Goal: Task Accomplishment & Management: Manage account settings

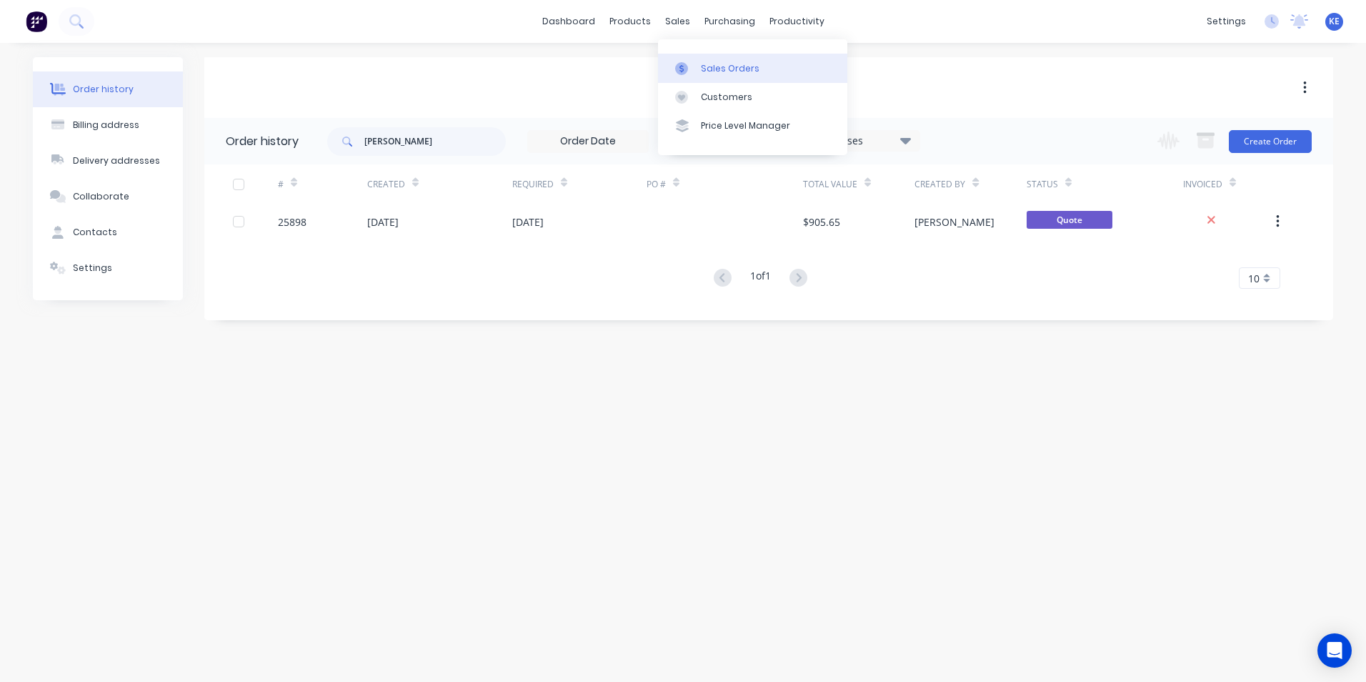
click at [709, 69] on div "Sales Orders" at bounding box center [730, 68] width 59 height 13
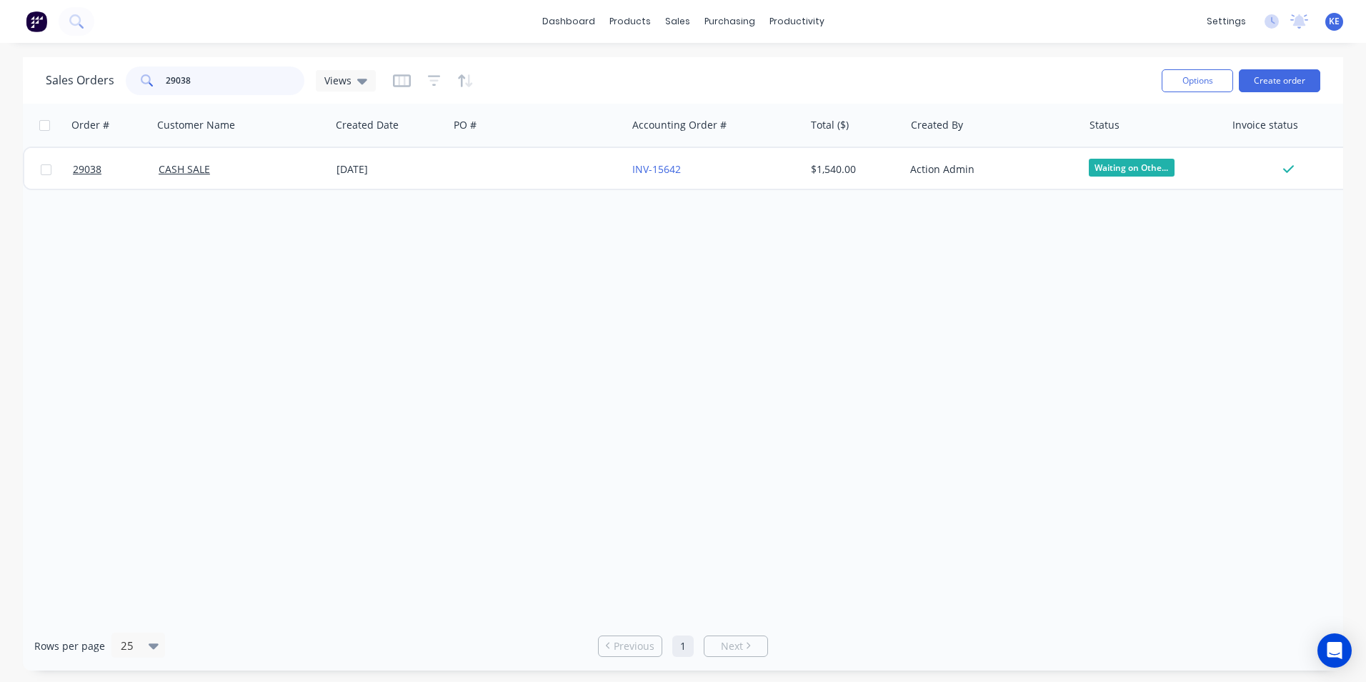
drag, startPoint x: 211, startPoint y: 80, endPoint x: 124, endPoint y: 91, distance: 87.8
click at [126, 91] on div "29038" at bounding box center [215, 80] width 179 height 29
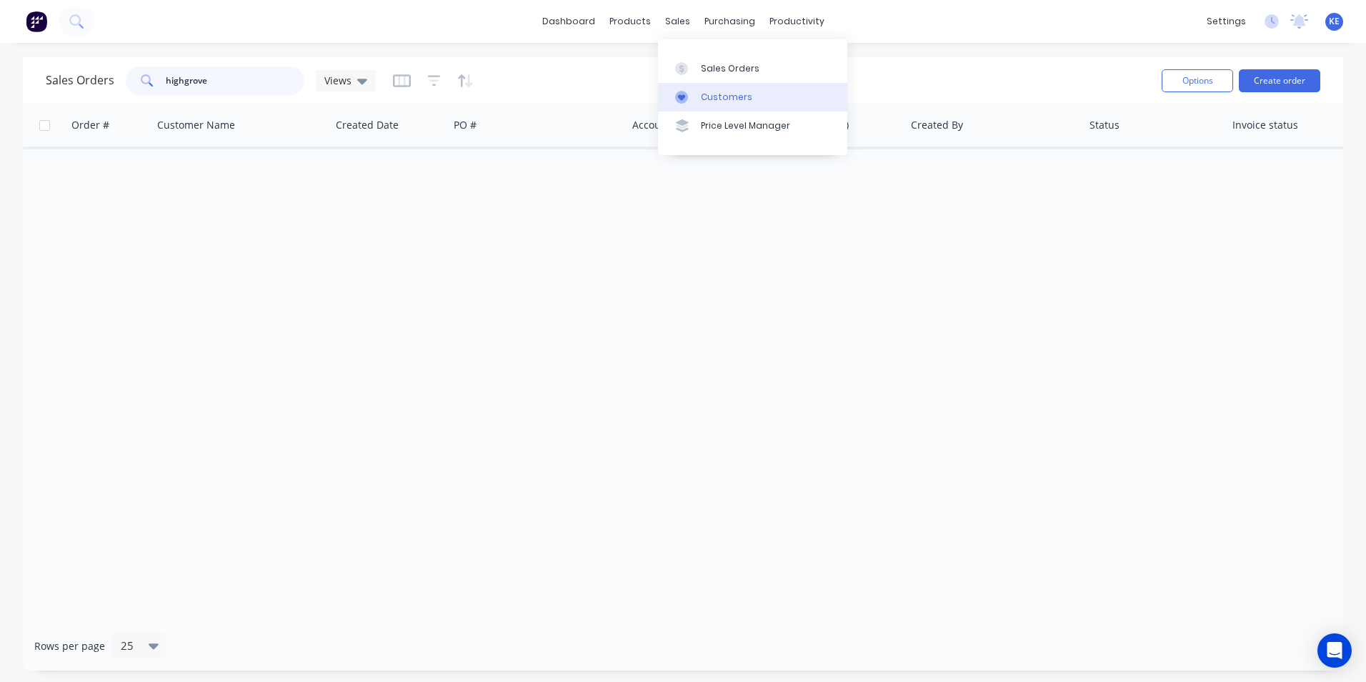
type input "highgrove"
click at [709, 97] on div "Customers" at bounding box center [726, 97] width 51 height 13
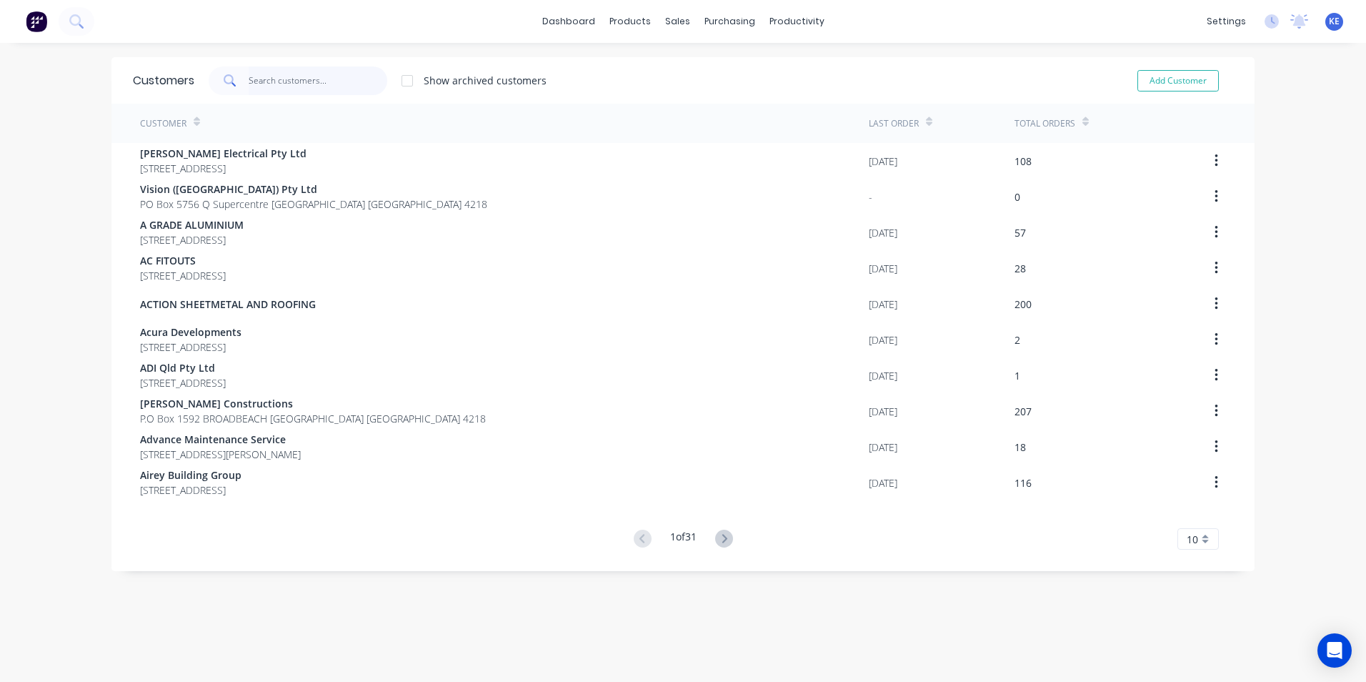
click at [295, 79] on input "text" at bounding box center [318, 80] width 139 height 29
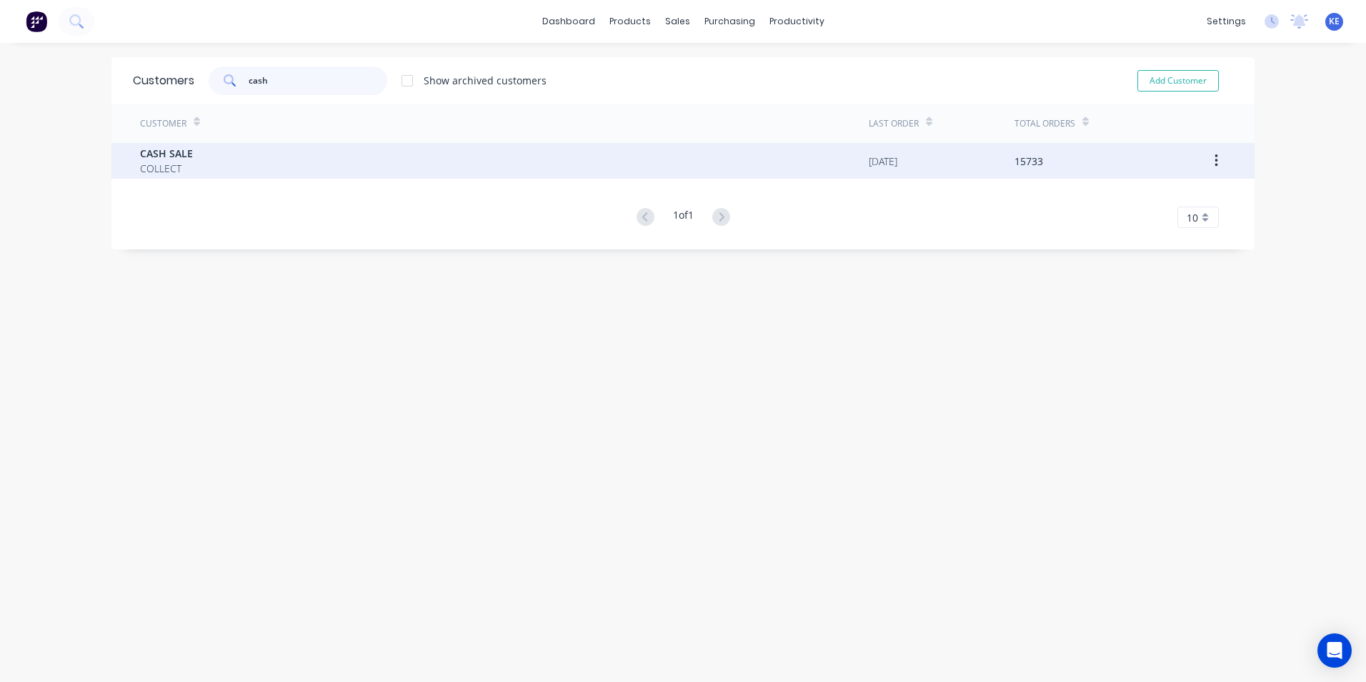
type input "cash"
click at [252, 167] on div "CASH SALE COLLECT" at bounding box center [504, 161] width 729 height 36
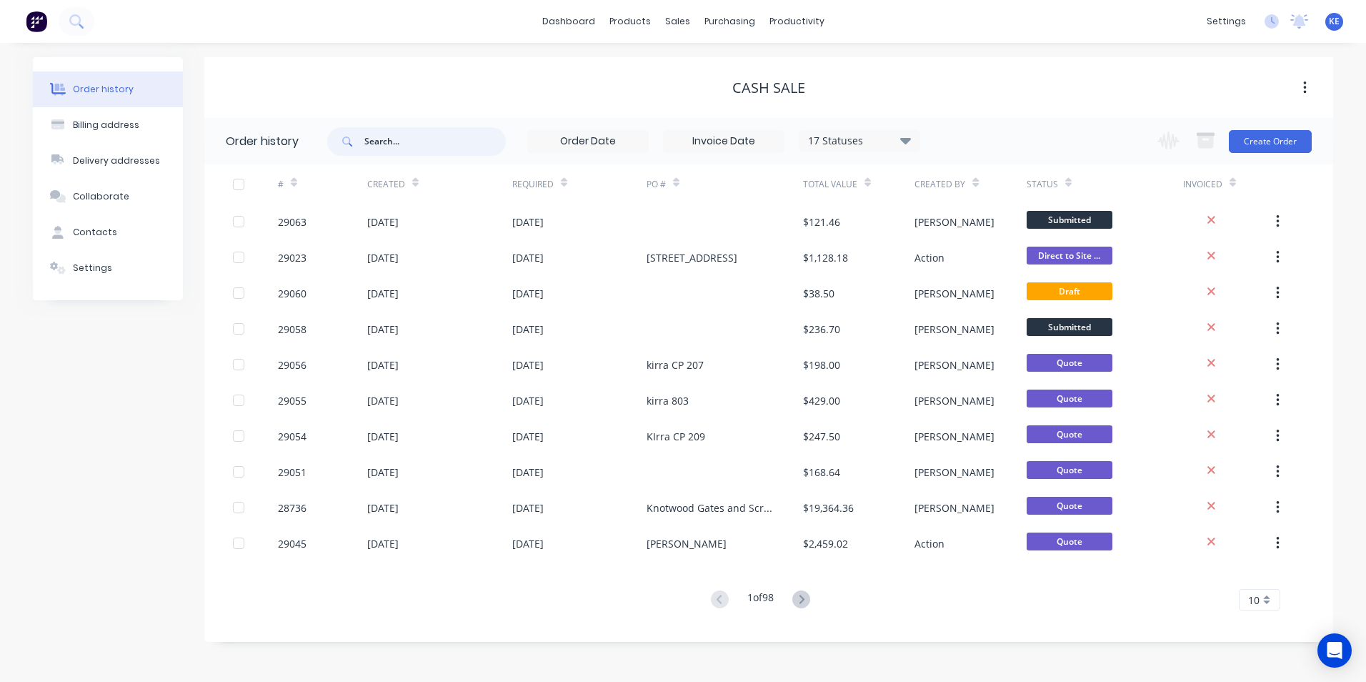
click at [404, 143] on input "text" at bounding box center [434, 141] width 141 height 29
type input "highgrov"
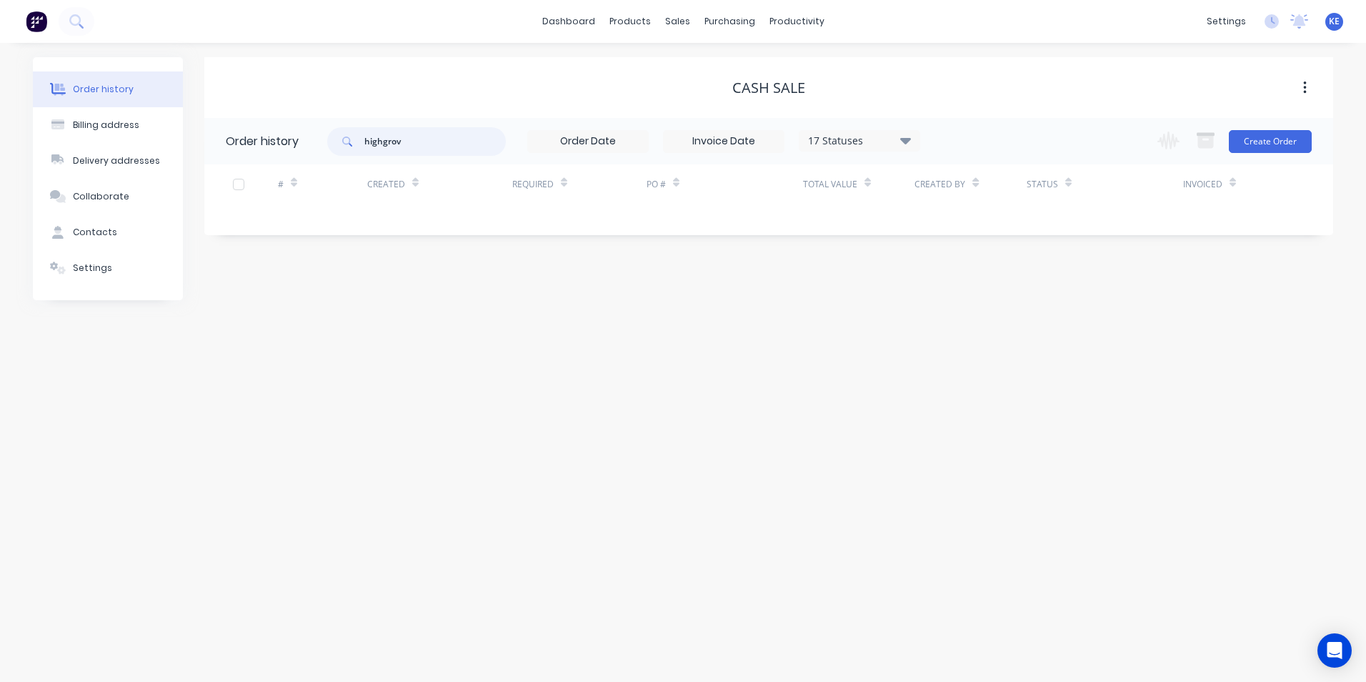
type input "highgrove"
click at [740, 102] on div "Customers" at bounding box center [726, 97] width 51 height 13
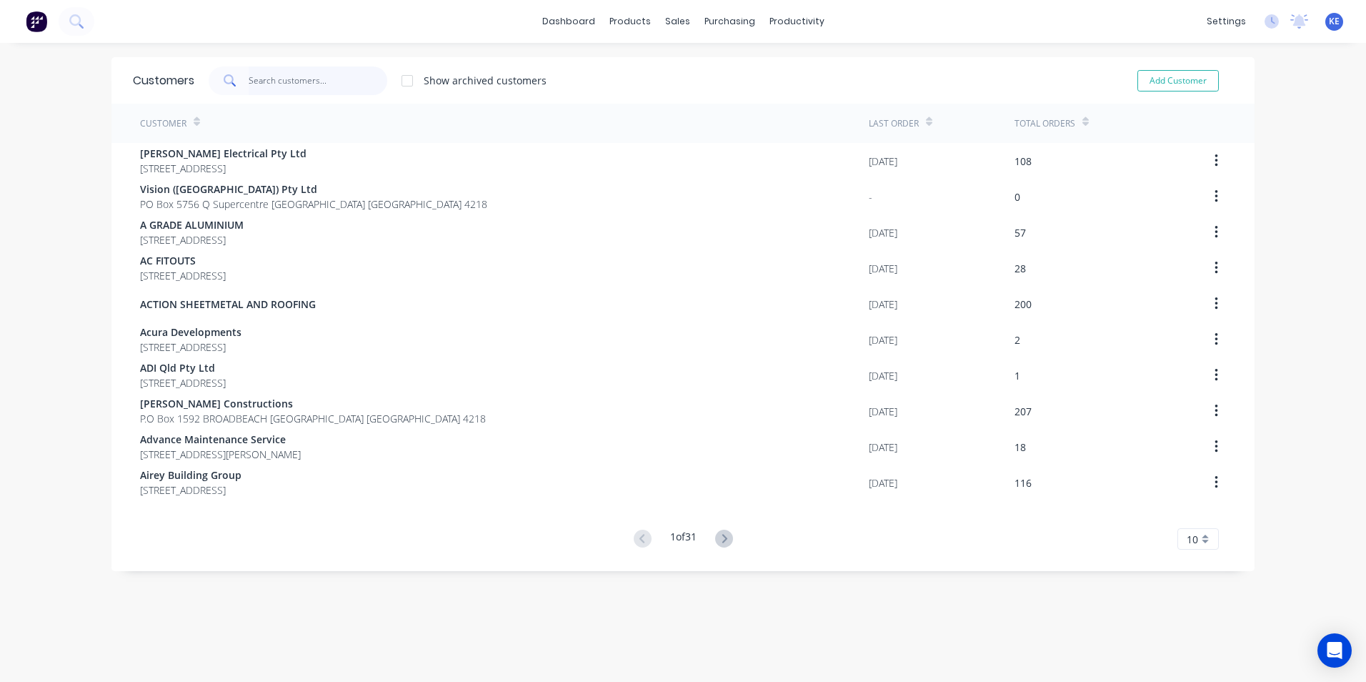
click at [268, 79] on input "text" at bounding box center [318, 80] width 139 height 29
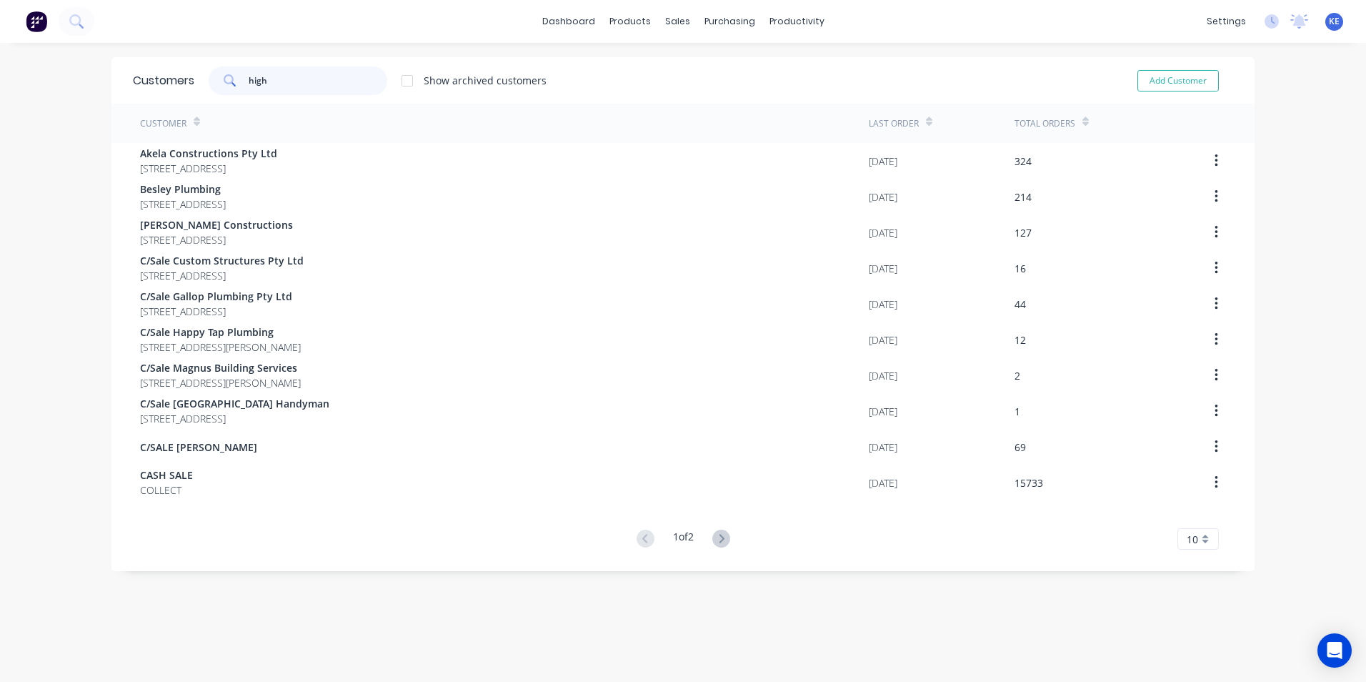
drag, startPoint x: 281, startPoint y: 81, endPoint x: 204, endPoint y: 79, distance: 77.9
click at [204, 79] on div "high Show archived customers" at bounding box center [370, 80] width 352 height 29
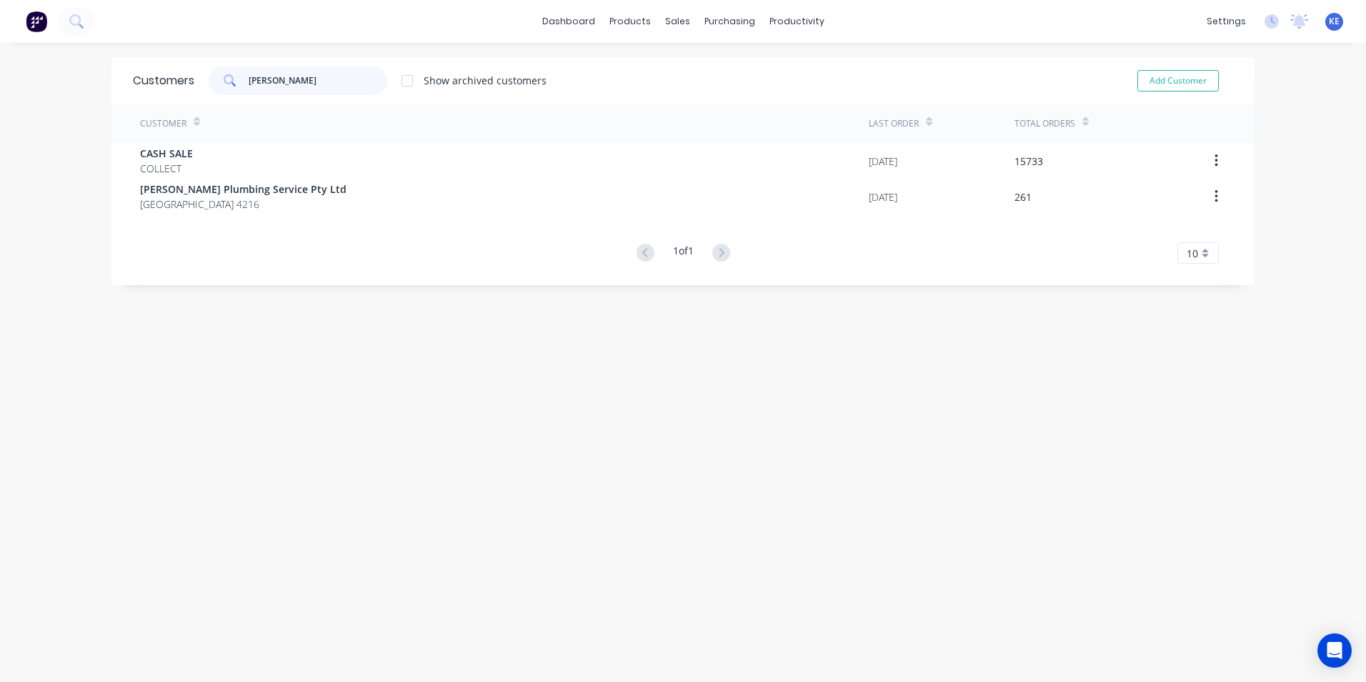
drag, startPoint x: 281, startPoint y: 83, endPoint x: 198, endPoint y: 84, distance: 83.6
click at [198, 84] on div "[PERSON_NAME] Show archived customers" at bounding box center [370, 80] width 352 height 29
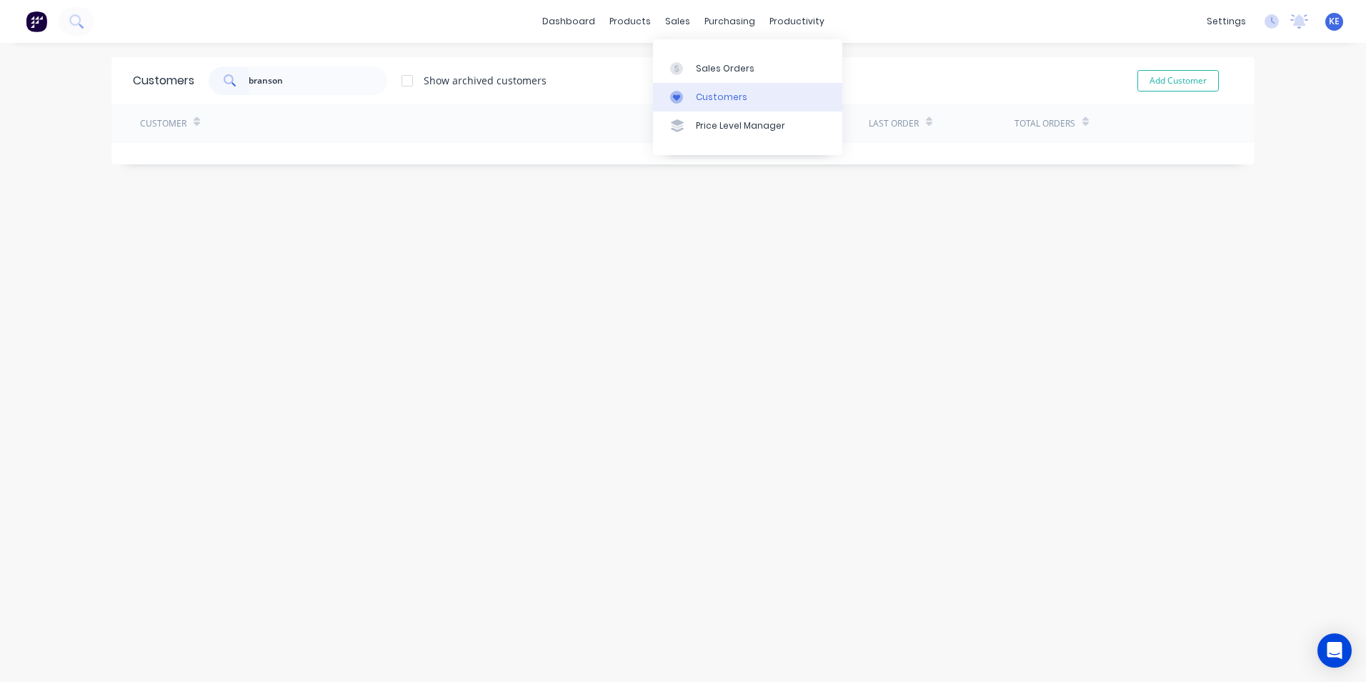
click at [703, 89] on link "Customers" at bounding box center [747, 97] width 189 height 29
drag, startPoint x: 288, startPoint y: 79, endPoint x: 191, endPoint y: 89, distance: 97.6
click at [194, 89] on div "branson Show archived customers" at bounding box center [370, 80] width 352 height 29
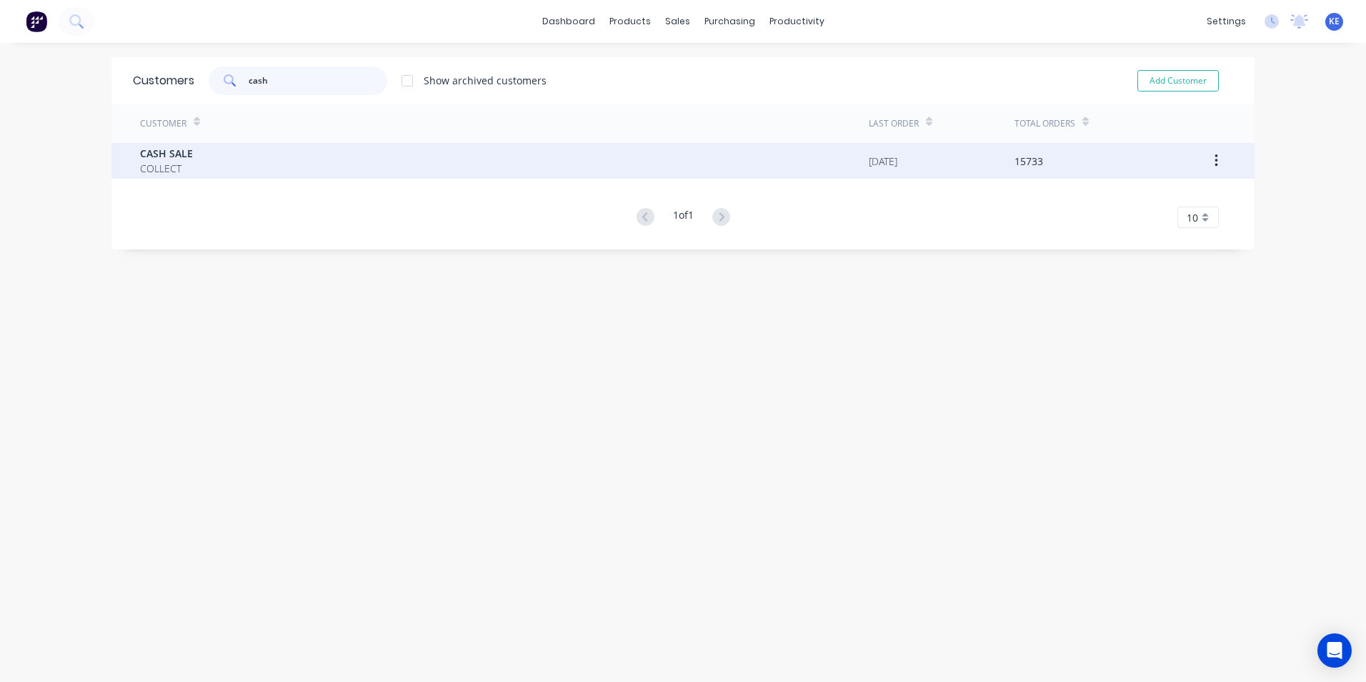
type input "cash"
click at [207, 156] on div "CASH SALE COLLECT" at bounding box center [504, 161] width 729 height 36
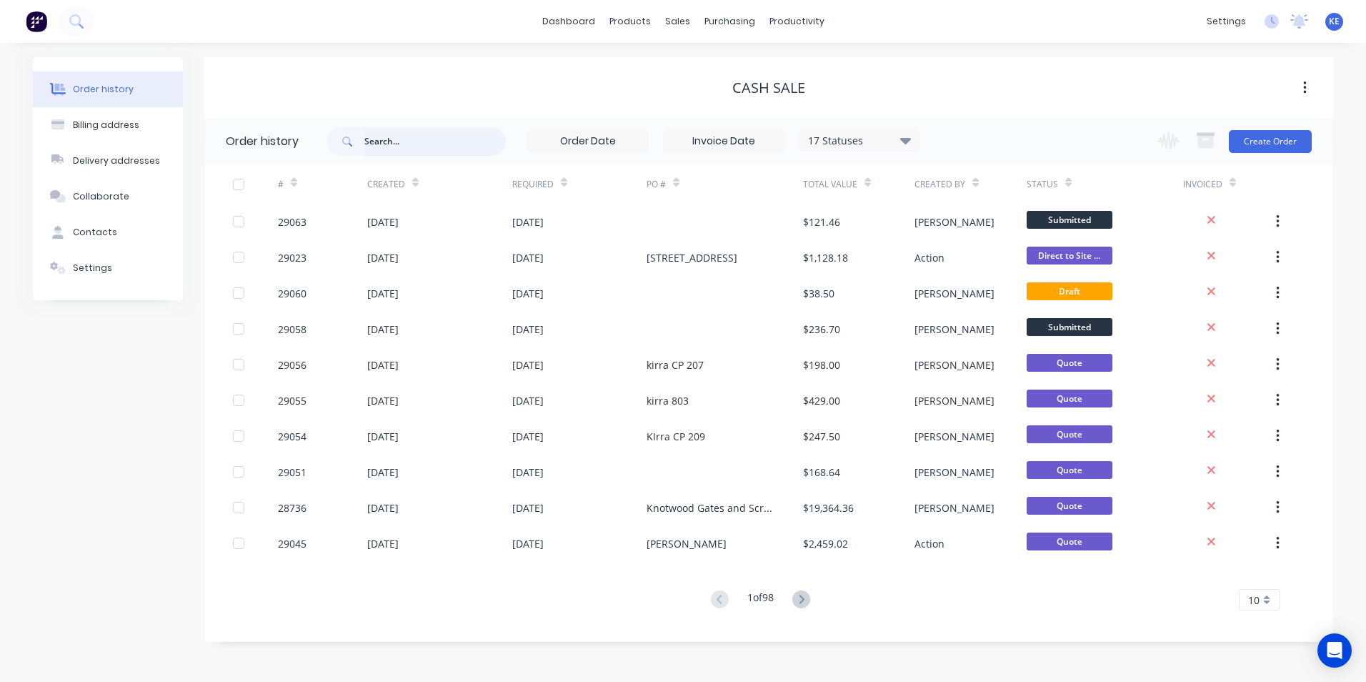
click at [392, 141] on input "text" at bounding box center [434, 141] width 141 height 29
type input "branson"
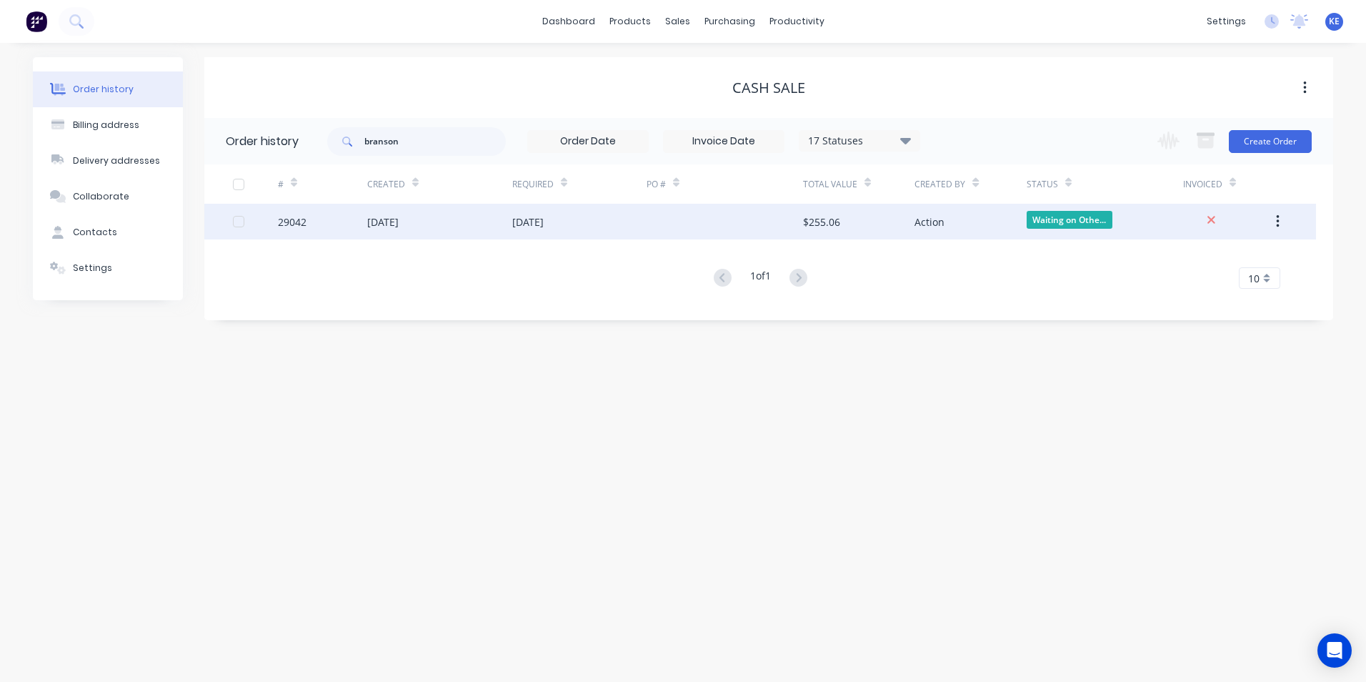
click at [328, 227] on div "29042" at bounding box center [322, 222] width 89 height 36
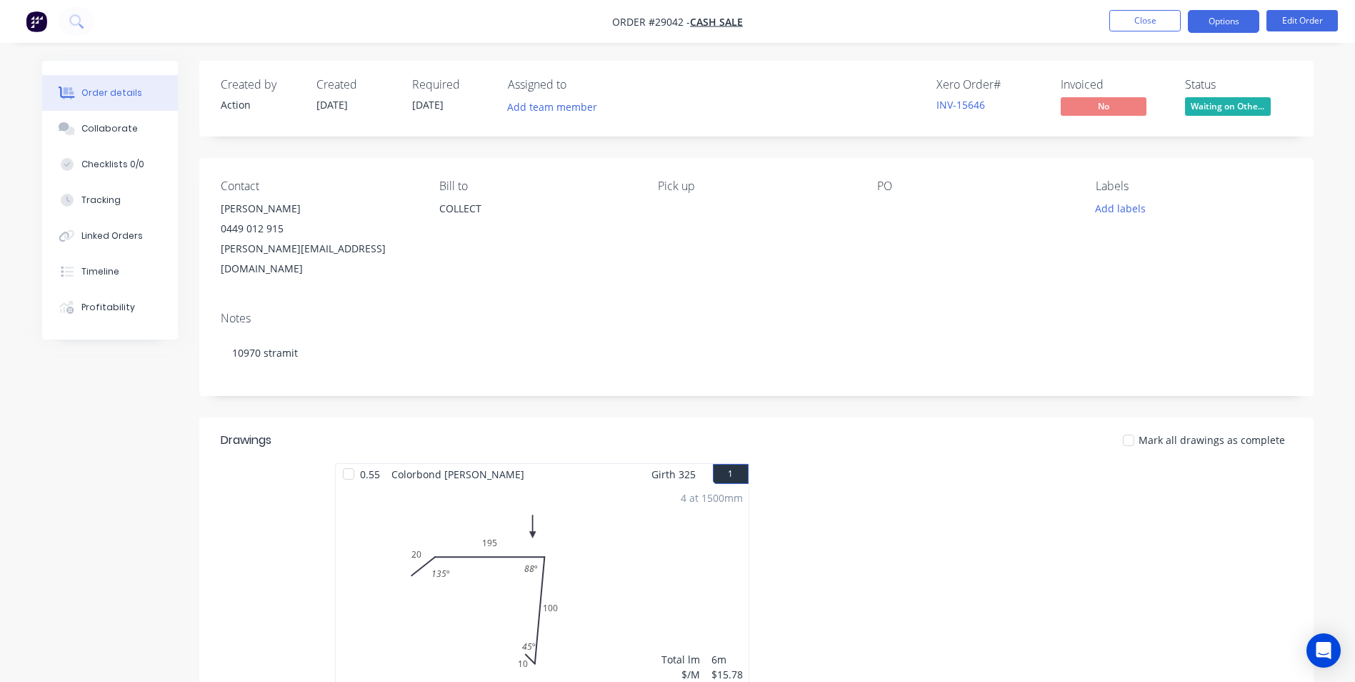
click at [1214, 31] on button "Options" at bounding box center [1223, 21] width 71 height 23
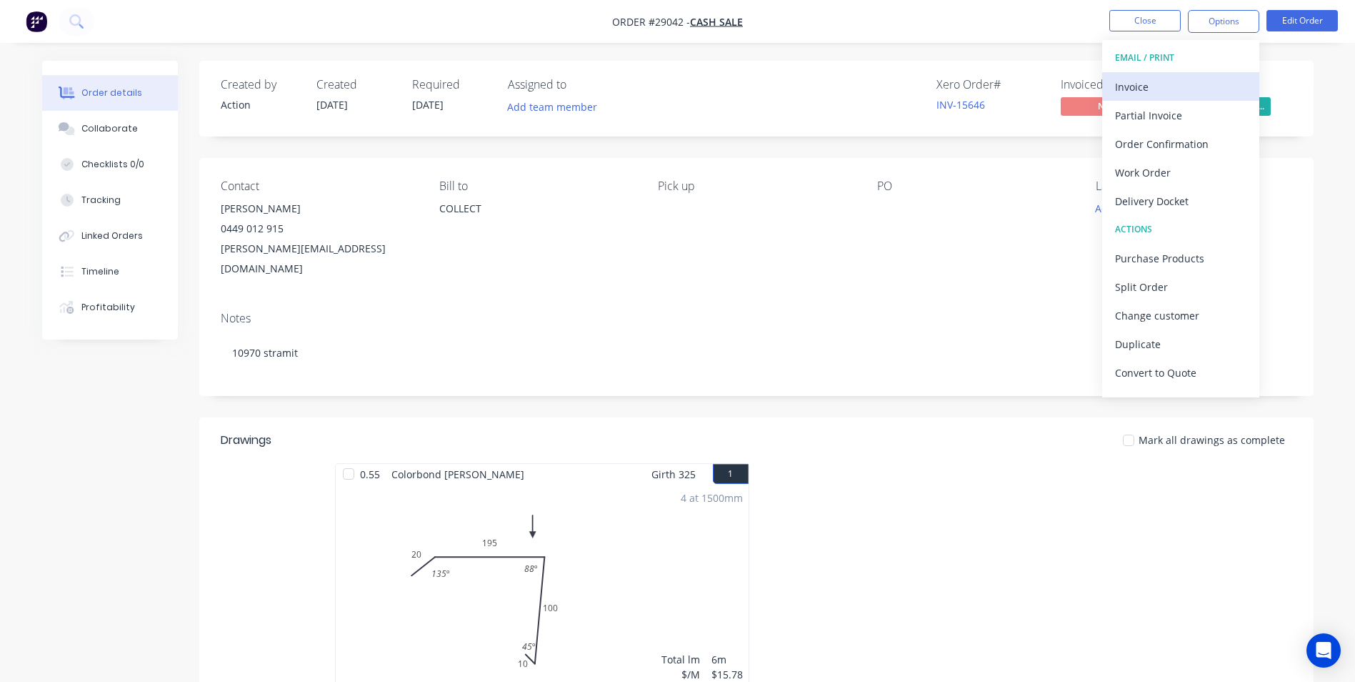
click at [1162, 86] on div "Invoice" at bounding box center [1180, 86] width 131 height 21
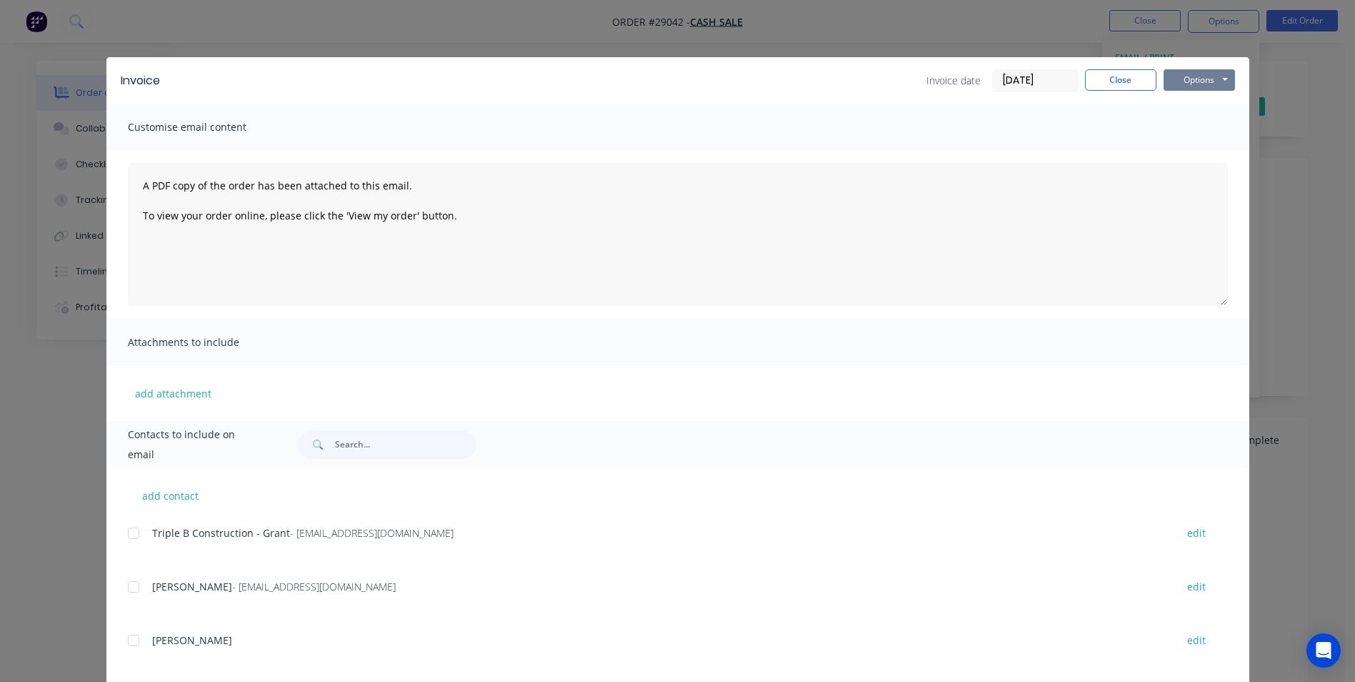
click at [1197, 80] on button "Options" at bounding box center [1199, 79] width 71 height 21
click at [1197, 124] on button "Print" at bounding box center [1209, 129] width 91 height 24
click at [1115, 84] on button "Close" at bounding box center [1120, 79] width 71 height 21
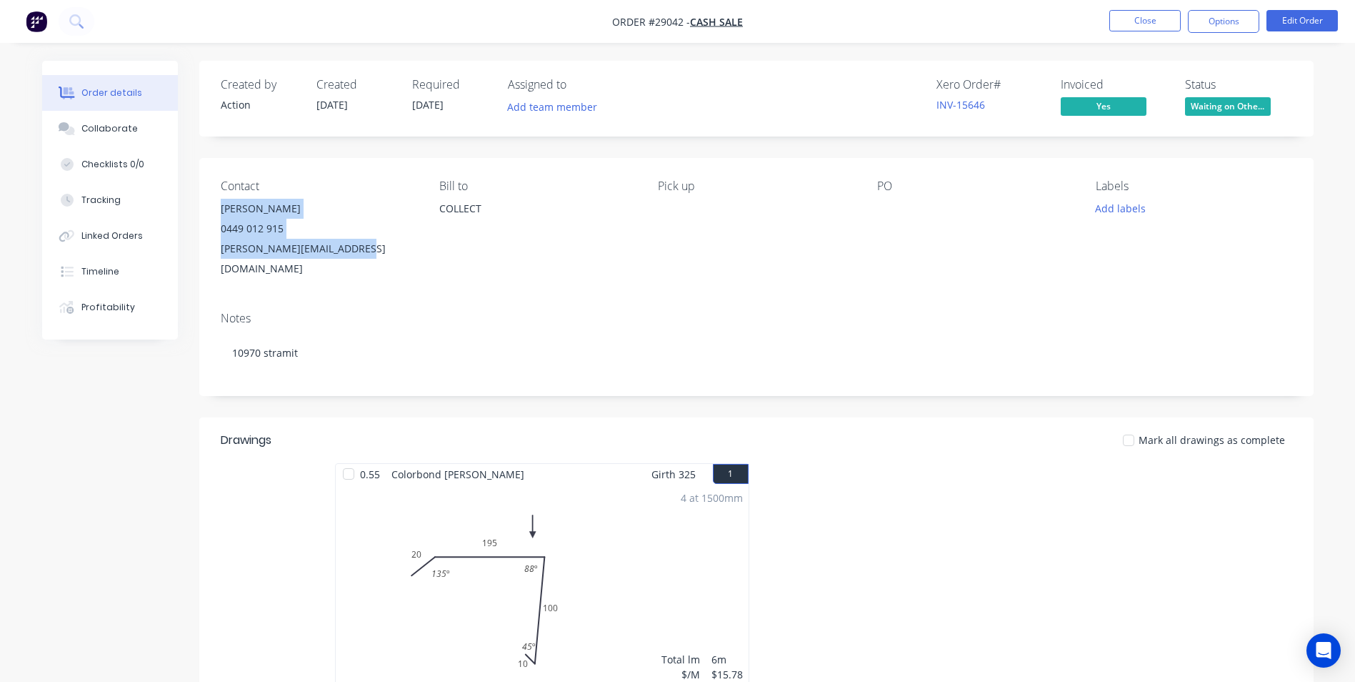
drag, startPoint x: 269, startPoint y: 221, endPoint x: 366, endPoint y: 249, distance: 101.3
click at [366, 249] on div "Contact [PERSON_NAME] [PHONE_NUMBER] [PERSON_NAME][EMAIL_ADDRESS][DOMAIN_NAME] …" at bounding box center [756, 229] width 1115 height 142
copy div "[PERSON_NAME] 0449 012 915 [PERSON_NAME][EMAIL_ADDRESS][DOMAIN_NAME]"
click at [1139, 14] on button "Close" at bounding box center [1145, 20] width 71 height 21
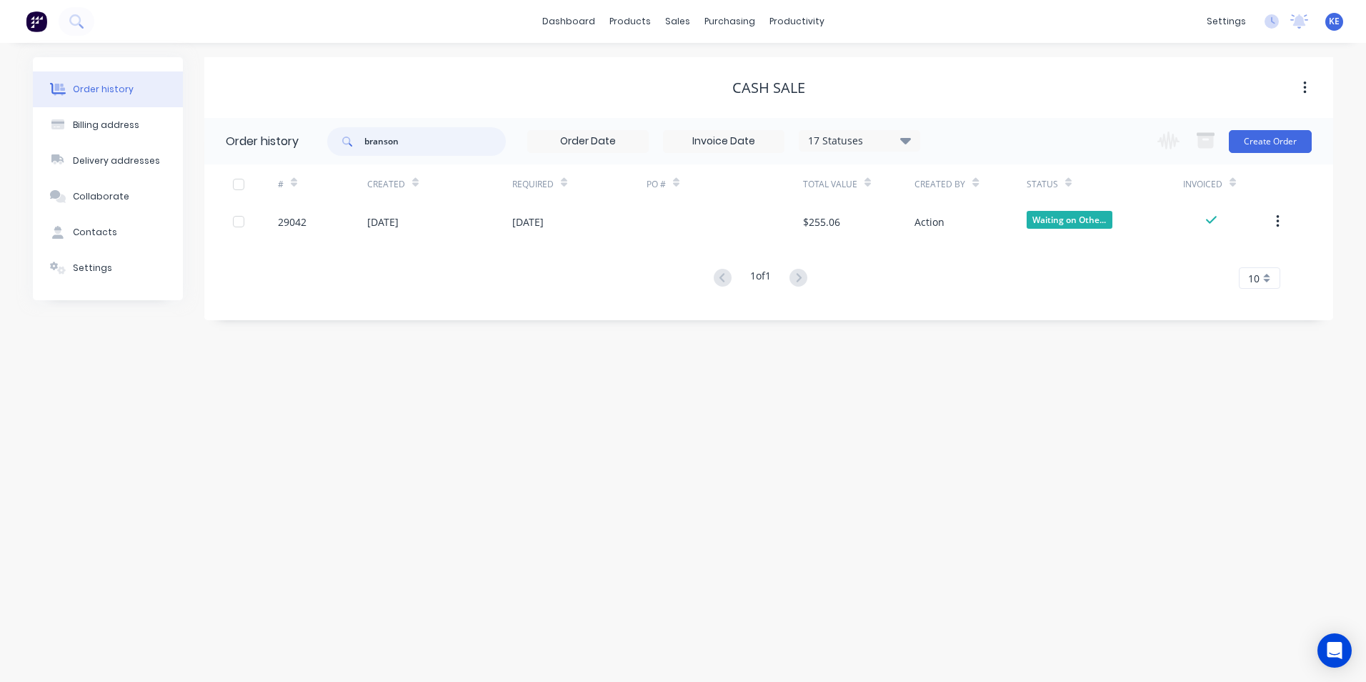
drag, startPoint x: 422, startPoint y: 146, endPoint x: 333, endPoint y: 144, distance: 88.6
click at [333, 144] on div "branson" at bounding box center [416, 141] width 179 height 29
type input "[PERSON_NAME]"
drag, startPoint x: 432, startPoint y: 144, endPoint x: 328, endPoint y: 142, distance: 103.6
click at [328, 142] on div "[PERSON_NAME]" at bounding box center [416, 141] width 179 height 29
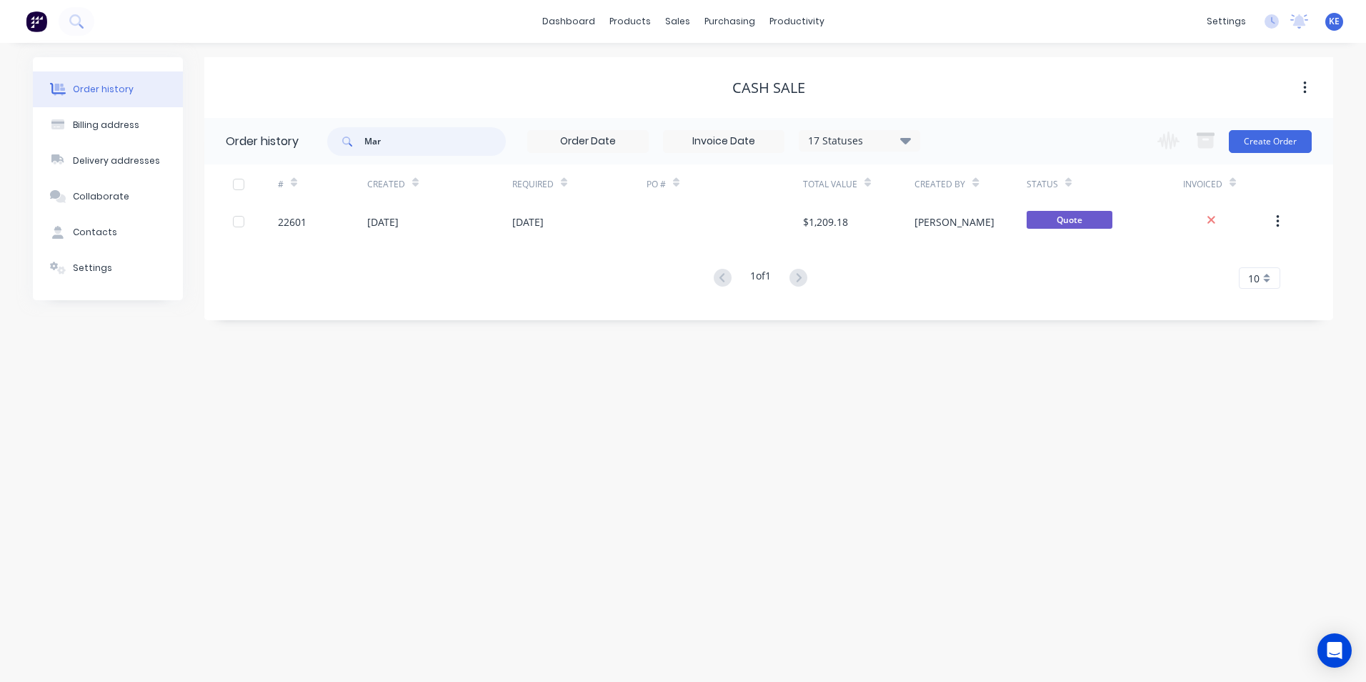
type input "[PERSON_NAME]"
drag, startPoint x: 409, startPoint y: 140, endPoint x: 348, endPoint y: 139, distance: 61.4
click at [348, 139] on div "[PERSON_NAME]" at bounding box center [416, 141] width 179 height 29
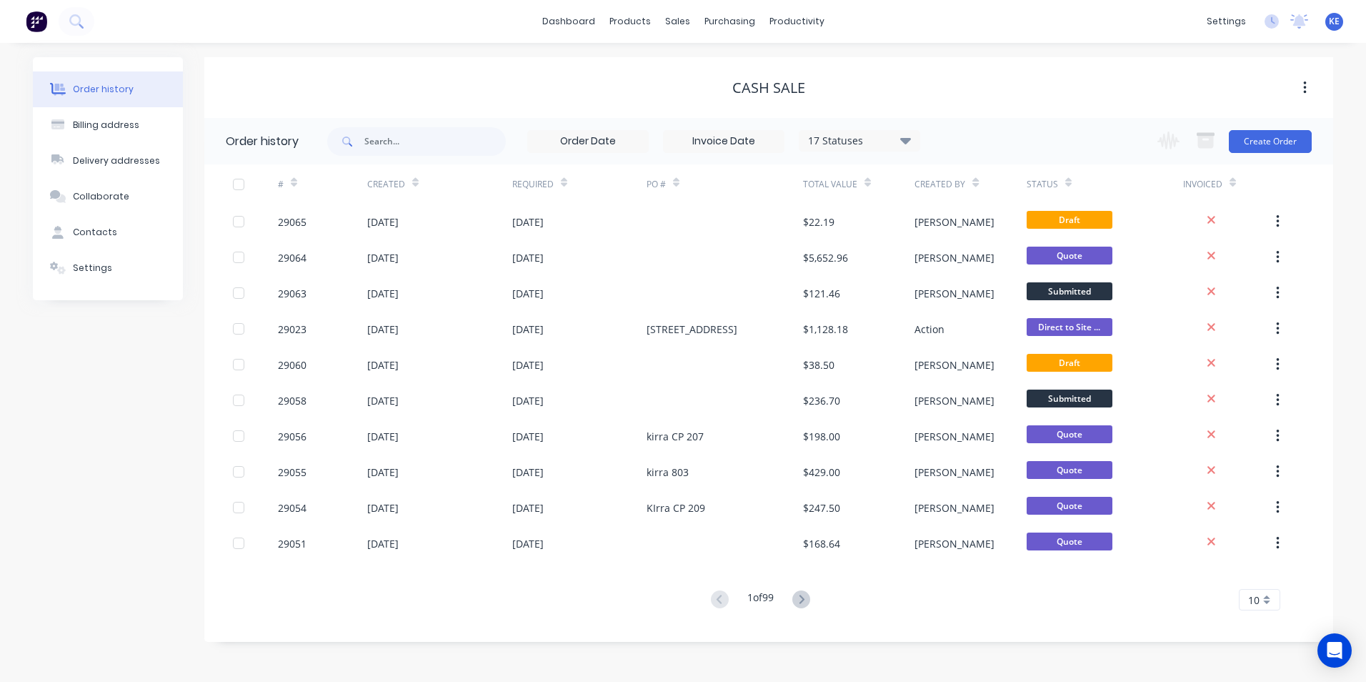
click at [612, 143] on input at bounding box center [588, 141] width 120 height 21
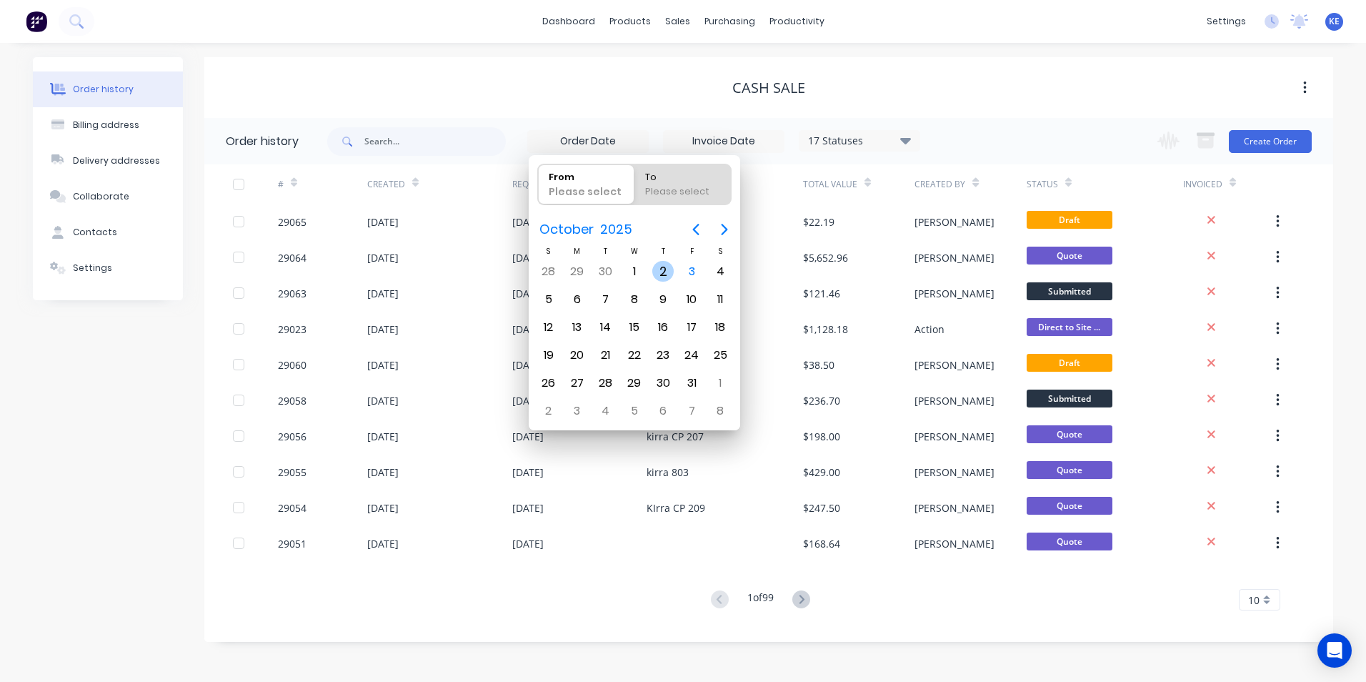
click at [663, 271] on div "2" at bounding box center [662, 271] width 21 height 21
type input "[DATE]"
radio input "false"
radio input "true"
click at [662, 271] on div "2" at bounding box center [662, 271] width 21 height 21
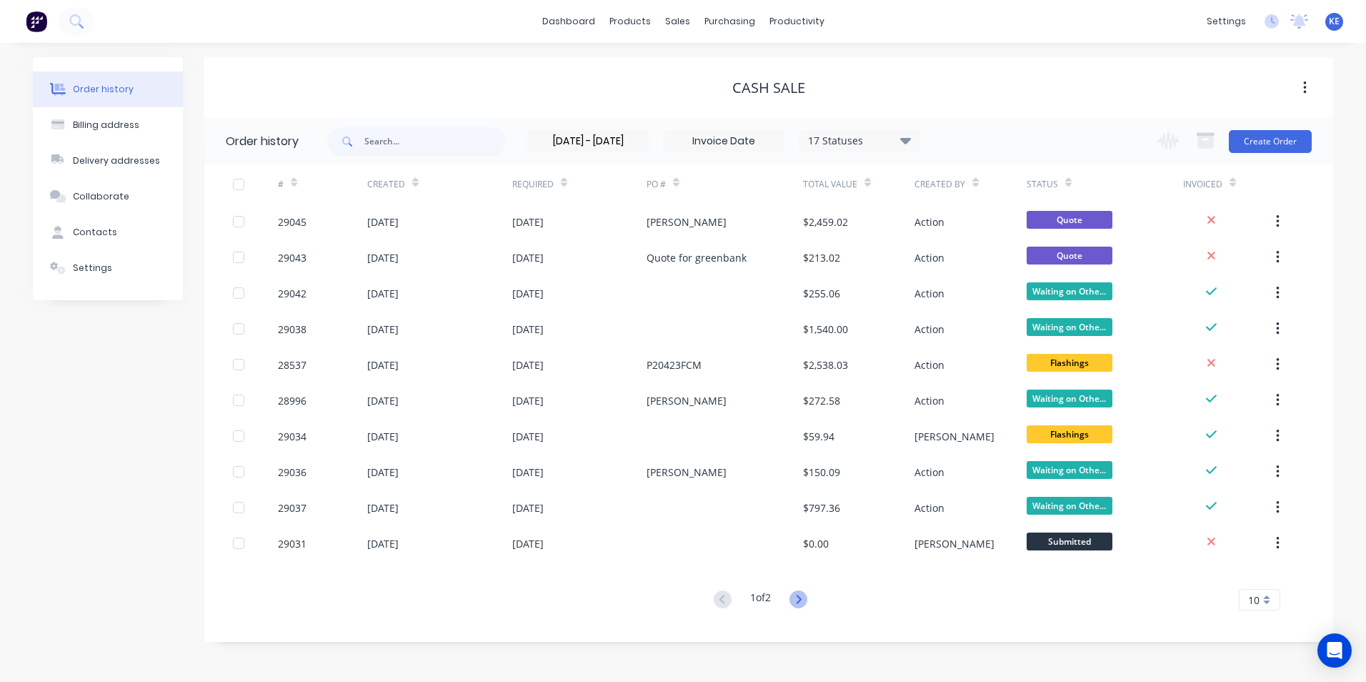
click at [798, 601] on icon at bounding box center [798, 599] width 18 height 18
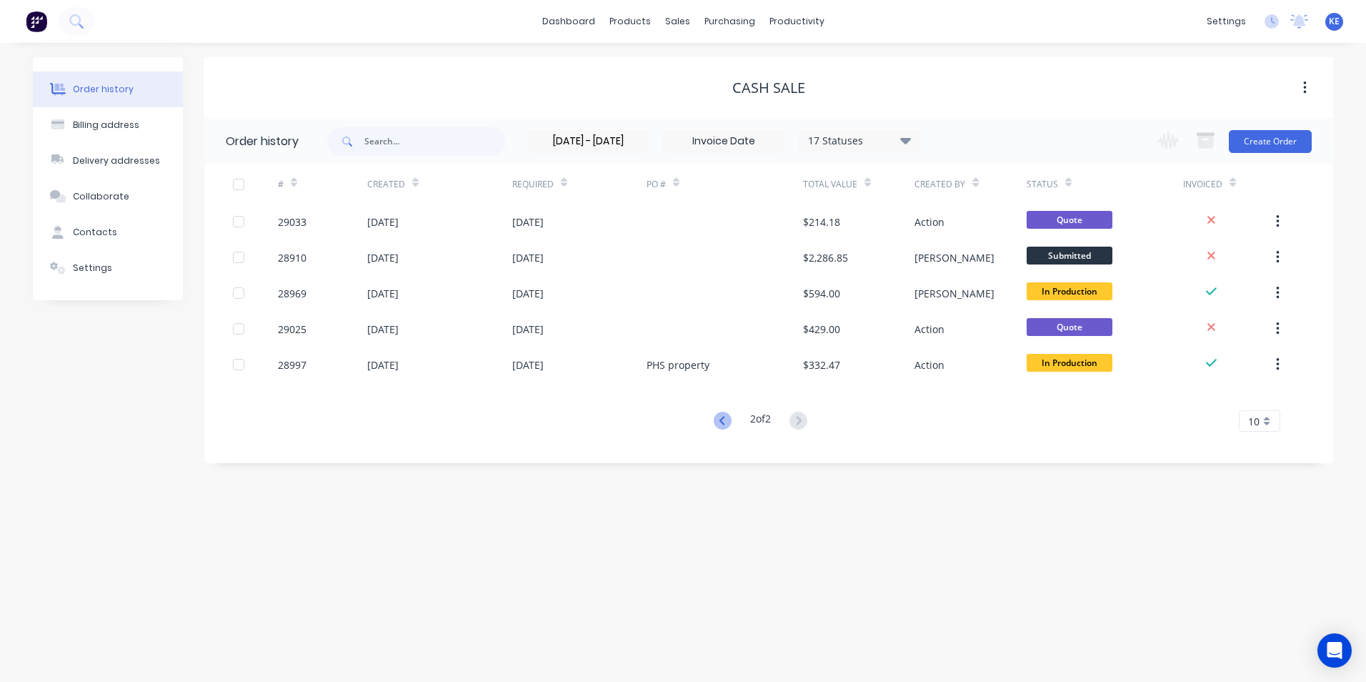
click at [723, 421] on icon at bounding box center [723, 421] width 18 height 18
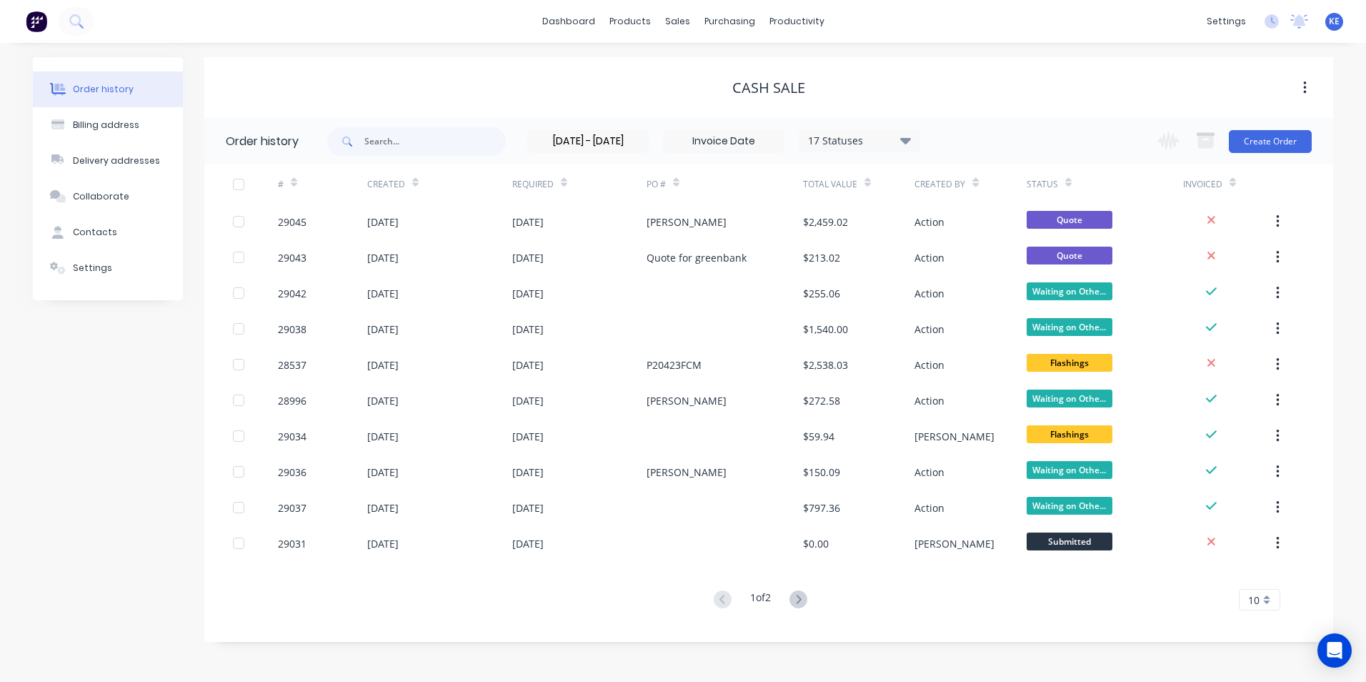
click at [568, 150] on input "[DATE] - [DATE]" at bounding box center [588, 141] width 120 height 21
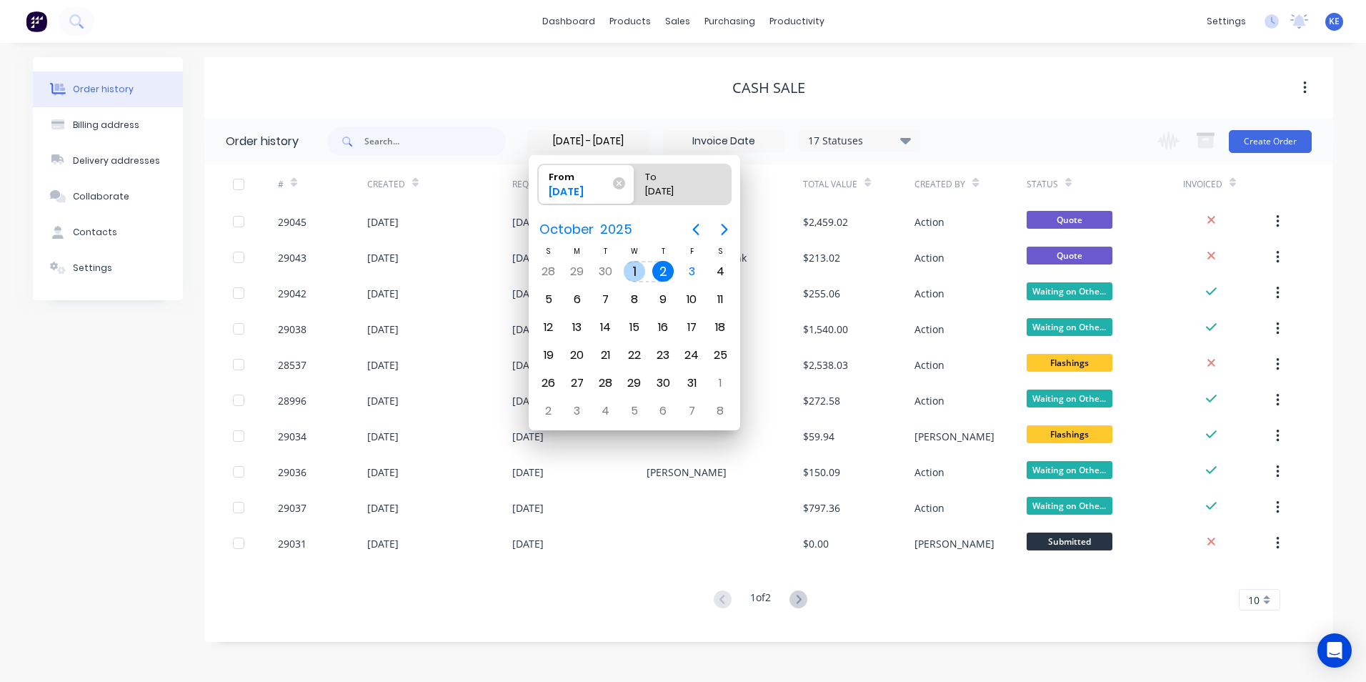
click at [635, 266] on div "1" at bounding box center [634, 271] width 21 height 21
type input "[DATE] - [DATE]"
radio input "false"
radio input "true"
click at [635, 267] on div "1" at bounding box center [634, 271] width 21 height 21
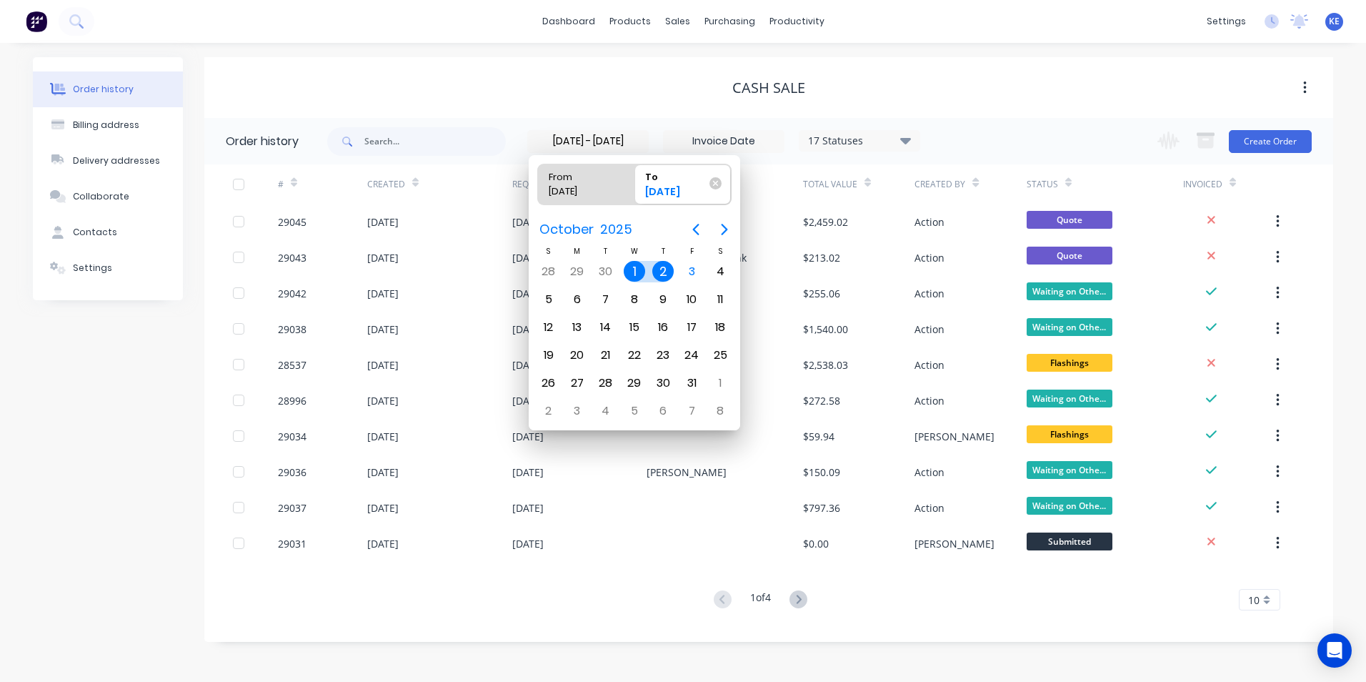
type input "[DATE] - [DATE]"
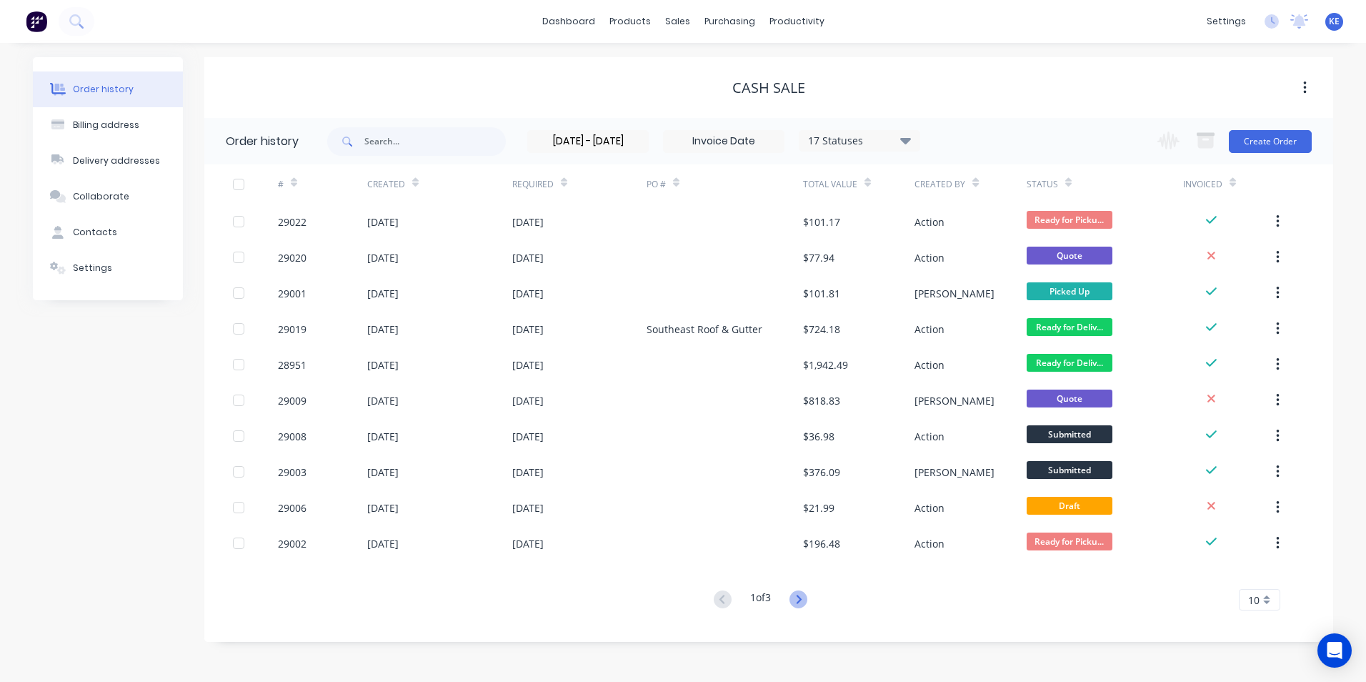
click at [801, 598] on icon at bounding box center [798, 598] width 5 height 9
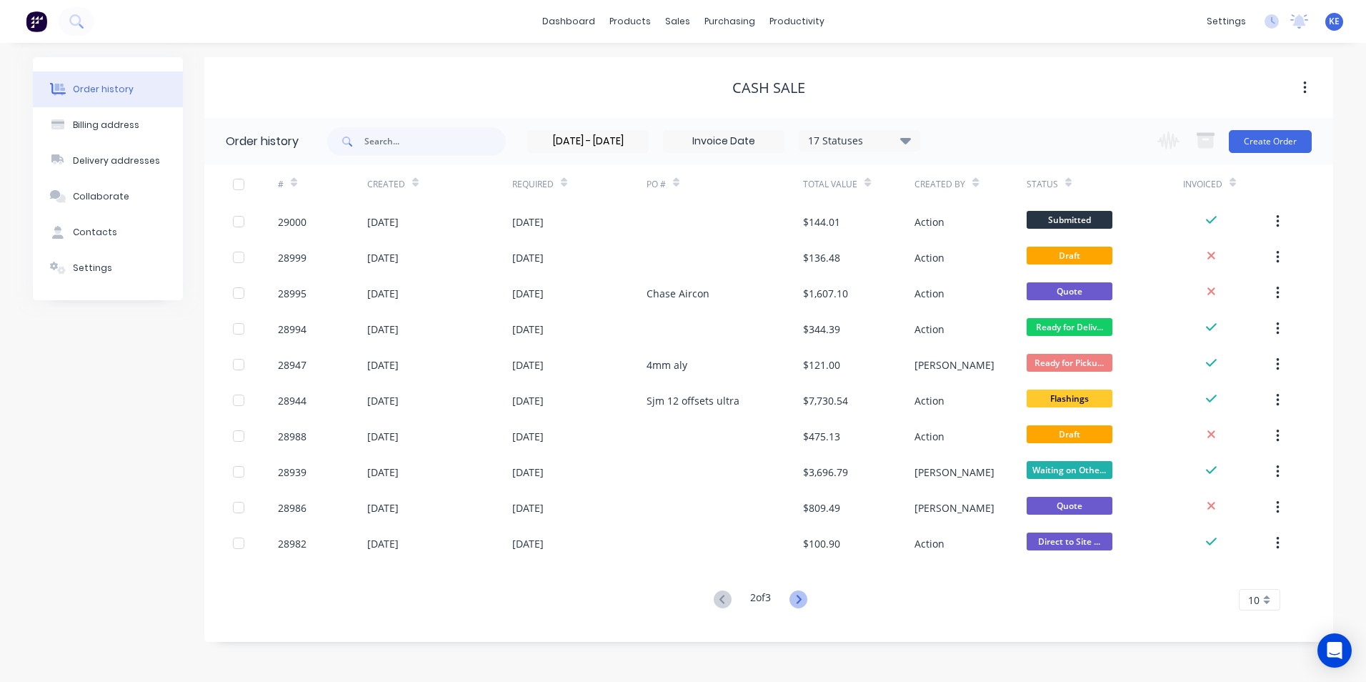
click at [804, 600] on icon at bounding box center [798, 599] width 18 height 18
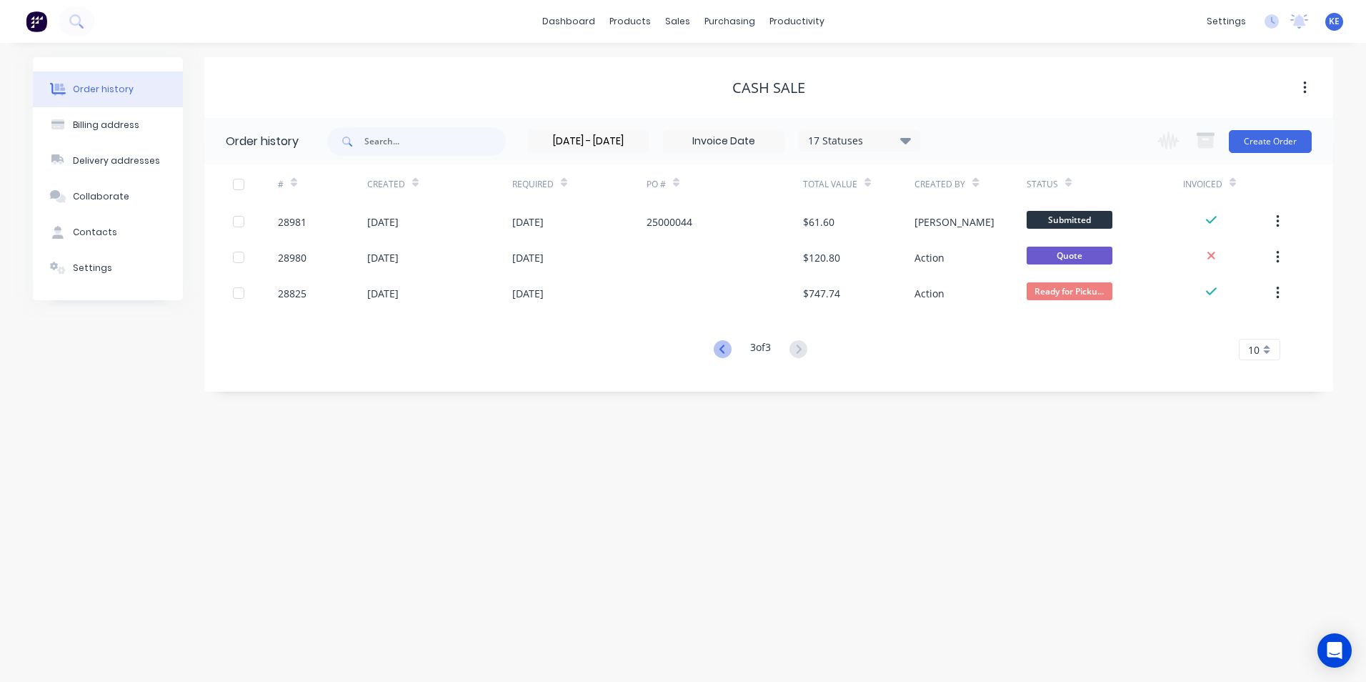
click at [714, 353] on icon at bounding box center [723, 349] width 18 height 18
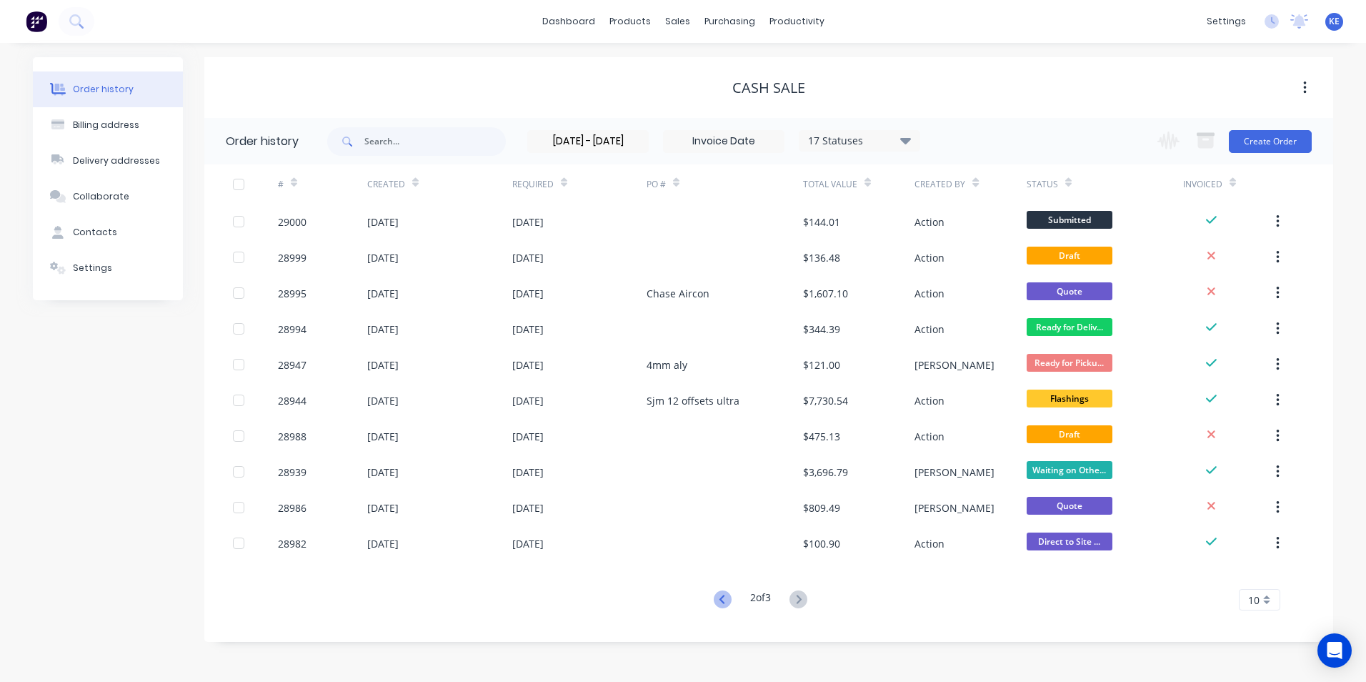
click at [719, 599] on icon at bounding box center [721, 598] width 5 height 9
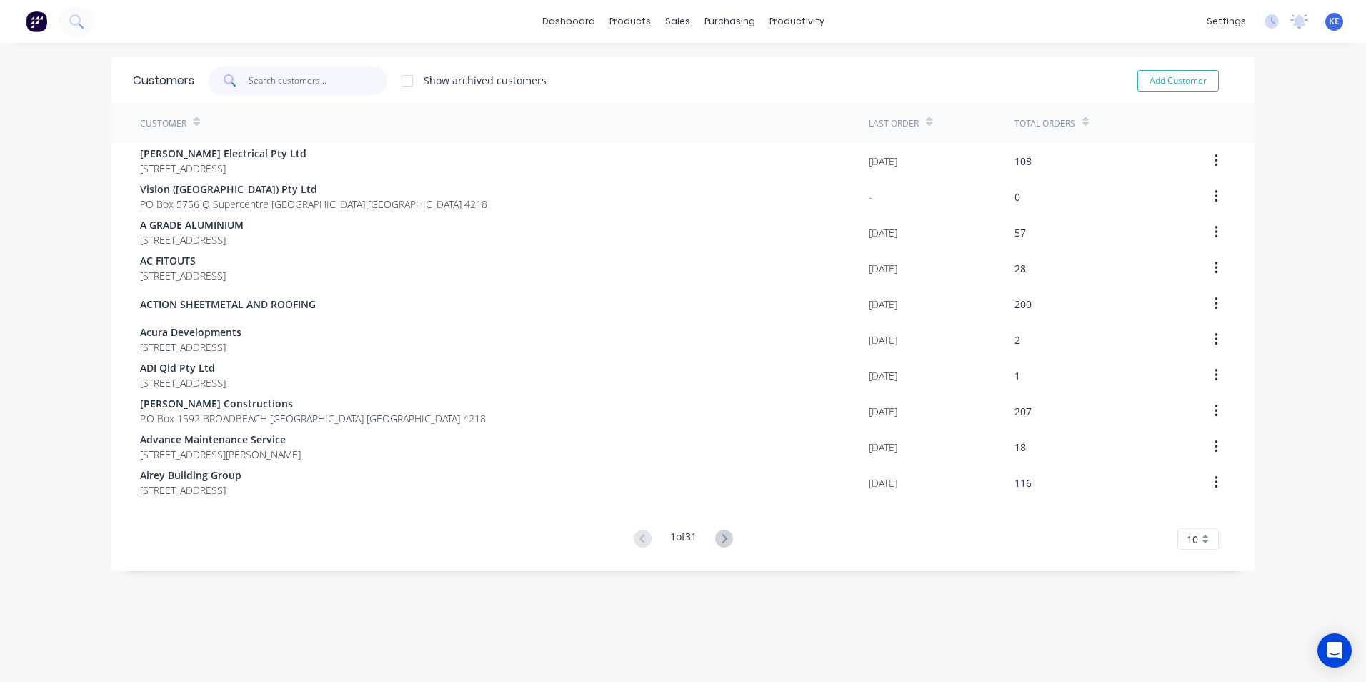
click at [313, 78] on input "text" at bounding box center [318, 80] width 139 height 29
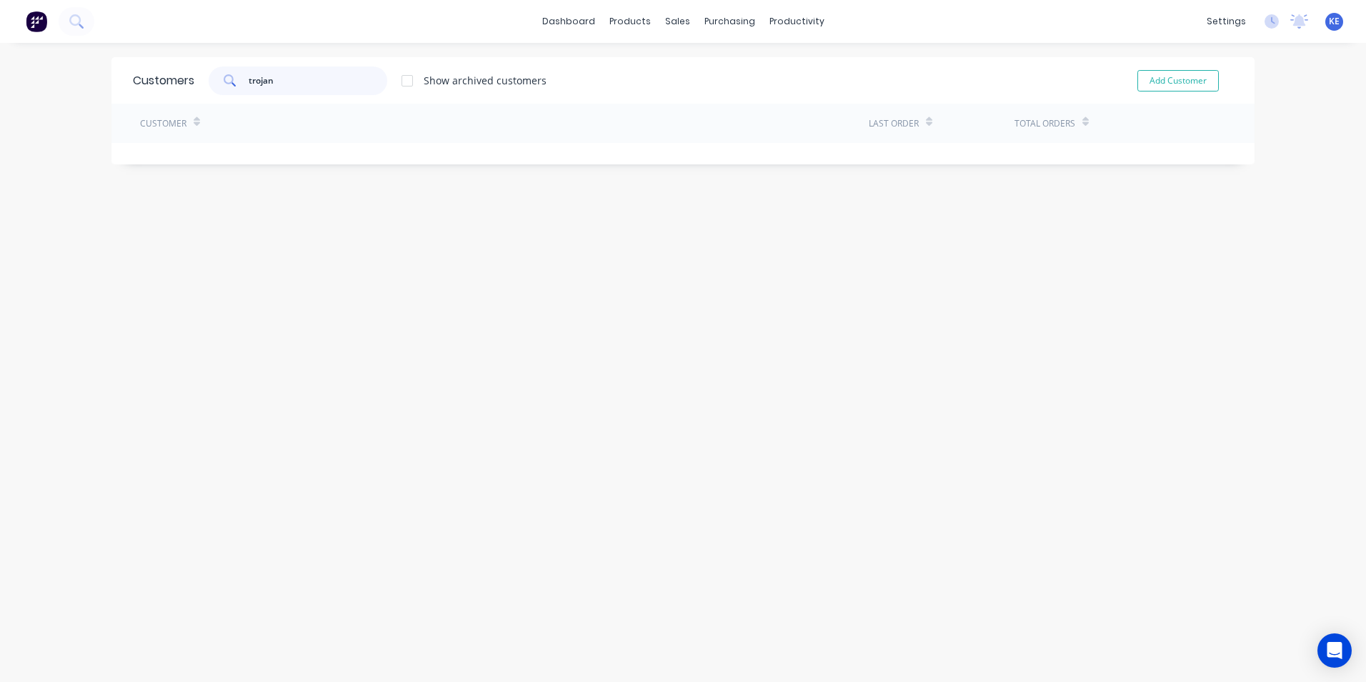
drag, startPoint x: 309, startPoint y: 79, endPoint x: 222, endPoint y: 81, distance: 87.2
click at [222, 81] on div "trojan" at bounding box center [298, 80] width 179 height 29
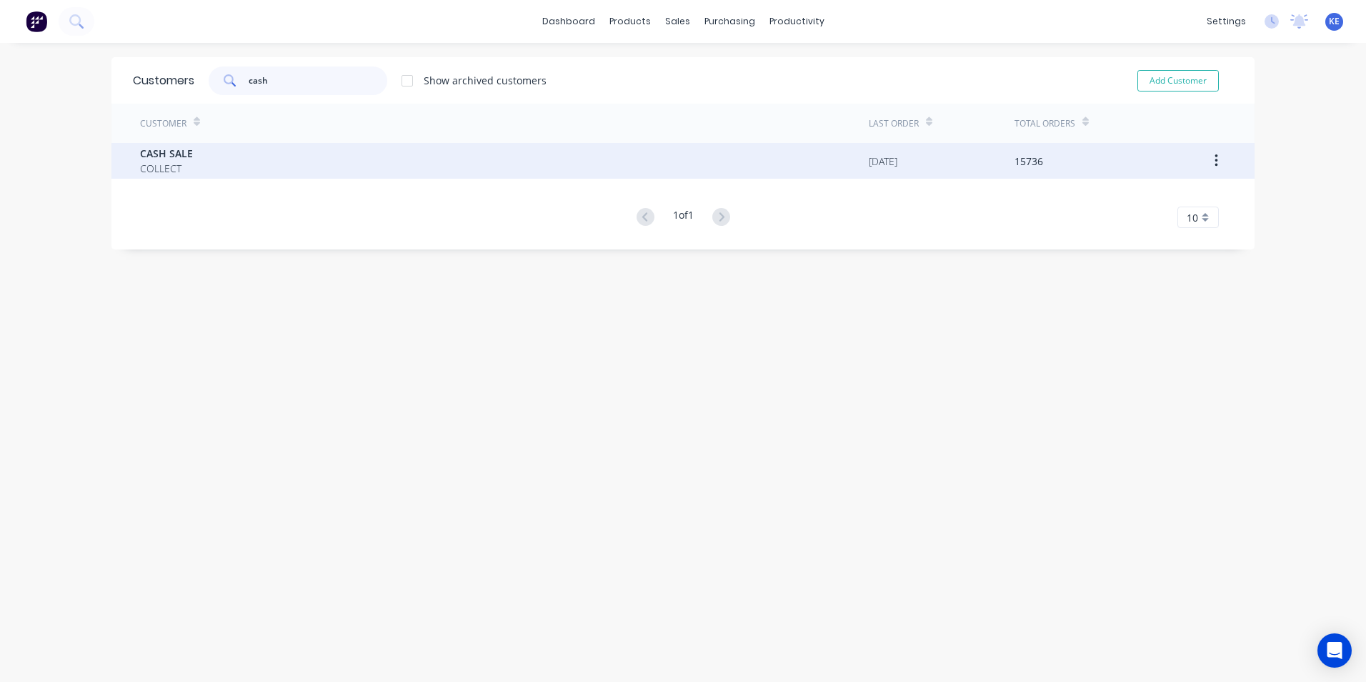
type input "cash"
click at [216, 163] on div "CASH SALE COLLECT" at bounding box center [504, 161] width 729 height 36
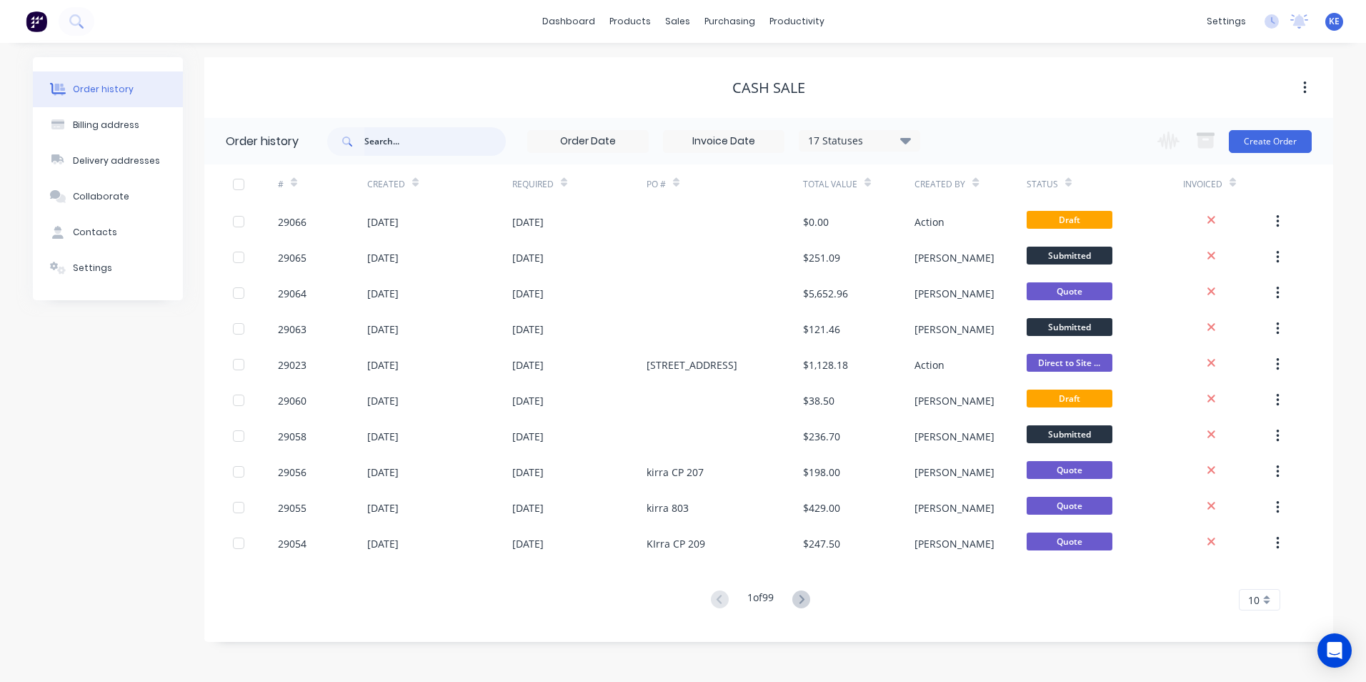
click at [395, 140] on input "text" at bounding box center [434, 141] width 141 height 29
type input "trojan"
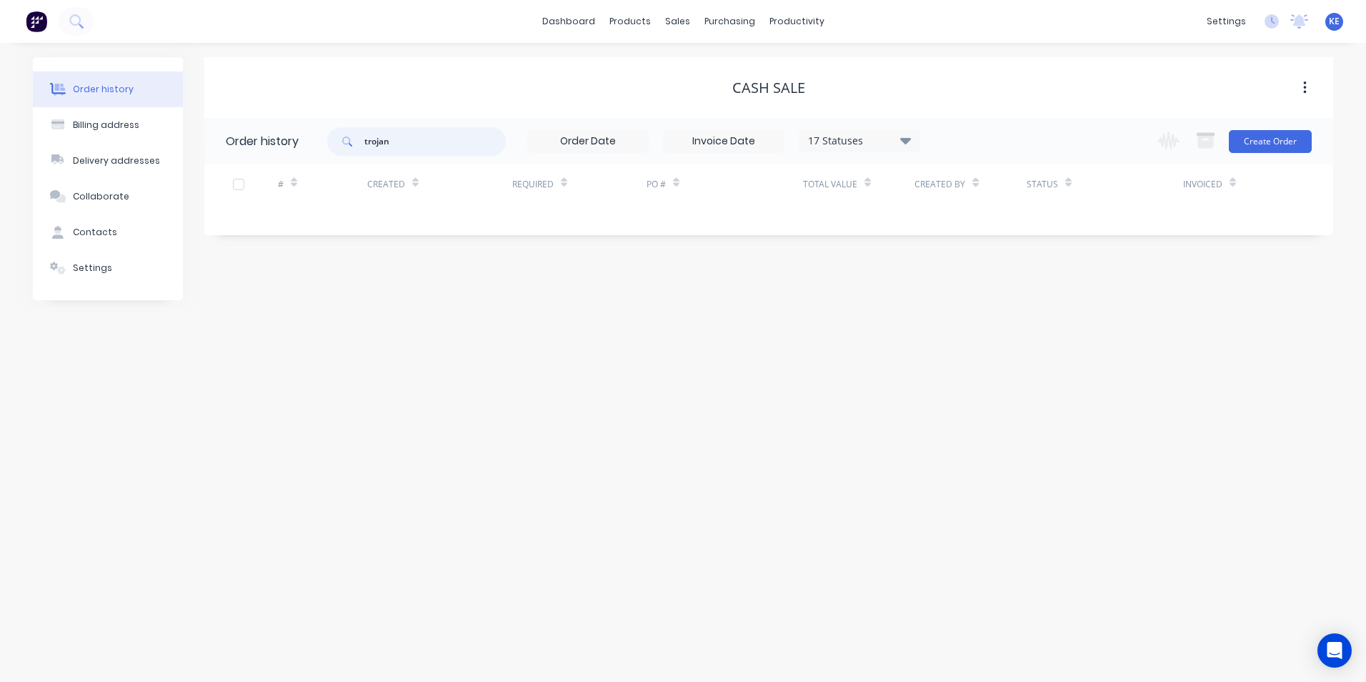
drag, startPoint x: 419, startPoint y: 139, endPoint x: 321, endPoint y: 166, distance: 100.9
click at [321, 166] on div "Order history trojan 17 Statuses Invoice Status Invoiced Not Invoiced Partial O…" at bounding box center [768, 169] width 1129 height 103
click at [341, 442] on div "Order history Billing address Delivery addresses Collaborate Contacts Settings …" at bounding box center [683, 362] width 1366 height 639
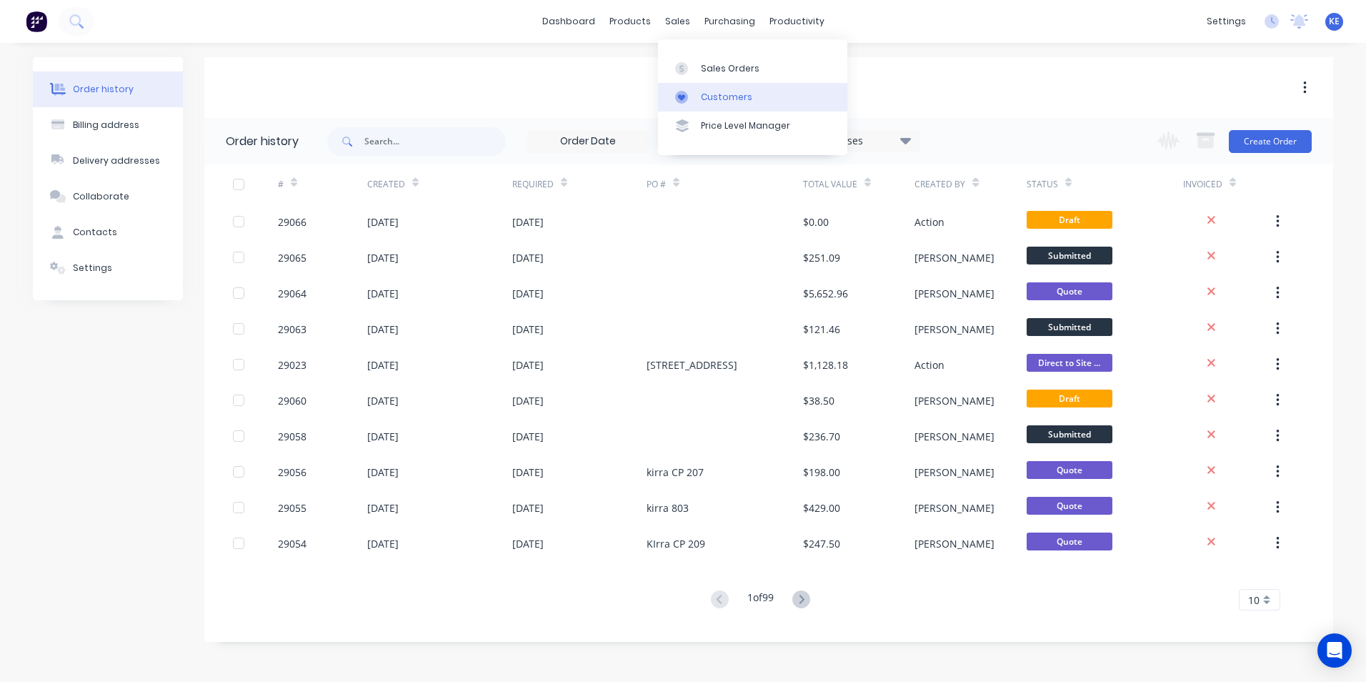
click at [740, 105] on link "Customers" at bounding box center [752, 97] width 189 height 29
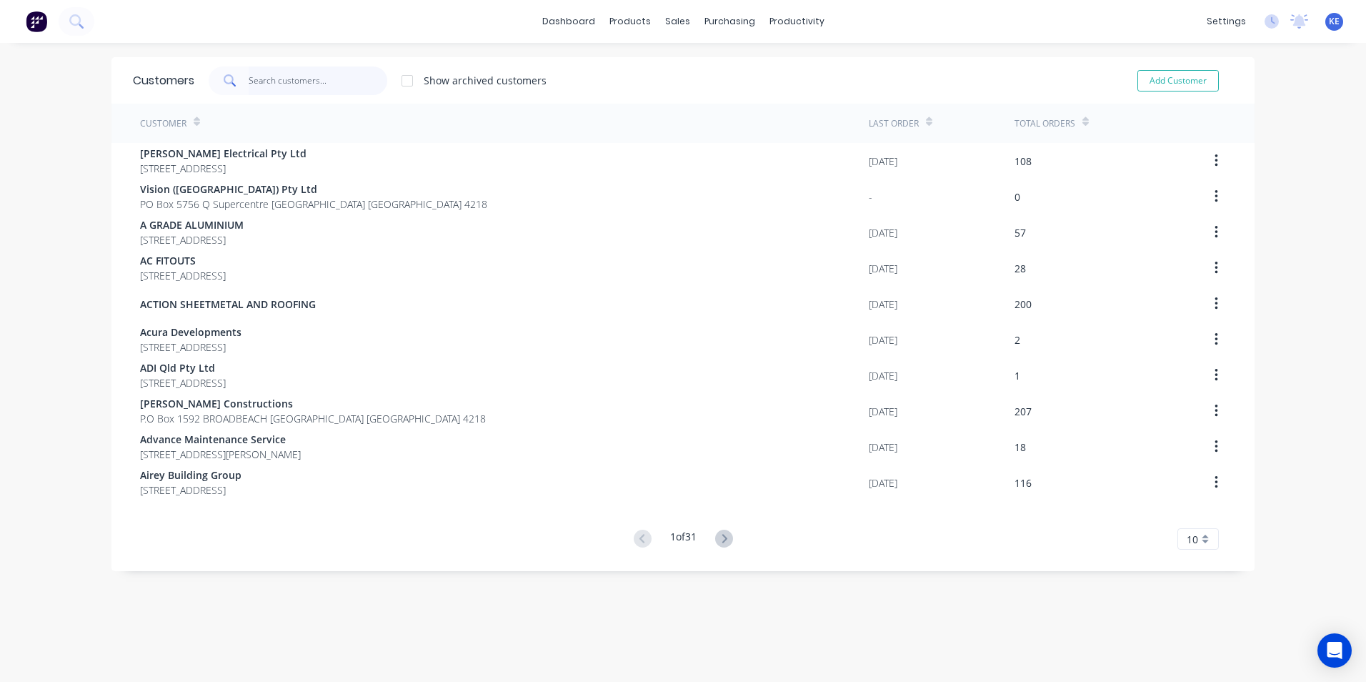
click at [283, 76] on input "text" at bounding box center [318, 80] width 139 height 29
type input "y"
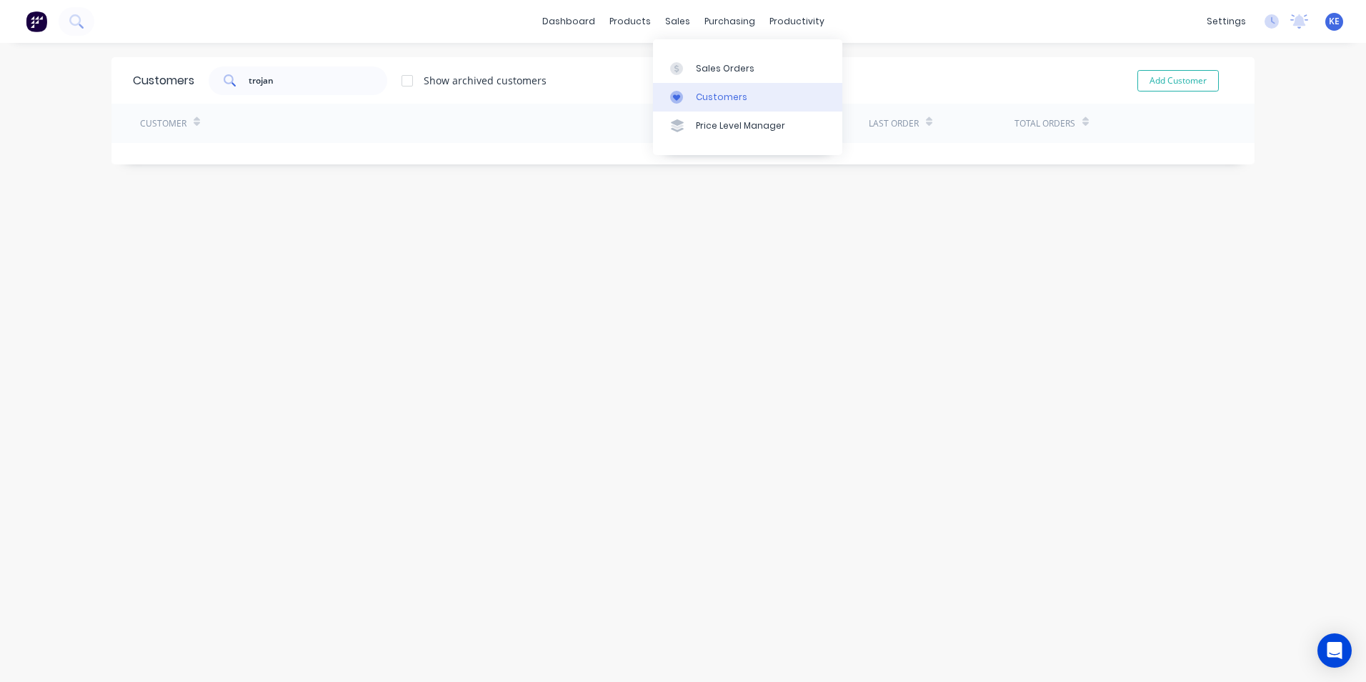
click at [705, 91] on div "Customers" at bounding box center [721, 97] width 51 height 13
drag, startPoint x: 237, startPoint y: 84, endPoint x: 204, endPoint y: 89, distance: 33.9
click at [204, 89] on div "trojan Show archived customers" at bounding box center [370, 80] width 352 height 29
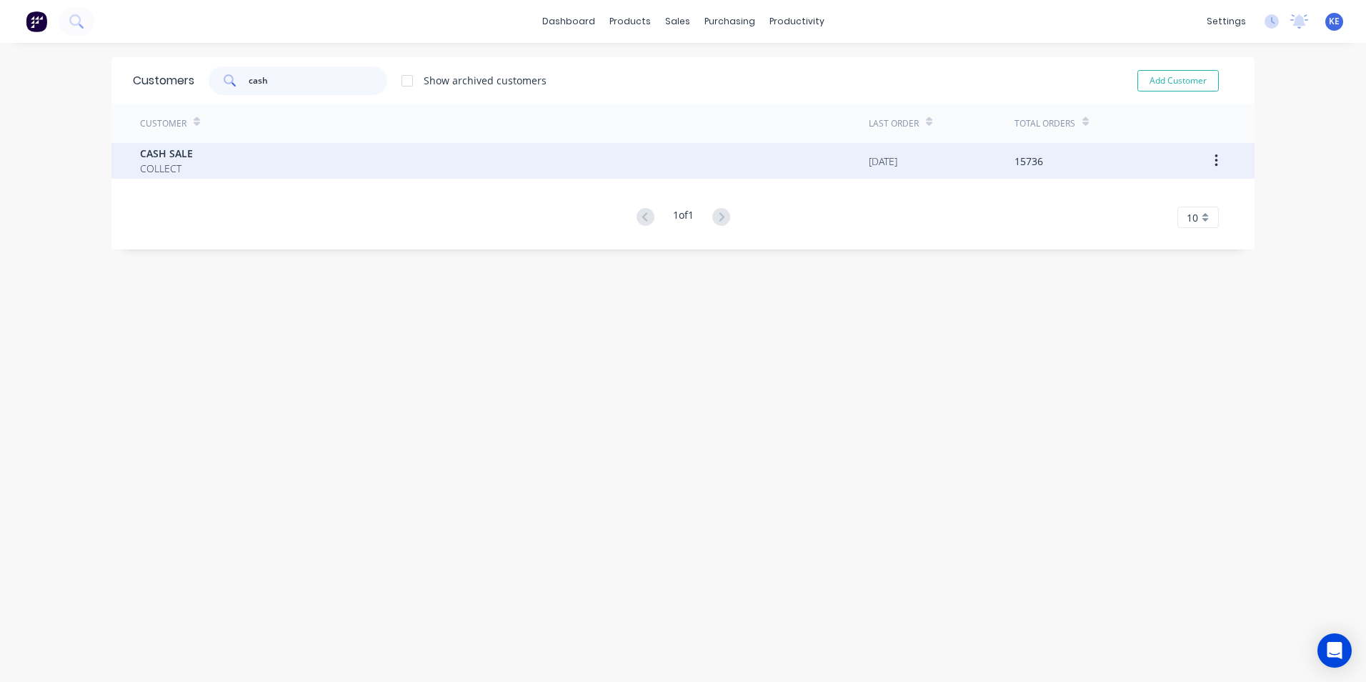
type input "cash"
click at [185, 173] on span "COLLECT" at bounding box center [166, 168] width 53 height 15
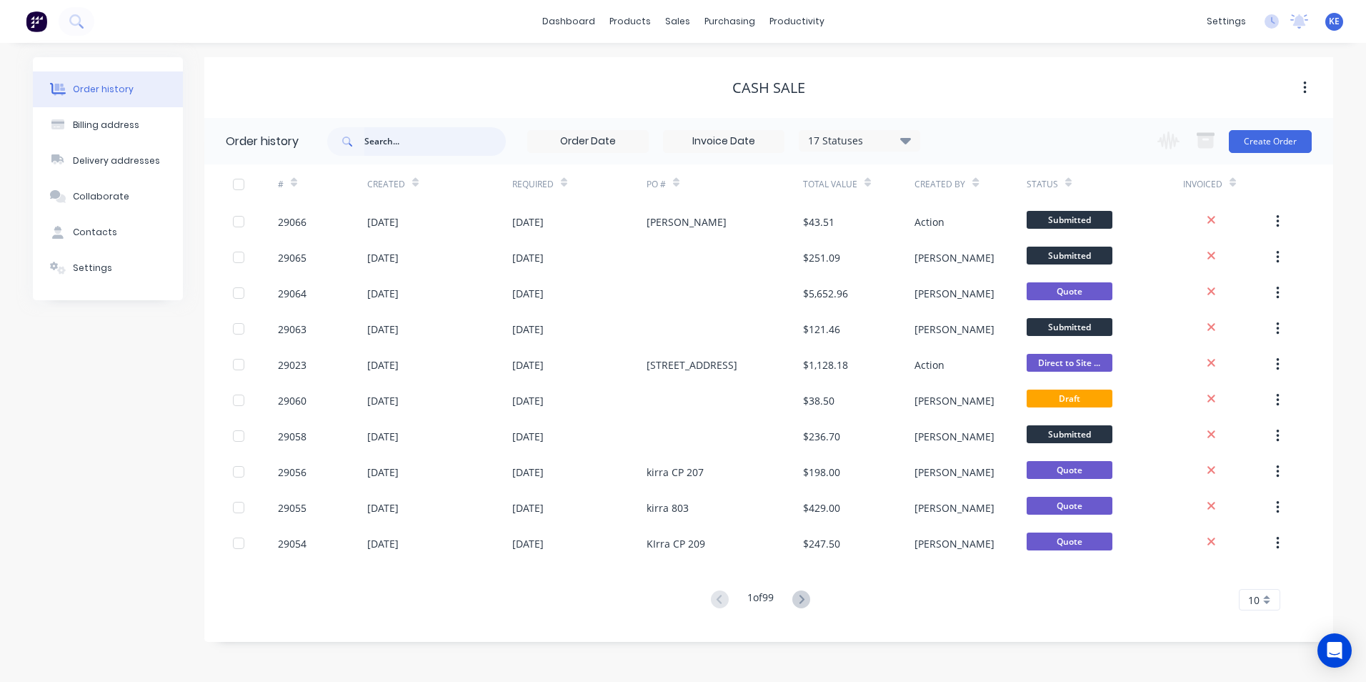
click at [404, 131] on input "text" at bounding box center [434, 141] width 141 height 29
type input "29066"
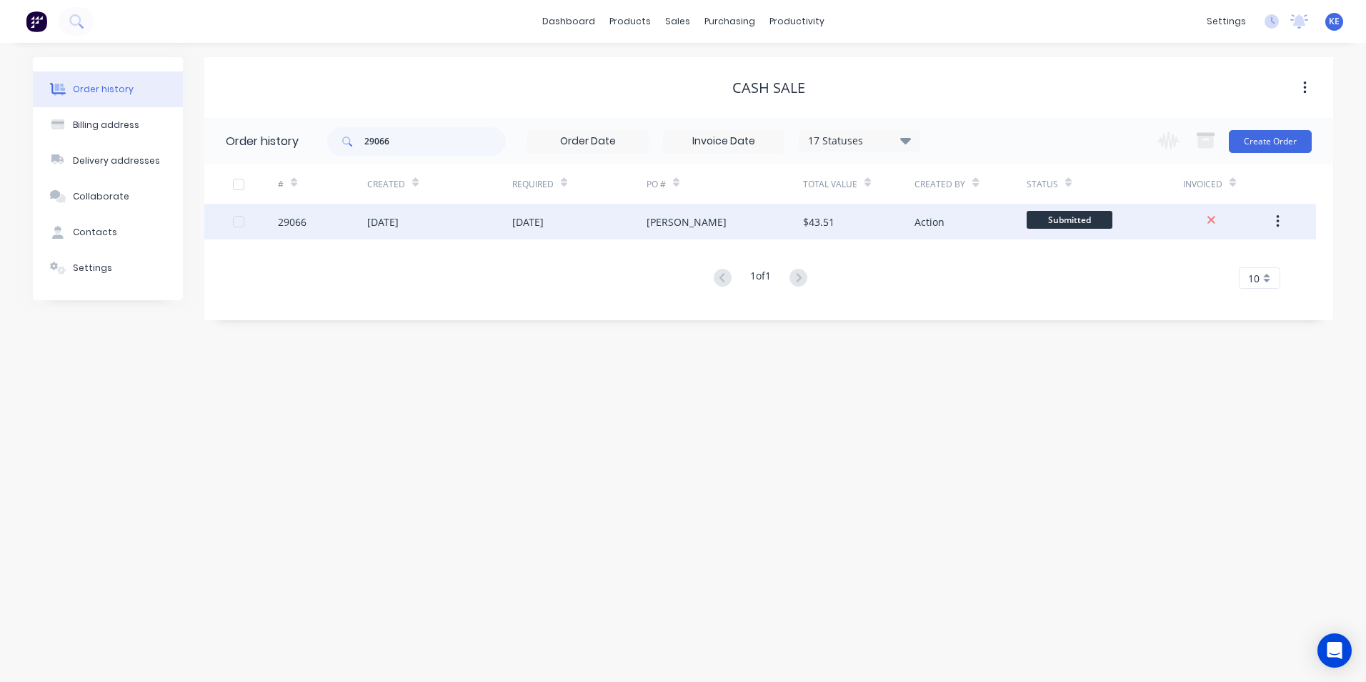
click at [331, 230] on div "29066" at bounding box center [322, 222] width 89 height 36
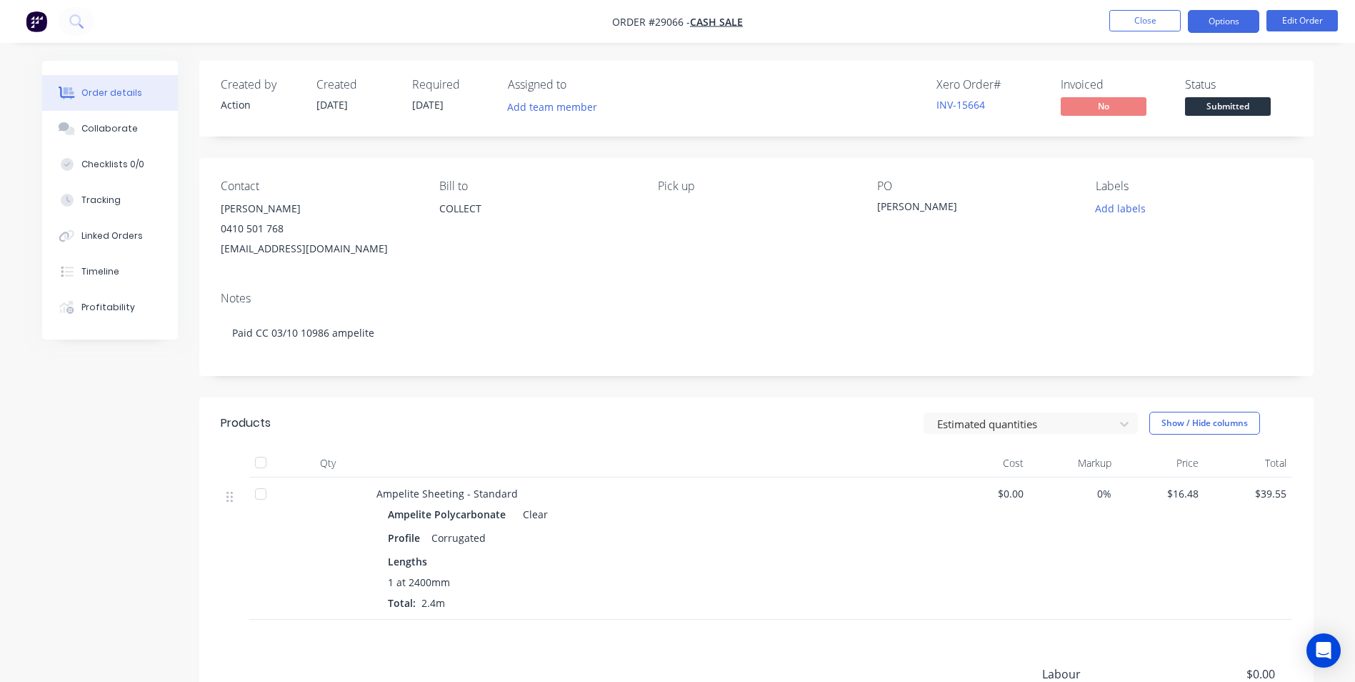
click at [1206, 24] on button "Options" at bounding box center [1223, 21] width 71 height 23
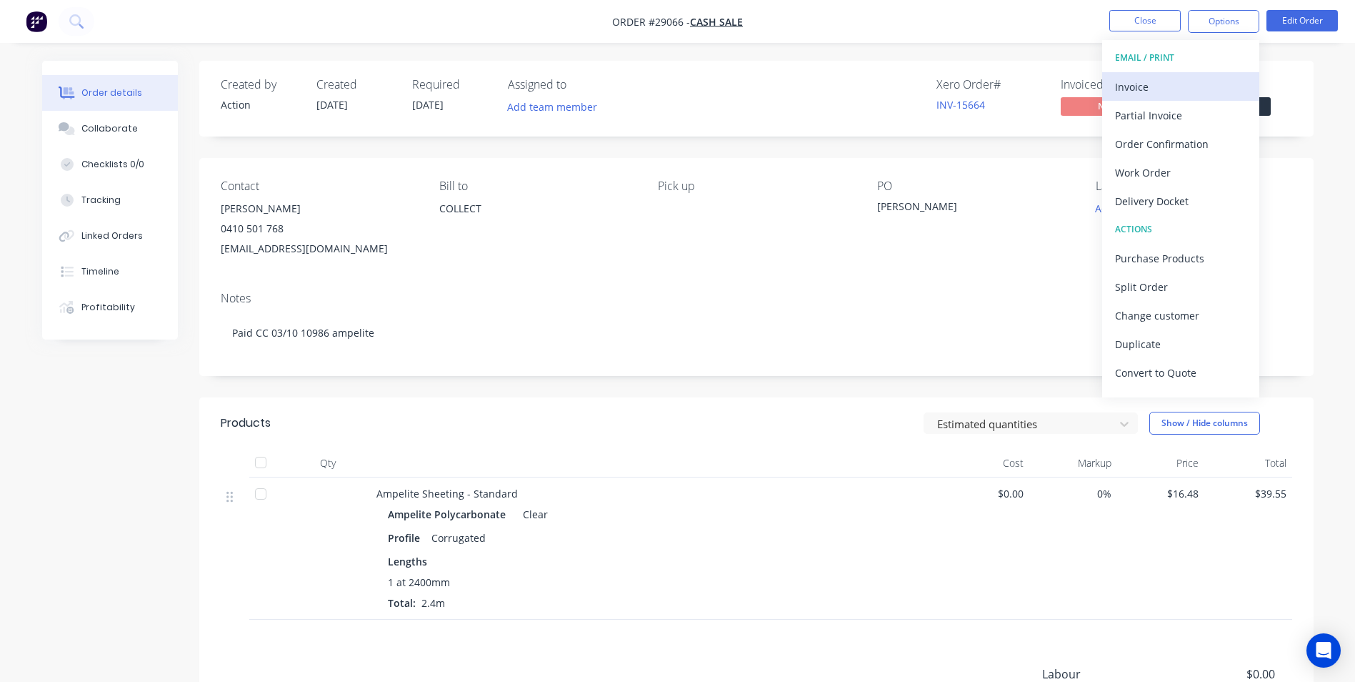
click at [1185, 84] on div "Invoice" at bounding box center [1180, 86] width 131 height 21
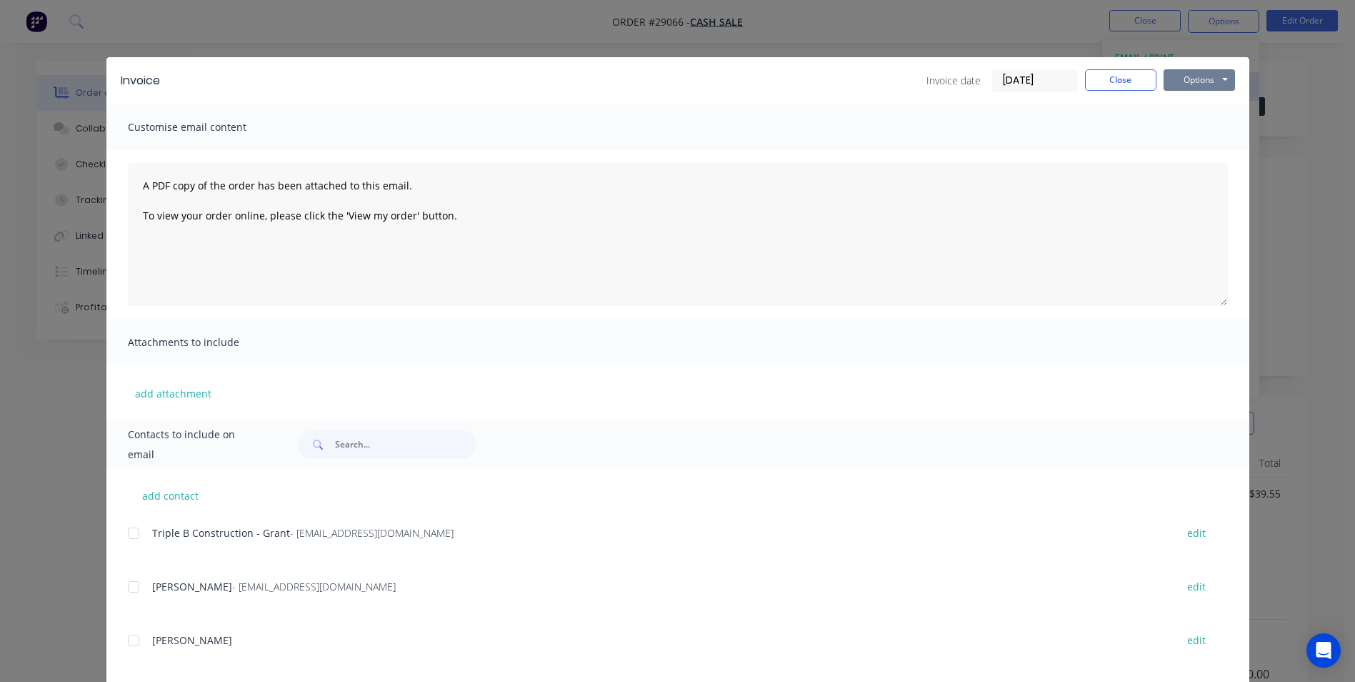
click at [1185, 84] on button "Options" at bounding box center [1199, 79] width 71 height 21
click at [1199, 131] on button "Print" at bounding box center [1209, 129] width 91 height 24
click at [1104, 86] on button "Close" at bounding box center [1120, 79] width 71 height 21
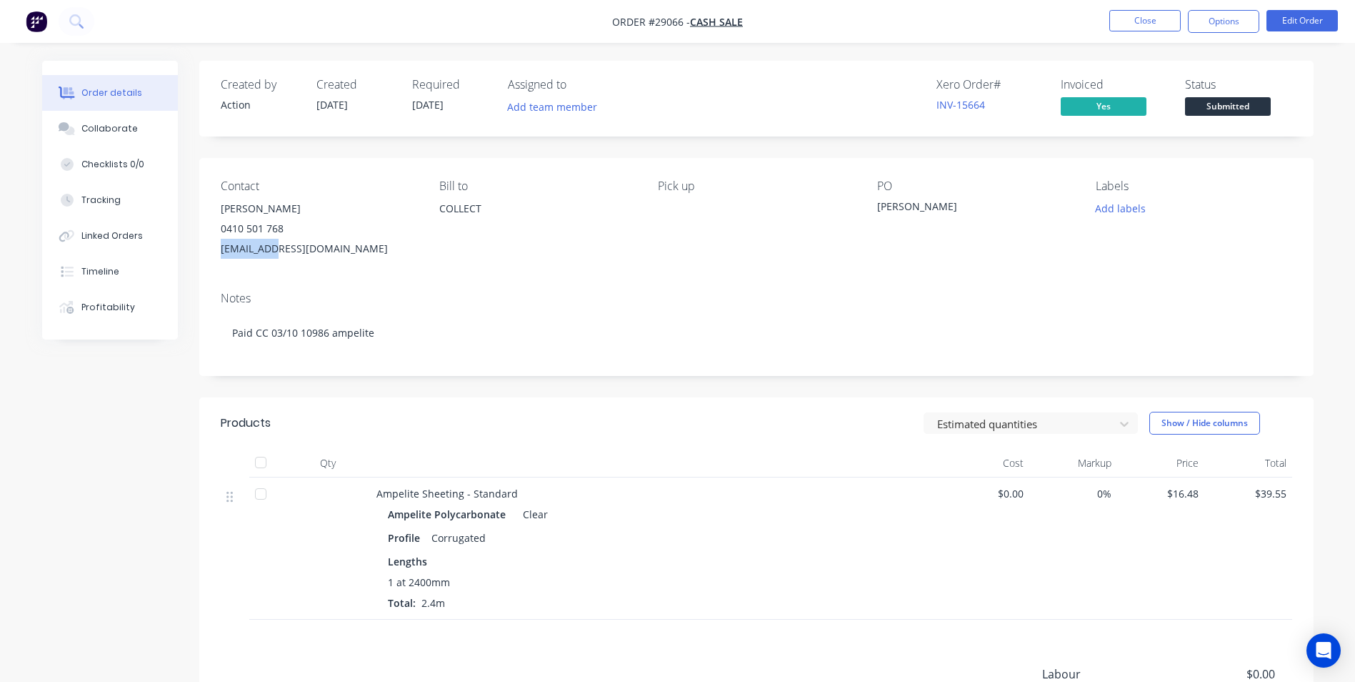
drag, startPoint x: 221, startPoint y: 250, endPoint x: 281, endPoint y: 252, distance: 59.3
click at [281, 252] on div "[EMAIL_ADDRESS][DOMAIN_NAME]" at bounding box center [319, 249] width 196 height 20
copy div "[DEMOGRAPHIC_DATA]"
drag, startPoint x: 577, startPoint y: 267, endPoint x: 519, endPoint y: 267, distance: 58.6
click at [577, 267] on div "Contact [PERSON_NAME] [PHONE_NUMBER] [EMAIL_ADDRESS][DOMAIN_NAME] [PERSON_NAME]…" at bounding box center [756, 219] width 1115 height 122
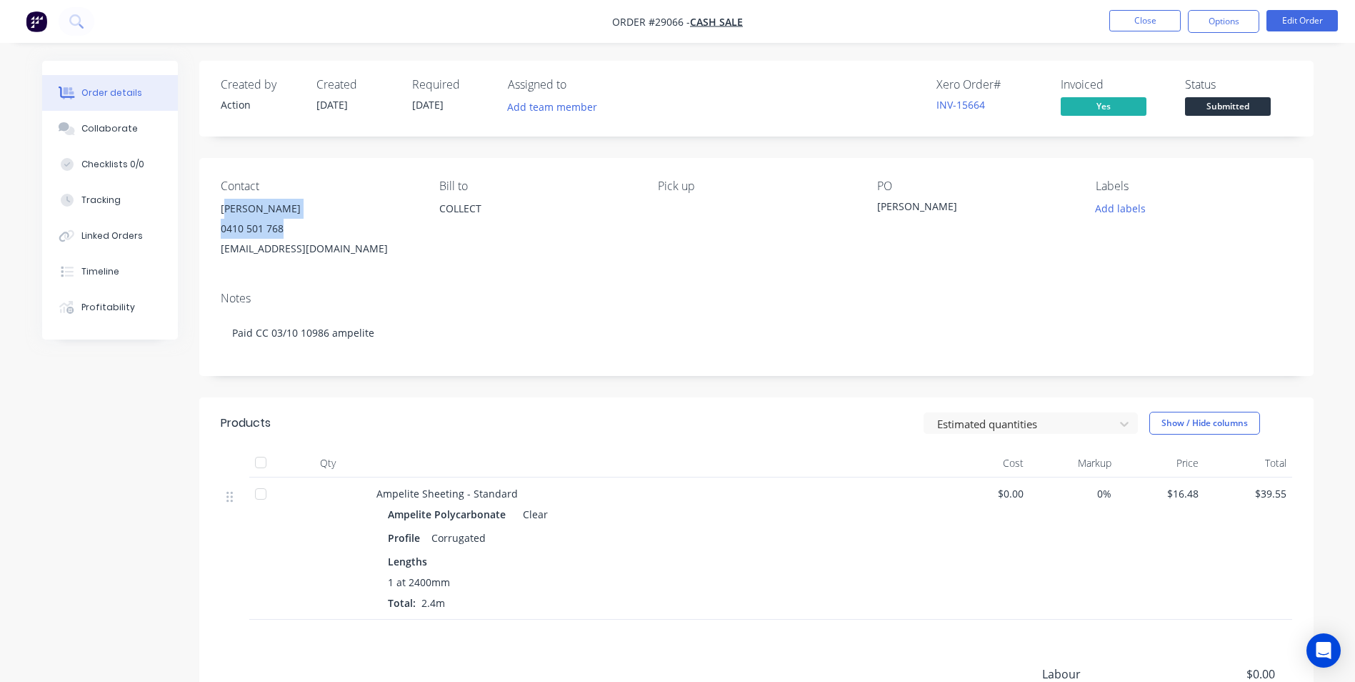
drag, startPoint x: 228, startPoint y: 206, endPoint x: 287, endPoint y: 225, distance: 62.1
click at [287, 225] on div "[PERSON_NAME] 0410 501 768 [EMAIL_ADDRESS][DOMAIN_NAME]" at bounding box center [319, 229] width 196 height 60
drag, startPoint x: 287, startPoint y: 225, endPoint x: 468, endPoint y: 239, distance: 181.3
click at [468, 239] on div "COLLECT" at bounding box center [537, 222] width 196 height 46
drag, startPoint x: 254, startPoint y: 210, endPoint x: 342, endPoint y: 244, distance: 95.0
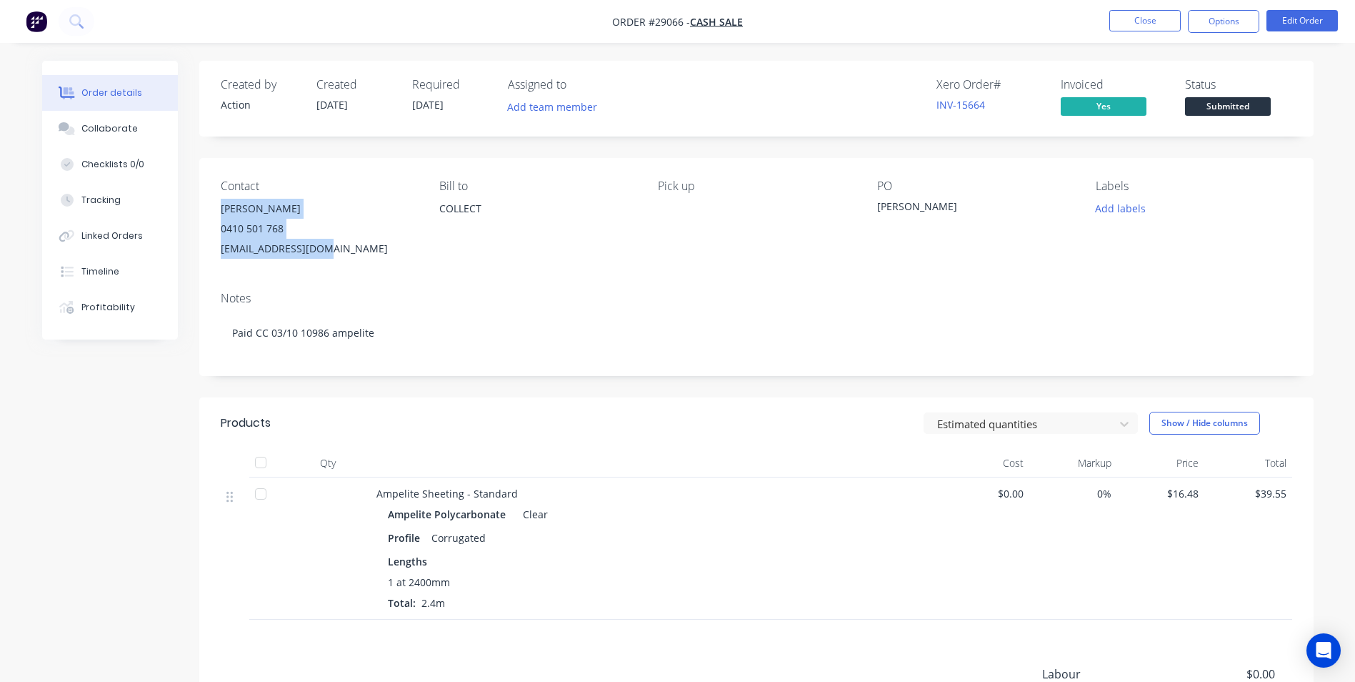
click at [342, 244] on div "[PERSON_NAME] 0410 501 768 [EMAIL_ADDRESS][DOMAIN_NAME]" at bounding box center [319, 229] width 196 height 60
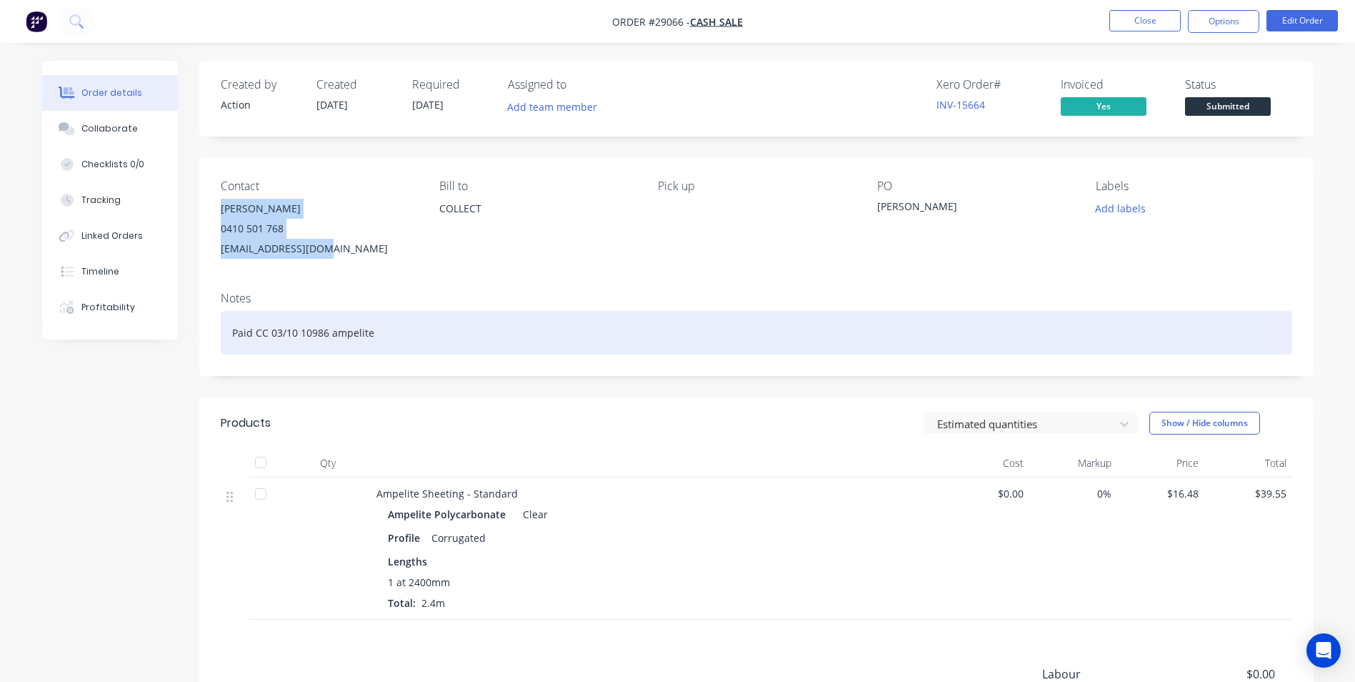
copy div "[PERSON_NAME] 0410 501 768 [EMAIL_ADDRESS][DOMAIN_NAME]"
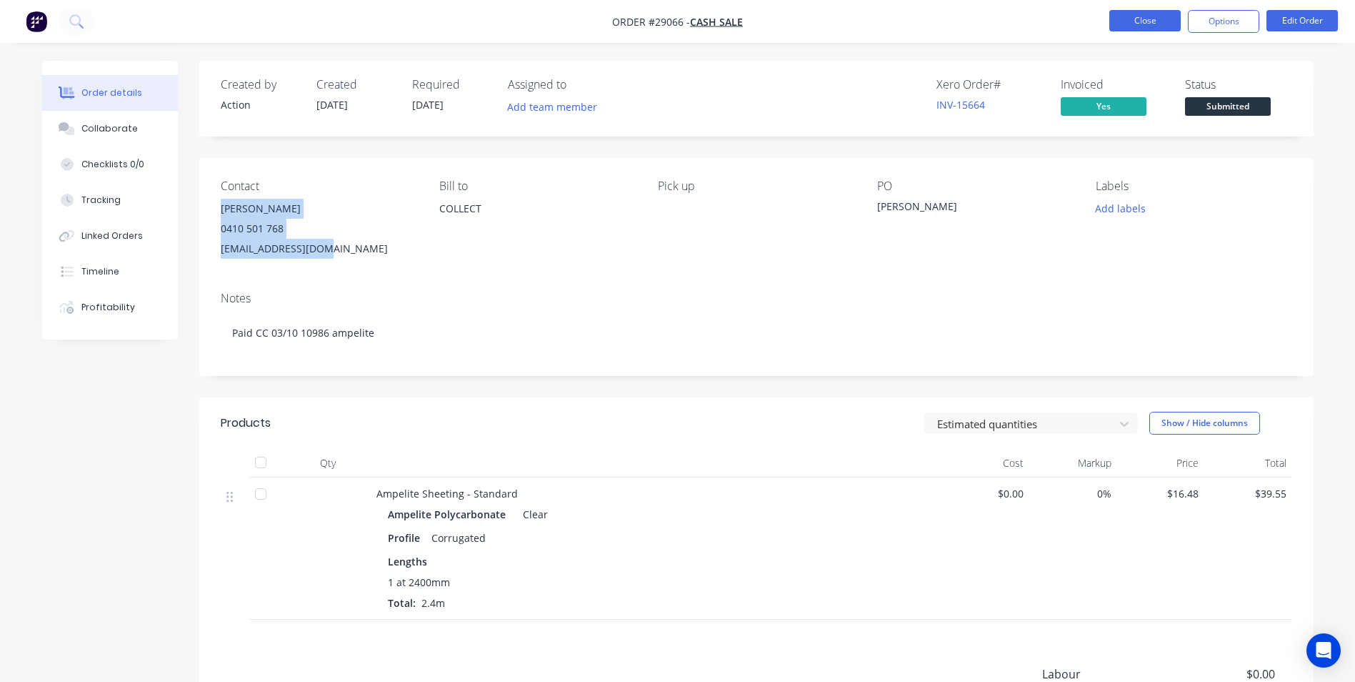
click at [1157, 15] on button "Close" at bounding box center [1145, 20] width 71 height 21
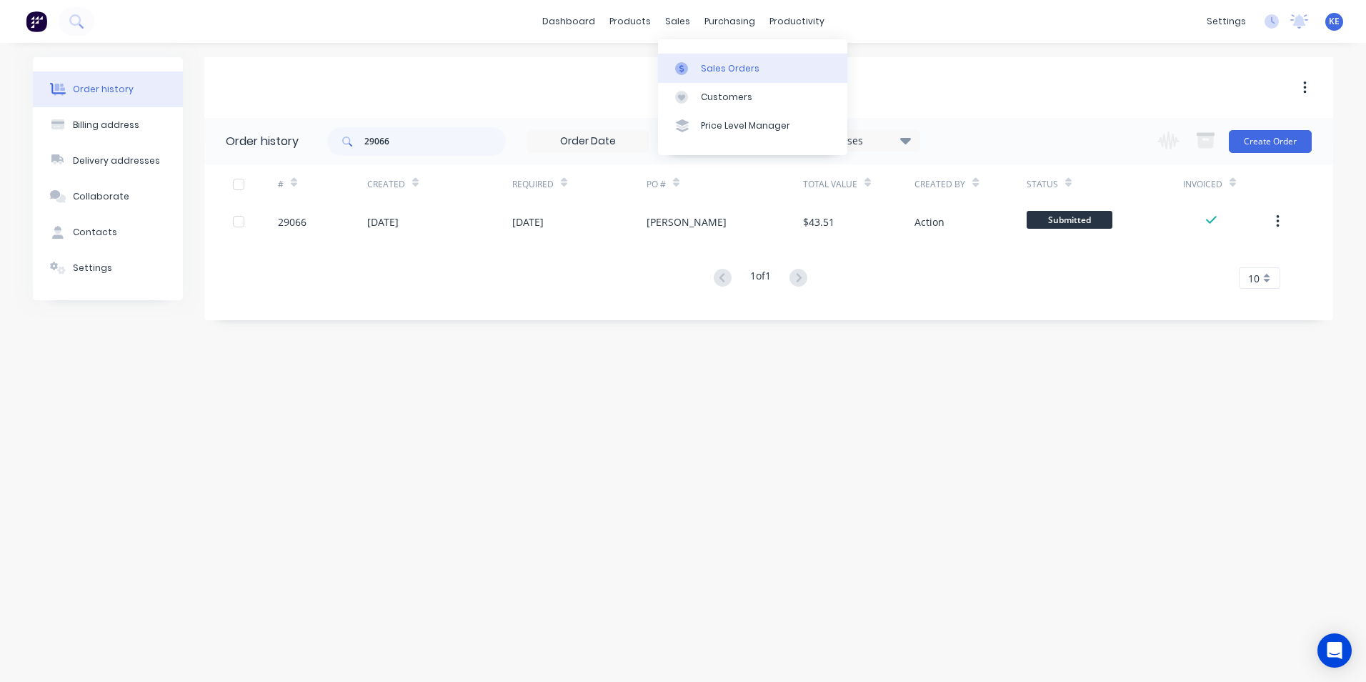
click at [716, 66] on div "Sales Orders" at bounding box center [730, 68] width 59 height 13
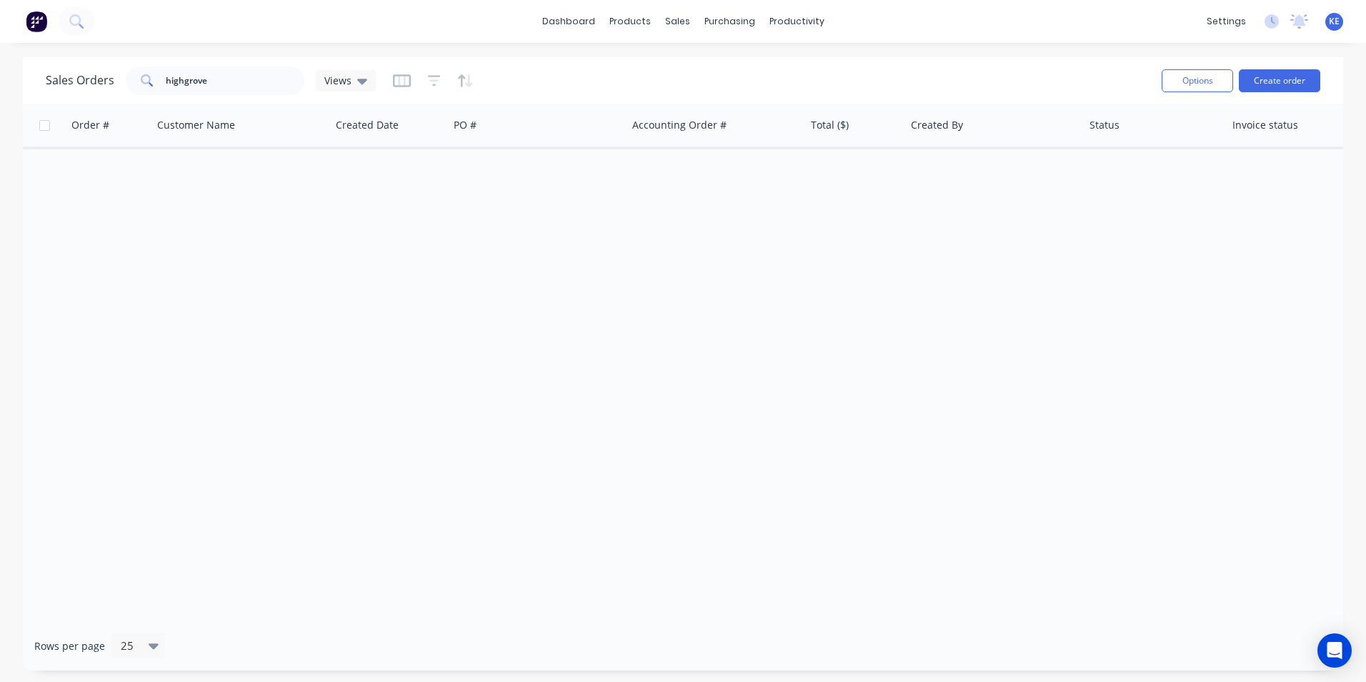
drag, startPoint x: 228, startPoint y: 95, endPoint x: 190, endPoint y: 85, distance: 39.2
click at [190, 85] on div "Sales Orders highgrove Views" at bounding box center [598, 80] width 1104 height 35
drag, startPoint x: 216, startPoint y: 89, endPoint x: 250, endPoint y: 51, distance: 51.6
click at [156, 84] on div "highgrove" at bounding box center [215, 80] width 179 height 29
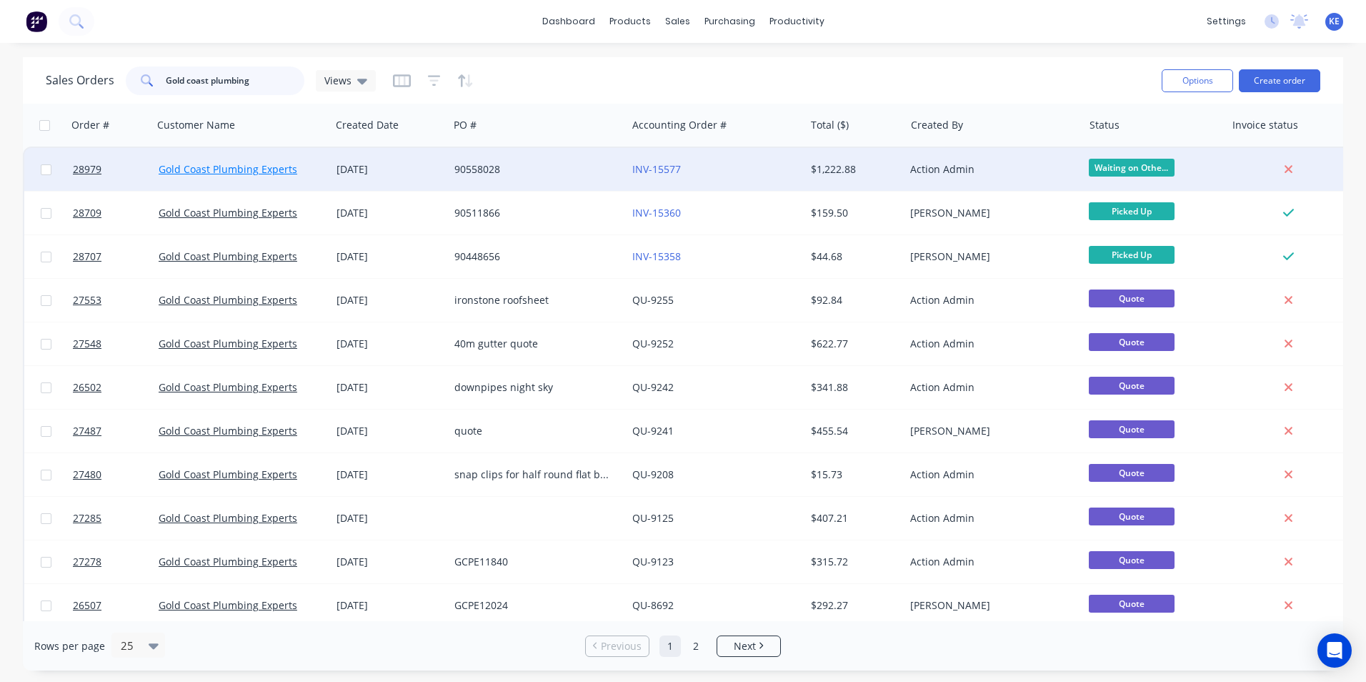
type input "Gold coast plumbing"
click at [224, 174] on link "Gold Coast Plumbing Experts" at bounding box center [228, 169] width 139 height 14
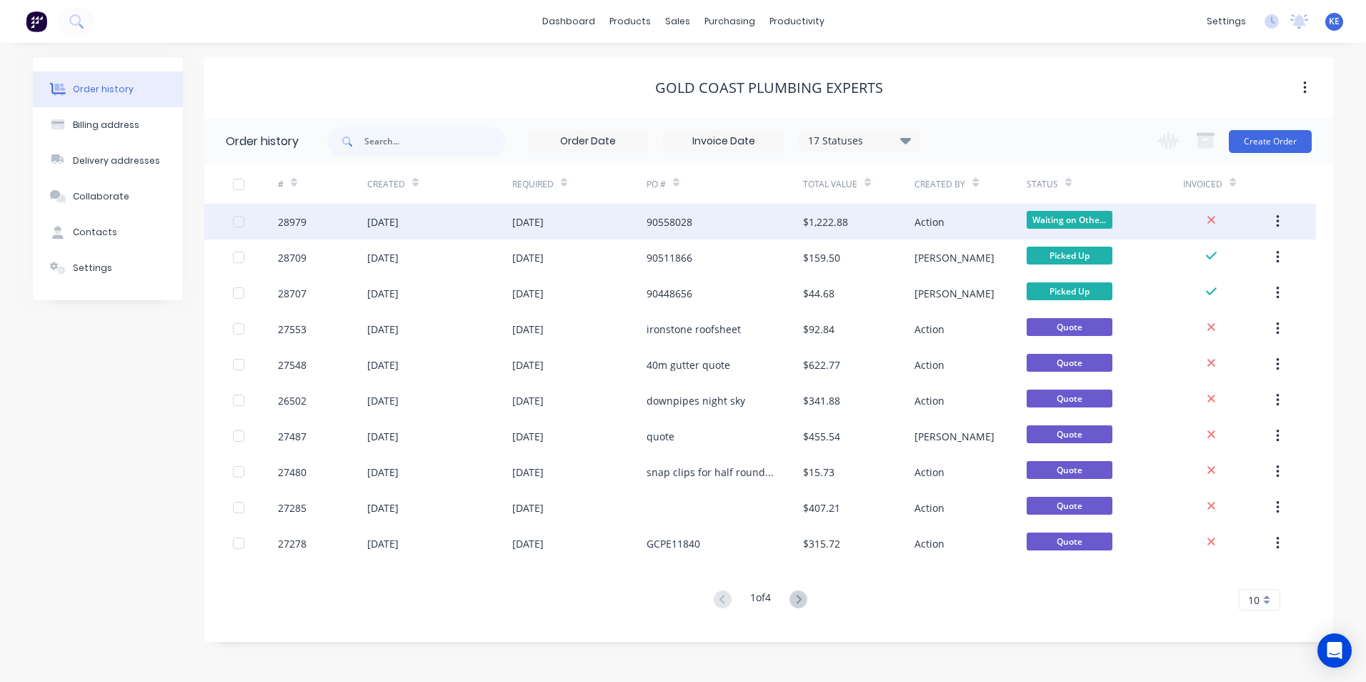
click at [343, 227] on div "28979" at bounding box center [322, 222] width 89 height 36
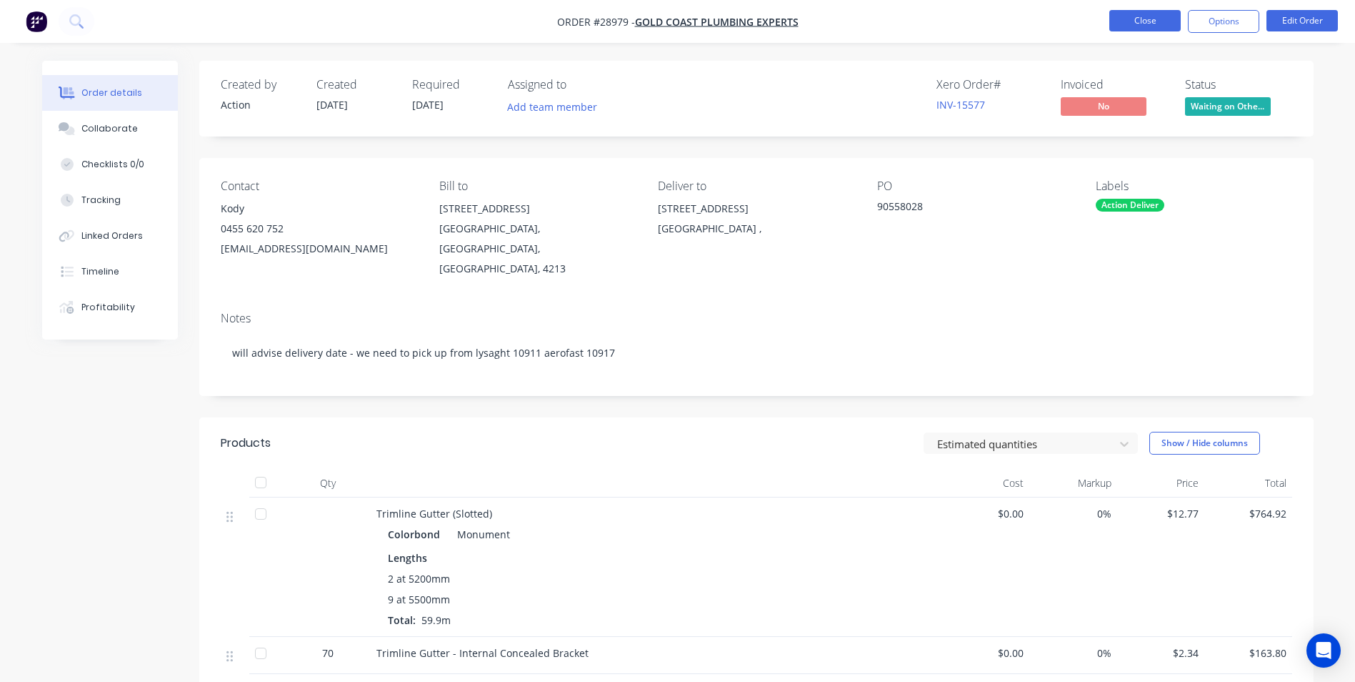
click at [1137, 14] on button "Close" at bounding box center [1145, 20] width 71 height 21
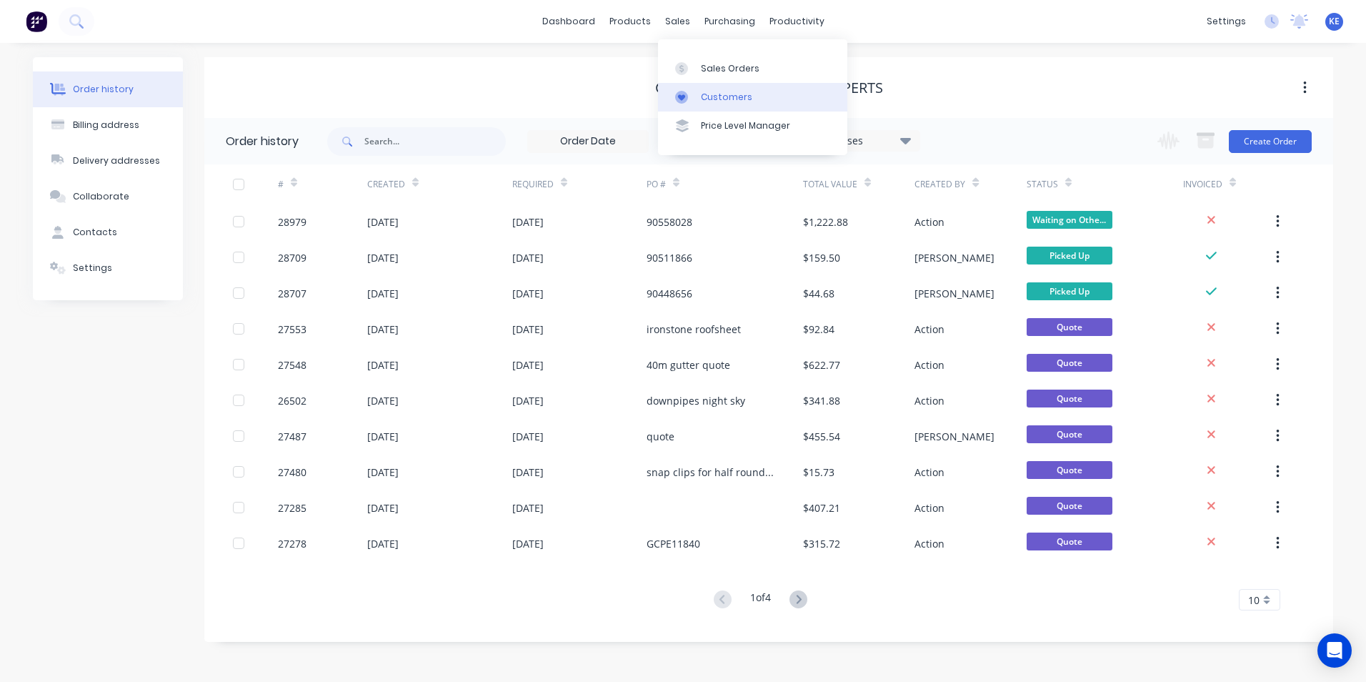
click at [709, 100] on div "Customers" at bounding box center [726, 97] width 51 height 13
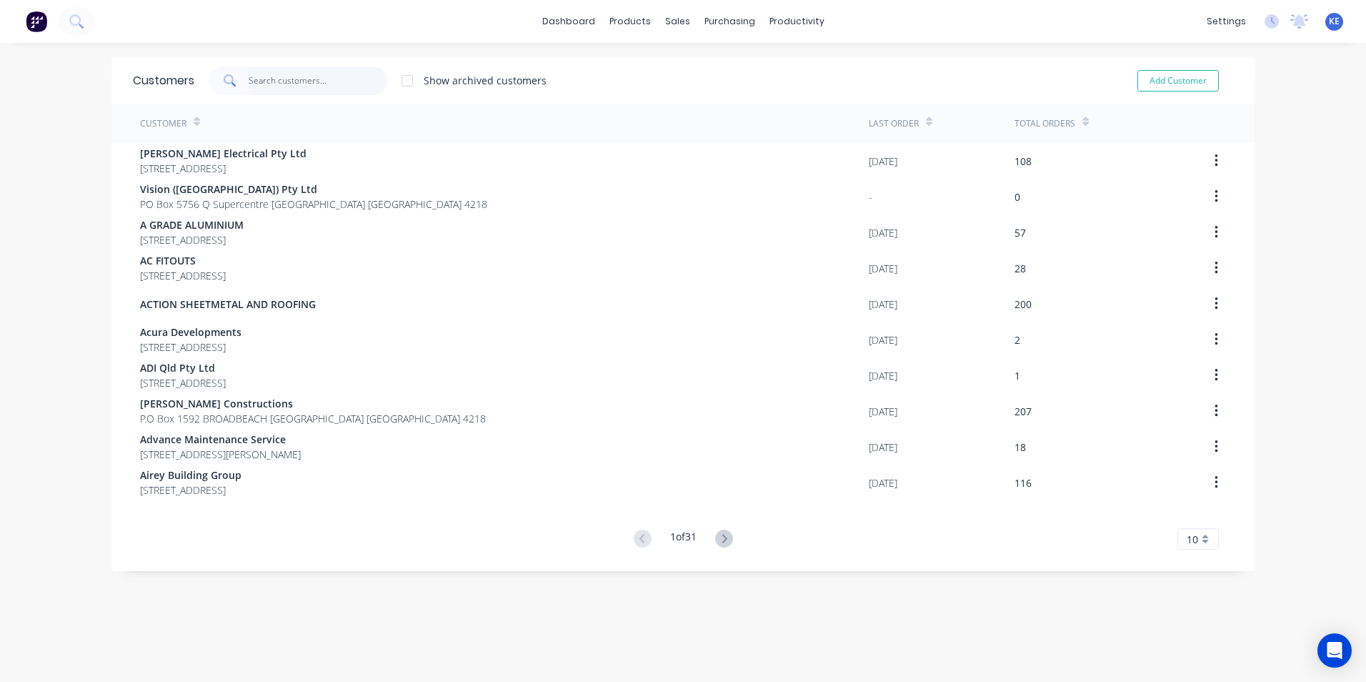
click at [271, 87] on input "text" at bounding box center [318, 80] width 139 height 29
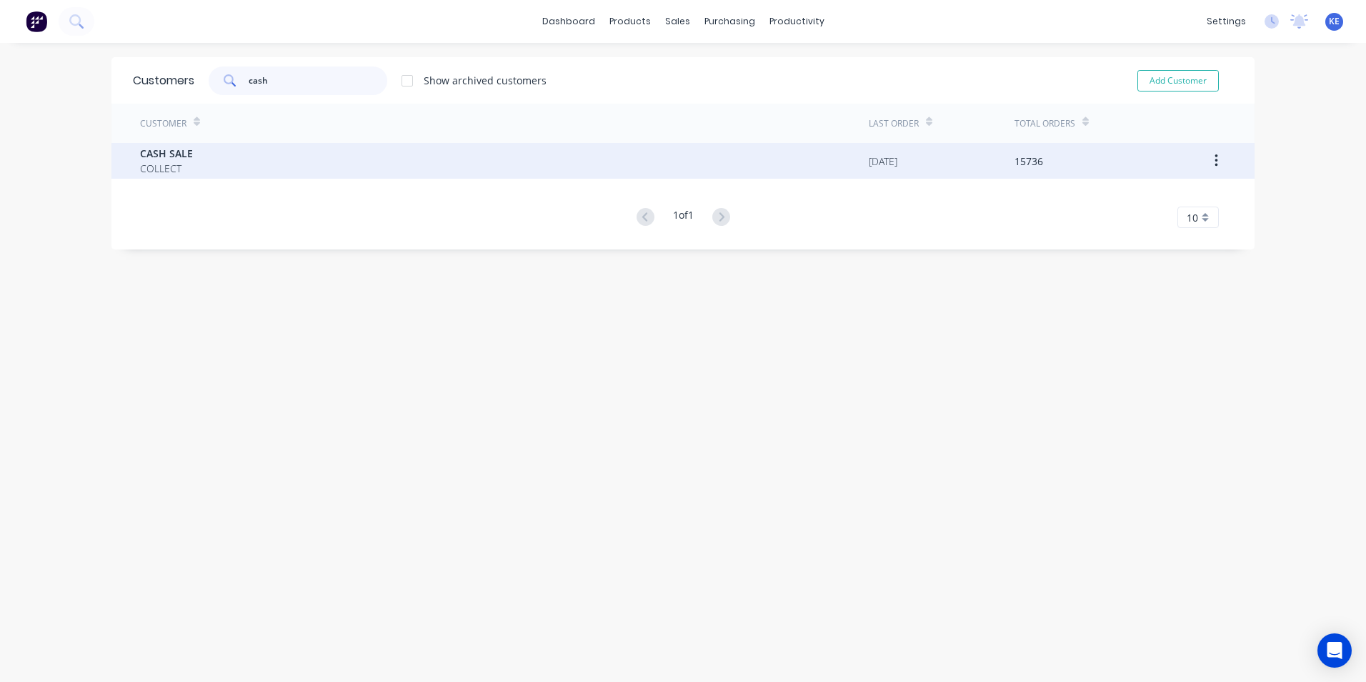
type input "cash"
click at [306, 173] on div "CASH SALE COLLECT" at bounding box center [504, 161] width 729 height 36
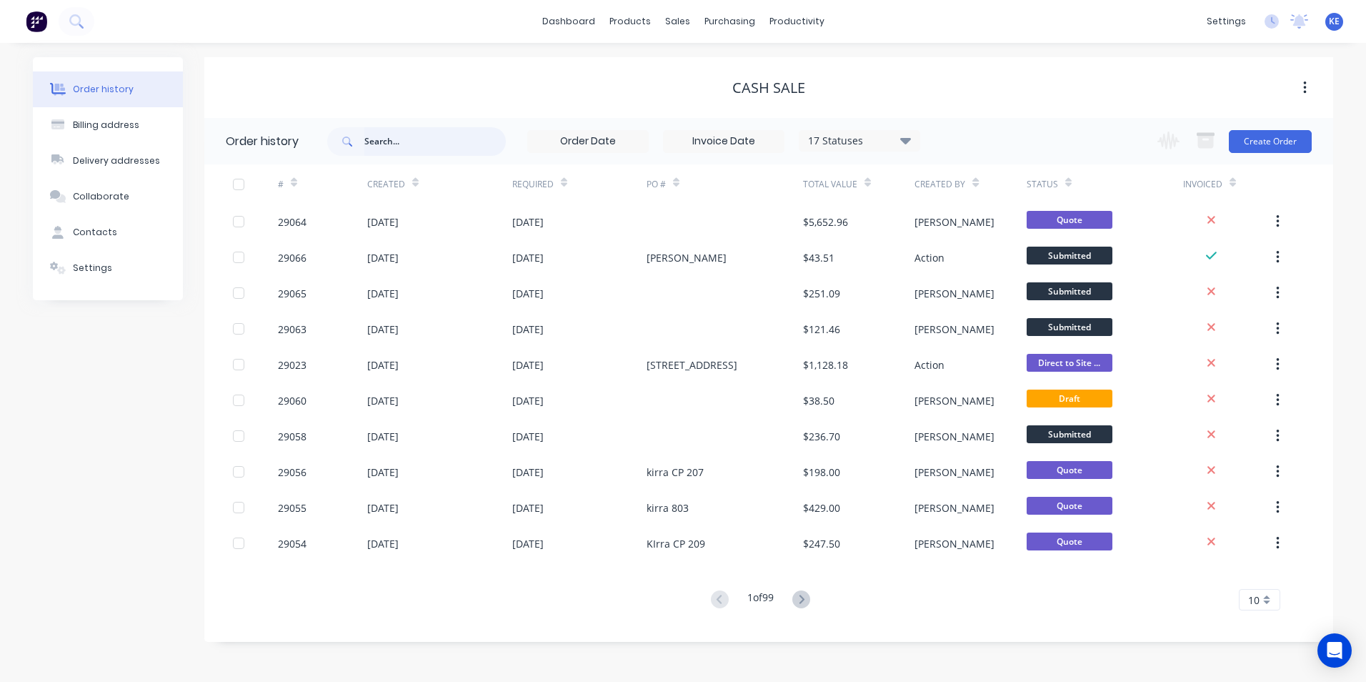
click at [382, 149] on input "text" at bounding box center [434, 141] width 141 height 29
click at [378, 138] on input "text" at bounding box center [434, 141] width 141 height 29
type input "28968"
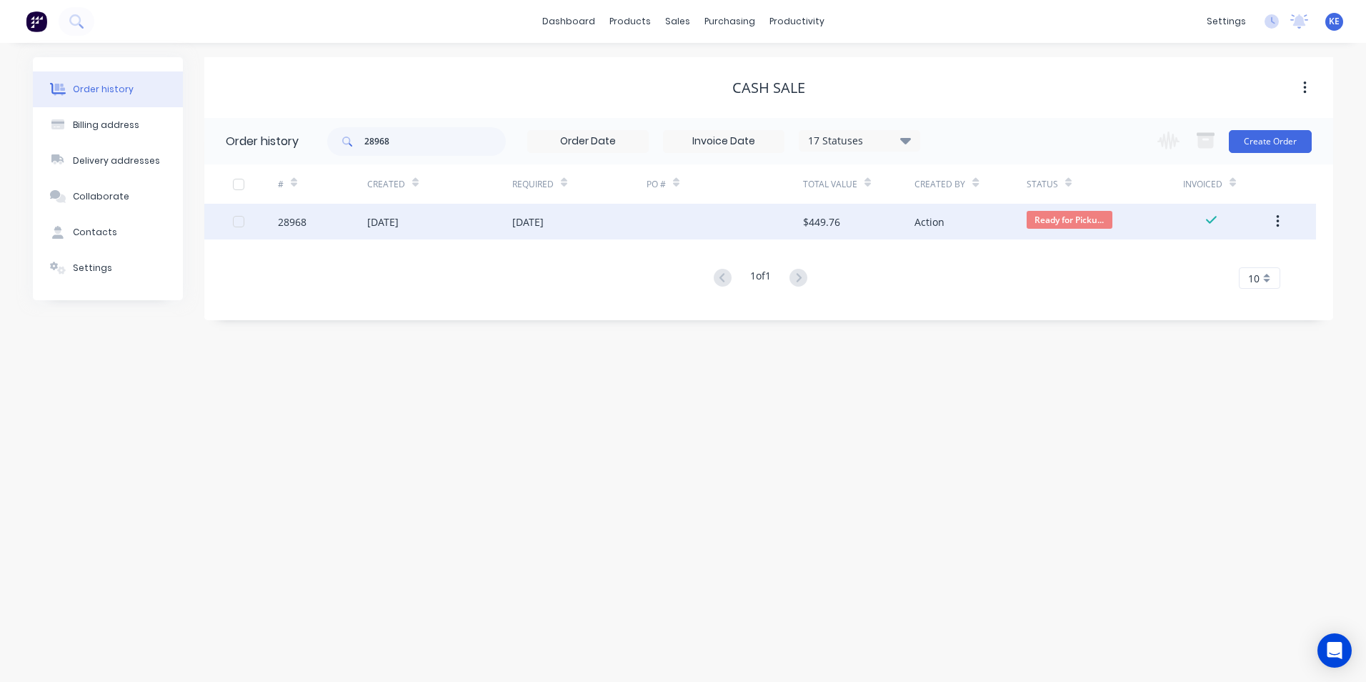
click at [344, 225] on div "28968" at bounding box center [322, 222] width 89 height 36
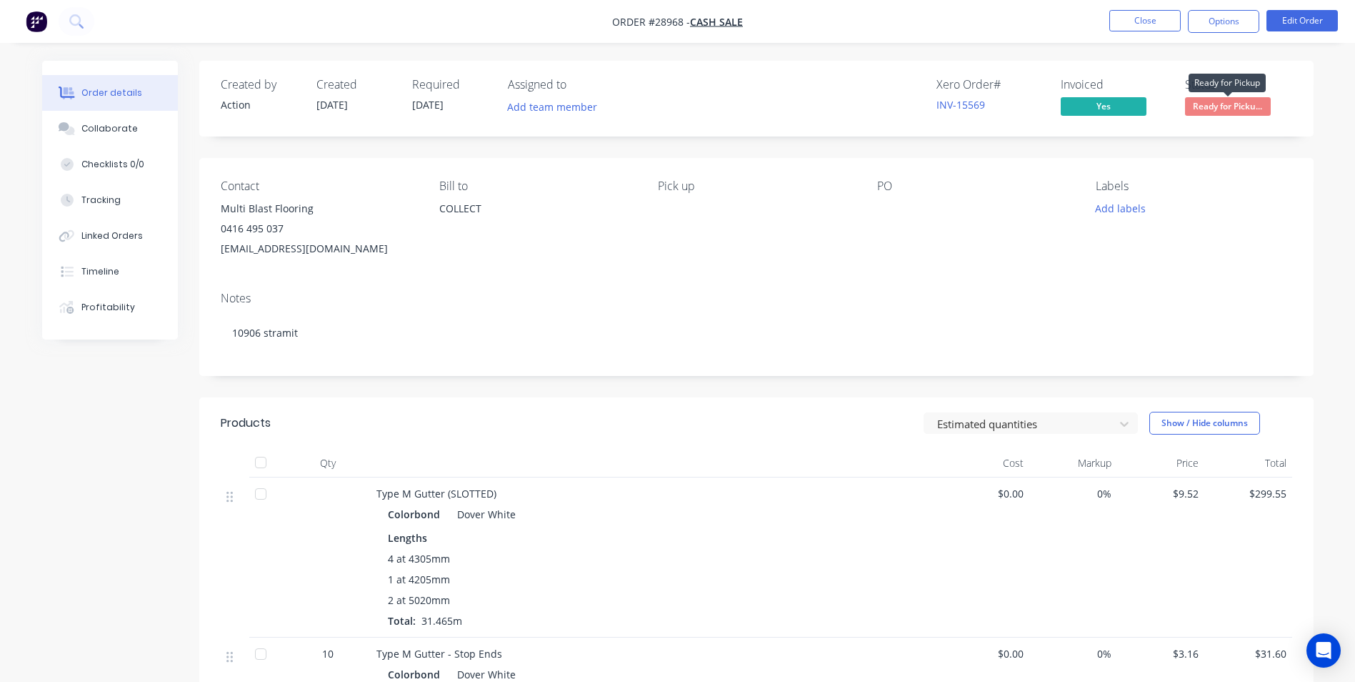
click at [1215, 103] on span "Ready for Picku..." at bounding box center [1228, 106] width 86 height 18
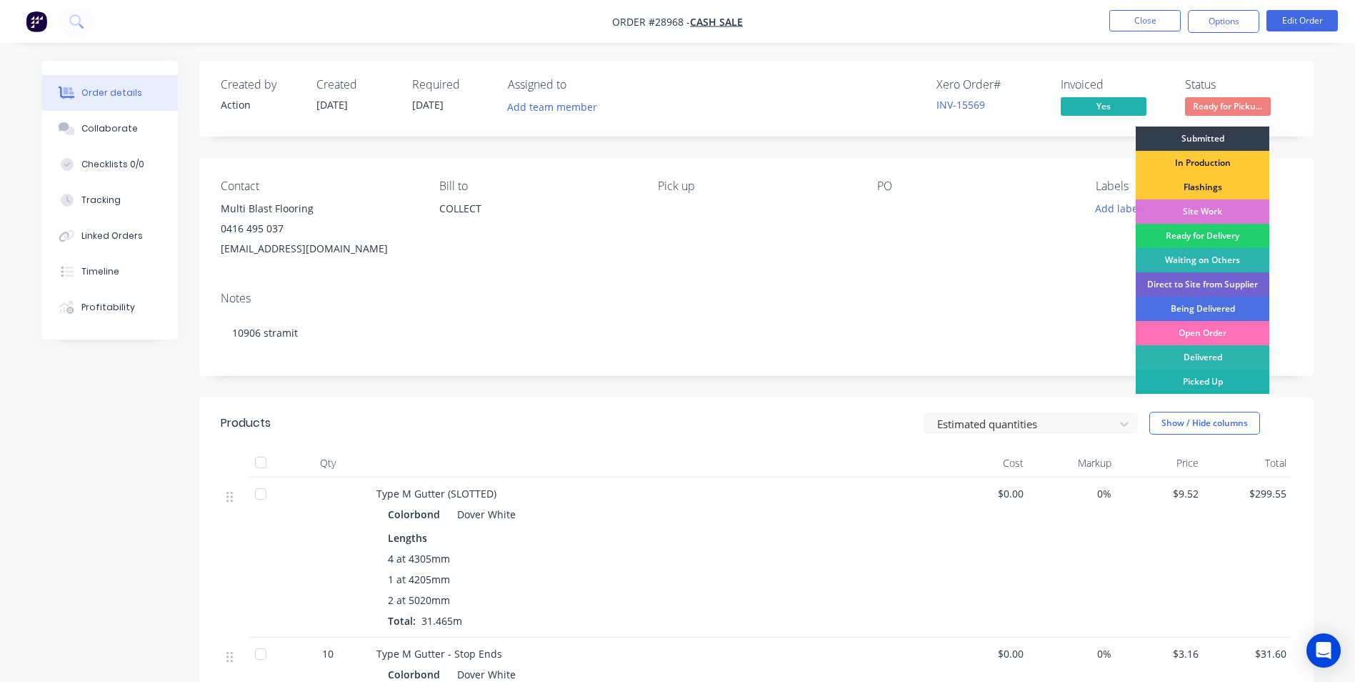
click at [1192, 379] on div "Picked Up" at bounding box center [1203, 381] width 134 height 24
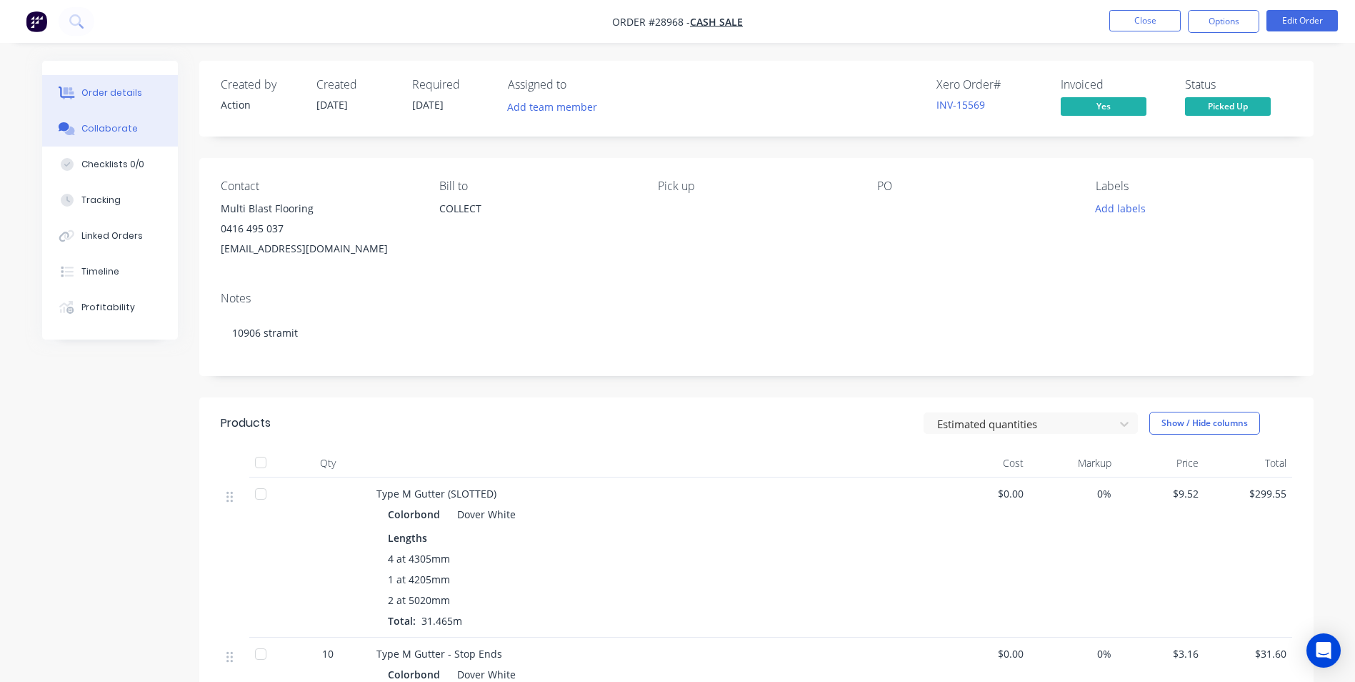
click at [78, 133] on button "Collaborate" at bounding box center [110, 129] width 136 height 36
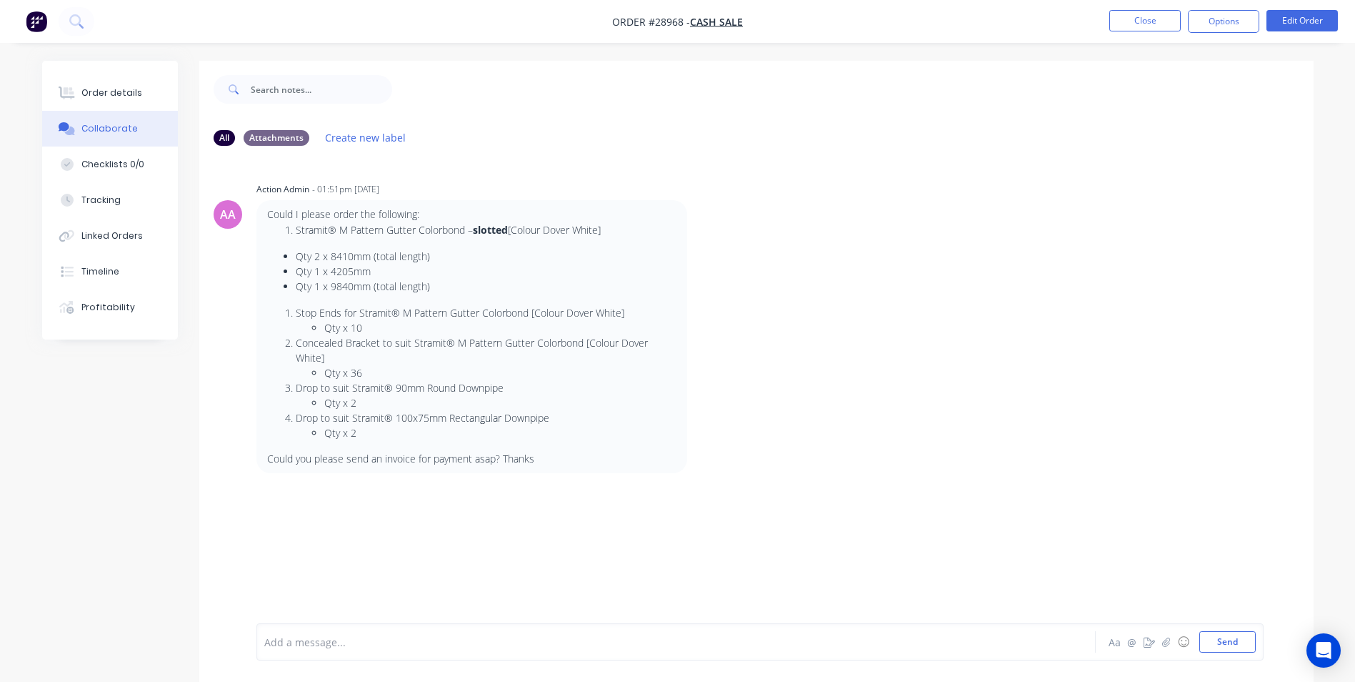
click at [359, 651] on div "Add a message..." at bounding box center [636, 641] width 744 height 21
click at [111, 94] on div "Order details" at bounding box center [111, 92] width 61 height 13
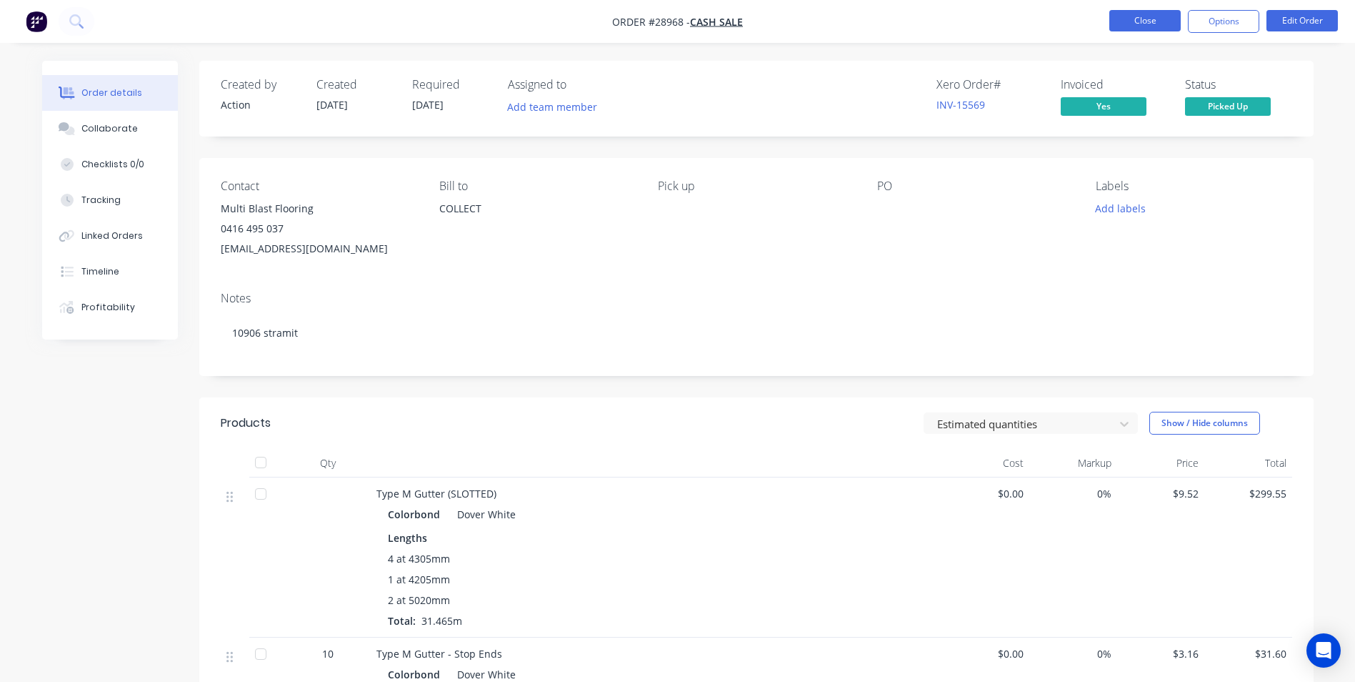
click at [1129, 23] on button "Close" at bounding box center [1145, 20] width 71 height 21
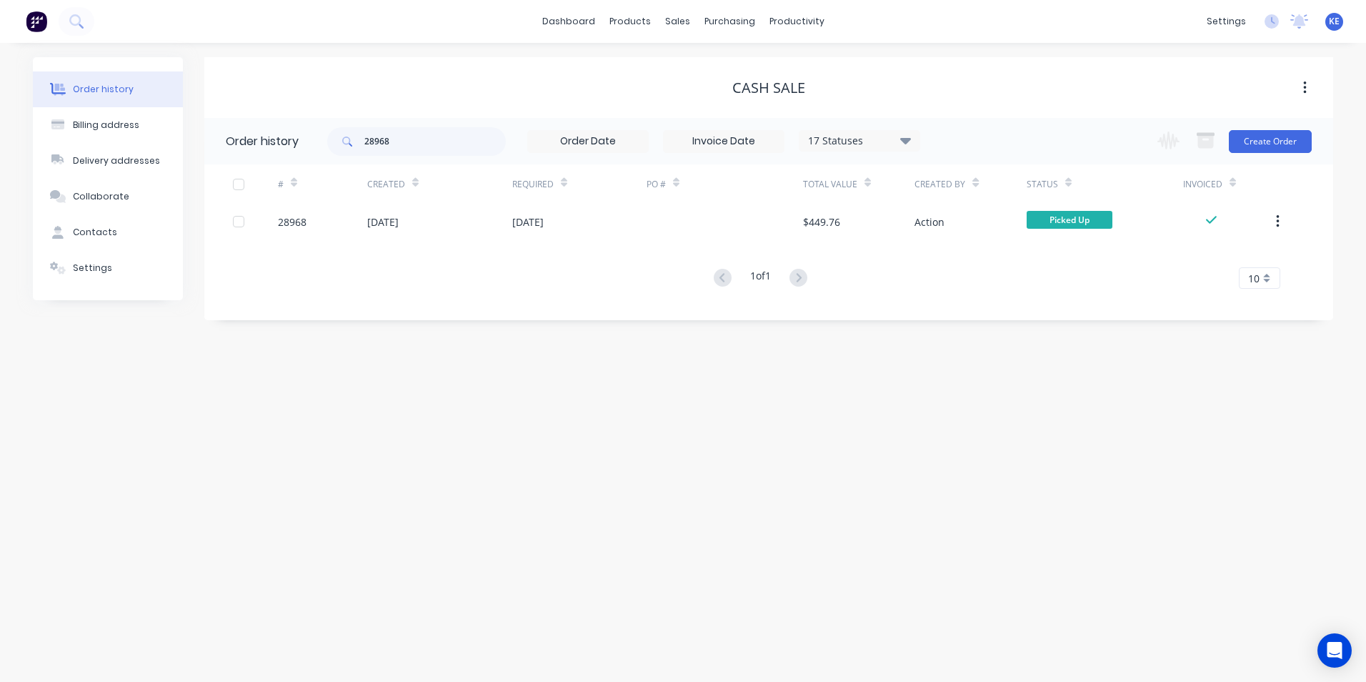
click at [1280, 223] on button "button" at bounding box center [1278, 222] width 34 height 26
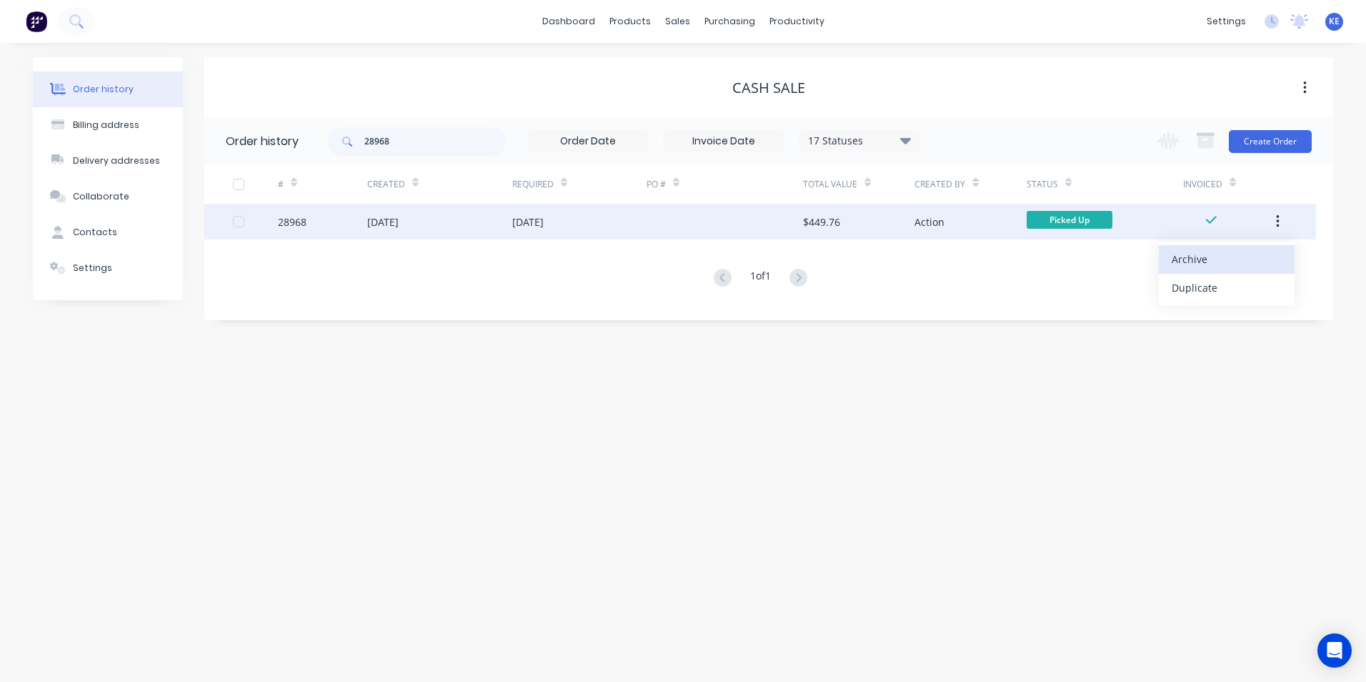
click at [1219, 261] on div "Archive" at bounding box center [1227, 259] width 110 height 21
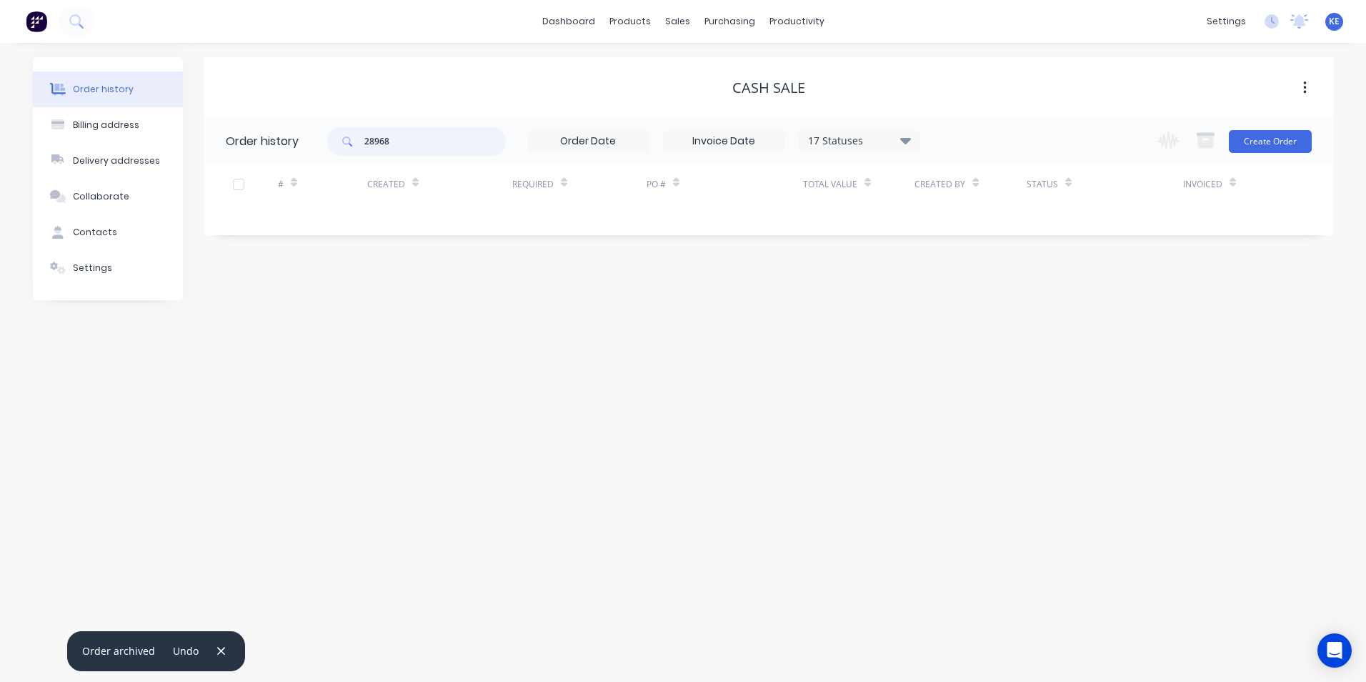
drag, startPoint x: 375, startPoint y: 144, endPoint x: 303, endPoint y: 150, distance: 72.4
click at [303, 150] on header "Order history 28968 17 Statuses Invoice Status Invoiced Not Invoiced Partial Or…" at bounding box center [768, 141] width 1129 height 46
type input "28799"
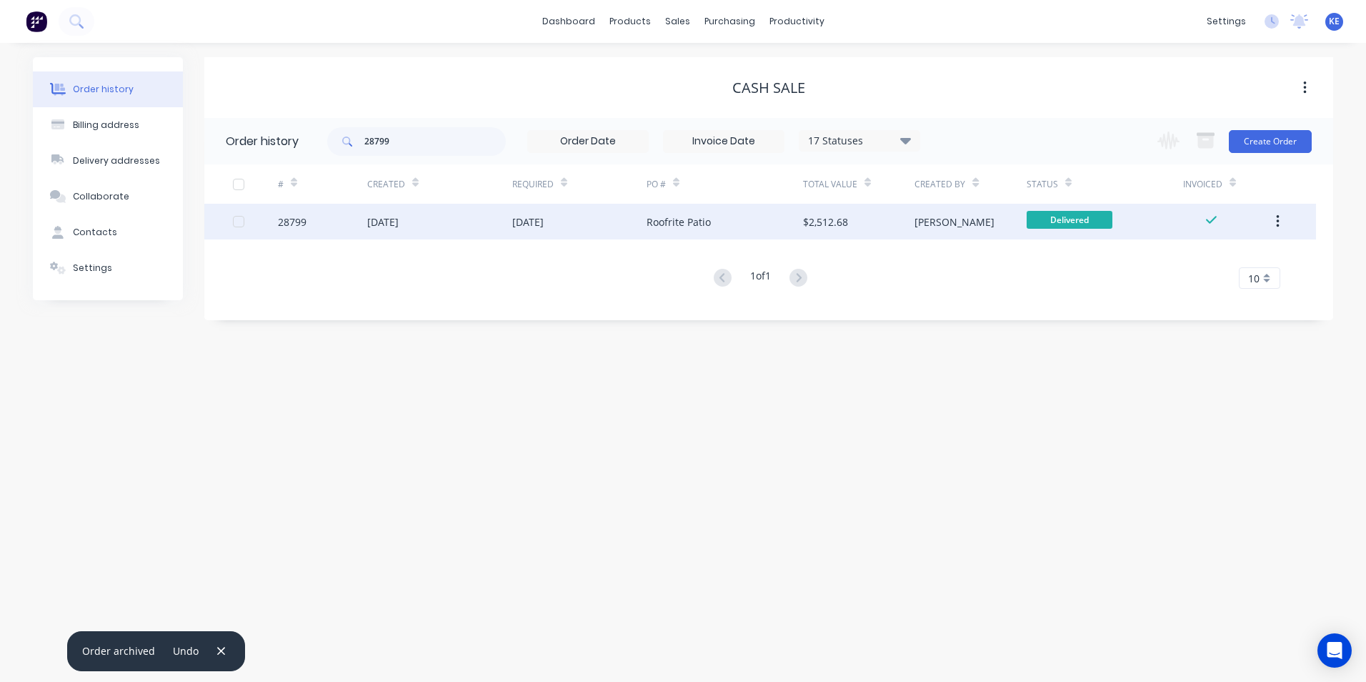
click at [336, 217] on div "28799" at bounding box center [322, 222] width 89 height 36
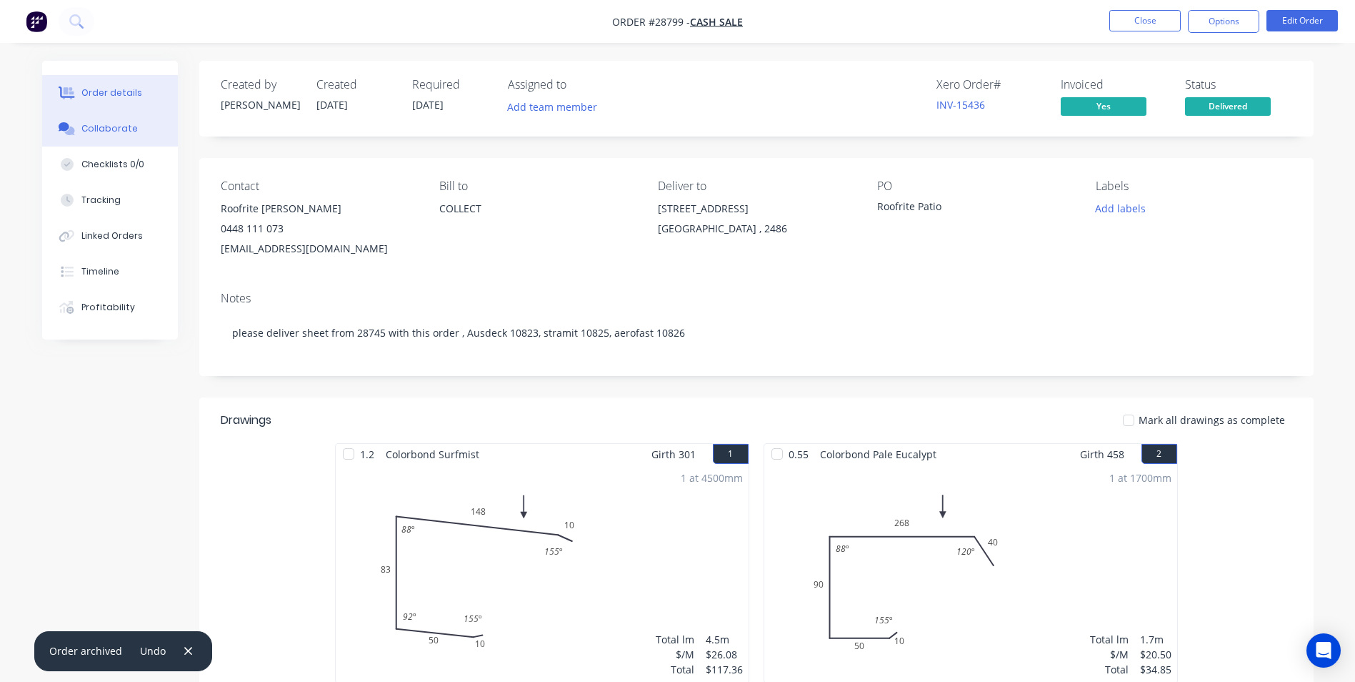
click at [81, 129] on button "Collaborate" at bounding box center [110, 129] width 136 height 36
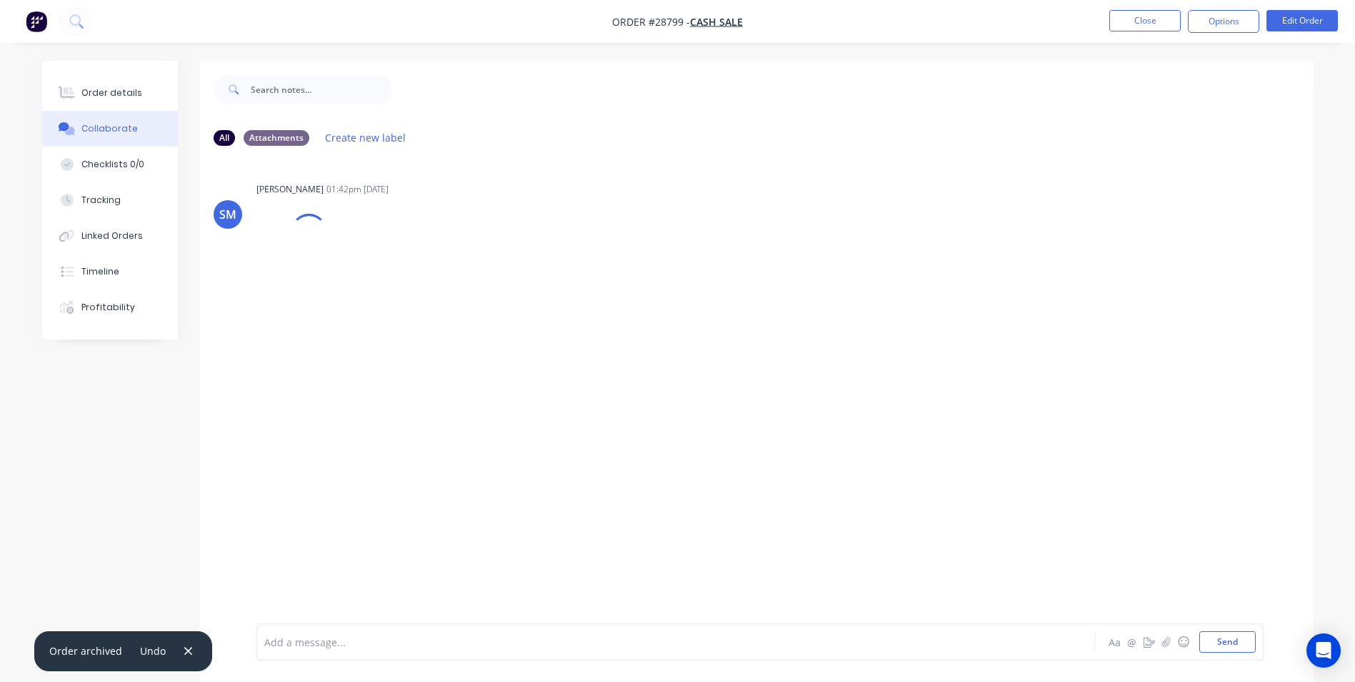
drag, startPoint x: 274, startPoint y: 640, endPoint x: 403, endPoint y: 524, distance: 173.5
click at [279, 632] on div "Add a message..." at bounding box center [636, 641] width 744 height 21
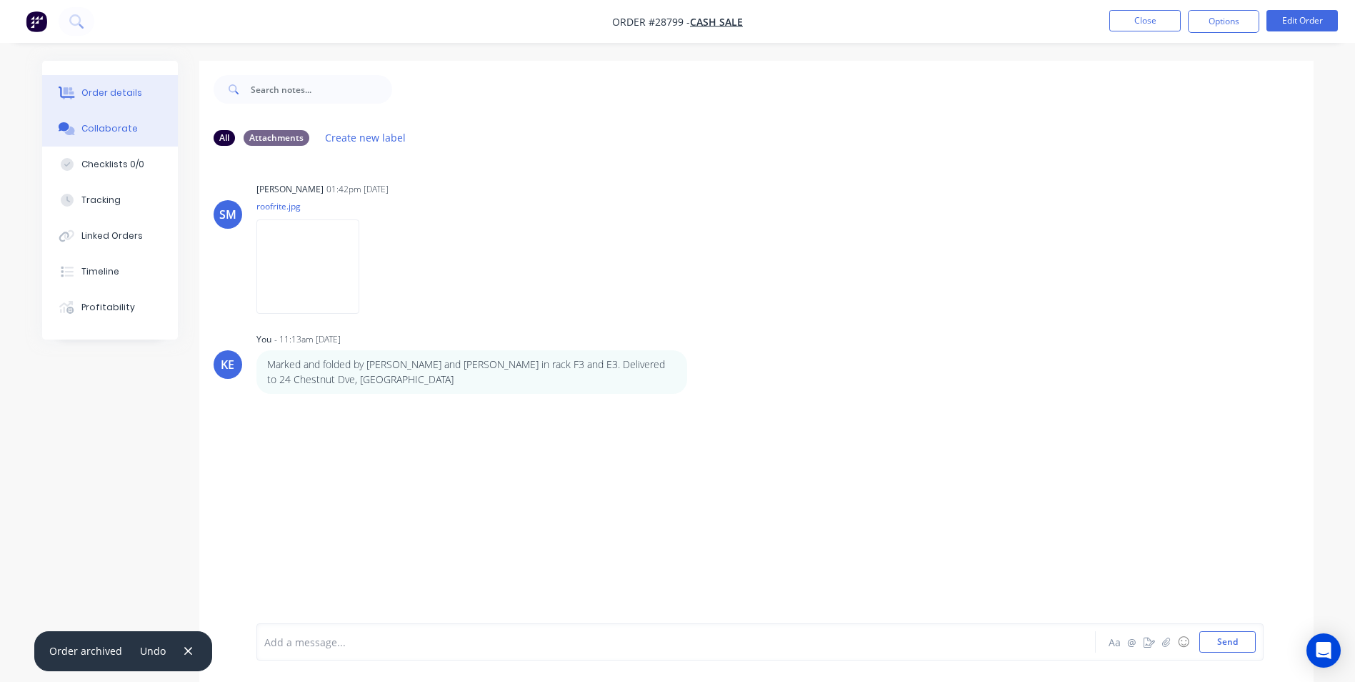
click at [105, 86] on button "Order details" at bounding box center [110, 93] width 136 height 36
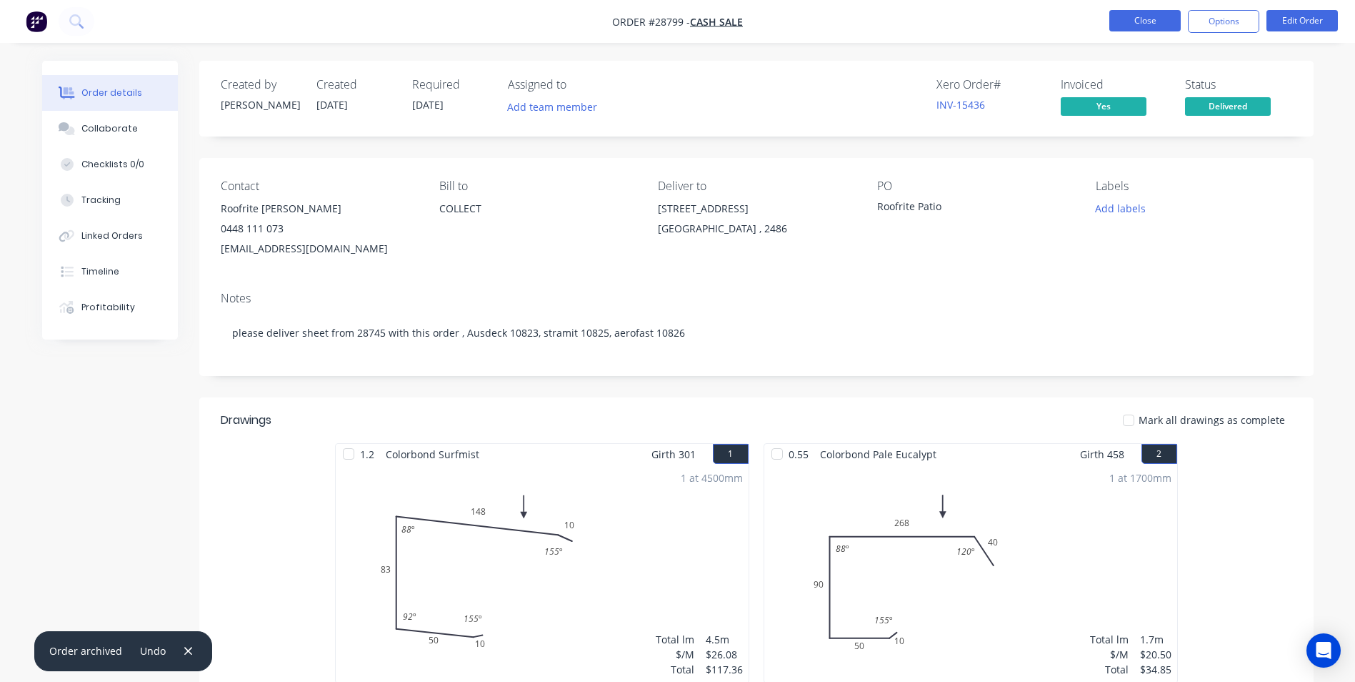
click at [1132, 24] on button "Close" at bounding box center [1145, 20] width 71 height 21
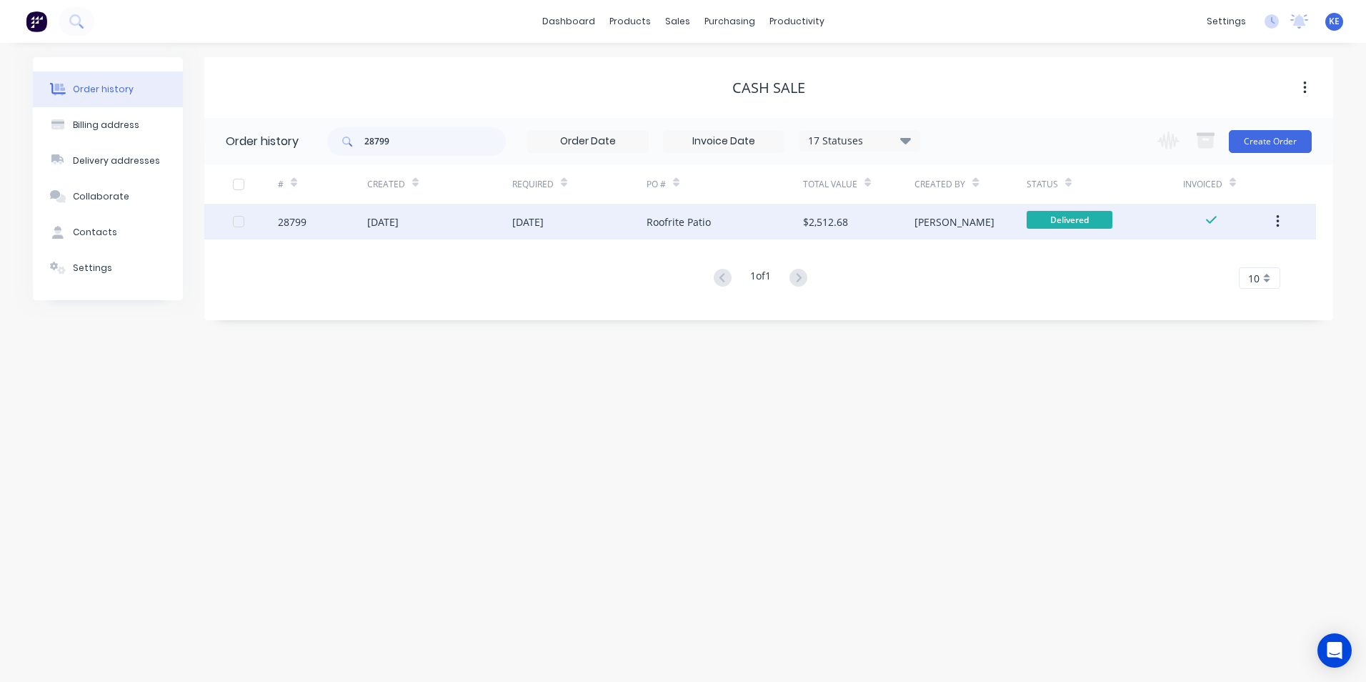
click at [1276, 224] on icon "button" at bounding box center [1278, 222] width 4 height 16
click at [1205, 261] on div "Archive" at bounding box center [1227, 259] width 110 height 21
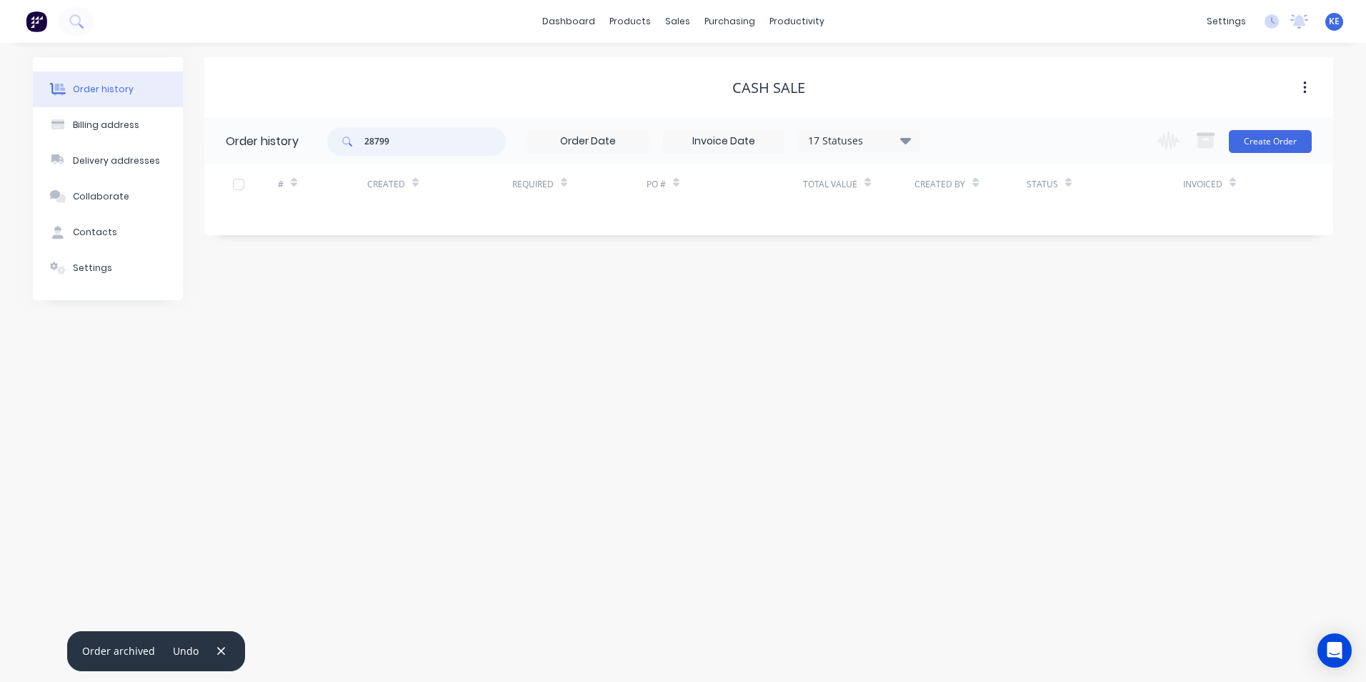
drag, startPoint x: 417, startPoint y: 144, endPoint x: 343, endPoint y: 151, distance: 73.9
click at [343, 151] on div "28799" at bounding box center [416, 141] width 179 height 29
type input "28745"
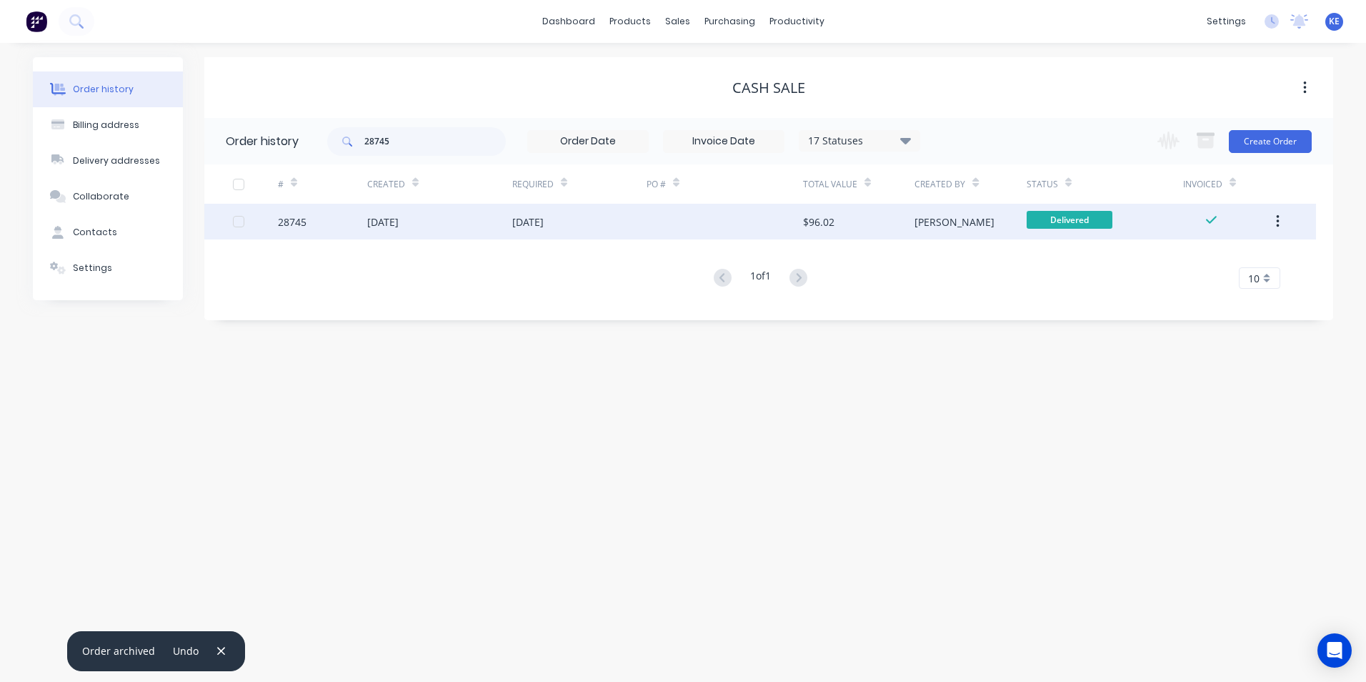
click at [321, 225] on div "28745" at bounding box center [322, 222] width 89 height 36
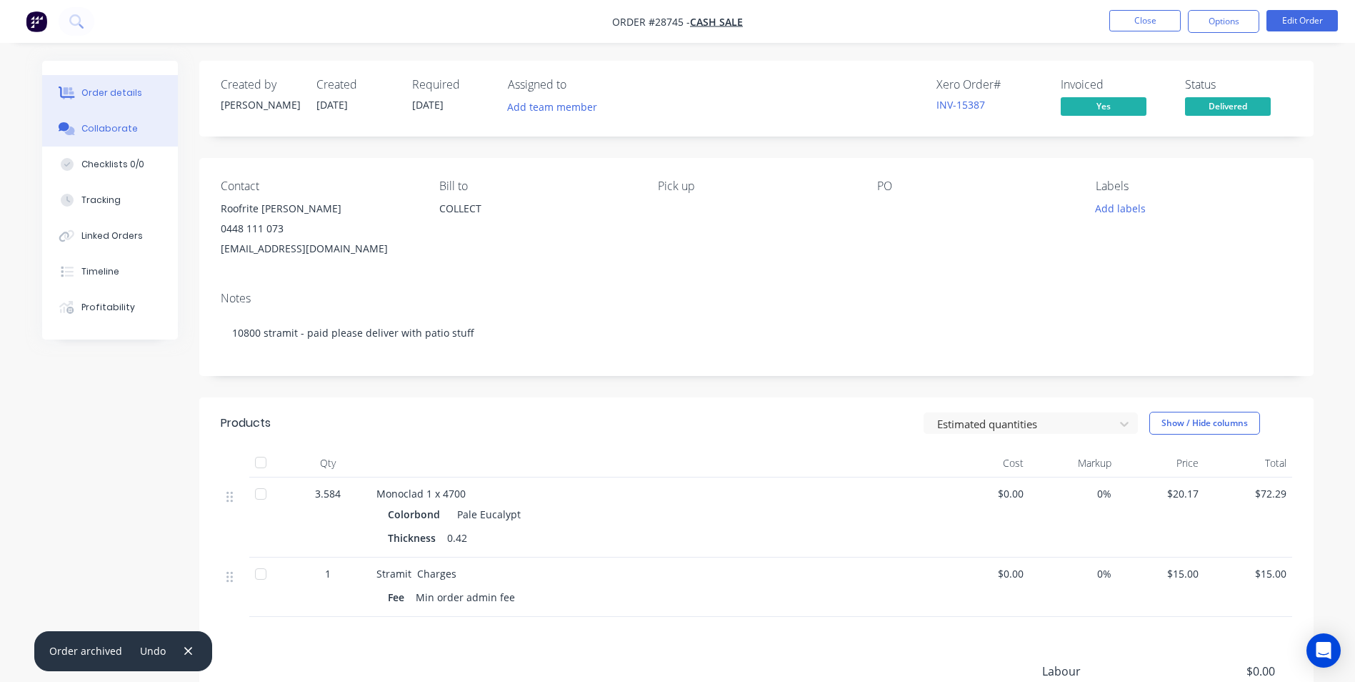
click at [105, 132] on div "Collaborate" at bounding box center [109, 128] width 56 height 13
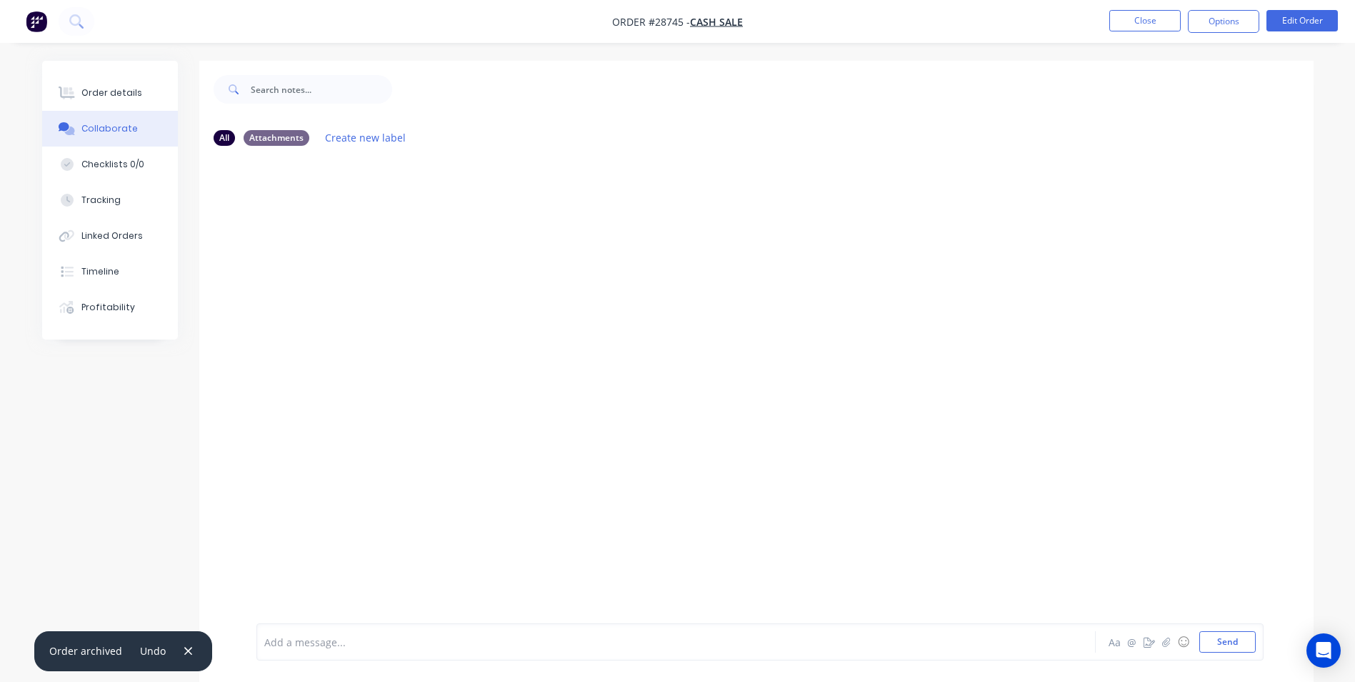
click at [302, 620] on div "Add a message... Aa @ ☺ Send" at bounding box center [756, 642] width 1115 height 80
click at [305, 639] on div at bounding box center [636, 641] width 743 height 15
click at [62, 91] on icon at bounding box center [67, 92] width 16 height 13
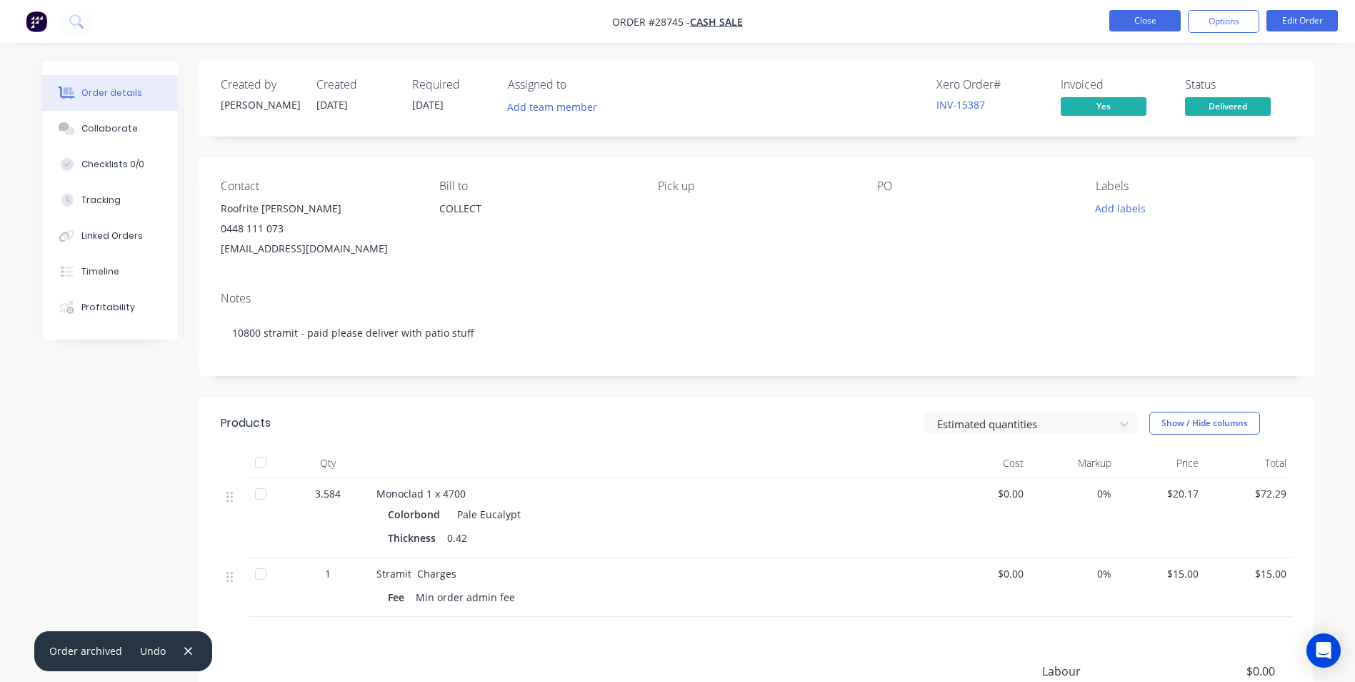
click at [1150, 20] on button "Close" at bounding box center [1145, 20] width 71 height 21
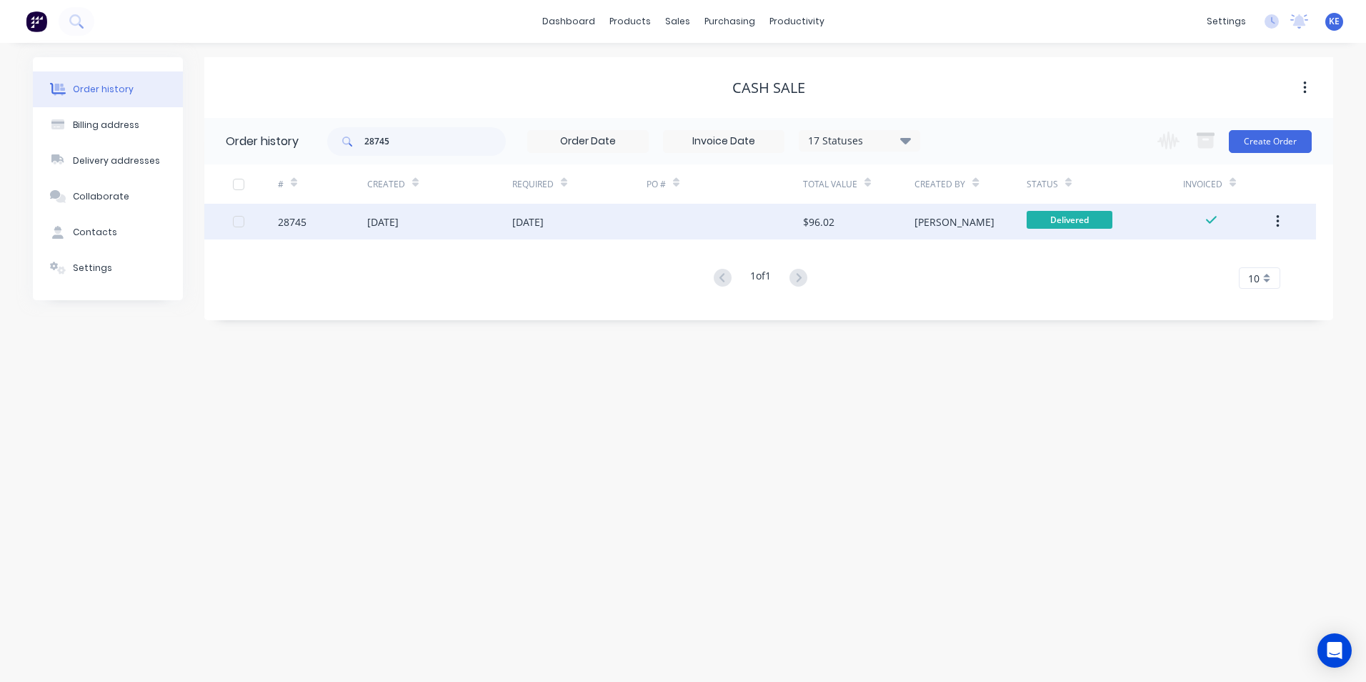
click at [1282, 219] on button "button" at bounding box center [1278, 222] width 34 height 26
click at [1193, 259] on div "Archive" at bounding box center [1227, 259] width 110 height 21
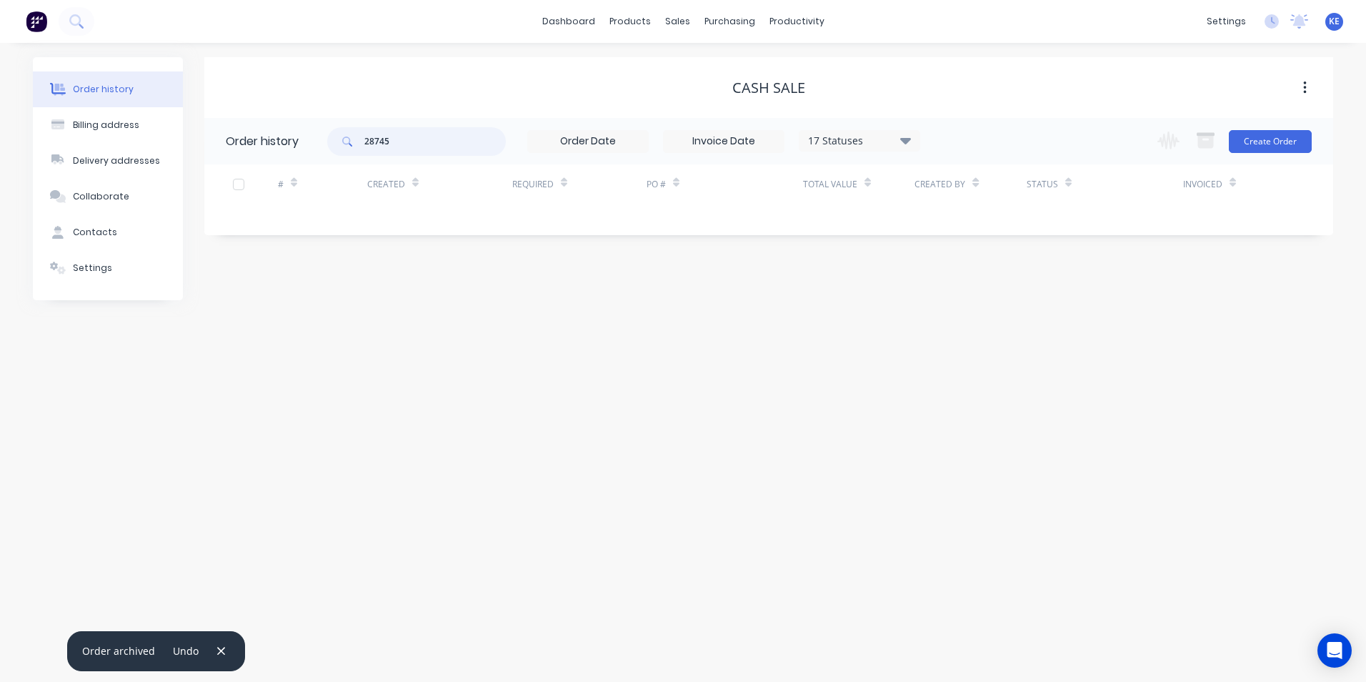
drag, startPoint x: 403, startPoint y: 146, endPoint x: 258, endPoint y: 136, distance: 145.4
click at [258, 136] on header "Order history 28745 17 Statuses Invoice Status Invoiced Not Invoiced Partial Or…" at bounding box center [768, 141] width 1129 height 46
type input "28905"
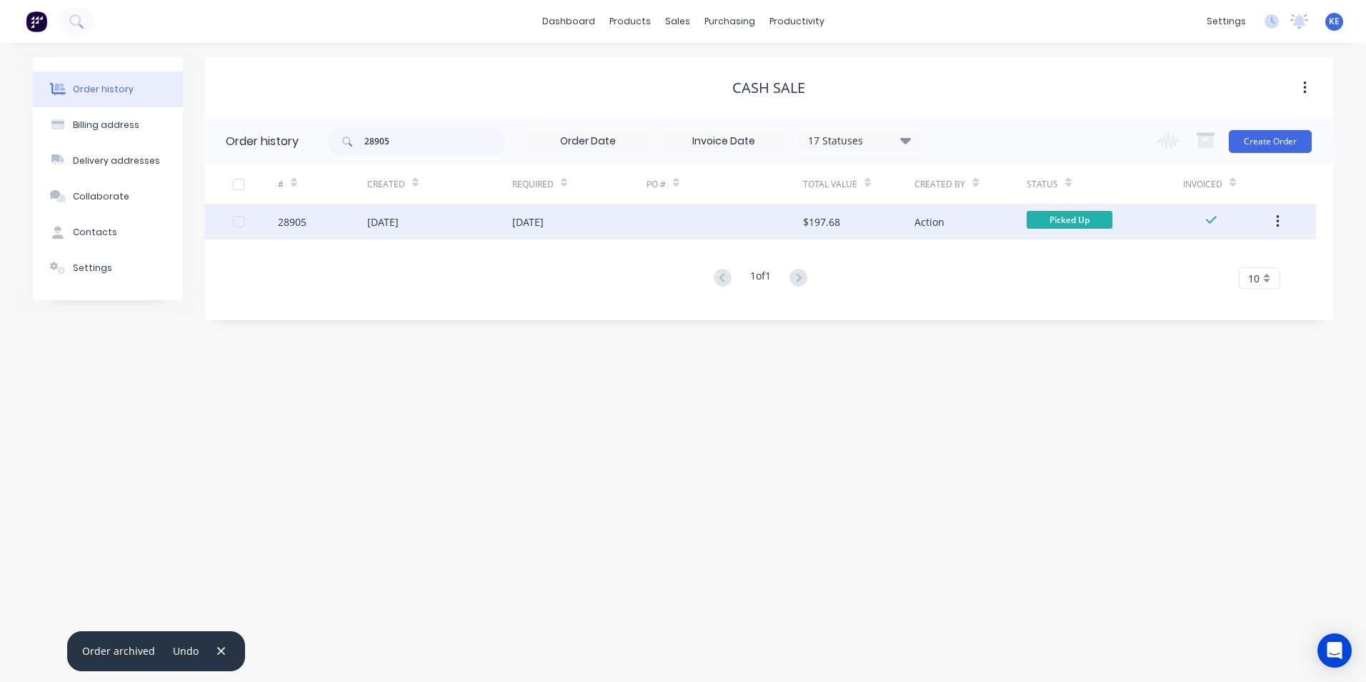
click at [335, 228] on div "28905" at bounding box center [322, 222] width 89 height 36
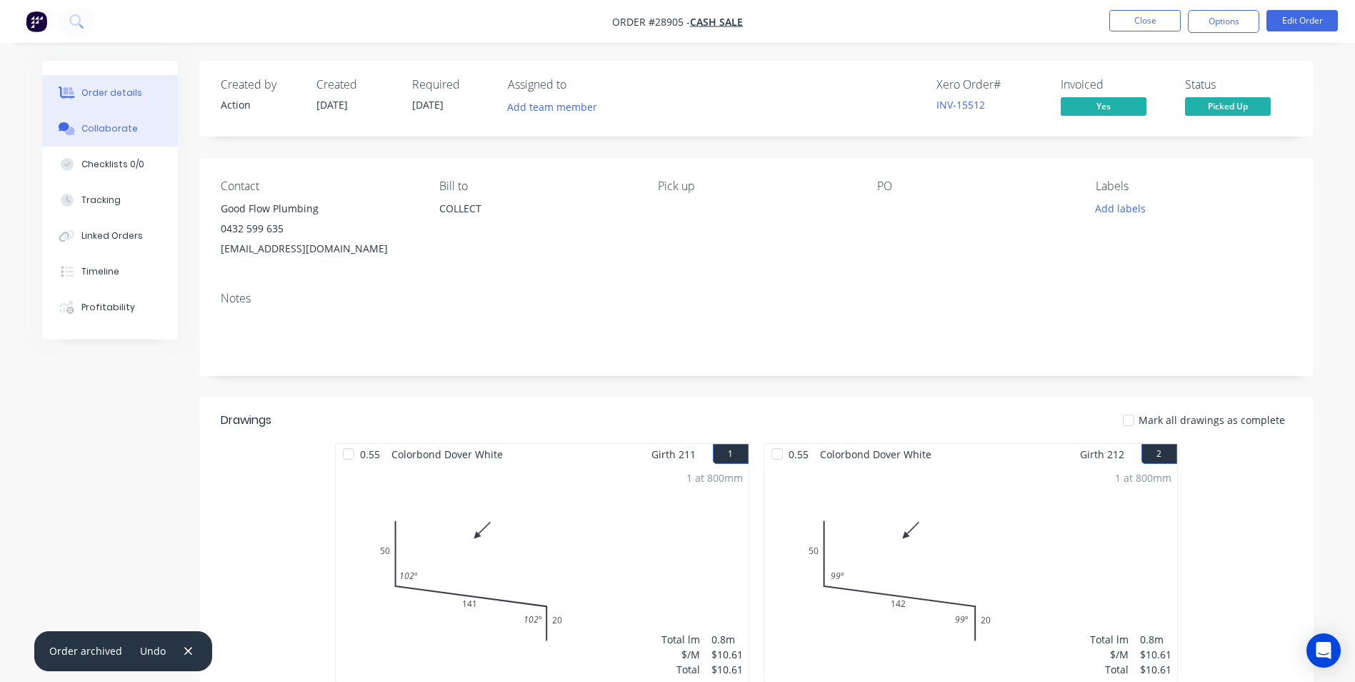
click at [101, 124] on div "Collaborate" at bounding box center [109, 128] width 56 height 13
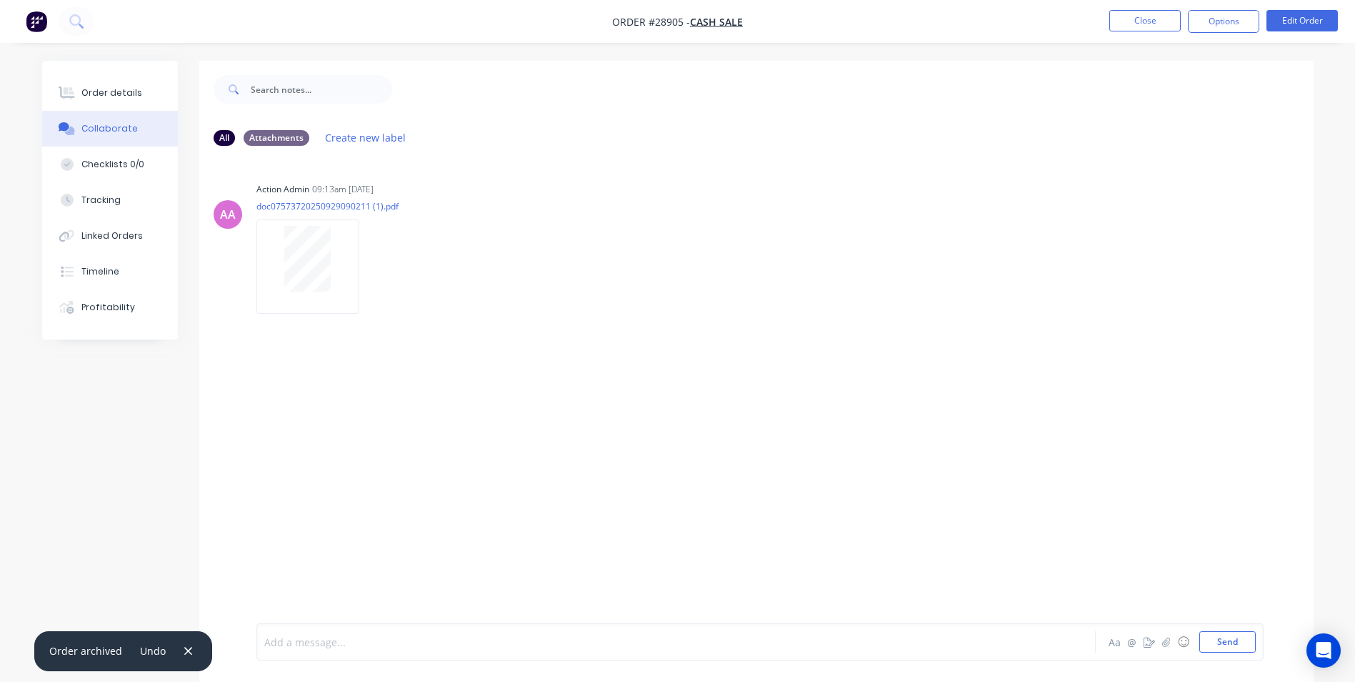
drag, startPoint x: 321, startPoint y: 638, endPoint x: 413, endPoint y: 530, distance: 141.4
click at [321, 637] on div at bounding box center [636, 641] width 743 height 15
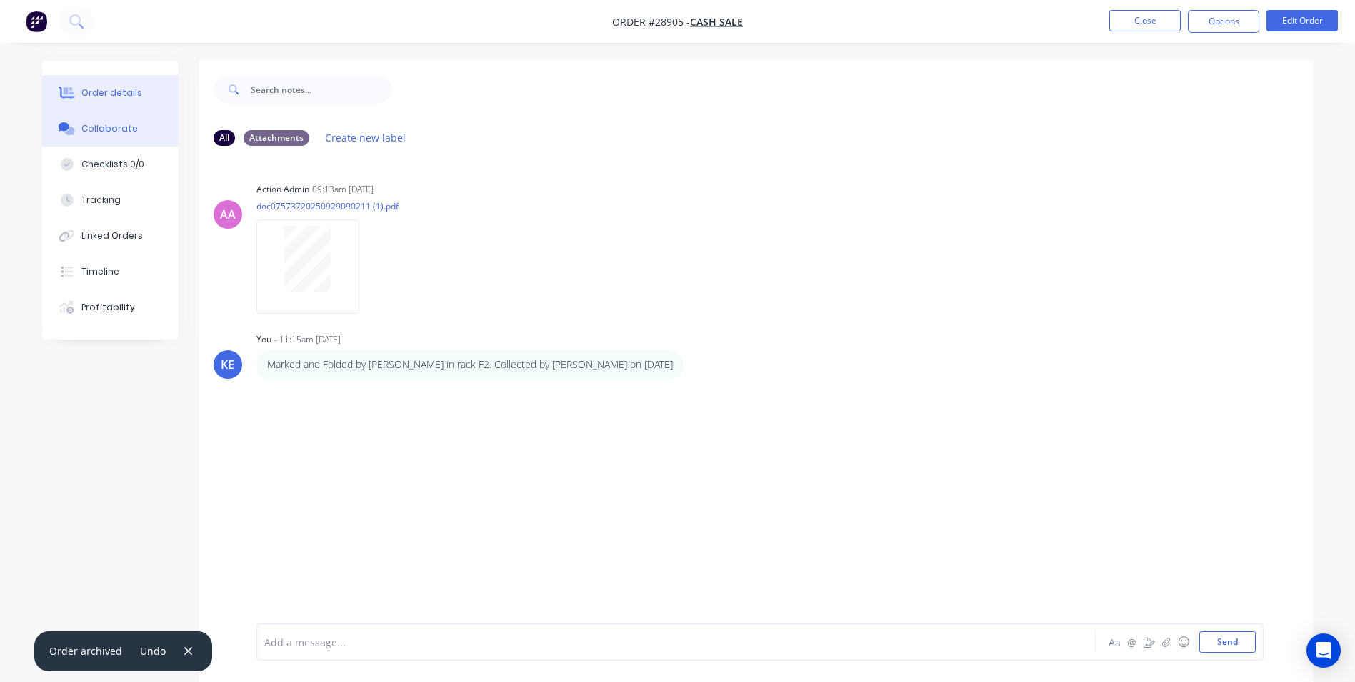
click at [90, 98] on div "Order details" at bounding box center [111, 92] width 61 height 13
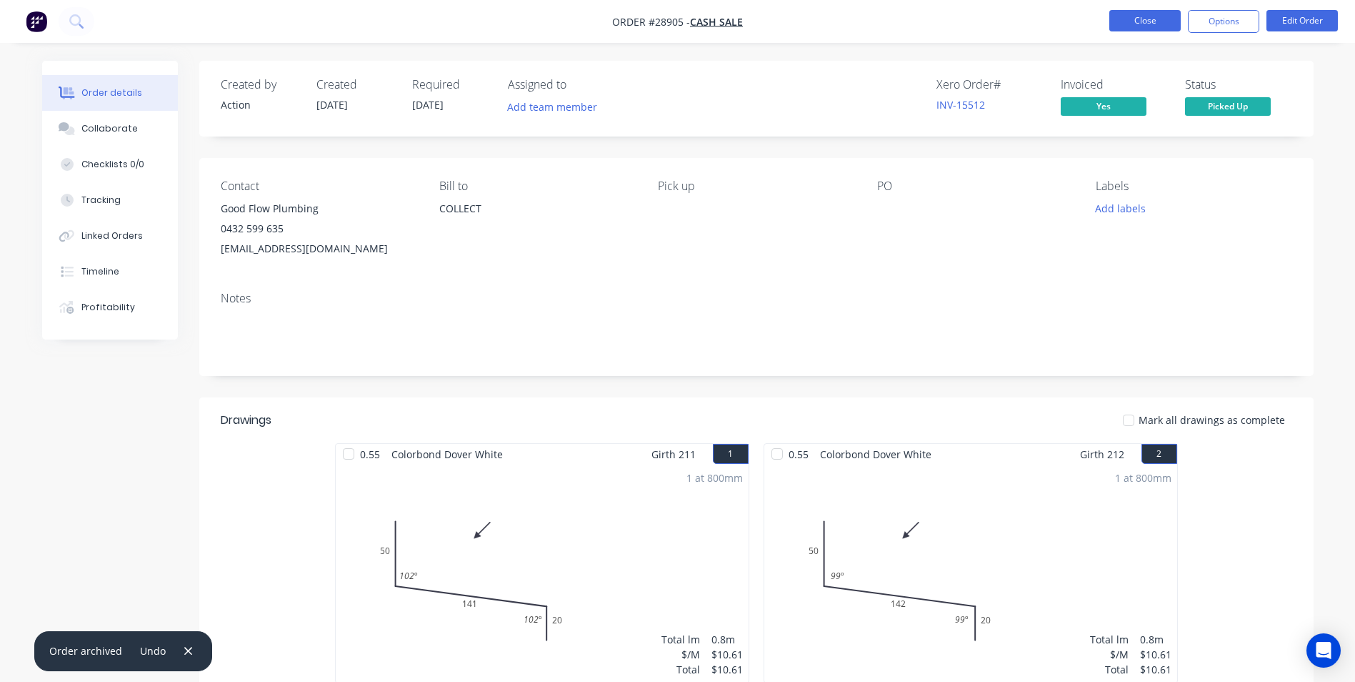
click at [1137, 17] on button "Close" at bounding box center [1145, 20] width 71 height 21
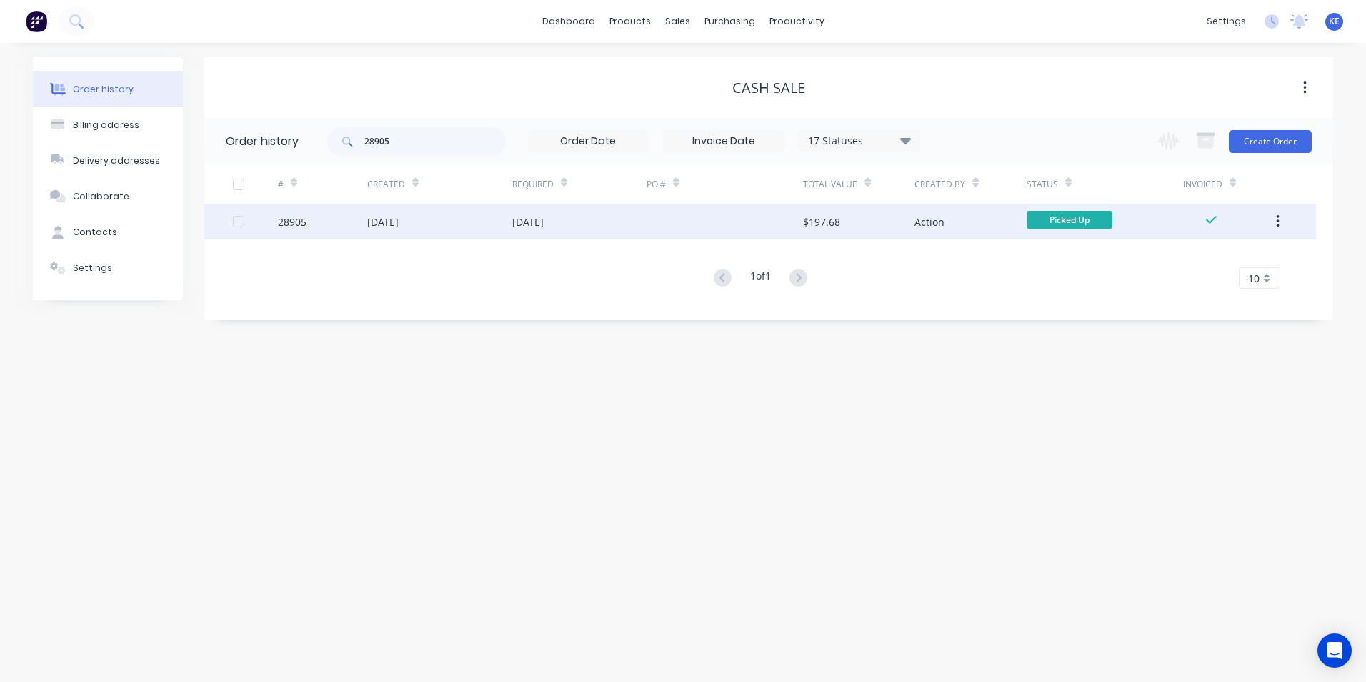
click at [1280, 220] on button "button" at bounding box center [1278, 222] width 34 height 26
click at [1216, 253] on div "Archive" at bounding box center [1227, 259] width 110 height 21
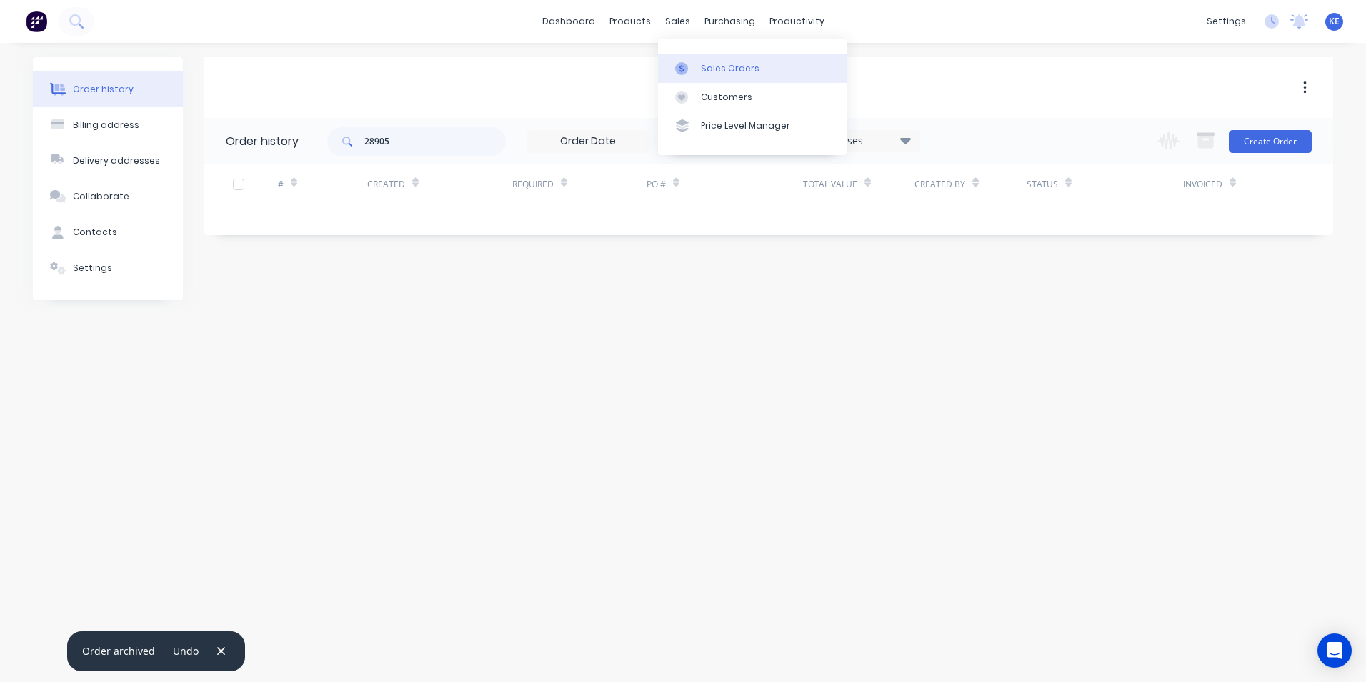
click at [710, 61] on link "Sales Orders" at bounding box center [752, 68] width 189 height 29
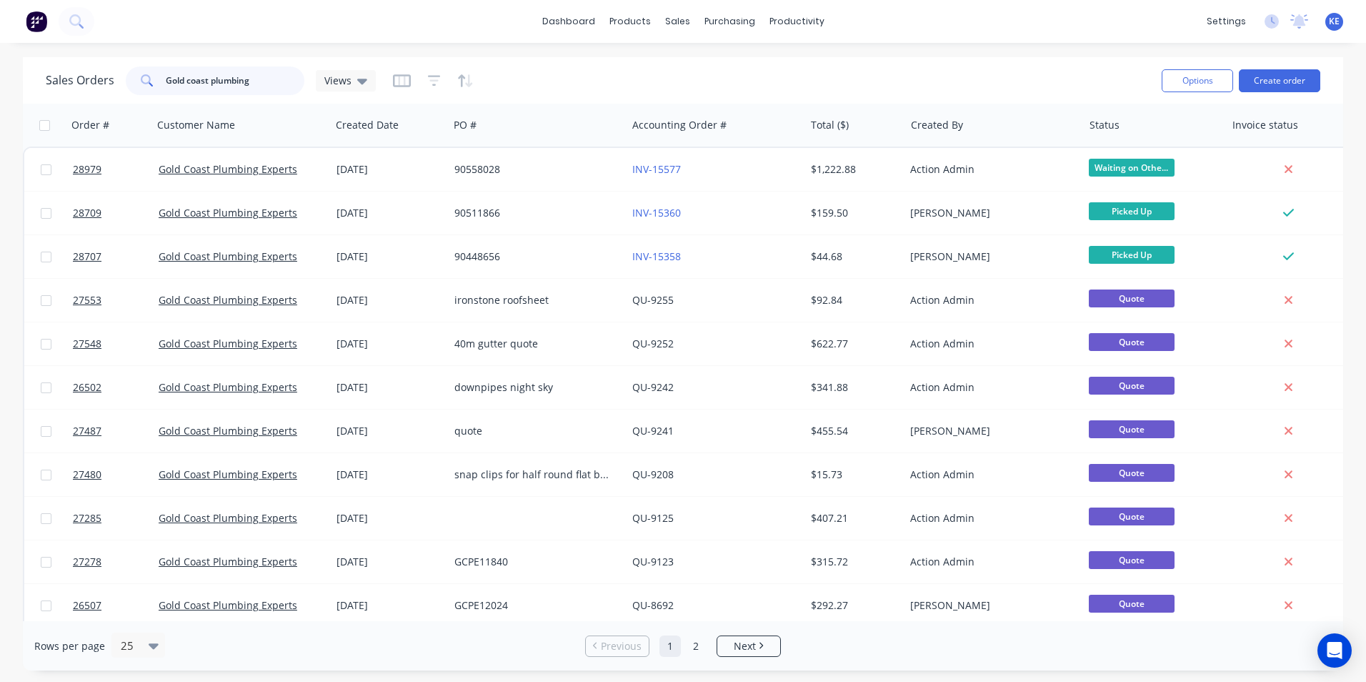
drag, startPoint x: 259, startPoint y: 85, endPoint x: 80, endPoint y: 83, distance: 178.6
click at [80, 83] on div "Sales Orders Gold coast plumbing Views" at bounding box center [211, 80] width 330 height 29
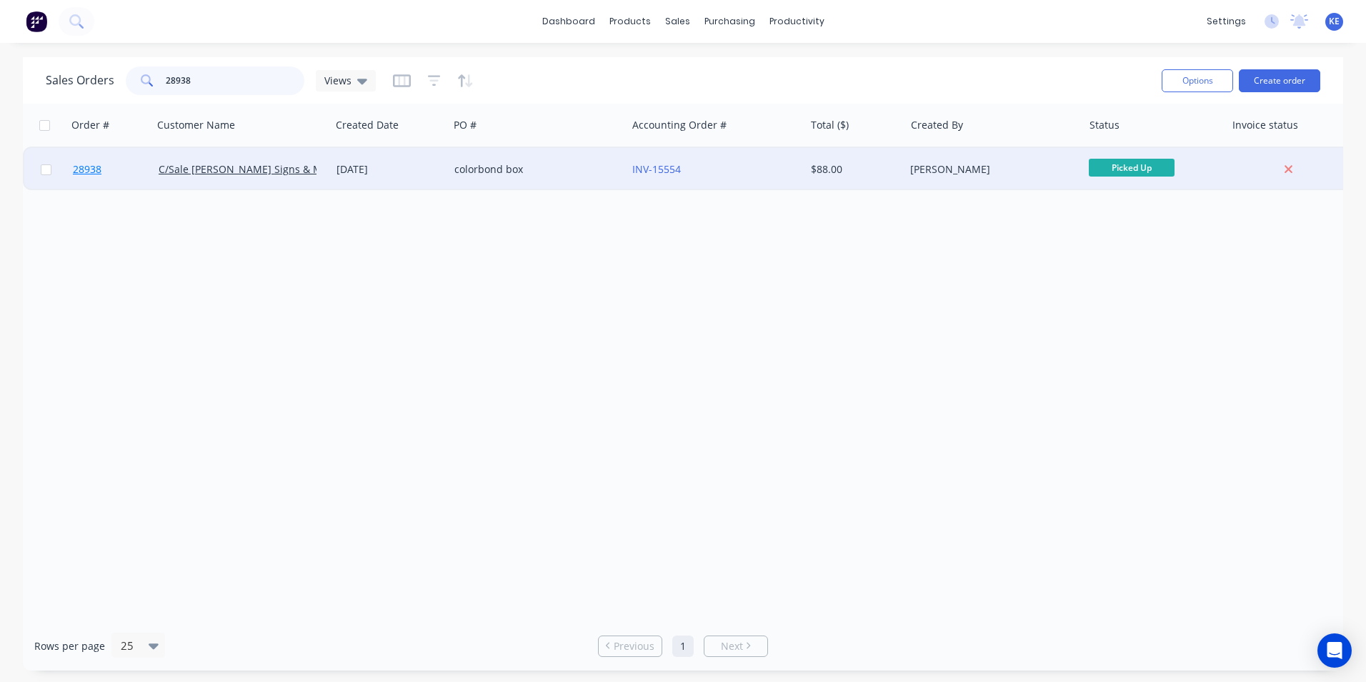
type input "28938"
click at [121, 163] on link "28938" at bounding box center [116, 169] width 86 height 43
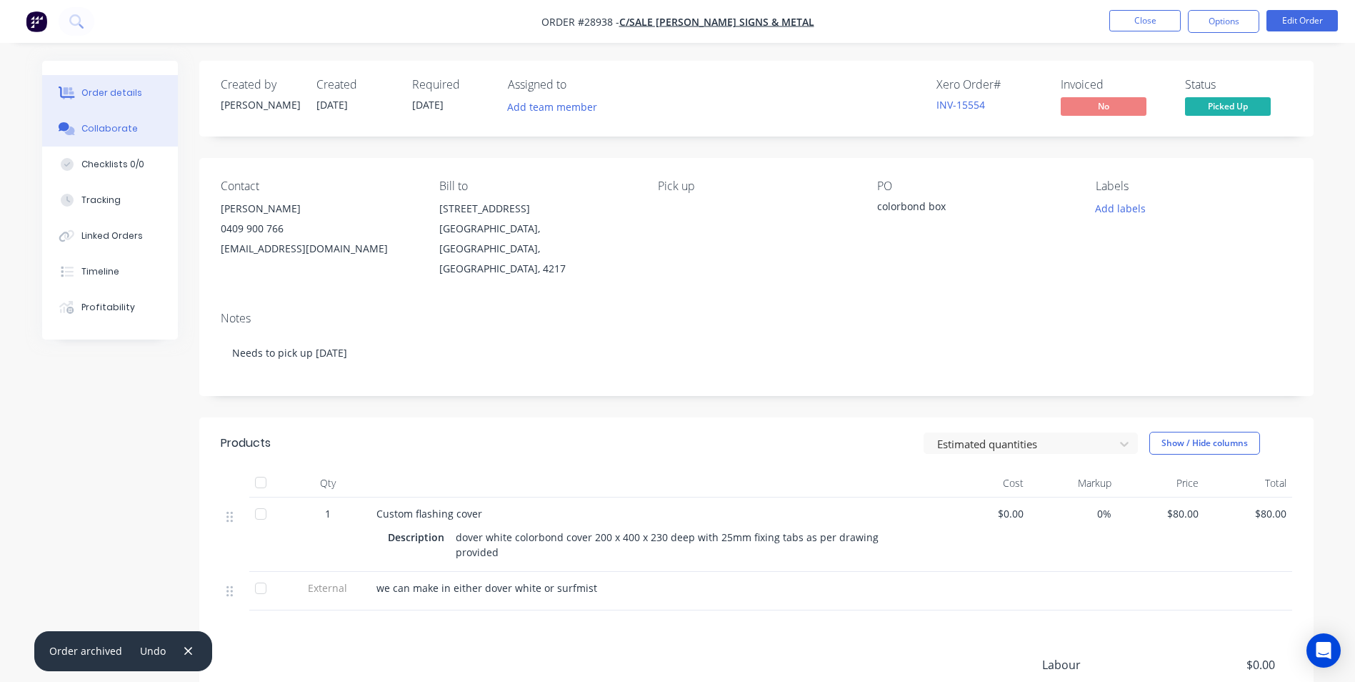
click at [107, 131] on div "Collaborate" at bounding box center [109, 128] width 56 height 13
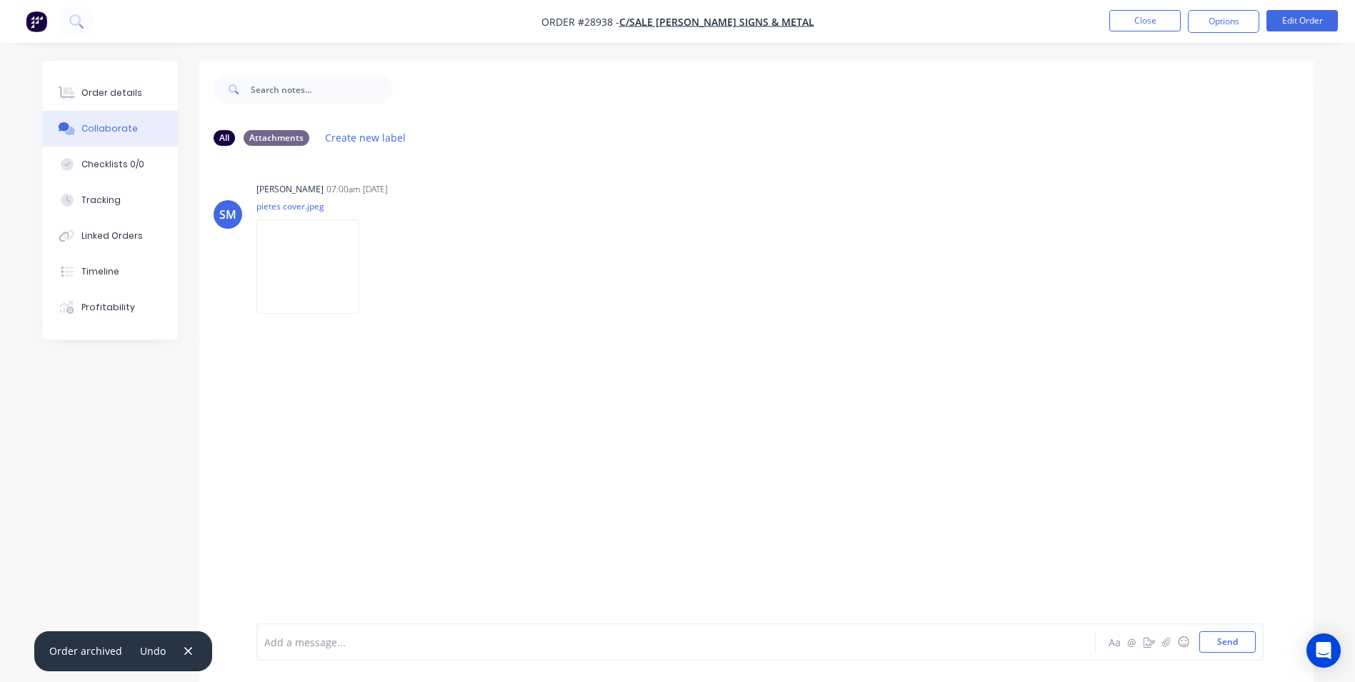
drag, startPoint x: 322, startPoint y: 649, endPoint x: 380, endPoint y: 564, distance: 102.3
click at [322, 648] on div at bounding box center [636, 641] width 743 height 15
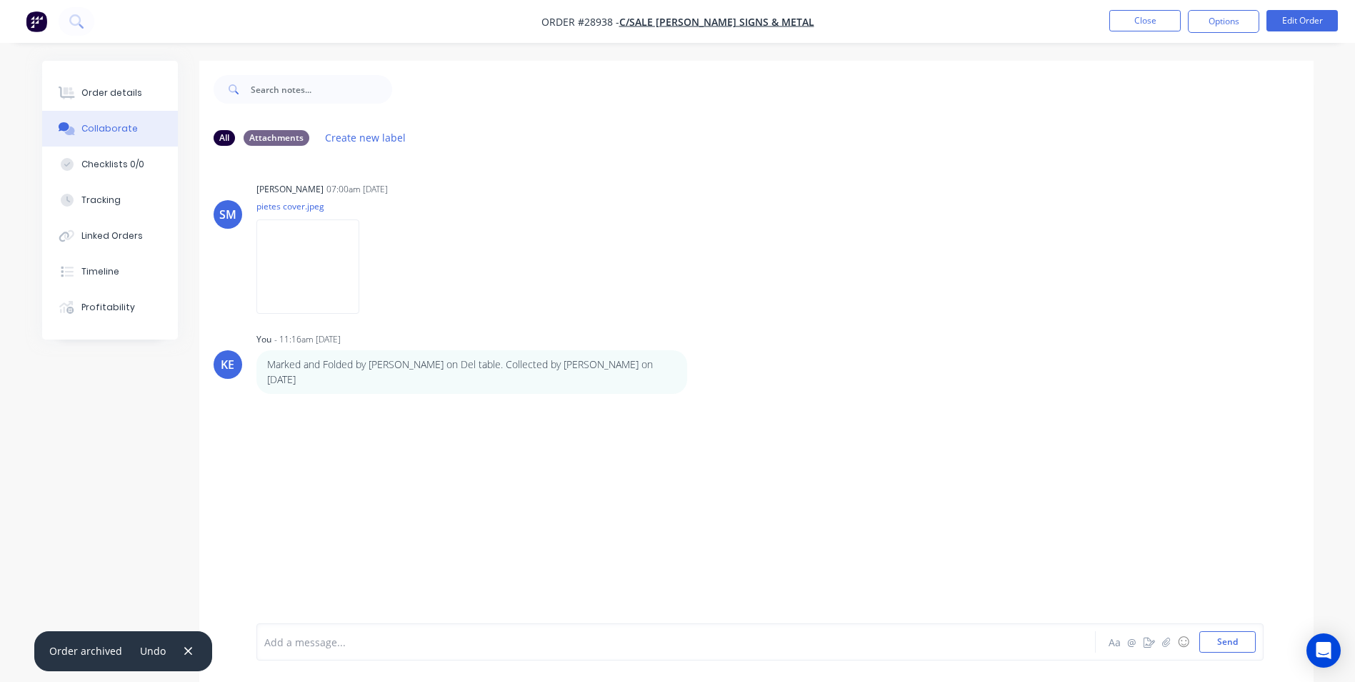
drag, startPoint x: 86, startPoint y: 86, endPoint x: 138, endPoint y: 71, distance: 54.5
click at [86, 85] on button "Order details" at bounding box center [110, 93] width 136 height 36
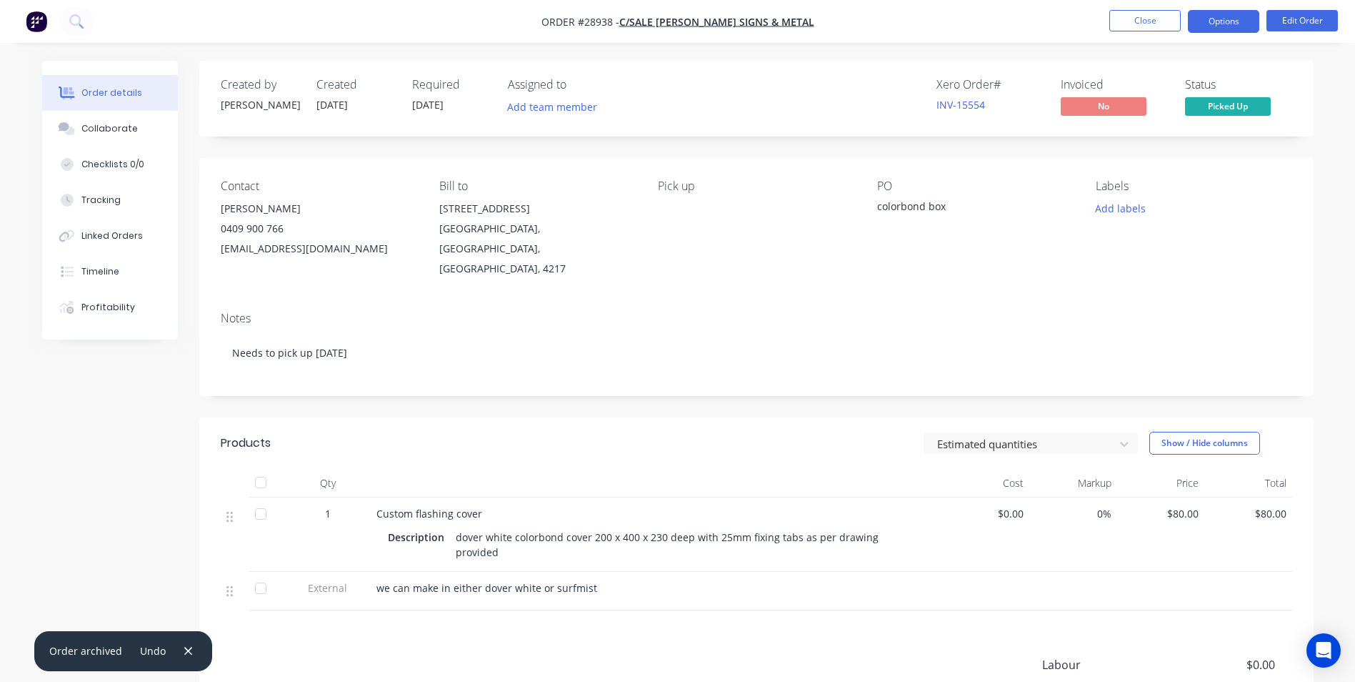
click at [1222, 16] on button "Options" at bounding box center [1223, 21] width 71 height 23
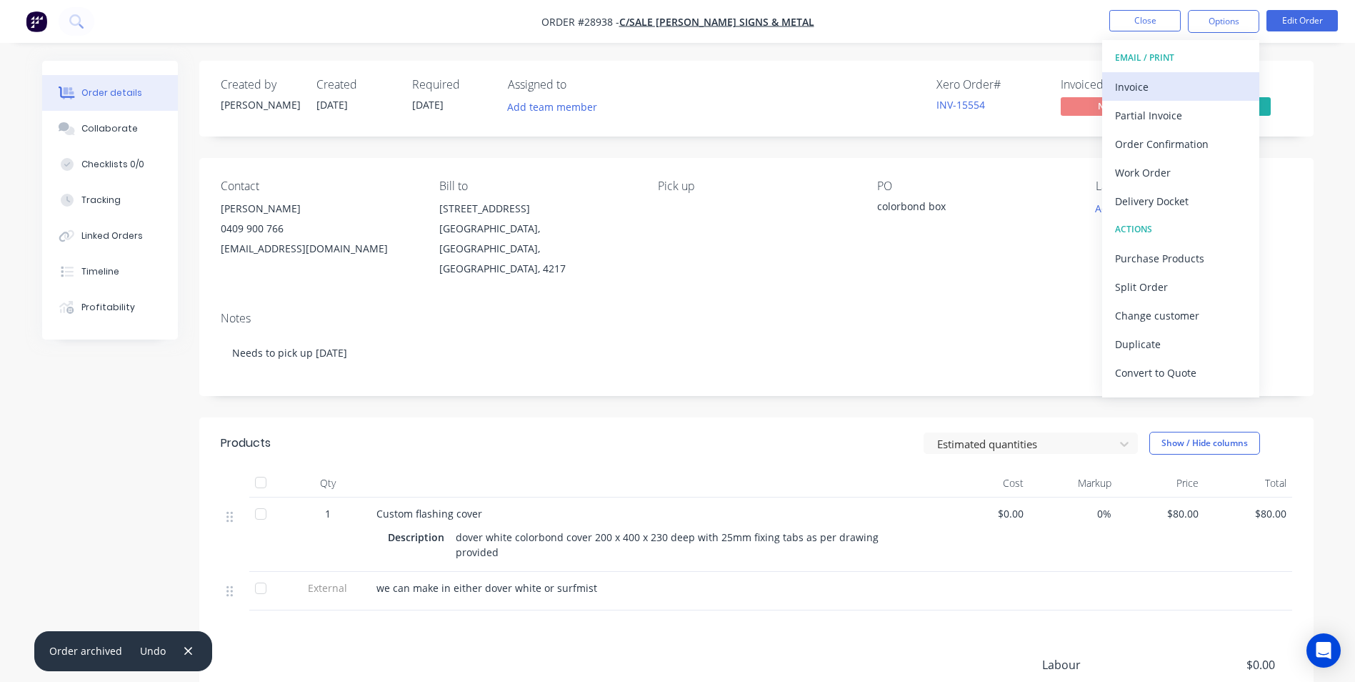
click at [1152, 79] on div "Invoice" at bounding box center [1180, 86] width 131 height 21
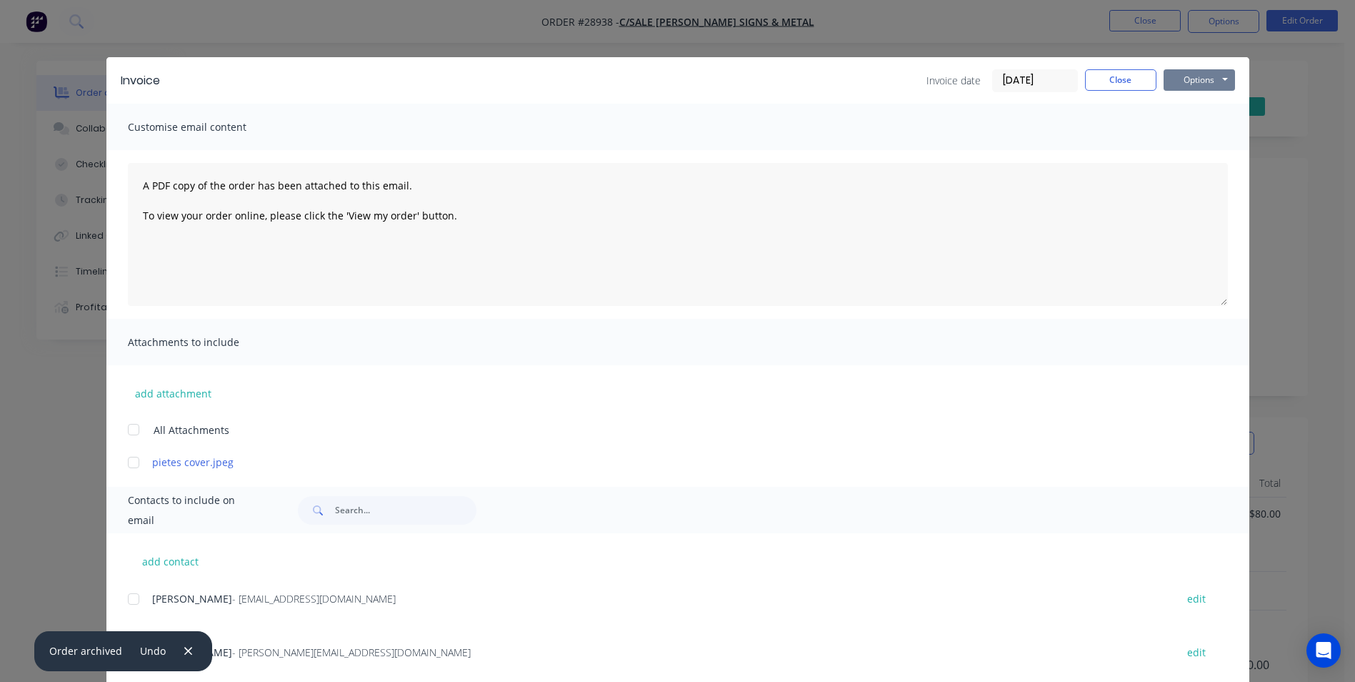
click at [1212, 85] on button "Options" at bounding box center [1199, 79] width 71 height 21
click at [1194, 127] on button "Print" at bounding box center [1209, 129] width 91 height 24
click at [1125, 76] on button "Close" at bounding box center [1120, 79] width 71 height 21
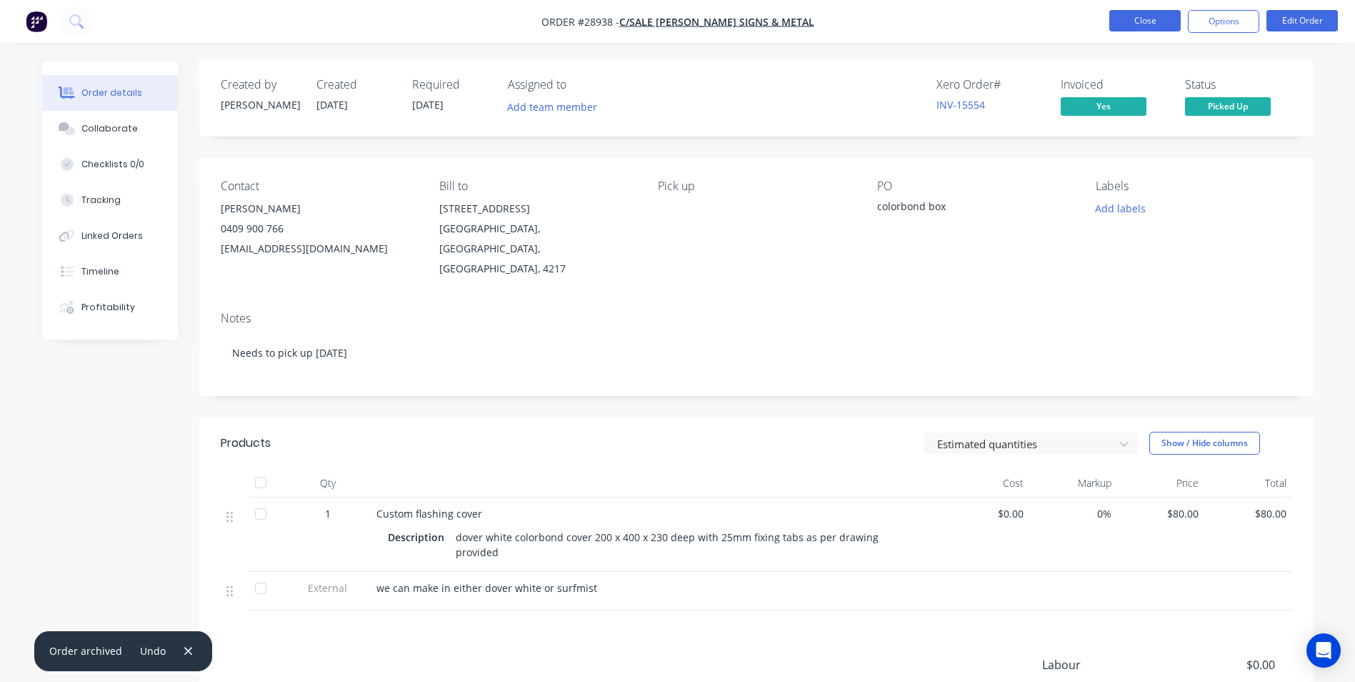
click at [1136, 28] on button "Close" at bounding box center [1145, 20] width 71 height 21
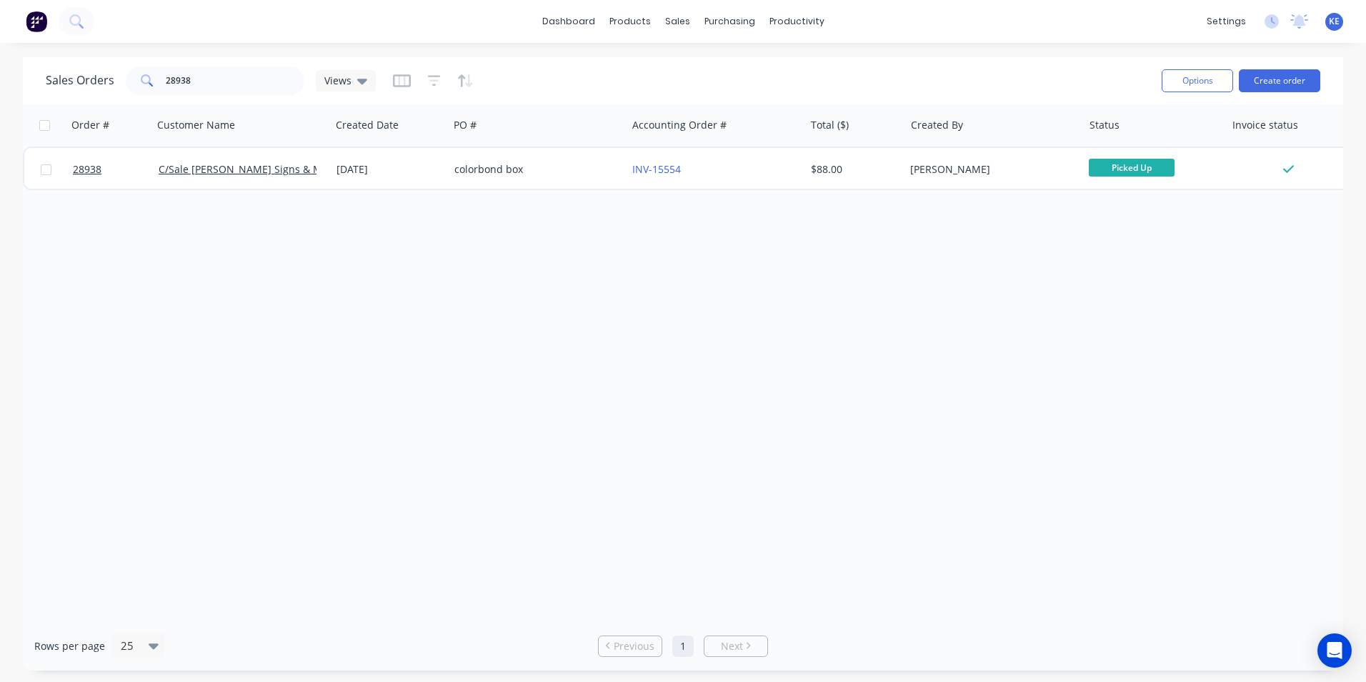
drag, startPoint x: 46, startPoint y: 168, endPoint x: 307, endPoint y: 190, distance: 261.7
click at [51, 165] on input "checkbox" at bounding box center [46, 169] width 11 height 11
checkbox input "true"
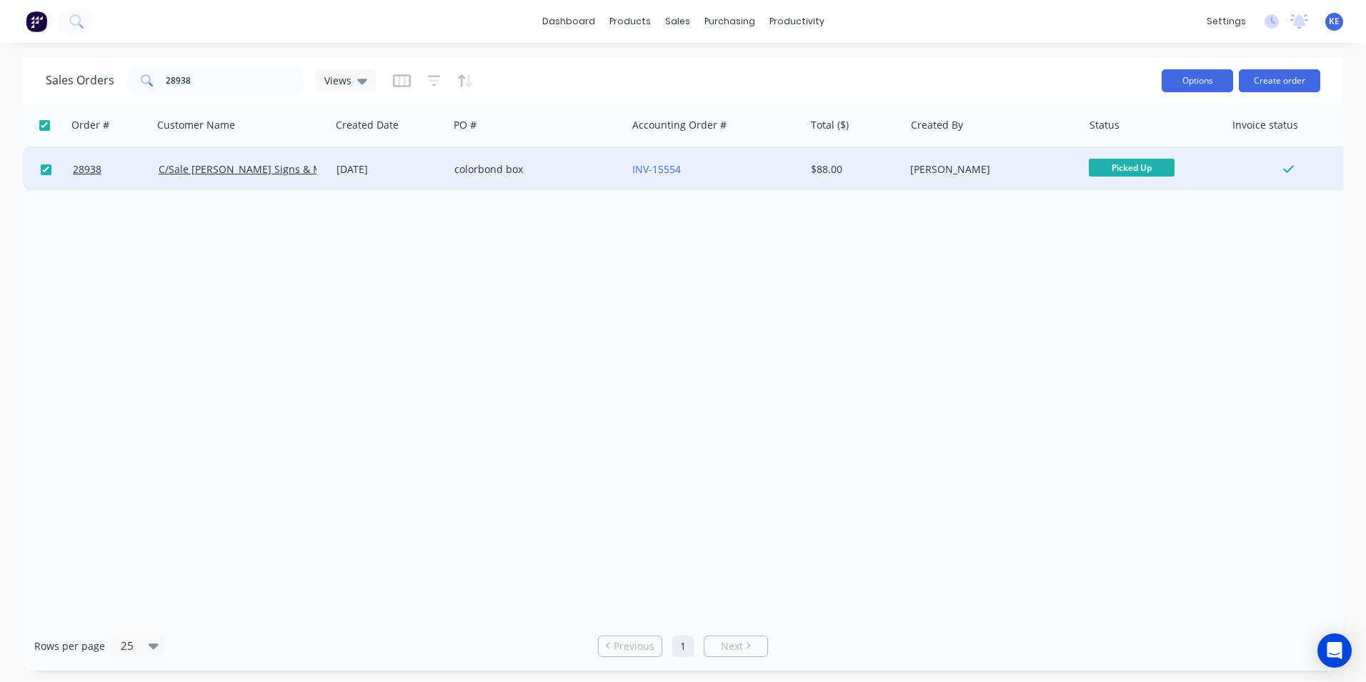
click at [1184, 81] on button "Options" at bounding box center [1197, 80] width 71 height 23
click at [1127, 151] on div "Archive" at bounding box center [1154, 145] width 131 height 21
checkbox input "false"
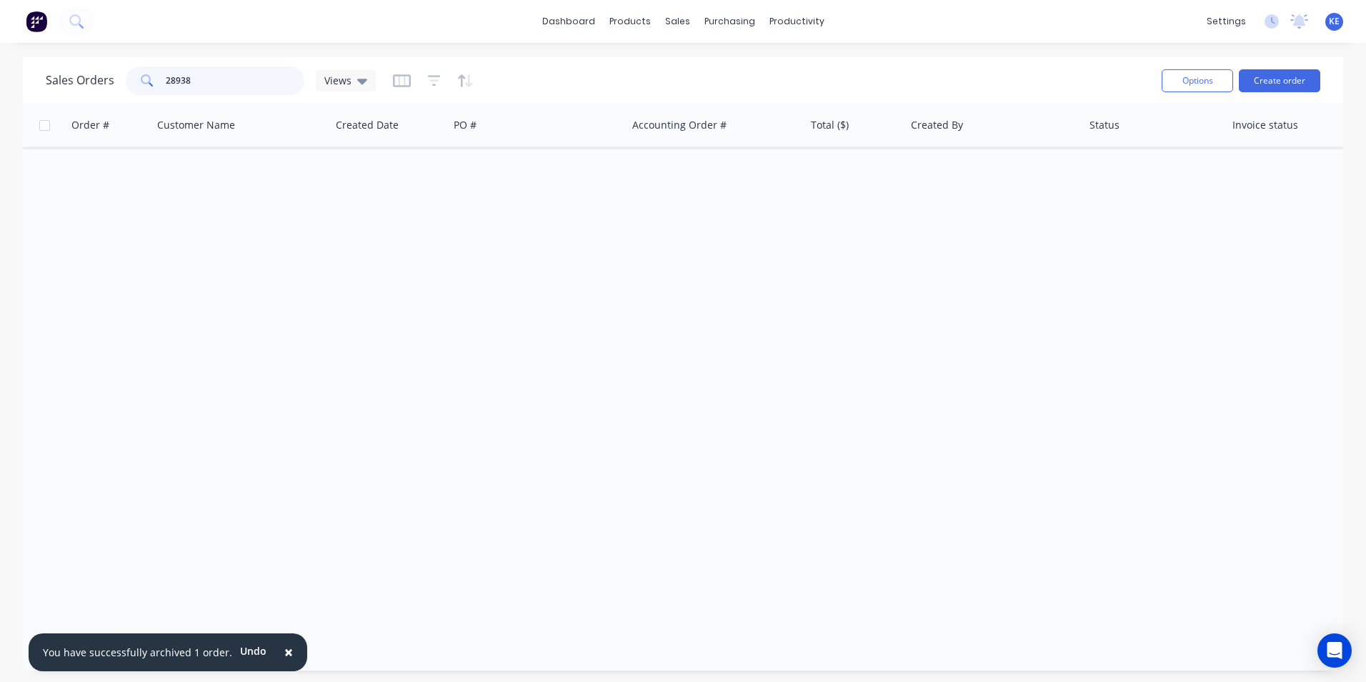
drag, startPoint x: 205, startPoint y: 85, endPoint x: 129, endPoint y: 84, distance: 76.4
click at [129, 84] on div "28938" at bounding box center [215, 80] width 179 height 29
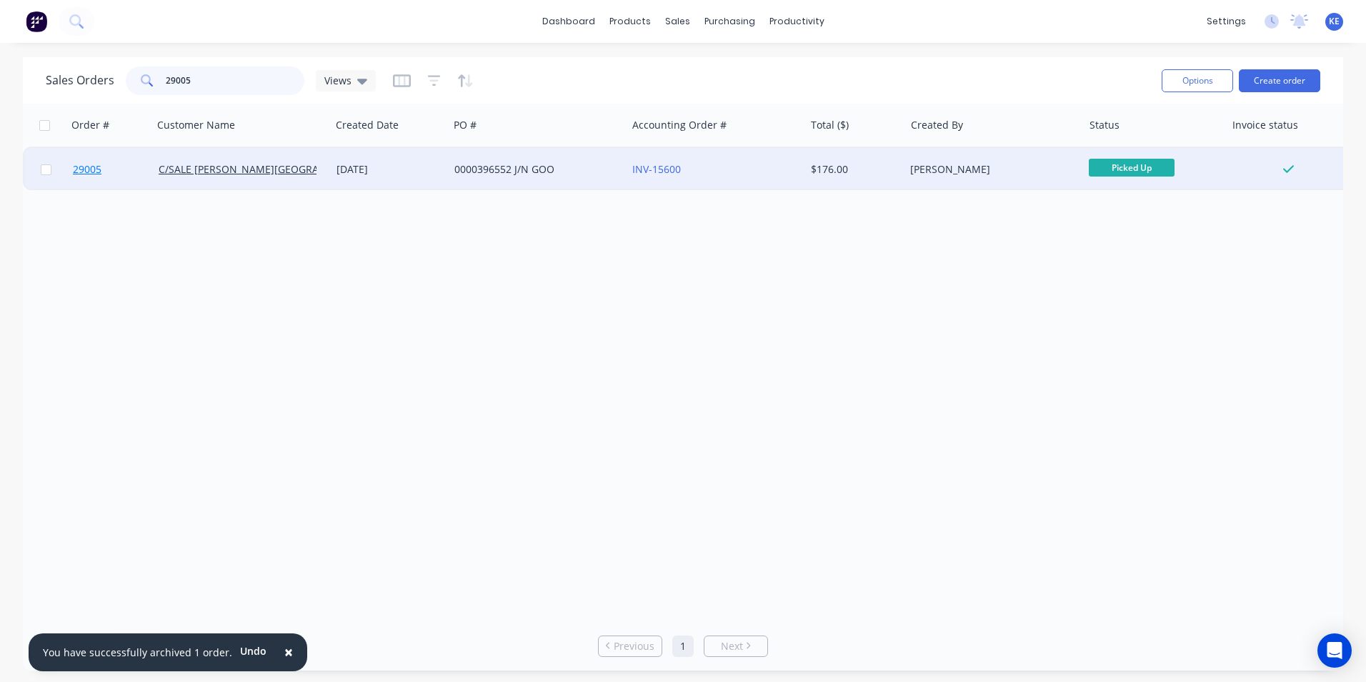
type input "29005"
click at [116, 169] on link "29005" at bounding box center [116, 169] width 86 height 43
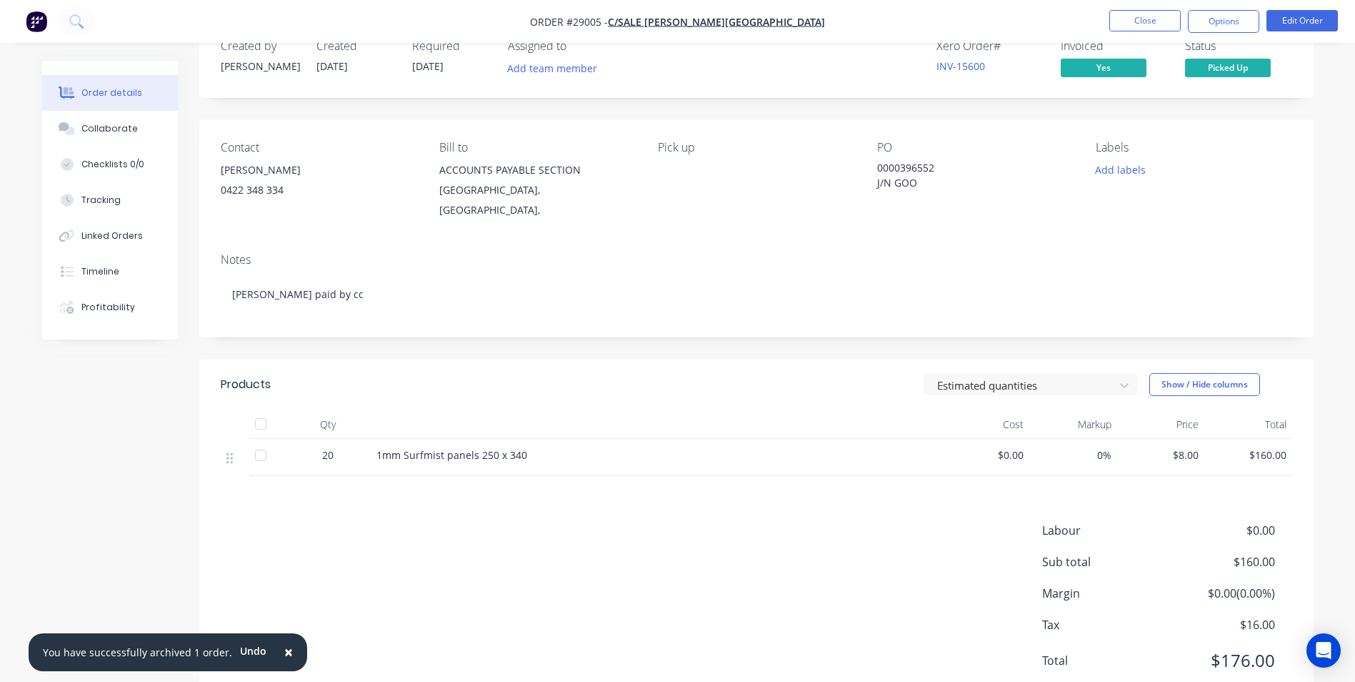
scroll to position [73, 0]
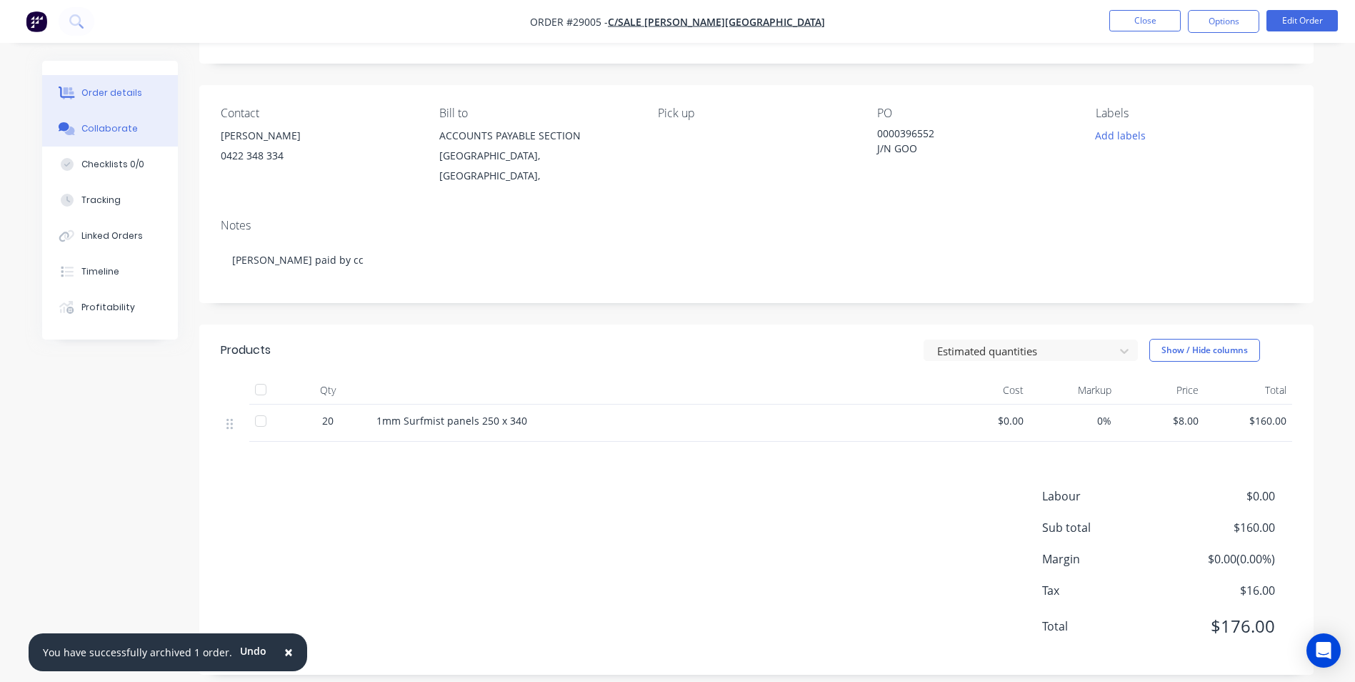
click at [99, 129] on div "Collaborate" at bounding box center [109, 128] width 56 height 13
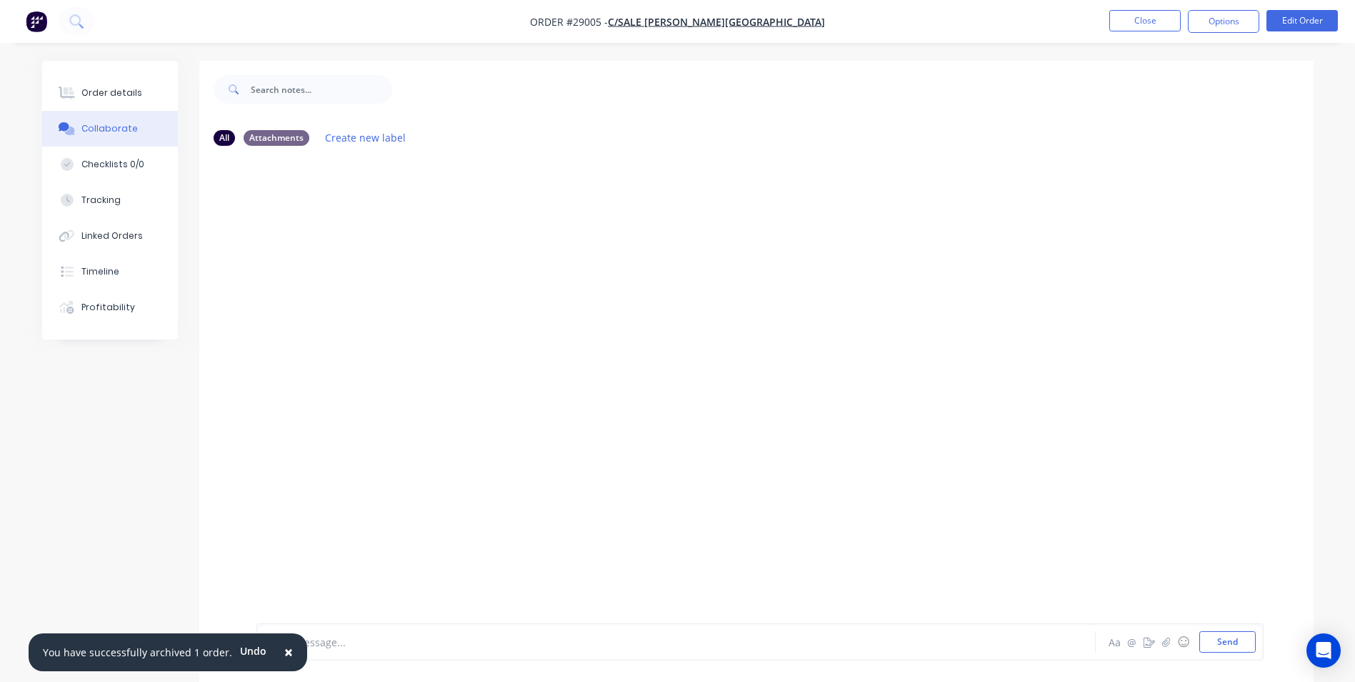
drag, startPoint x: 284, startPoint y: 651, endPoint x: 301, endPoint y: 645, distance: 17.4
click at [286, 649] on button "×" at bounding box center [288, 652] width 37 height 34
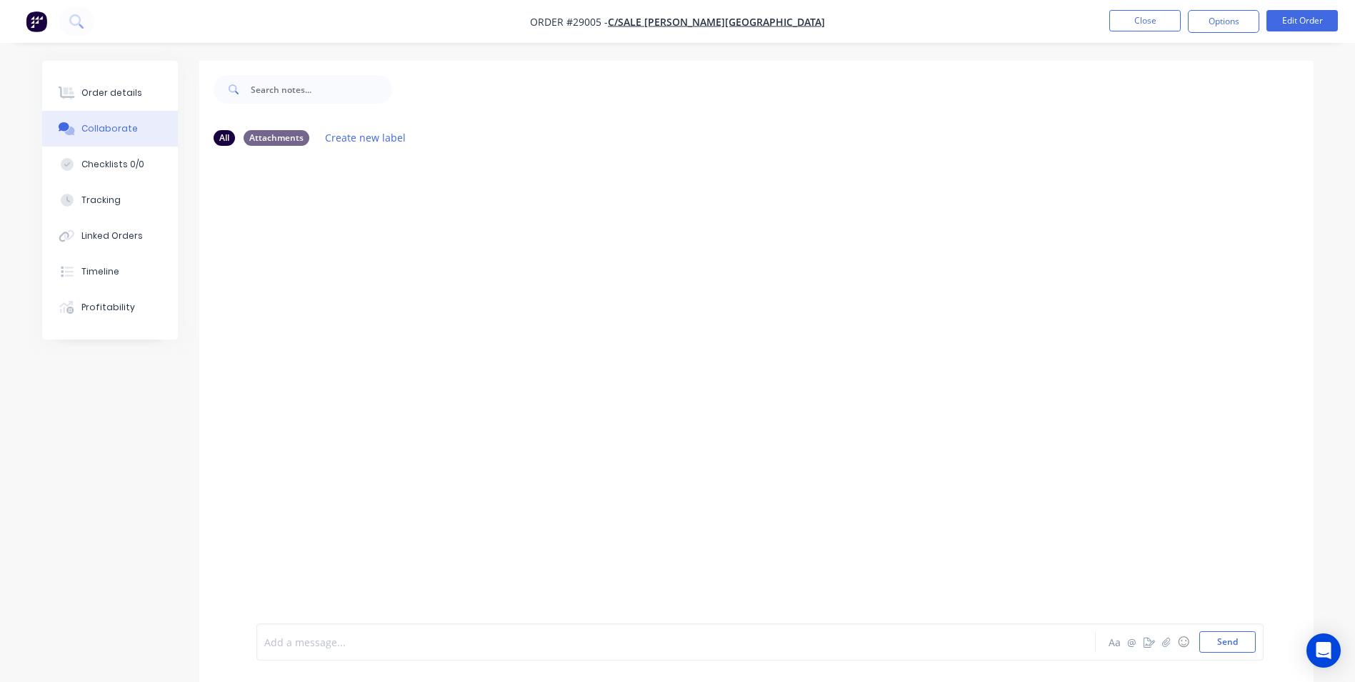
click at [289, 648] on div at bounding box center [636, 641] width 743 height 15
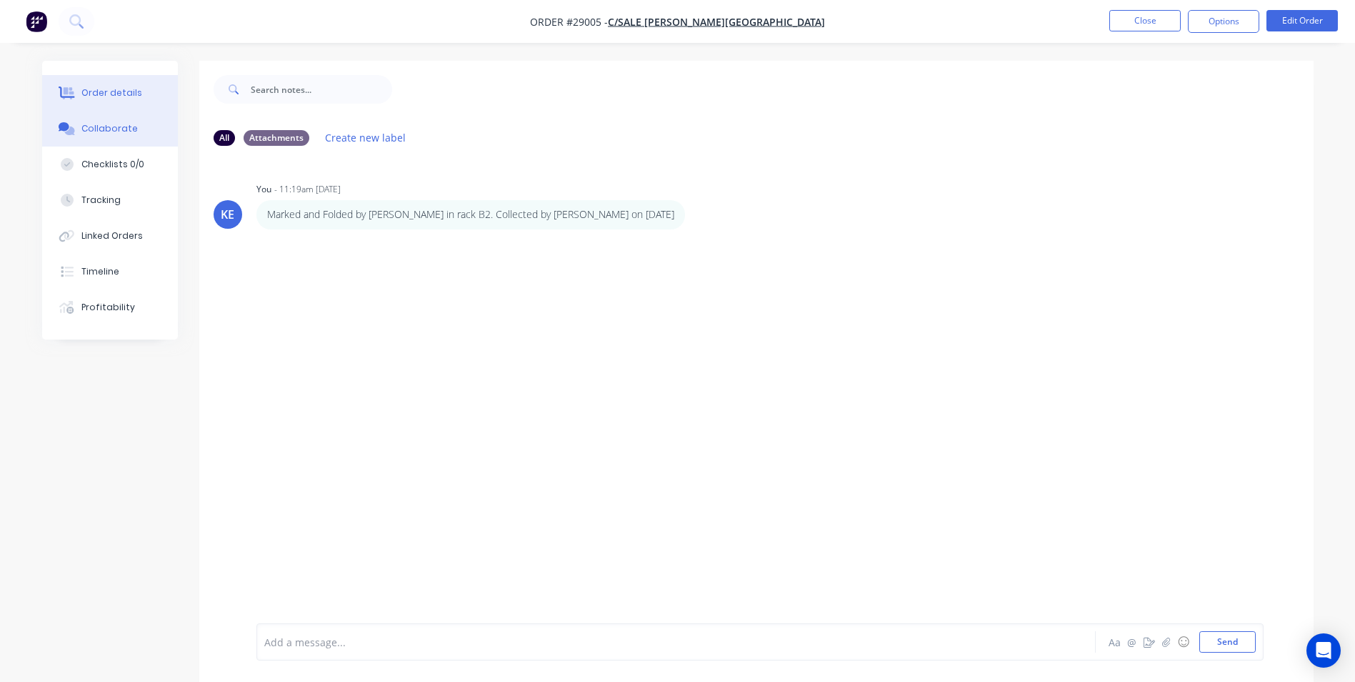
click at [106, 92] on div "Order details" at bounding box center [111, 92] width 61 height 13
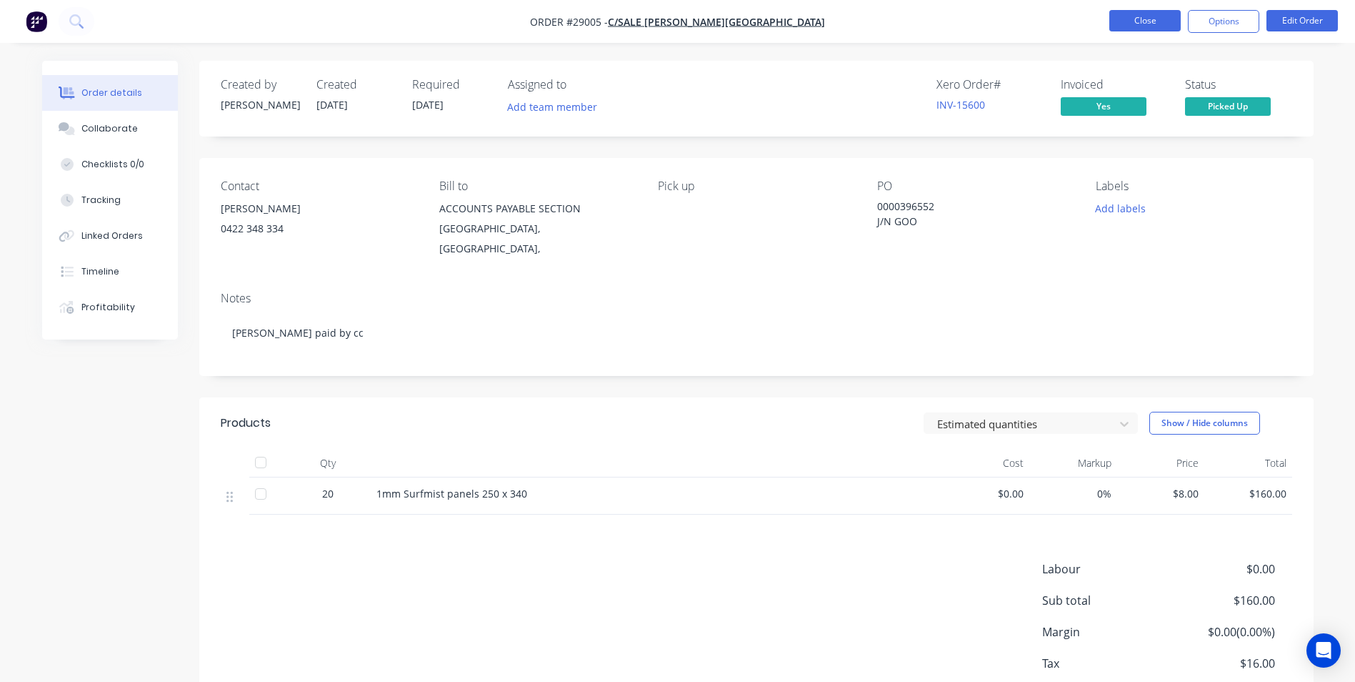
click at [1139, 15] on button "Close" at bounding box center [1145, 20] width 71 height 21
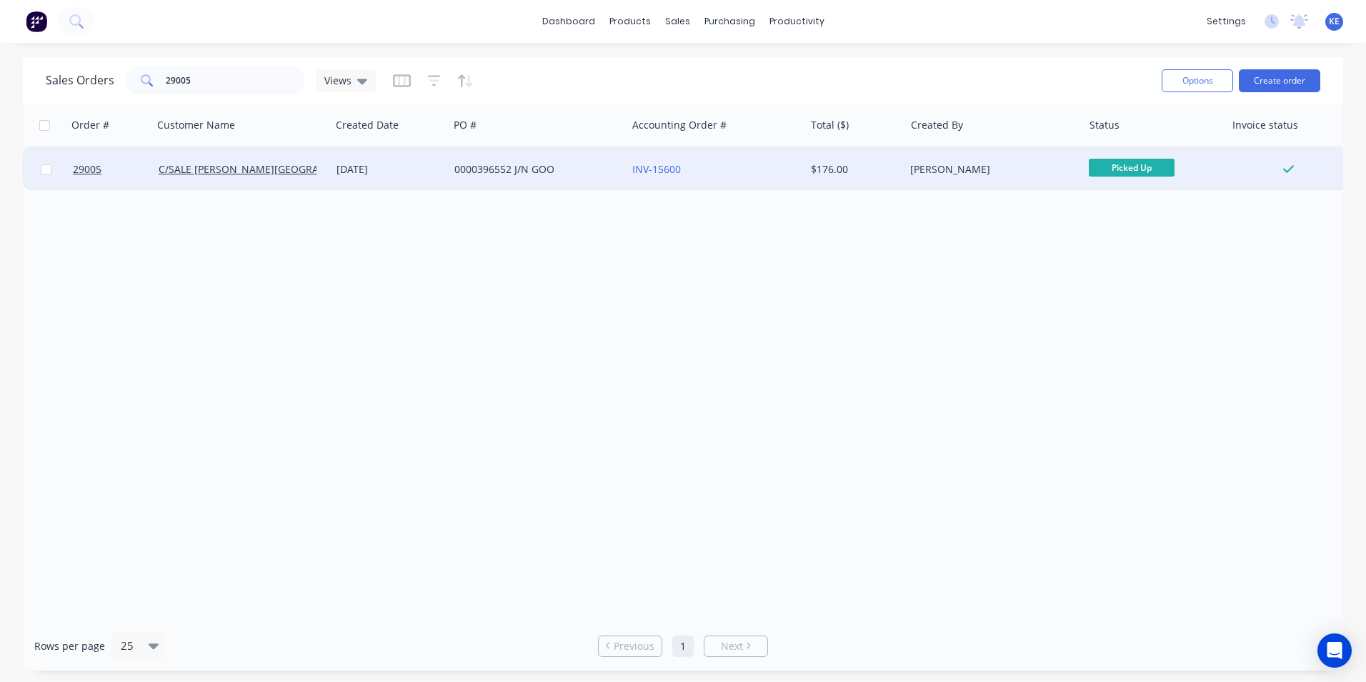
click at [48, 169] on input "checkbox" at bounding box center [46, 169] width 11 height 11
checkbox input "true"
click at [1200, 85] on button "Options" at bounding box center [1197, 80] width 71 height 23
click at [1141, 141] on div "Archive" at bounding box center [1154, 145] width 131 height 21
checkbox input "false"
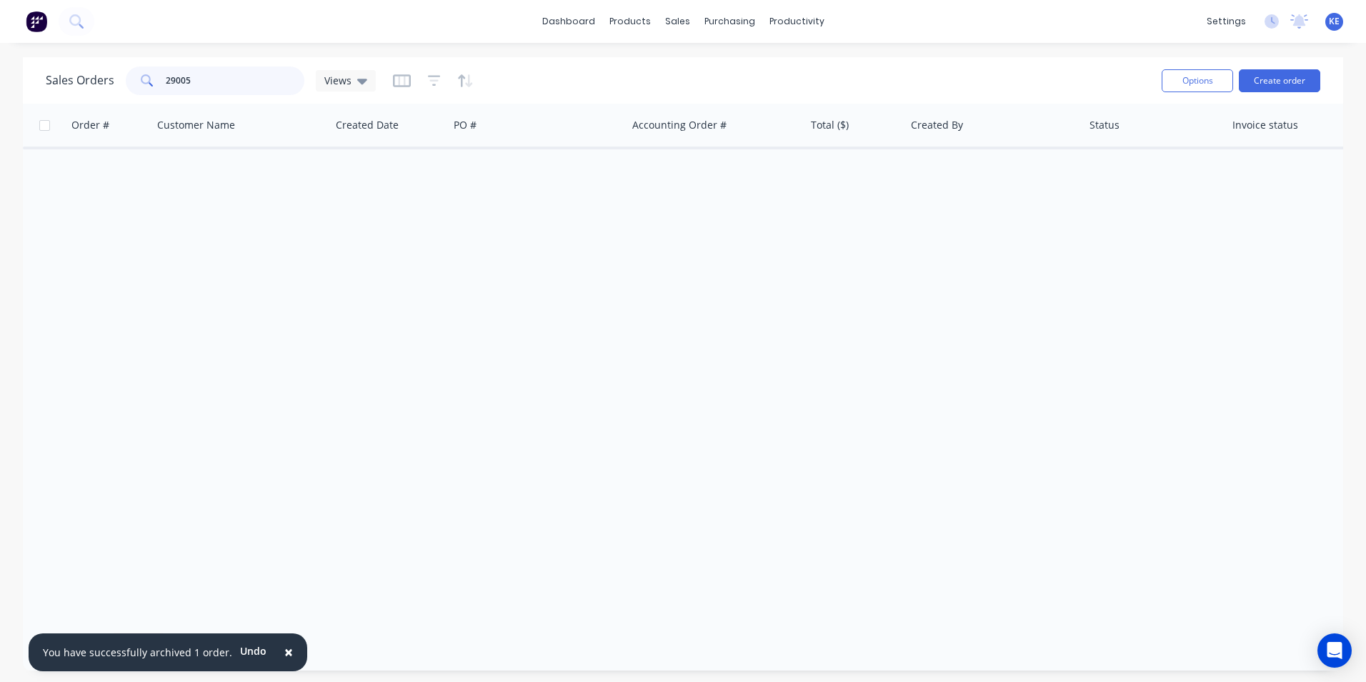
drag, startPoint x: 201, startPoint y: 82, endPoint x: 121, endPoint y: 91, distance: 81.2
click at [121, 91] on div "Sales Orders 29005 Views" at bounding box center [211, 80] width 330 height 29
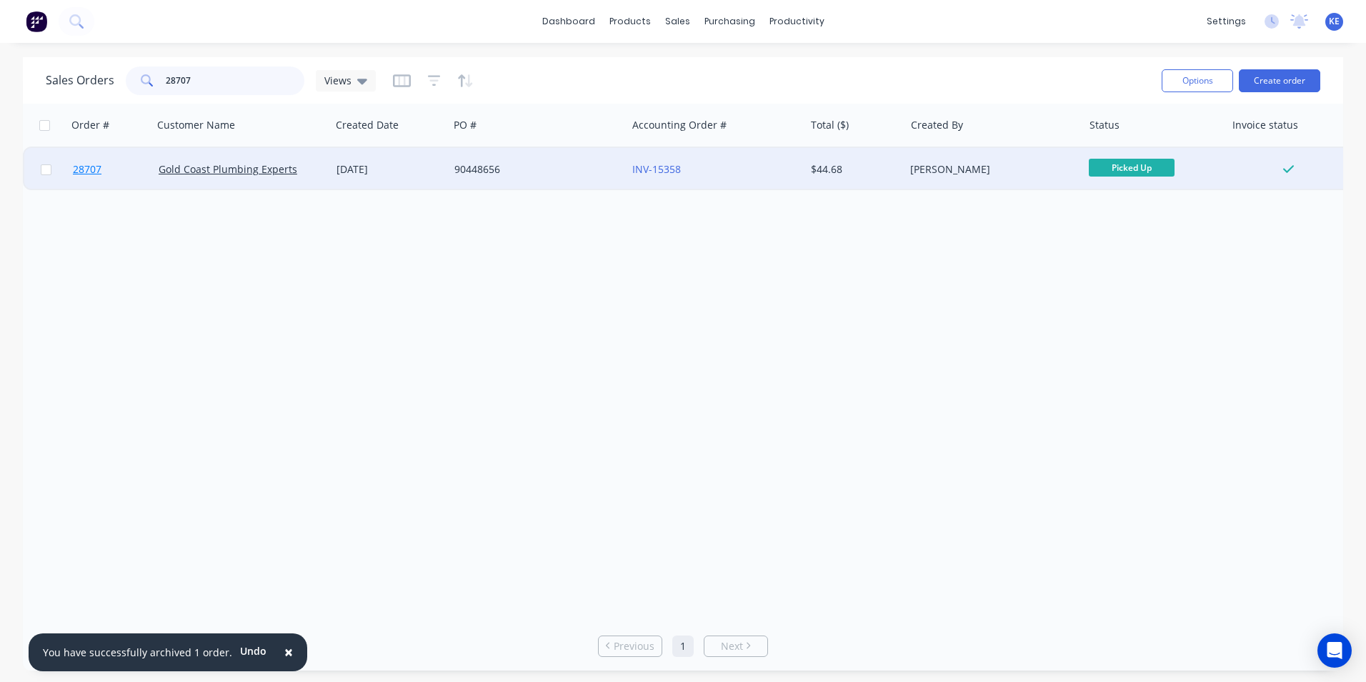
type input "28707"
click at [116, 173] on link "28707" at bounding box center [116, 169] width 86 height 43
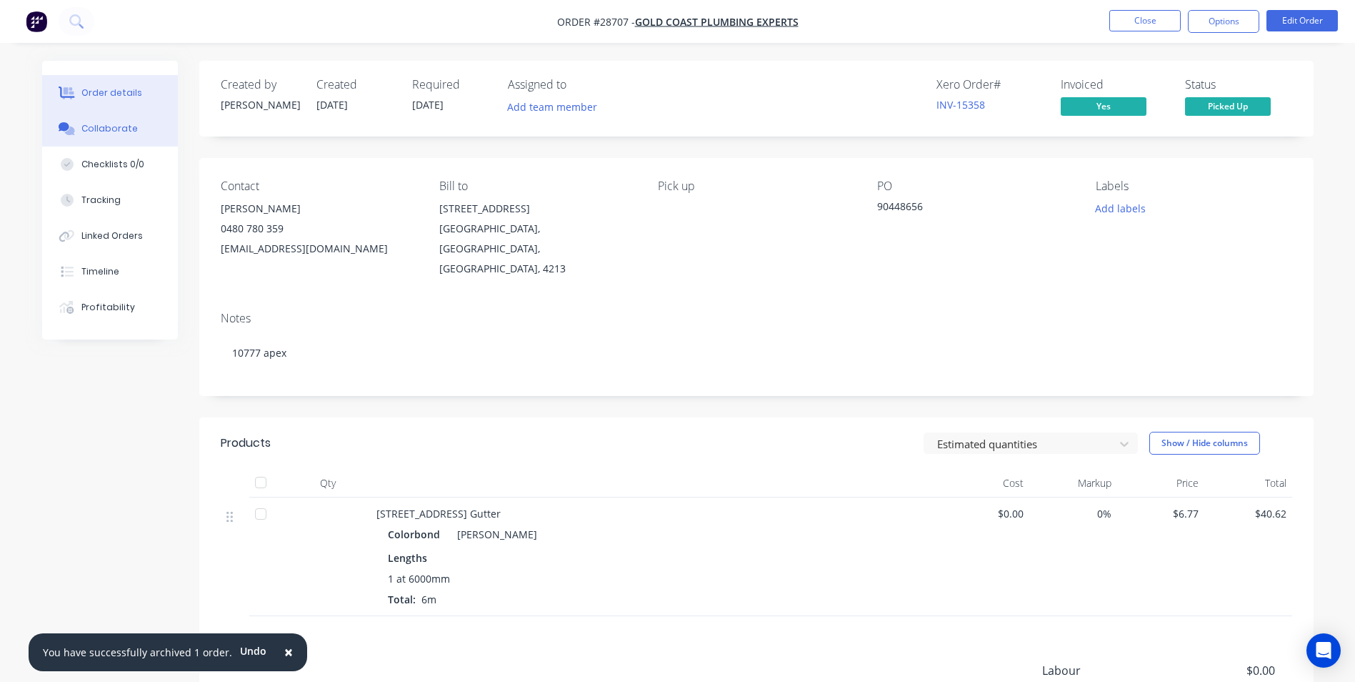
click at [96, 123] on div "Collaborate" at bounding box center [109, 128] width 56 height 13
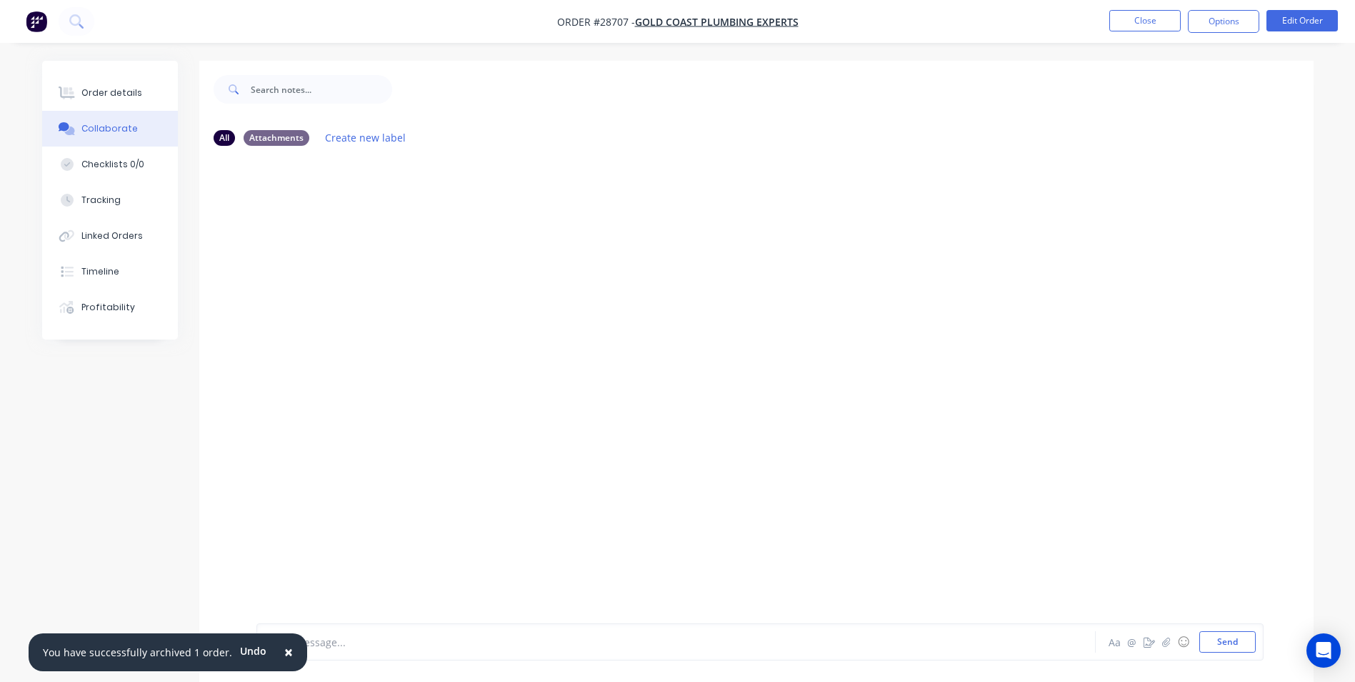
drag, startPoint x: 283, startPoint y: 649, endPoint x: 306, endPoint y: 643, distance: 23.7
click at [287, 648] on button "×" at bounding box center [288, 652] width 37 height 34
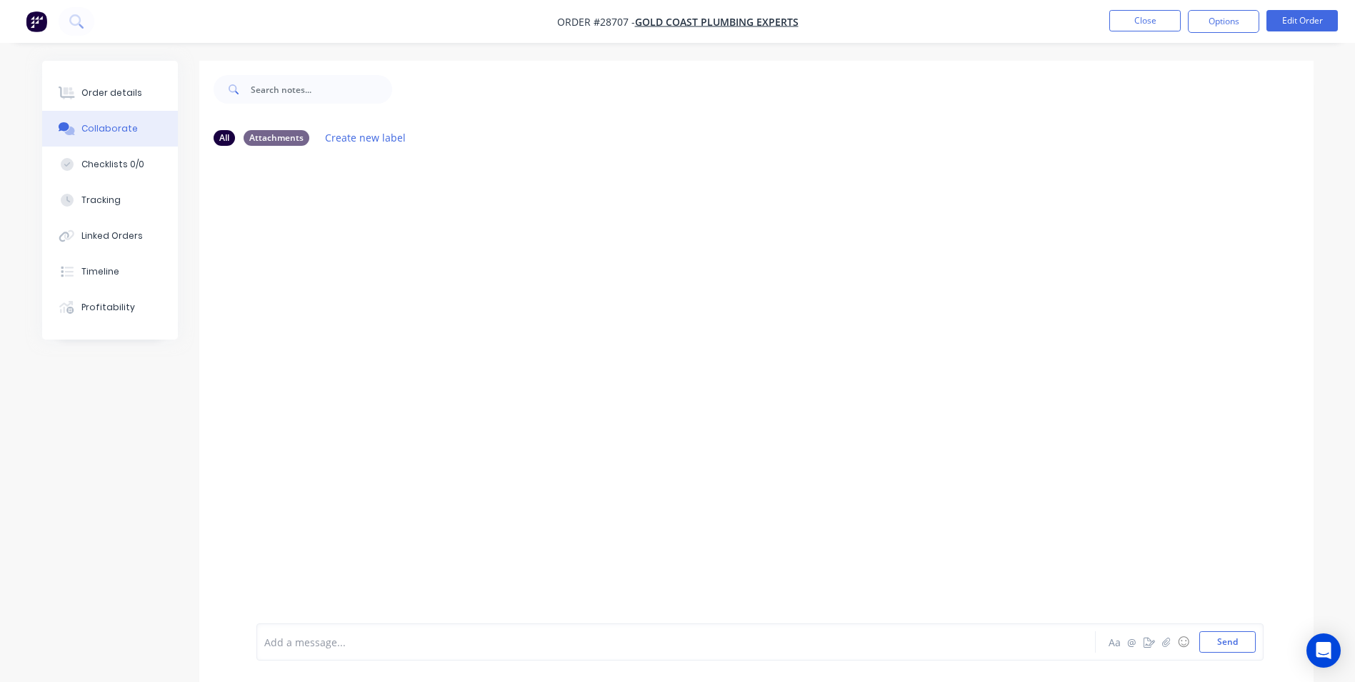
drag, startPoint x: 306, startPoint y: 643, endPoint x: 311, endPoint y: 634, distance: 10.5
click at [311, 634] on div at bounding box center [636, 641] width 743 height 15
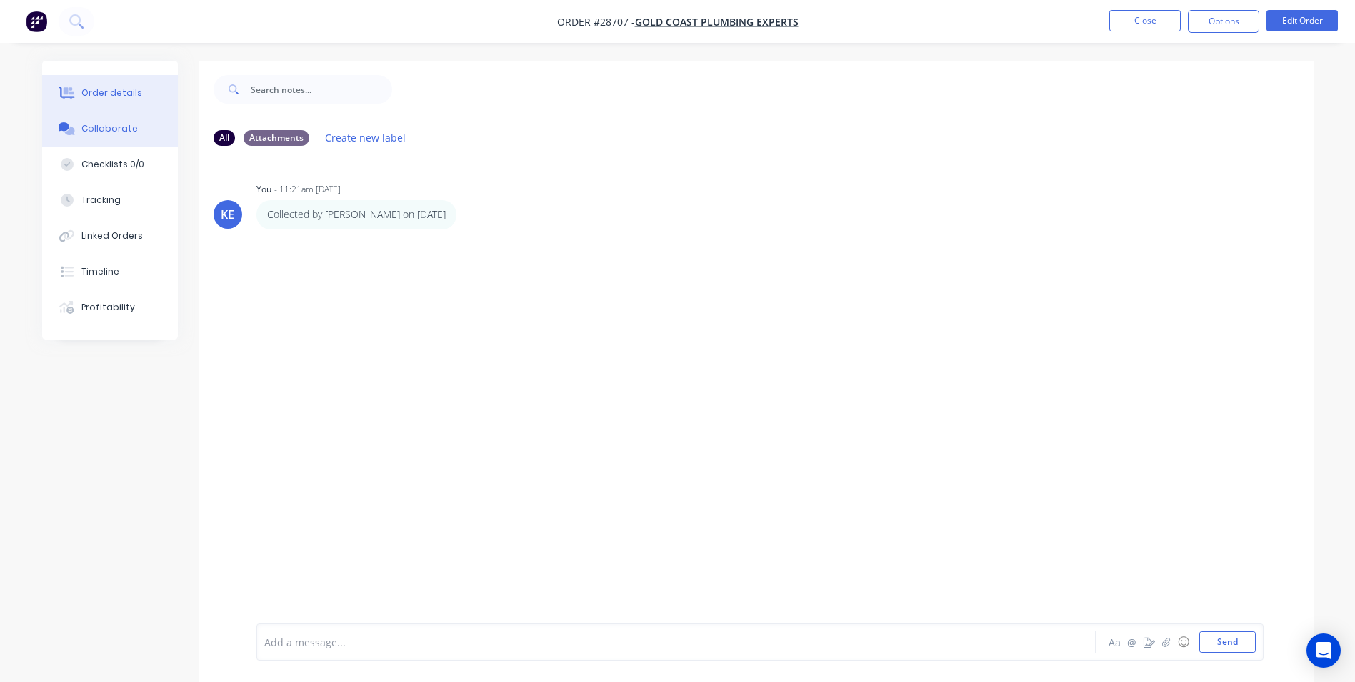
click at [104, 86] on div "Order details" at bounding box center [111, 92] width 61 height 13
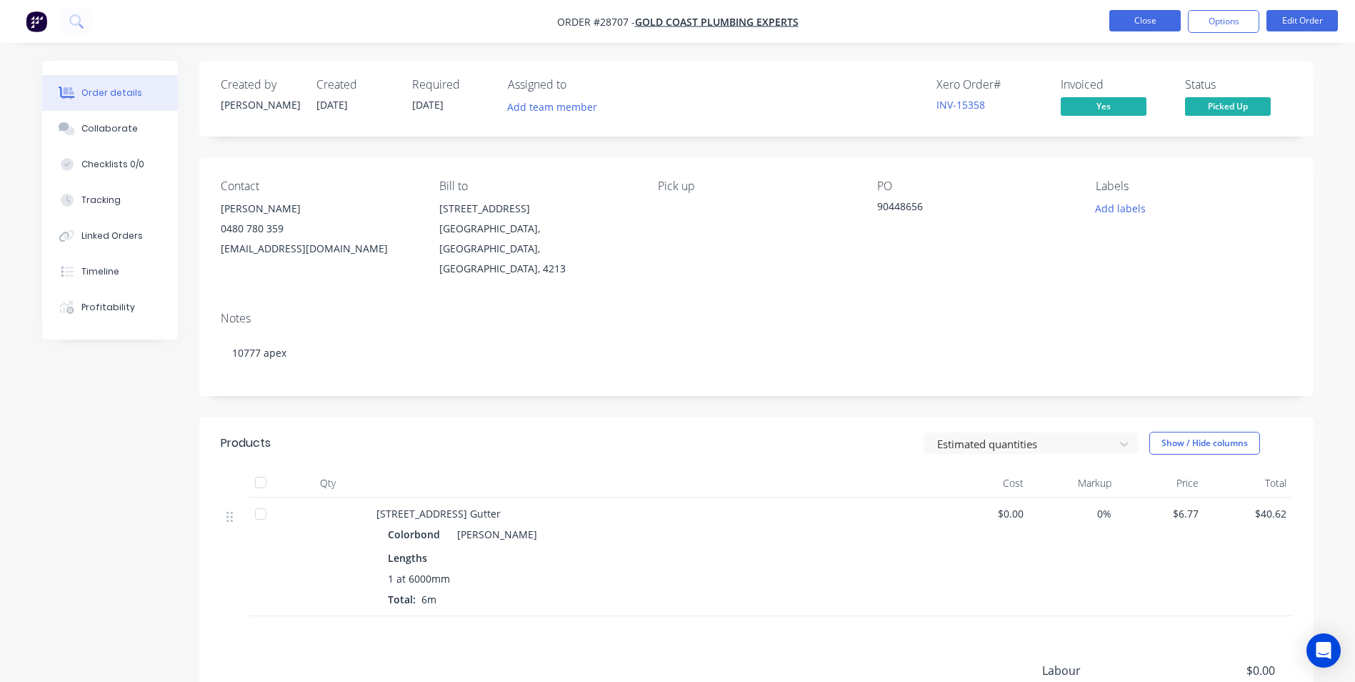
click at [1155, 26] on button "Close" at bounding box center [1145, 20] width 71 height 21
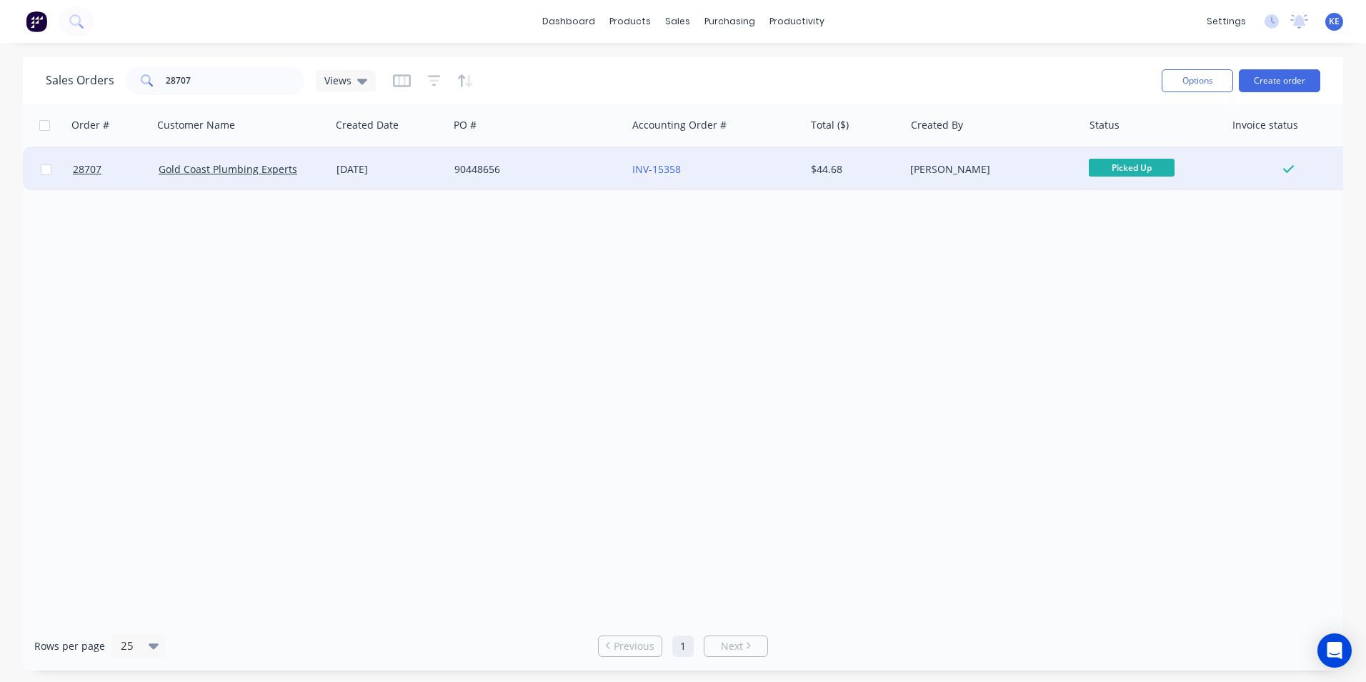
click at [42, 169] on input "checkbox" at bounding box center [46, 169] width 11 height 11
checkbox input "true"
click at [1193, 84] on button "Options" at bounding box center [1197, 80] width 71 height 23
click at [1132, 147] on div "Archive" at bounding box center [1154, 145] width 131 height 21
checkbox input "false"
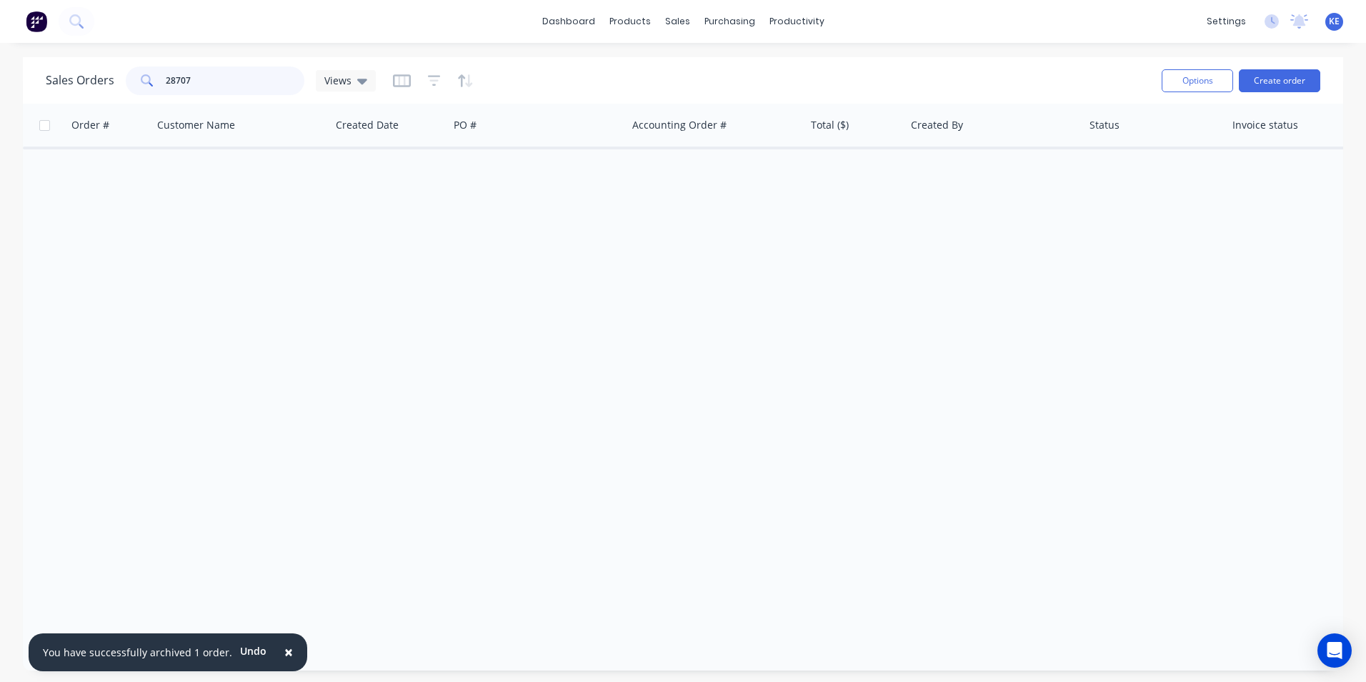
drag, startPoint x: 199, startPoint y: 87, endPoint x: 169, endPoint y: 89, distance: 30.8
click at [156, 89] on div "28707" at bounding box center [215, 80] width 179 height 29
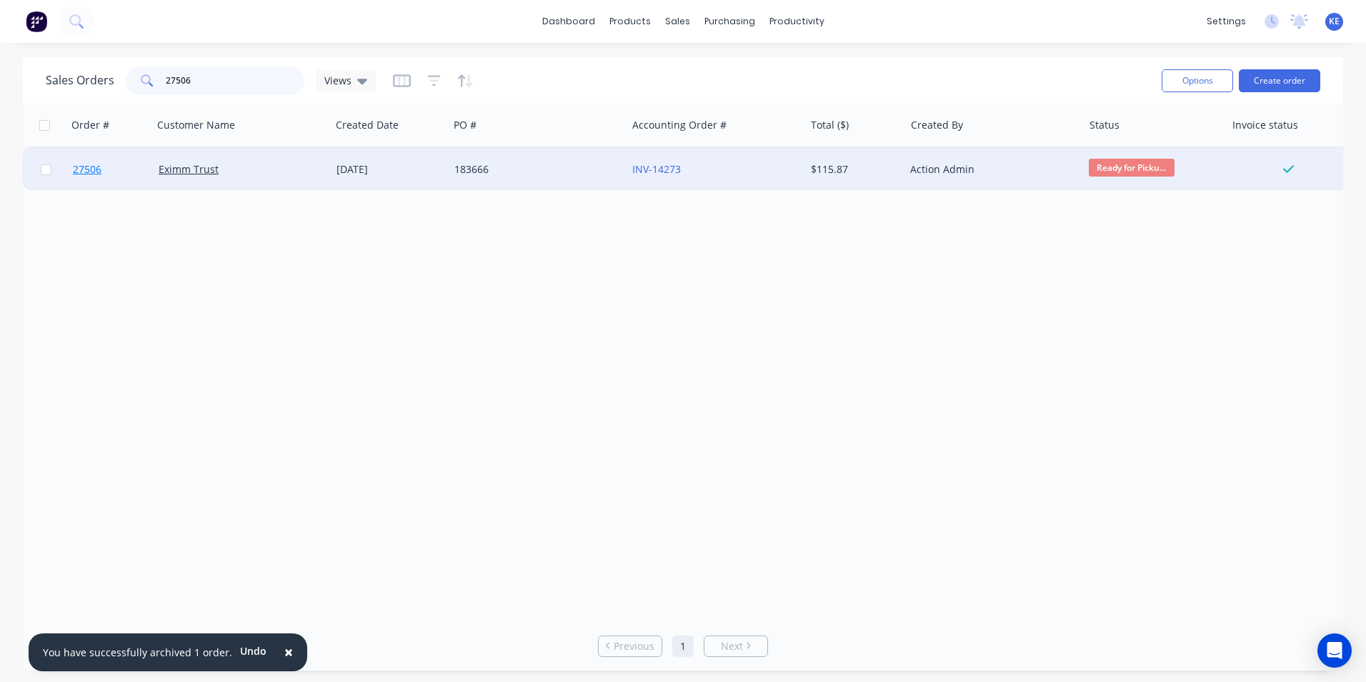
type input "27506"
click at [126, 174] on link "27506" at bounding box center [116, 169] width 86 height 43
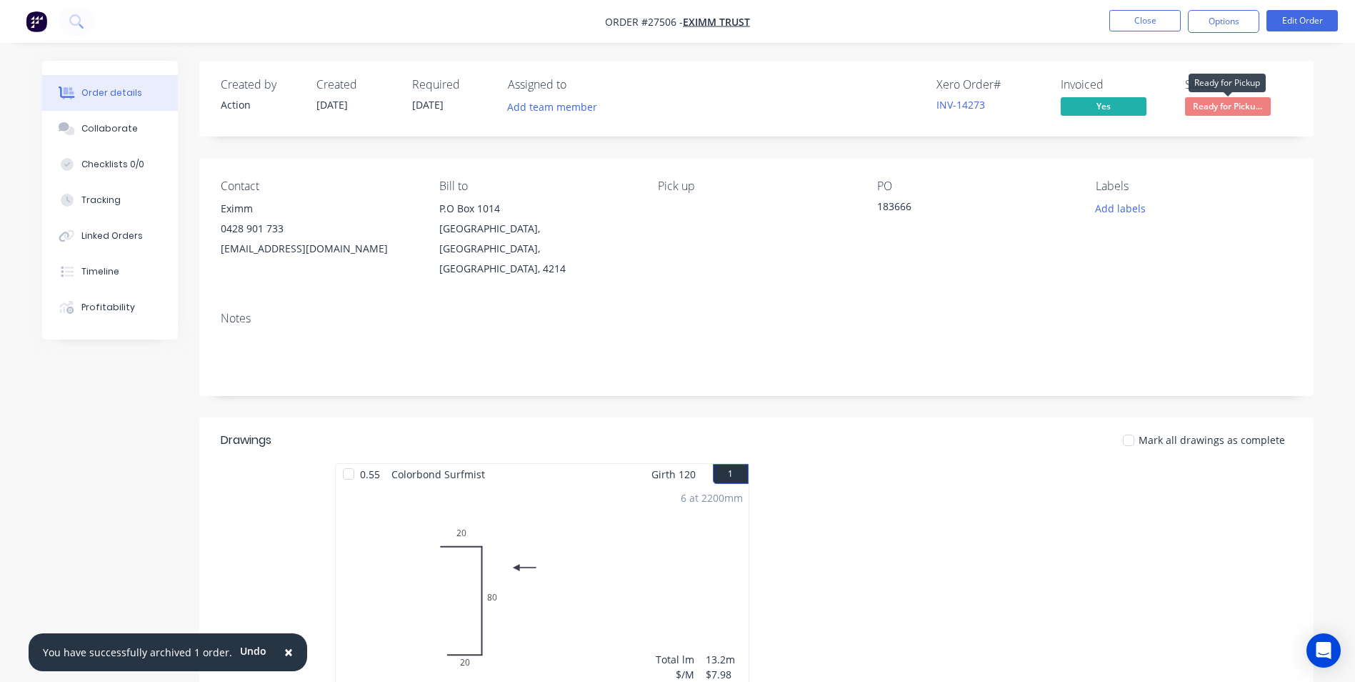
click at [1238, 108] on span "Ready for Picku..." at bounding box center [1228, 106] width 86 height 18
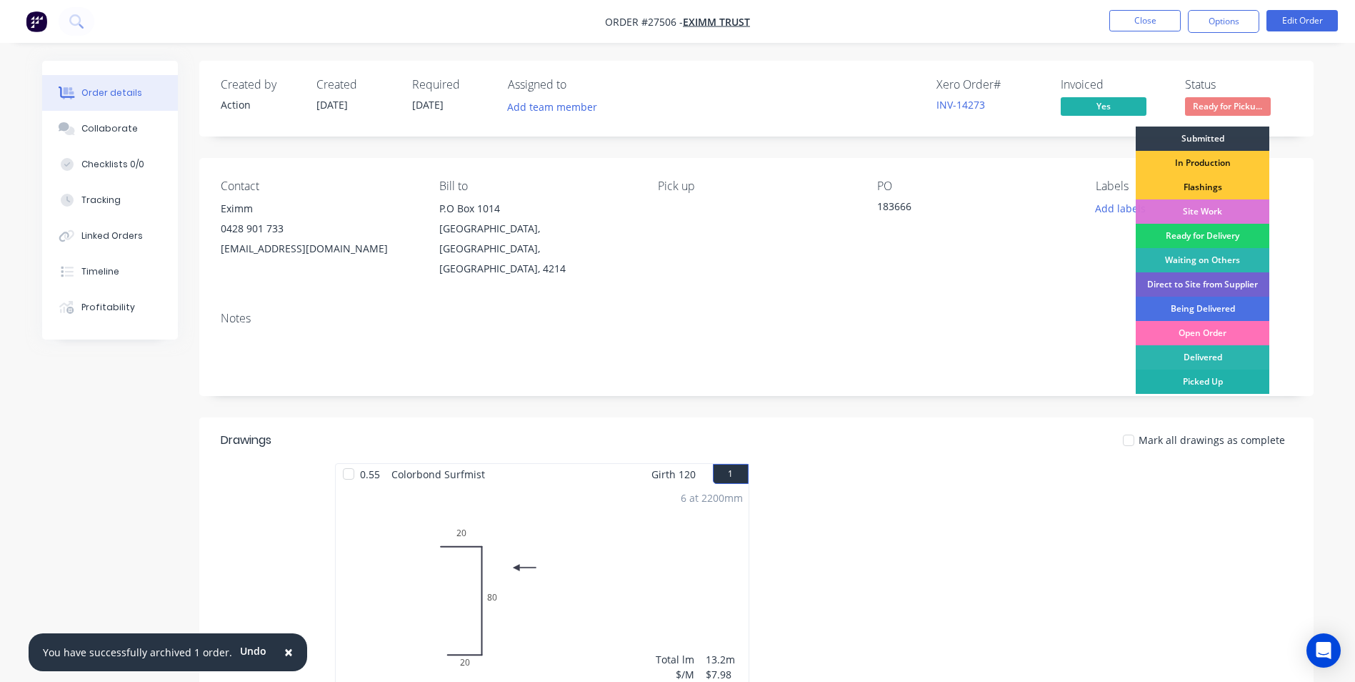
click at [1202, 378] on div "Picked Up" at bounding box center [1203, 381] width 134 height 24
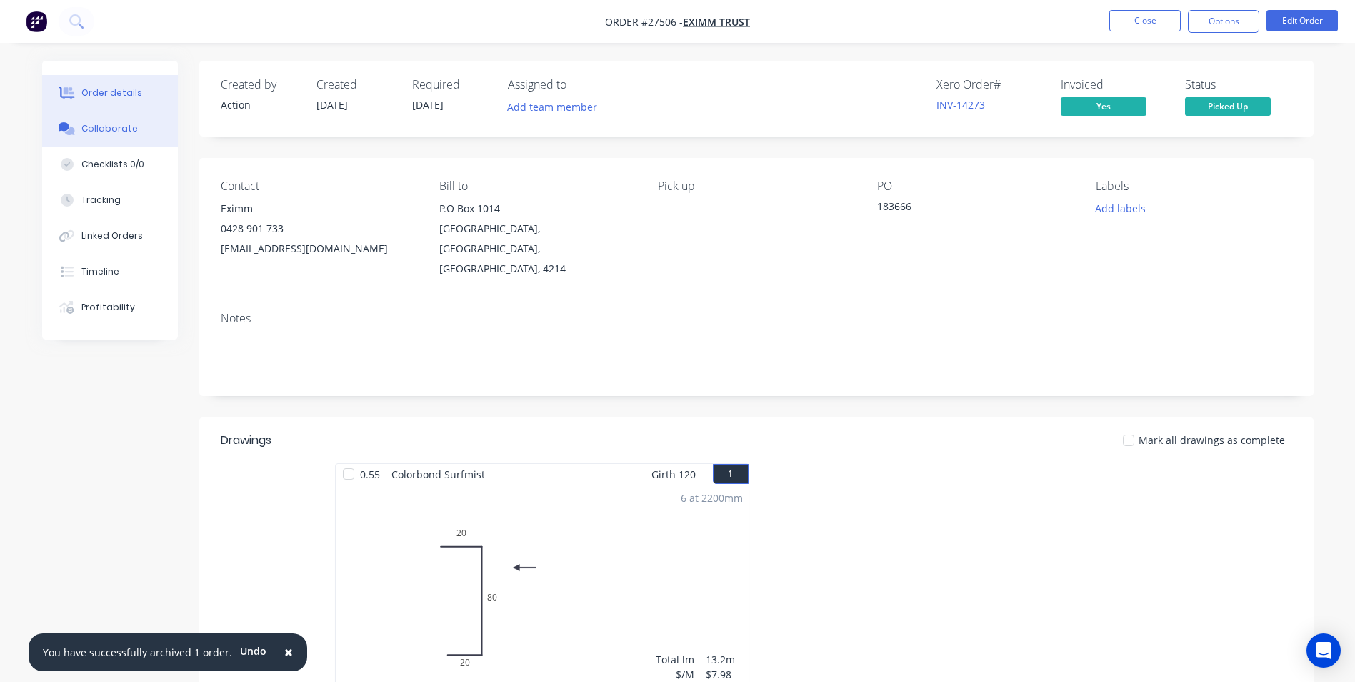
click at [111, 124] on div "Collaborate" at bounding box center [109, 128] width 56 height 13
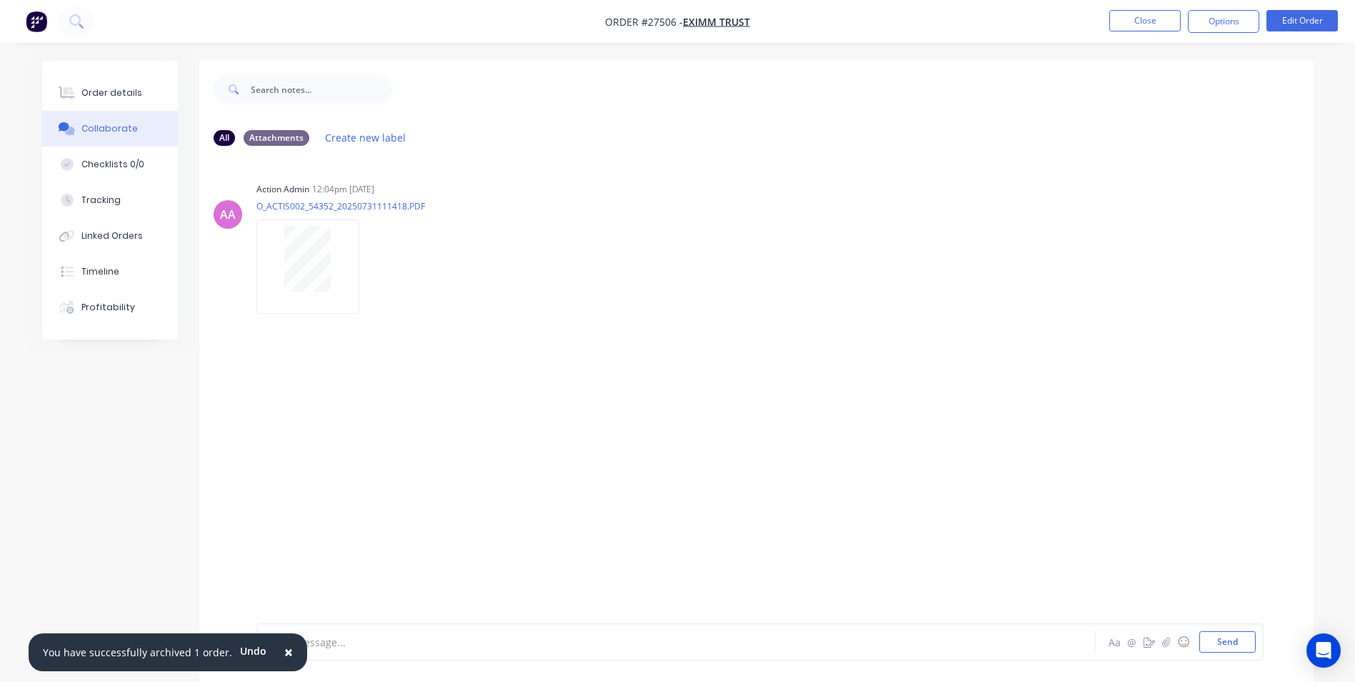
drag, startPoint x: 277, startPoint y: 654, endPoint x: 299, endPoint y: 650, distance: 21.9
click at [284, 654] on span "×" at bounding box center [288, 652] width 9 height 20
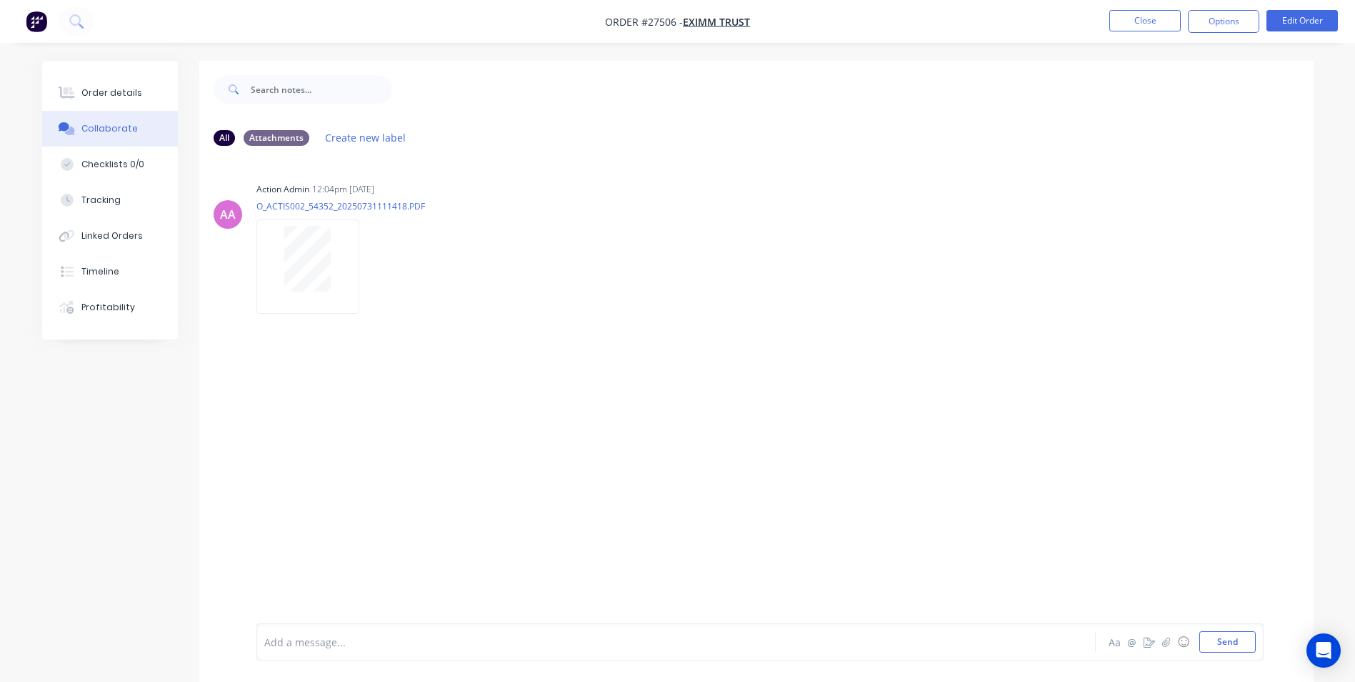
drag, startPoint x: 304, startPoint y: 649, endPoint x: 334, endPoint y: 574, distance: 81.7
click at [306, 644] on div "Add a message..." at bounding box center [636, 641] width 744 height 21
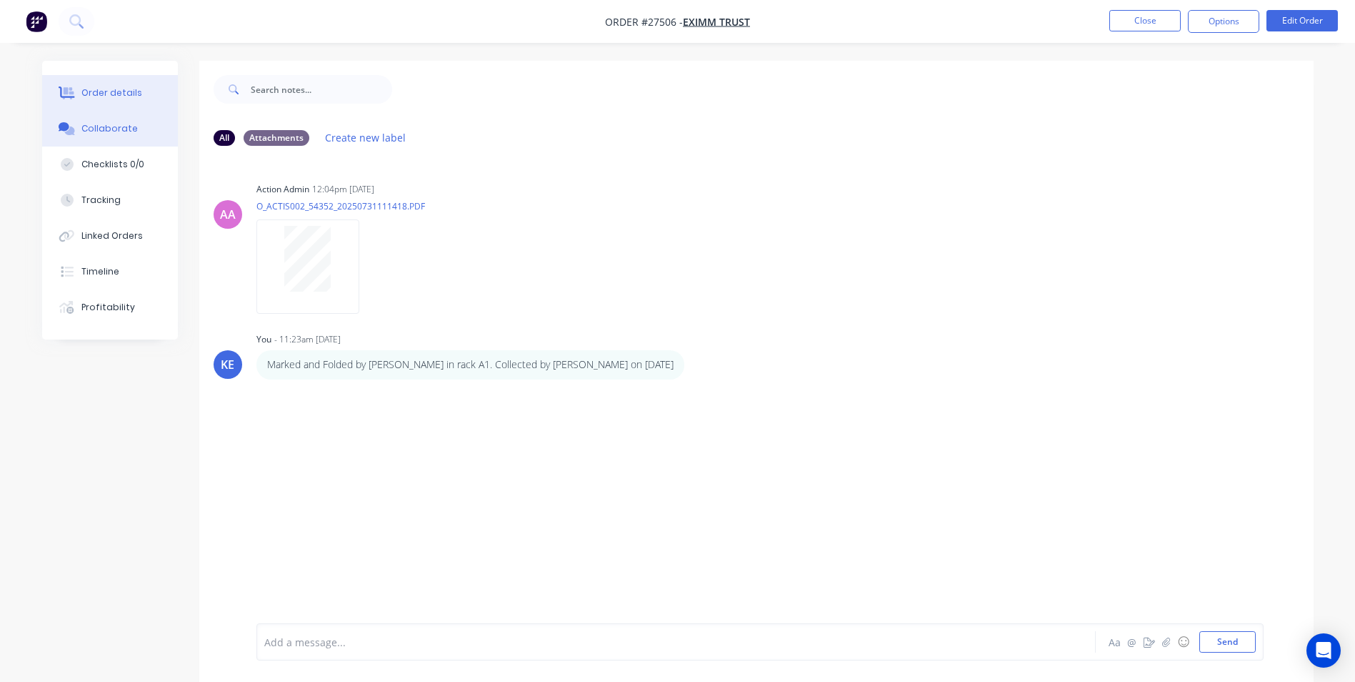
click at [97, 91] on div "Order details" at bounding box center [111, 92] width 61 height 13
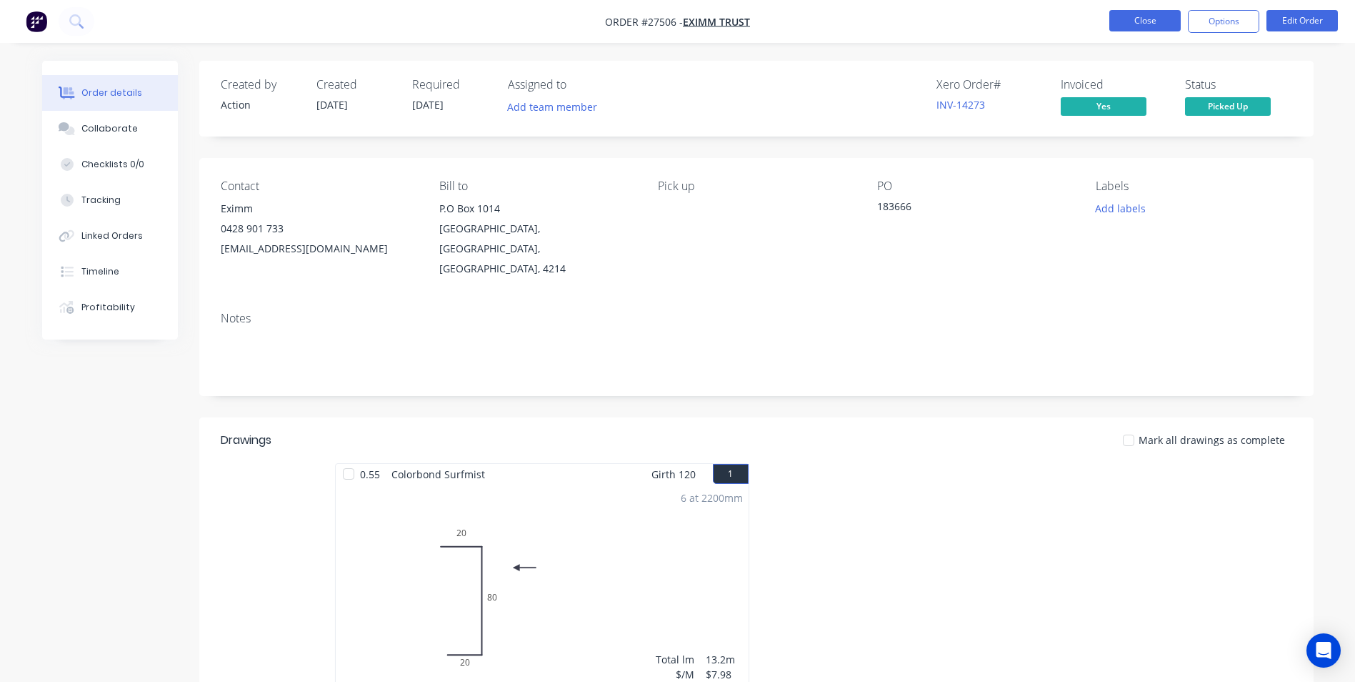
click at [1140, 22] on button "Close" at bounding box center [1145, 20] width 71 height 21
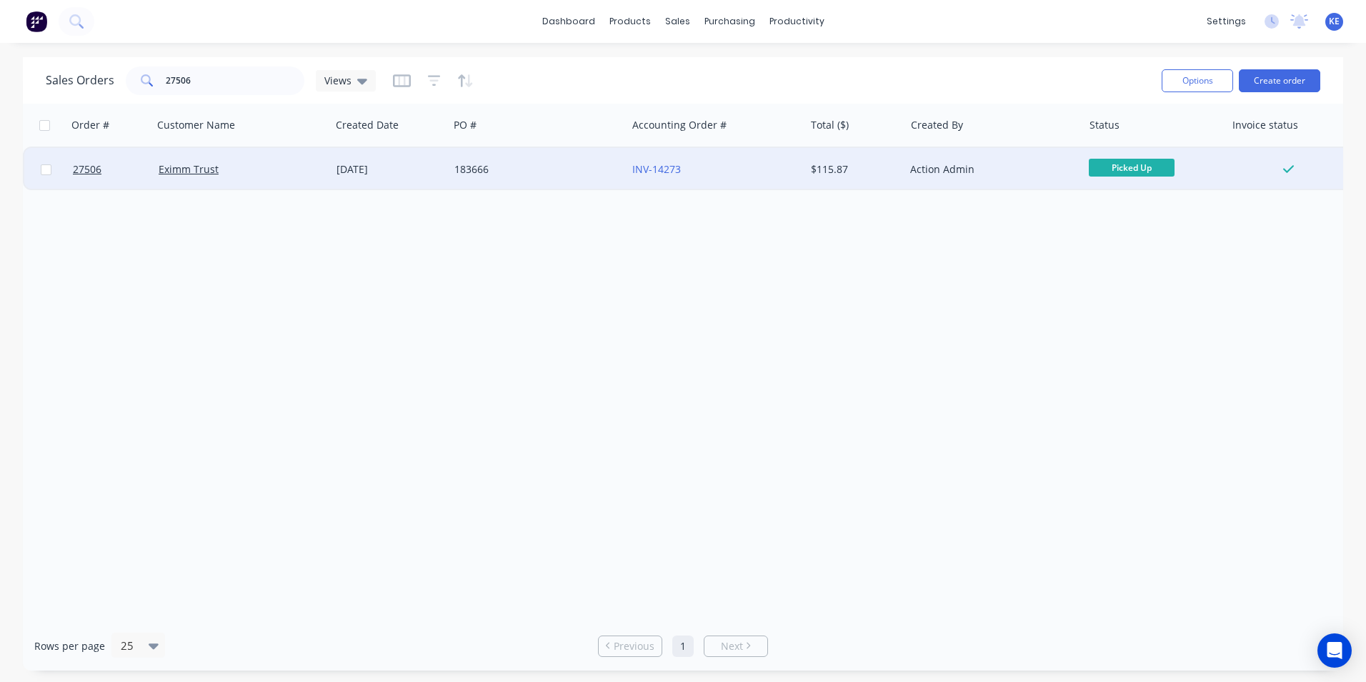
click at [45, 174] on input "checkbox" at bounding box center [46, 169] width 11 height 11
checkbox input "true"
click at [1188, 79] on button "Options" at bounding box center [1197, 80] width 71 height 23
click at [1120, 142] on div "Archive" at bounding box center [1154, 145] width 131 height 21
checkbox input "false"
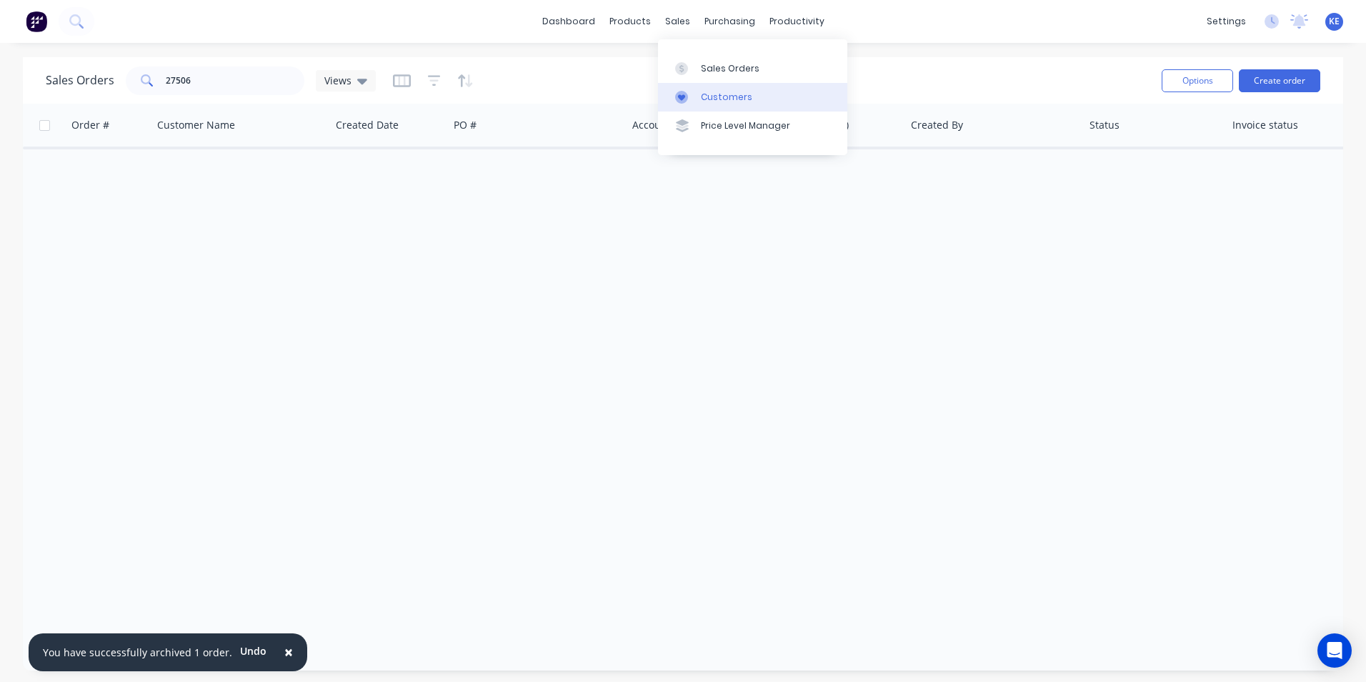
click at [707, 102] on div "Customers" at bounding box center [726, 97] width 51 height 13
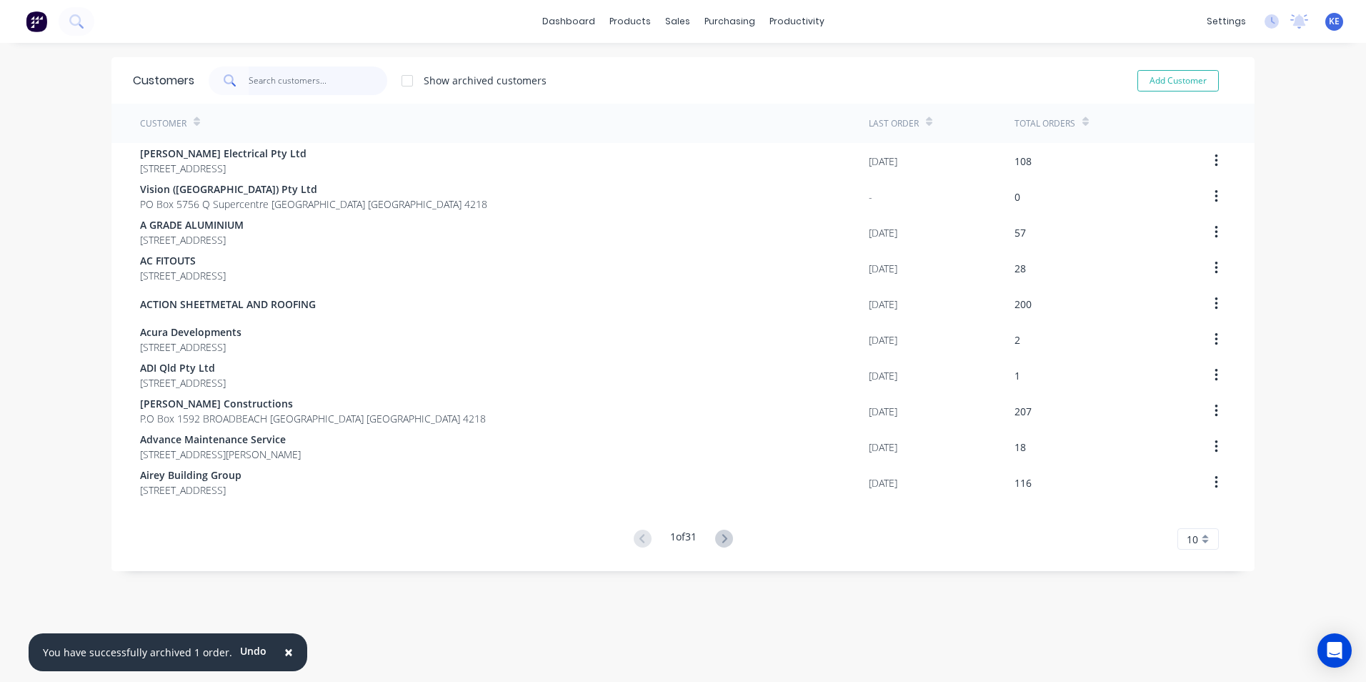
click at [274, 78] on input "text" at bounding box center [318, 80] width 139 height 29
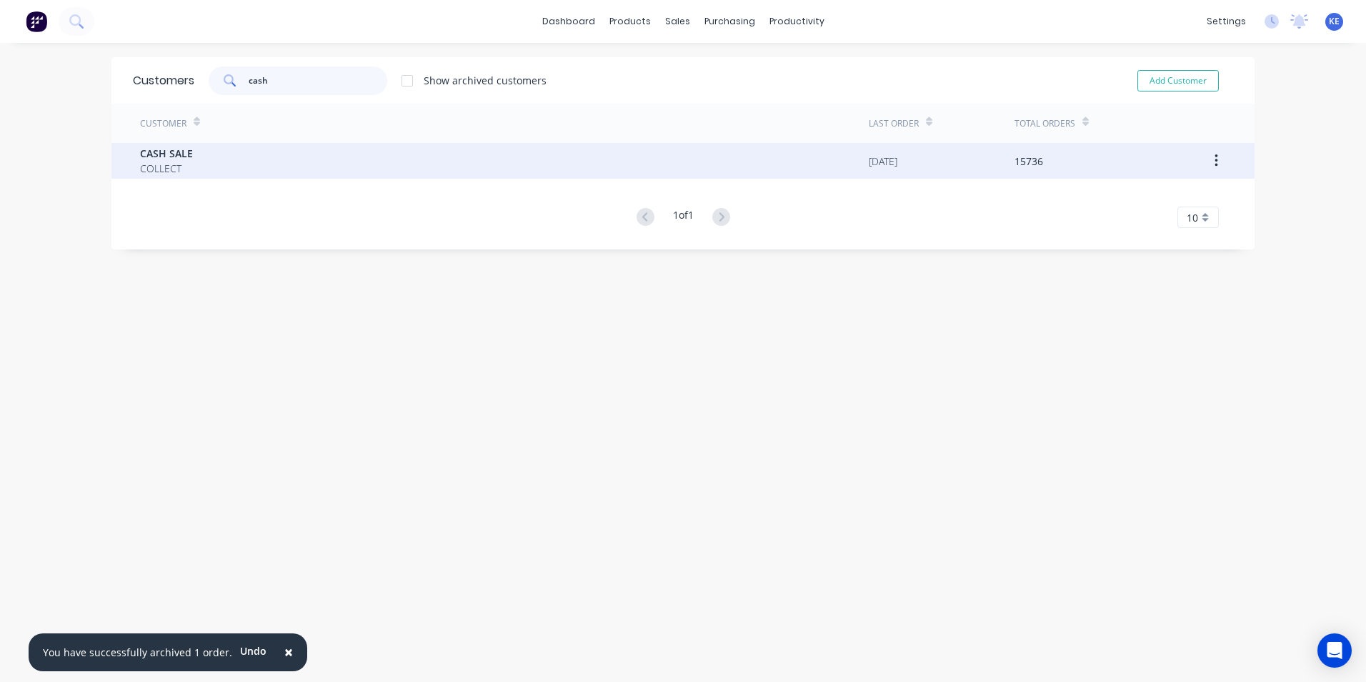
type input "cash"
click at [228, 169] on div "CASH SALE COLLECT" at bounding box center [504, 161] width 729 height 36
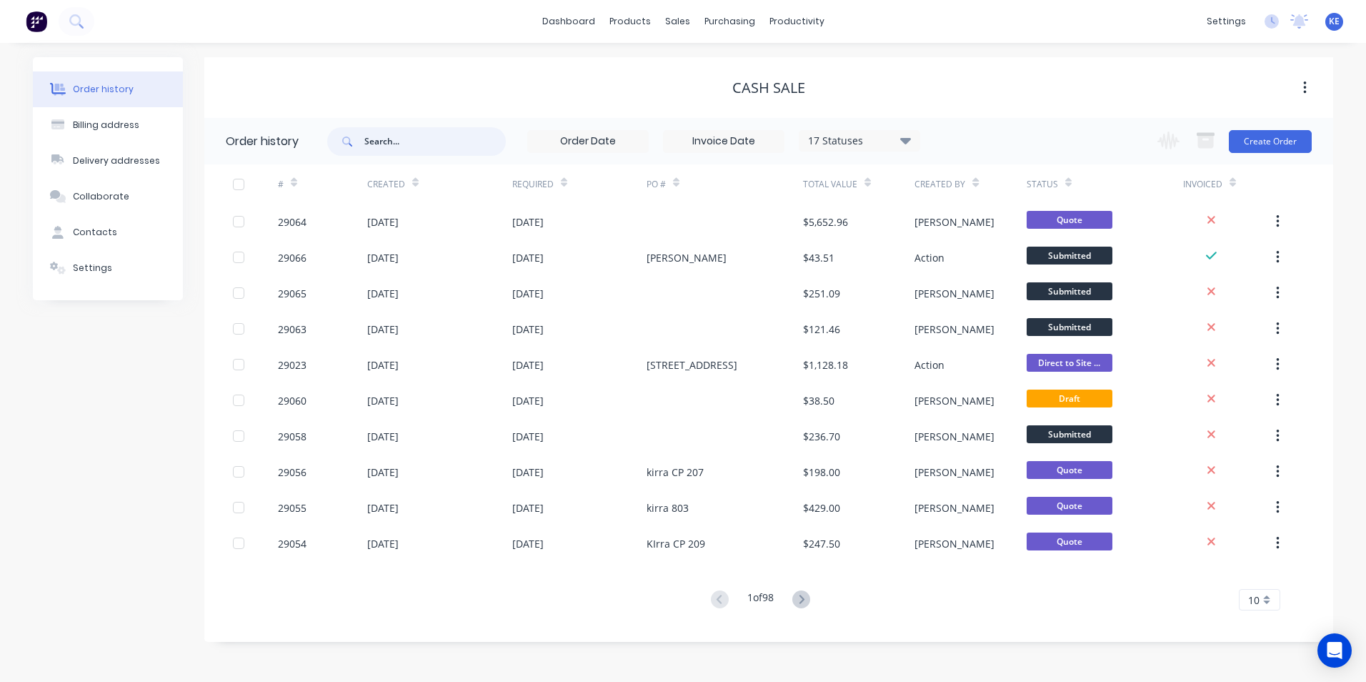
click at [411, 142] on input "text" at bounding box center [434, 141] width 141 height 29
type input "28928"
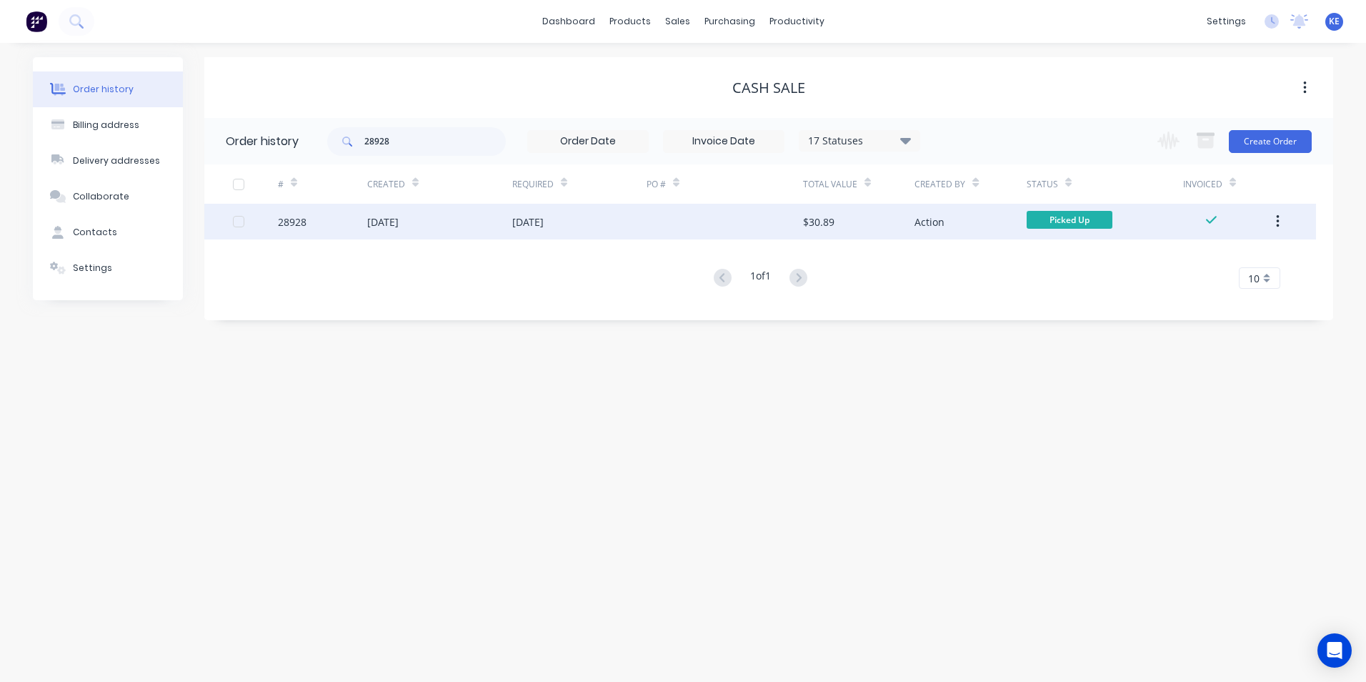
click at [337, 221] on div "28928" at bounding box center [322, 222] width 89 height 36
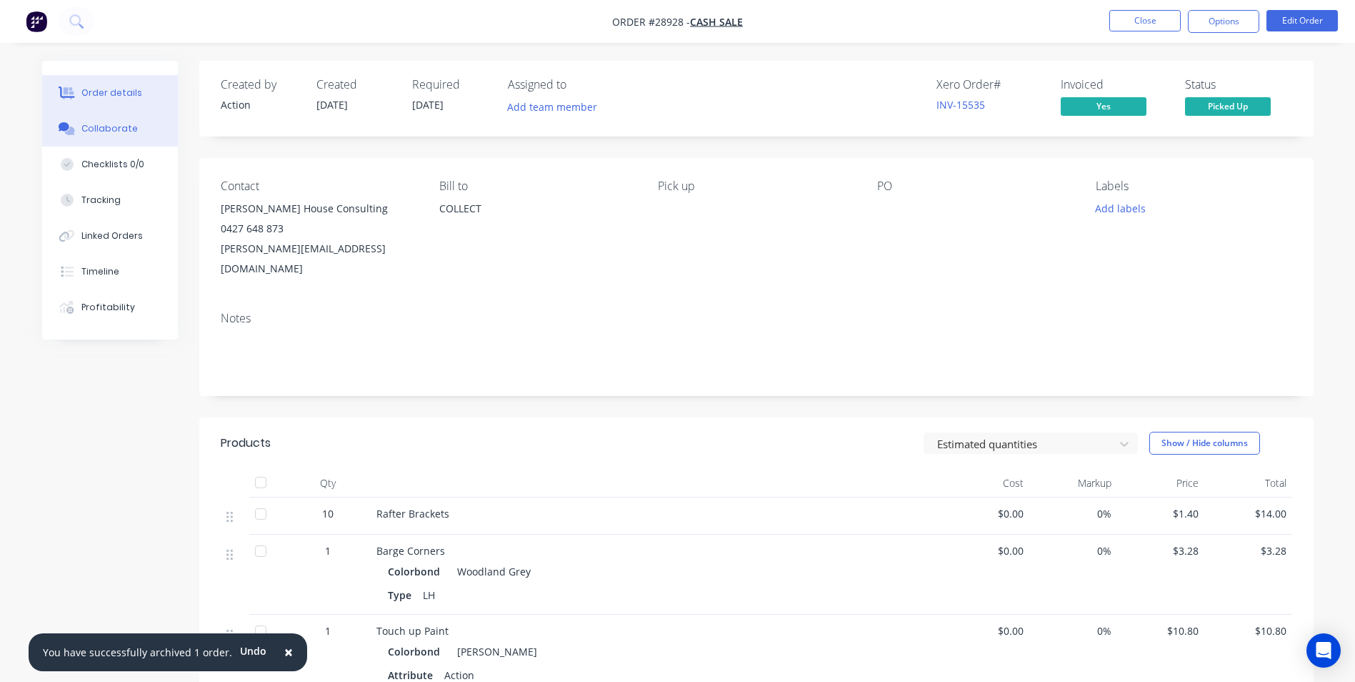
click at [101, 121] on button "Collaborate" at bounding box center [110, 129] width 136 height 36
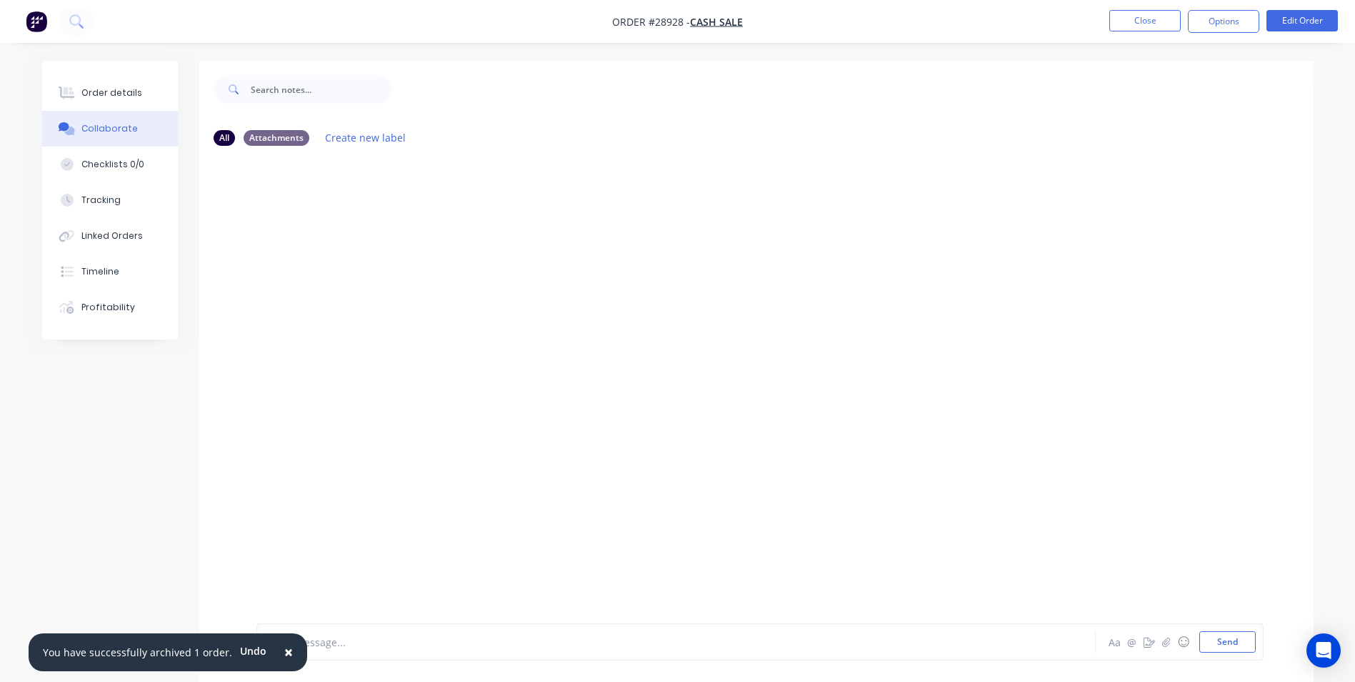
click at [291, 649] on button "×" at bounding box center [288, 652] width 37 height 34
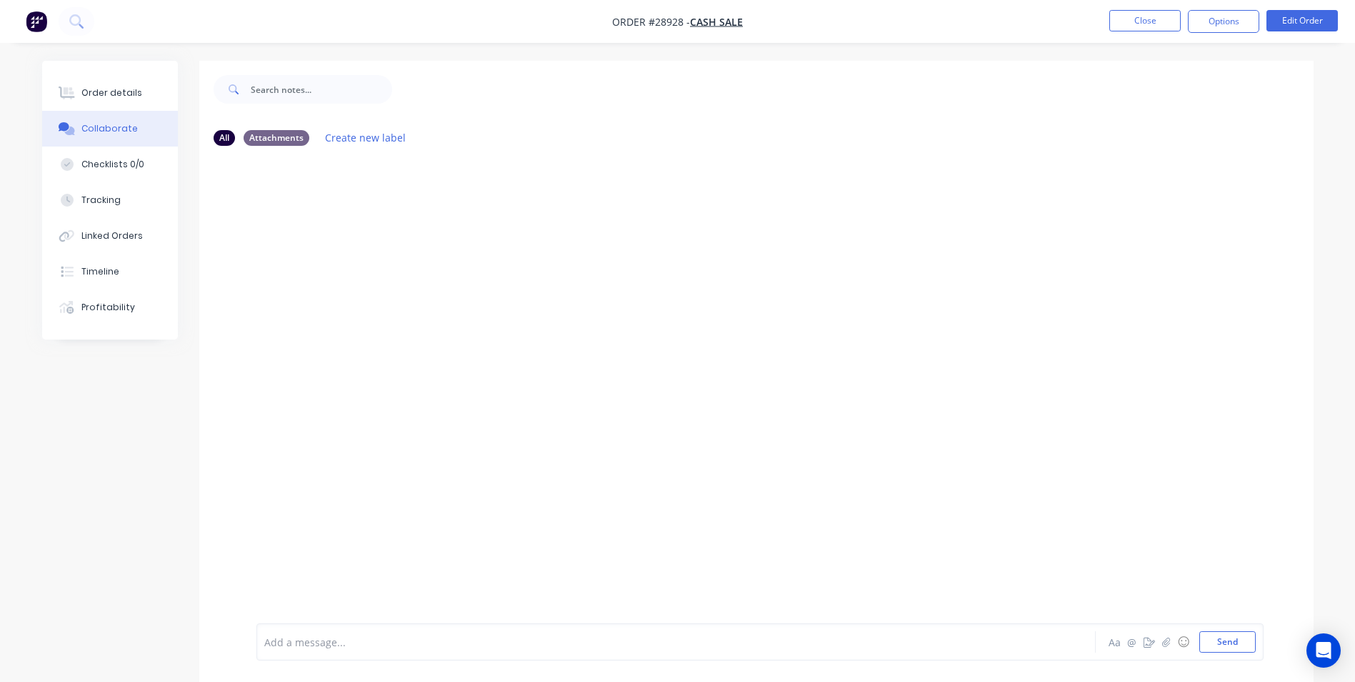
click at [302, 647] on div at bounding box center [636, 641] width 743 height 15
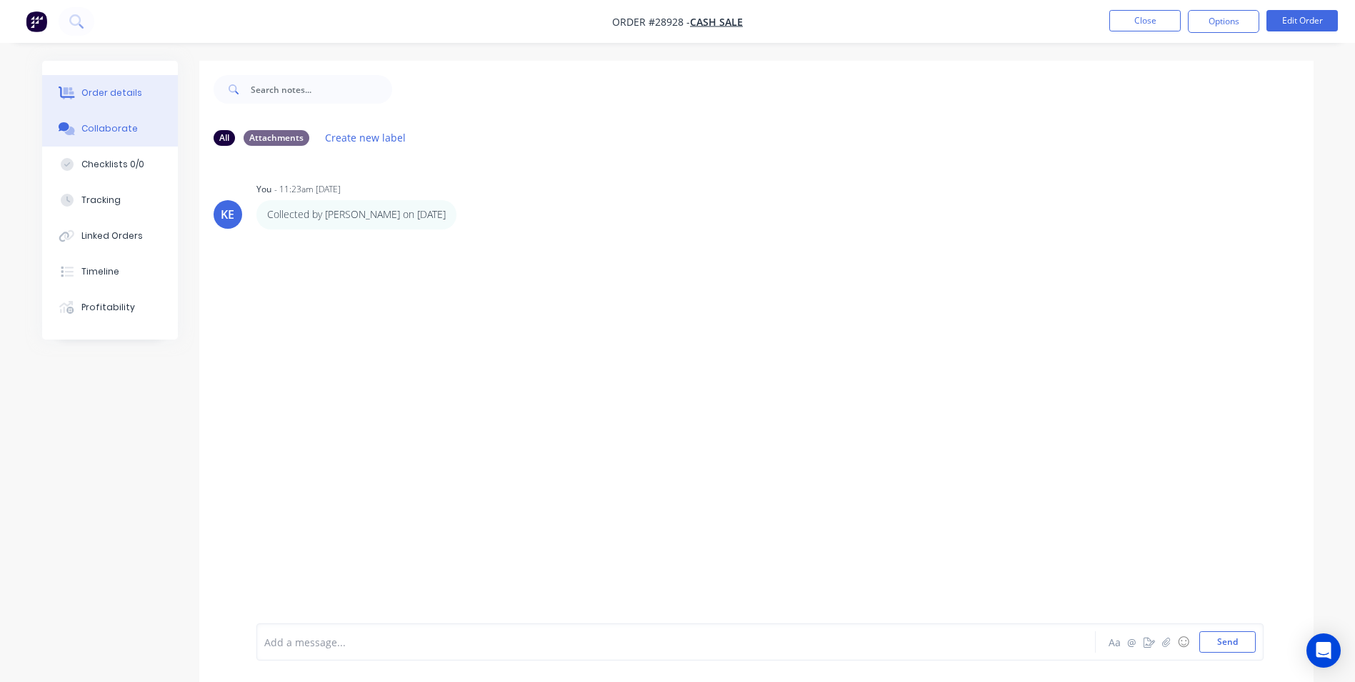
click at [79, 98] on button "Order details" at bounding box center [110, 93] width 136 height 36
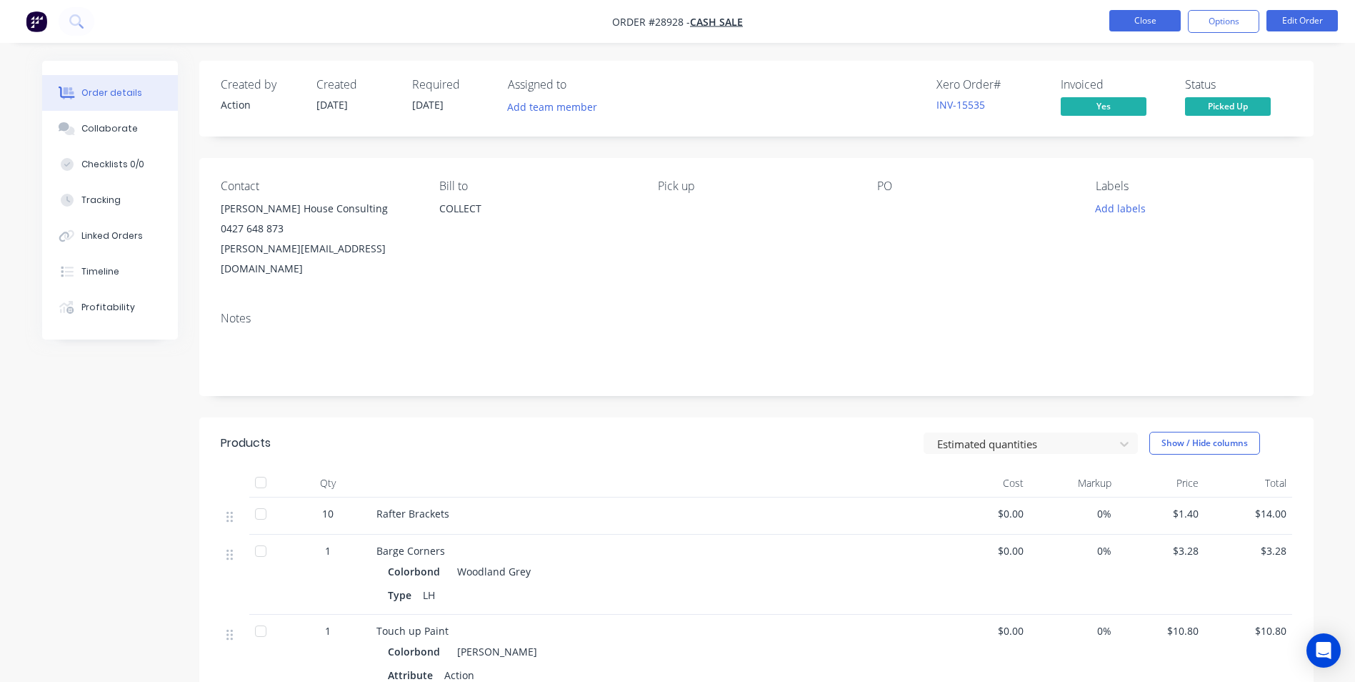
click at [1147, 26] on button "Close" at bounding box center [1145, 20] width 71 height 21
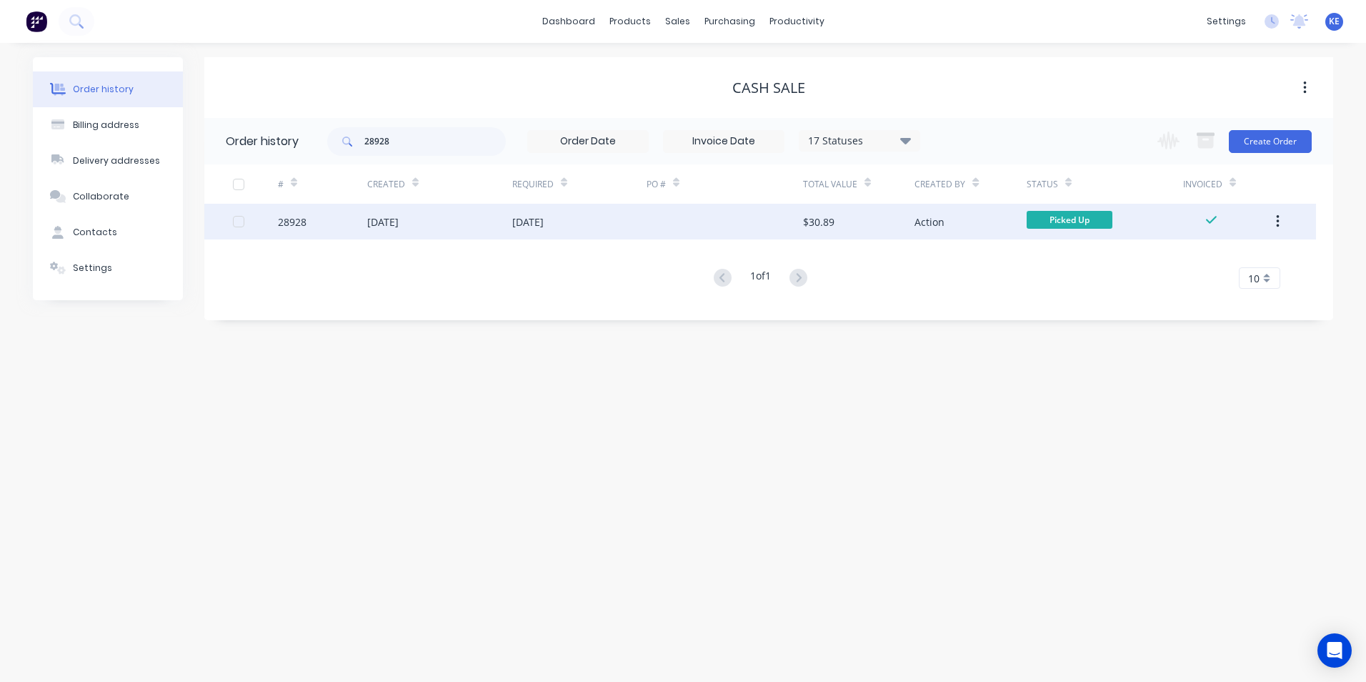
click at [1277, 221] on icon "button" at bounding box center [1277, 221] width 3 height 13
click at [1190, 258] on div "Archive" at bounding box center [1227, 259] width 110 height 21
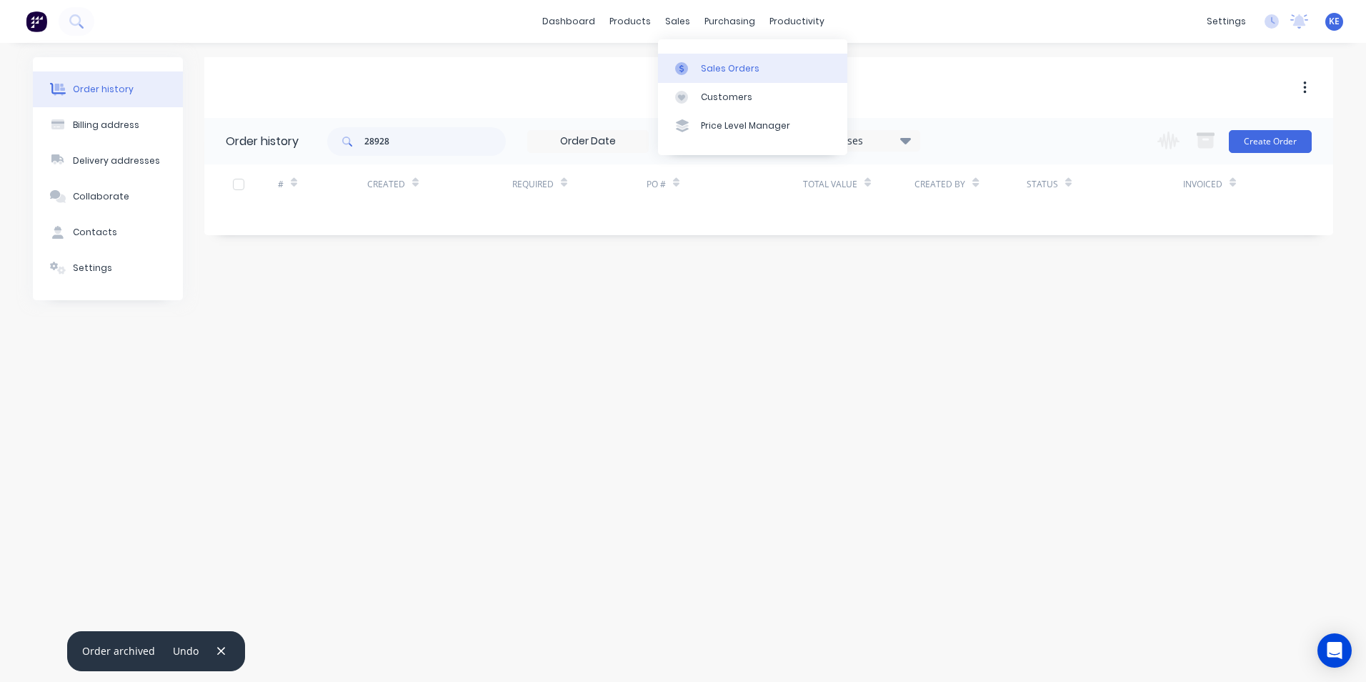
click at [714, 69] on div "Sales Orders" at bounding box center [730, 68] width 59 height 13
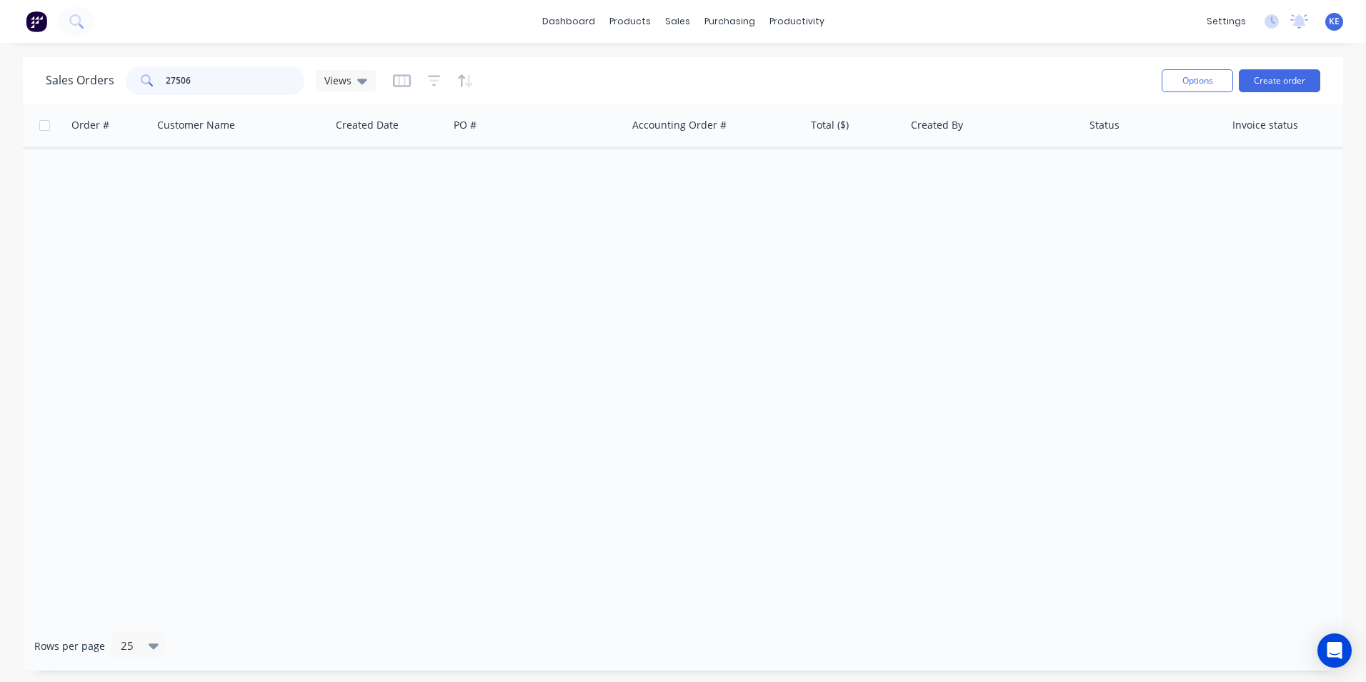
drag, startPoint x: 214, startPoint y: 82, endPoint x: 21, endPoint y: 81, distance: 192.9
click at [21, 81] on div "Sales Orders 27506 Views Options Create order Order # Customer Name Created Dat…" at bounding box center [683, 363] width 1366 height 613
click at [705, 92] on div "Customers" at bounding box center [726, 97] width 51 height 13
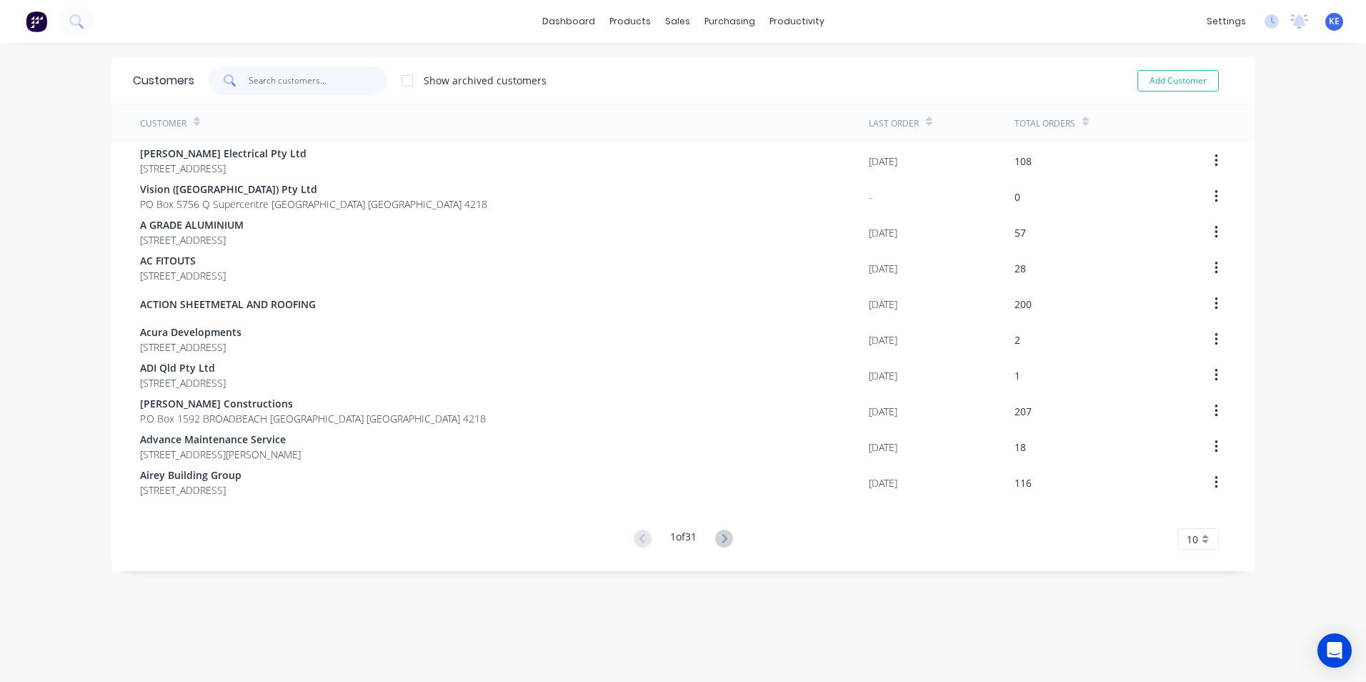
click at [321, 77] on input "text" at bounding box center [318, 80] width 139 height 29
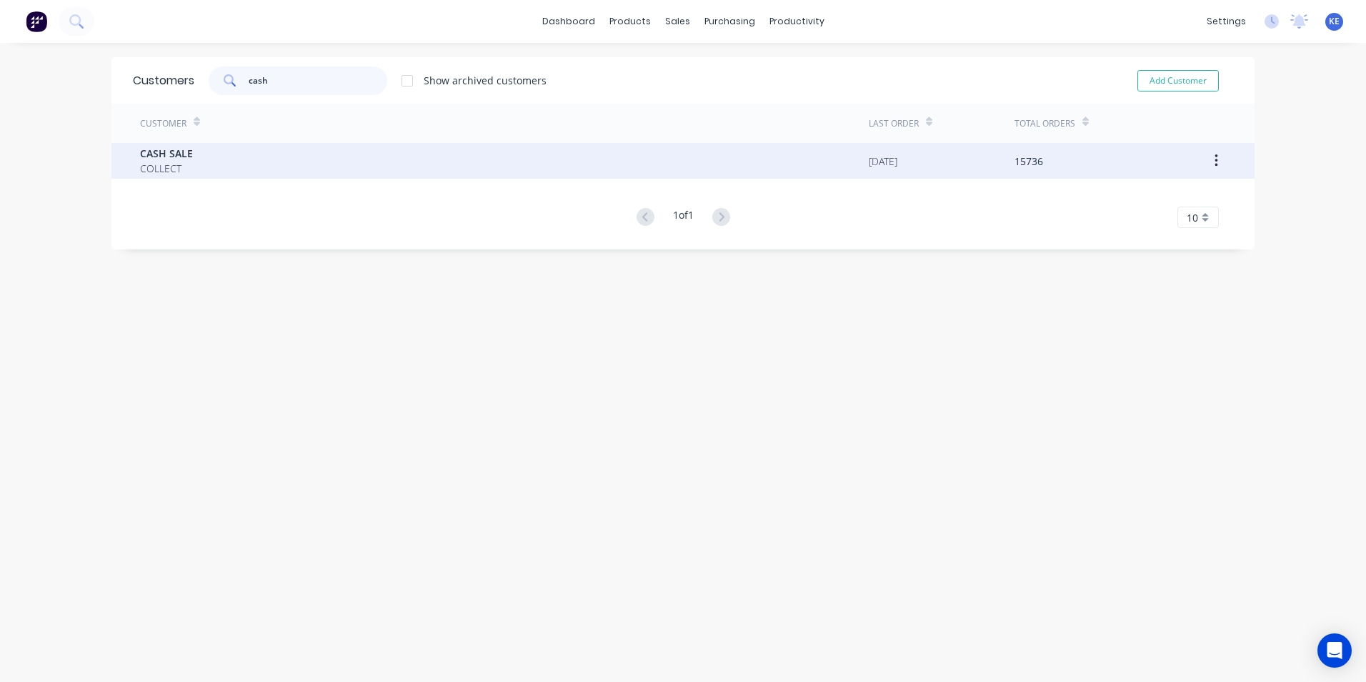
type input "cash"
click at [217, 166] on div "CASH SALE COLLECT" at bounding box center [504, 161] width 729 height 36
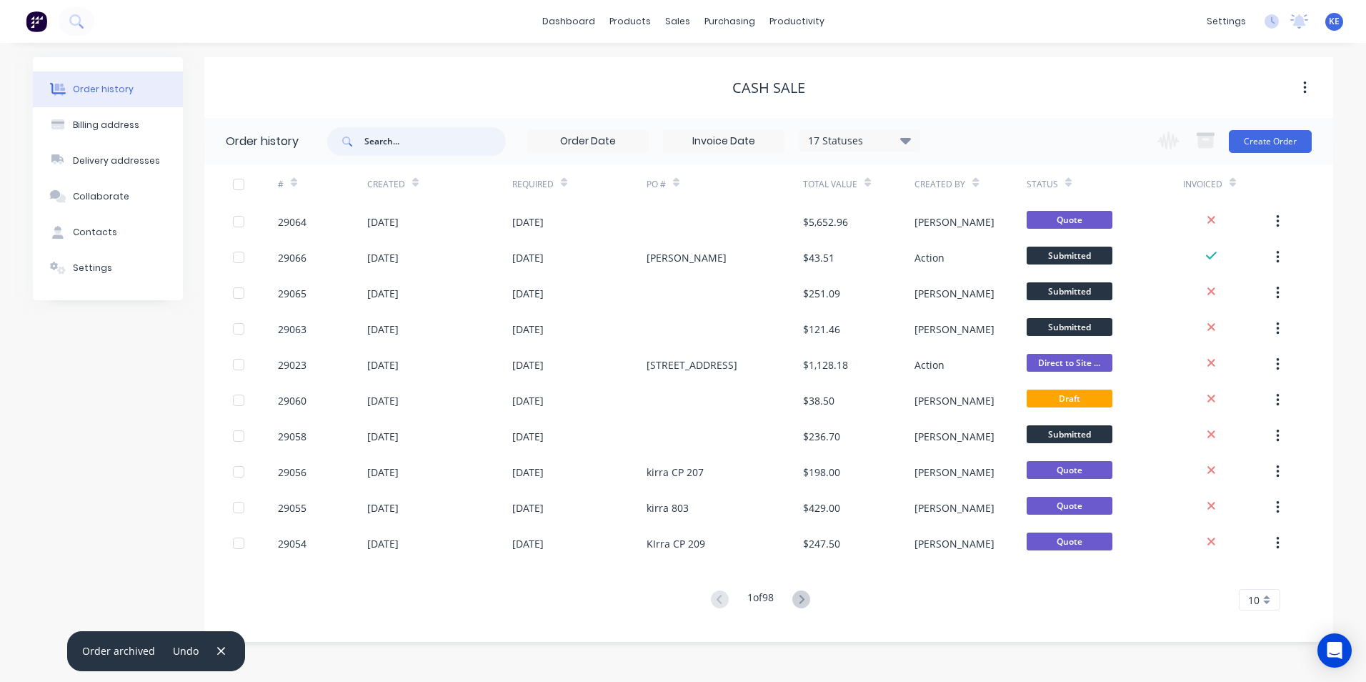
click at [388, 146] on input "text" at bounding box center [434, 141] width 141 height 29
type input "28911"
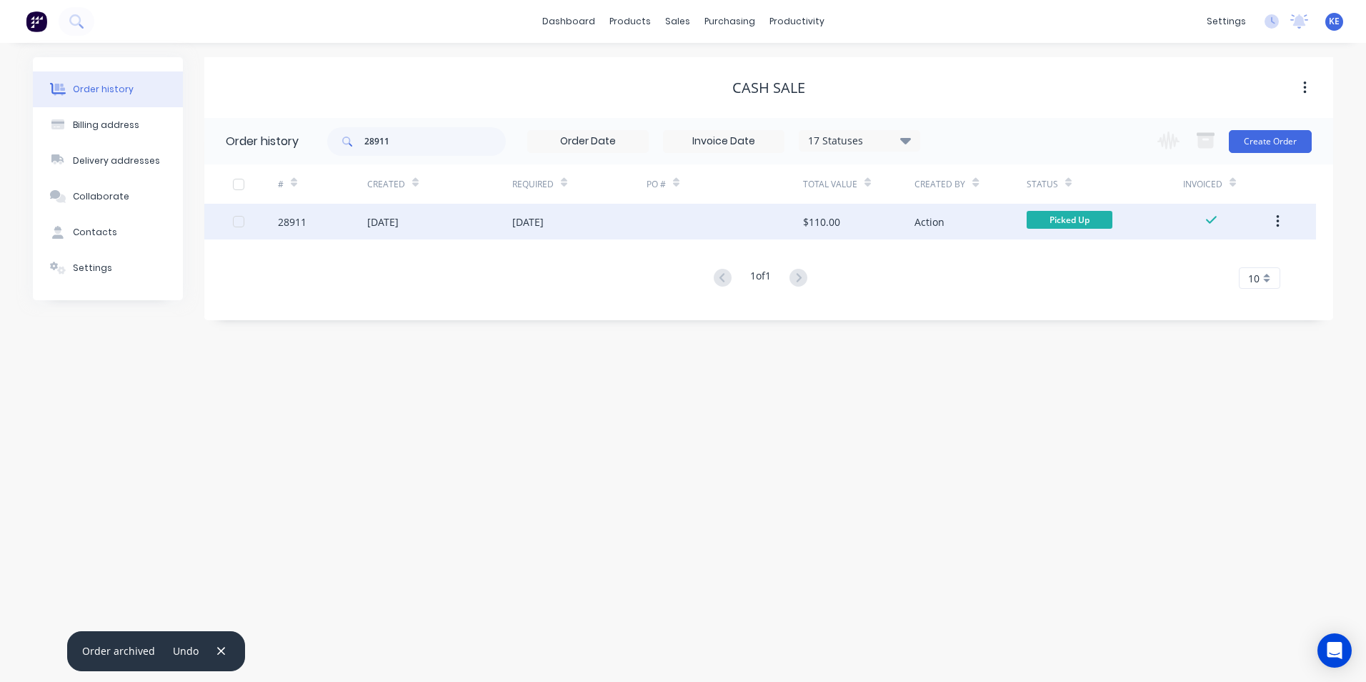
click at [311, 221] on div "28911" at bounding box center [322, 222] width 89 height 36
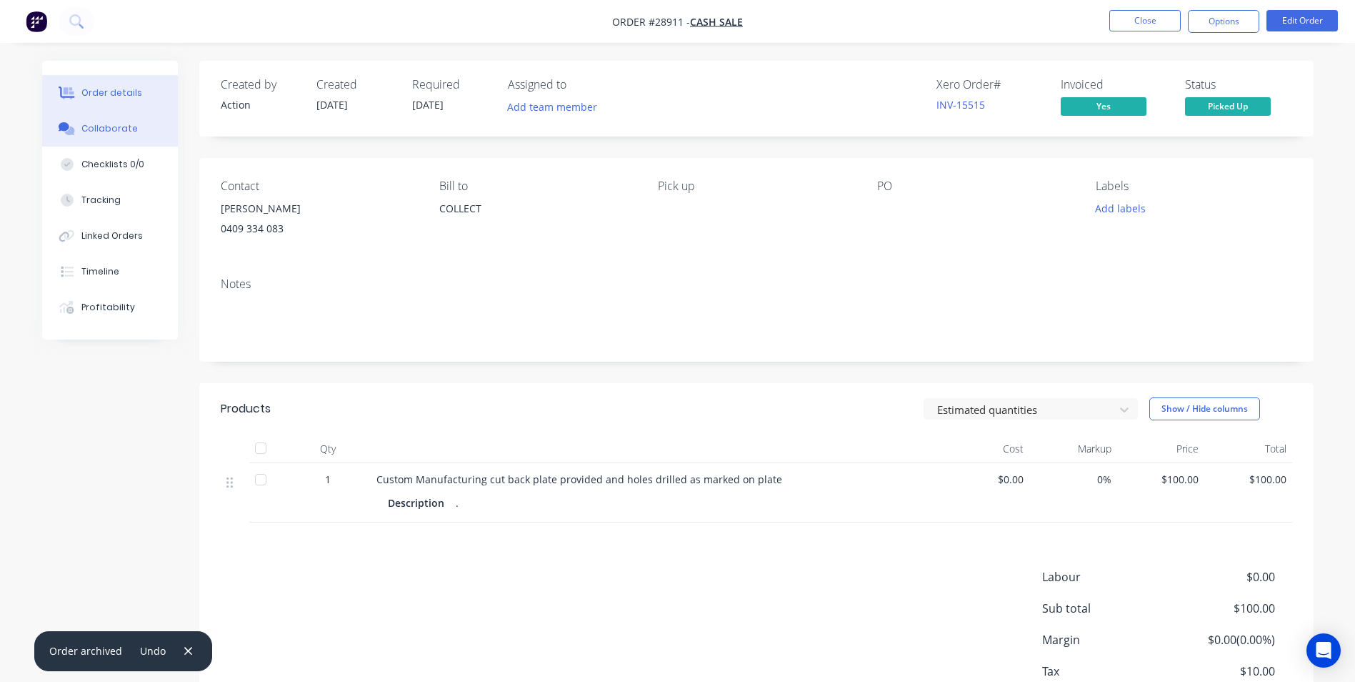
click at [109, 124] on div "Collaborate" at bounding box center [109, 128] width 56 height 13
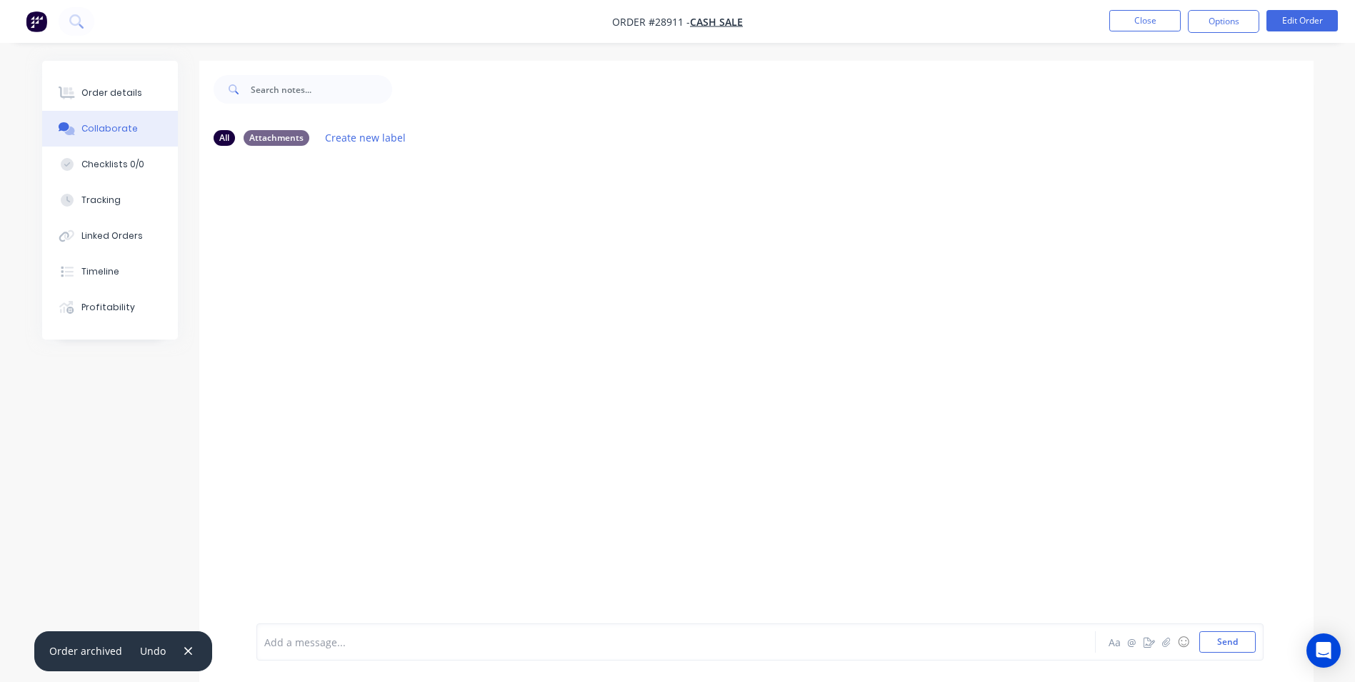
drag, startPoint x: 187, startPoint y: 649, endPoint x: 275, endPoint y: 647, distance: 87.9
click at [194, 646] on div "Order archived Undo" at bounding box center [123, 651] width 178 height 40
click at [292, 646] on div at bounding box center [636, 641] width 743 height 15
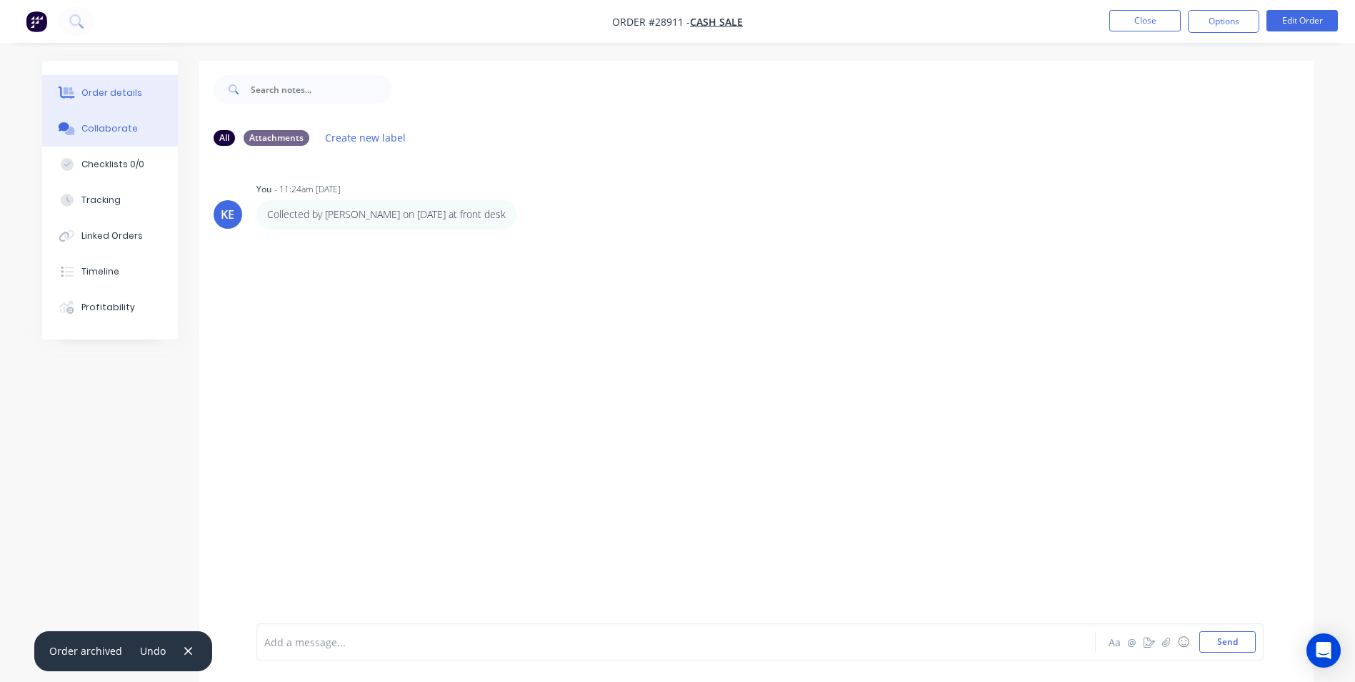
click at [109, 91] on div "Order details" at bounding box center [111, 92] width 61 height 13
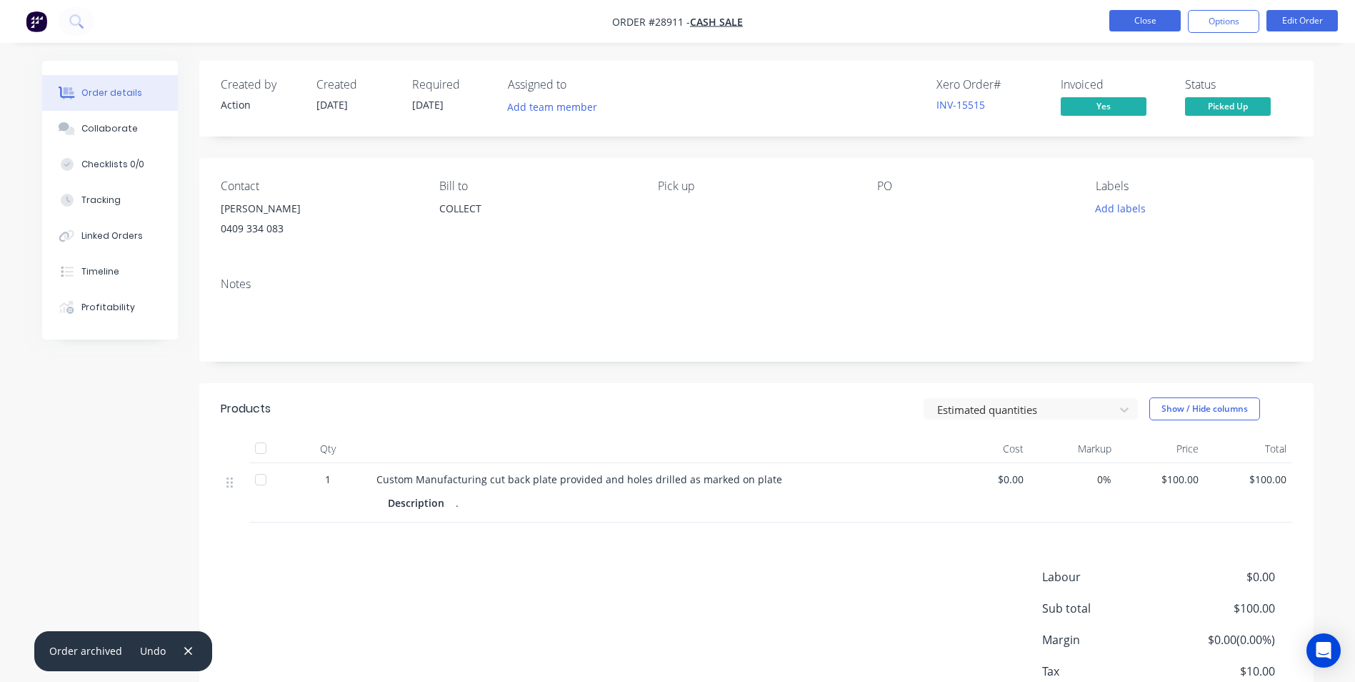
click at [1148, 29] on button "Close" at bounding box center [1145, 20] width 71 height 21
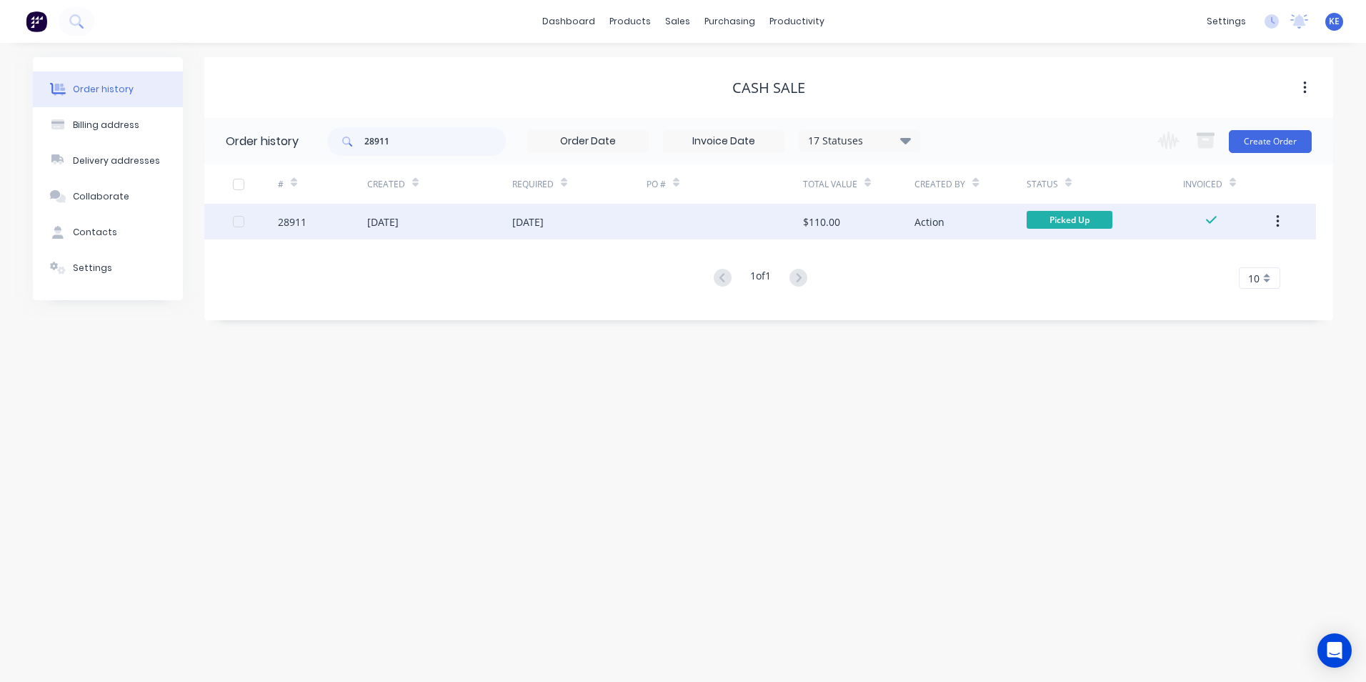
click at [1276, 216] on icon "button" at bounding box center [1278, 222] width 4 height 16
click at [1187, 261] on div "Archive" at bounding box center [1227, 259] width 110 height 21
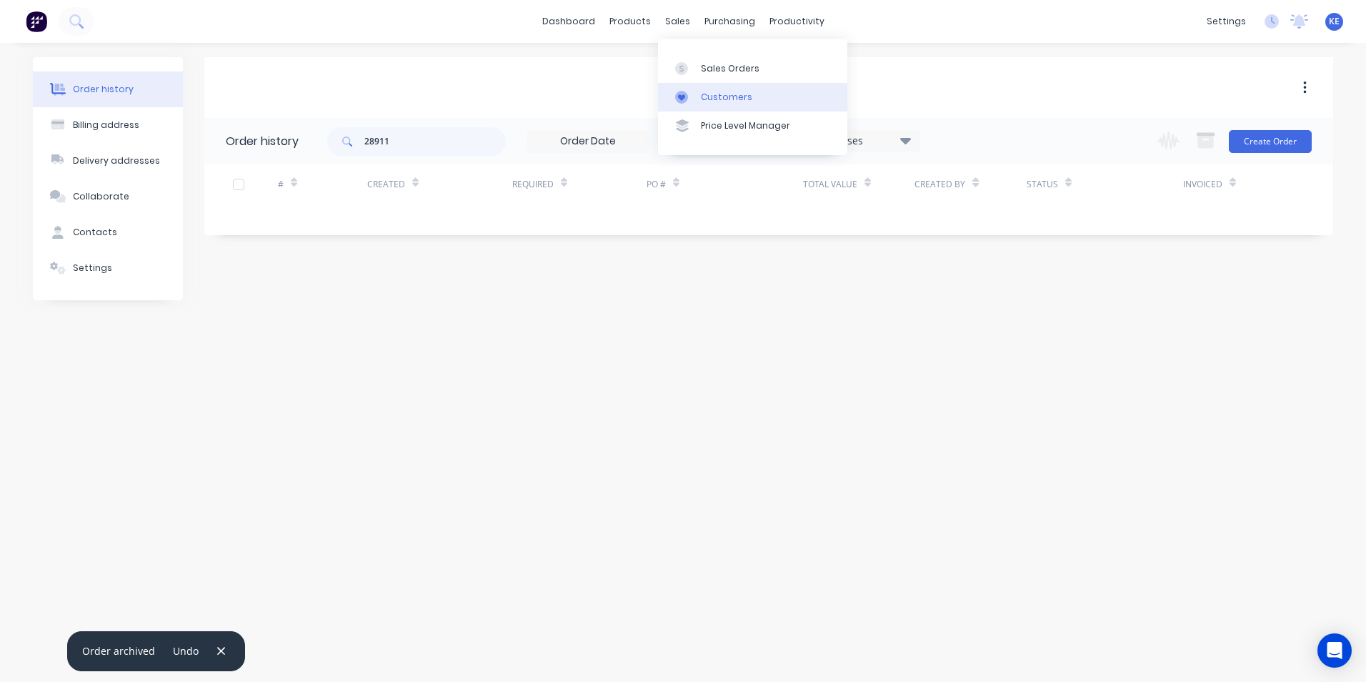
click at [717, 101] on div "Customers" at bounding box center [726, 97] width 51 height 13
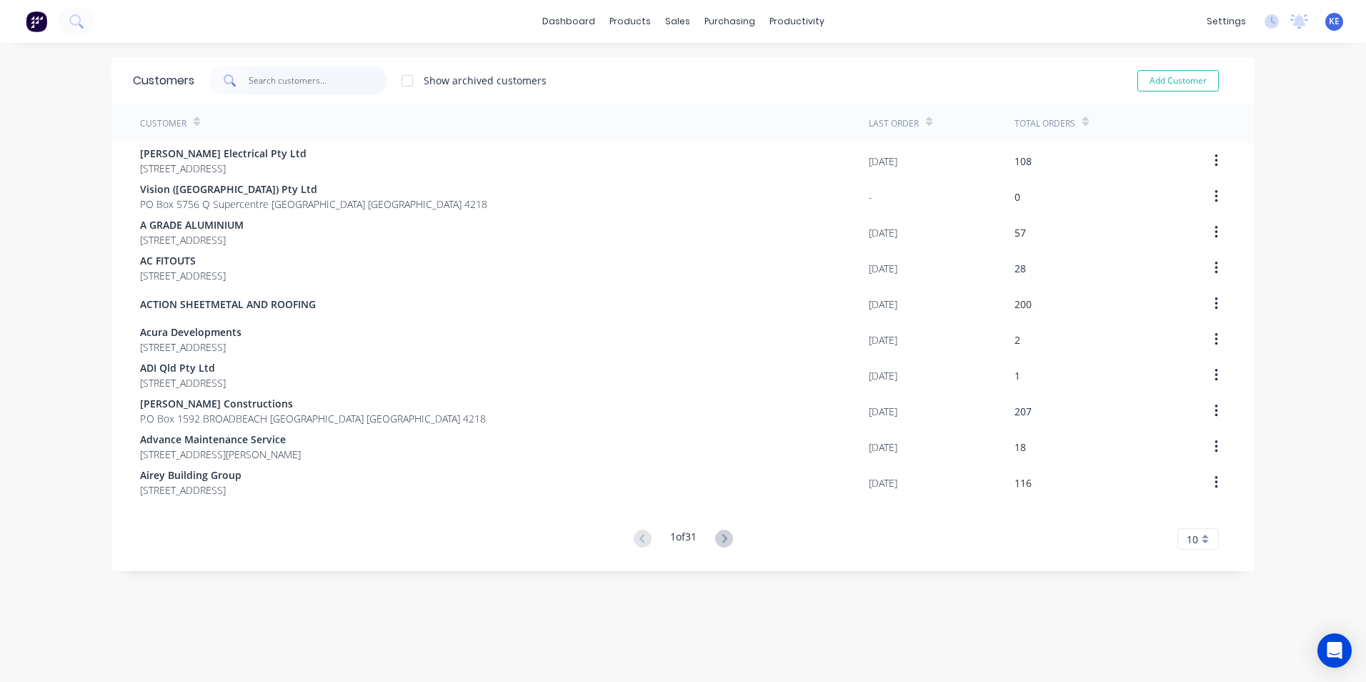
click at [276, 81] on input "text" at bounding box center [318, 80] width 139 height 29
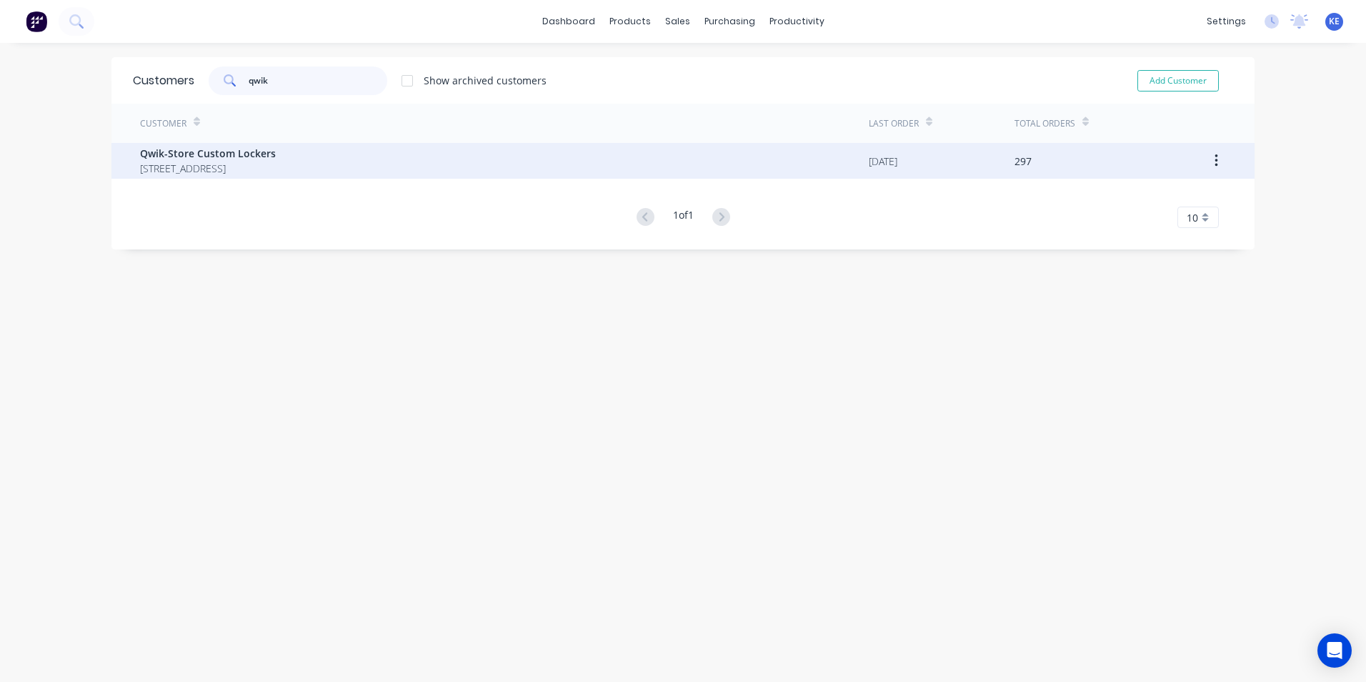
type input "qwik"
click at [276, 160] on span "Qwik-Store Custom Lockers" at bounding box center [208, 153] width 136 height 15
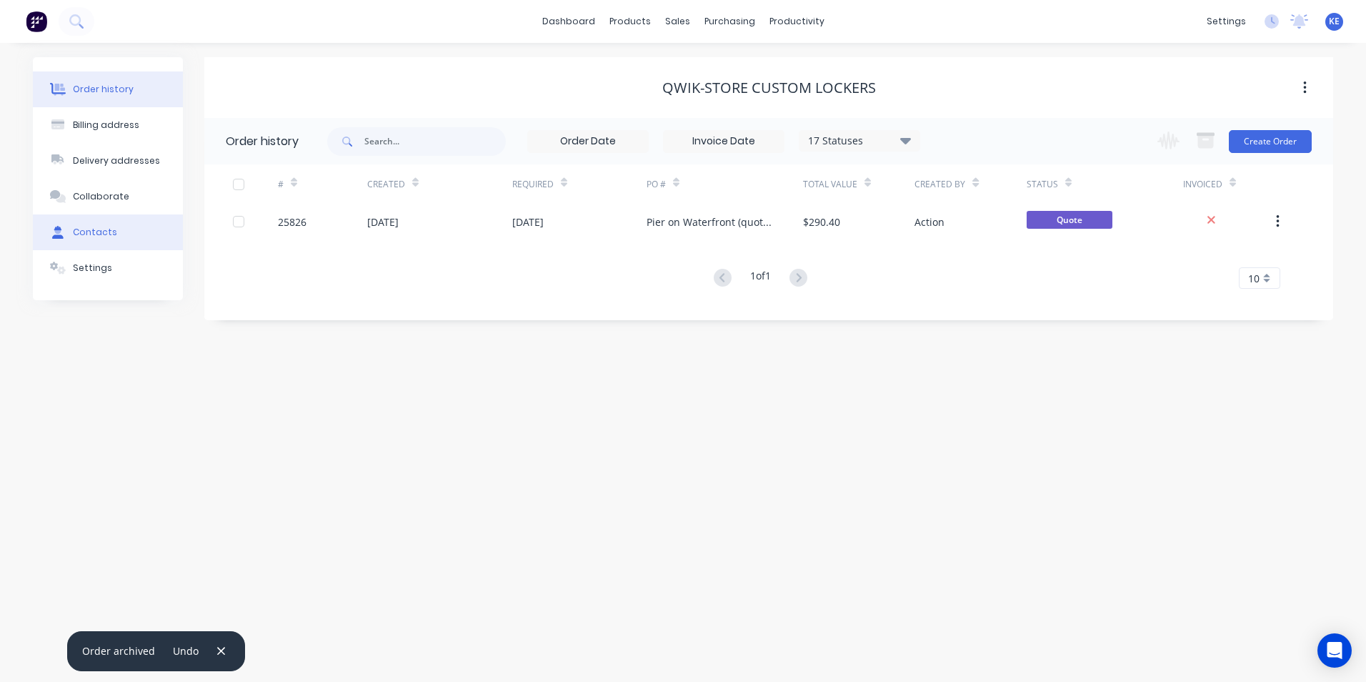
click at [86, 229] on div "Contacts" at bounding box center [95, 232] width 44 height 13
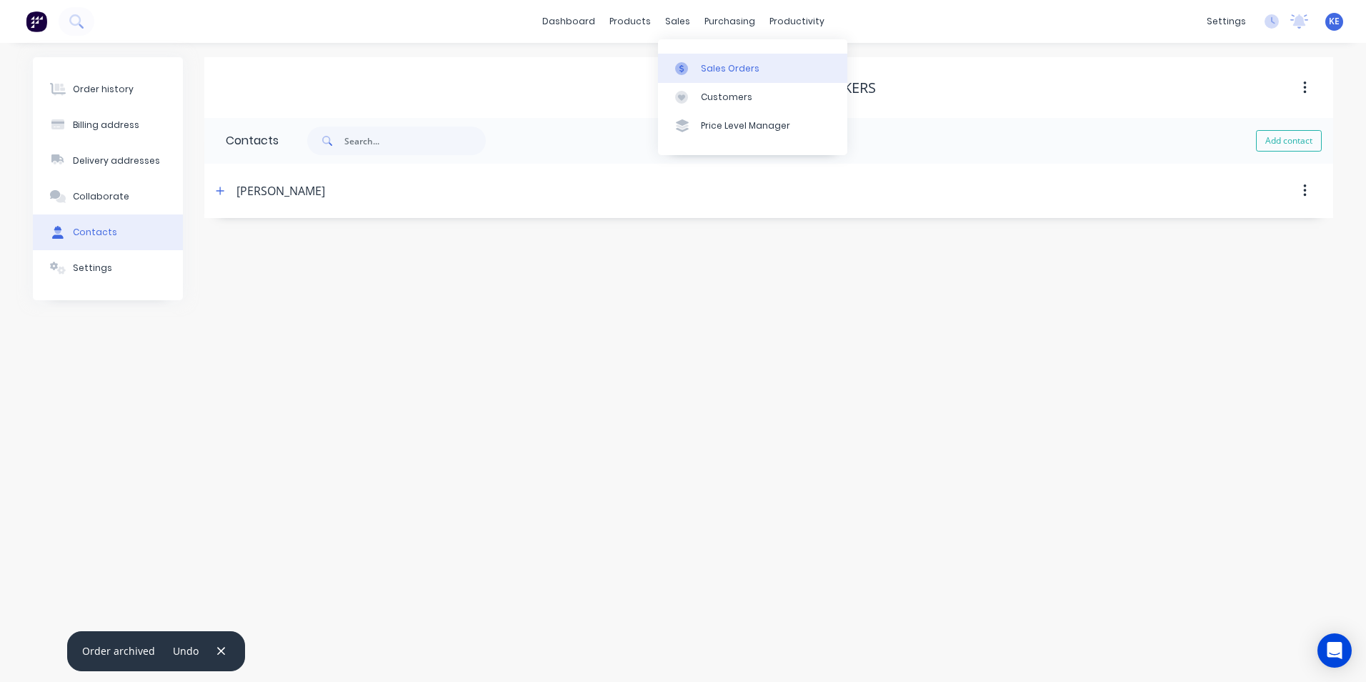
click at [709, 66] on div "Sales Orders" at bounding box center [730, 68] width 59 height 13
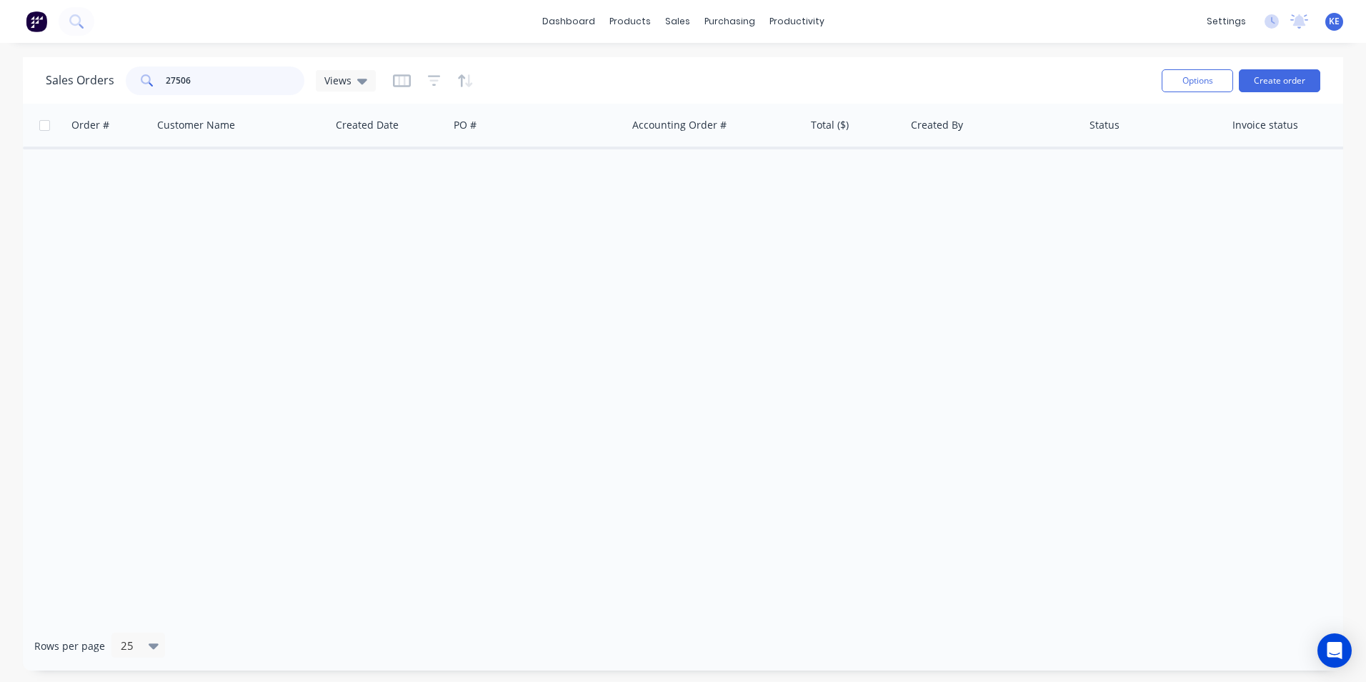
drag, startPoint x: 212, startPoint y: 89, endPoint x: 139, endPoint y: 81, distance: 74.1
click at [139, 81] on div "27506" at bounding box center [215, 80] width 179 height 29
drag, startPoint x: 197, startPoint y: 83, endPoint x: 146, endPoint y: 83, distance: 50.7
click at [146, 83] on div "28985" at bounding box center [215, 80] width 179 height 29
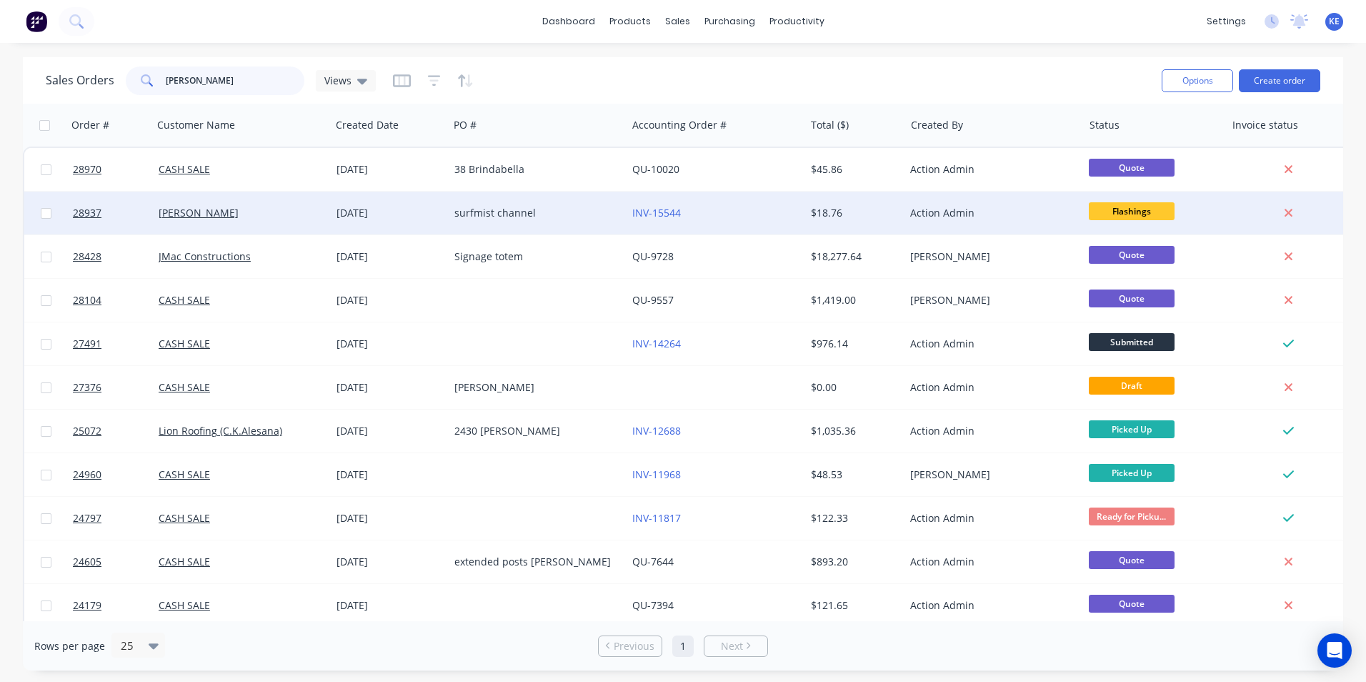
type input "[PERSON_NAME]"
click at [421, 209] on div "[DATE]" at bounding box center [389, 213] width 106 height 14
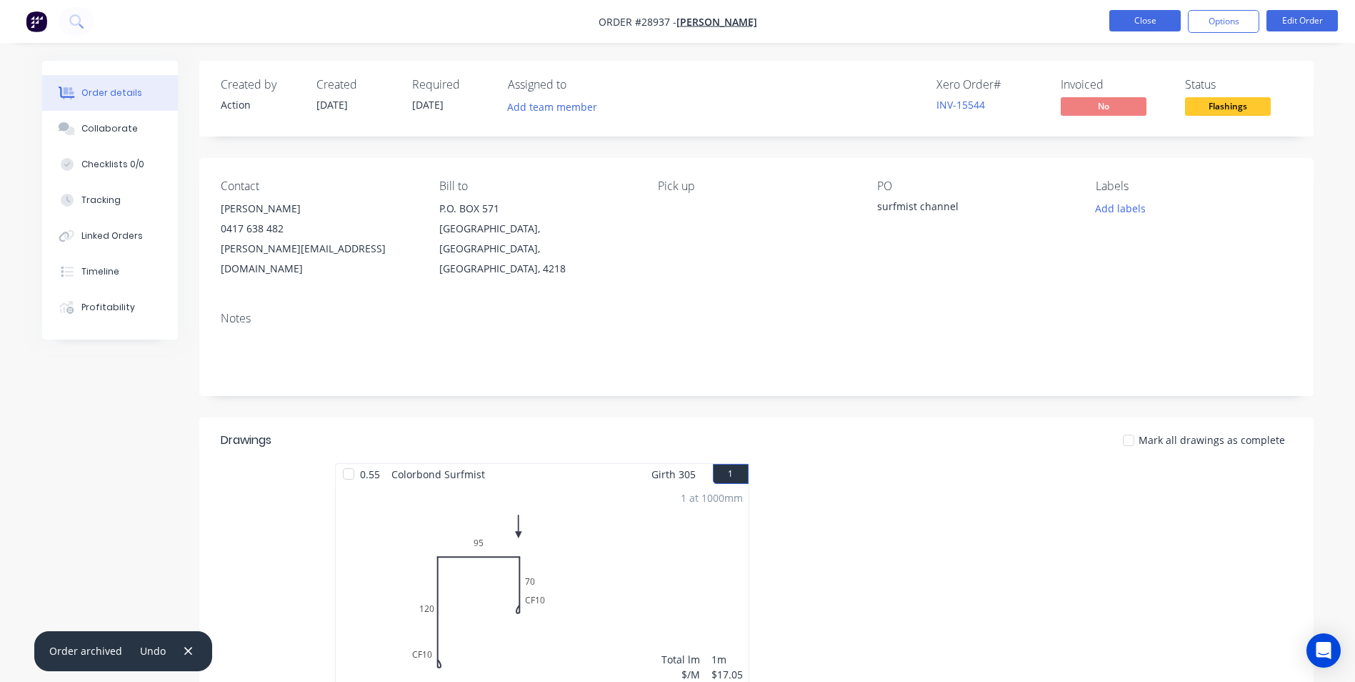
click at [1145, 24] on button "Close" at bounding box center [1145, 20] width 71 height 21
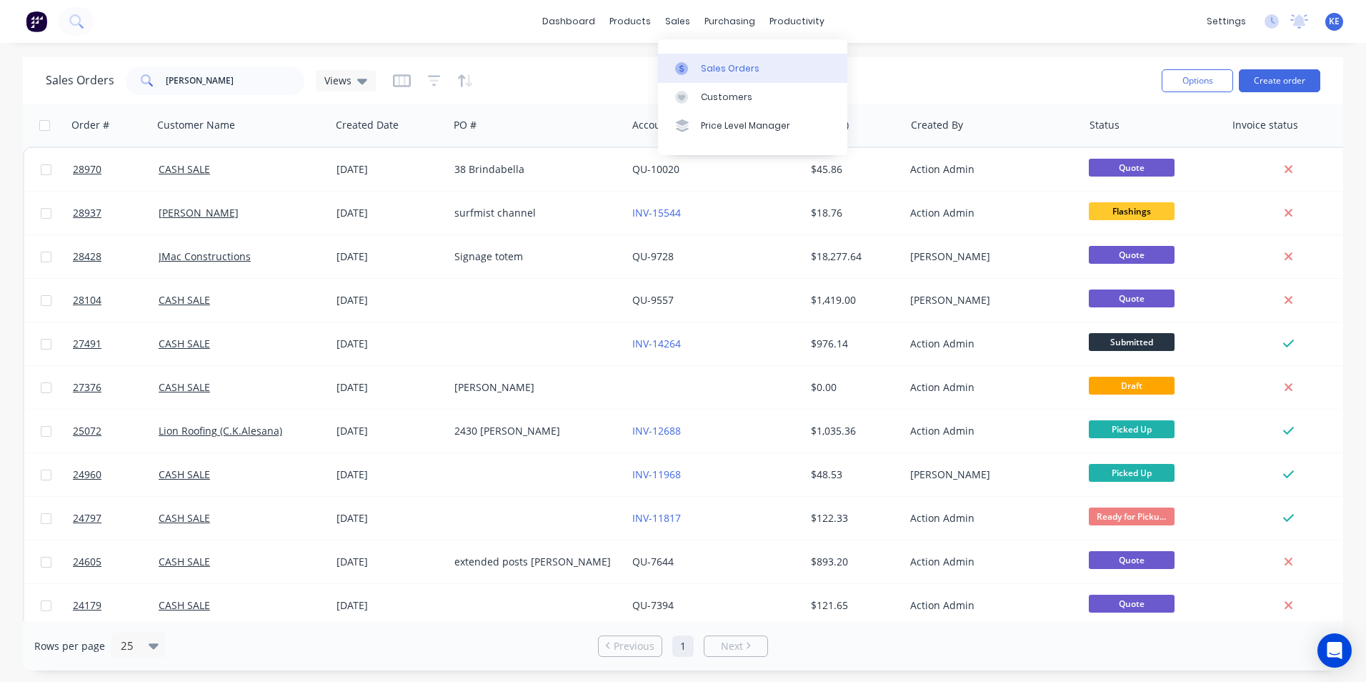
click at [731, 74] on div "Sales Orders" at bounding box center [730, 68] width 59 height 13
drag, startPoint x: 199, startPoint y: 82, endPoint x: 114, endPoint y: 94, distance: 86.5
click at [114, 94] on div "Sales Orders [PERSON_NAME] Views" at bounding box center [211, 80] width 330 height 29
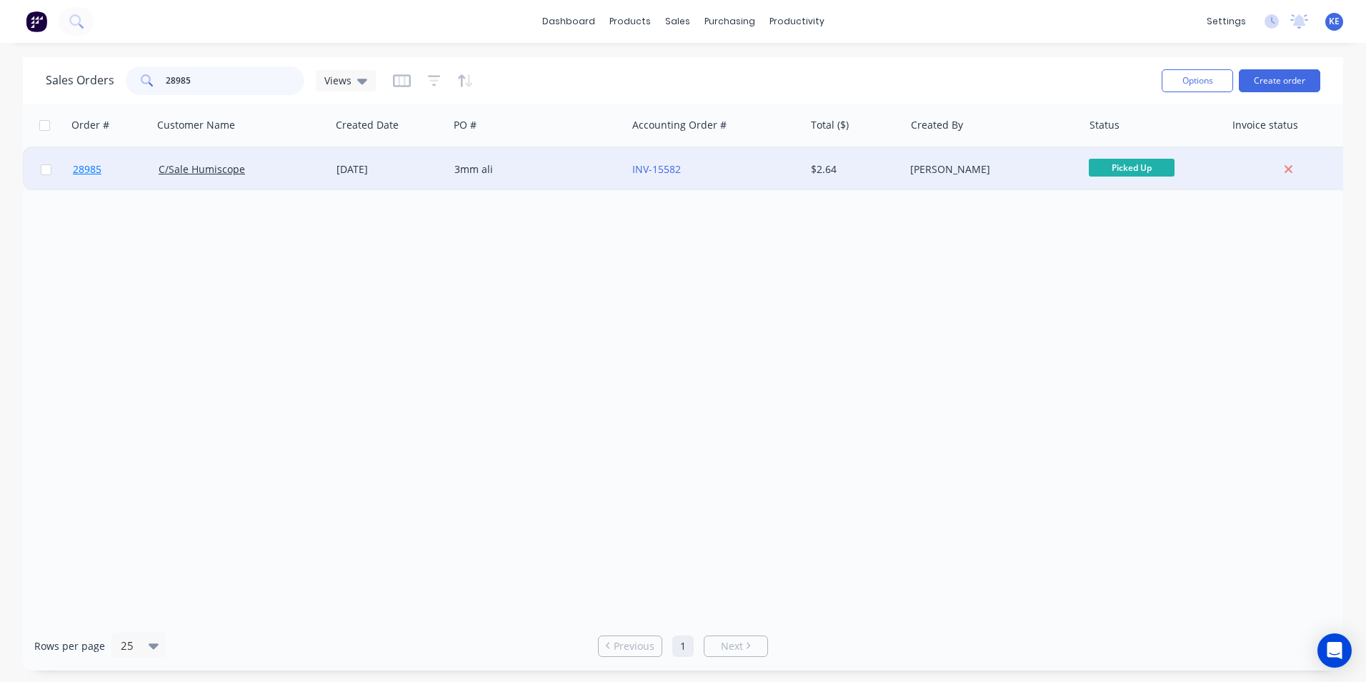
type input "28985"
click at [114, 171] on link "28985" at bounding box center [116, 169] width 86 height 43
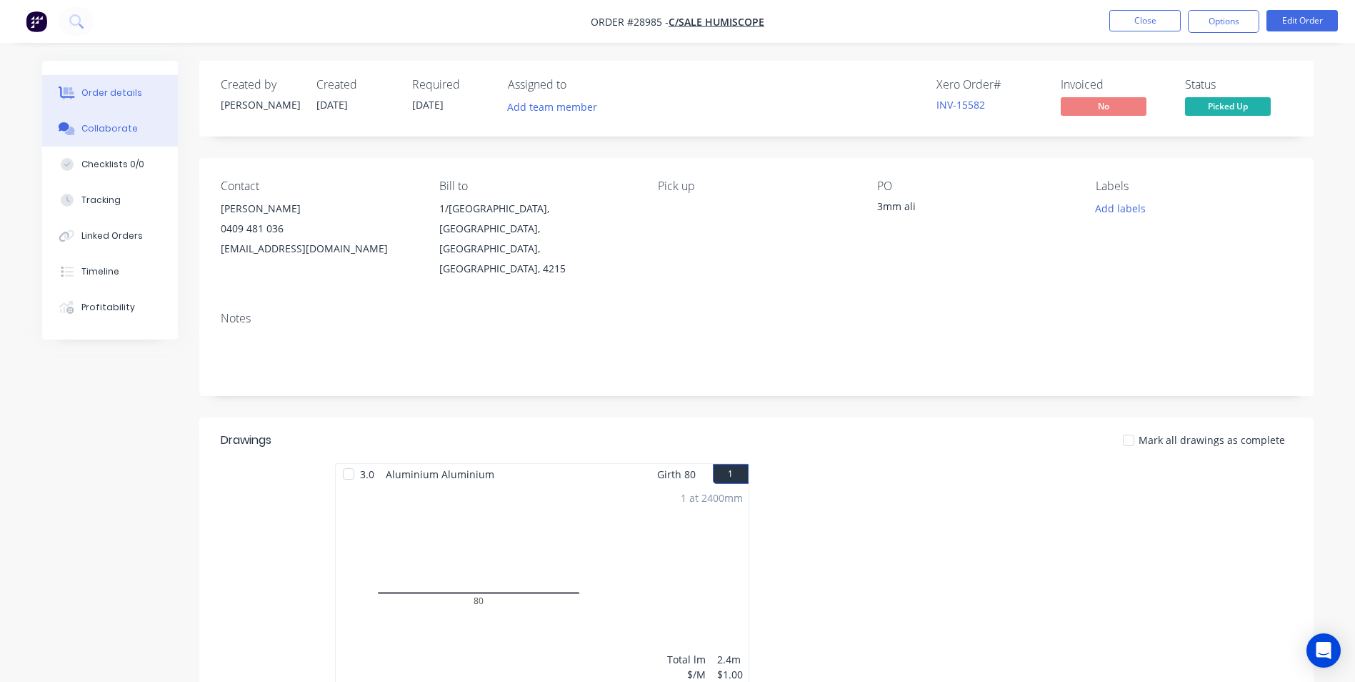
click at [109, 125] on div "Collaborate" at bounding box center [109, 128] width 56 height 13
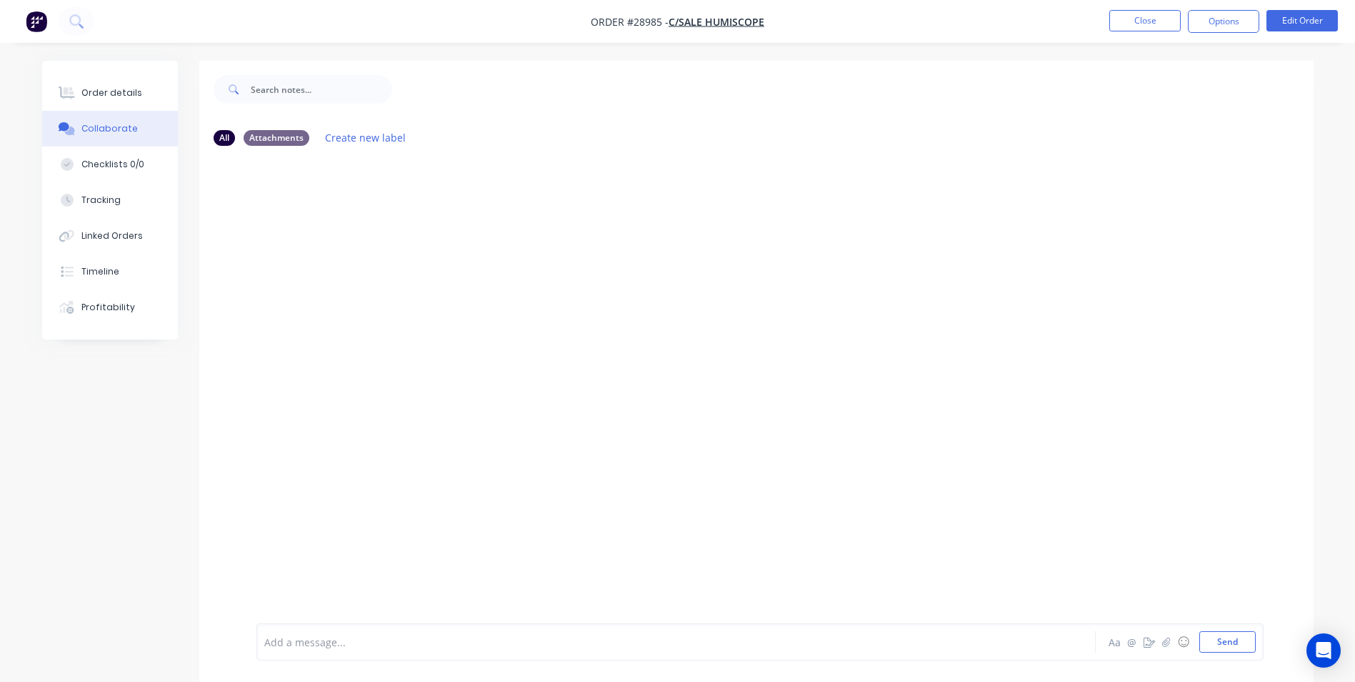
drag, startPoint x: 334, startPoint y: 648, endPoint x: 382, endPoint y: 572, distance: 89.2
click at [336, 632] on div "Add a message..." at bounding box center [636, 641] width 744 height 21
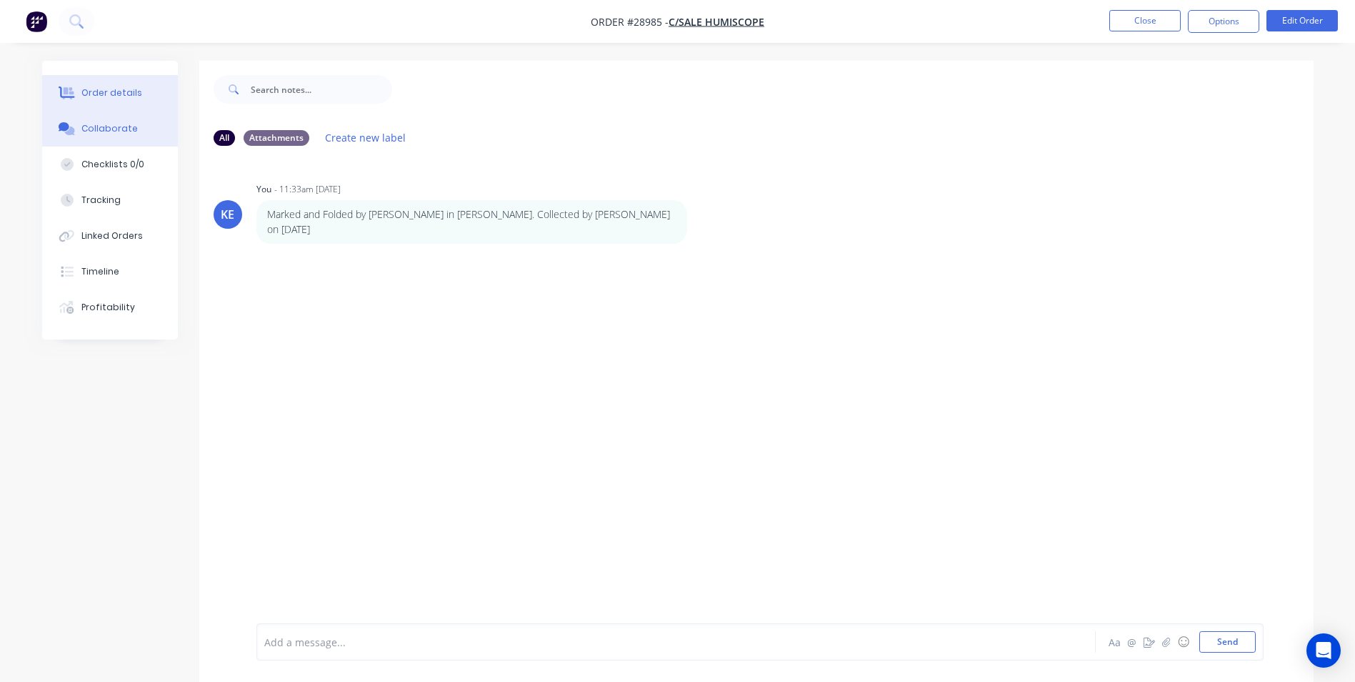
click at [120, 95] on div "Order details" at bounding box center [111, 92] width 61 height 13
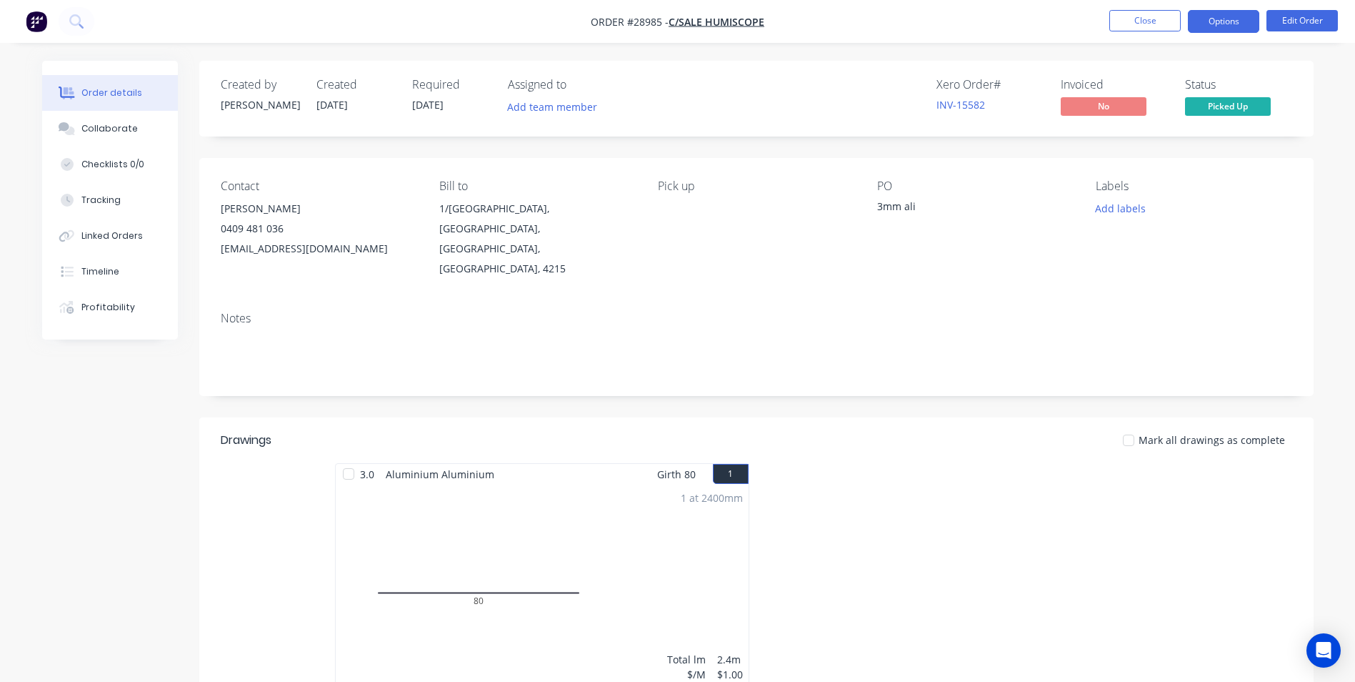
click at [1223, 17] on button "Options" at bounding box center [1223, 21] width 71 height 23
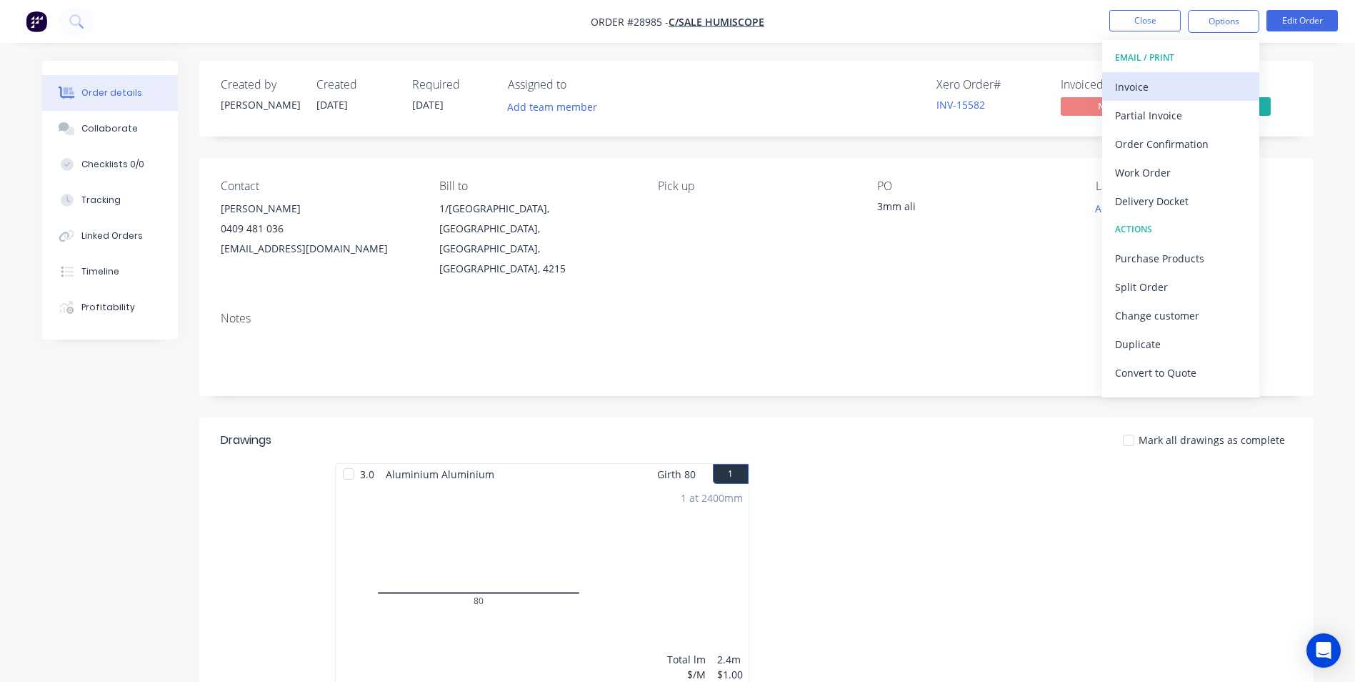
click at [1182, 91] on div "Invoice" at bounding box center [1180, 86] width 131 height 21
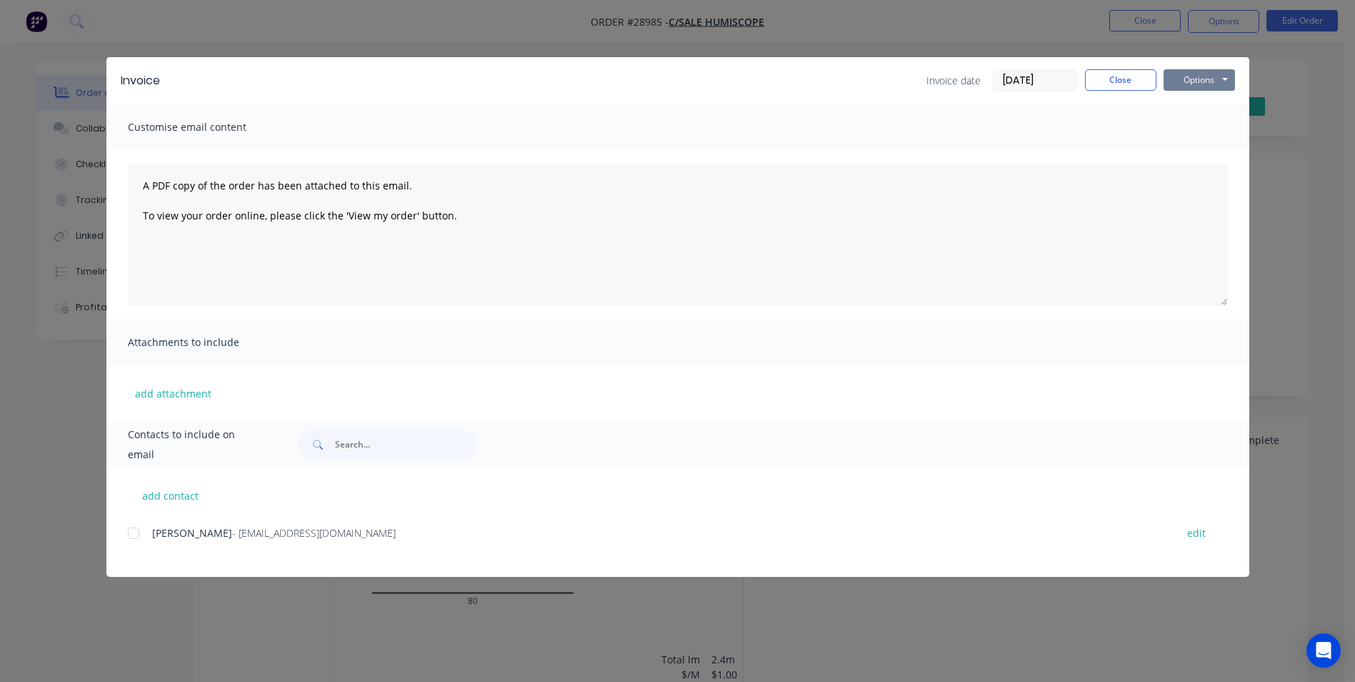
click at [1189, 84] on button "Options" at bounding box center [1199, 79] width 71 height 21
click at [1187, 126] on button "Print" at bounding box center [1209, 129] width 91 height 24
click at [1136, 80] on button "Close" at bounding box center [1120, 79] width 71 height 21
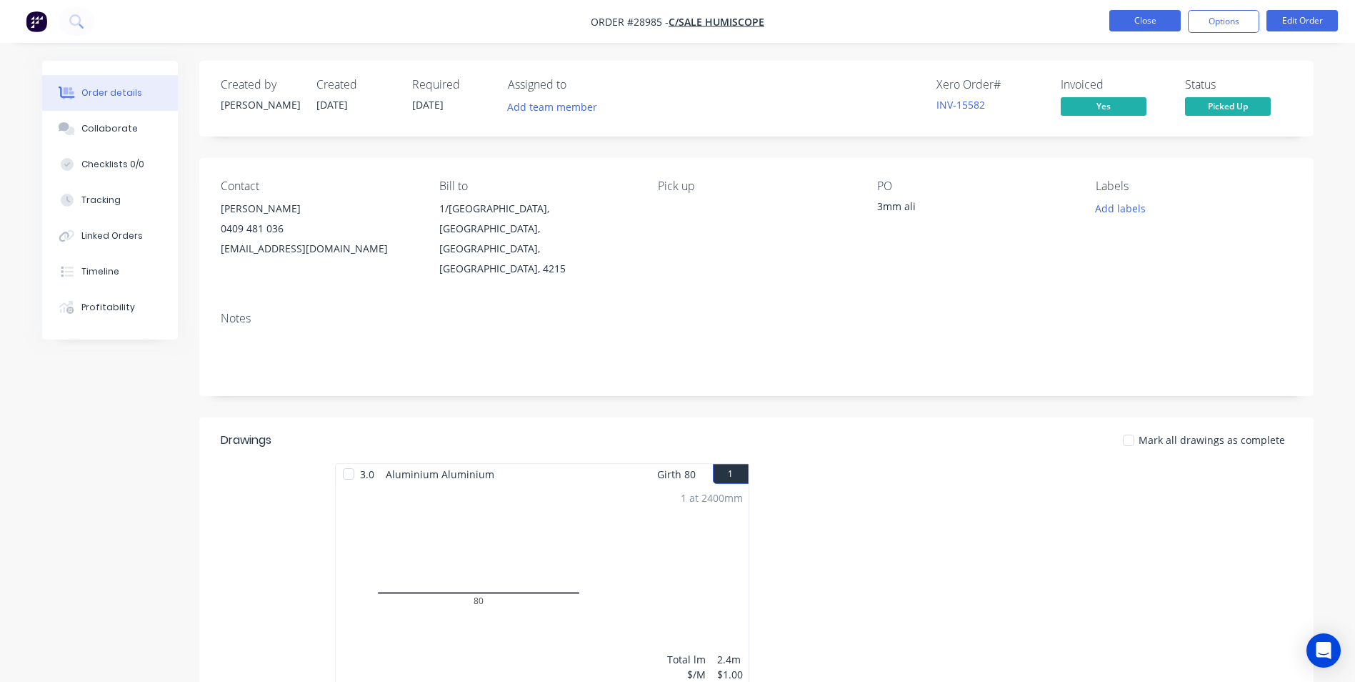
click at [1152, 18] on button "Close" at bounding box center [1145, 20] width 71 height 21
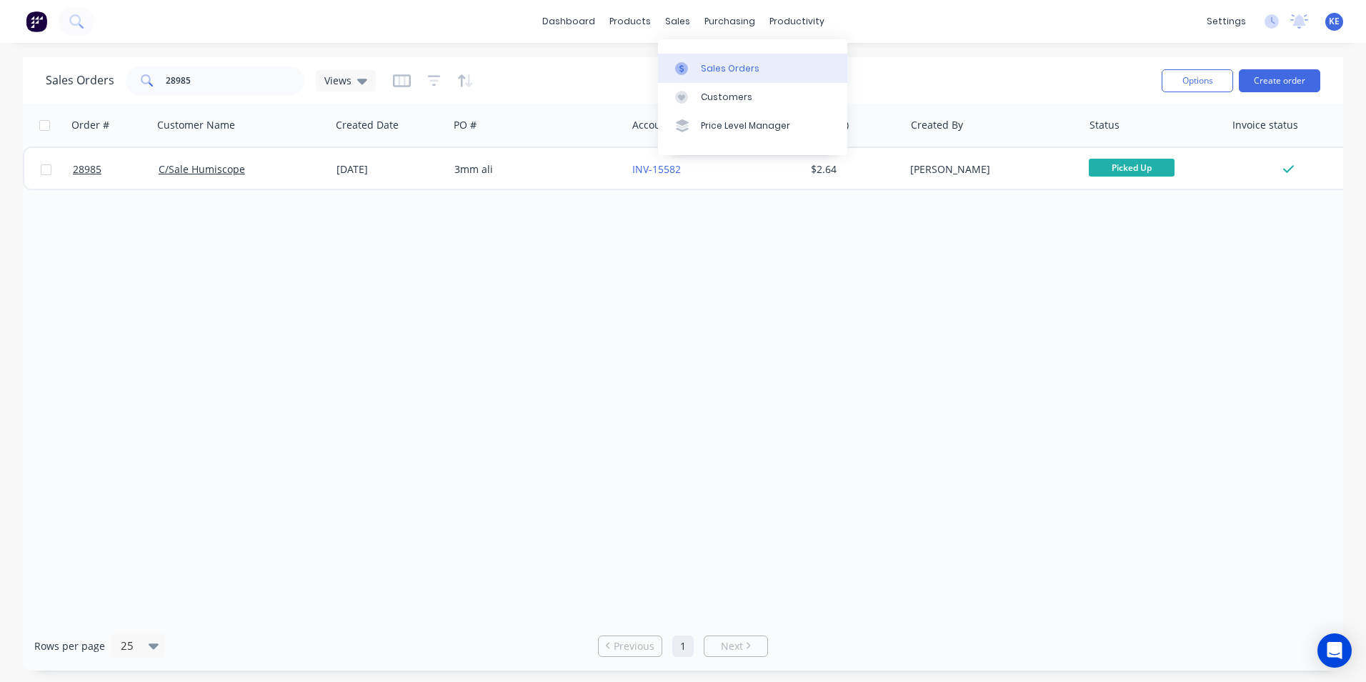
click at [716, 67] on div "Sales Orders" at bounding box center [730, 68] width 59 height 13
drag, startPoint x: 211, startPoint y: 82, endPoint x: 84, endPoint y: 92, distance: 127.6
click at [84, 92] on div "Sales Orders 28985 Views" at bounding box center [211, 80] width 330 height 29
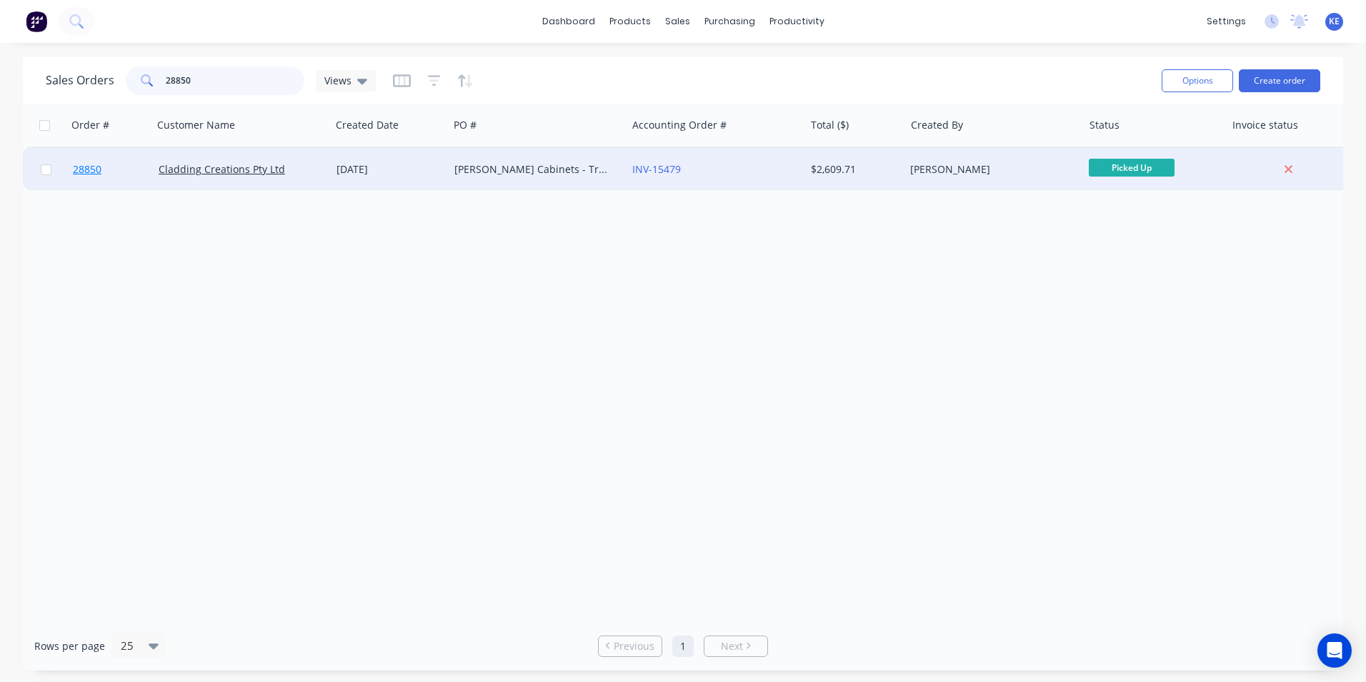
type input "28850"
click at [113, 174] on link "28850" at bounding box center [116, 169] width 86 height 43
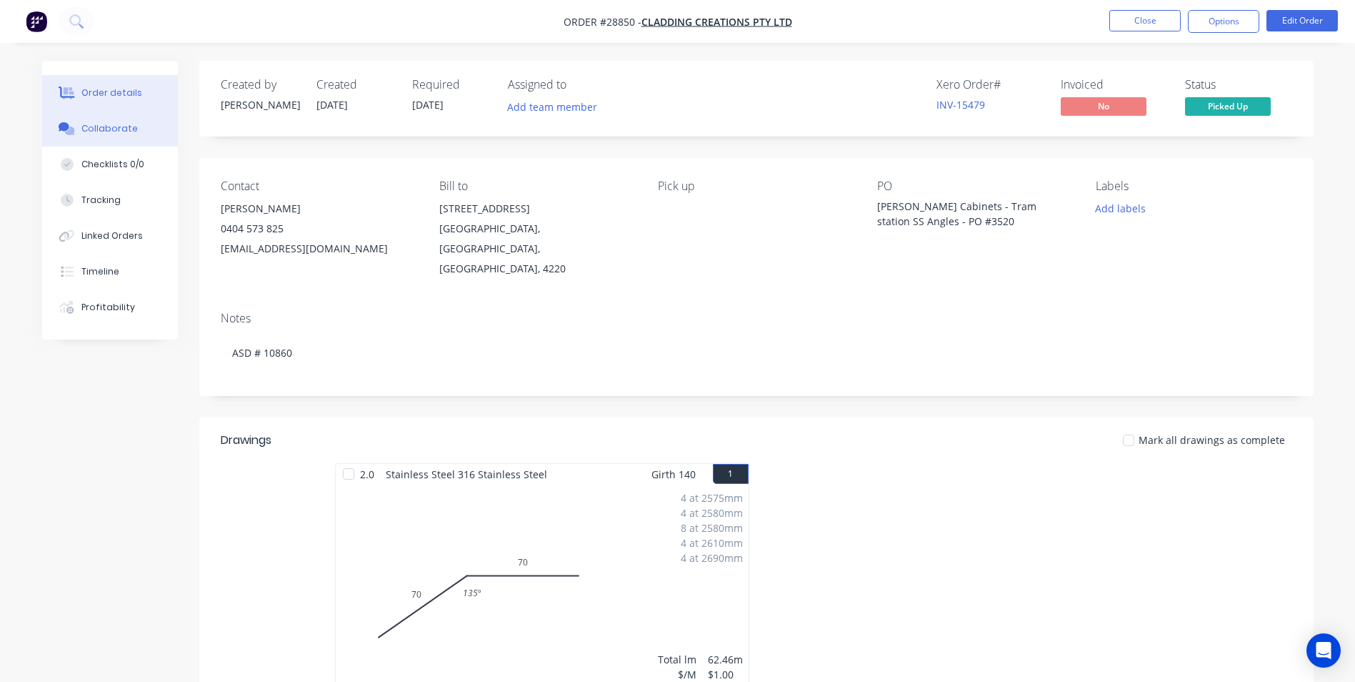
drag, startPoint x: 91, startPoint y: 141, endPoint x: 114, endPoint y: 150, distance: 24.4
click at [92, 141] on button "Collaborate" at bounding box center [110, 129] width 136 height 36
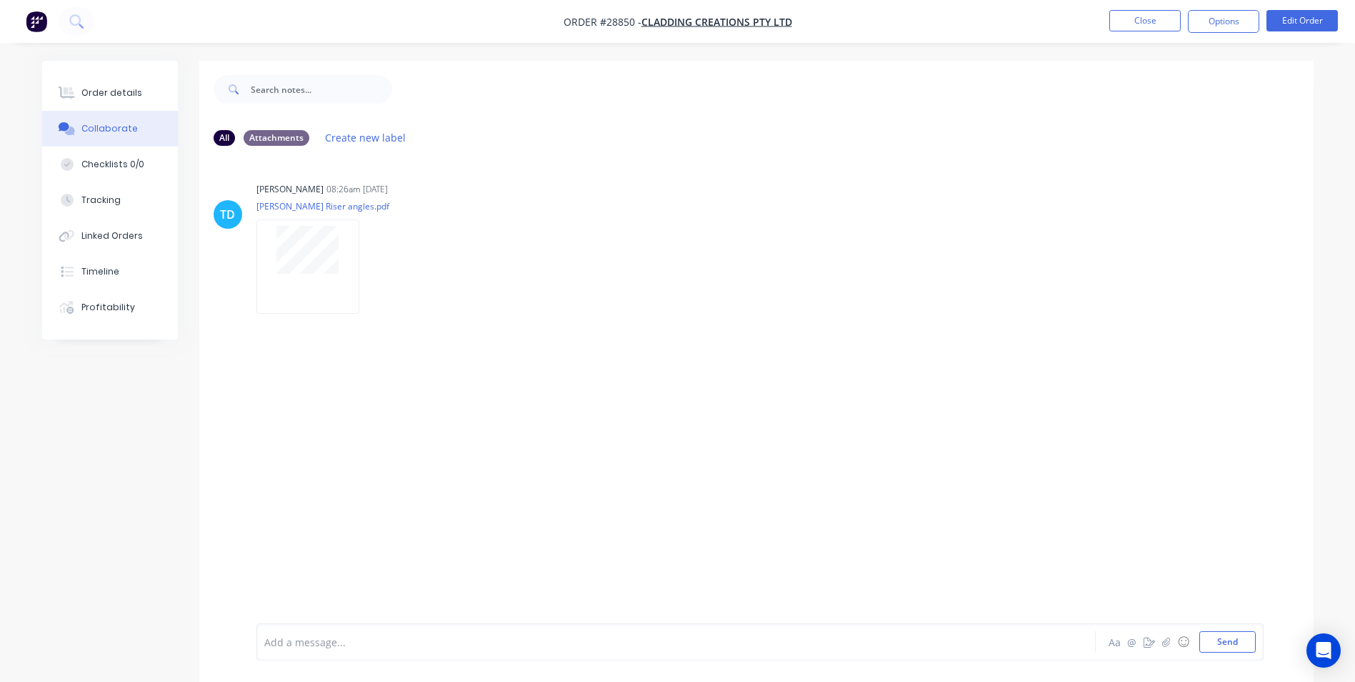
click at [333, 639] on div at bounding box center [636, 641] width 743 height 15
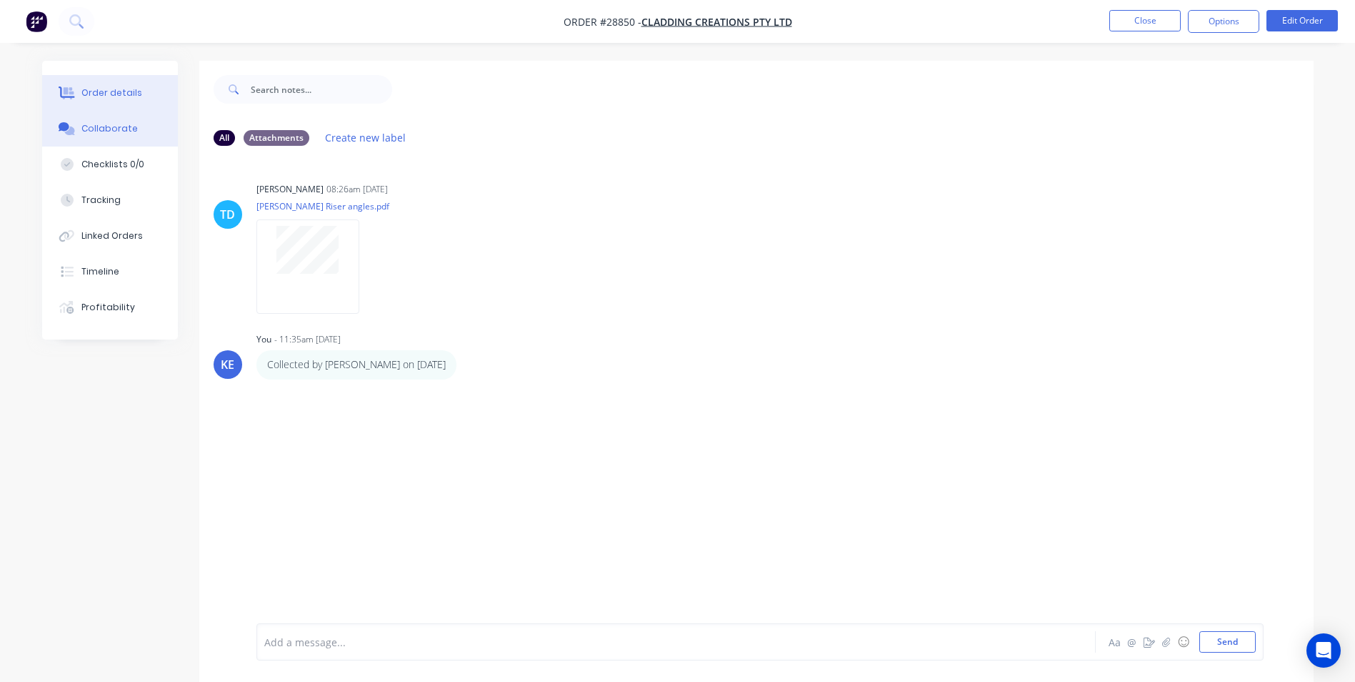
click at [106, 86] on button "Order details" at bounding box center [110, 93] width 136 height 36
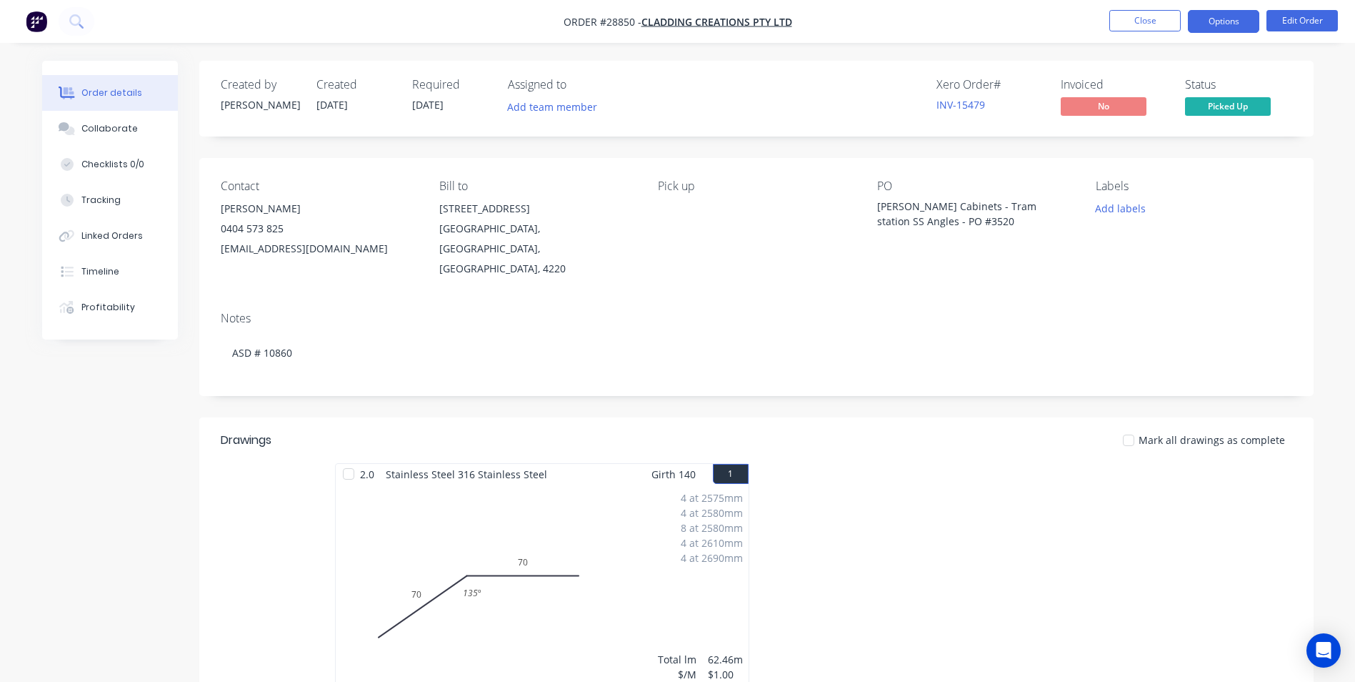
click at [1205, 26] on button "Options" at bounding box center [1223, 21] width 71 height 23
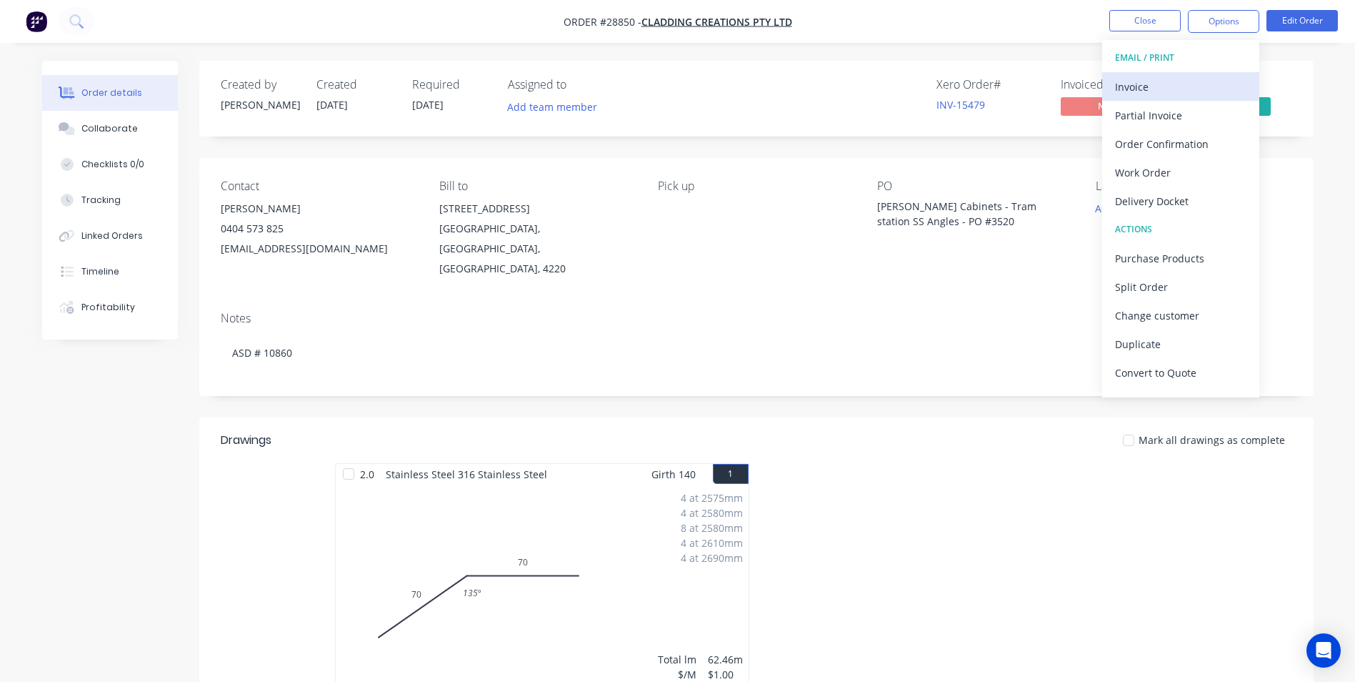
click at [1143, 82] on div "Invoice" at bounding box center [1180, 86] width 131 height 21
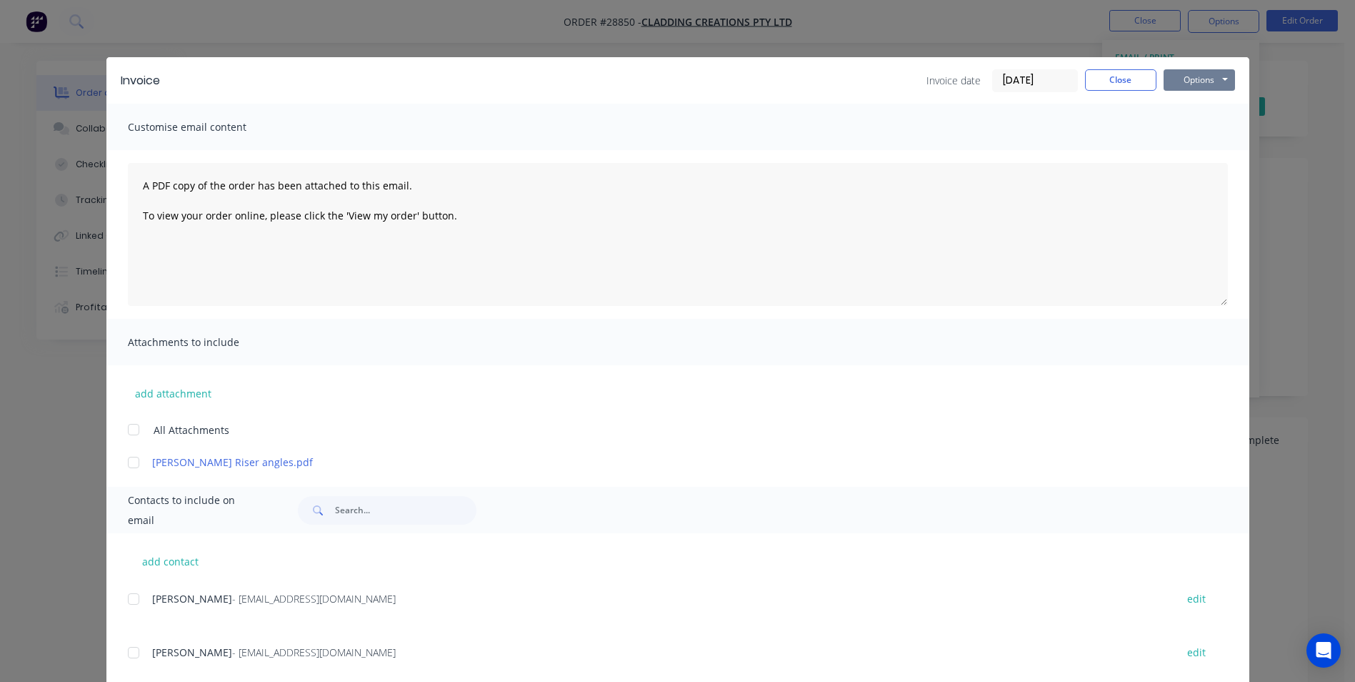
click at [1195, 76] on button "Options" at bounding box center [1199, 79] width 71 height 21
click at [1180, 131] on button "Print" at bounding box center [1209, 129] width 91 height 24
click at [1114, 79] on button "Close" at bounding box center [1120, 79] width 71 height 21
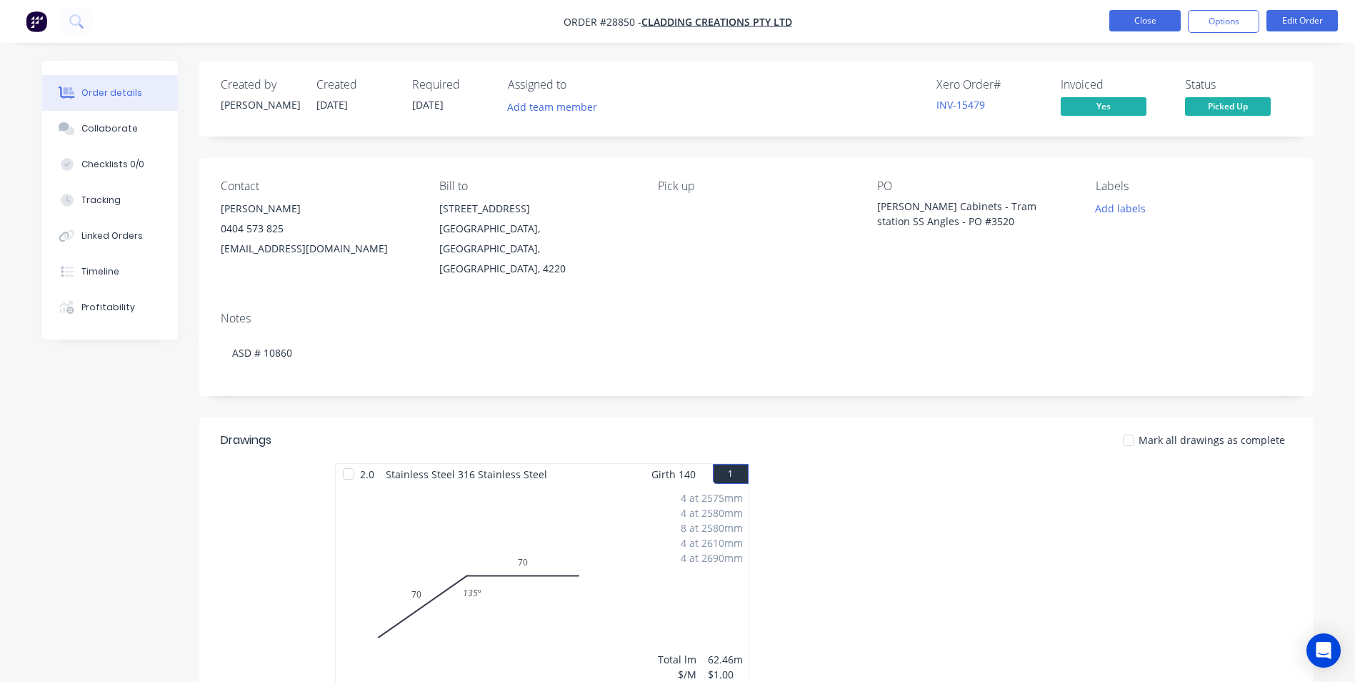
click at [1138, 20] on button "Close" at bounding box center [1145, 20] width 71 height 21
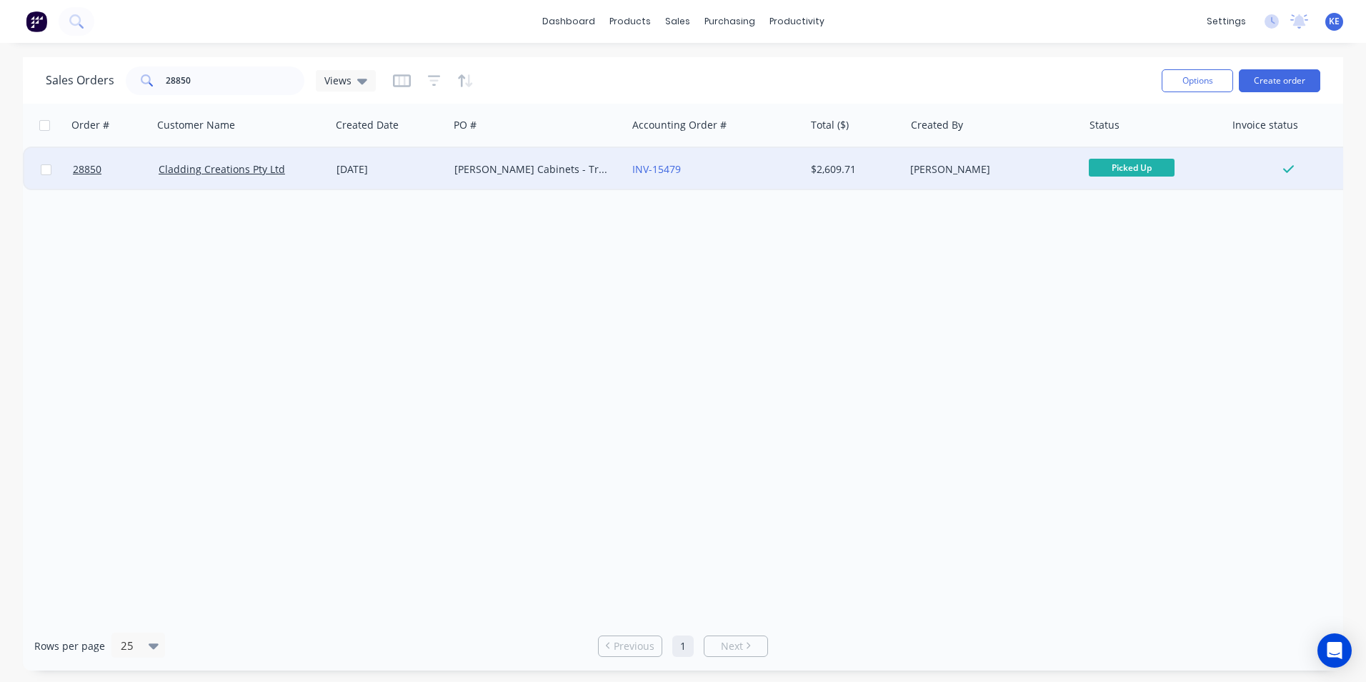
click at [44, 171] on input "checkbox" at bounding box center [46, 169] width 11 height 11
checkbox input "true"
click at [1185, 78] on button "Options" at bounding box center [1197, 80] width 71 height 23
click at [1110, 150] on div "Archive" at bounding box center [1154, 145] width 131 height 21
checkbox input "false"
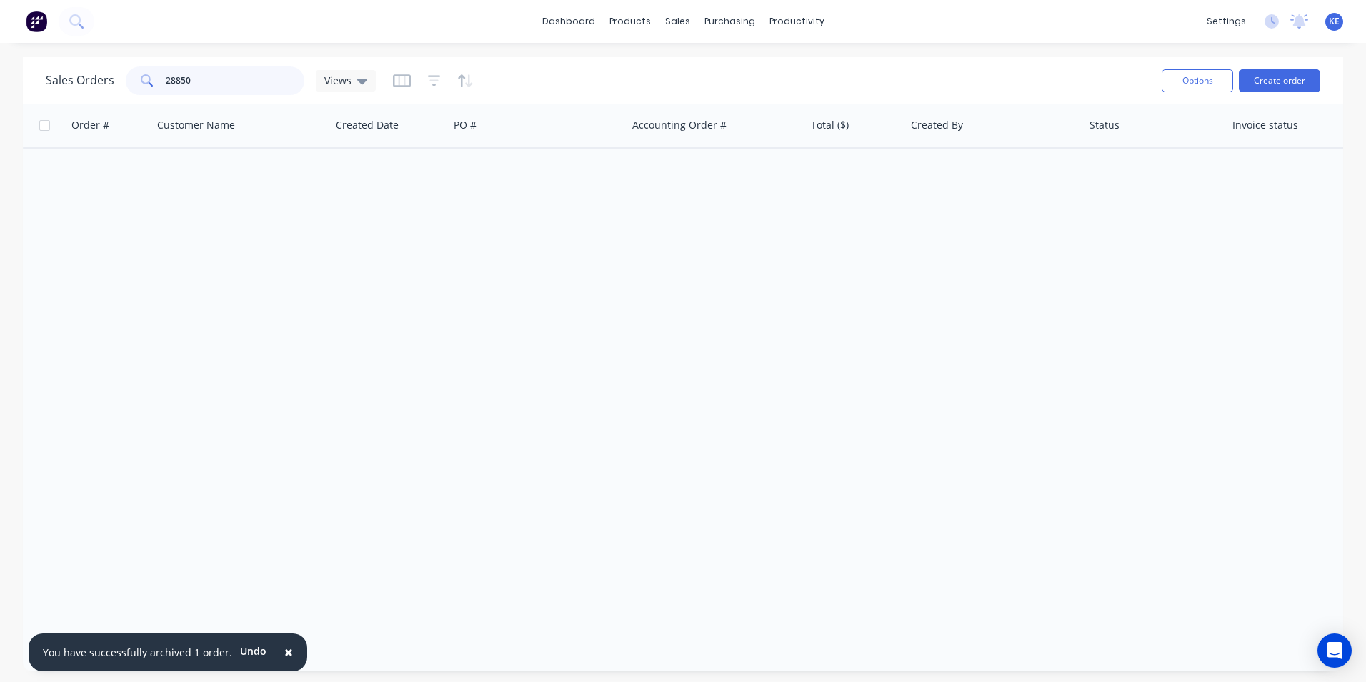
drag, startPoint x: 189, startPoint y: 83, endPoint x: 100, endPoint y: 83, distance: 89.3
click at [100, 83] on div "Sales Orders 28850 Views" at bounding box center [211, 80] width 330 height 29
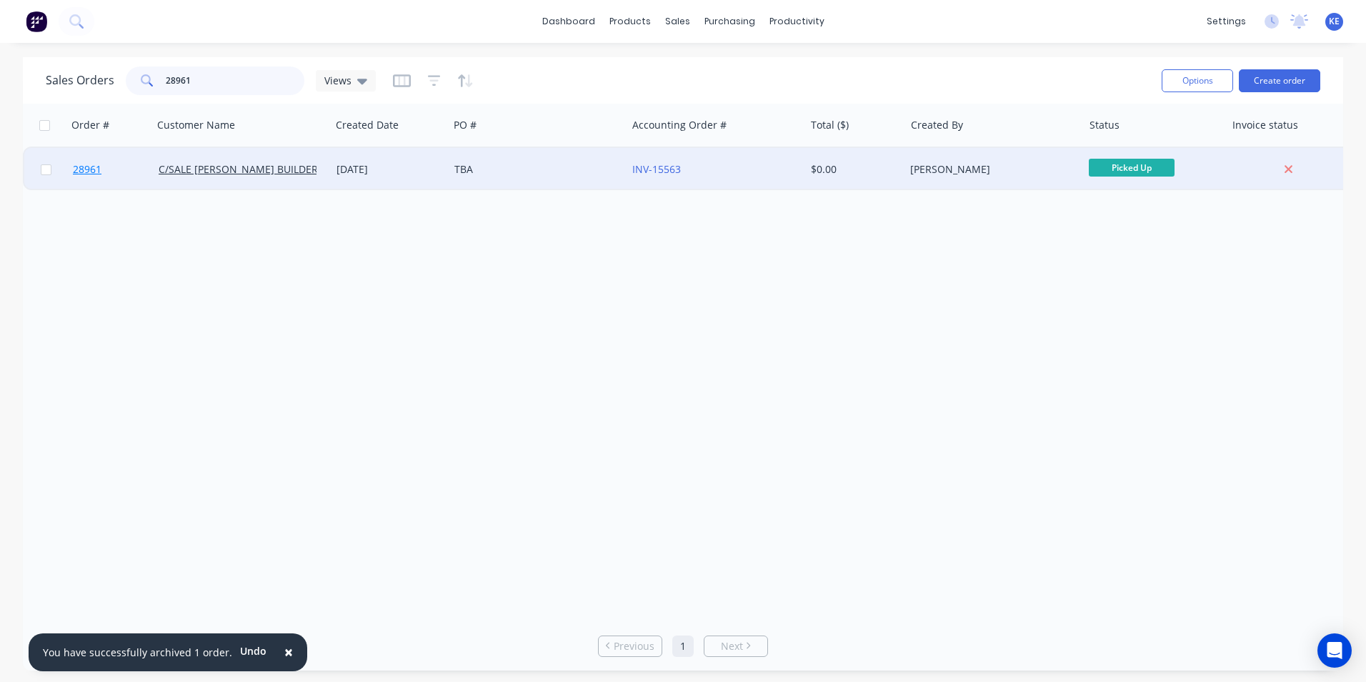
type input "28961"
click at [132, 175] on link "28961" at bounding box center [116, 169] width 86 height 43
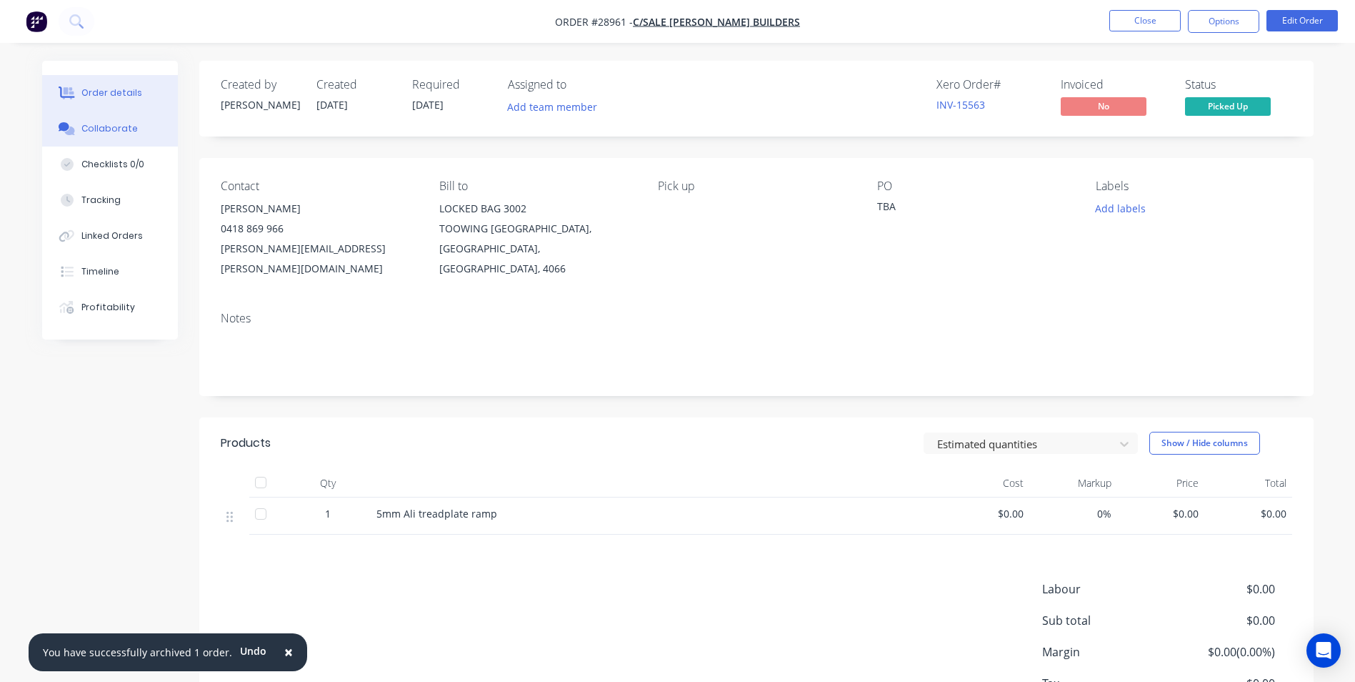
click at [104, 132] on div "Collaborate" at bounding box center [109, 128] width 56 height 13
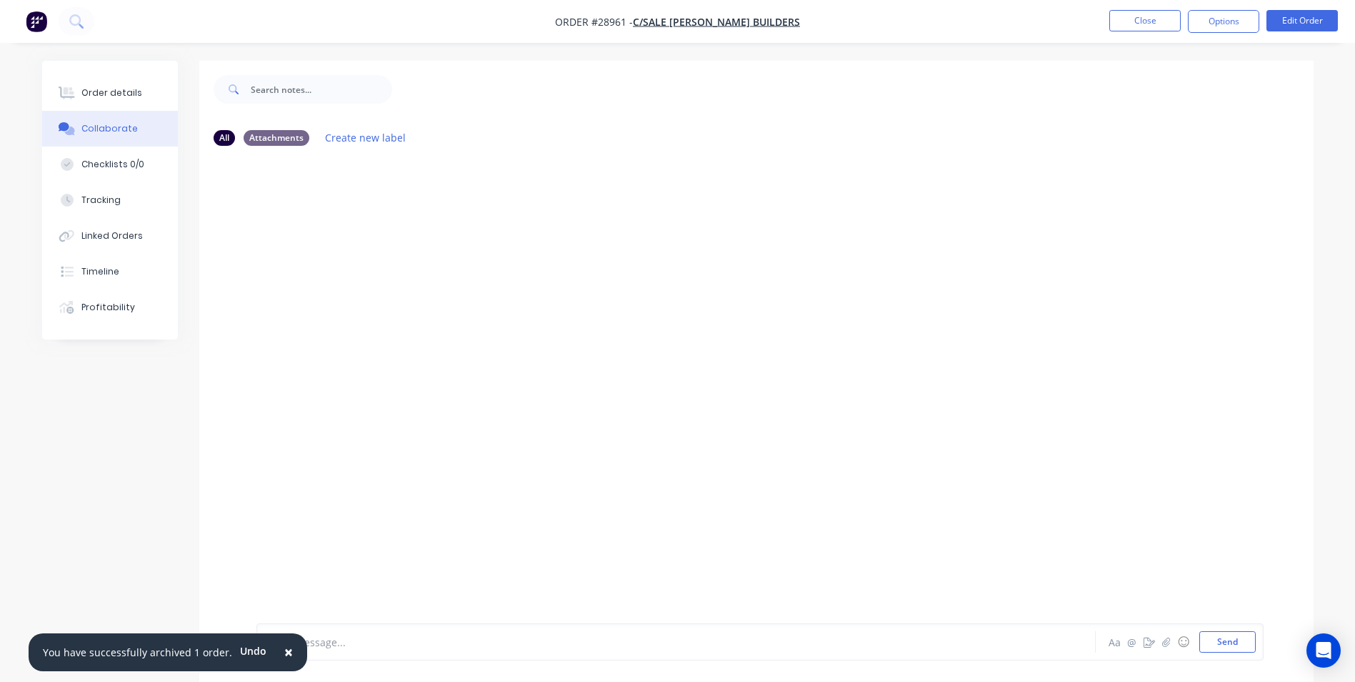
click at [284, 650] on span "×" at bounding box center [288, 652] width 9 height 20
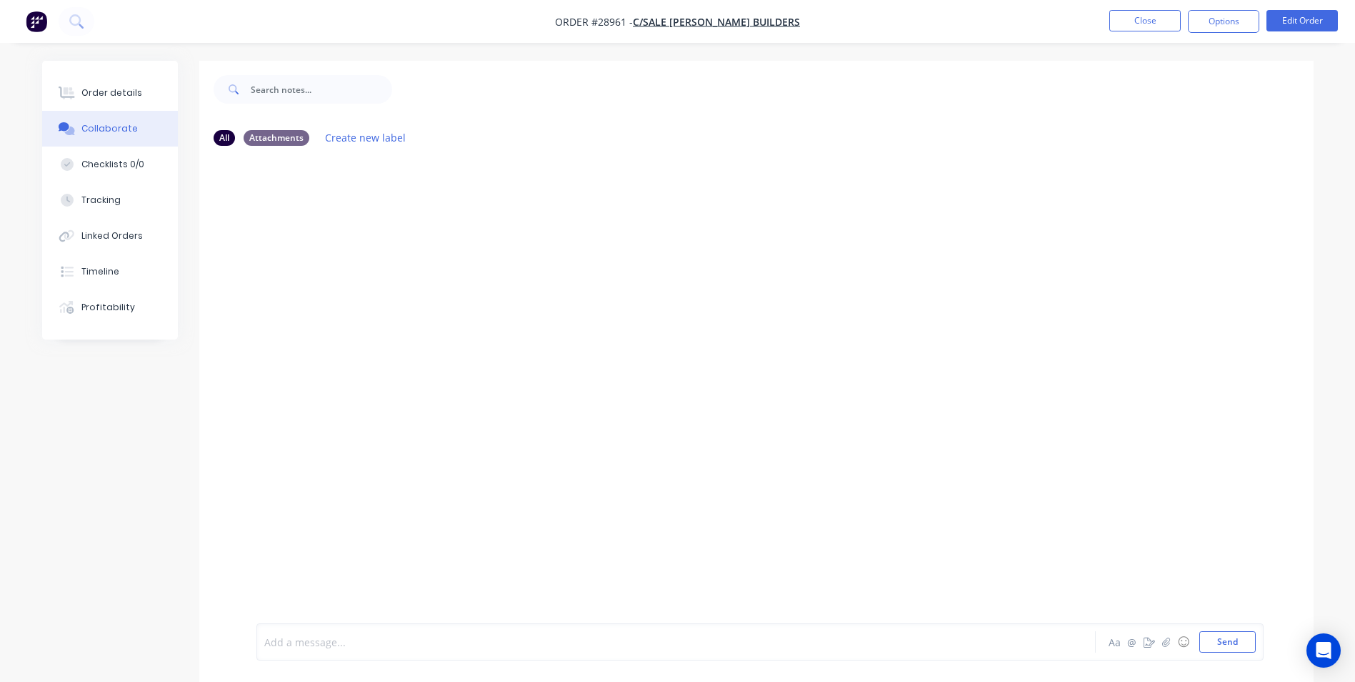
drag, startPoint x: 301, startPoint y: 648, endPoint x: 397, endPoint y: 444, distance: 225.3
click at [301, 642] on div at bounding box center [636, 641] width 743 height 15
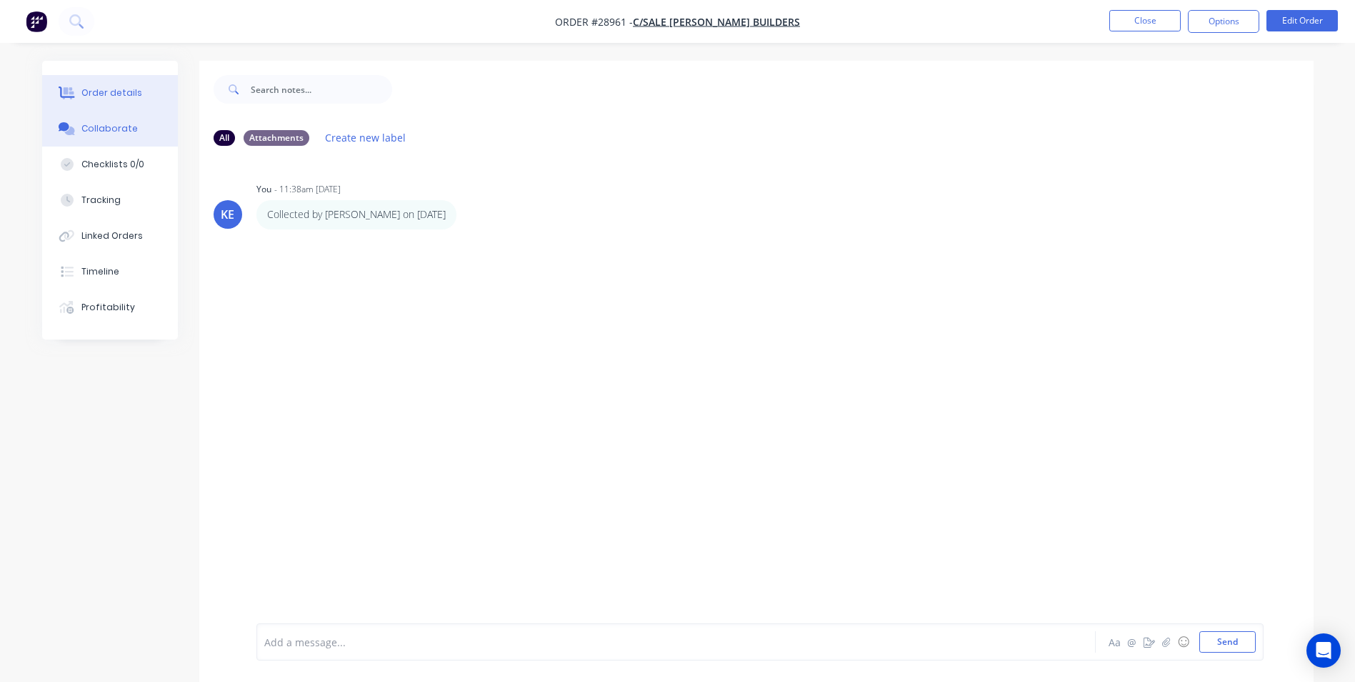
click at [105, 86] on button "Order details" at bounding box center [110, 93] width 136 height 36
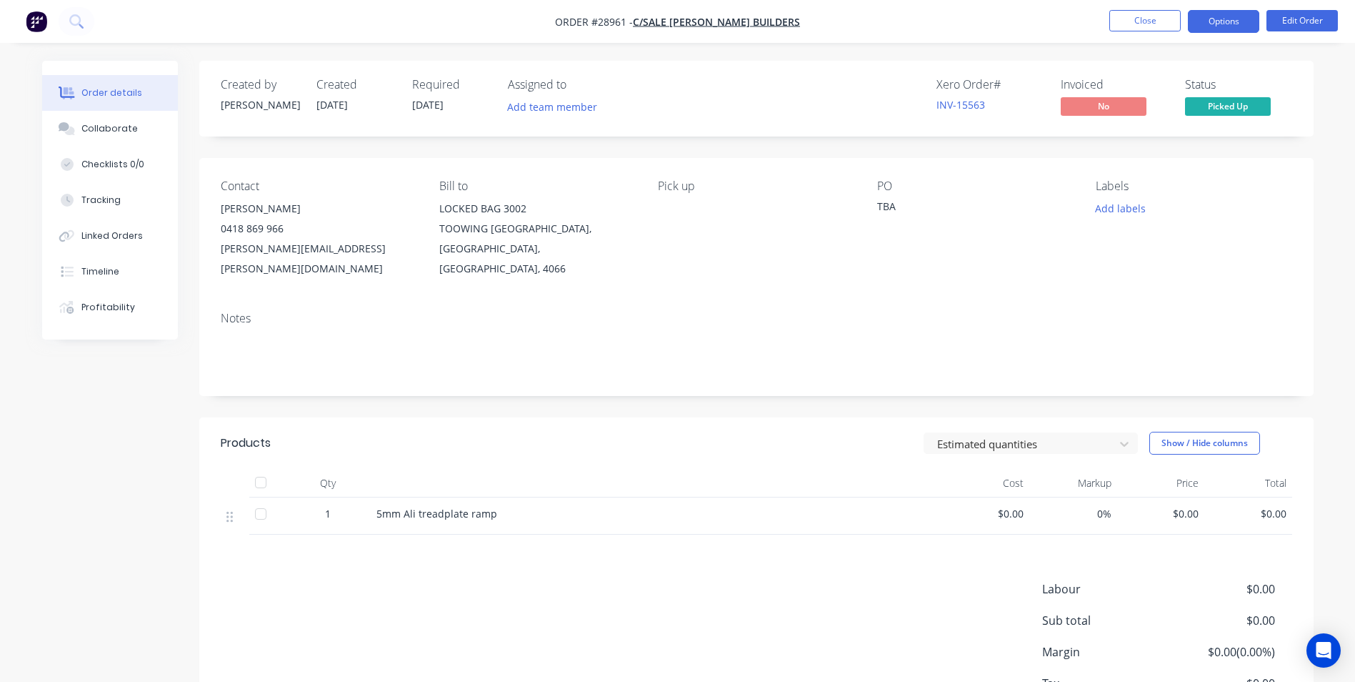
click at [1217, 11] on button "Options" at bounding box center [1223, 21] width 71 height 23
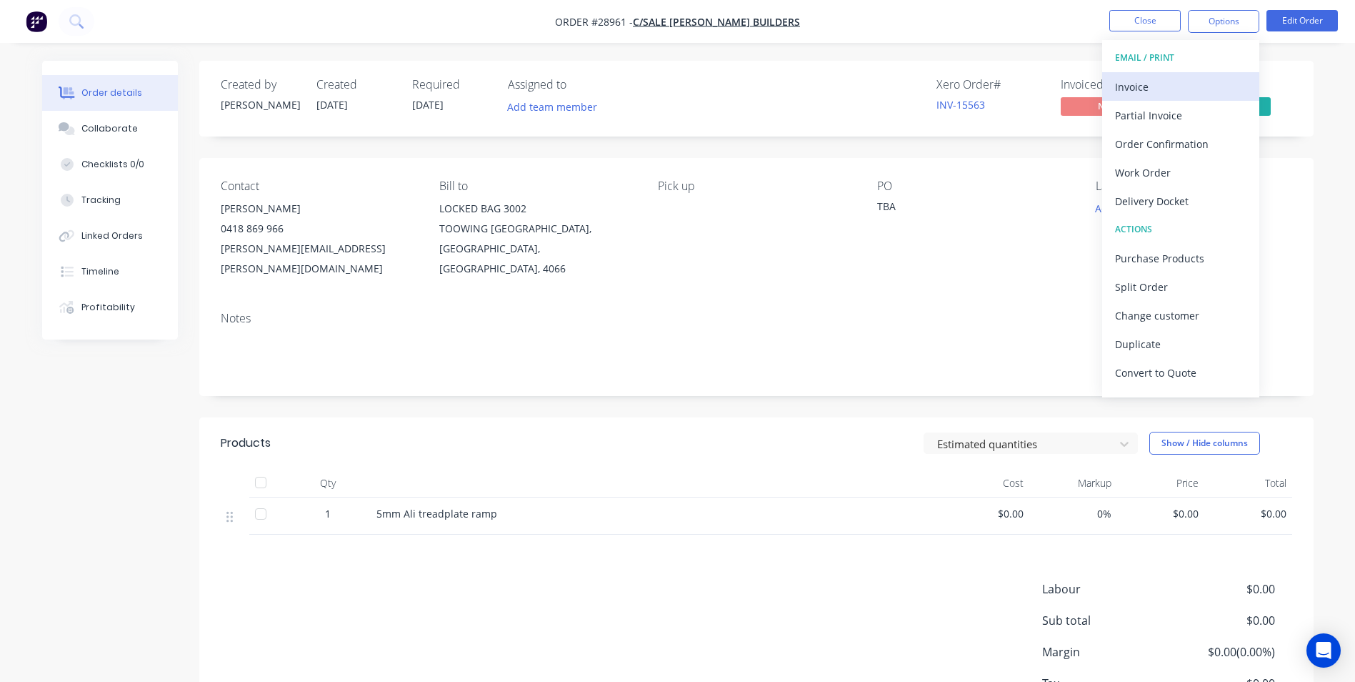
click at [1147, 92] on div "Invoice" at bounding box center [1180, 86] width 131 height 21
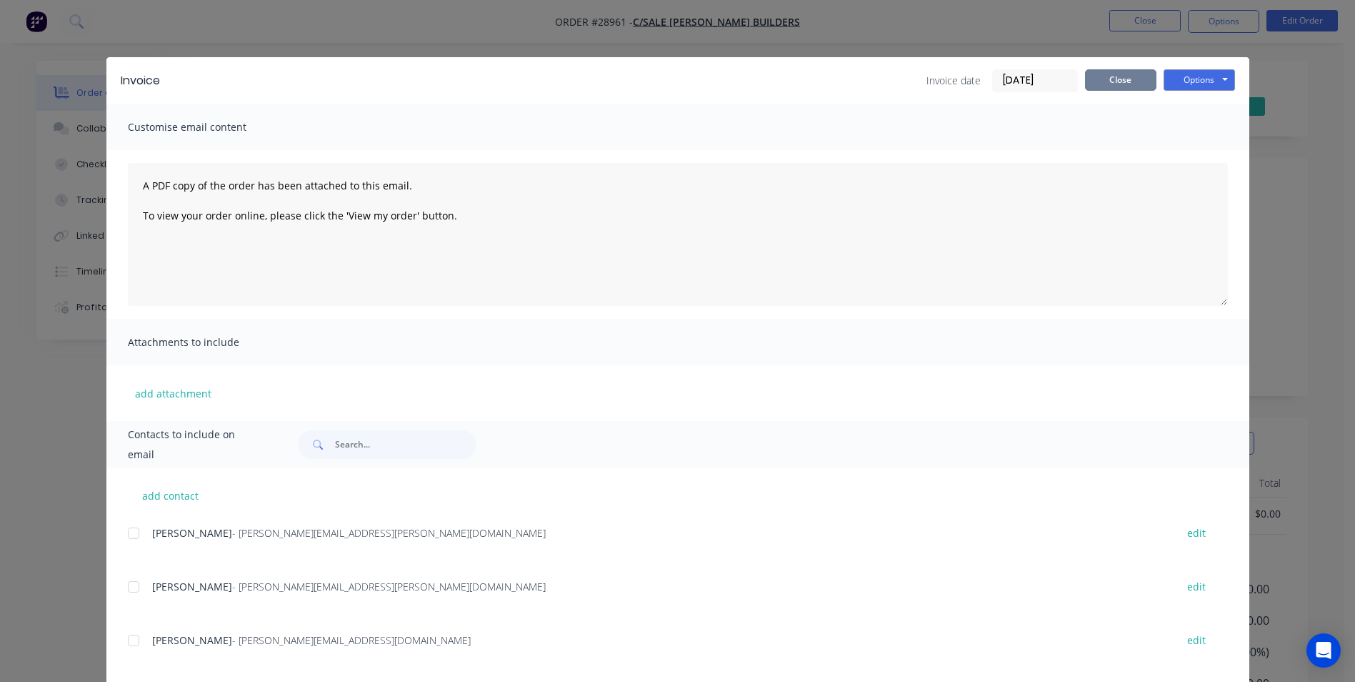
click at [1117, 79] on button "Close" at bounding box center [1120, 79] width 71 height 21
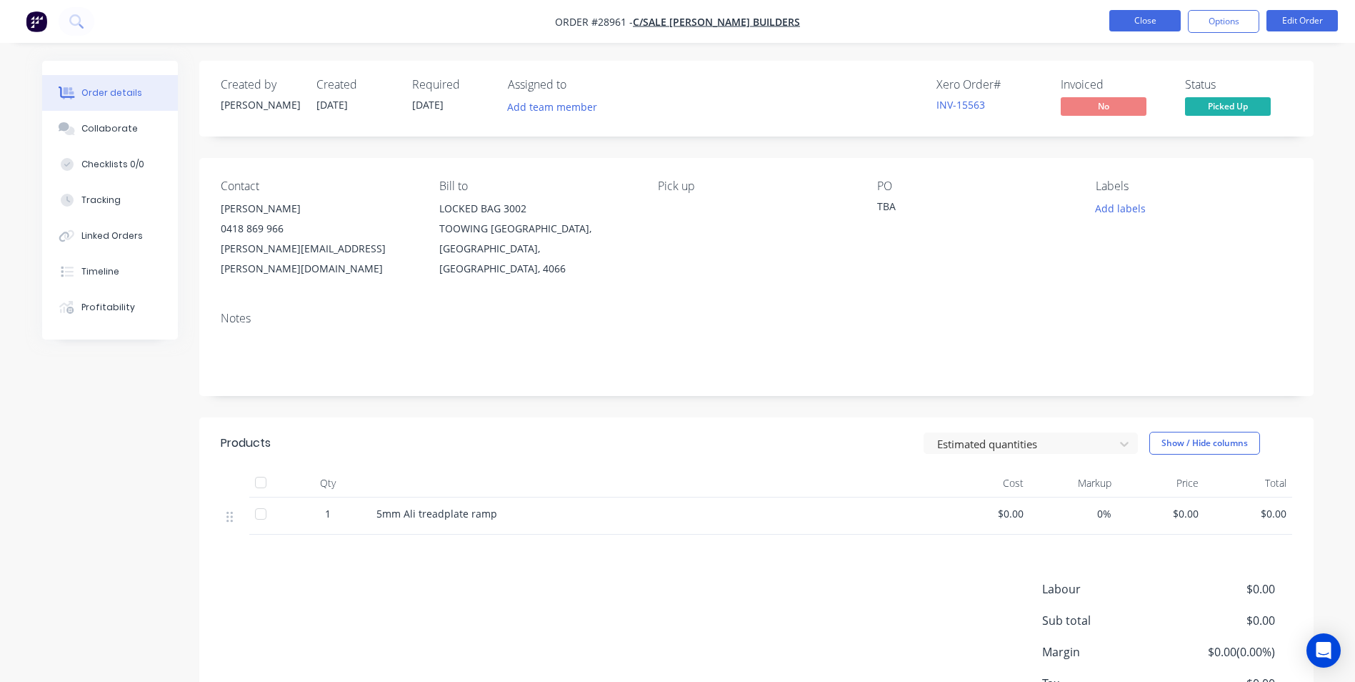
click at [1141, 17] on button "Close" at bounding box center [1145, 20] width 71 height 21
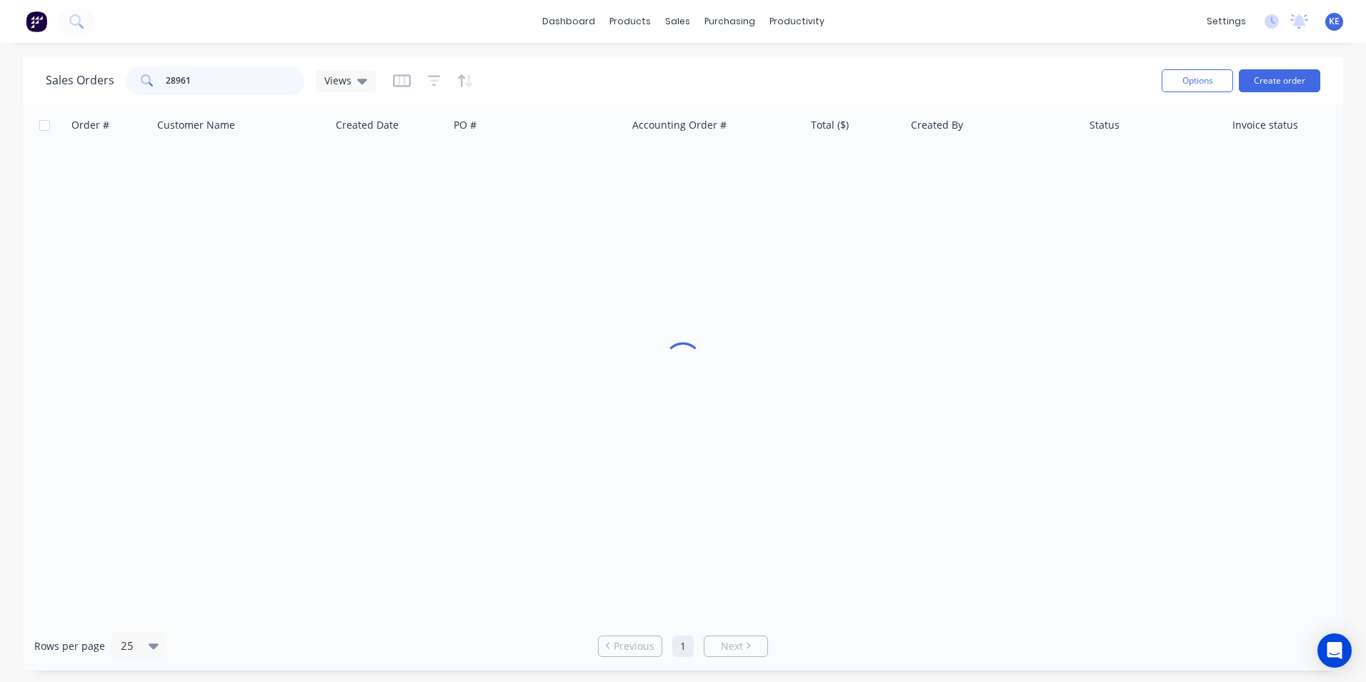
drag, startPoint x: 208, startPoint y: 73, endPoint x: 97, endPoint y: 80, distance: 111.0
click at [97, 80] on div "Sales Orders 28961 Views" at bounding box center [211, 80] width 330 height 29
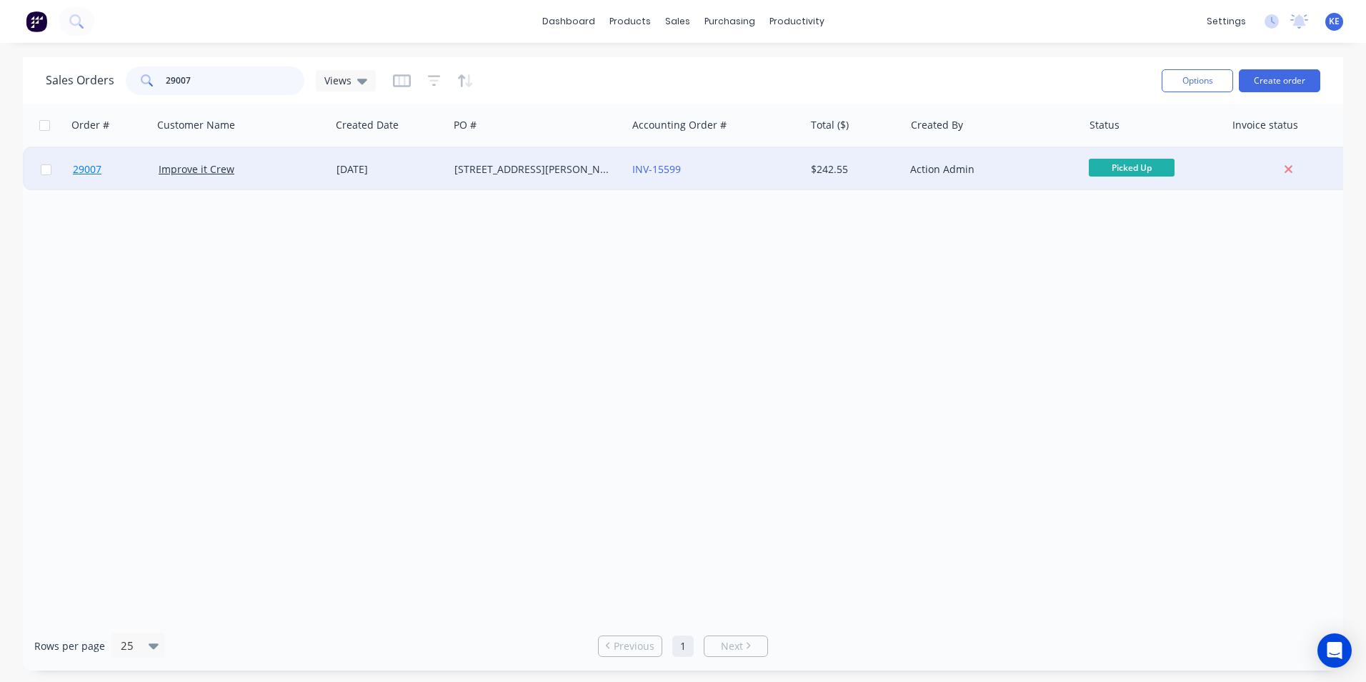
type input "29007"
click at [134, 164] on link "29007" at bounding box center [116, 169] width 86 height 43
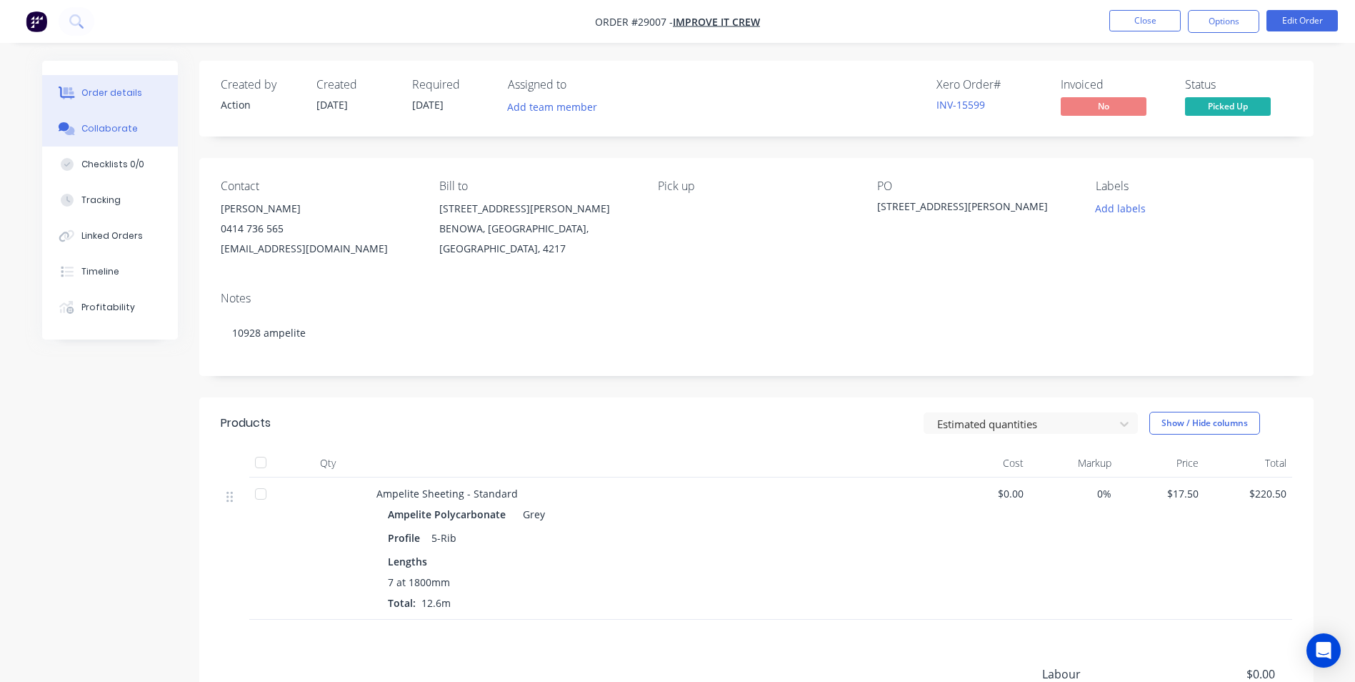
click at [88, 121] on button "Collaborate" at bounding box center [110, 129] width 136 height 36
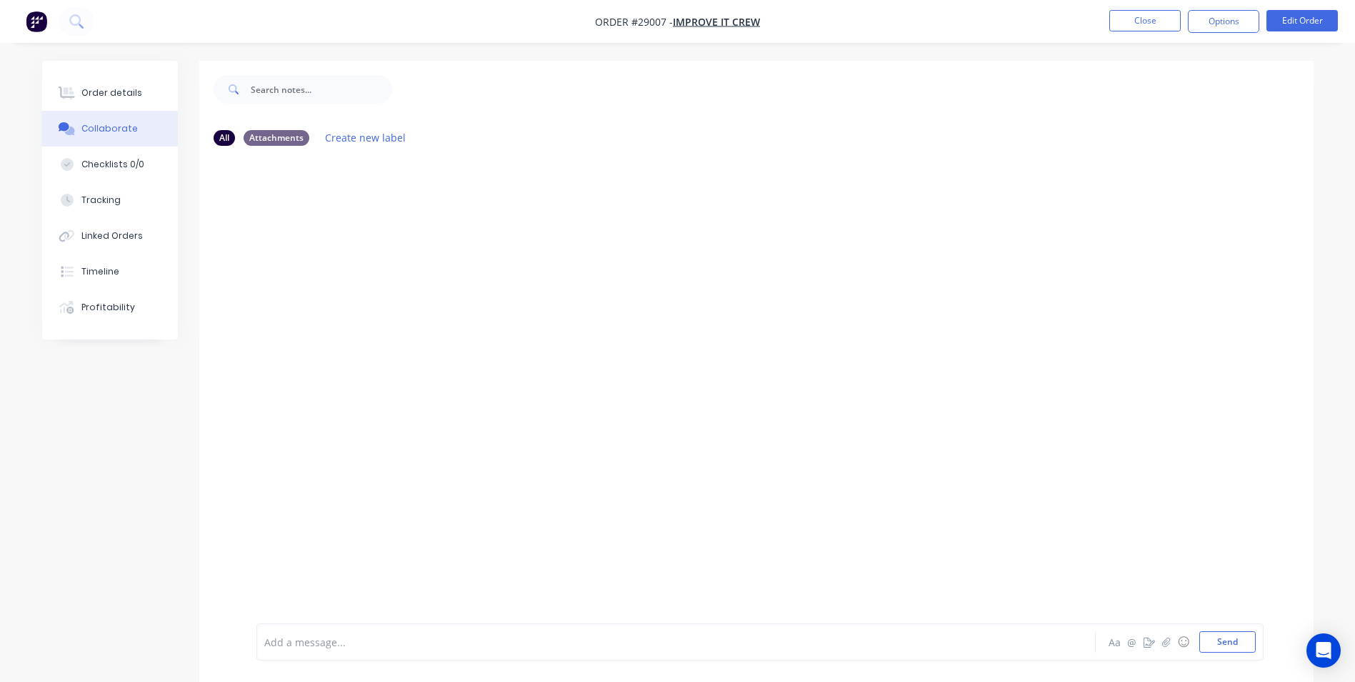
click at [351, 632] on div "Add a message..." at bounding box center [636, 641] width 744 height 21
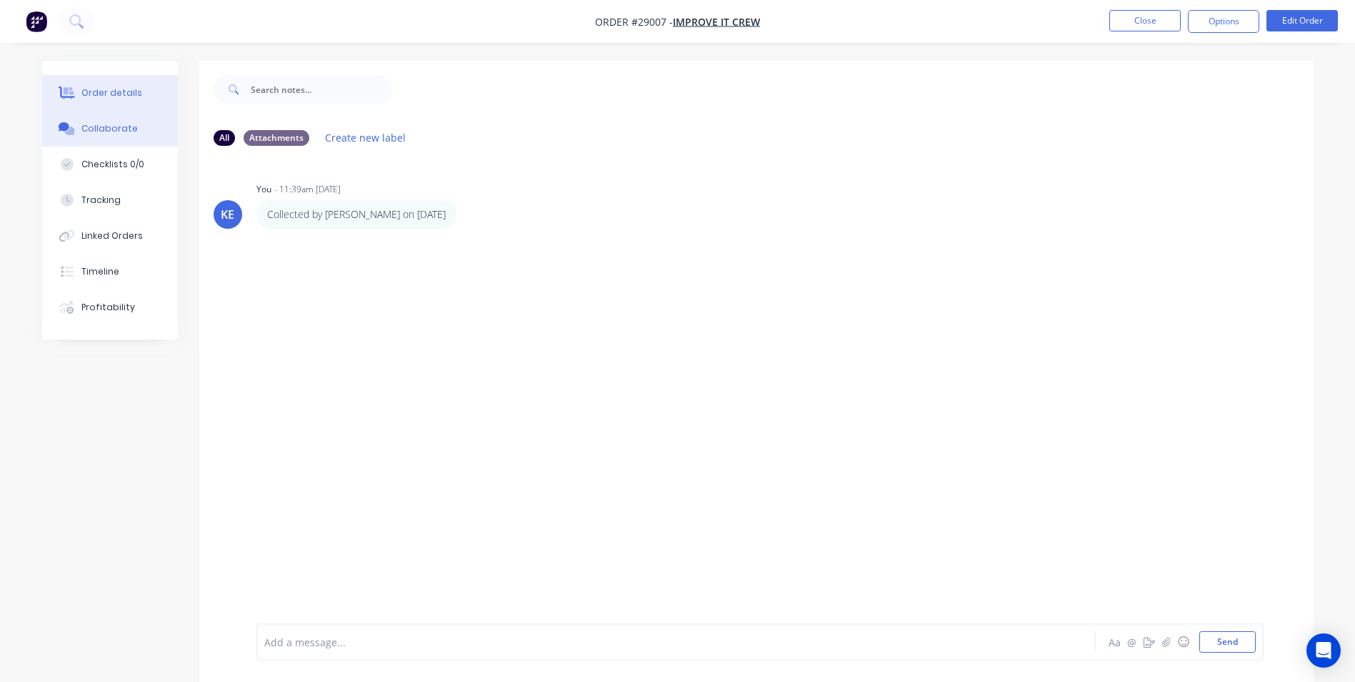
click at [103, 81] on button "Order details" at bounding box center [110, 93] width 136 height 36
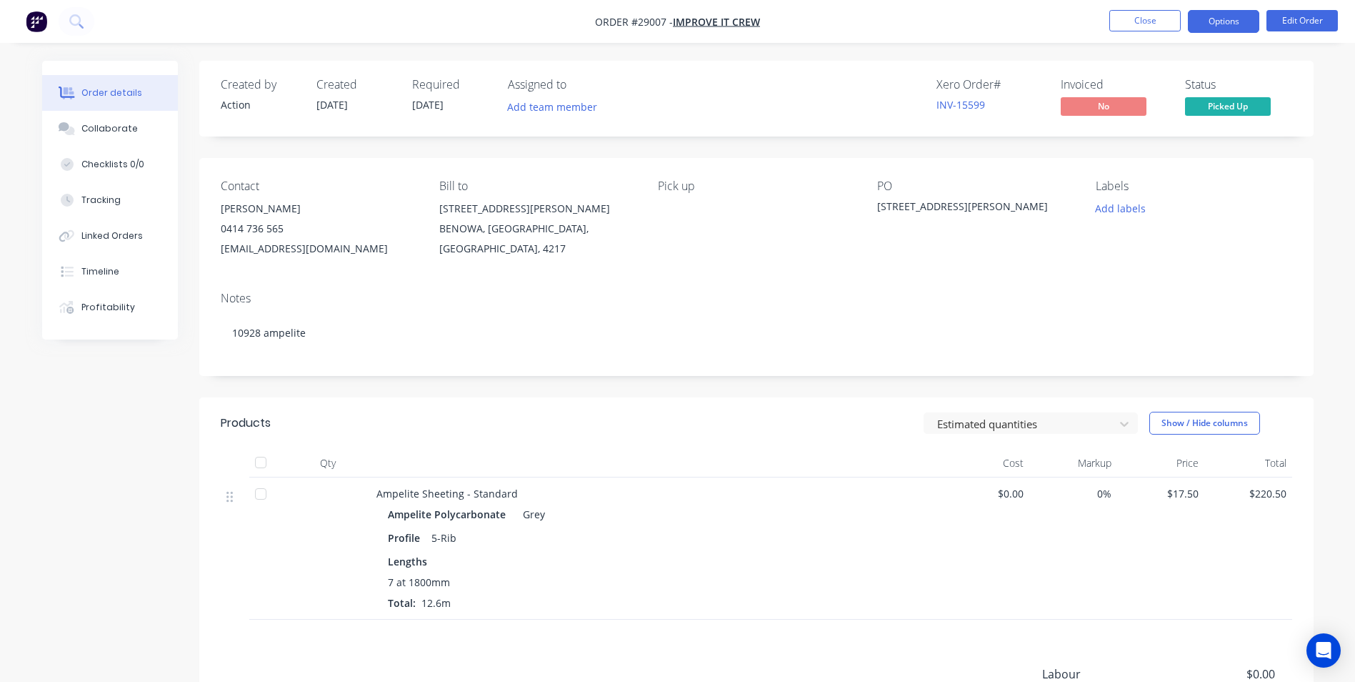
click at [1224, 17] on button "Options" at bounding box center [1223, 21] width 71 height 23
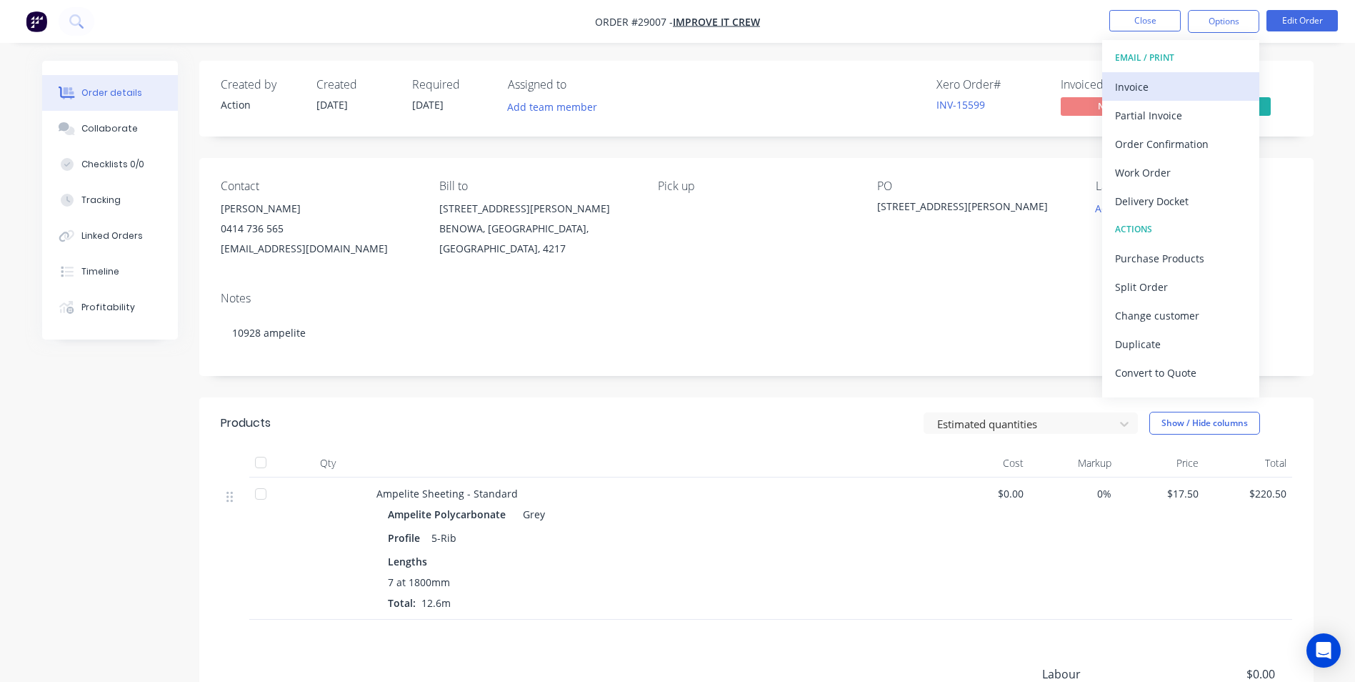
click at [1148, 81] on div "Invoice" at bounding box center [1180, 86] width 131 height 21
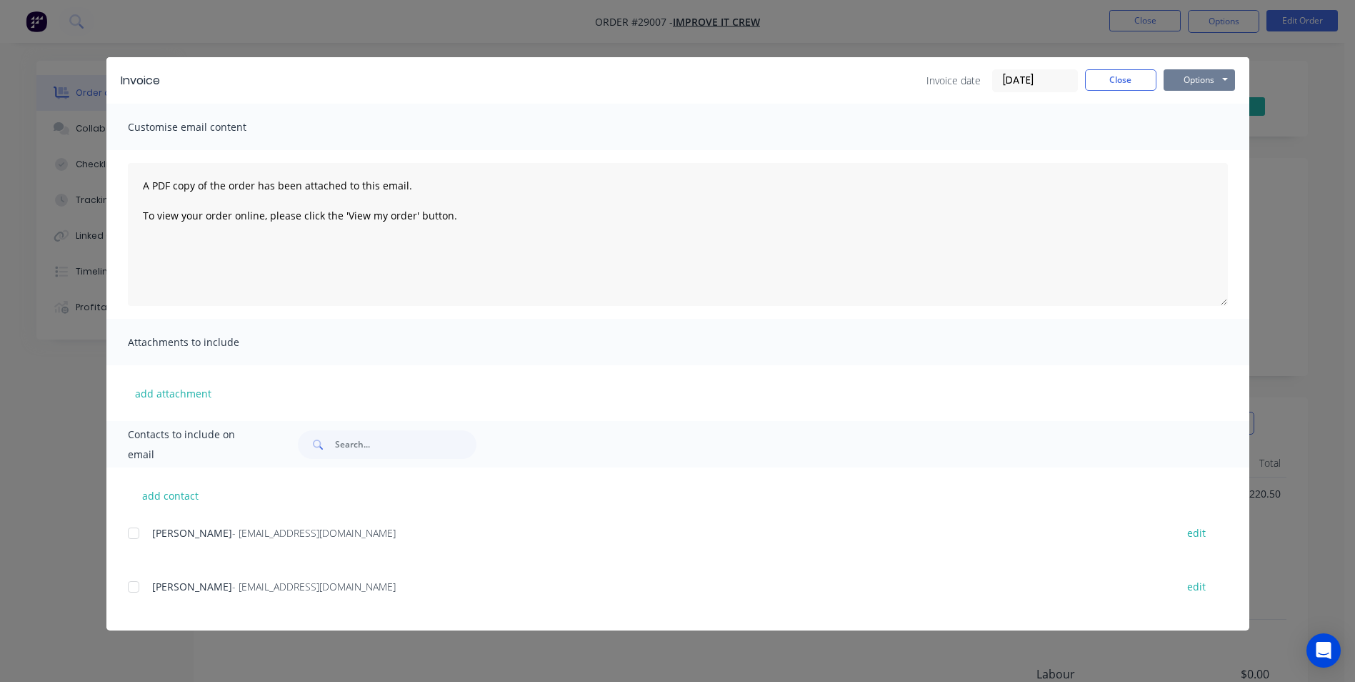
click at [1200, 80] on button "Options" at bounding box center [1199, 79] width 71 height 21
click at [1195, 124] on button "Print" at bounding box center [1209, 129] width 91 height 24
click at [1120, 80] on button "Close" at bounding box center [1120, 79] width 71 height 21
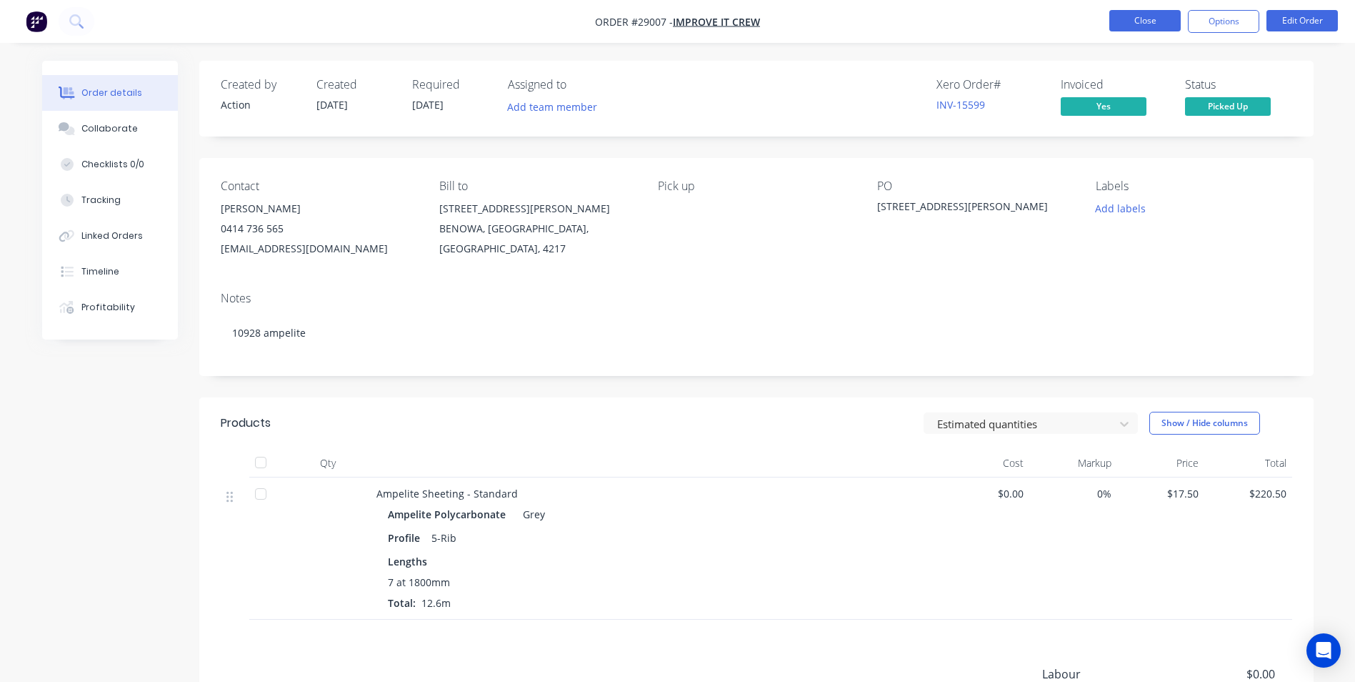
click at [1145, 21] on button "Close" at bounding box center [1145, 20] width 71 height 21
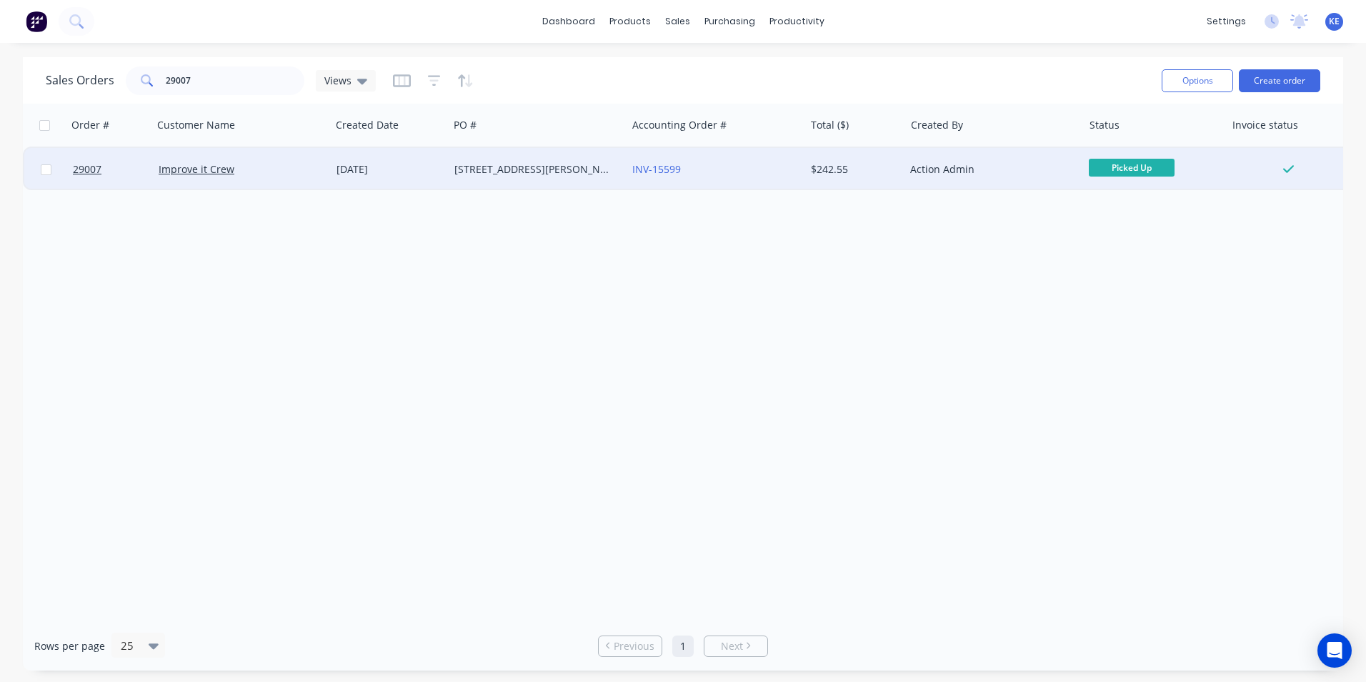
click at [45, 172] on input "checkbox" at bounding box center [46, 169] width 11 height 11
checkbox input "true"
click at [1206, 80] on button "Options" at bounding box center [1197, 80] width 71 height 23
click at [1113, 151] on div "Archive" at bounding box center [1154, 145] width 131 height 21
checkbox input "false"
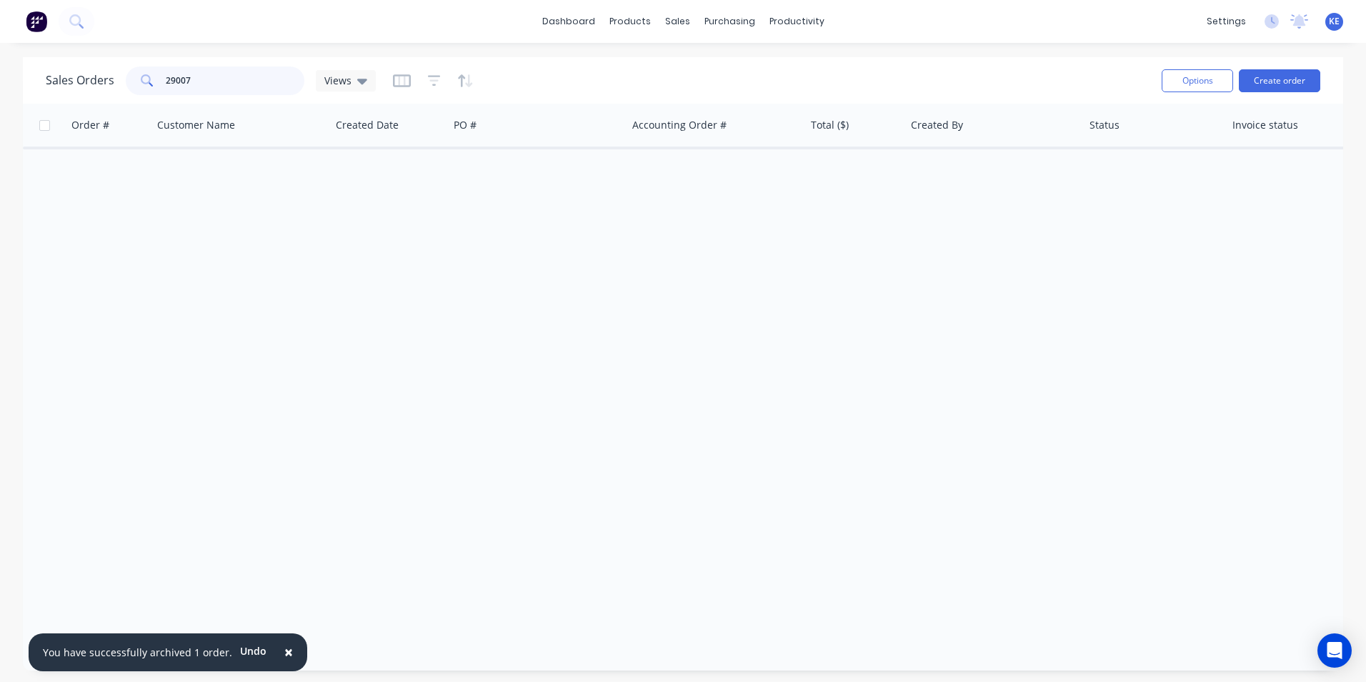
drag, startPoint x: 219, startPoint y: 74, endPoint x: 90, endPoint y: 81, distance: 129.5
click at [90, 81] on div "Sales Orders 29007 Views" at bounding box center [211, 80] width 330 height 29
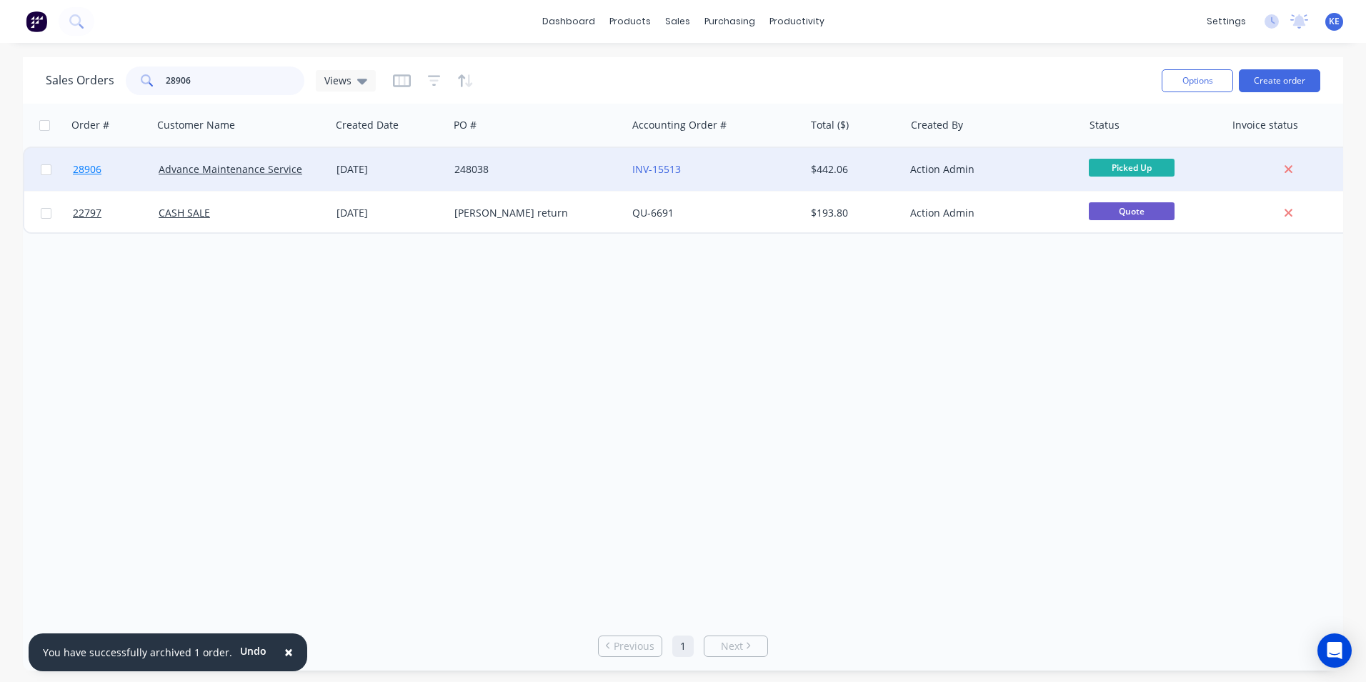
type input "28906"
click at [136, 175] on link "28906" at bounding box center [116, 169] width 86 height 43
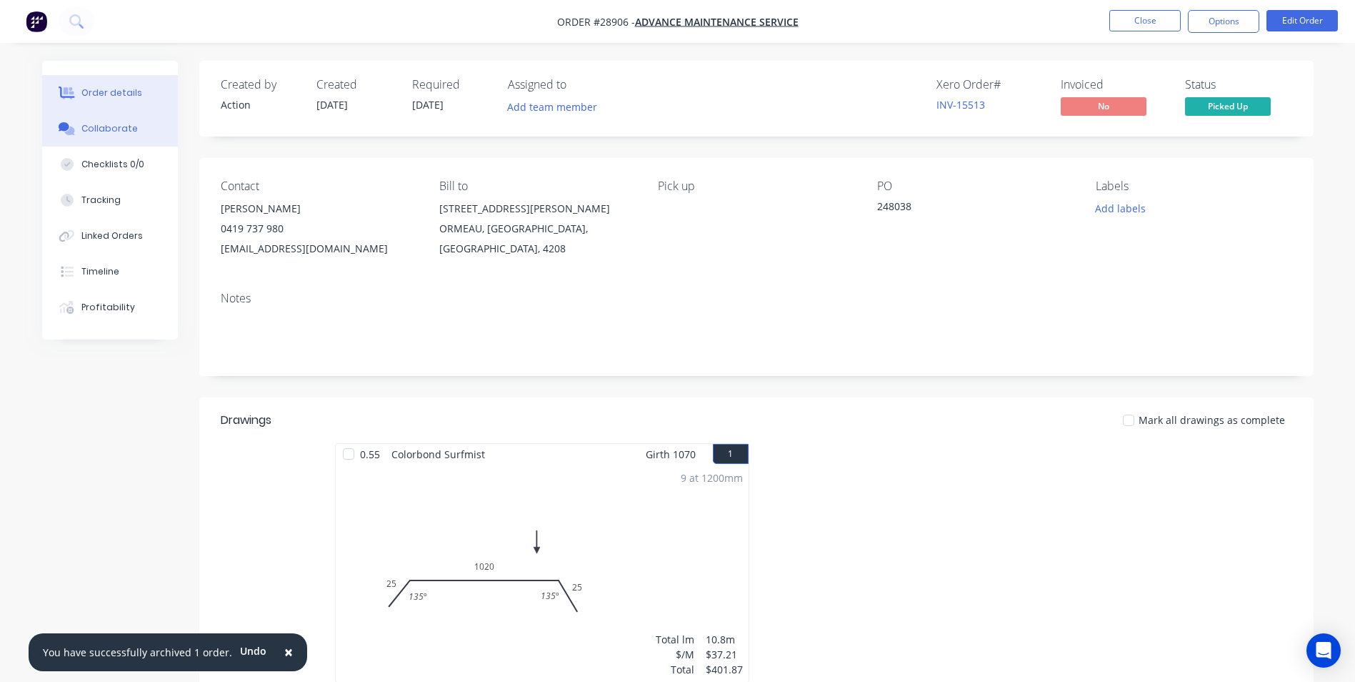
click at [101, 132] on div "Collaborate" at bounding box center [109, 128] width 56 height 13
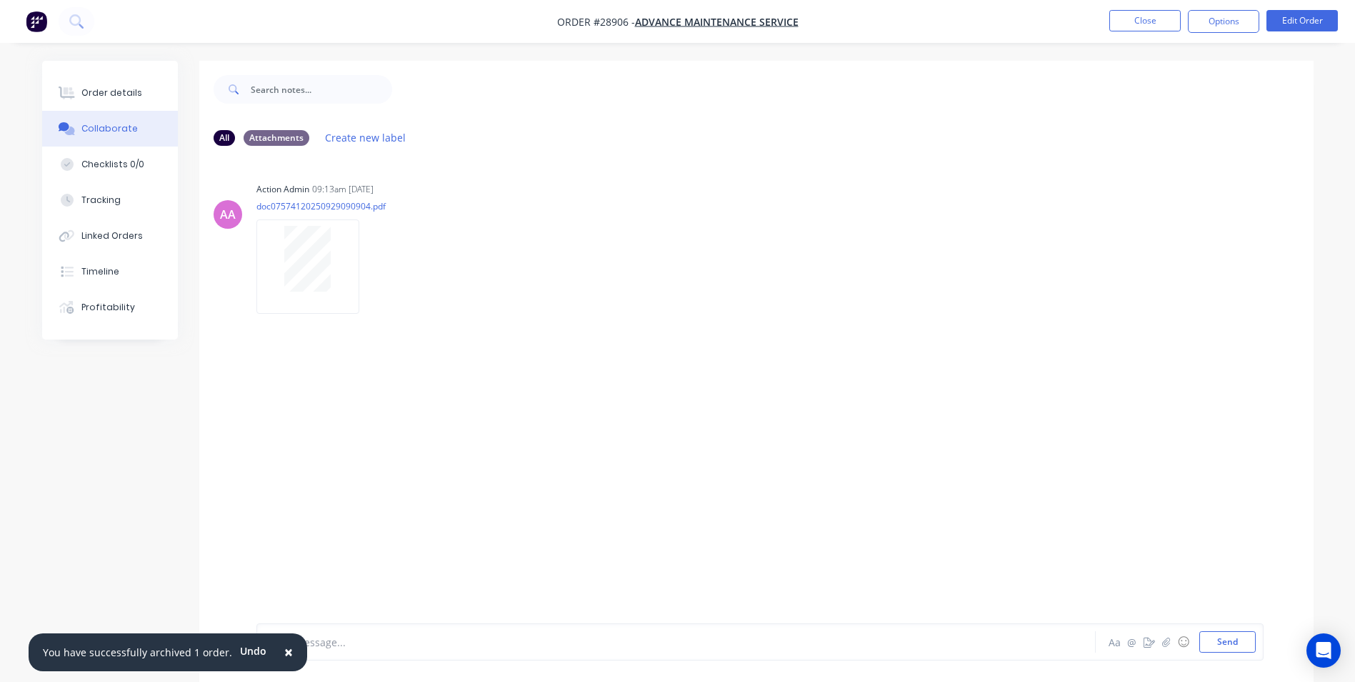
drag, startPoint x: 281, startPoint y: 649, endPoint x: 296, endPoint y: 644, distance: 16.1
click at [284, 648] on span "×" at bounding box center [288, 652] width 9 height 20
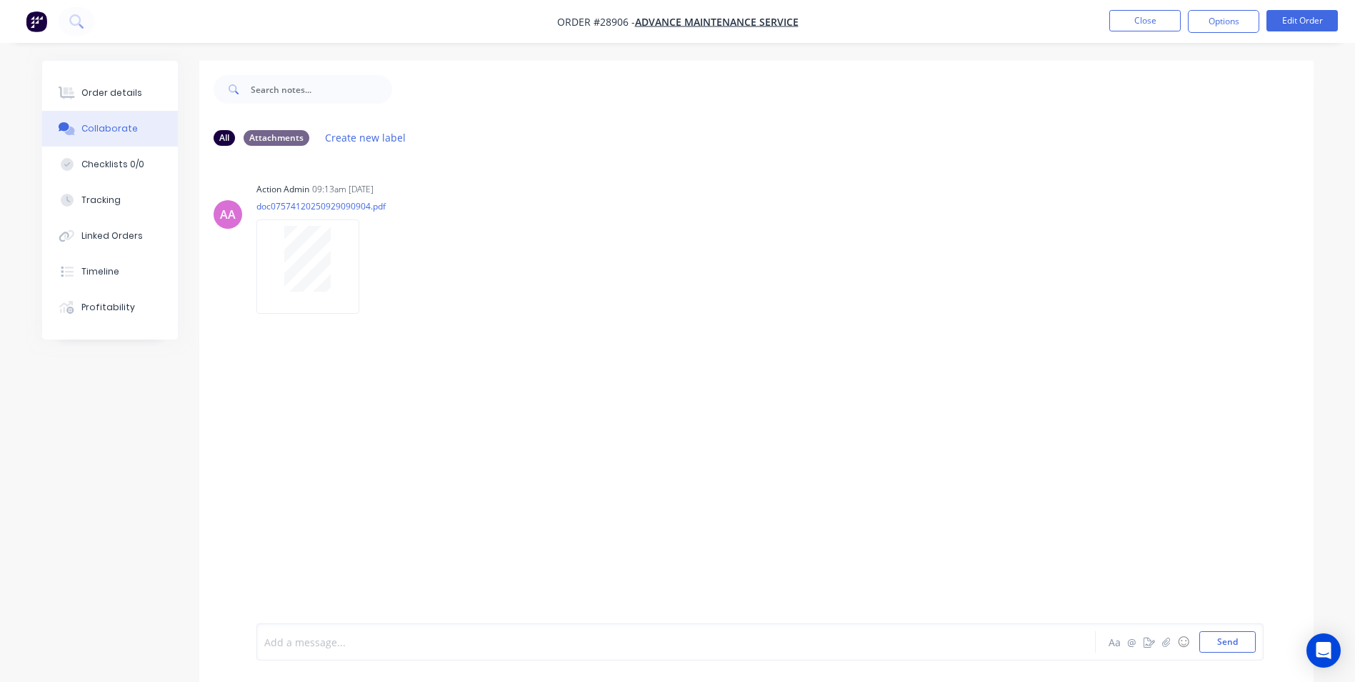
click at [332, 635] on div at bounding box center [636, 641] width 743 height 15
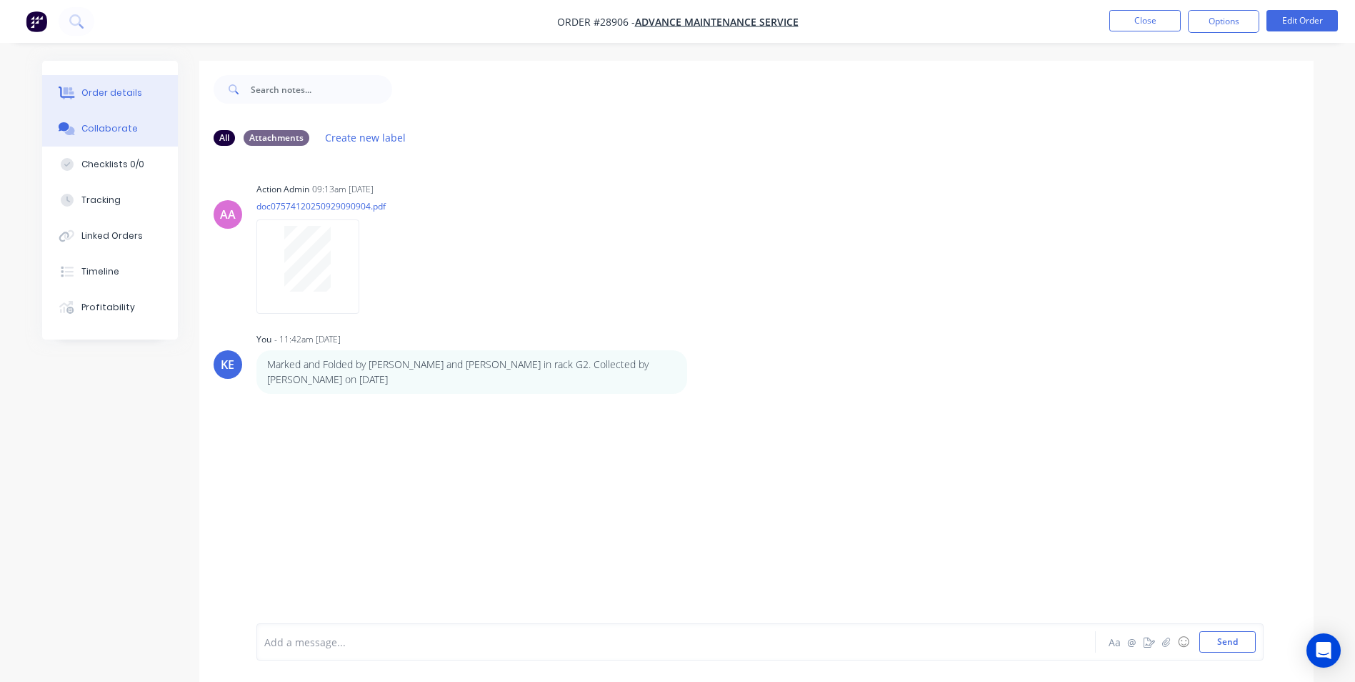
click at [114, 94] on div "Order details" at bounding box center [111, 92] width 61 height 13
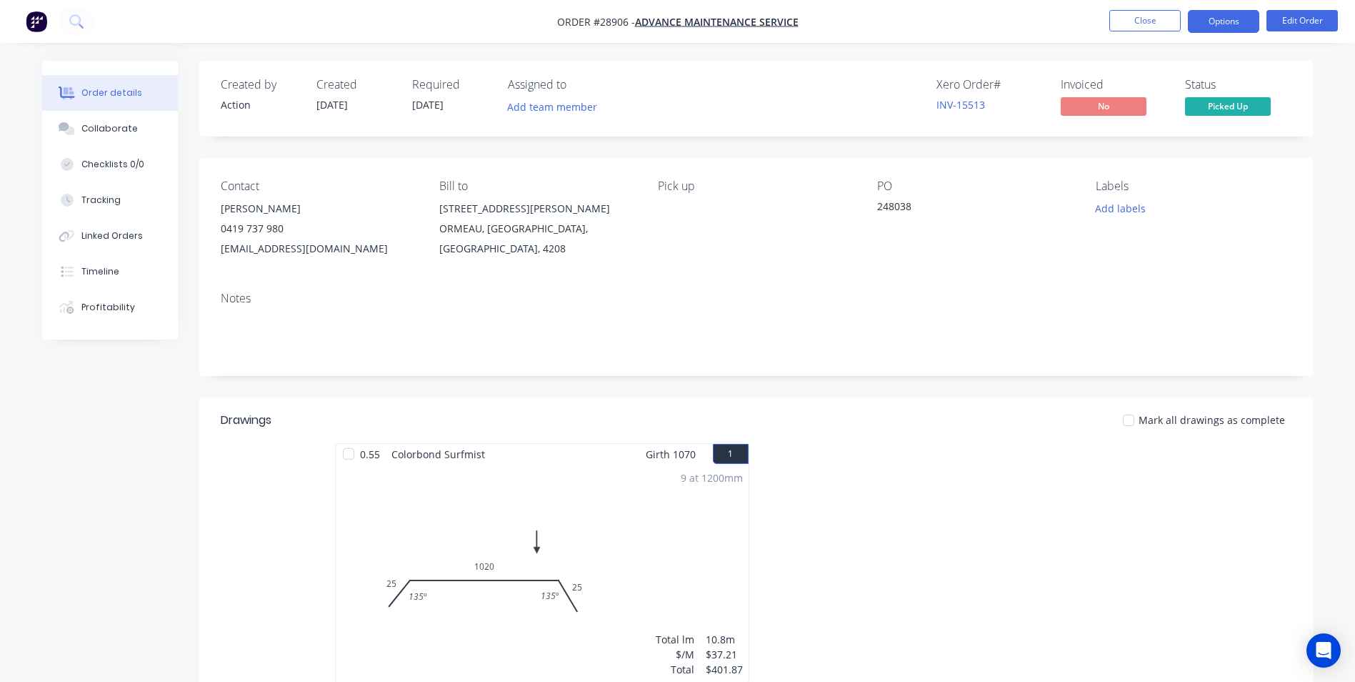
click at [1221, 29] on button "Options" at bounding box center [1223, 21] width 71 height 23
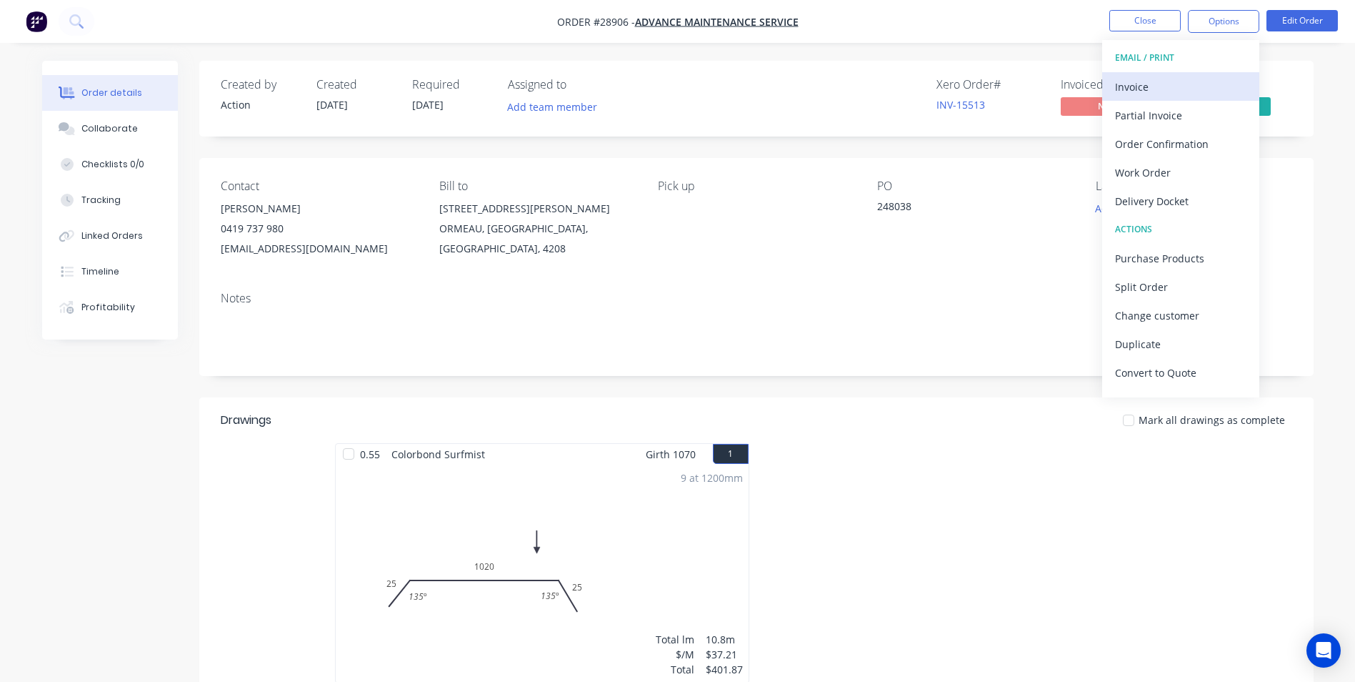
click at [1155, 76] on div "Invoice" at bounding box center [1180, 86] width 131 height 21
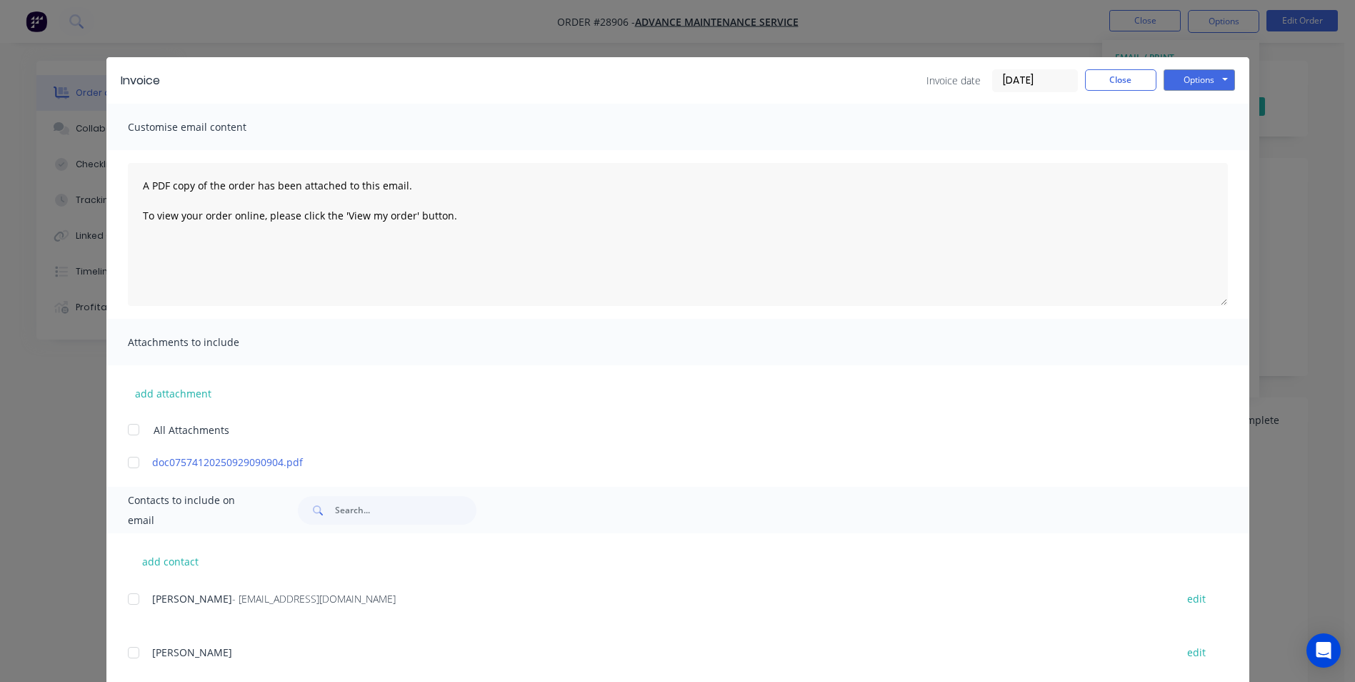
click at [1239, 72] on div "Invoice Invoice date [DATE] Close Options Preview Print Email" at bounding box center [677, 80] width 1143 height 46
click at [1199, 79] on button "Options" at bounding box center [1199, 79] width 71 height 21
click at [1194, 126] on button "Print" at bounding box center [1209, 129] width 91 height 24
click at [1115, 85] on button "Close" at bounding box center [1120, 79] width 71 height 21
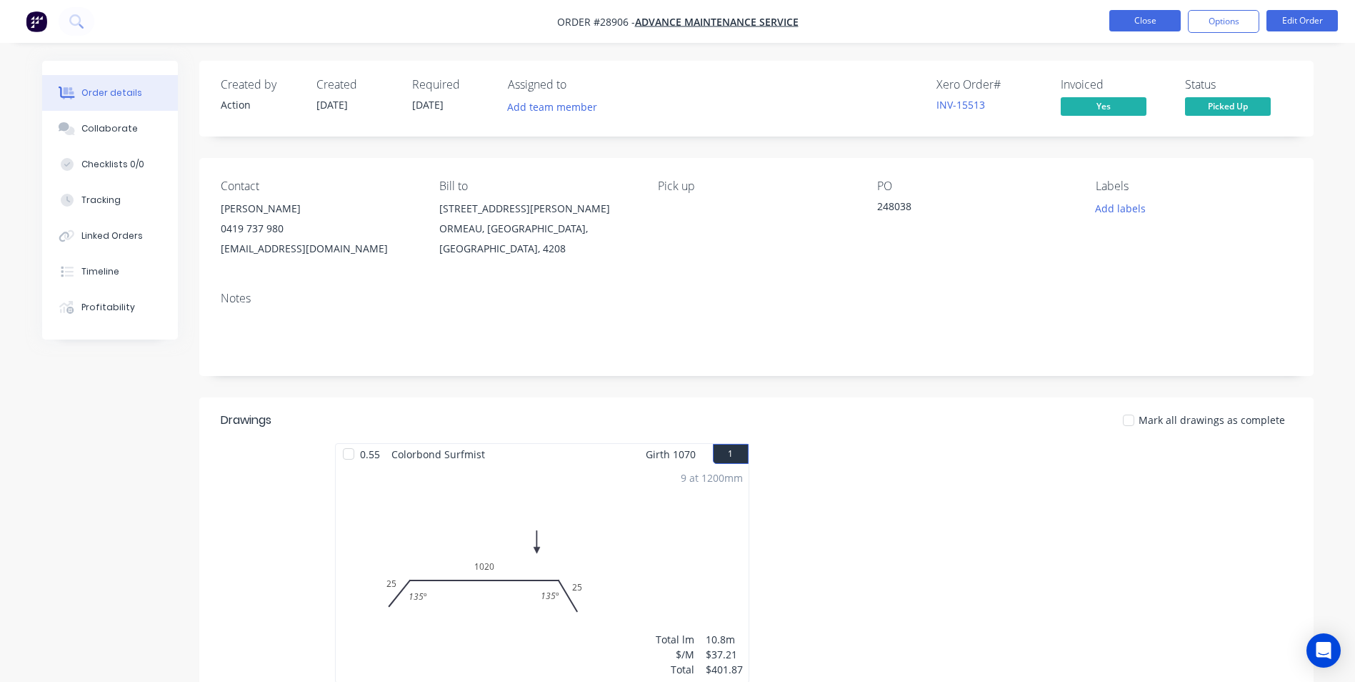
click at [1140, 29] on button "Close" at bounding box center [1145, 20] width 71 height 21
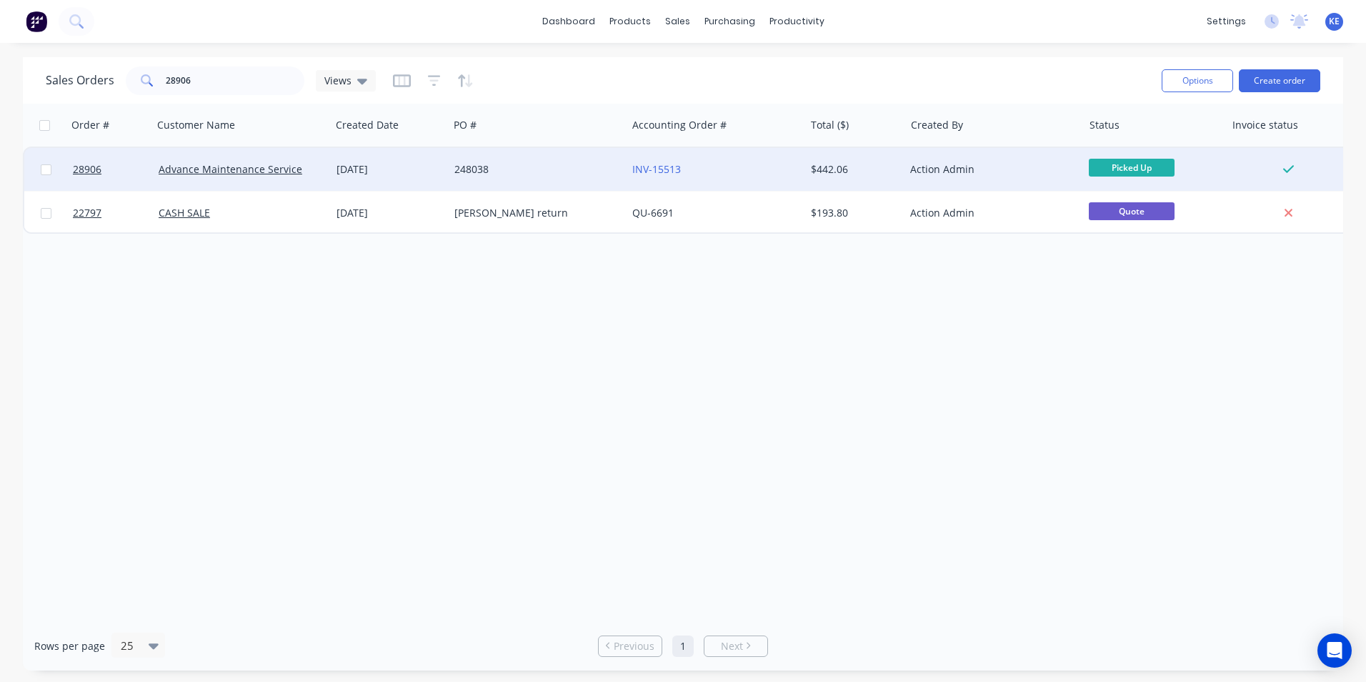
click at [45, 174] on input "checkbox" at bounding box center [46, 169] width 11 height 11
checkbox input "true"
click at [1187, 77] on button "Options" at bounding box center [1197, 80] width 71 height 23
click at [1125, 138] on div "Archive" at bounding box center [1154, 145] width 131 height 21
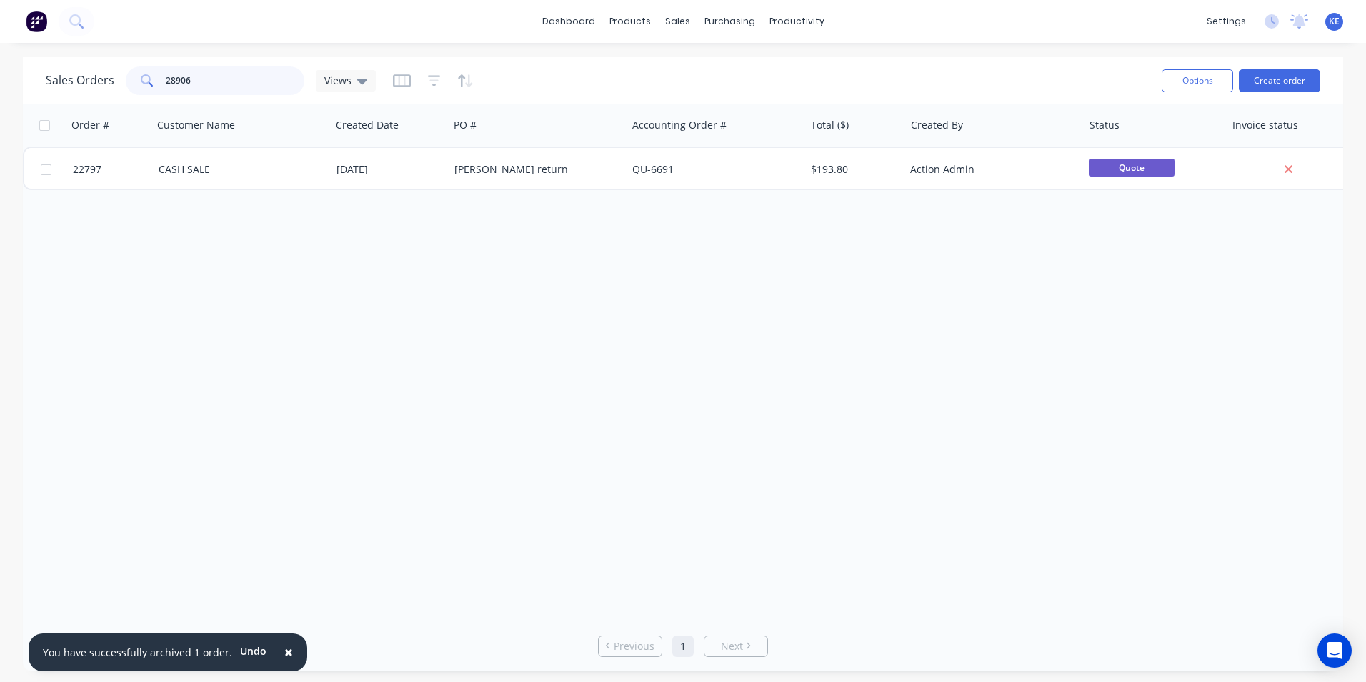
drag, startPoint x: 207, startPoint y: 77, endPoint x: 102, endPoint y: 81, distance: 105.1
click at [102, 81] on div "Sales Orders 28906 Views" at bounding box center [211, 80] width 330 height 29
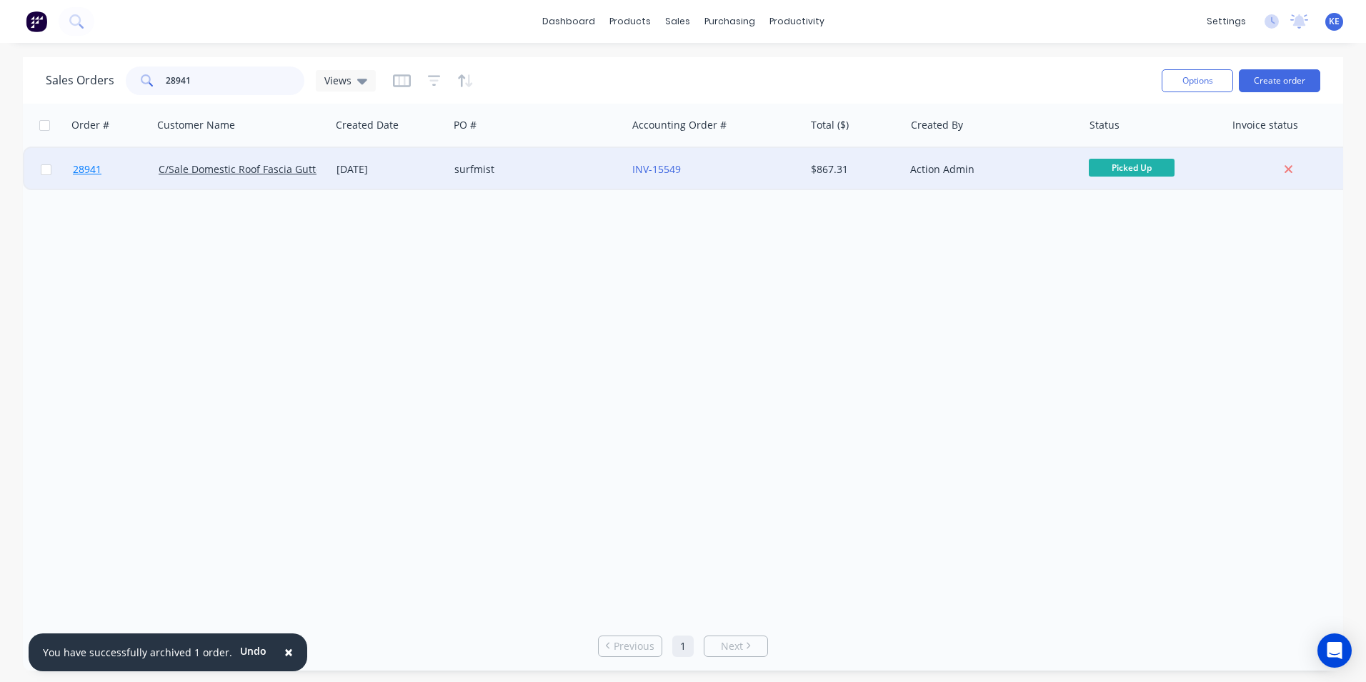
type input "28941"
click at [124, 165] on link "28941" at bounding box center [116, 169] width 86 height 43
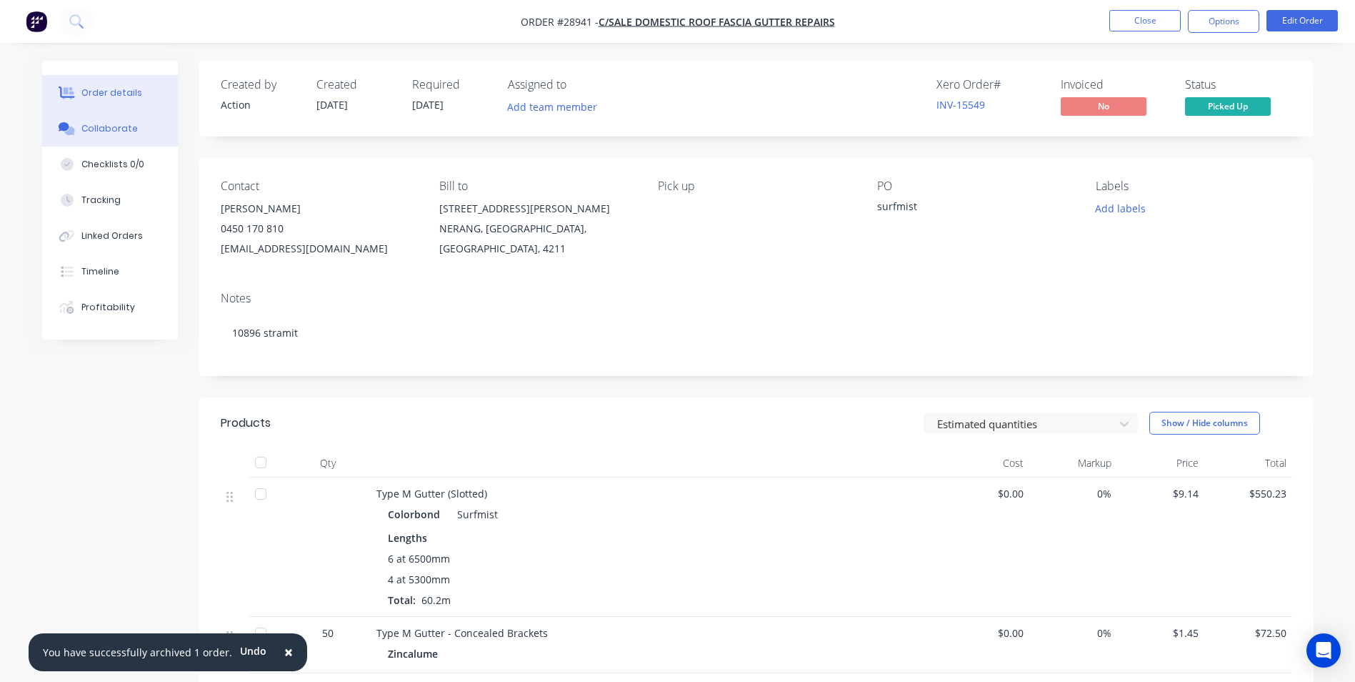
click at [88, 129] on div "Collaborate" at bounding box center [109, 128] width 56 height 13
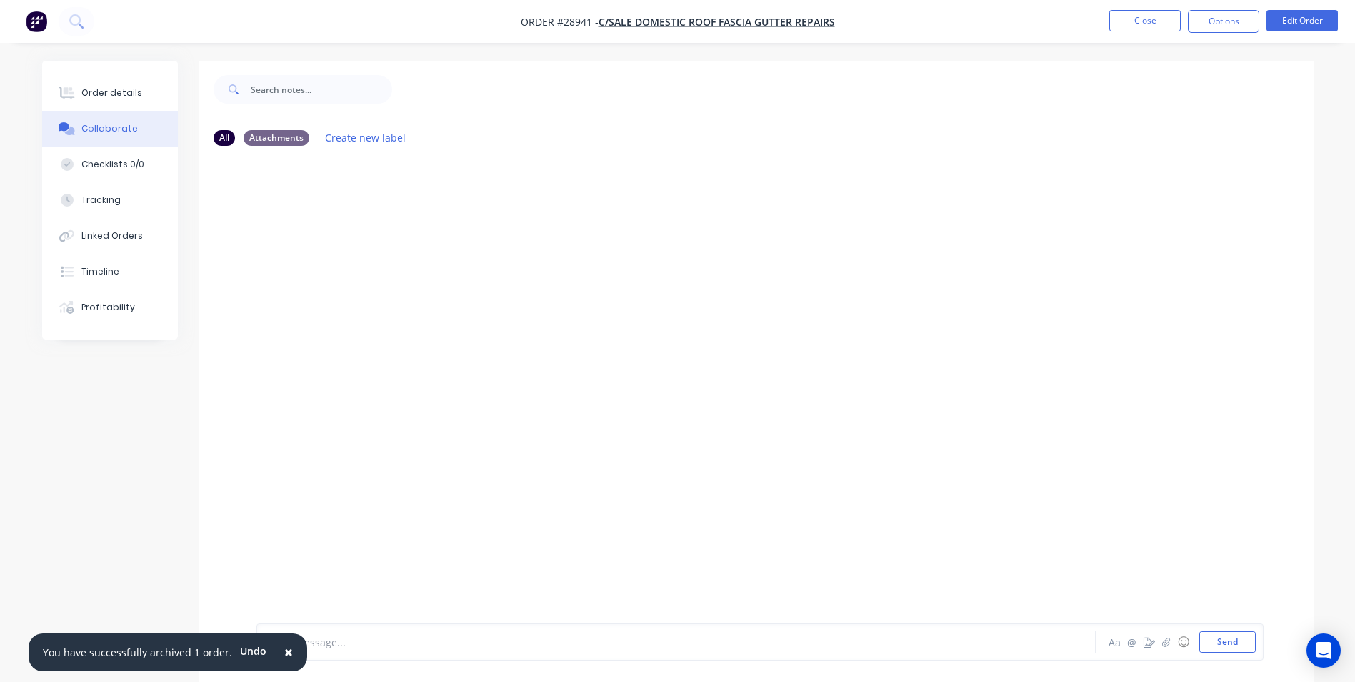
drag, startPoint x: 280, startPoint y: 650, endPoint x: 296, endPoint y: 649, distance: 16.5
click at [284, 650] on span "×" at bounding box center [288, 652] width 9 height 20
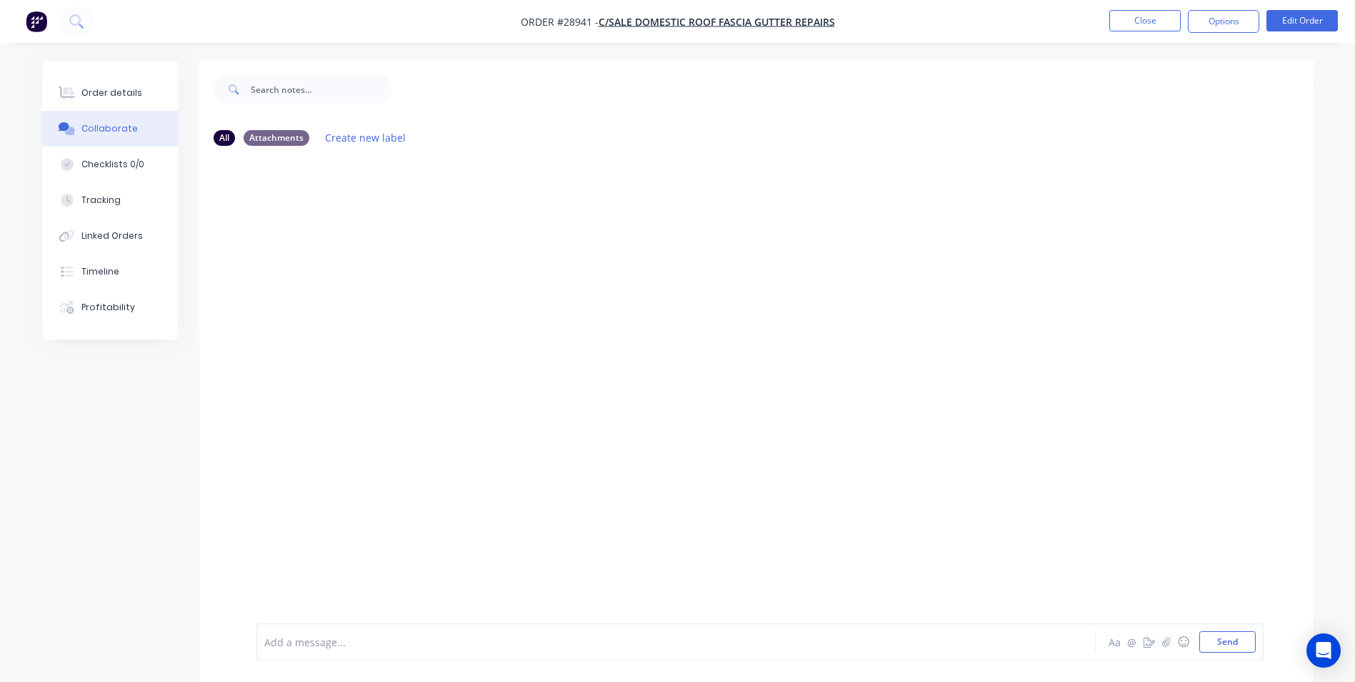
click at [309, 637] on div at bounding box center [636, 641] width 743 height 15
click at [116, 85] on button "Order details" at bounding box center [110, 93] width 136 height 36
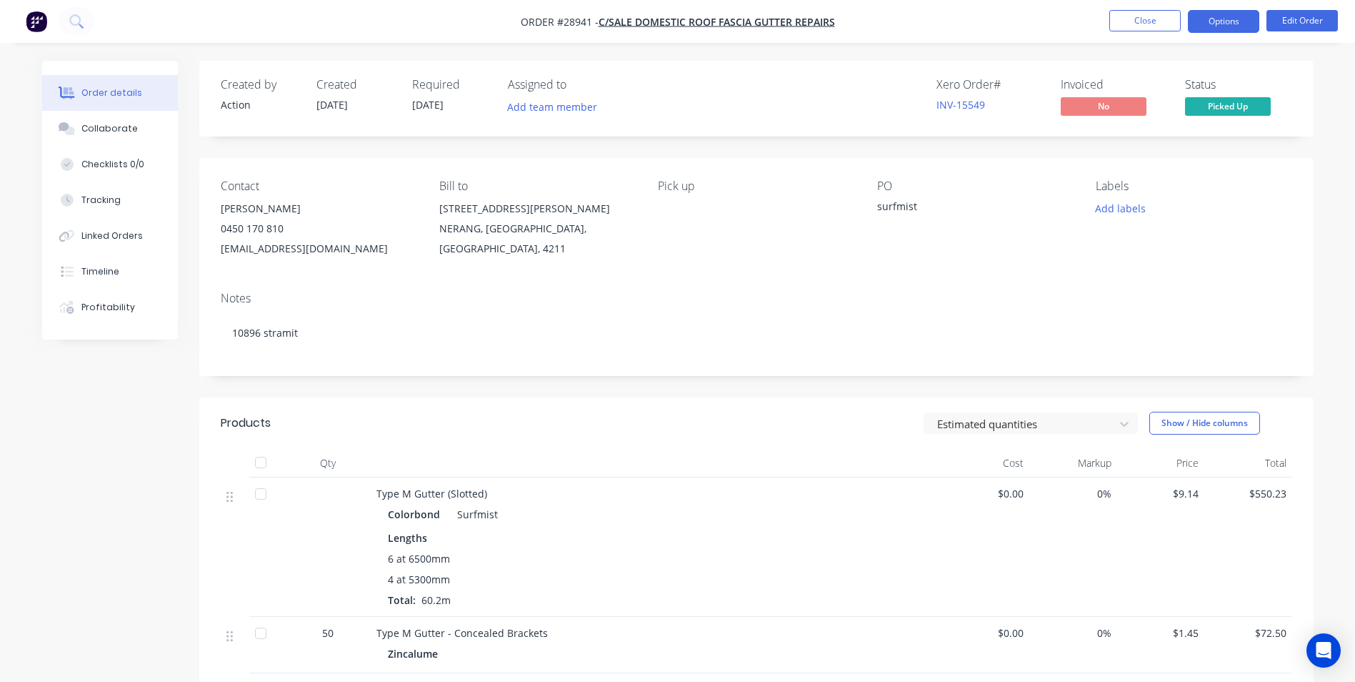
click at [1224, 22] on button "Options" at bounding box center [1223, 21] width 71 height 23
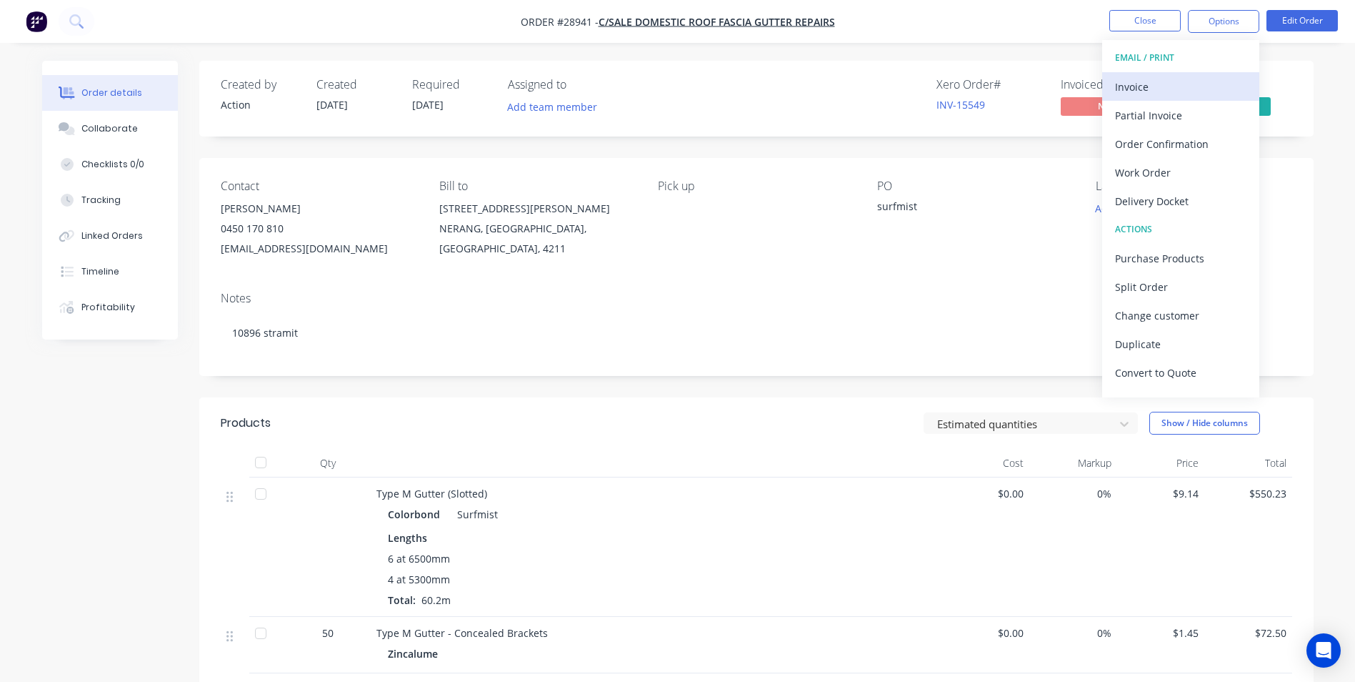
click at [1154, 87] on div "Invoice" at bounding box center [1180, 86] width 131 height 21
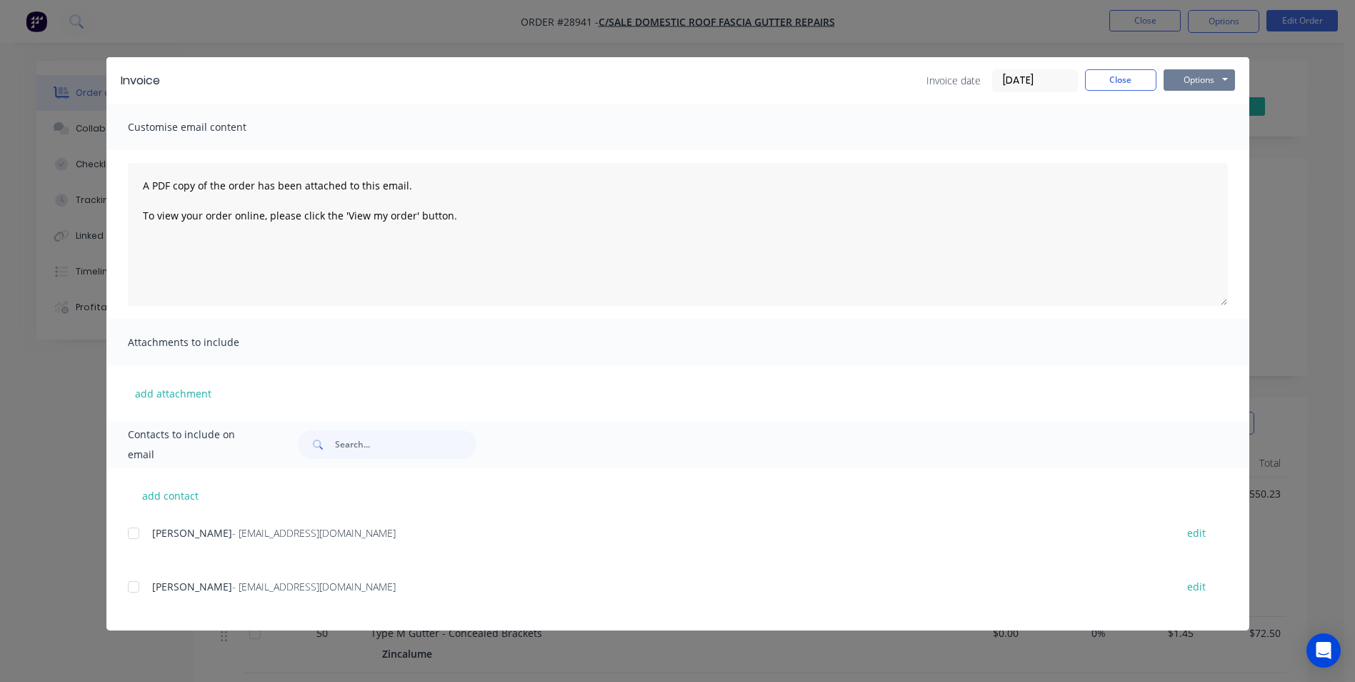
click at [1195, 80] on button "Options" at bounding box center [1199, 79] width 71 height 21
click at [1165, 135] on button "Print" at bounding box center [1209, 129] width 91 height 24
click at [1131, 78] on button "Close" at bounding box center [1120, 79] width 71 height 21
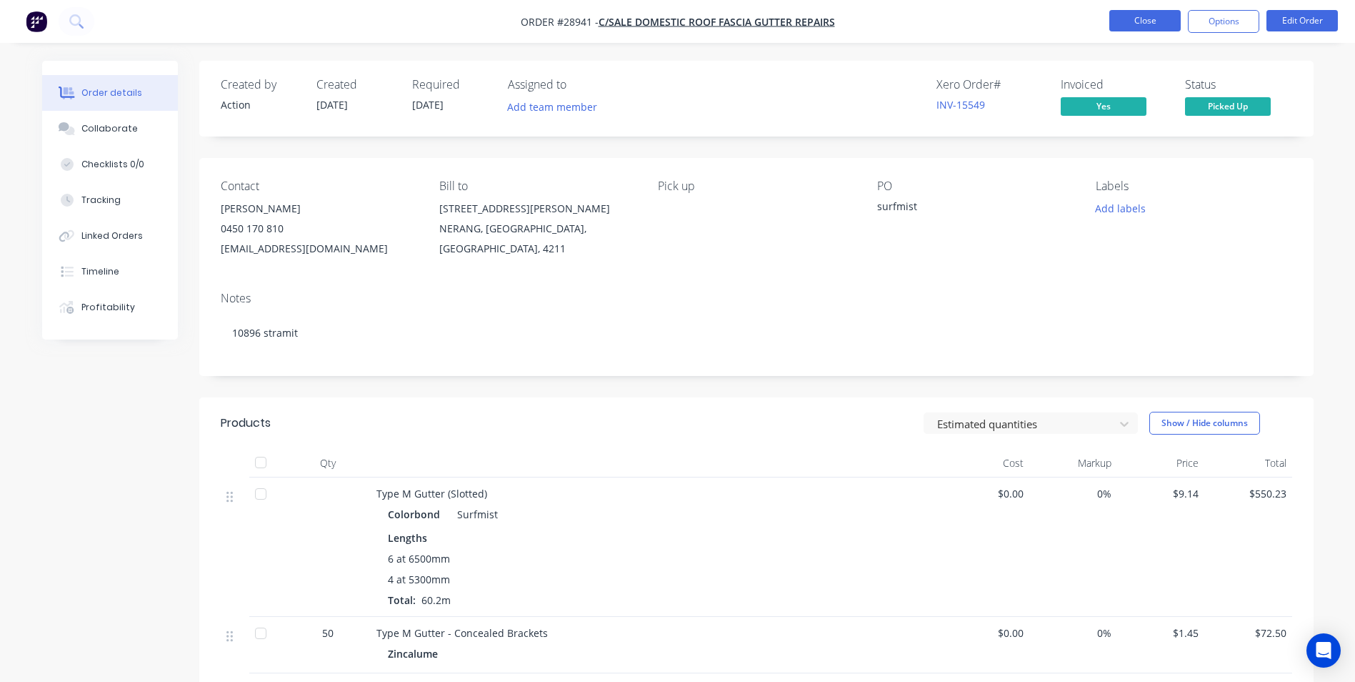
click at [1137, 16] on button "Close" at bounding box center [1145, 20] width 71 height 21
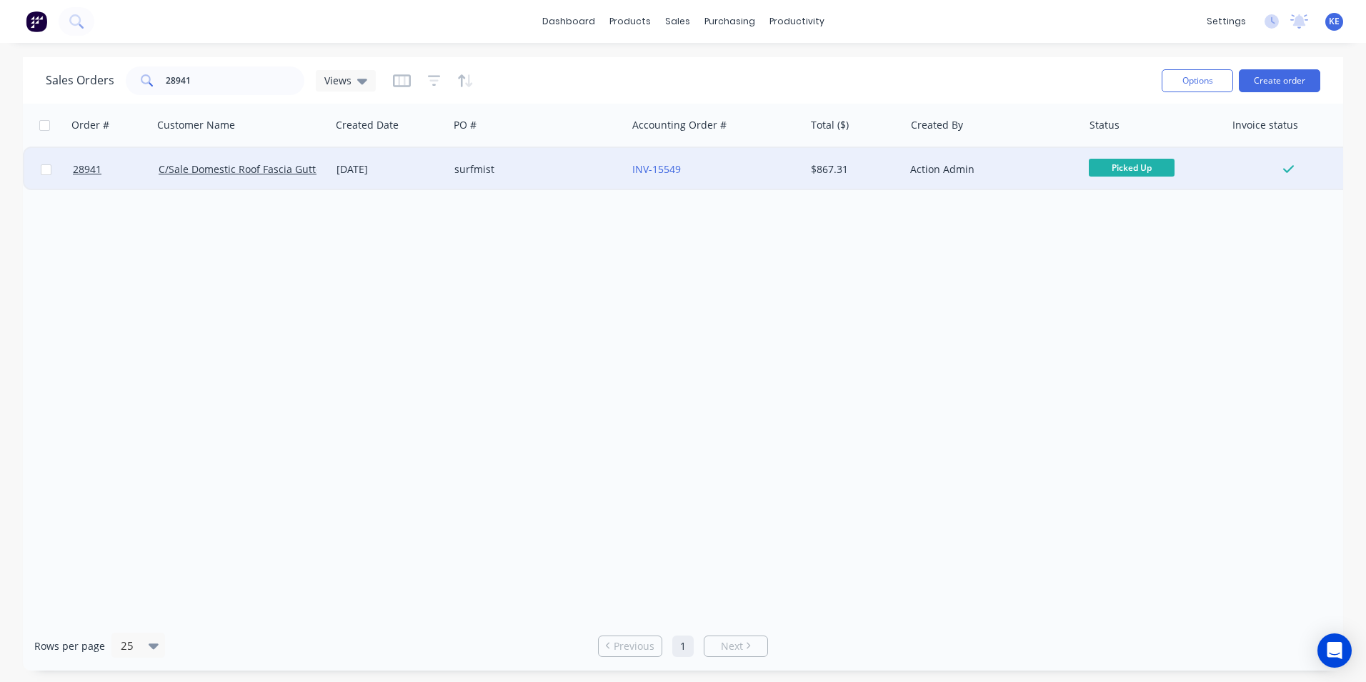
click at [41, 168] on input "checkbox" at bounding box center [46, 169] width 11 height 11
checkbox input "true"
click at [1192, 77] on button "Options" at bounding box center [1197, 80] width 71 height 23
click at [1145, 141] on div "Archive" at bounding box center [1154, 145] width 131 height 21
checkbox input "false"
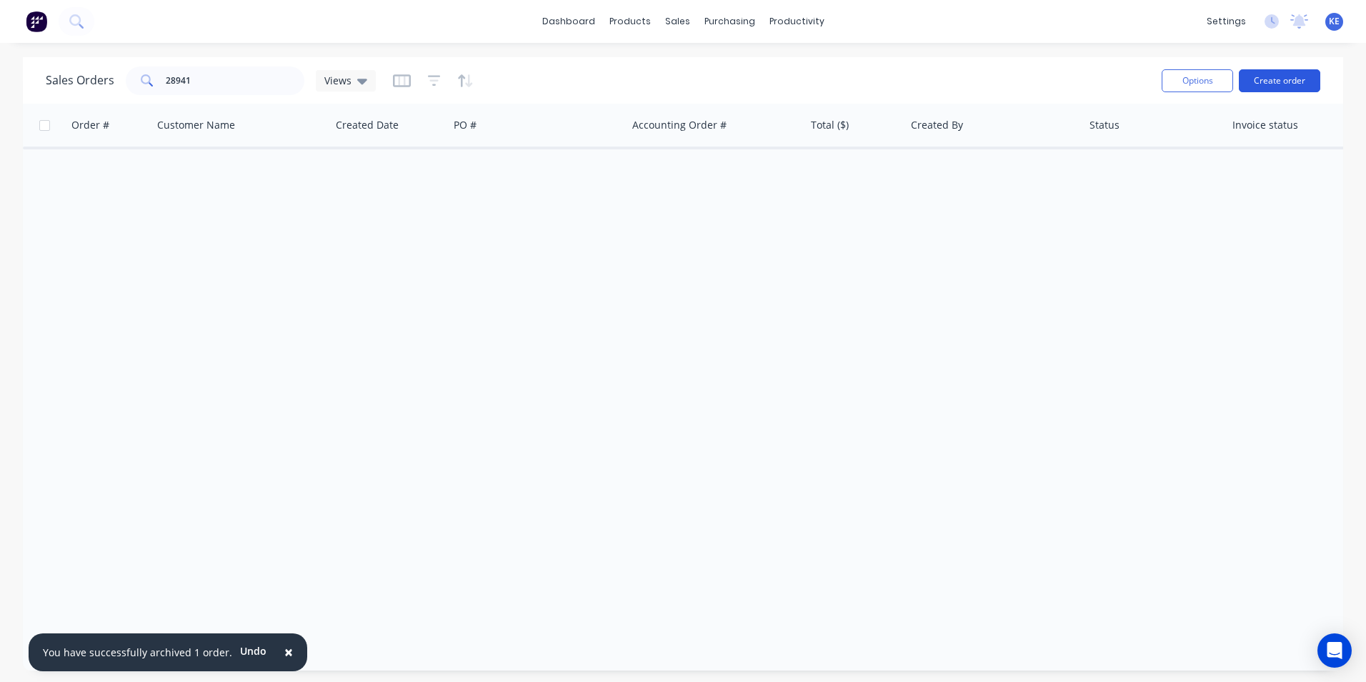
click at [1268, 80] on button "Create order" at bounding box center [1279, 80] width 81 height 23
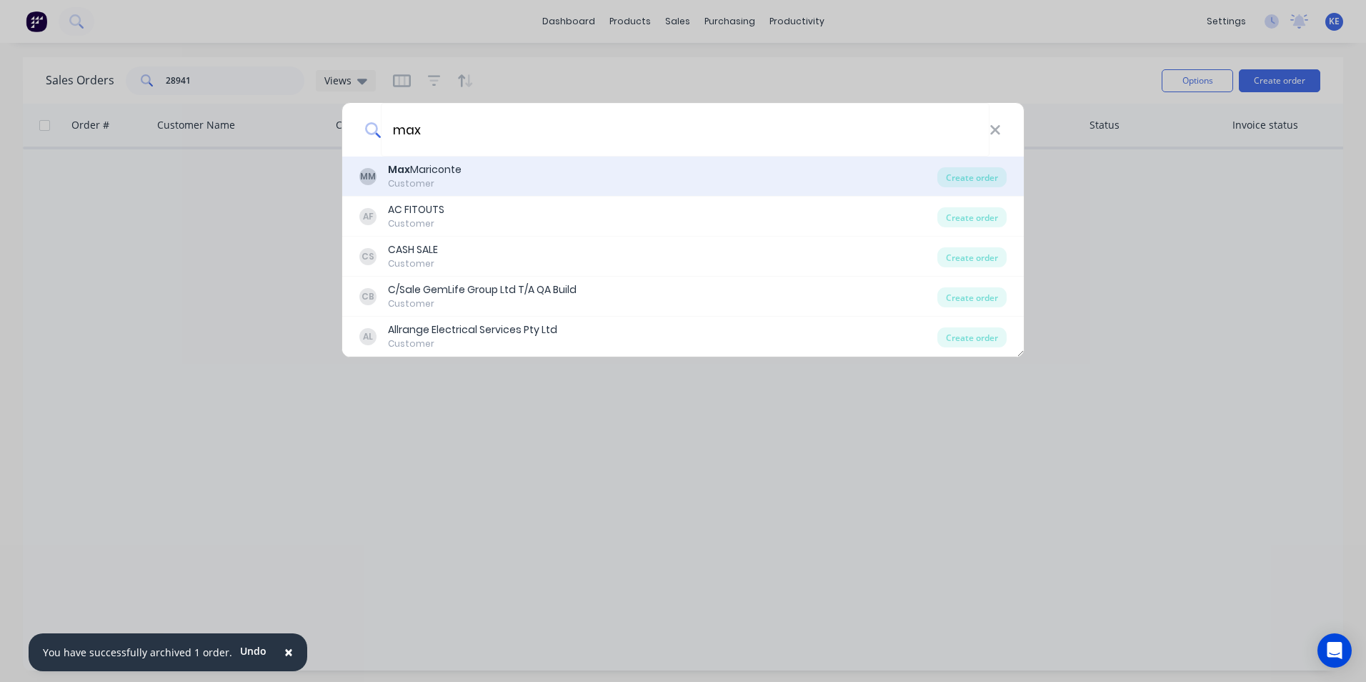
type input "max"
click at [444, 177] on div "[PERSON_NAME]" at bounding box center [425, 169] width 74 height 15
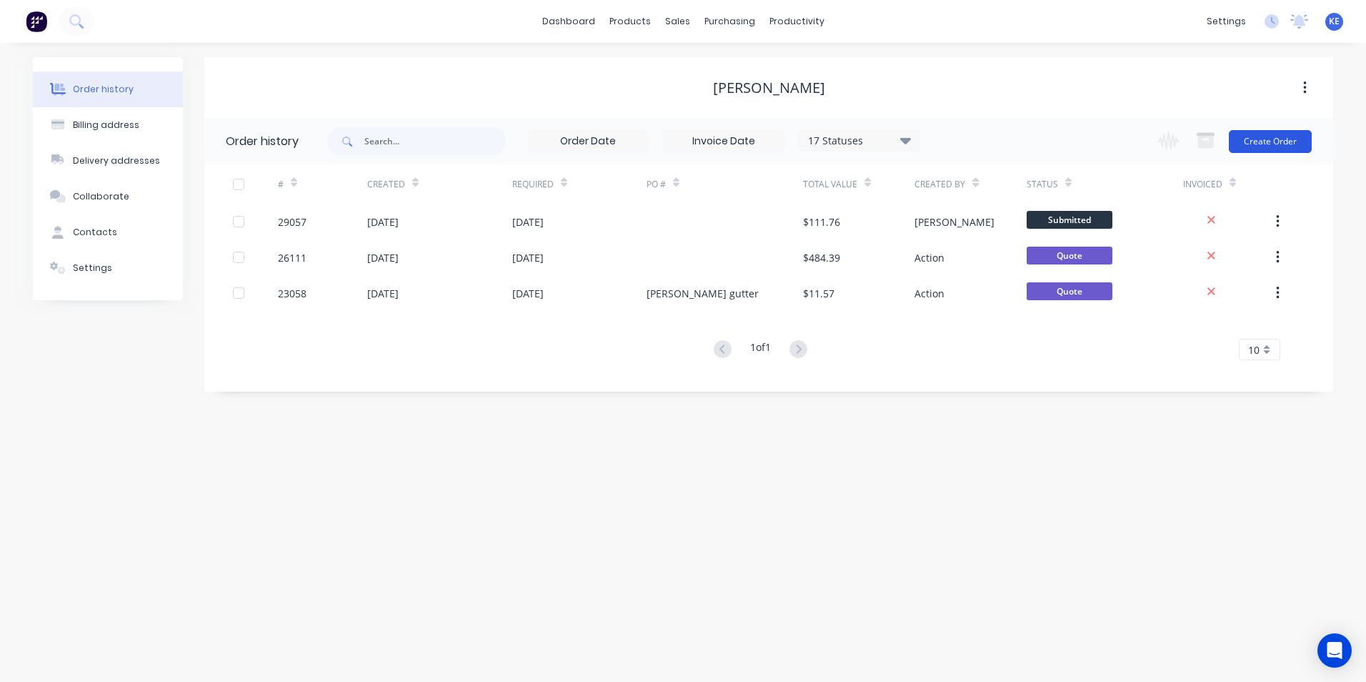
click at [1263, 141] on button "Create Order" at bounding box center [1270, 141] width 83 height 23
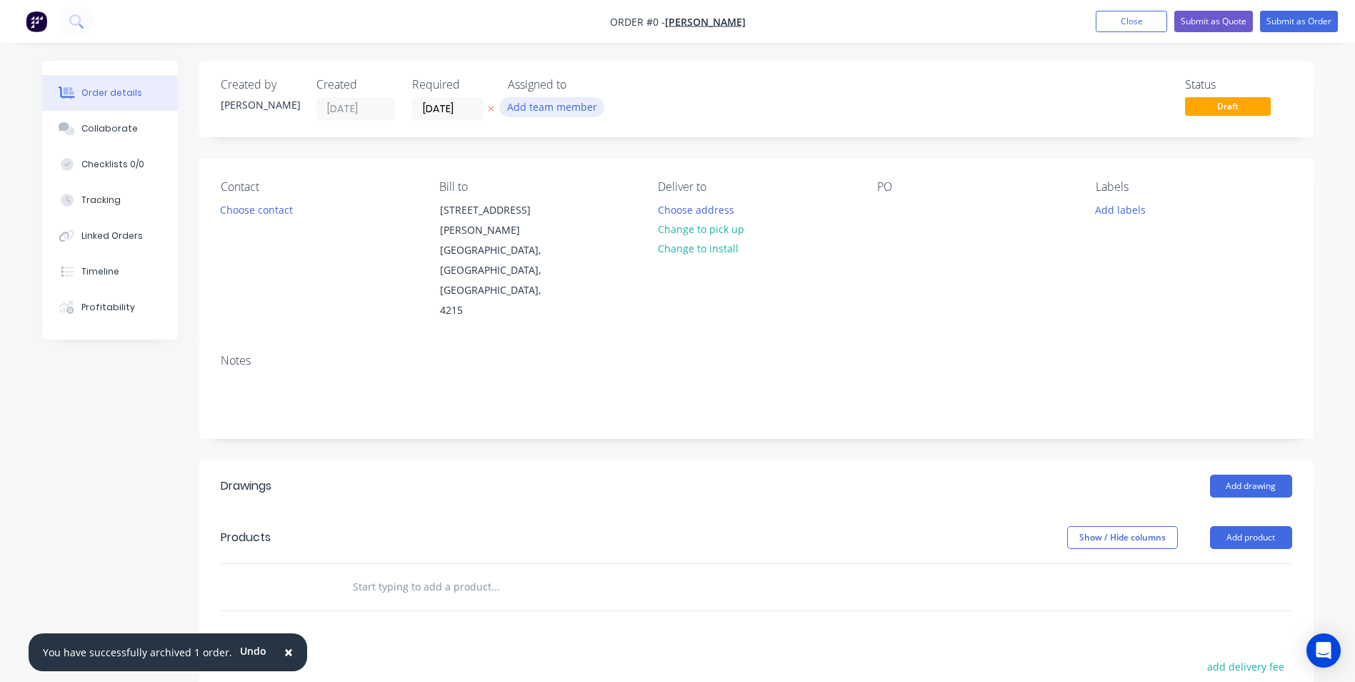
click at [557, 104] on button "Add team member" at bounding box center [551, 106] width 105 height 19
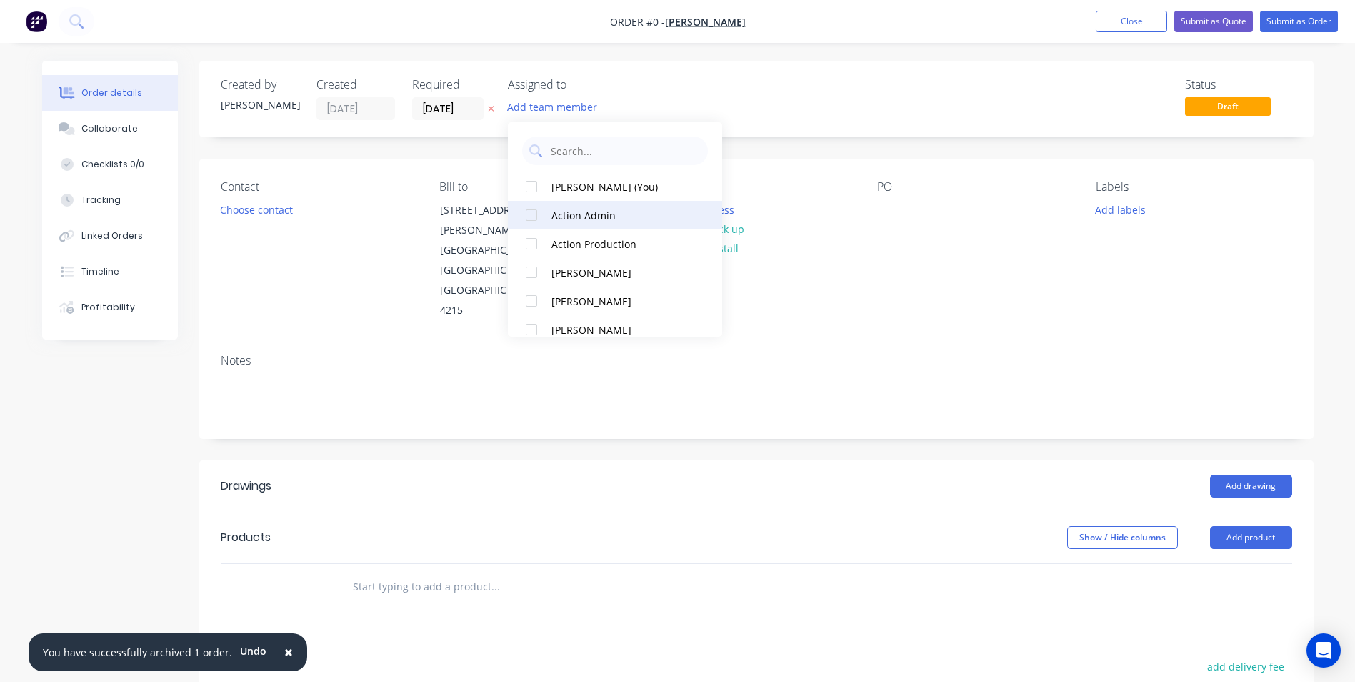
click at [532, 218] on div at bounding box center [531, 215] width 29 height 29
click at [907, 109] on div "Order details Collaborate Checklists 0/0 Tracking Linked Orders Timeline Profit…" at bounding box center [678, 518] width 1300 height 914
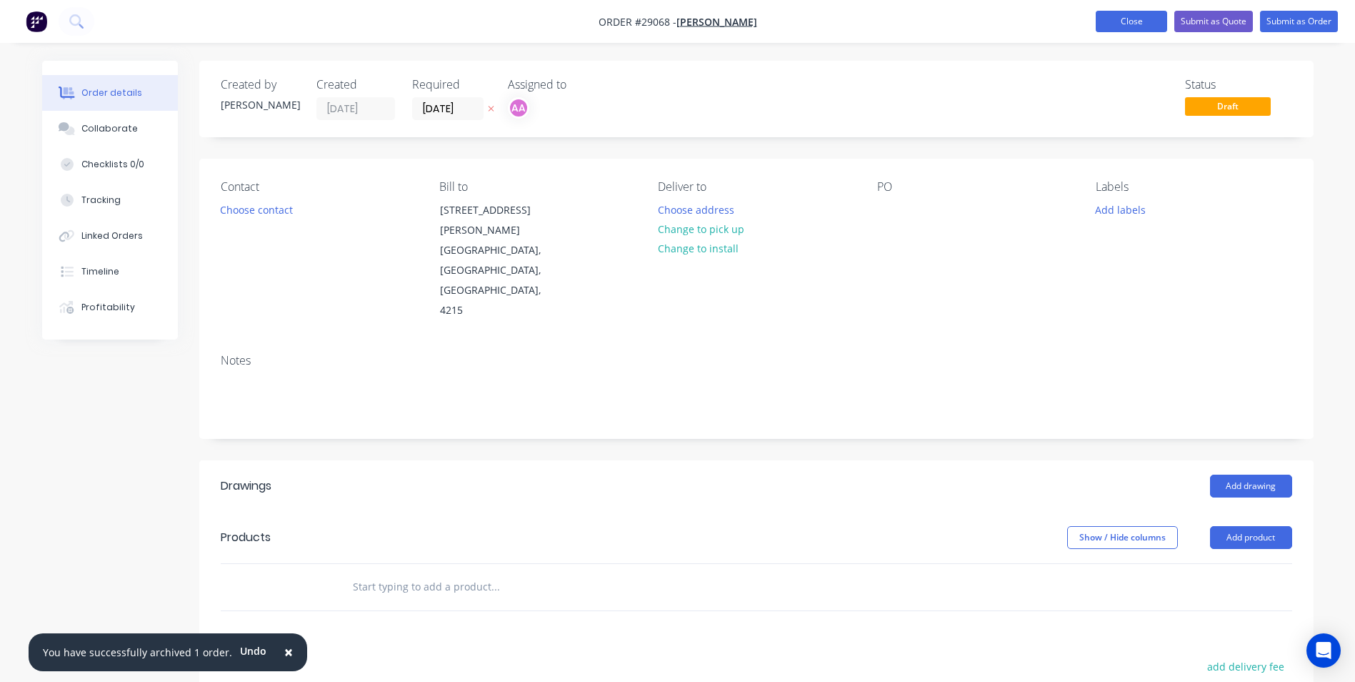
click at [1124, 14] on button "Close" at bounding box center [1131, 21] width 71 height 21
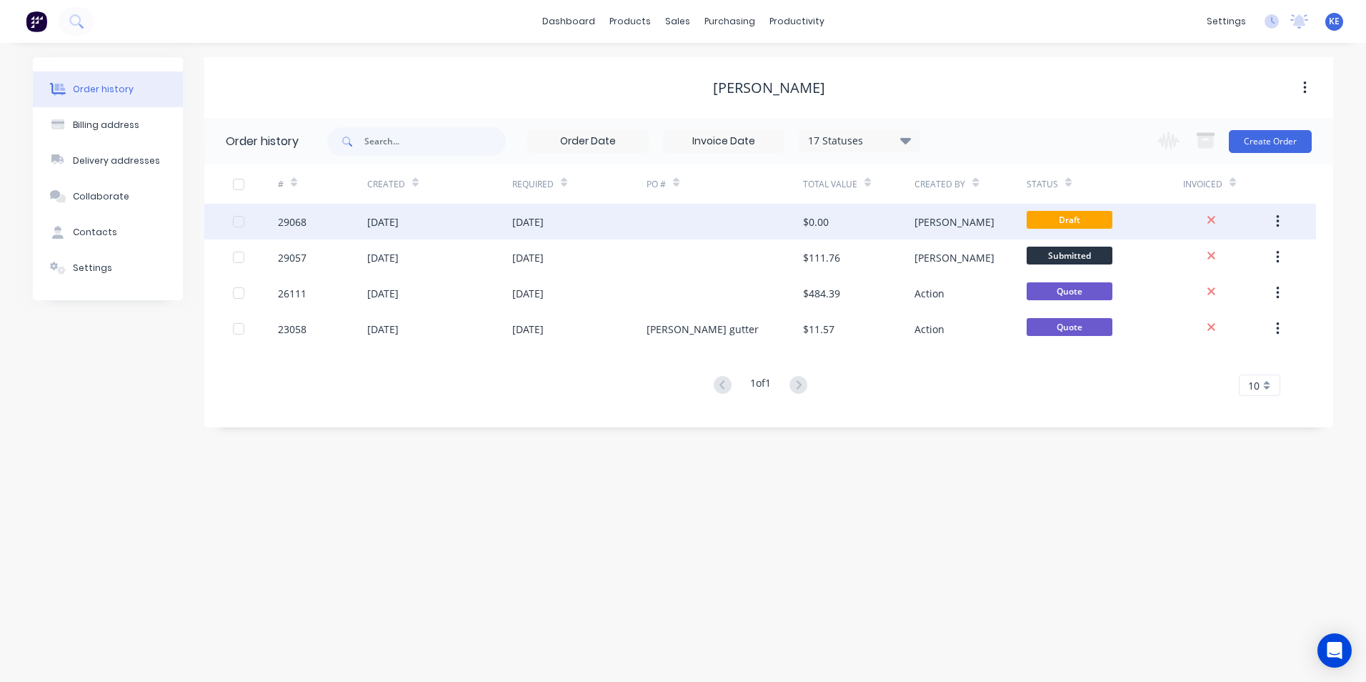
click at [1280, 219] on button "button" at bounding box center [1278, 222] width 34 height 26
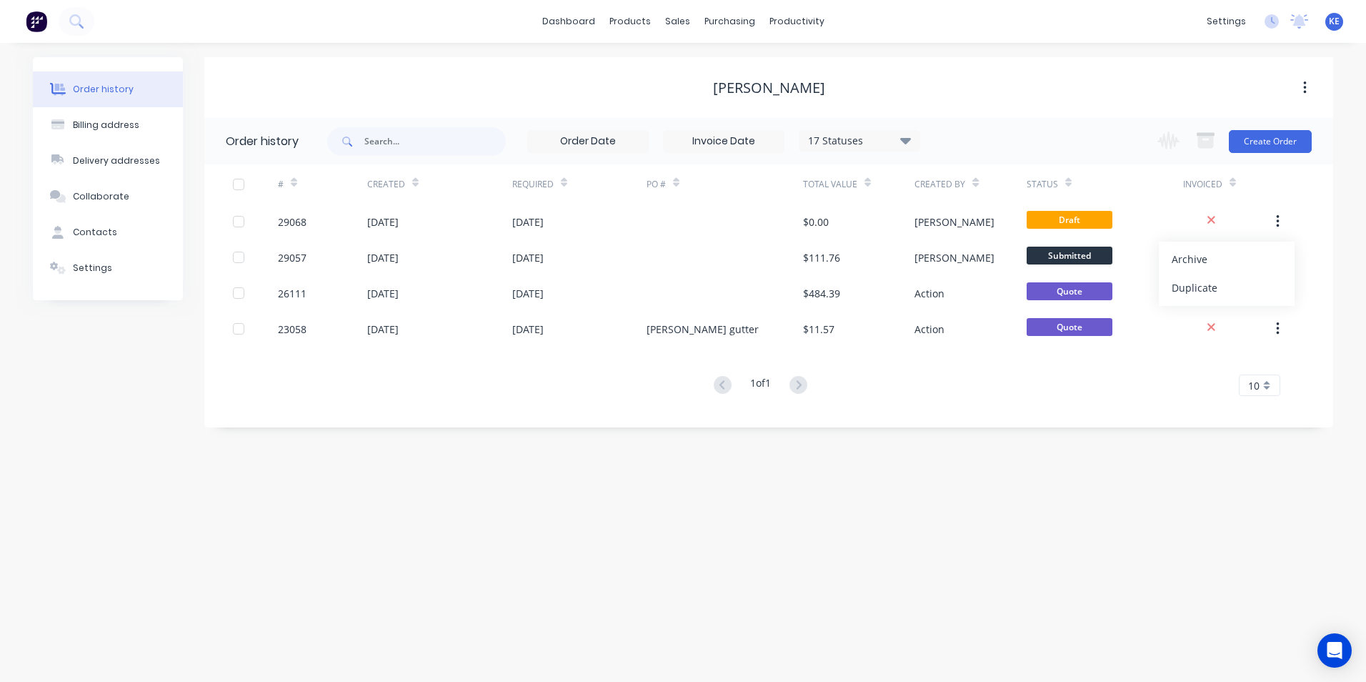
click at [900, 487] on div "Order history Billing address Delivery addresses Collaborate Contacts Settings …" at bounding box center [683, 362] width 1366 height 639
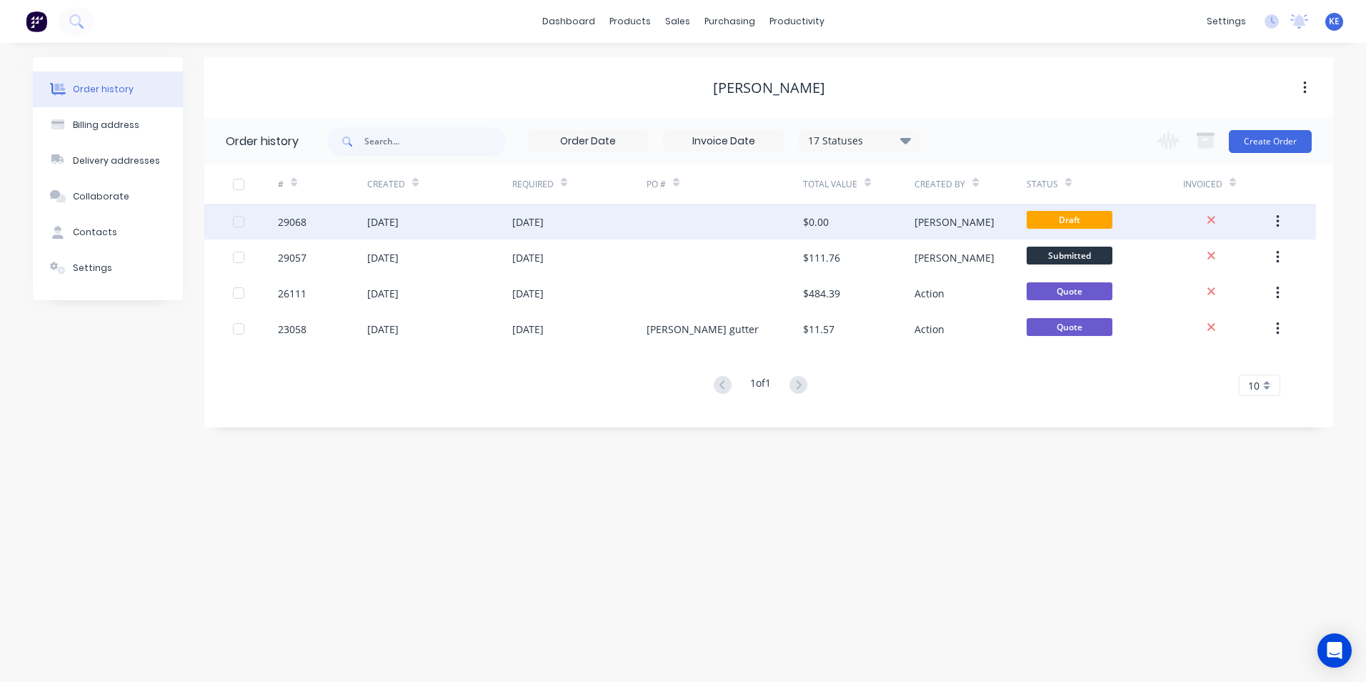
click at [241, 224] on div at bounding box center [238, 221] width 29 height 29
click at [1204, 136] on icon "button" at bounding box center [1206, 142] width 16 height 12
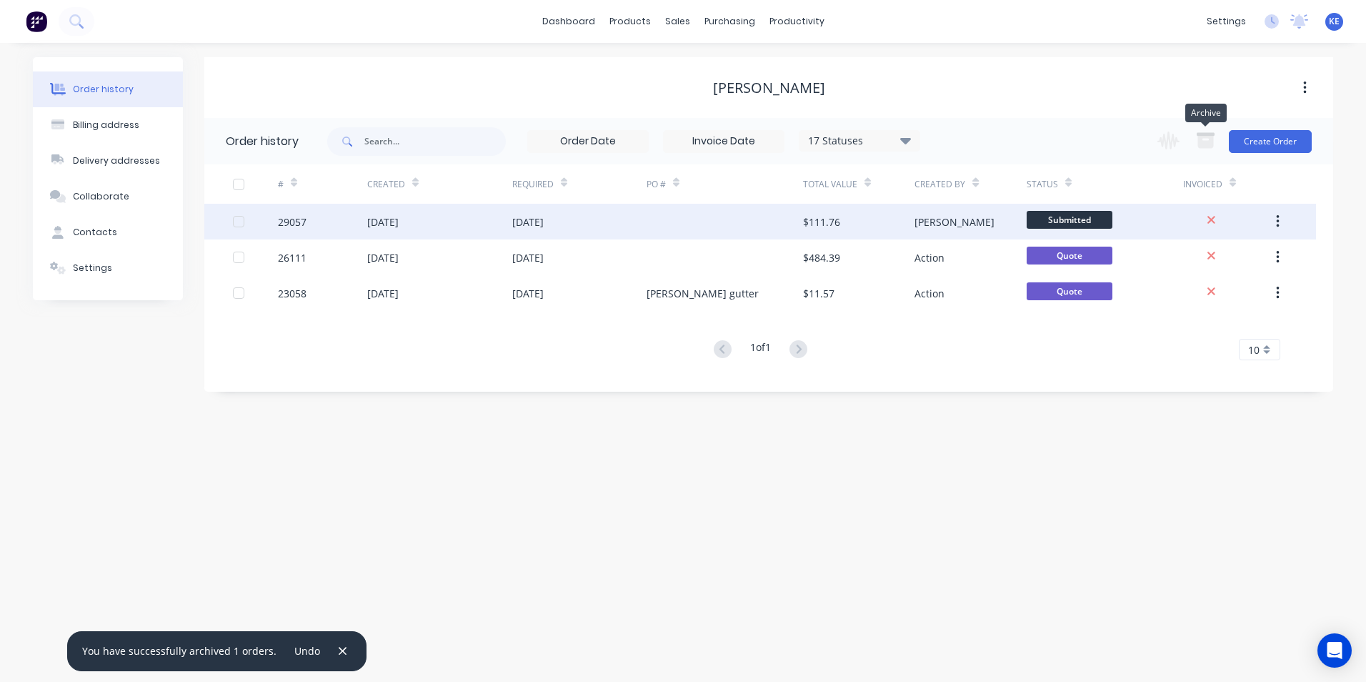
click at [339, 222] on div "29057" at bounding box center [322, 222] width 89 height 36
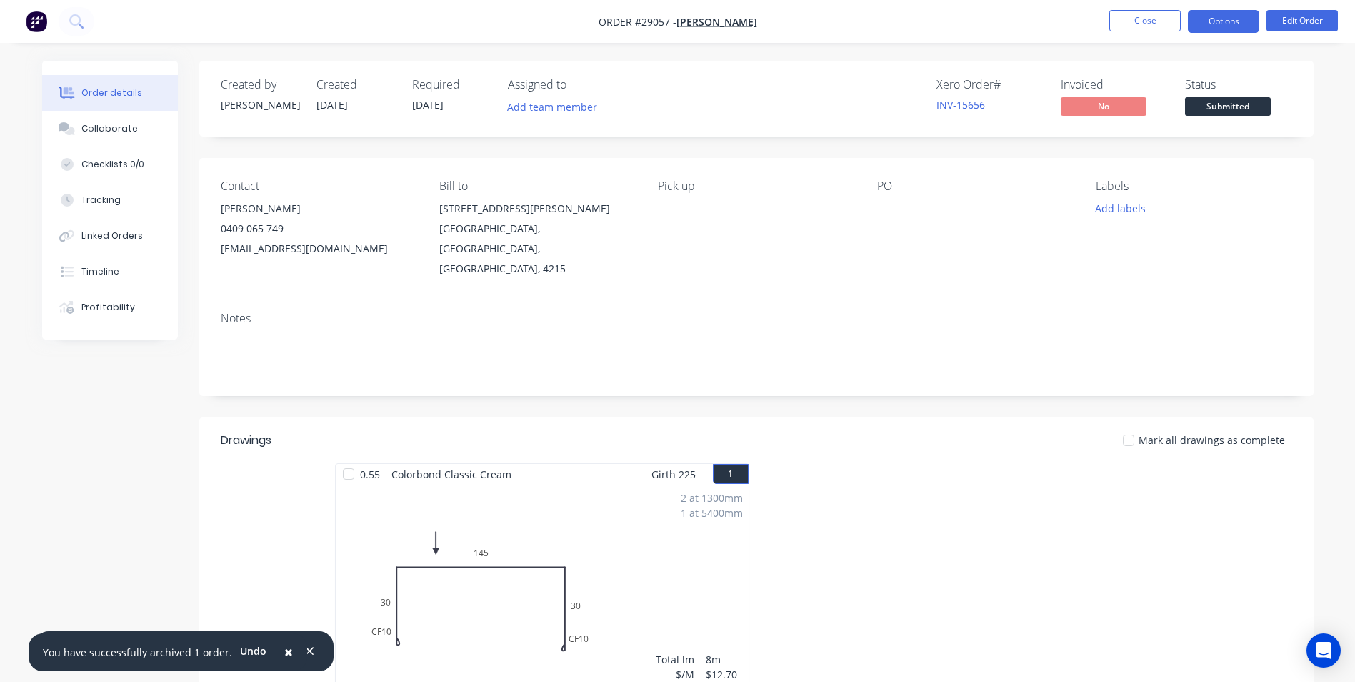
click at [1228, 24] on button "Options" at bounding box center [1223, 21] width 71 height 23
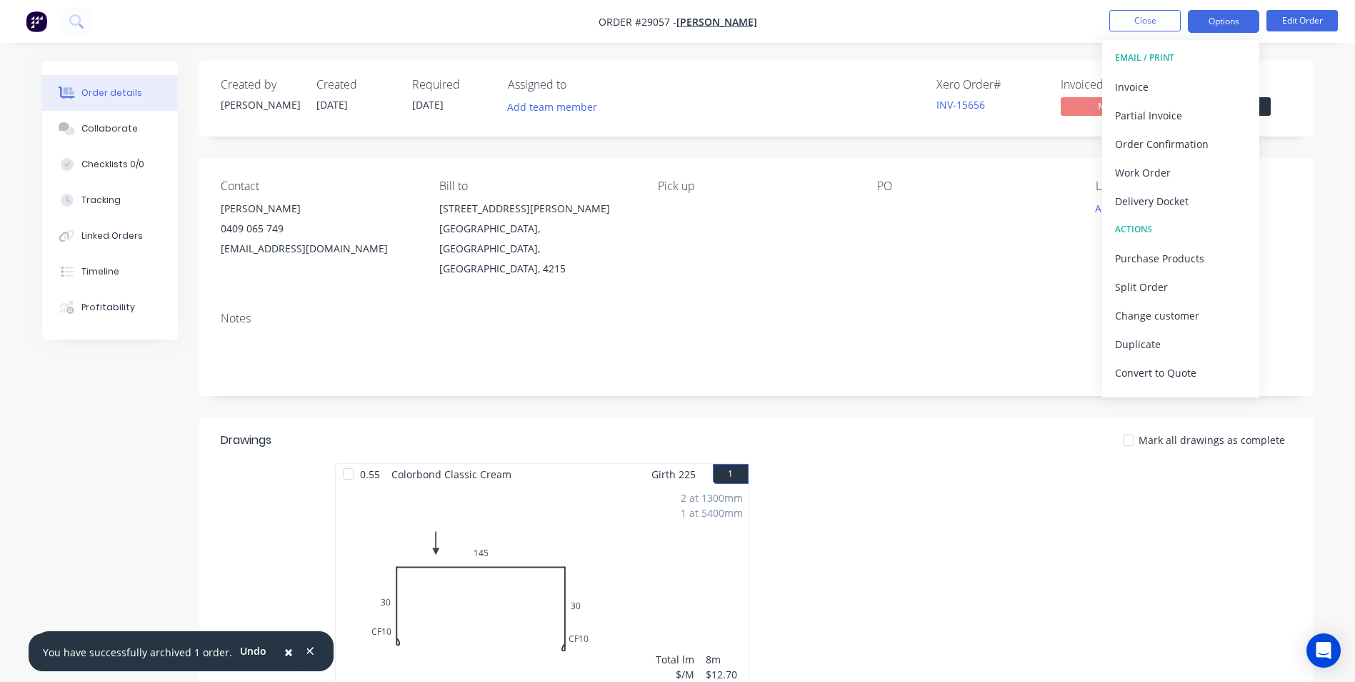
drag, startPoint x: 1071, startPoint y: 32, endPoint x: 1220, endPoint y: 21, distance: 149.8
click at [1074, 29] on nav "Order #29057 - Max Mariconte Close Options EMAIL / PRINT Invoice Partial Invoic…" at bounding box center [677, 21] width 1355 height 43
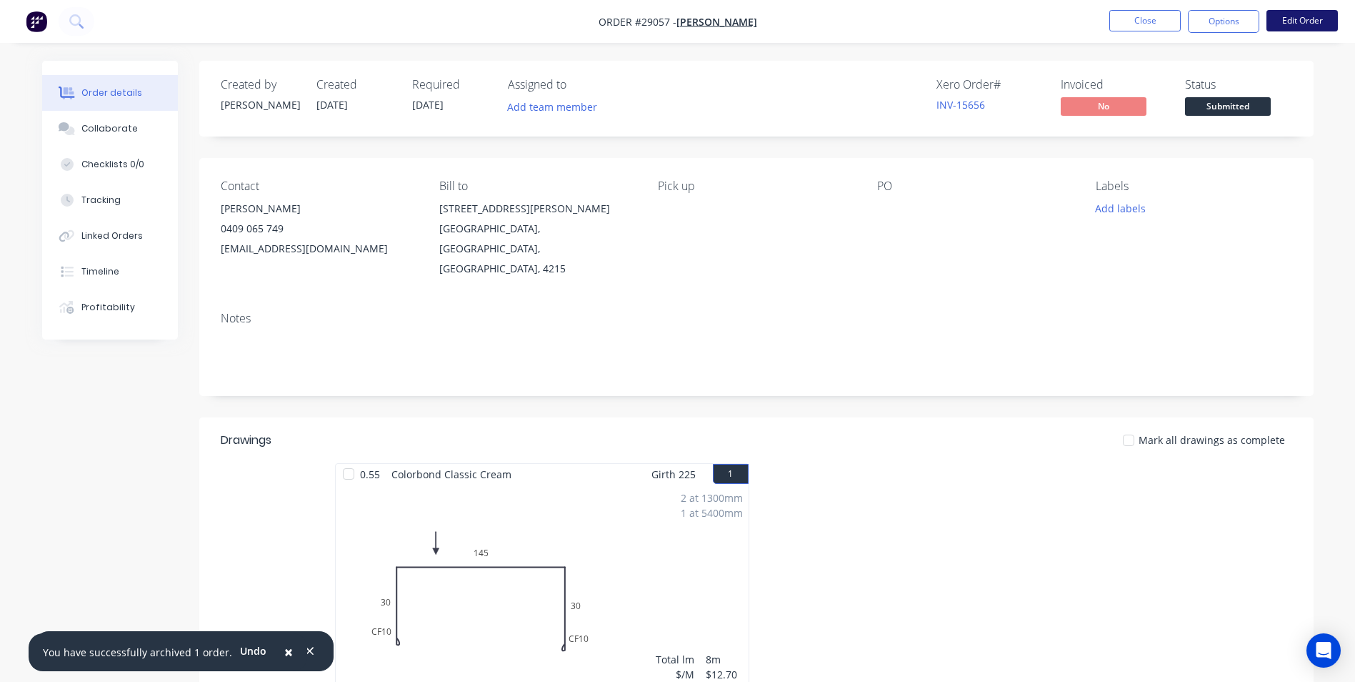
click at [1307, 13] on button "Edit Order" at bounding box center [1302, 20] width 71 height 21
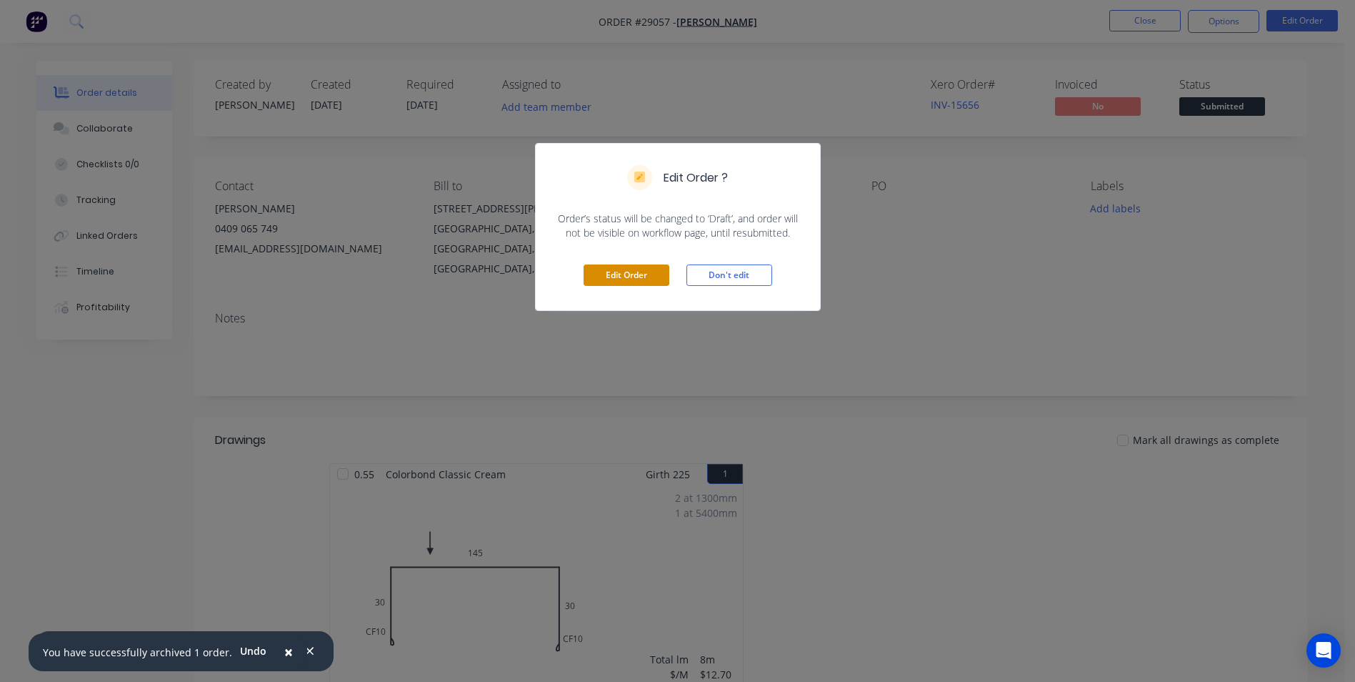
click at [630, 275] on button "Edit Order" at bounding box center [627, 274] width 86 height 21
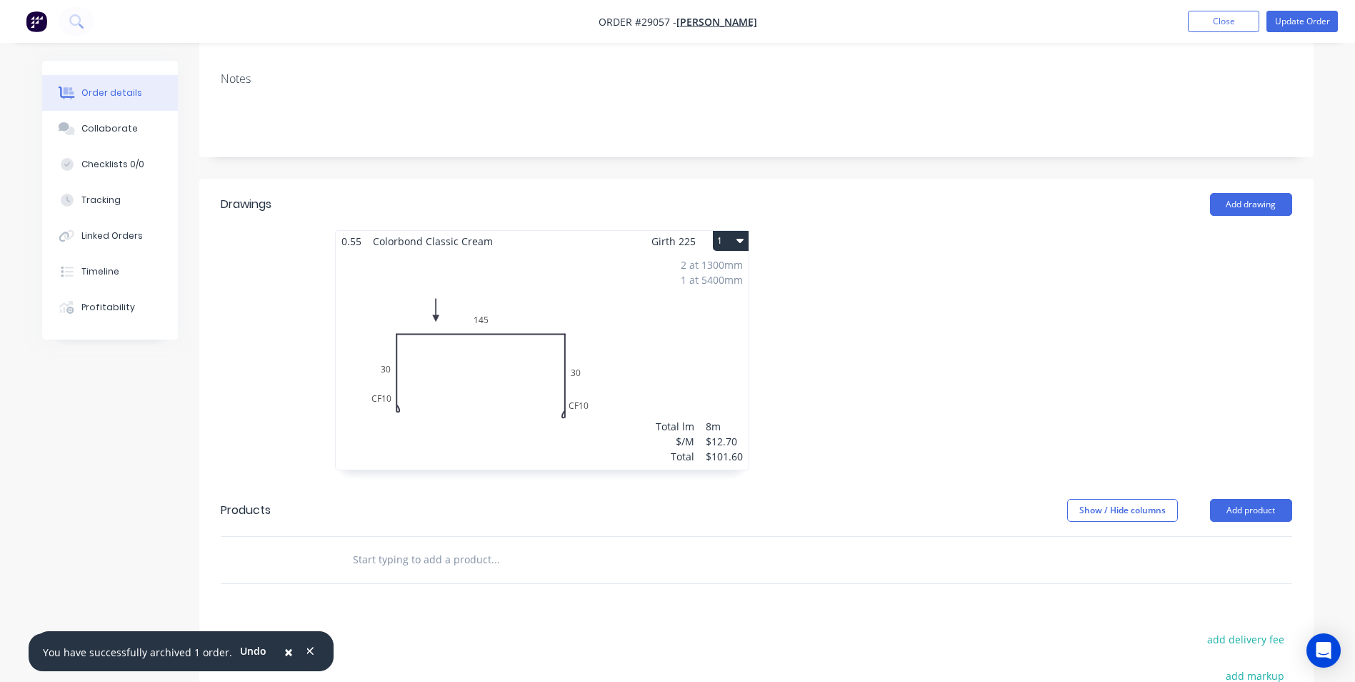
scroll to position [286, 0]
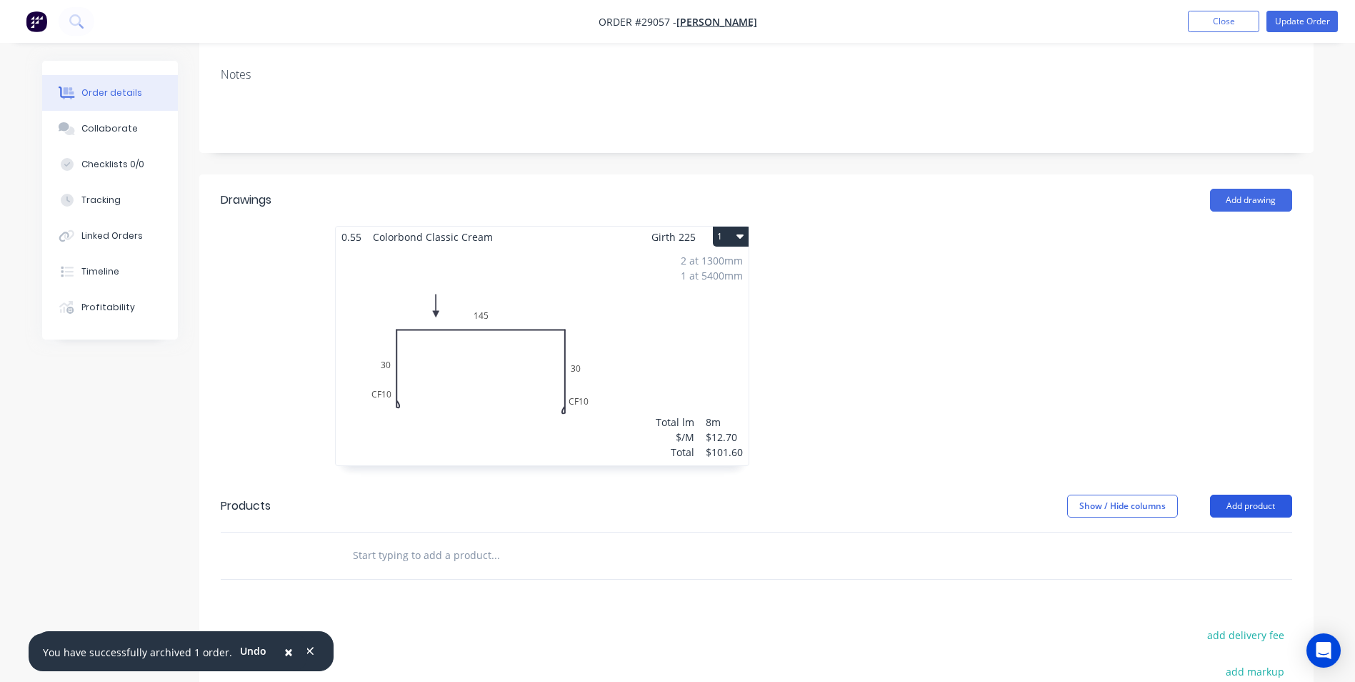
click at [1230, 494] on button "Add product" at bounding box center [1251, 505] width 82 height 23
click at [1206, 532] on div "Product catalogue" at bounding box center [1225, 542] width 110 height 21
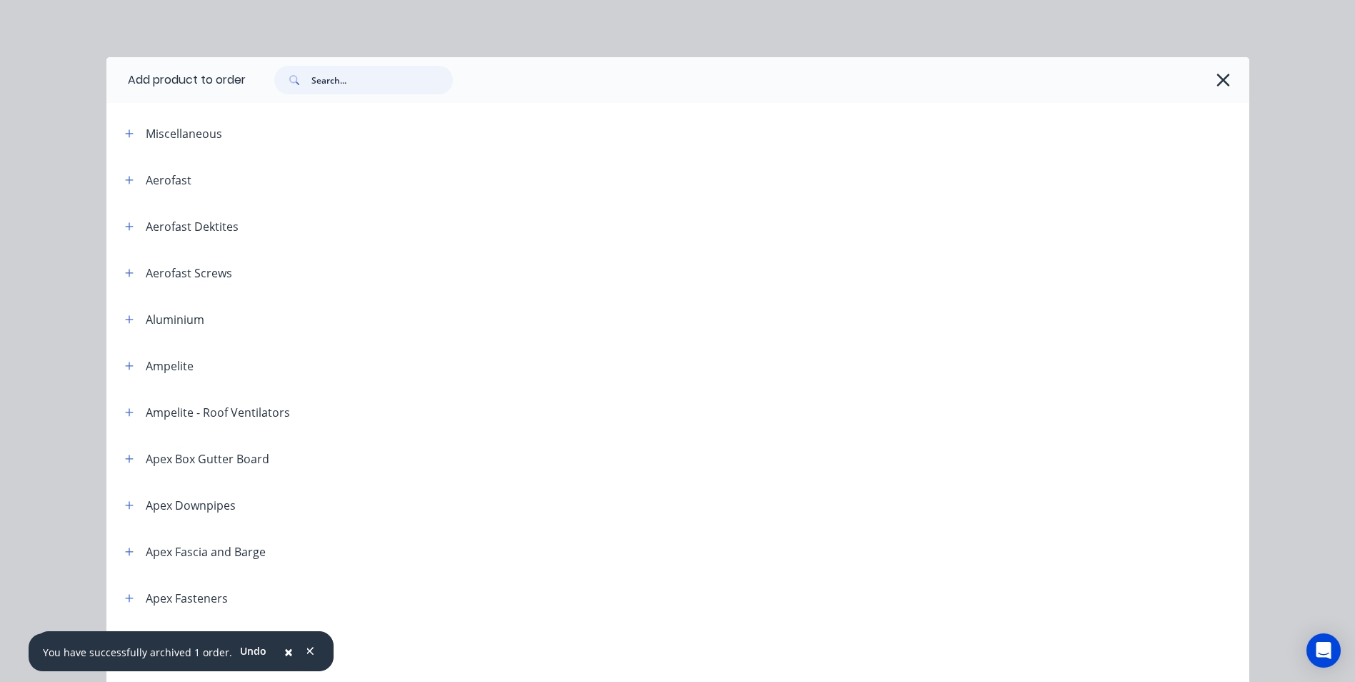
click at [356, 77] on input "text" at bounding box center [381, 80] width 141 height 29
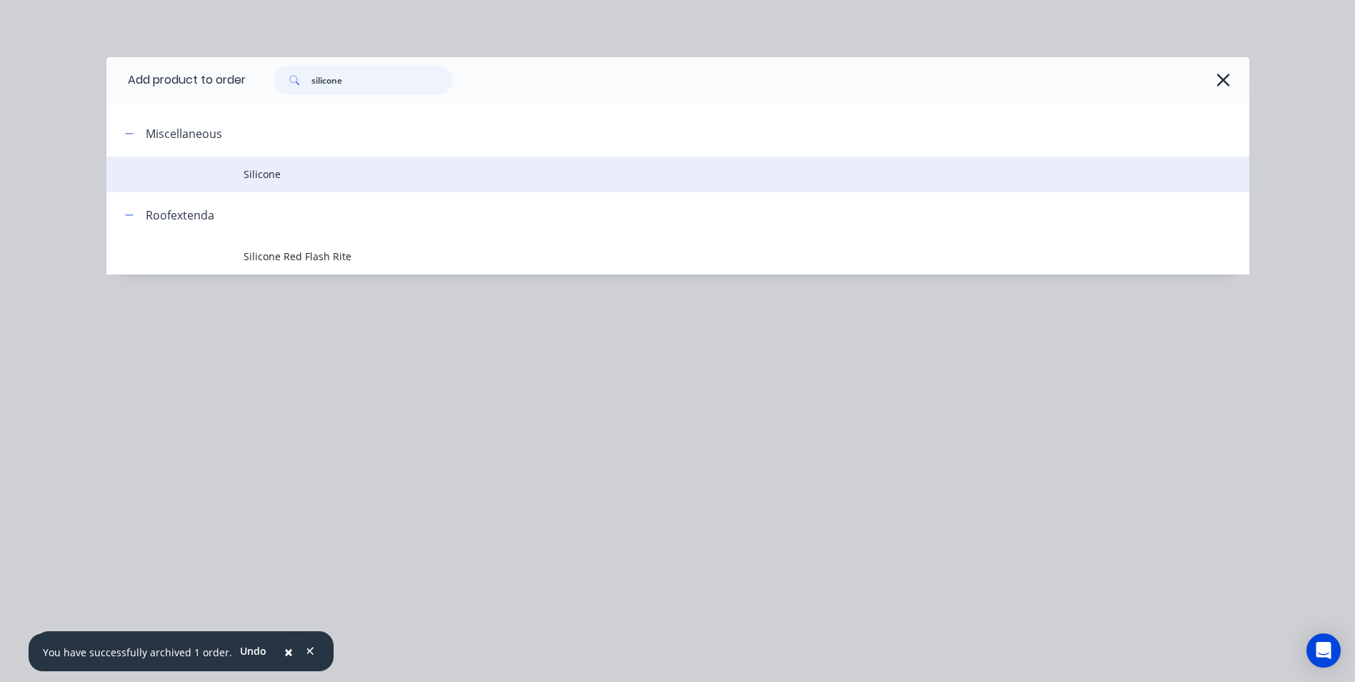
type input "silicone"
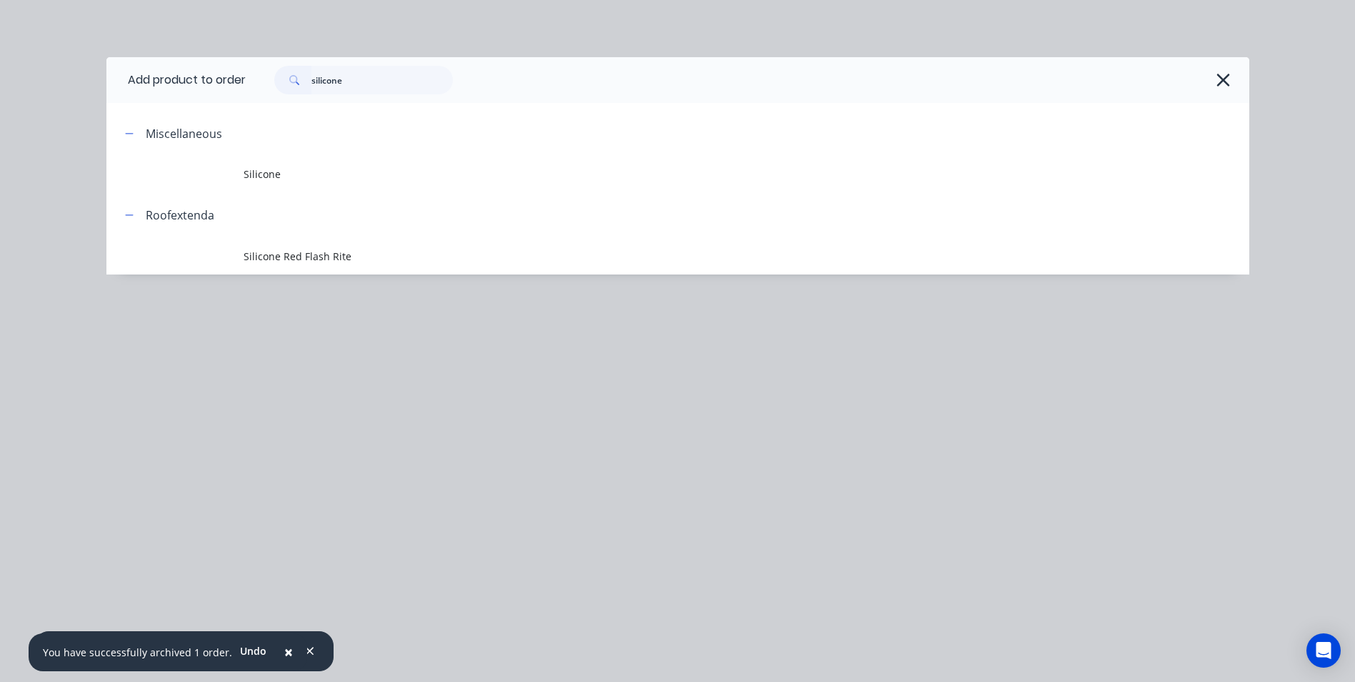
drag, startPoint x: 251, startPoint y: 180, endPoint x: 259, endPoint y: 178, distance: 8.8
click at [258, 179] on span "Silicone" at bounding box center [646, 173] width 804 height 15
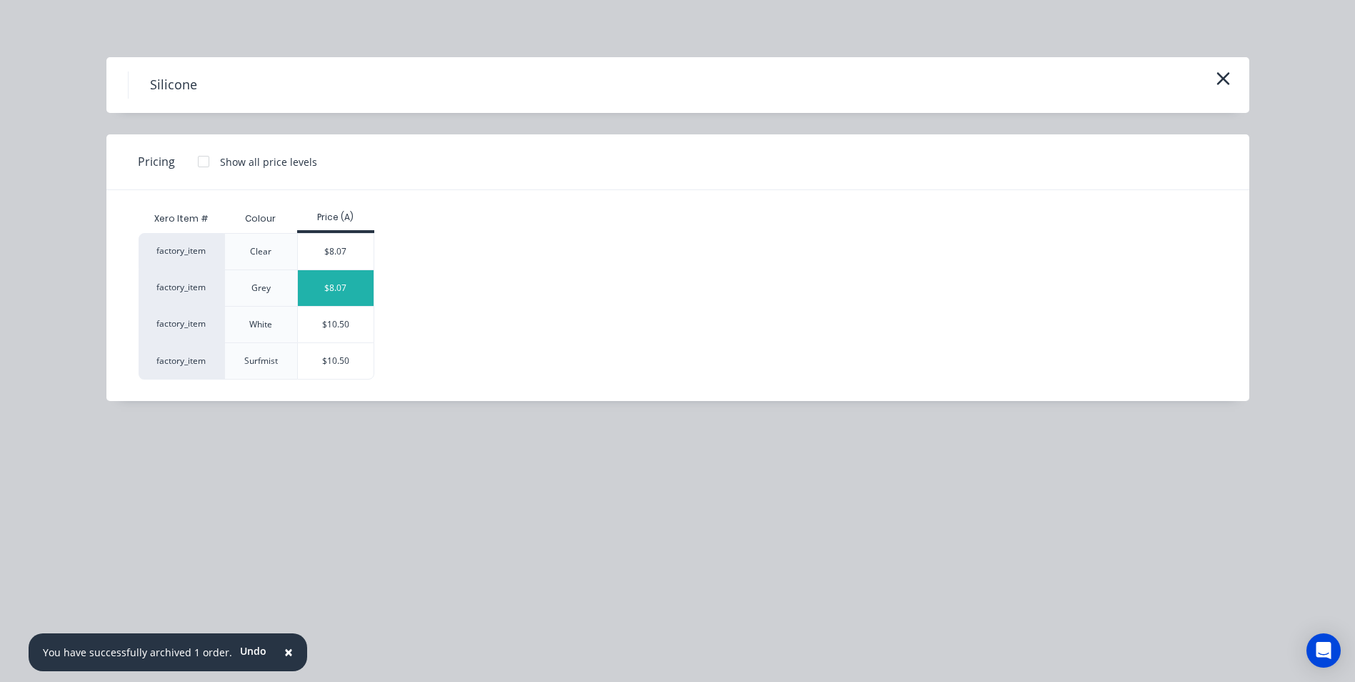
click at [332, 291] on div "$8.07" at bounding box center [336, 288] width 76 height 36
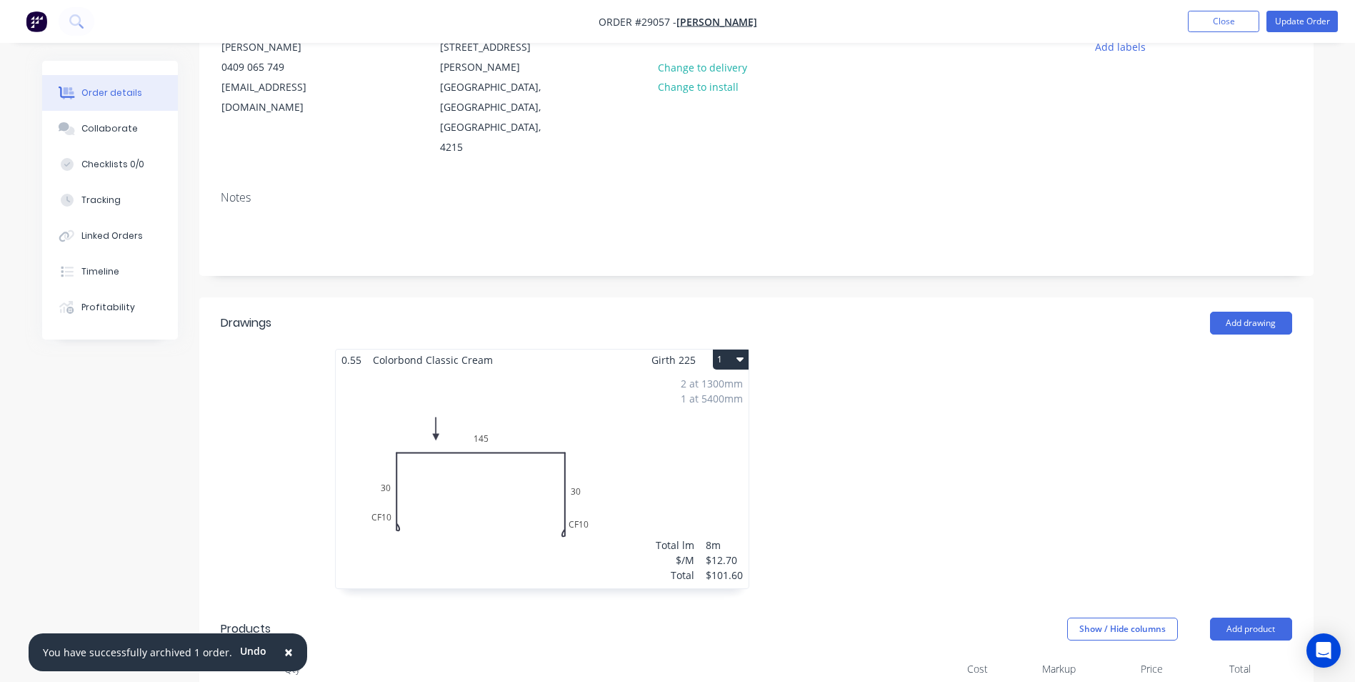
scroll to position [0, 0]
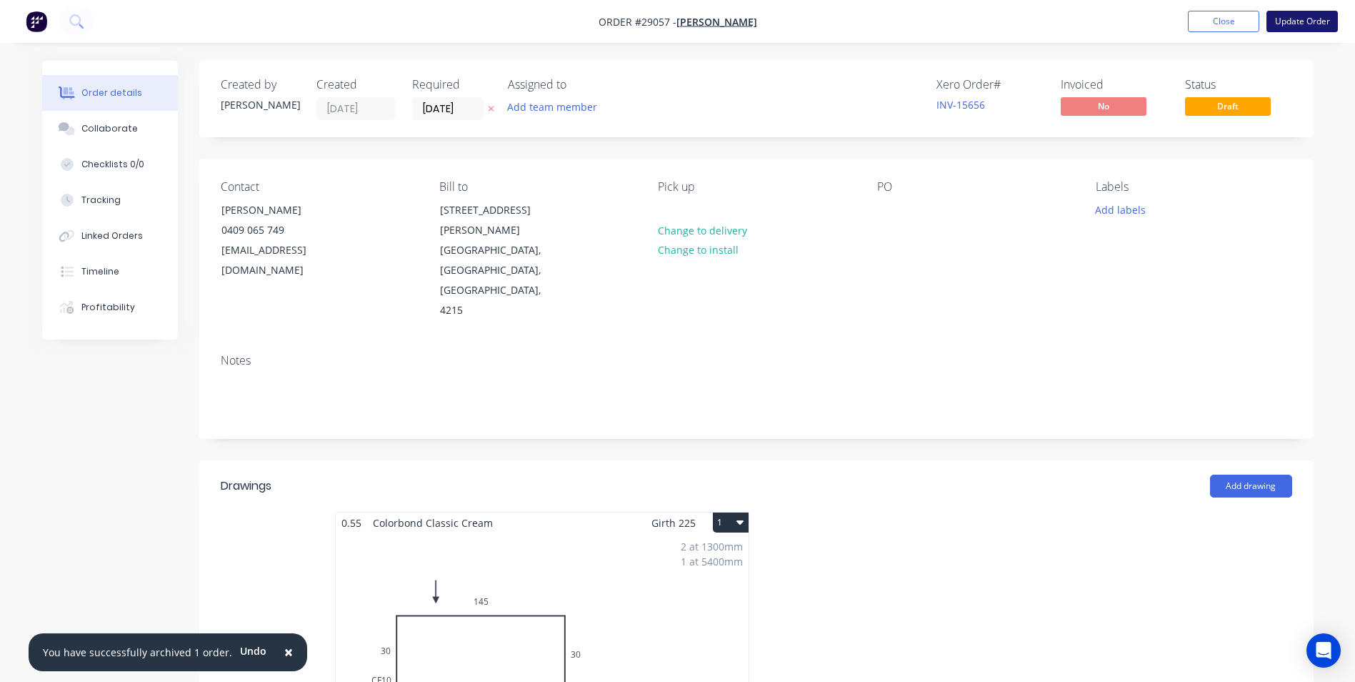
click at [1294, 20] on button "Update Order" at bounding box center [1302, 21] width 71 height 21
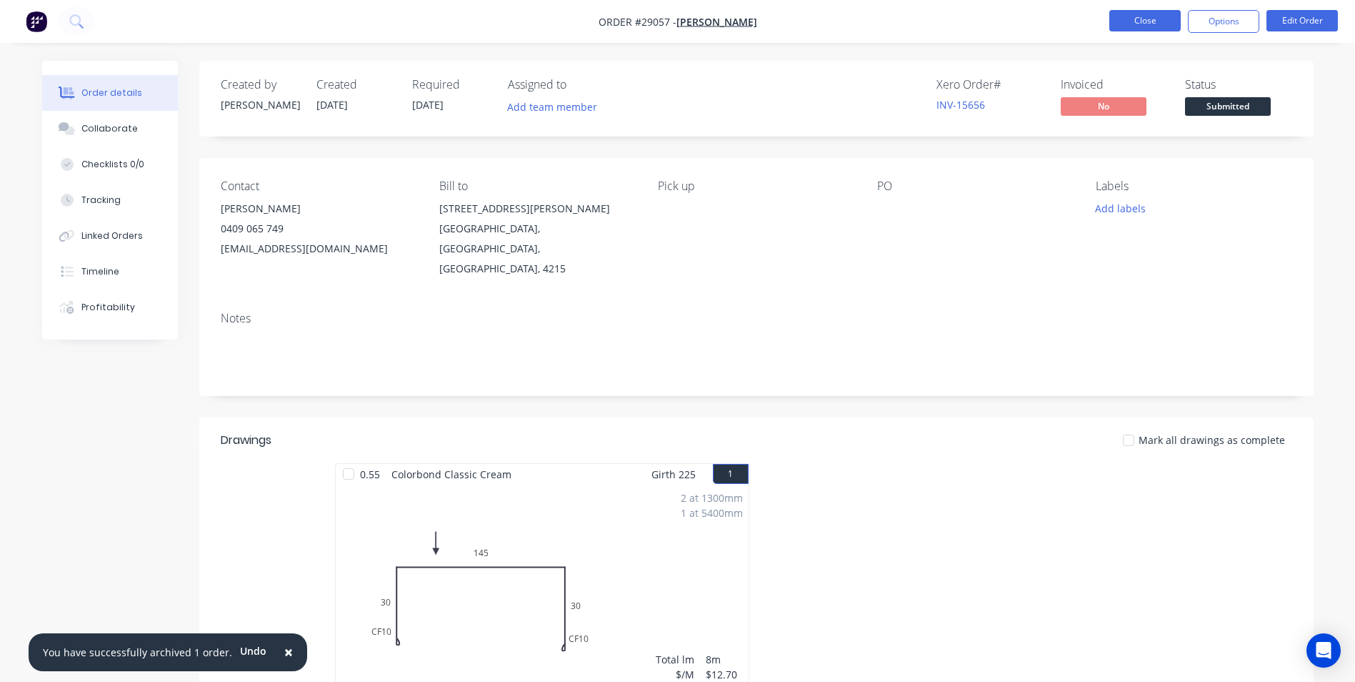
click at [1152, 21] on button "Close" at bounding box center [1145, 20] width 71 height 21
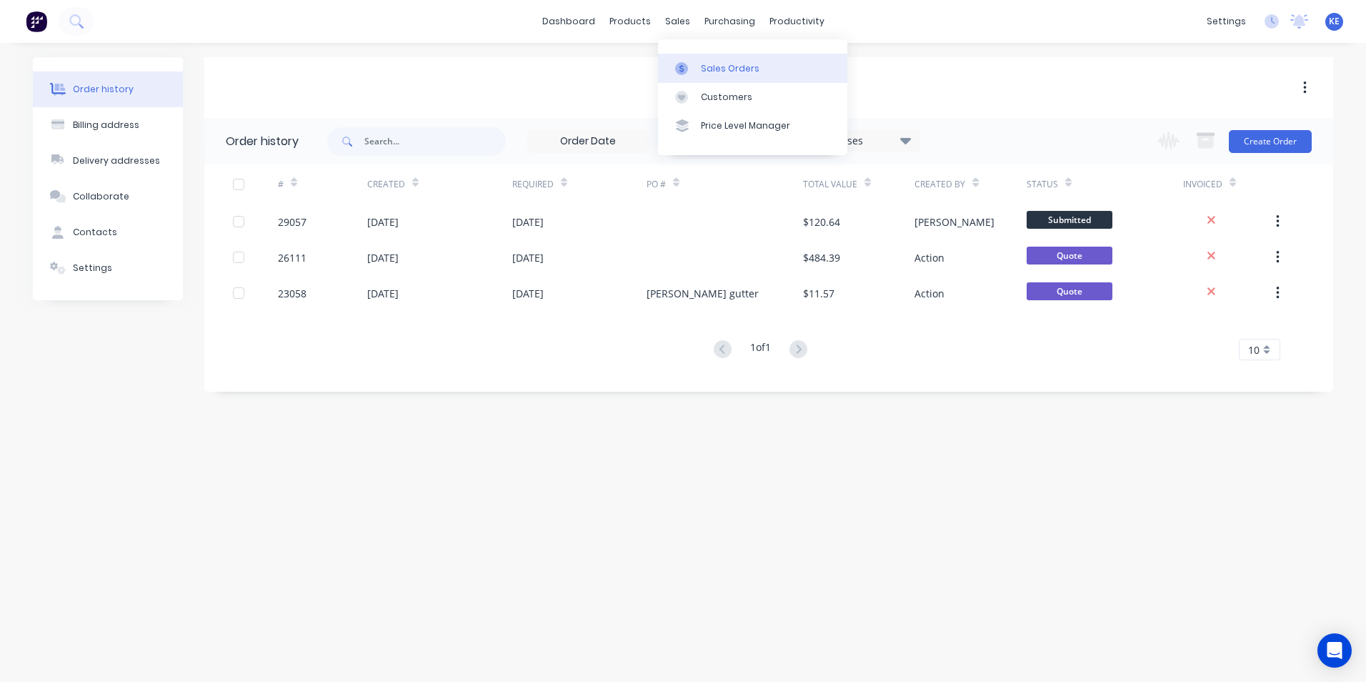
click at [721, 60] on link "Sales Orders" at bounding box center [752, 68] width 189 height 29
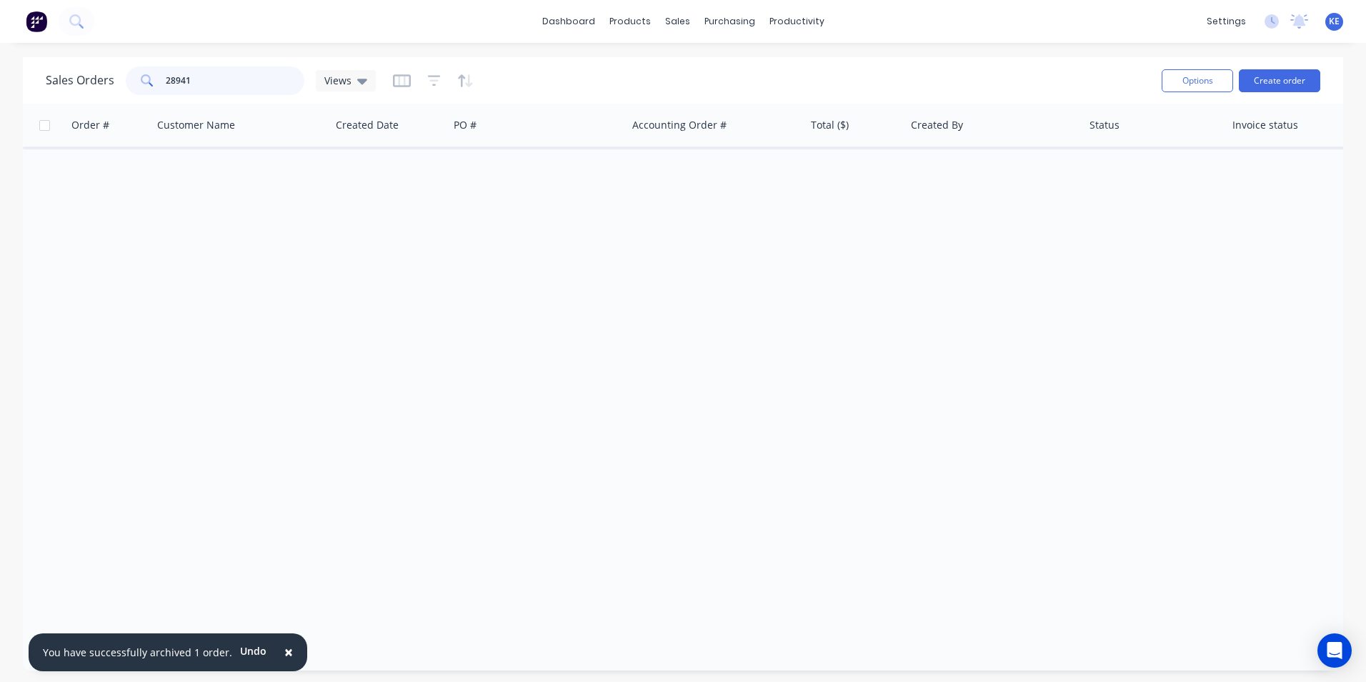
drag, startPoint x: 220, startPoint y: 84, endPoint x: 67, endPoint y: 84, distance: 152.9
click at [67, 84] on div "Sales Orders 28941 Views" at bounding box center [211, 80] width 330 height 29
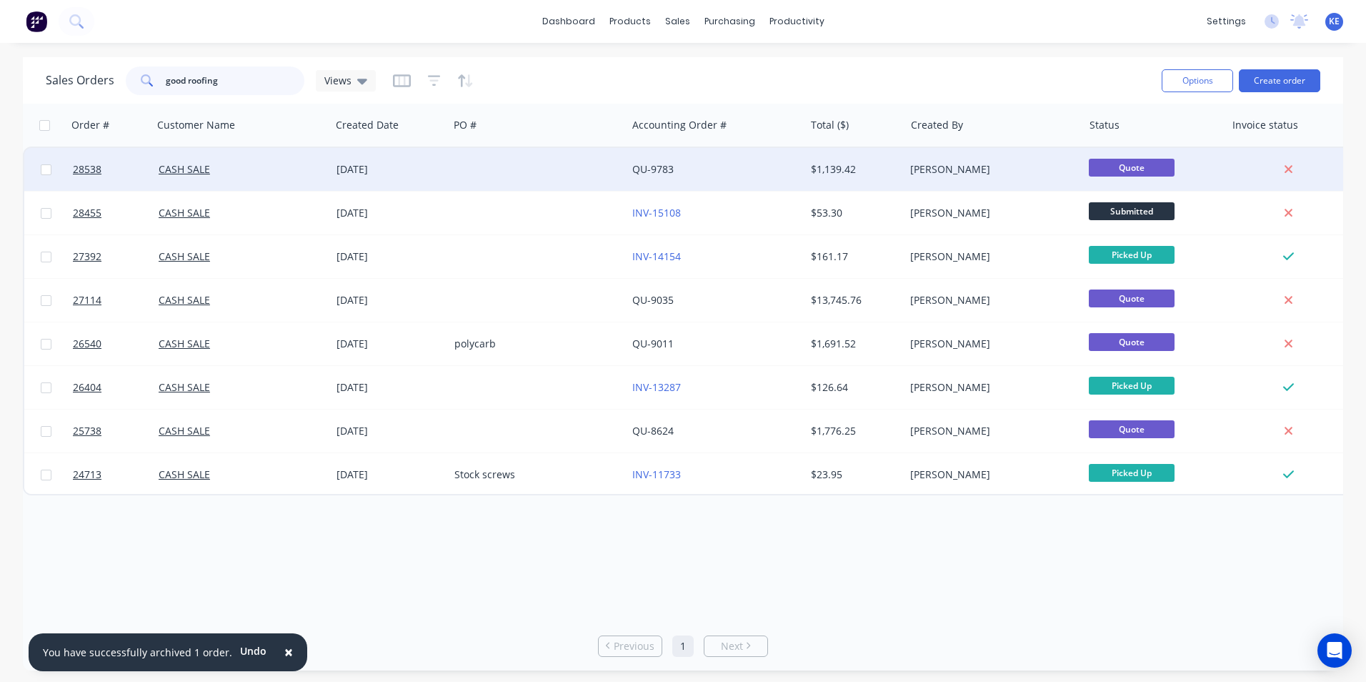
type input "good roofing"
click at [227, 171] on div "CASH SALE" at bounding box center [238, 169] width 159 height 14
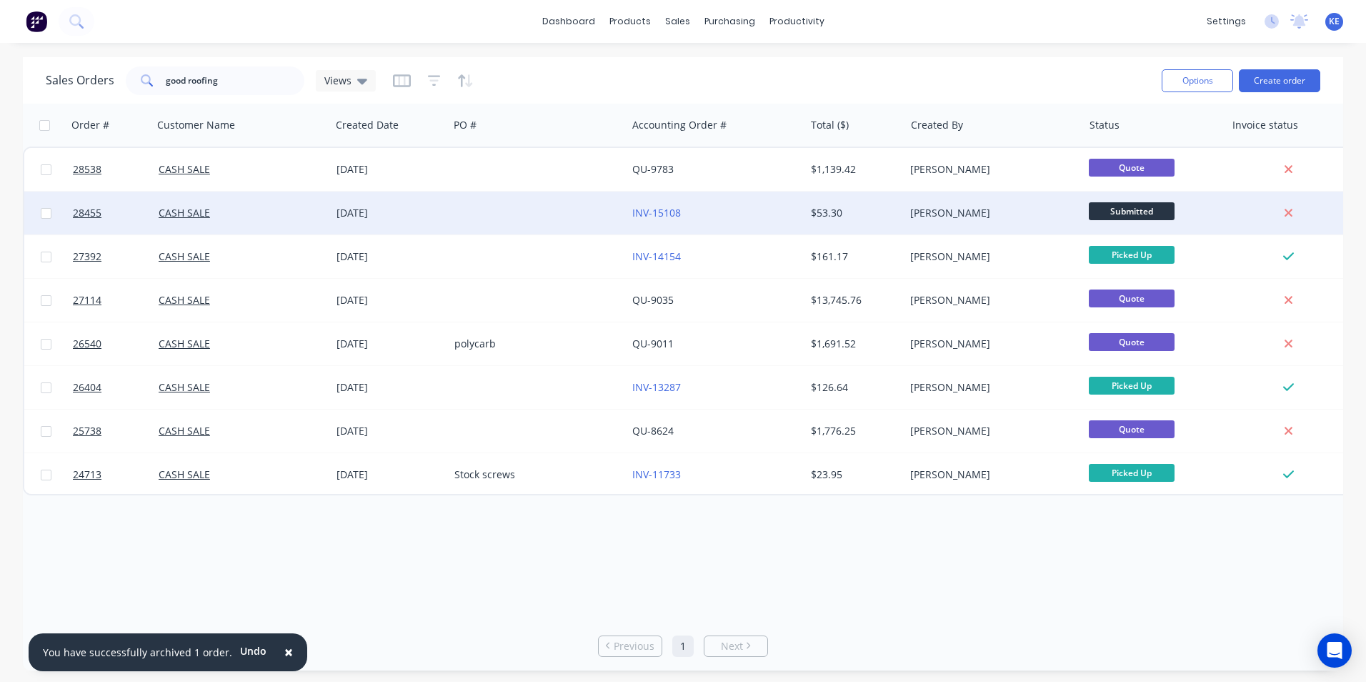
click at [254, 218] on div "CASH SALE" at bounding box center [238, 213] width 159 height 14
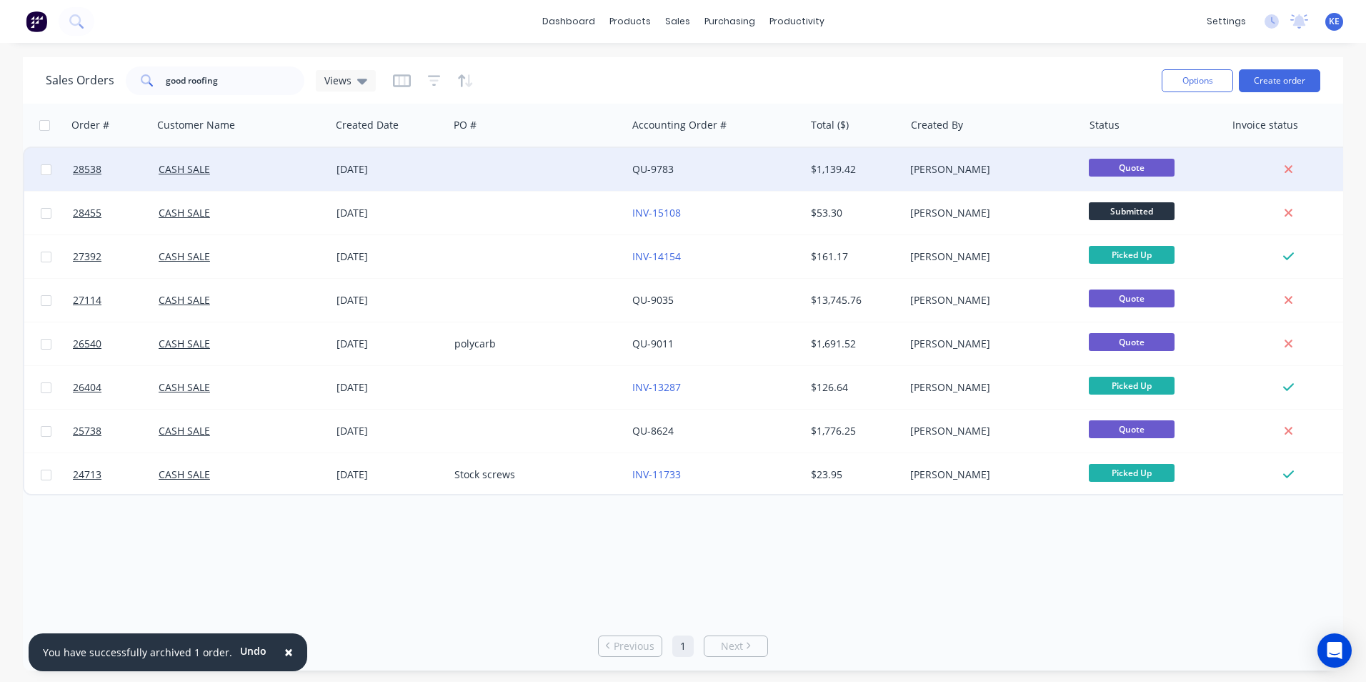
click at [236, 164] on div "CASH SALE" at bounding box center [238, 169] width 159 height 14
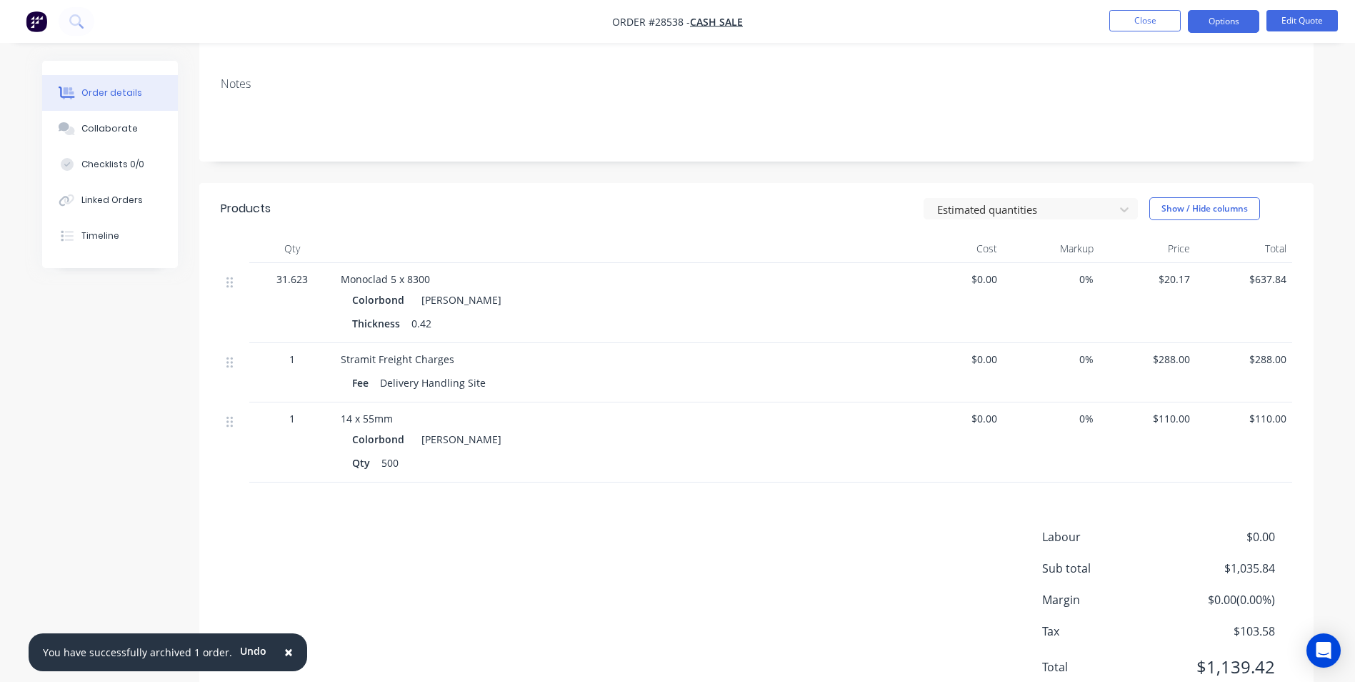
scroll to position [269, 0]
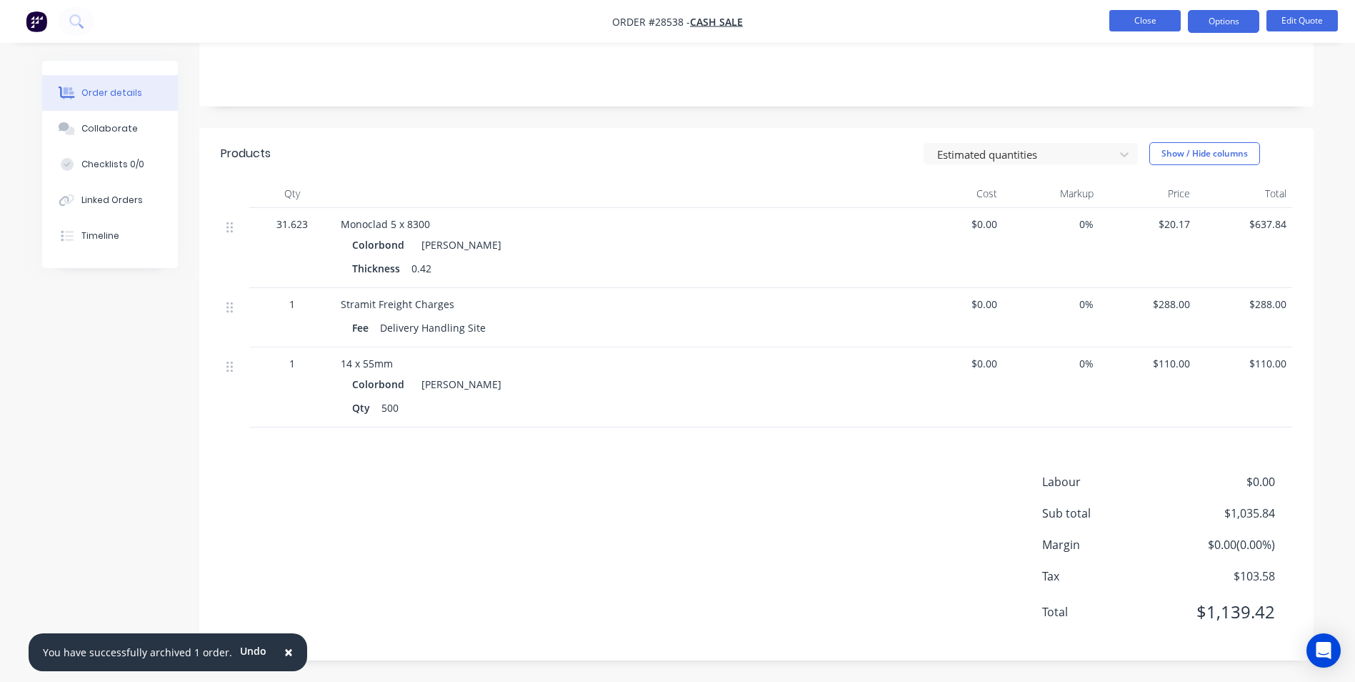
click at [1151, 15] on button "Close" at bounding box center [1145, 20] width 71 height 21
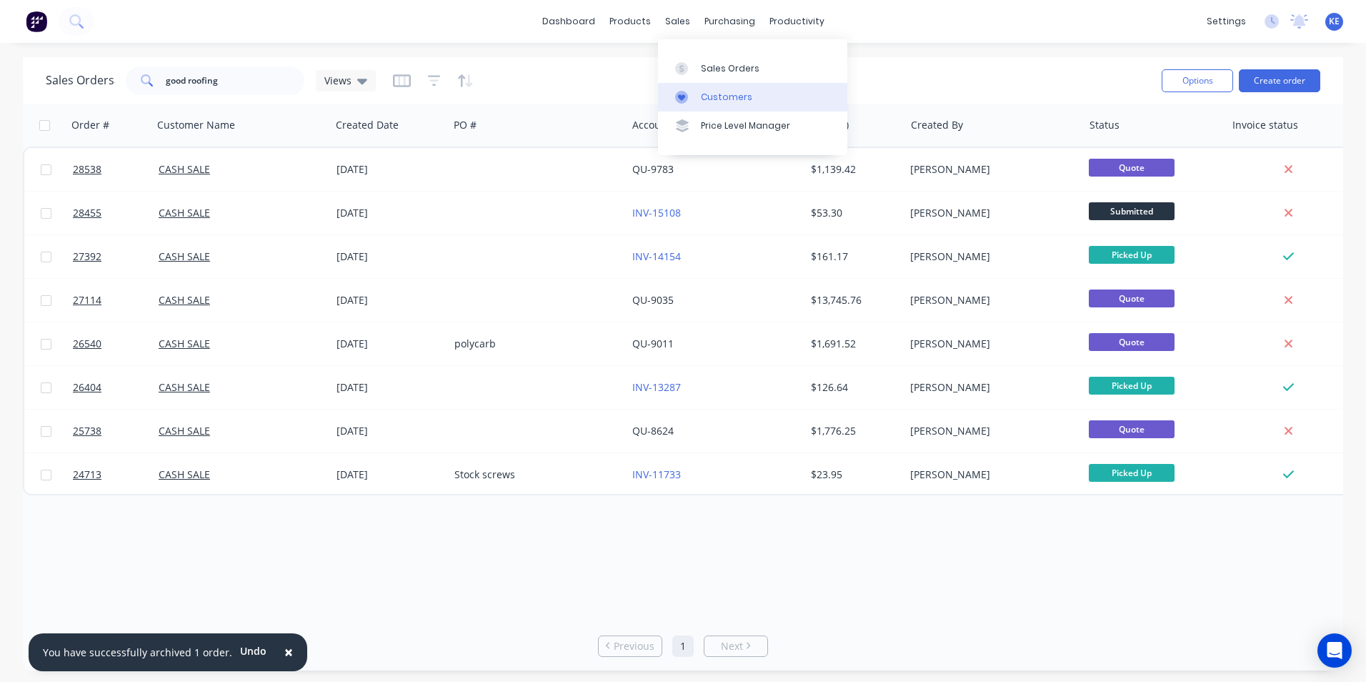
click at [724, 99] on div "Customers" at bounding box center [726, 97] width 51 height 13
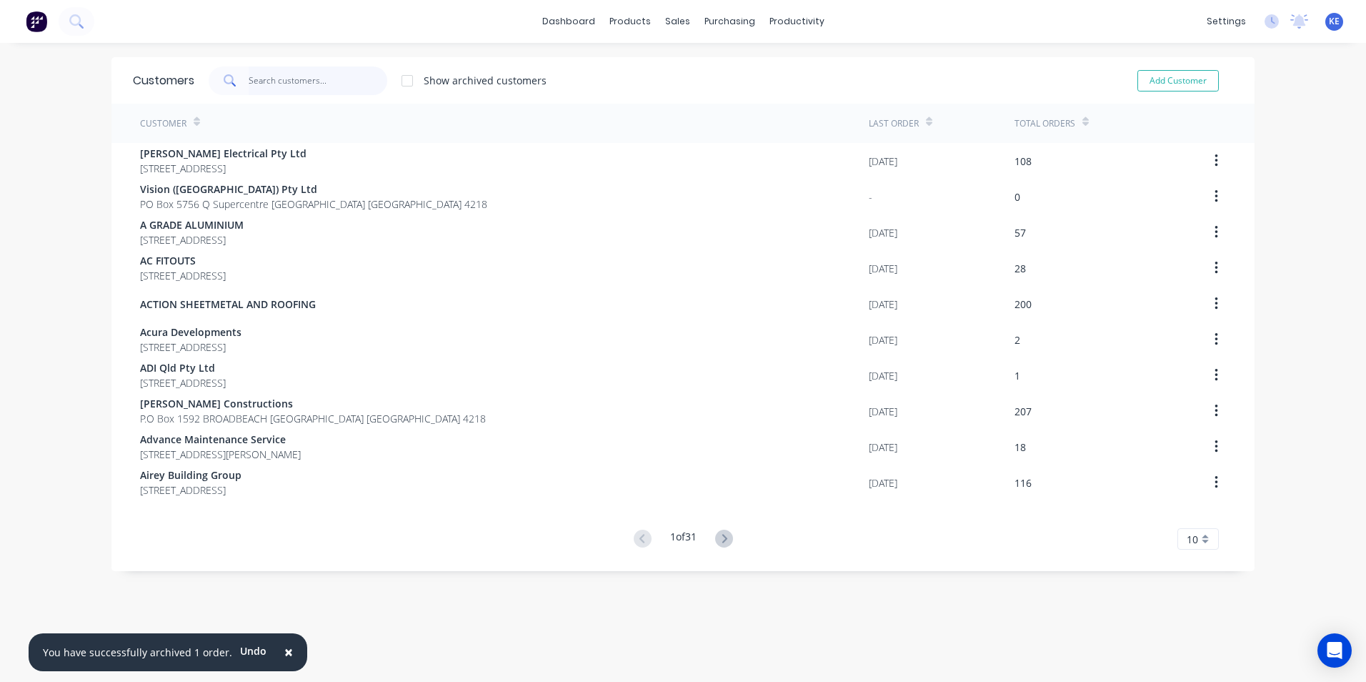
click at [269, 78] on input "text" at bounding box center [318, 80] width 139 height 29
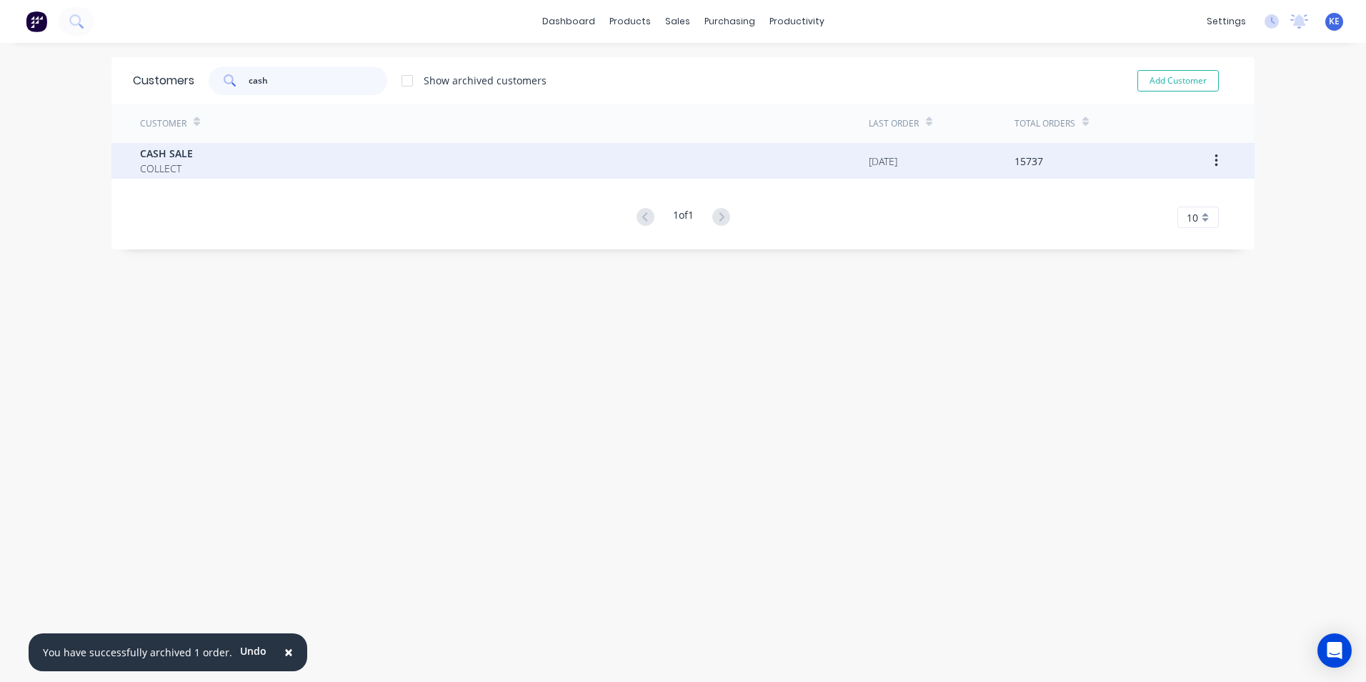
type input "cash"
click at [231, 150] on div "CASH SALE COLLECT" at bounding box center [504, 161] width 729 height 36
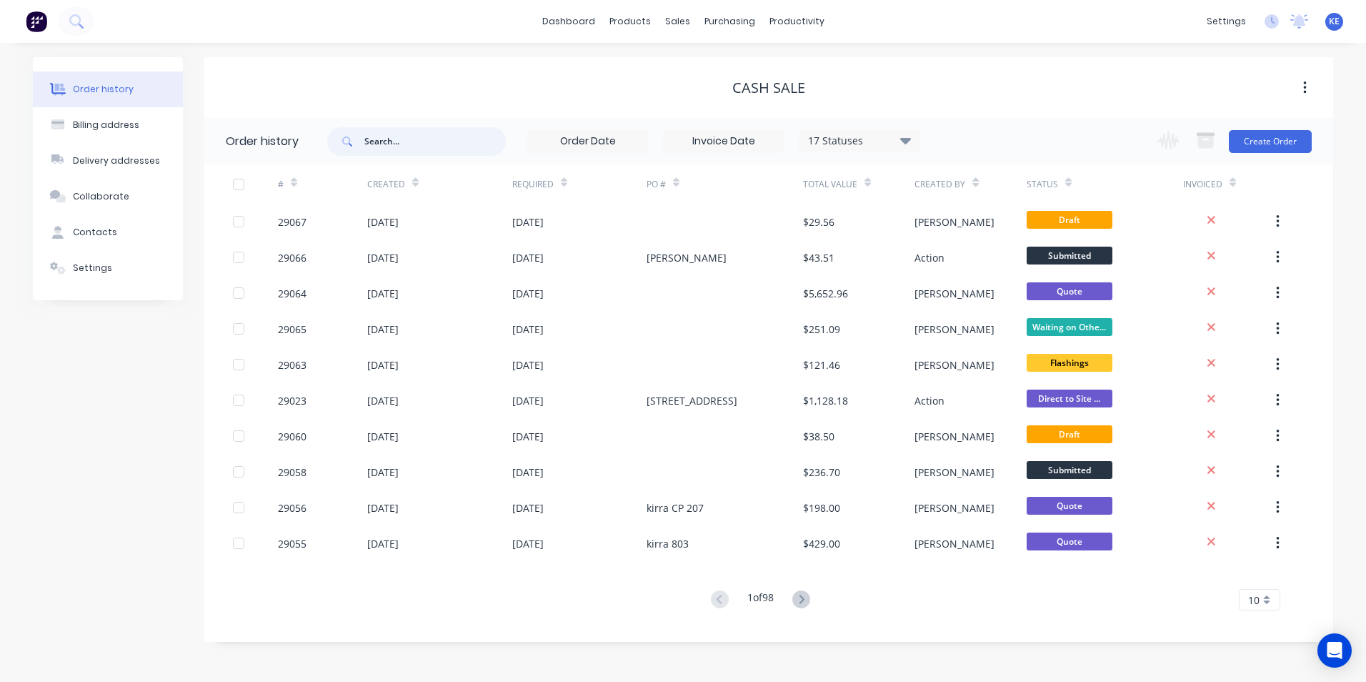
click at [394, 142] on input "text" at bounding box center [434, 141] width 141 height 29
type input "29065"
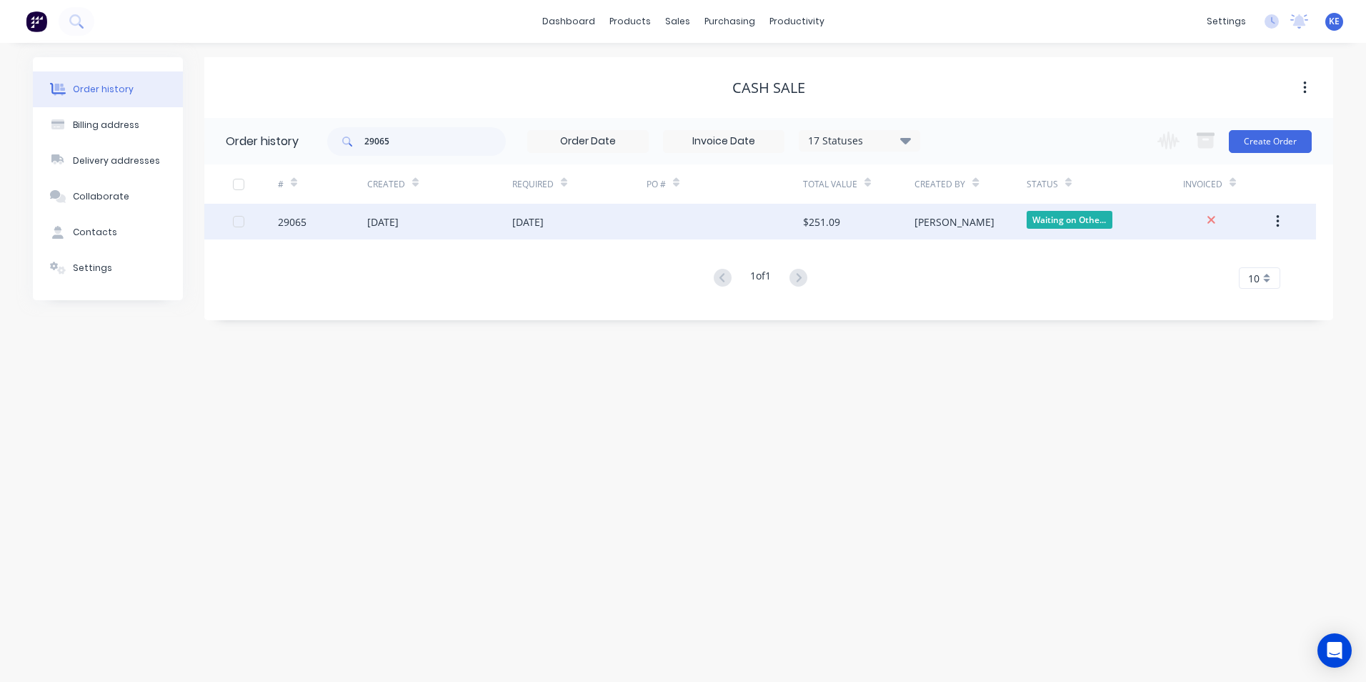
click at [314, 221] on div "29065" at bounding box center [322, 222] width 89 height 36
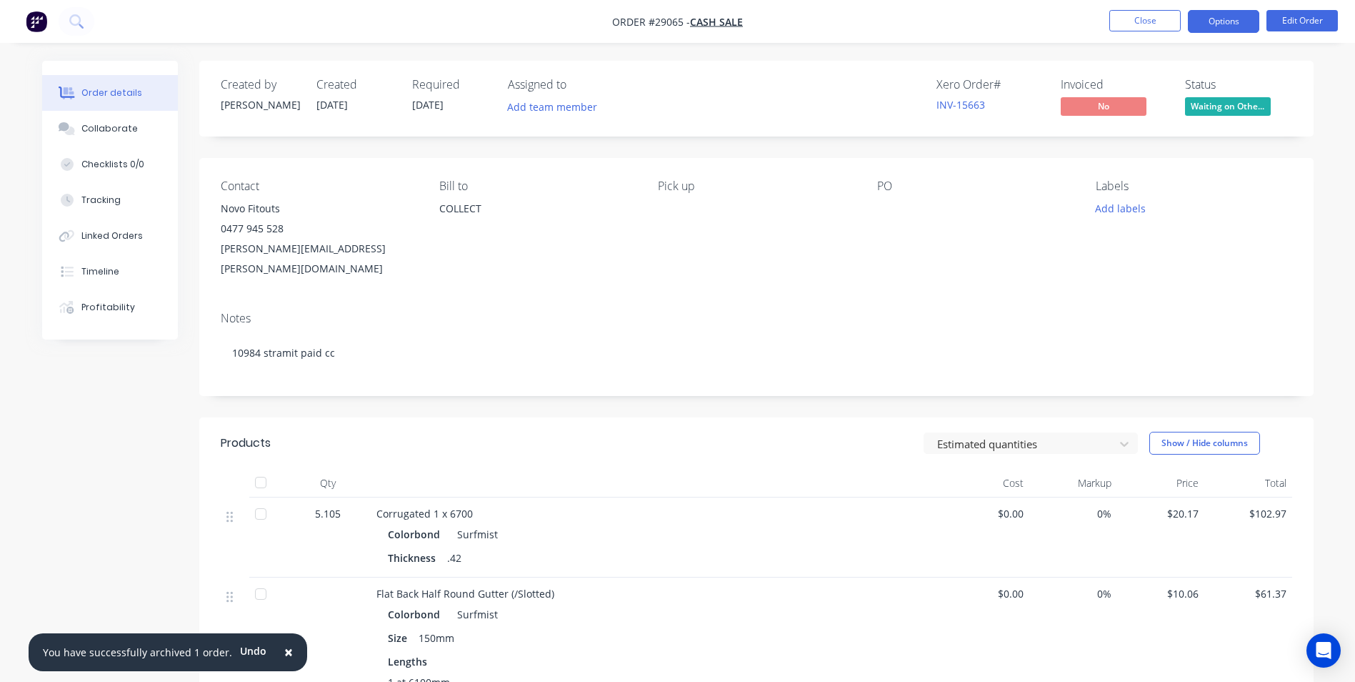
click at [1225, 19] on button "Options" at bounding box center [1223, 21] width 71 height 23
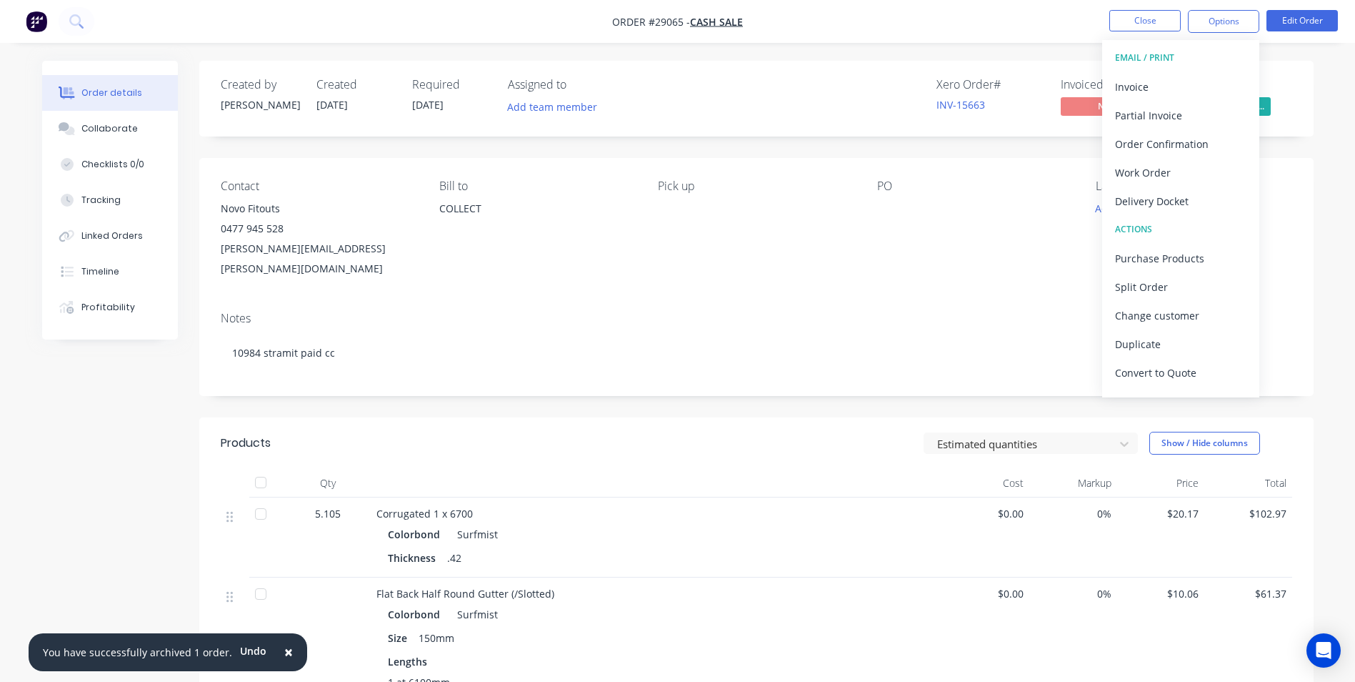
click at [897, 248] on div "PO" at bounding box center [975, 228] width 196 height 99
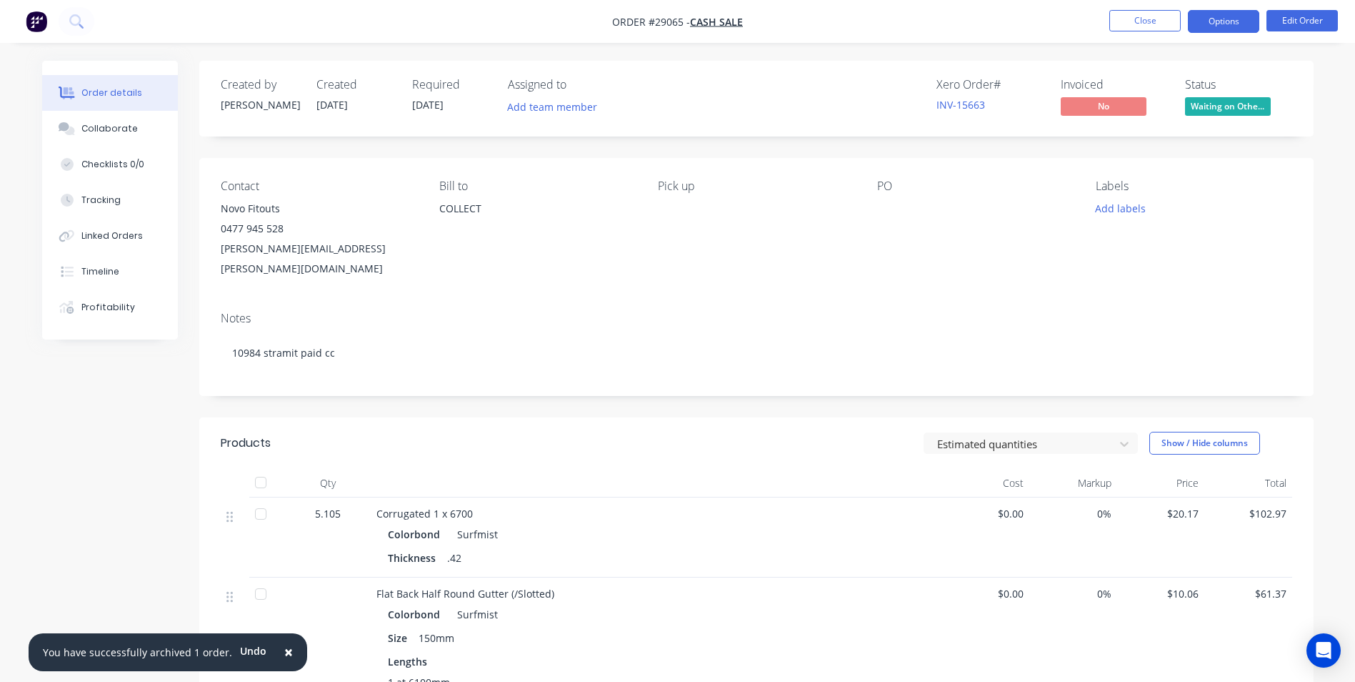
click at [1222, 24] on button "Options" at bounding box center [1223, 21] width 71 height 23
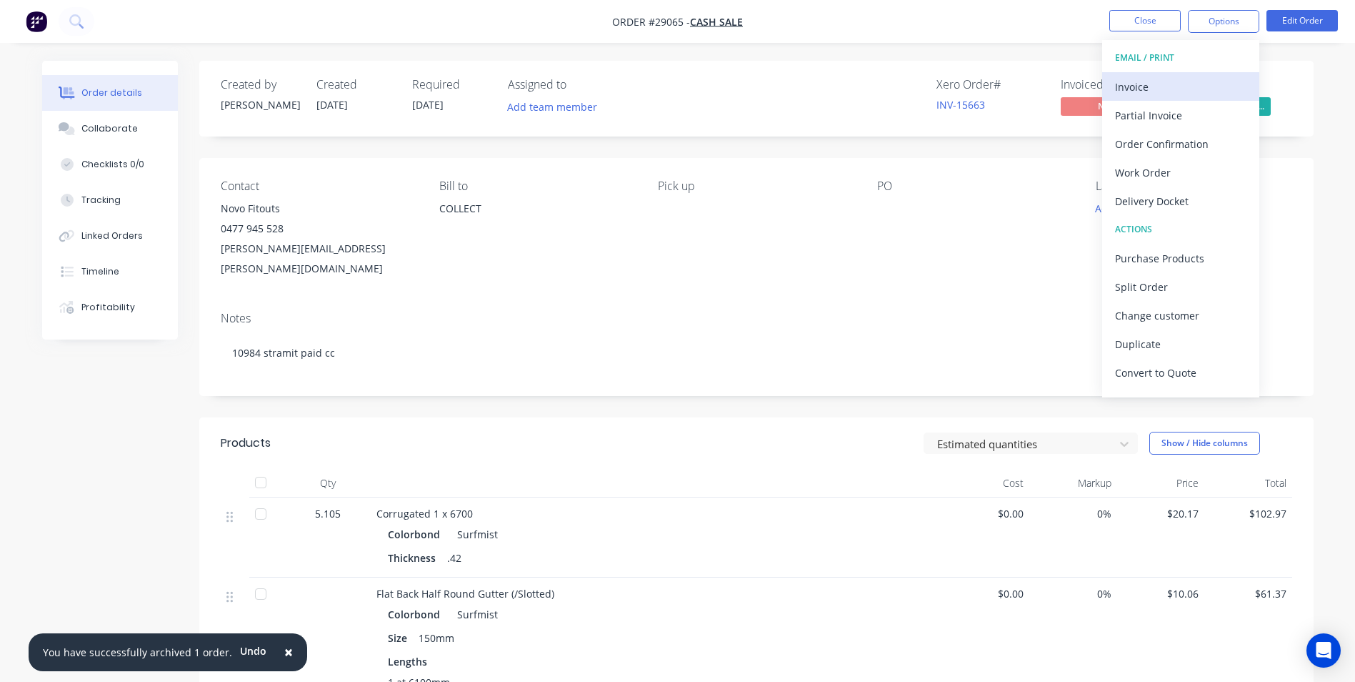
click at [1166, 91] on div "Invoice" at bounding box center [1180, 86] width 131 height 21
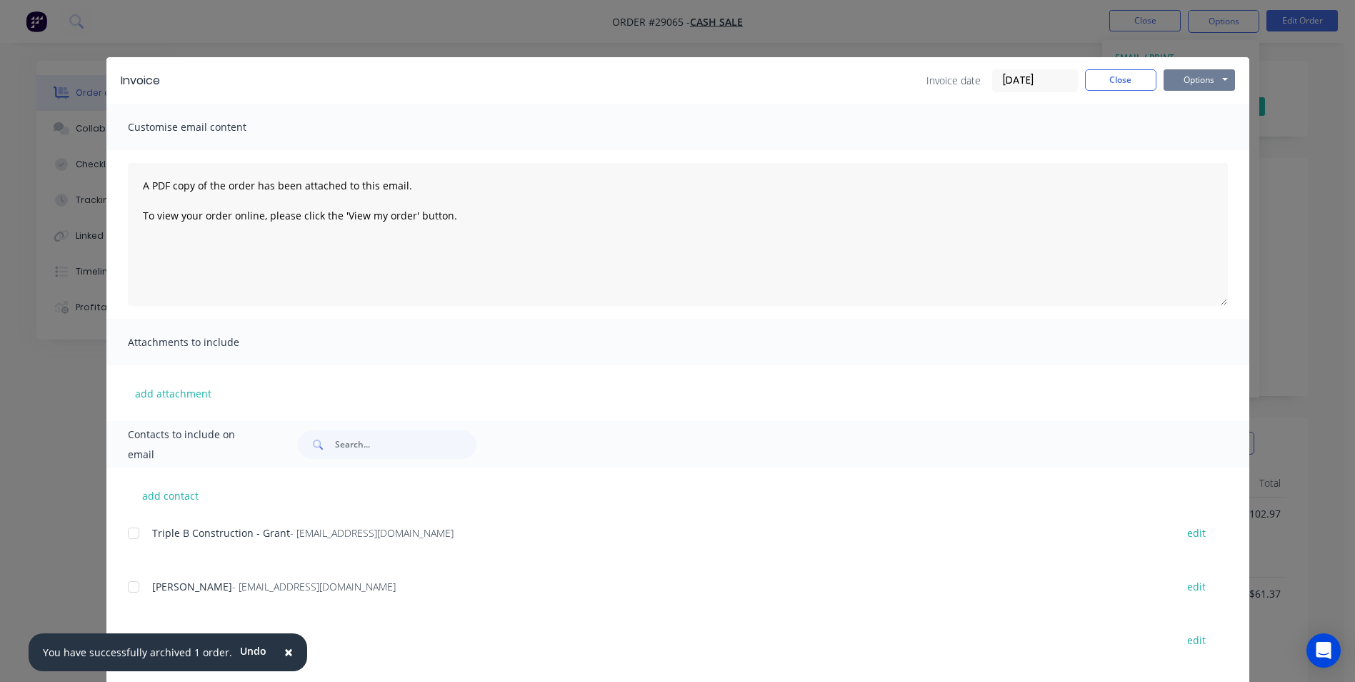
click at [1195, 86] on button "Options" at bounding box center [1199, 79] width 71 height 21
click at [1184, 129] on button "Print" at bounding box center [1209, 129] width 91 height 24
click at [1123, 72] on button "Close" at bounding box center [1120, 79] width 71 height 21
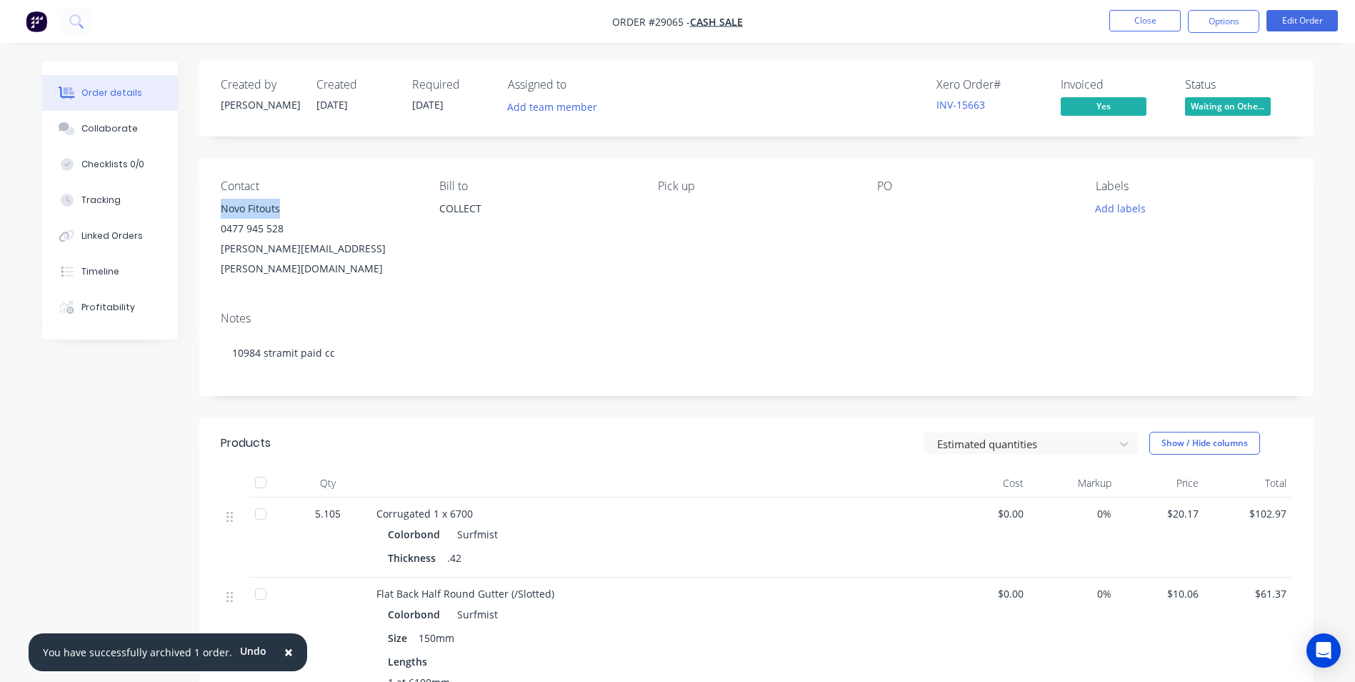
drag, startPoint x: 221, startPoint y: 206, endPoint x: 284, endPoint y: 206, distance: 62.9
click at [284, 206] on div "Novo Fitouts" at bounding box center [319, 209] width 196 height 20
copy div "Novo Fitouts"
drag, startPoint x: 106, startPoint y: 421, endPoint x: 291, endPoint y: 18, distance: 443.4
click at [106, 400] on div "Created by [PERSON_NAME] Created [DATE] Required [DATE] Assigned to Add team me…" at bounding box center [678, 637] width 1272 height 1153
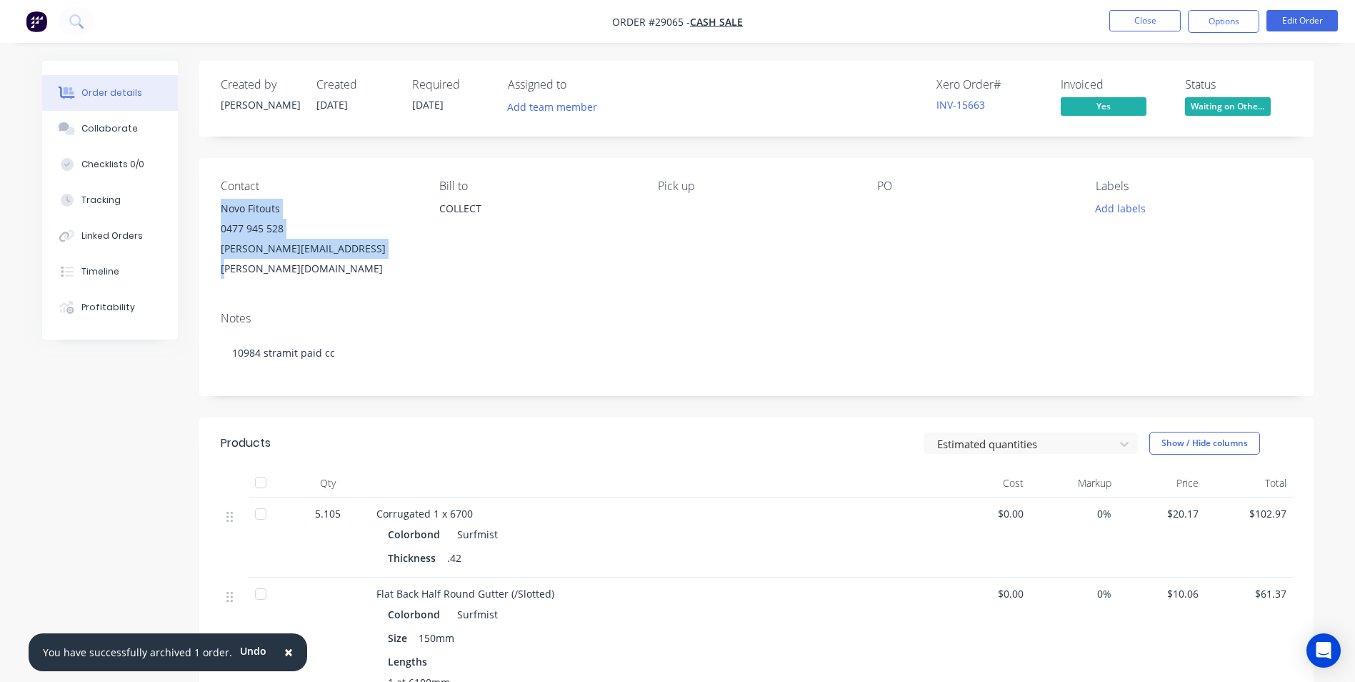
drag, startPoint x: 219, startPoint y: 208, endPoint x: 366, endPoint y: 242, distance: 151.8
click at [366, 242] on div "Contact Novo Fitouts [PHONE_NUMBER] [EMAIL_ADDRESS][PERSON_NAME][DOMAIN_NAME] B…" at bounding box center [756, 229] width 1115 height 142
copy div "Novo Fitouts 0477 945 528 [EMAIL_ADDRESS][PERSON_NAME][DOMAIN_NAME]"
click at [1134, 21] on button "Close" at bounding box center [1145, 20] width 71 height 21
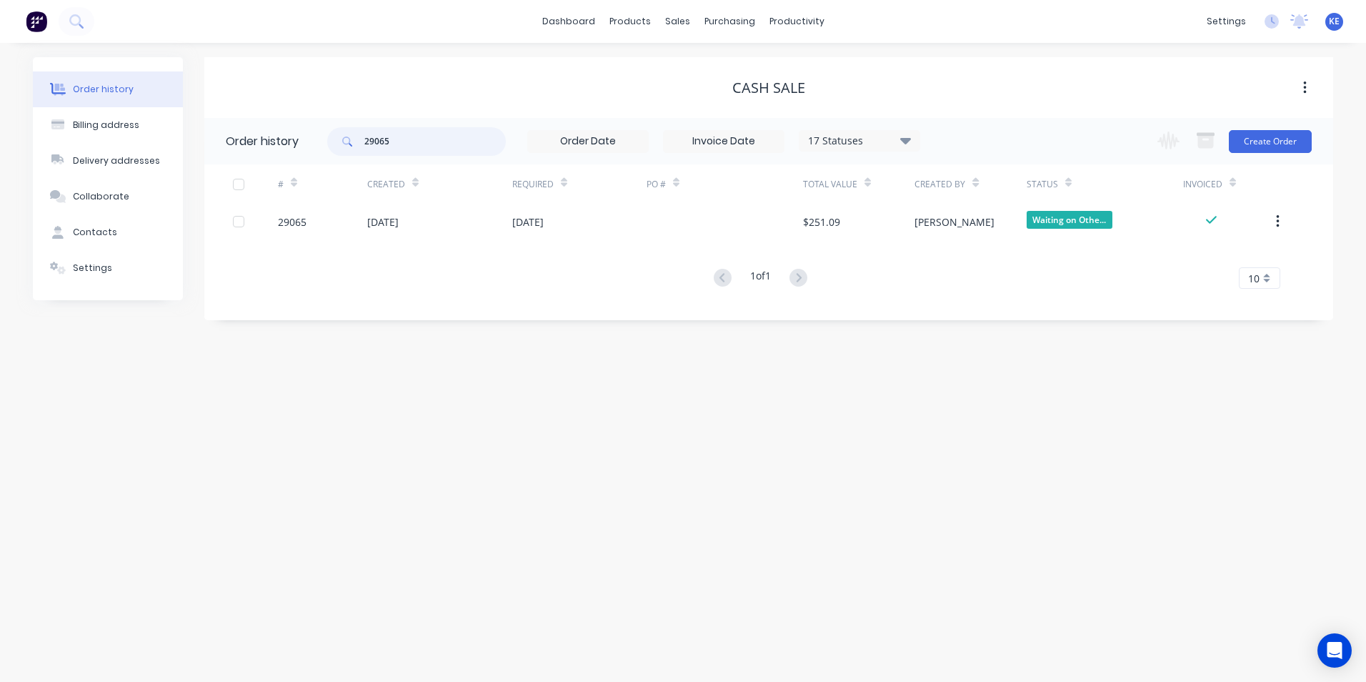
drag, startPoint x: 394, startPoint y: 147, endPoint x: 322, endPoint y: 139, distance: 72.6
click at [331, 154] on div "29065" at bounding box center [416, 141] width 179 height 29
type input "29063"
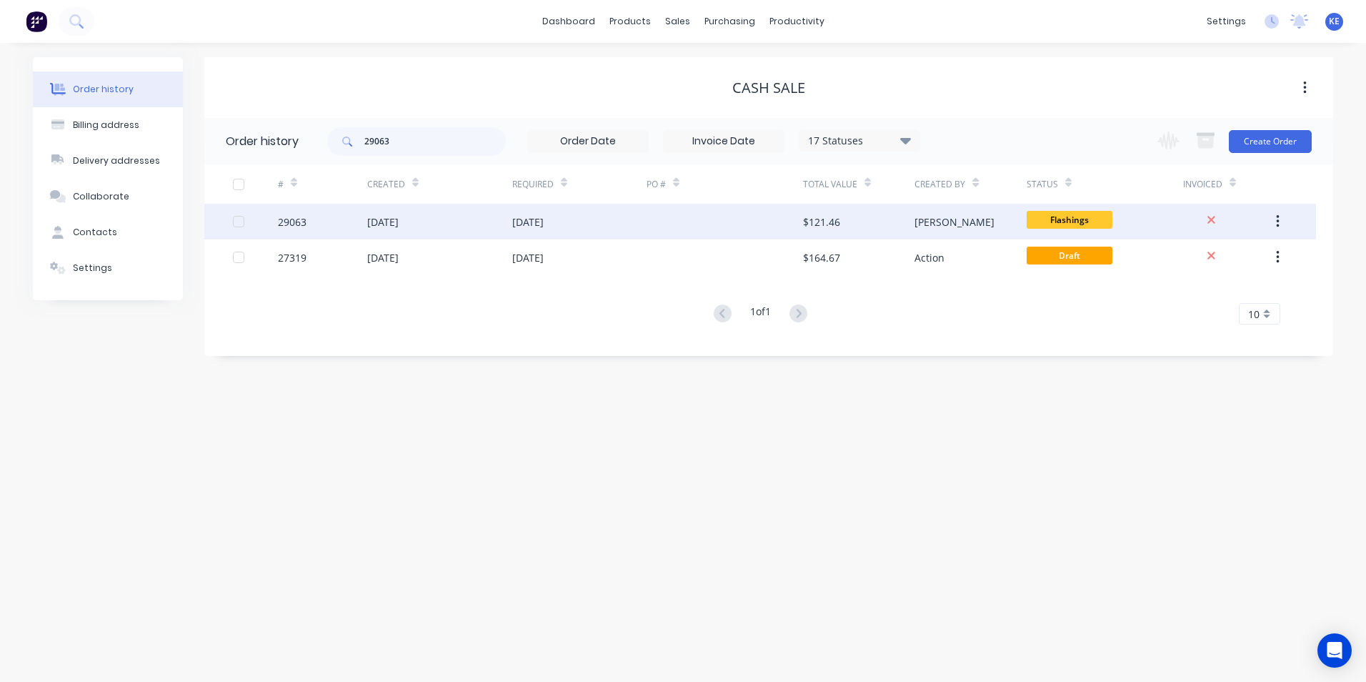
click at [324, 222] on div "29063" at bounding box center [322, 222] width 89 height 36
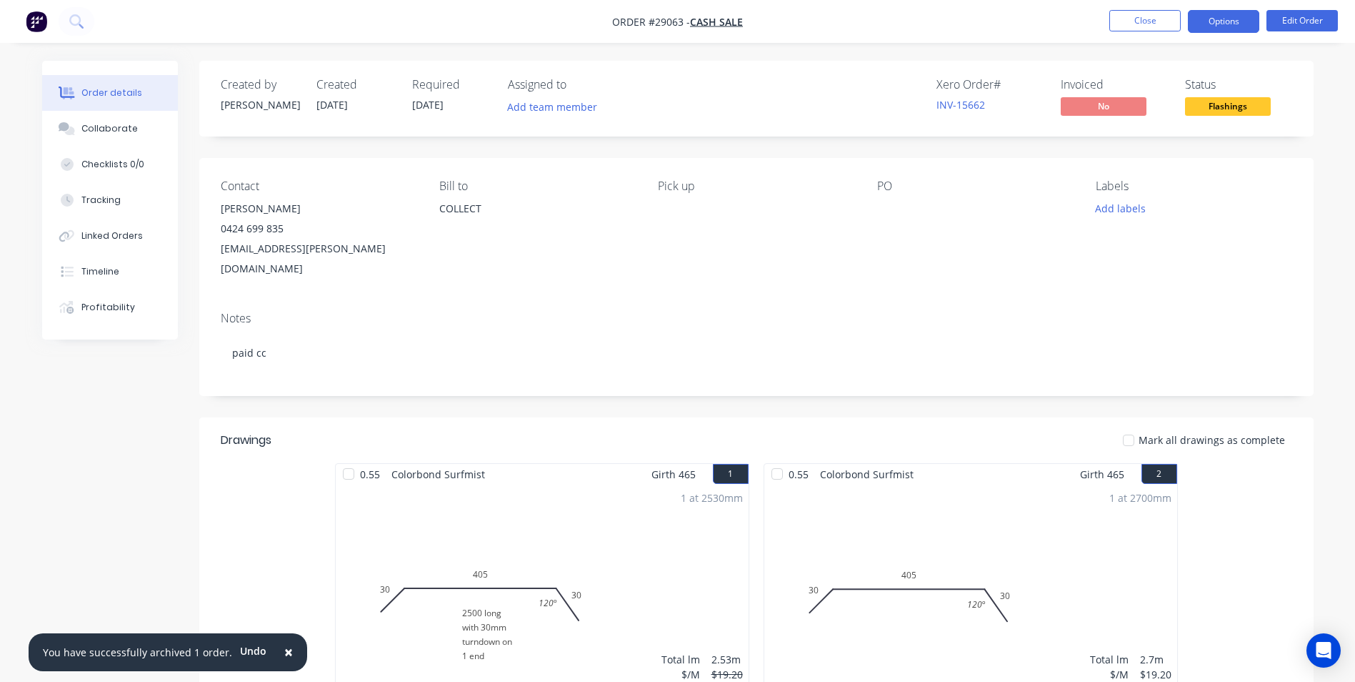
click at [1227, 23] on button "Options" at bounding box center [1223, 21] width 71 height 23
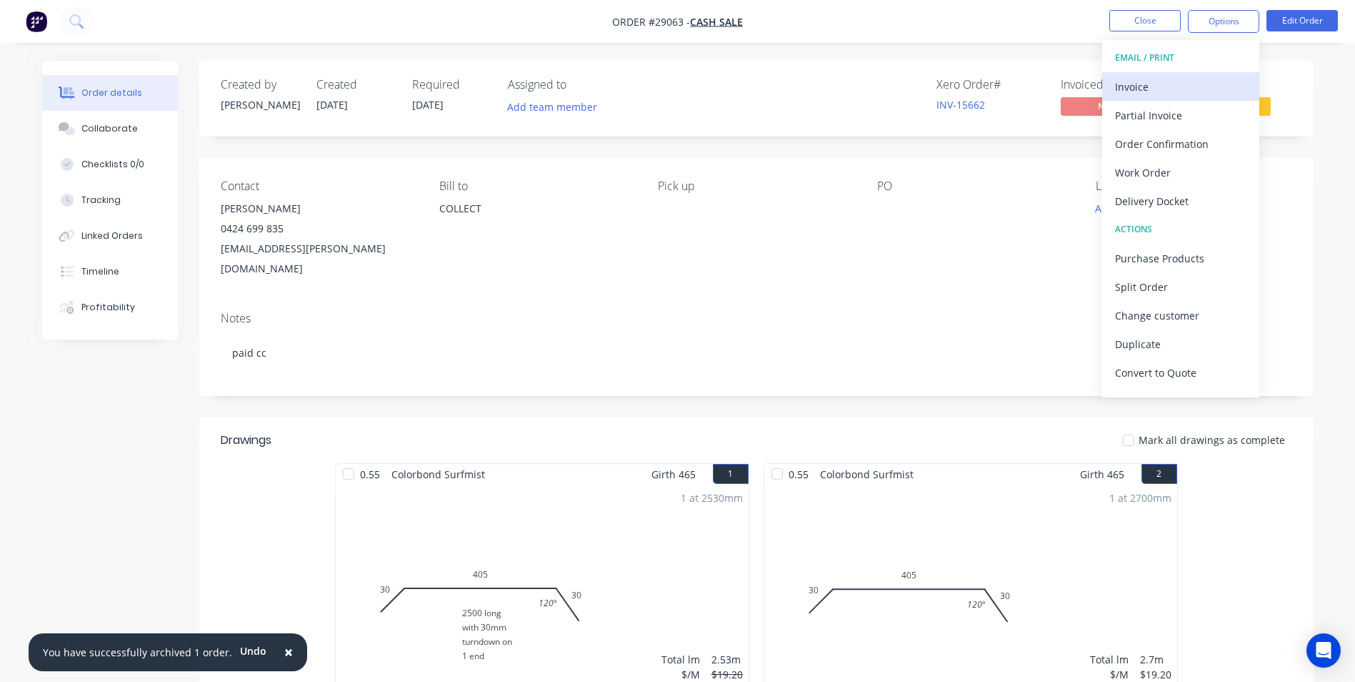
click at [1166, 77] on div "Invoice" at bounding box center [1180, 86] width 131 height 21
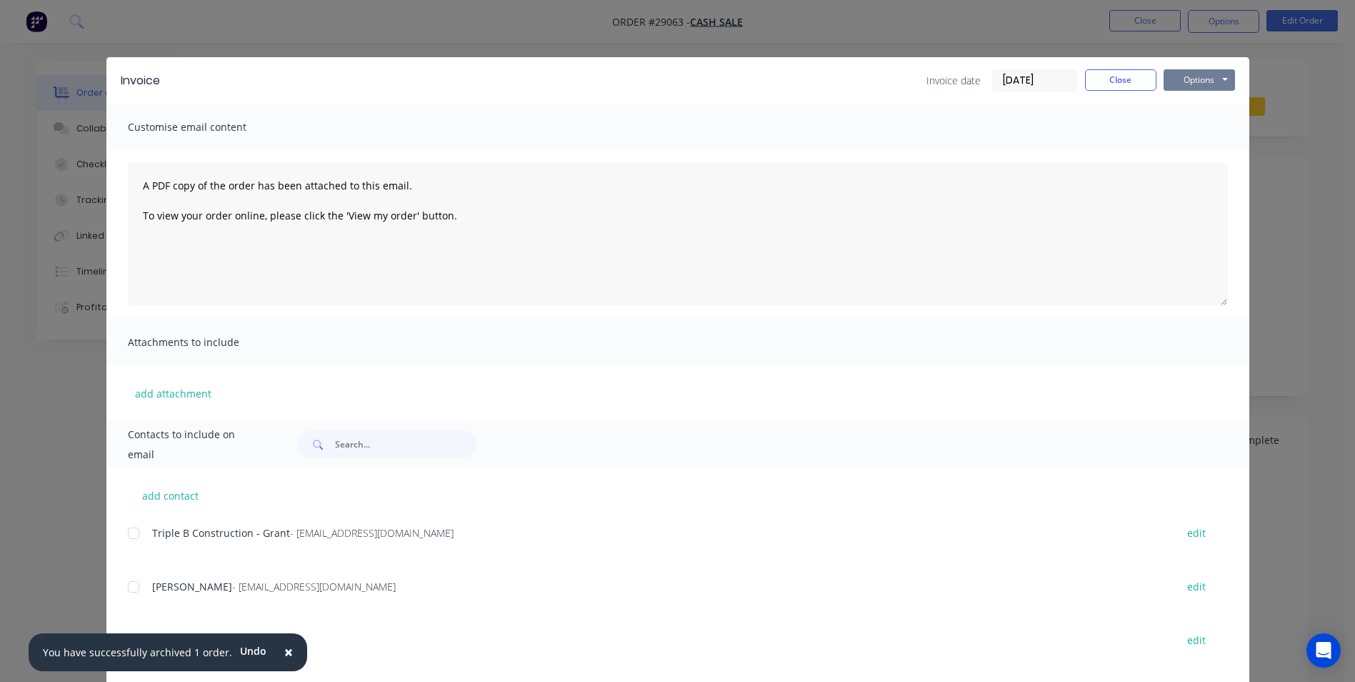
click at [1192, 79] on button "Options" at bounding box center [1199, 79] width 71 height 21
click at [1186, 129] on button "Print" at bounding box center [1209, 129] width 91 height 24
click at [1124, 83] on button "Close" at bounding box center [1120, 79] width 71 height 21
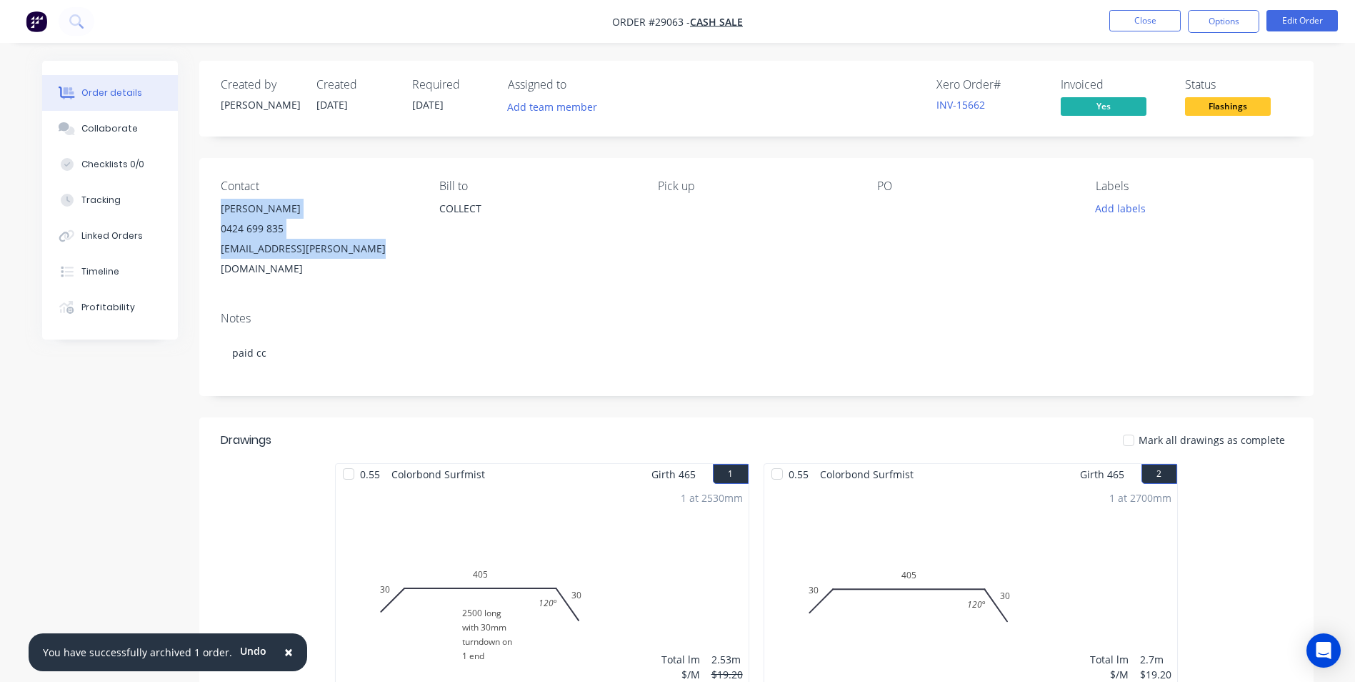
drag, startPoint x: 222, startPoint y: 210, endPoint x: 392, endPoint y: 245, distance: 173.6
click at [392, 245] on div "[PERSON_NAME] 0424 699 835 [EMAIL_ADDRESS][PERSON_NAME][DOMAIN_NAME]" at bounding box center [319, 239] width 196 height 80
copy div "[PERSON_NAME] 0424 699 835 [EMAIL_ADDRESS][PERSON_NAME][DOMAIN_NAME]"
click at [1139, 24] on button "Close" at bounding box center [1145, 20] width 71 height 21
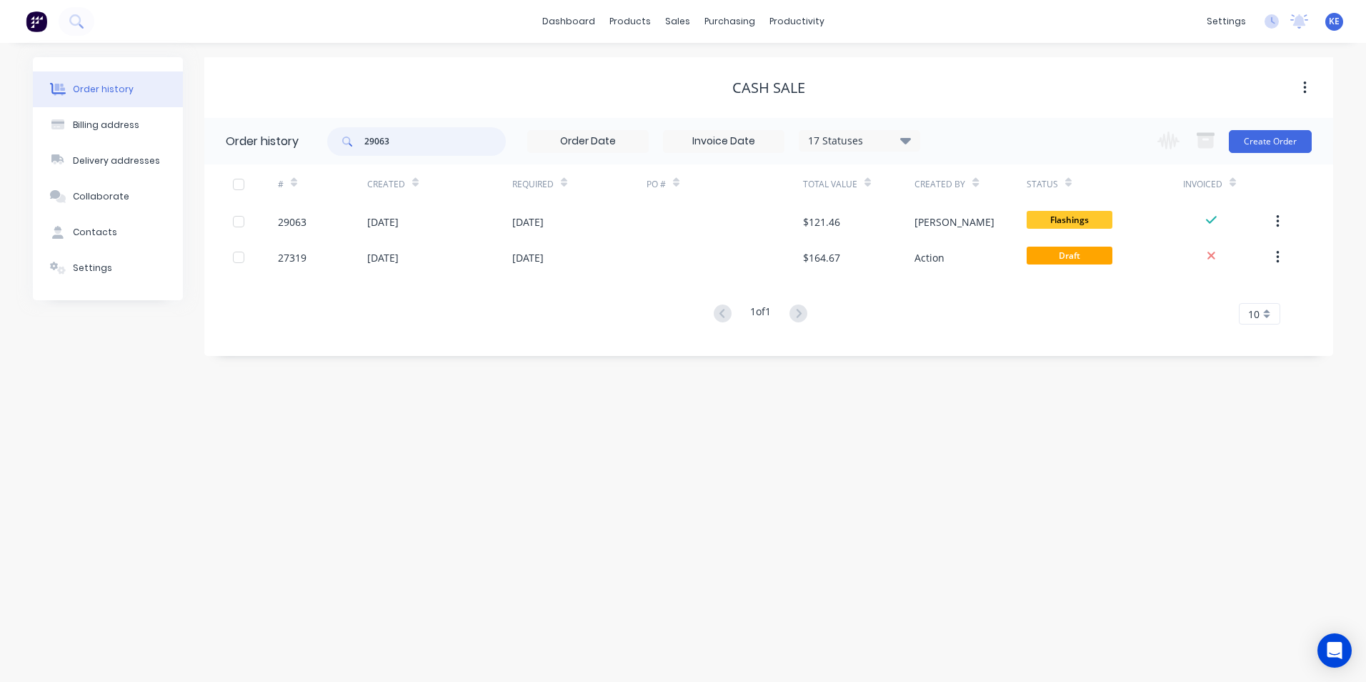
drag, startPoint x: 414, startPoint y: 139, endPoint x: 292, endPoint y: 140, distance: 121.5
click at [292, 140] on header "Order history 29063 17 Statuses Invoice Status Invoiced Not Invoiced Partial Or…" at bounding box center [768, 141] width 1129 height 46
type input "29058"
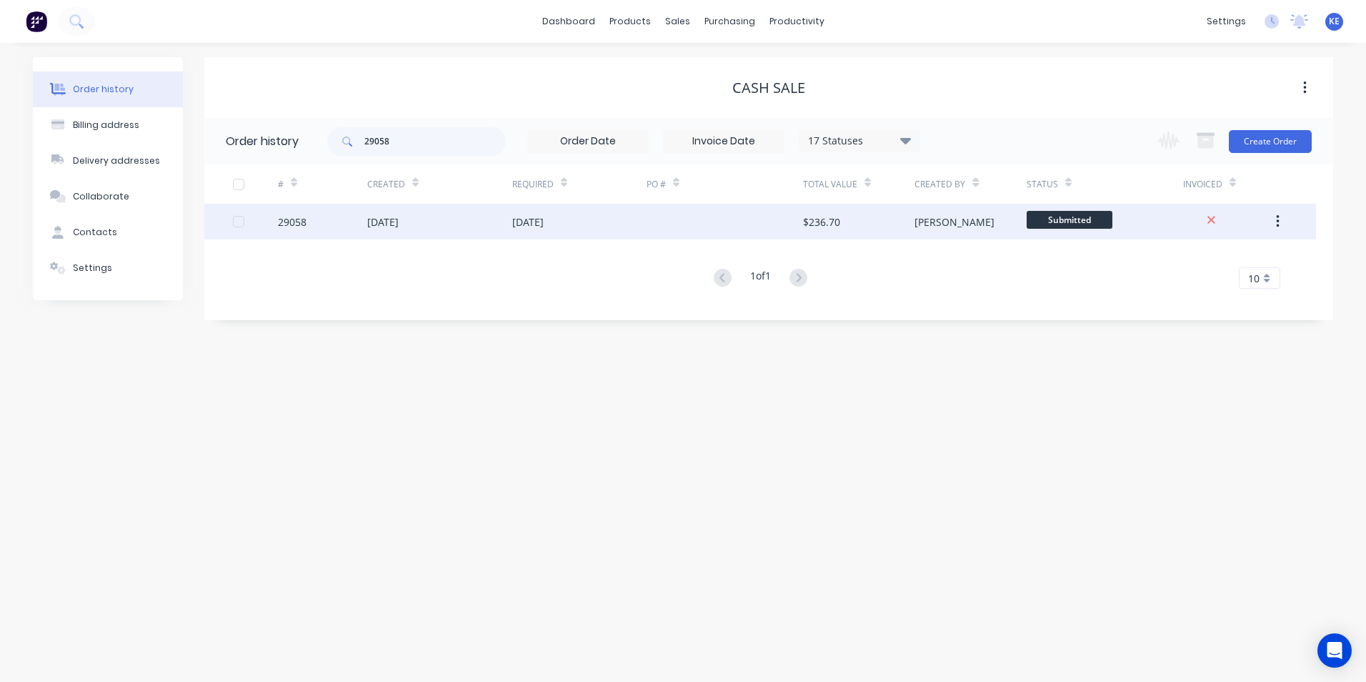
click at [325, 216] on div "29058" at bounding box center [322, 222] width 89 height 36
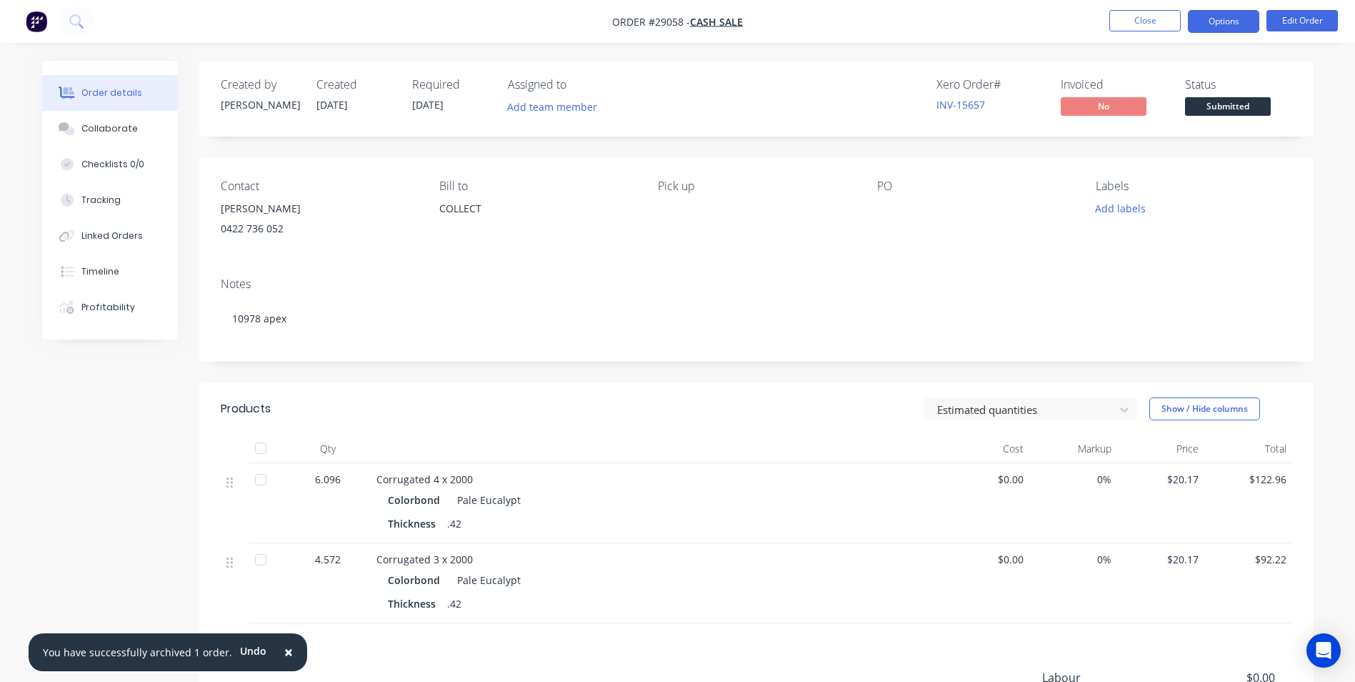
click at [1218, 24] on button "Options" at bounding box center [1223, 21] width 71 height 23
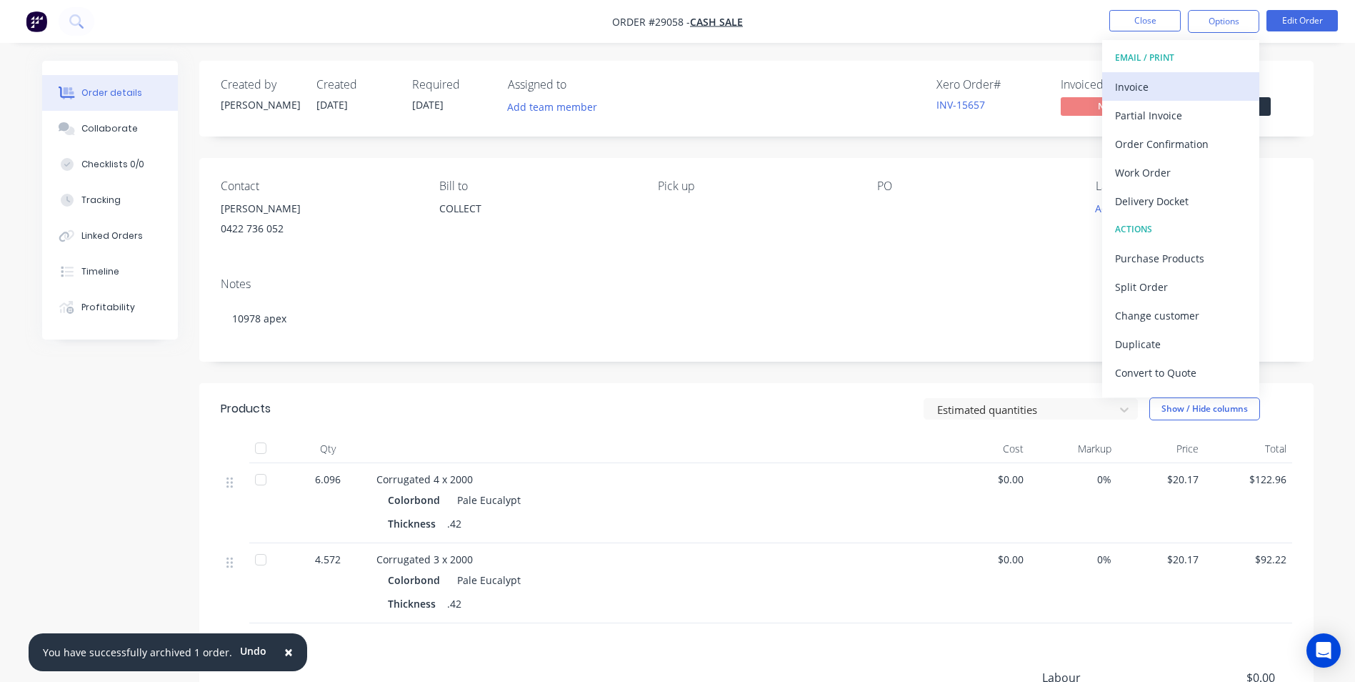
click at [1145, 83] on div "Invoice" at bounding box center [1180, 86] width 131 height 21
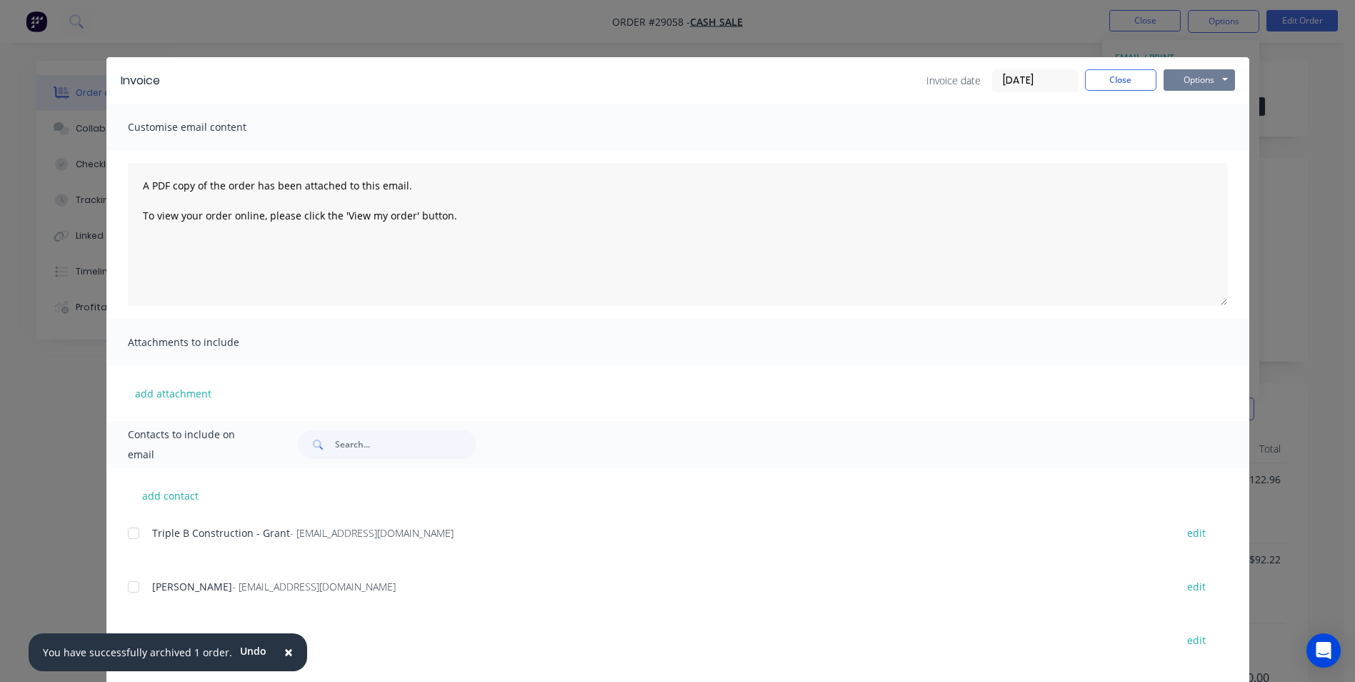
click at [1202, 85] on button "Options" at bounding box center [1199, 79] width 71 height 21
click at [1200, 135] on button "Print" at bounding box center [1209, 129] width 91 height 24
click at [1103, 74] on button "Close" at bounding box center [1120, 79] width 71 height 21
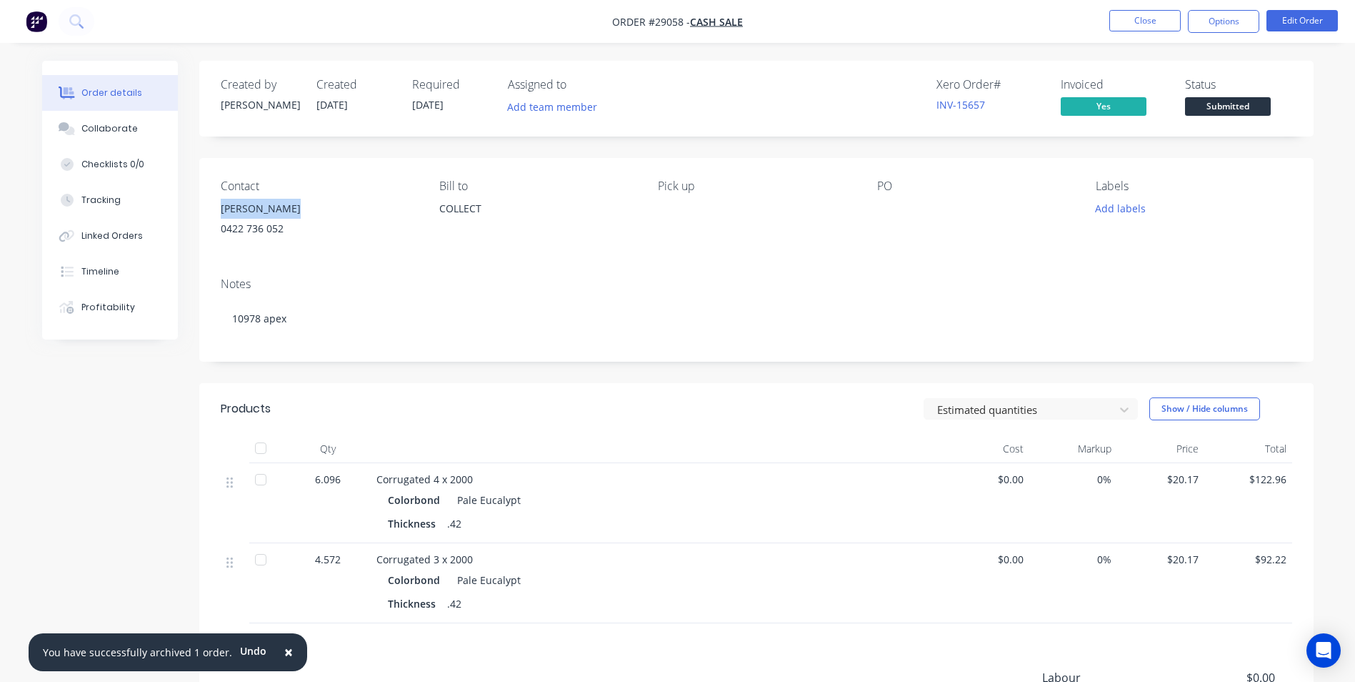
drag, startPoint x: 219, startPoint y: 211, endPoint x: 294, endPoint y: 208, distance: 75.8
click at [294, 208] on div "Contact [PERSON_NAME] [PHONE_NUMBER] Bill to COLLECT Pick up PO Labels Add labe…" at bounding box center [756, 212] width 1115 height 108
copy div "[PERSON_NAME]"
click at [1121, 24] on button "Close" at bounding box center [1145, 20] width 71 height 21
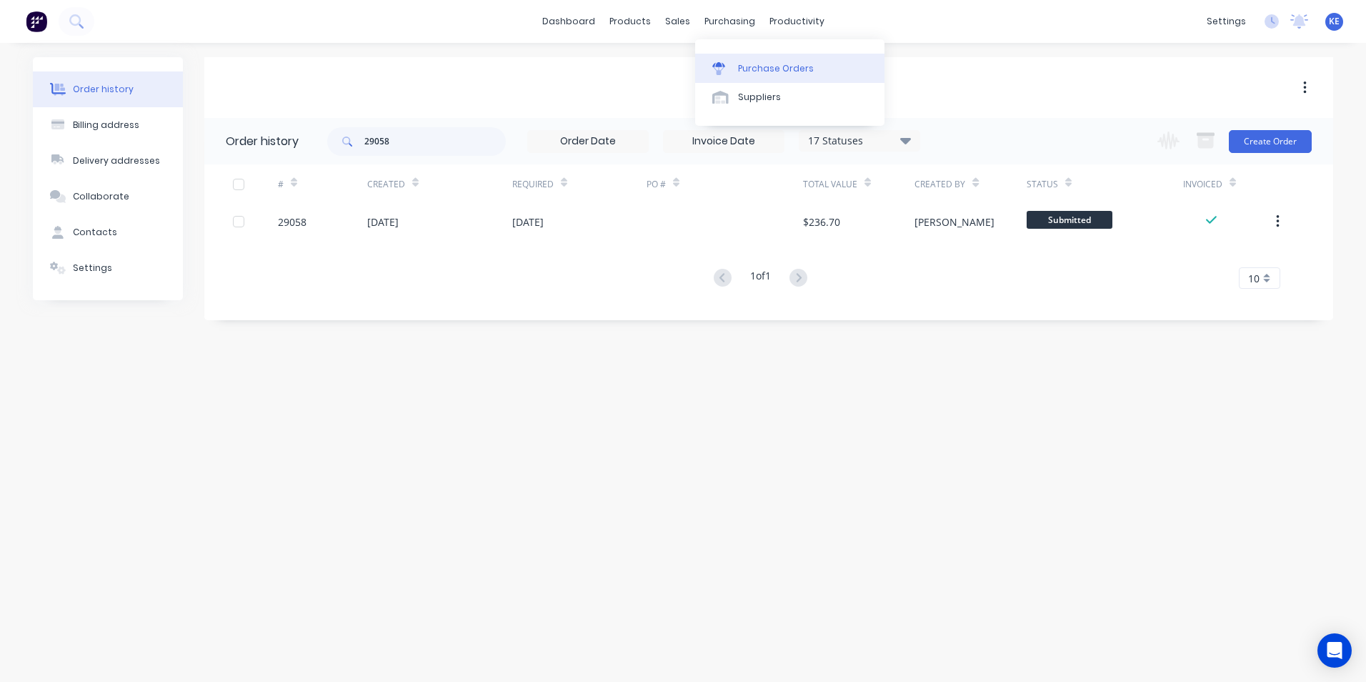
click at [782, 69] on div "Purchase Orders" at bounding box center [776, 68] width 76 height 13
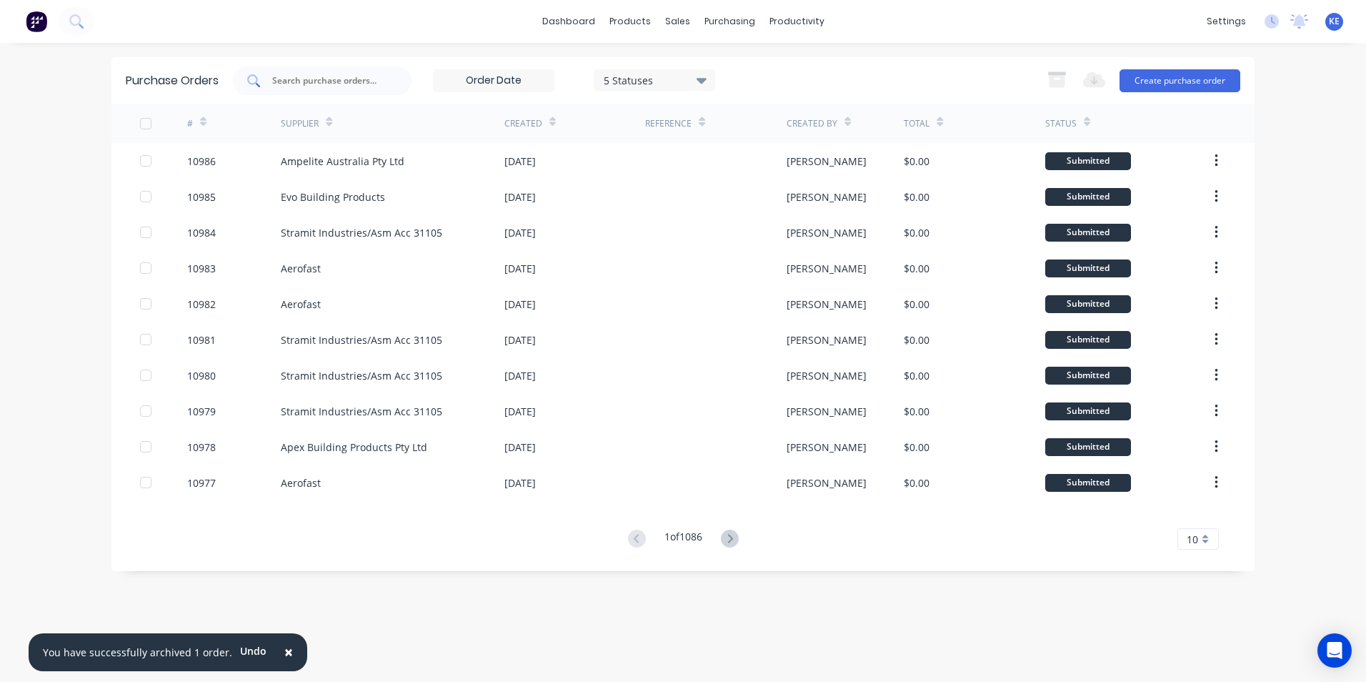
click at [328, 82] on input "text" at bounding box center [330, 81] width 119 height 14
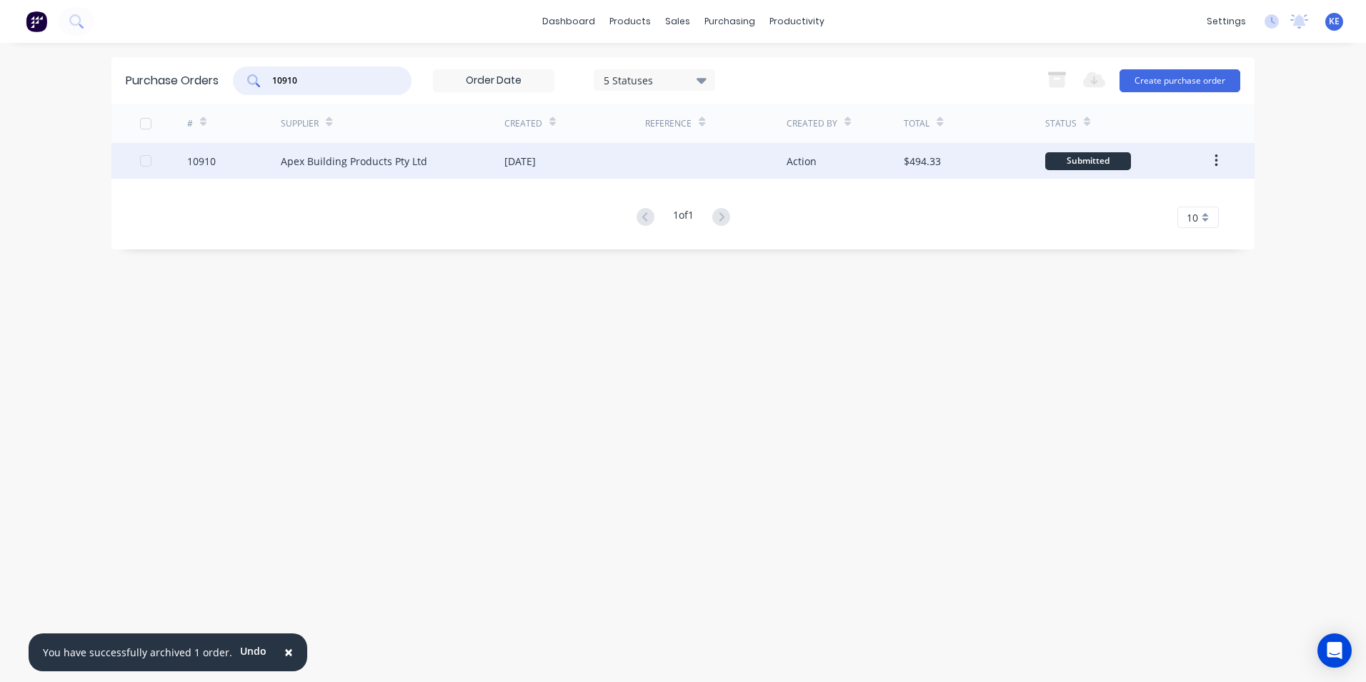
type input "10910"
click at [235, 164] on div "10910" at bounding box center [234, 161] width 94 height 36
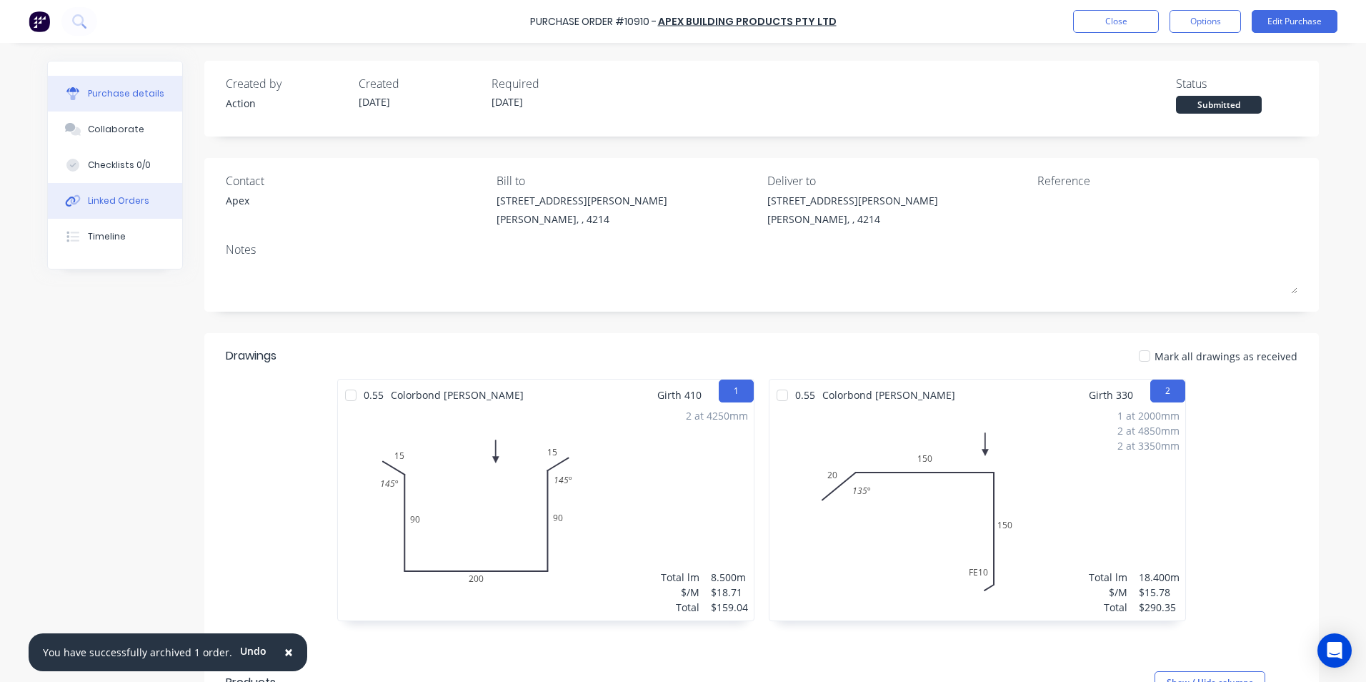
click at [115, 202] on div "Linked Orders" at bounding box center [118, 200] width 61 height 13
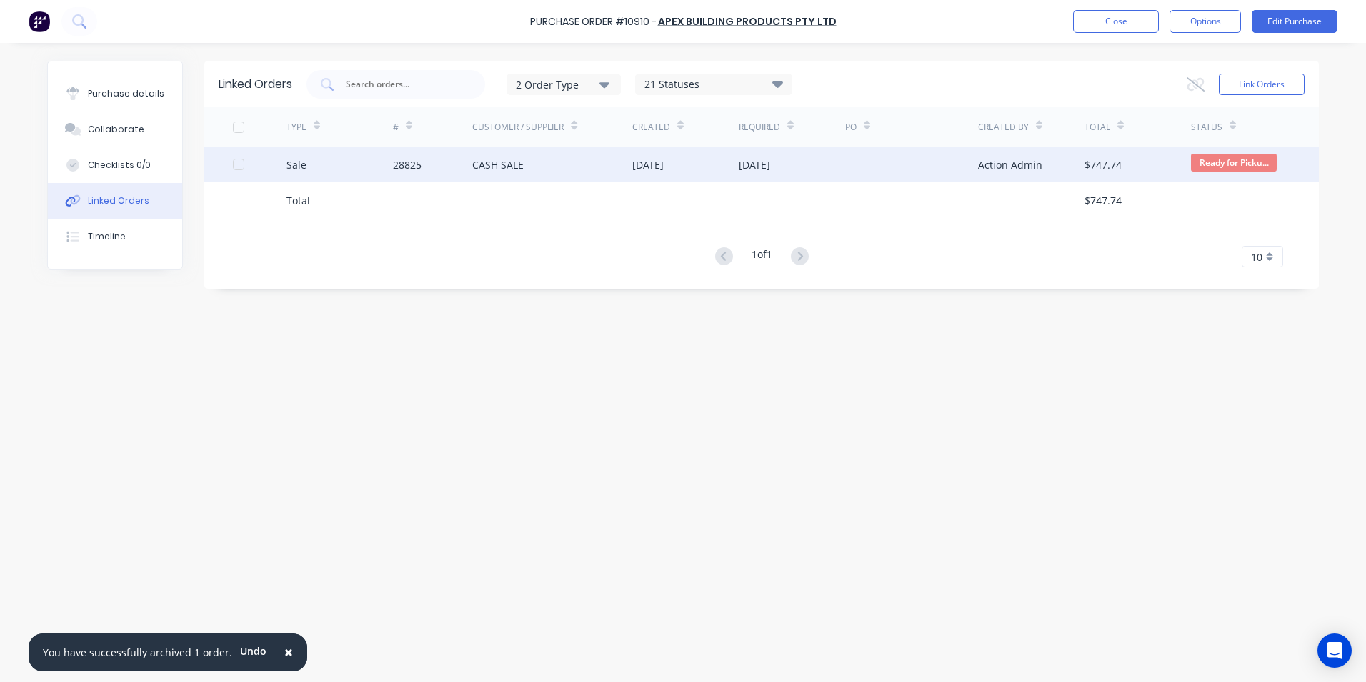
click at [336, 173] on div "Sale" at bounding box center [339, 164] width 106 height 36
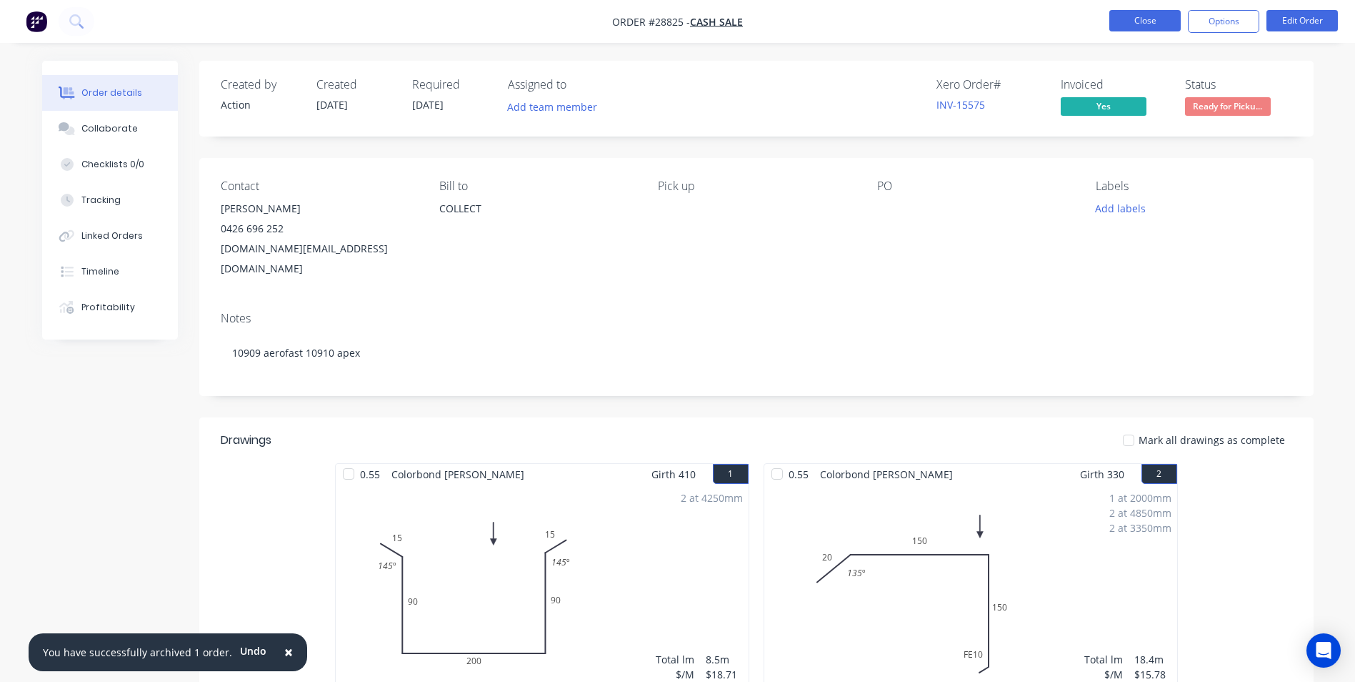
click at [1130, 18] on button "Close" at bounding box center [1145, 20] width 71 height 21
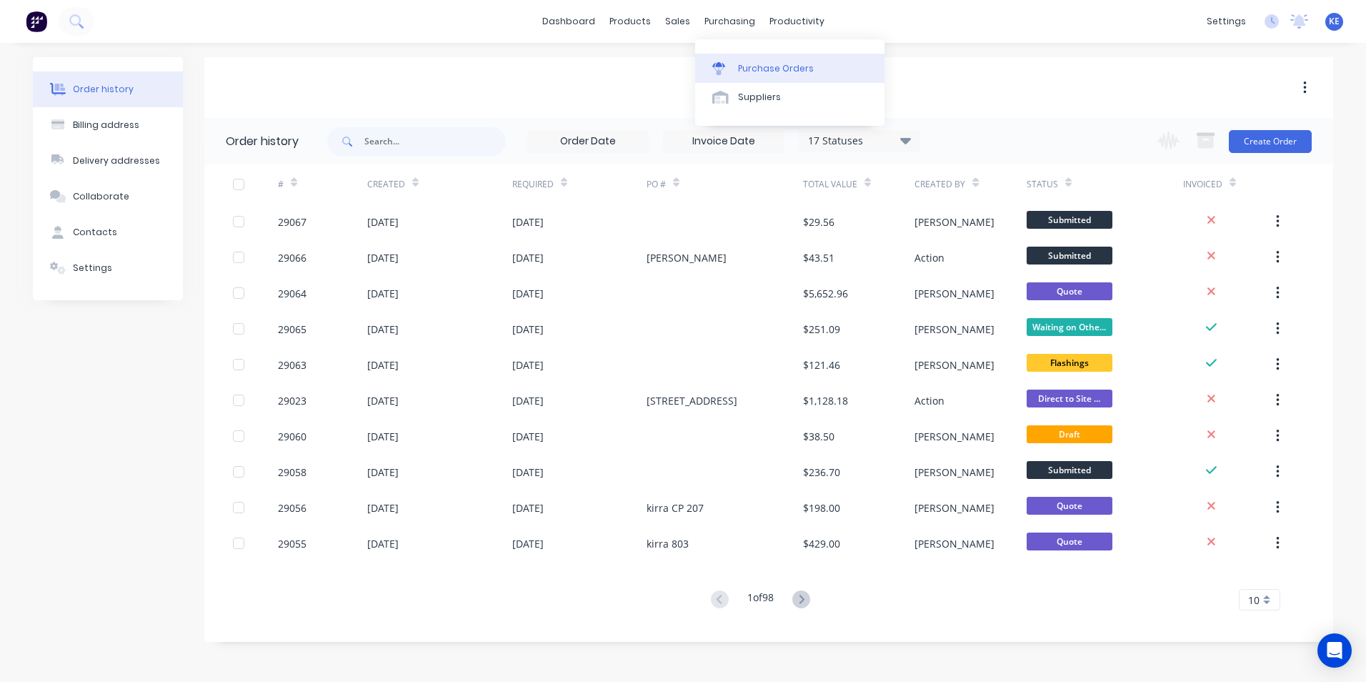
click at [749, 76] on link "Purchase Orders" at bounding box center [789, 68] width 189 height 29
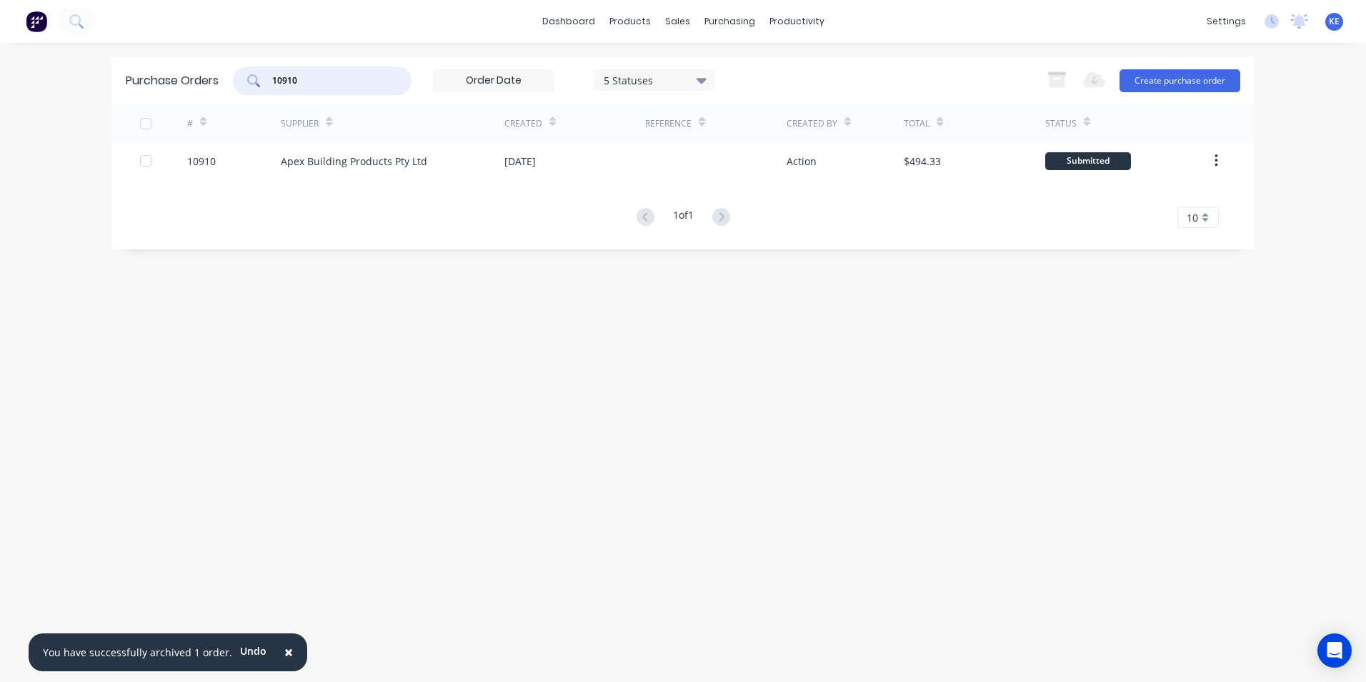
drag, startPoint x: 322, startPoint y: 83, endPoint x: 259, endPoint y: 84, distance: 63.6
click at [259, 84] on div "10910" at bounding box center [322, 80] width 179 height 29
type input "10913"
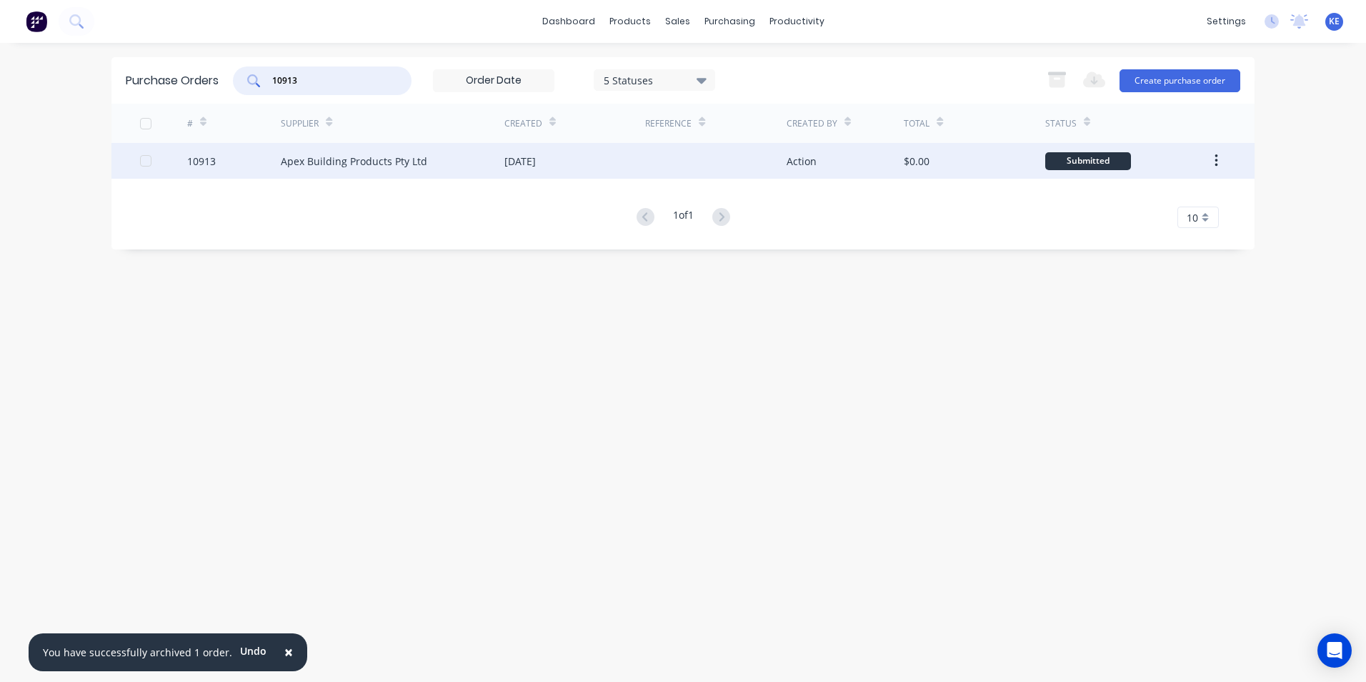
click at [236, 157] on div "10913" at bounding box center [234, 161] width 94 height 36
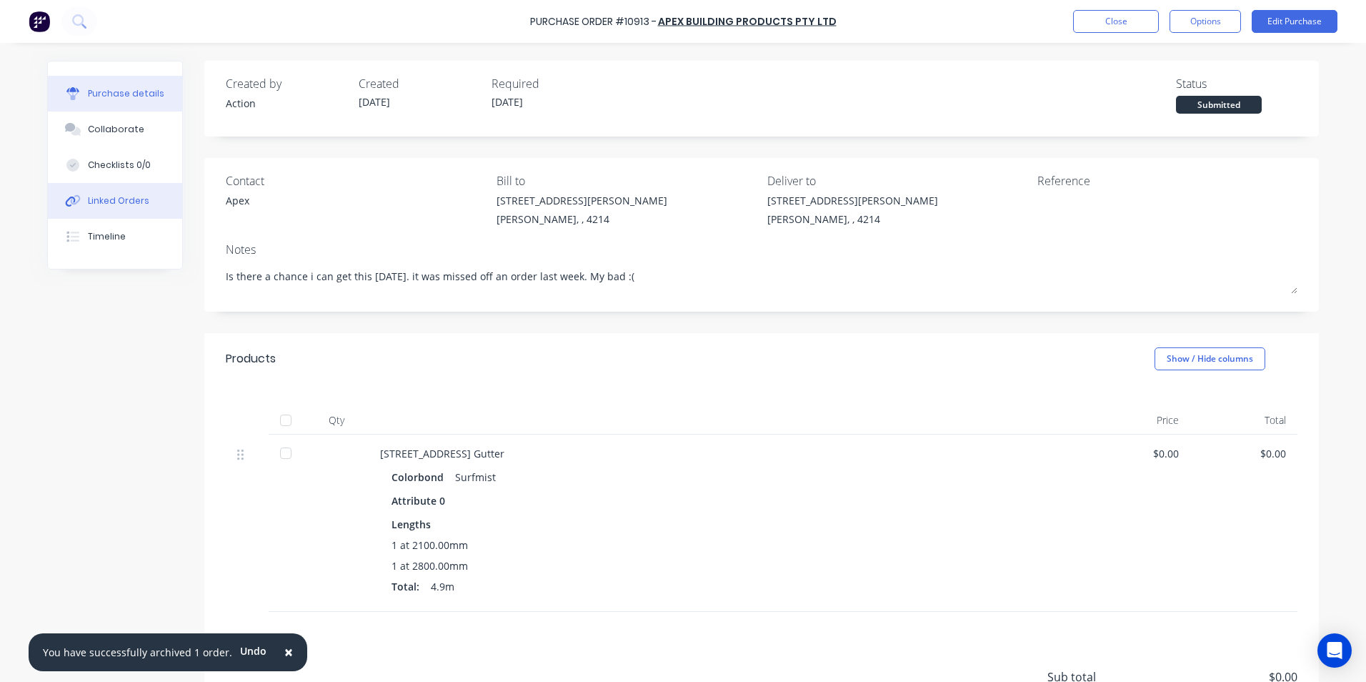
click at [114, 202] on div "Linked Orders" at bounding box center [118, 200] width 61 height 13
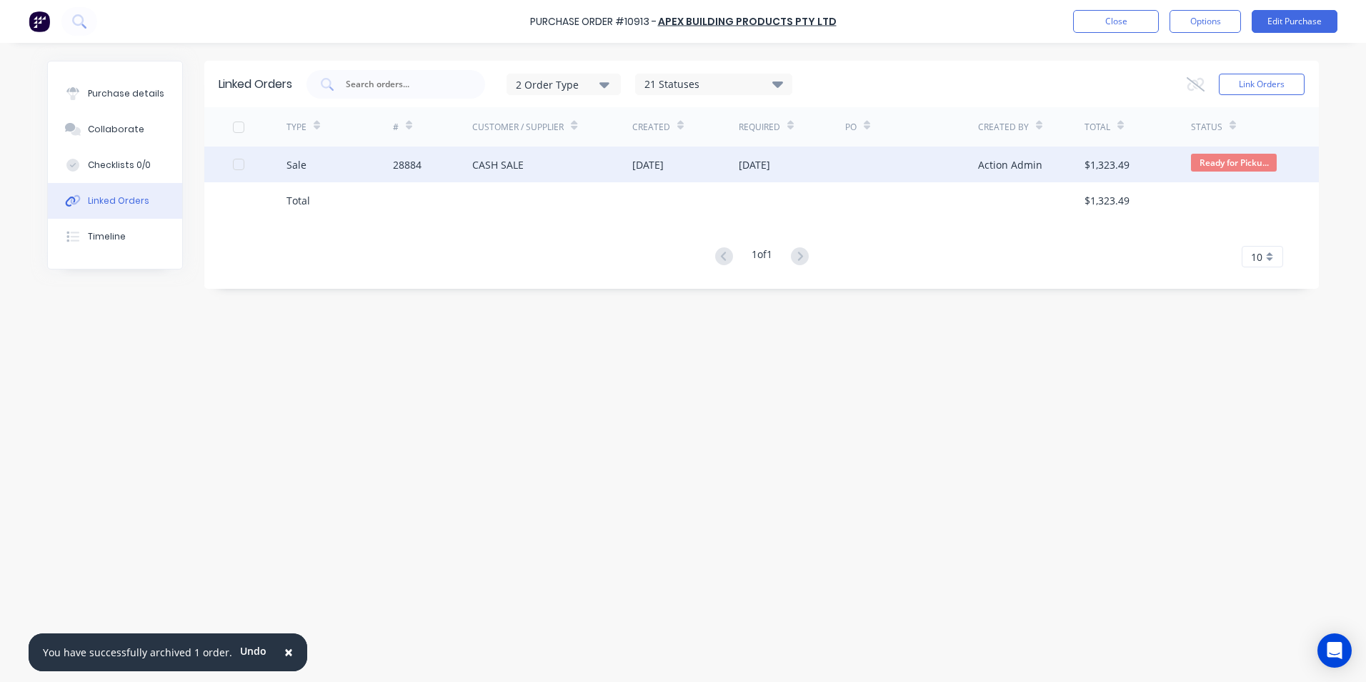
click at [343, 169] on div "Sale" at bounding box center [339, 164] width 106 height 36
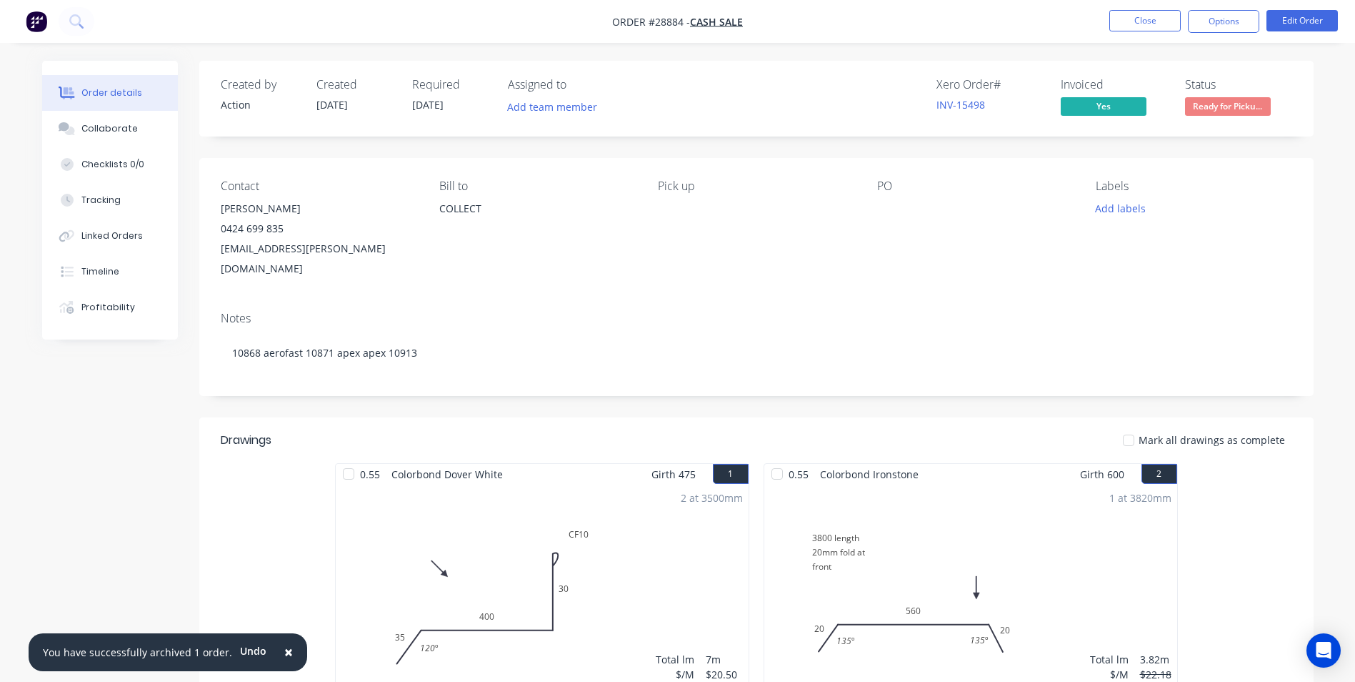
click at [1137, 34] on nav "Order #28884 - CASH SALE Close Options Edit Order" at bounding box center [677, 21] width 1355 height 43
click at [1131, 28] on button "Close" at bounding box center [1145, 20] width 71 height 21
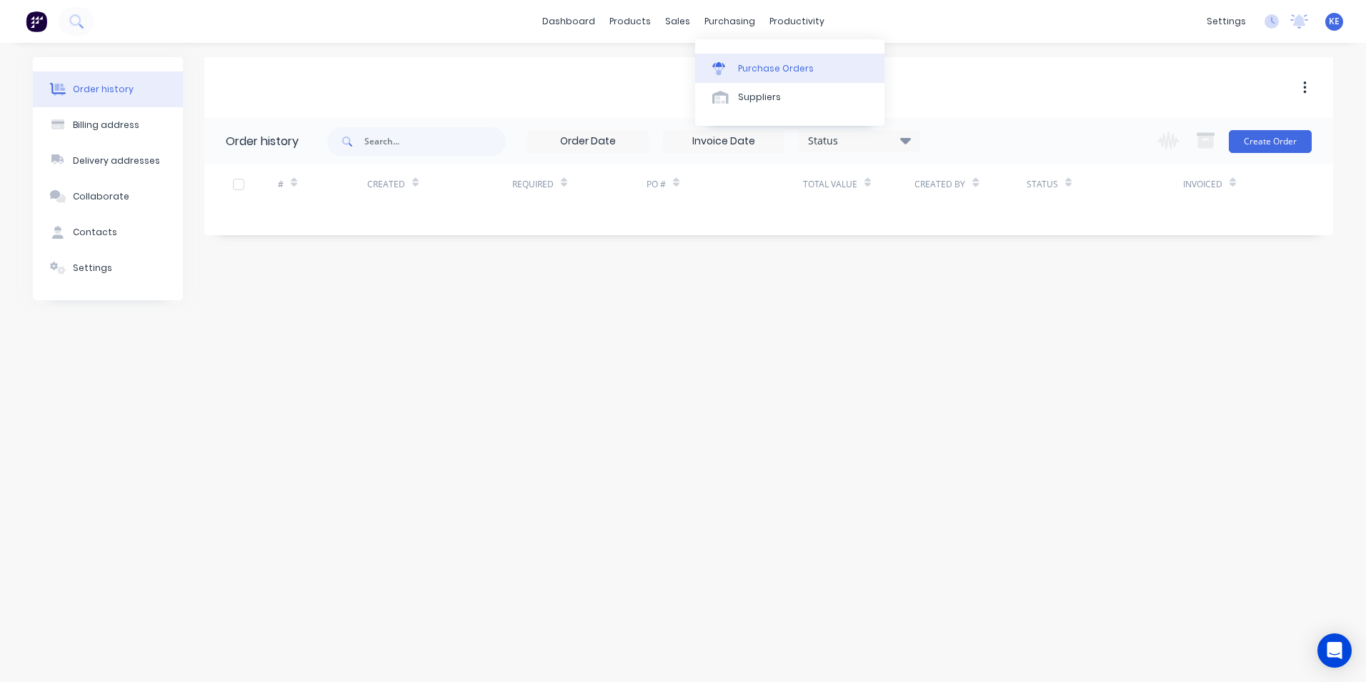
click at [773, 73] on div "Purchase Orders" at bounding box center [776, 68] width 76 height 13
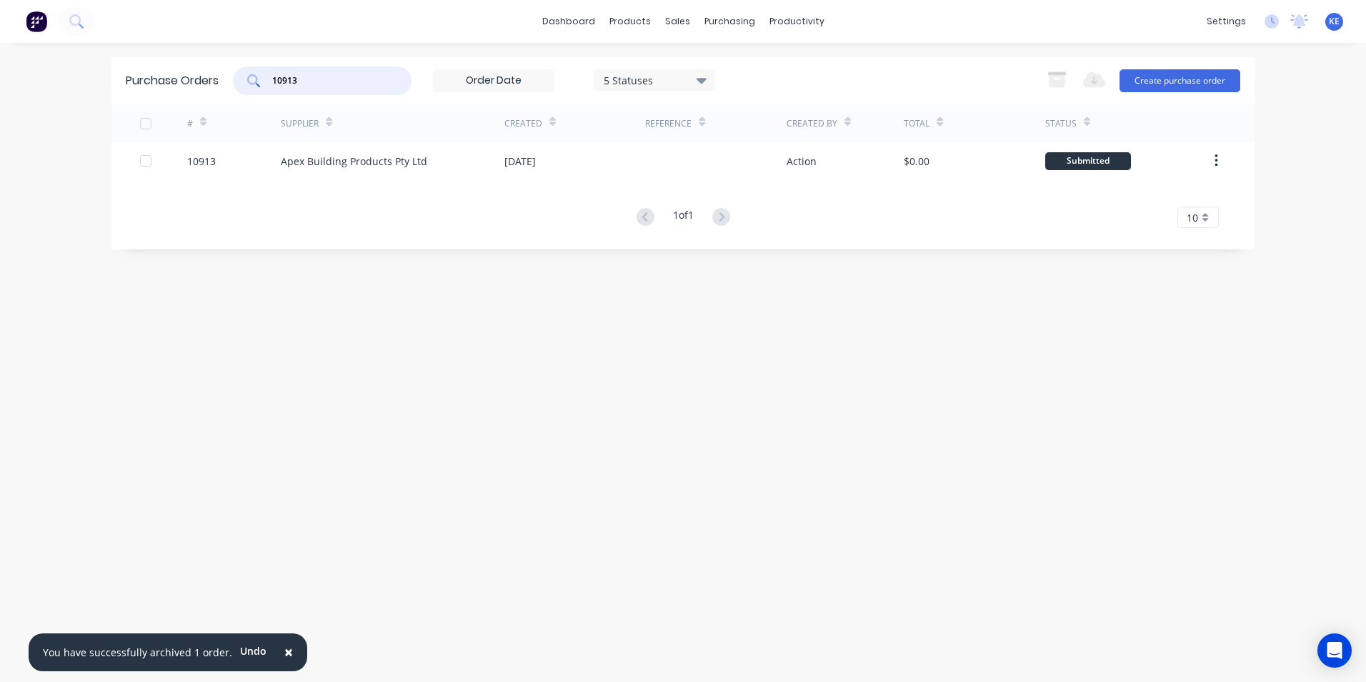
drag, startPoint x: 353, startPoint y: 87, endPoint x: 216, endPoint y: 77, distance: 136.8
click at [209, 84] on div "Purchase Orders 10913 5 Statuses 5 Statuses Export to Excel (XLSX) Create purch…" at bounding box center [682, 80] width 1143 height 46
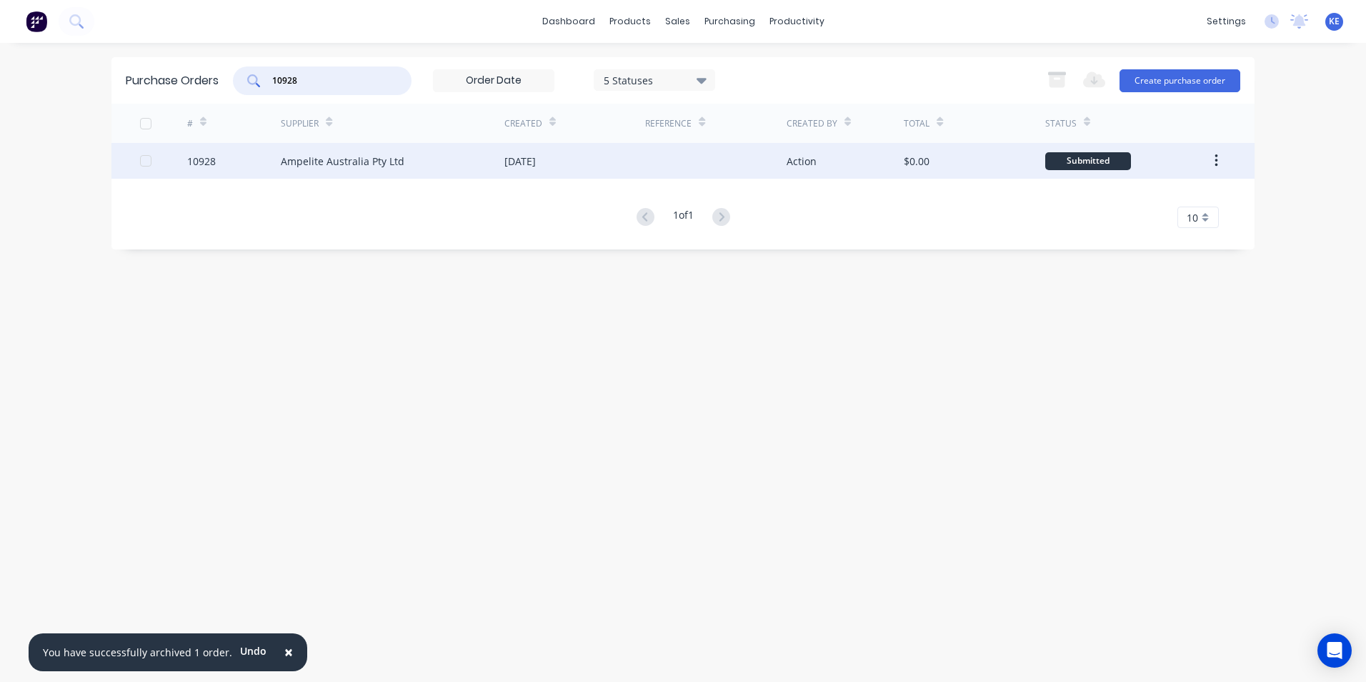
type input "10928"
click at [254, 154] on div "10928" at bounding box center [234, 161] width 94 height 36
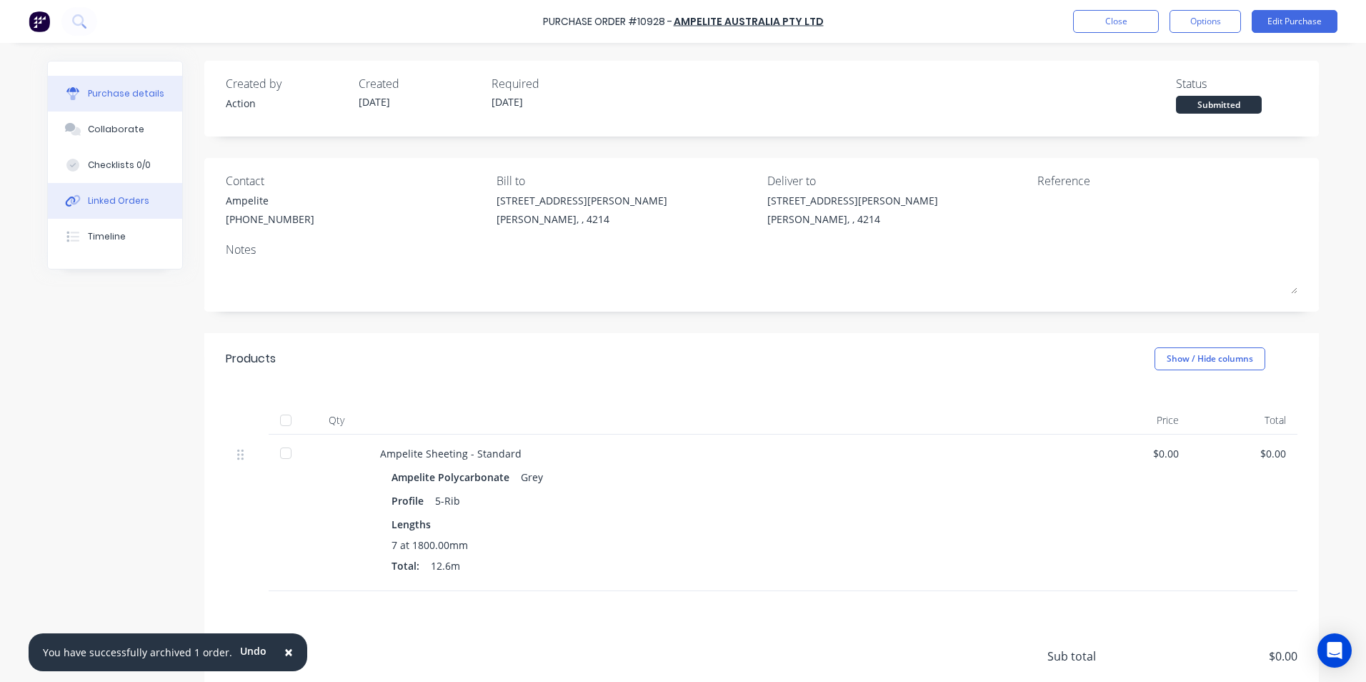
click at [106, 203] on div "Linked Orders" at bounding box center [118, 200] width 61 height 13
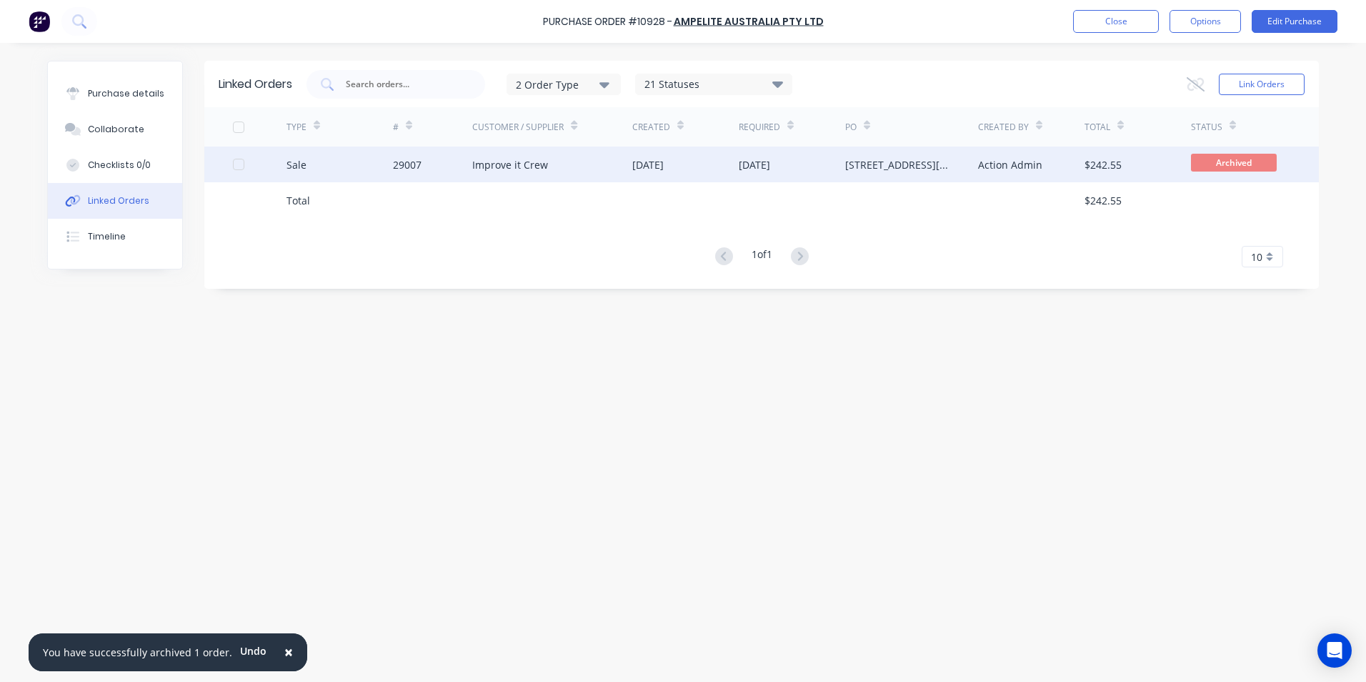
click at [323, 160] on div "Sale" at bounding box center [339, 164] width 106 height 36
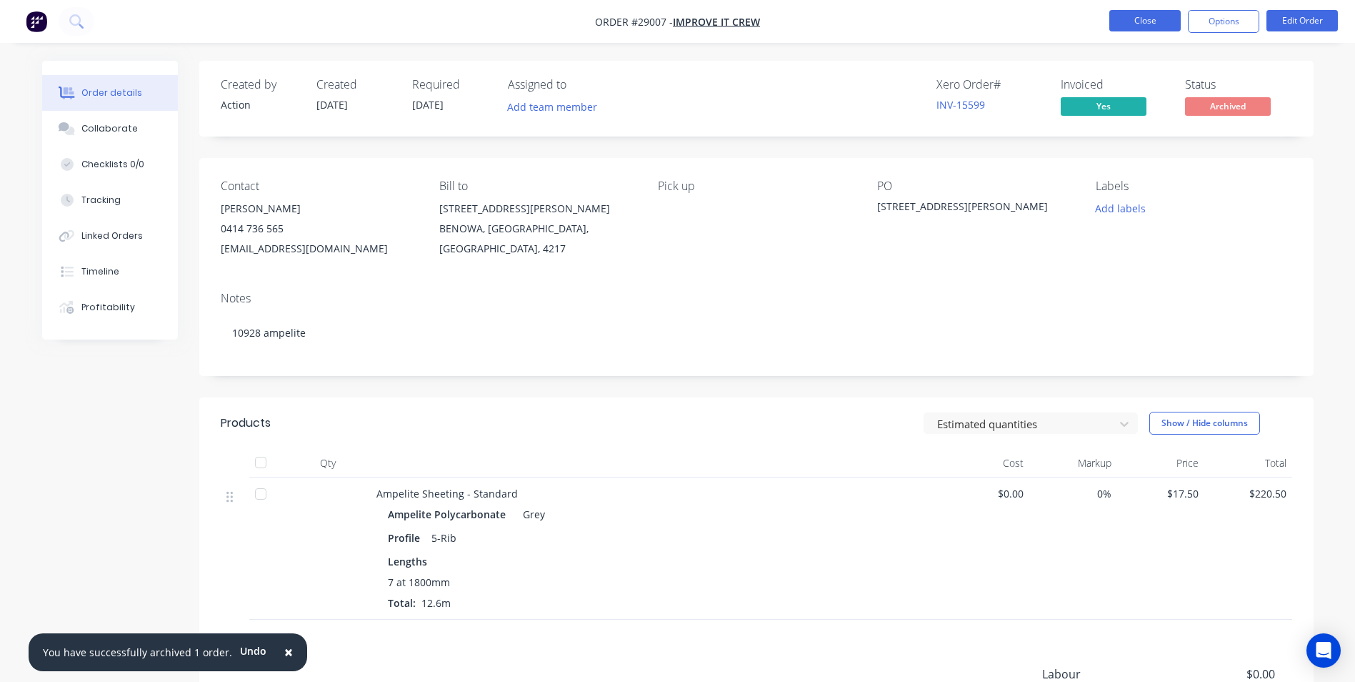
click at [1165, 14] on button "Close" at bounding box center [1145, 20] width 71 height 21
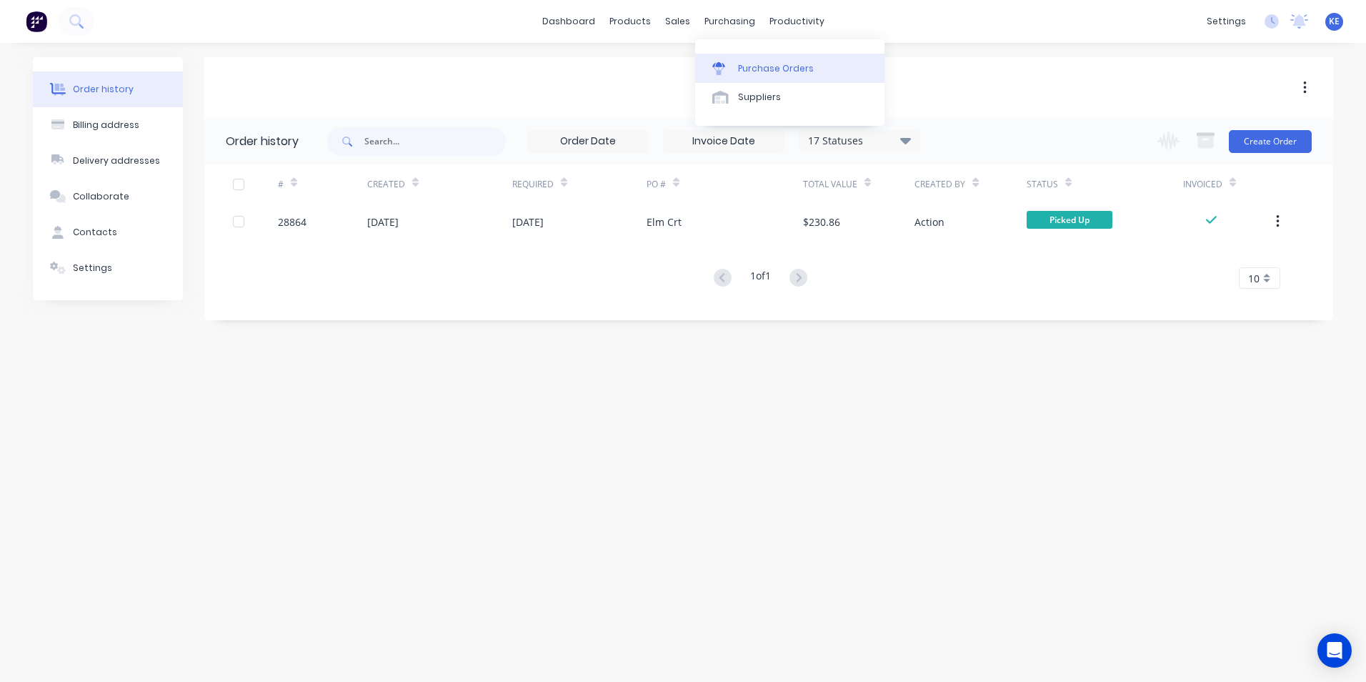
click at [764, 62] on div "Purchase Orders" at bounding box center [776, 68] width 76 height 13
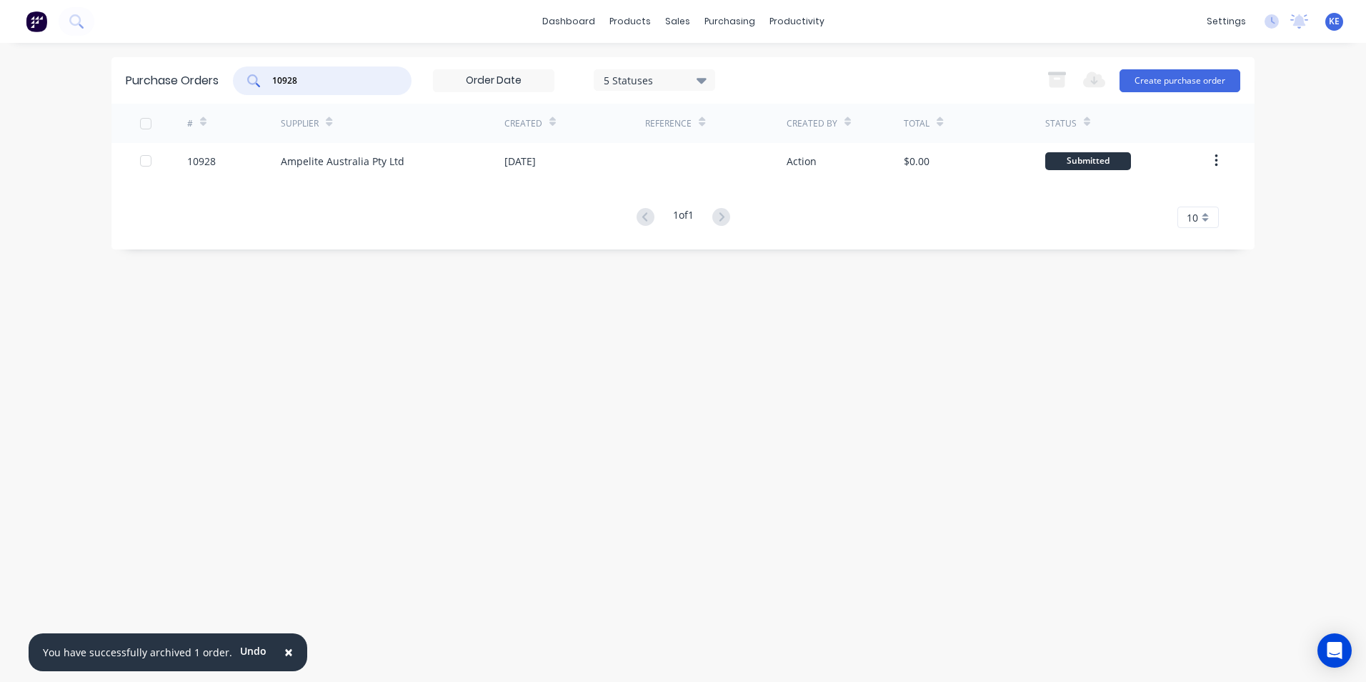
drag, startPoint x: 332, startPoint y: 85, endPoint x: 231, endPoint y: 91, distance: 100.9
click at [231, 91] on div "Purchase Orders 10928 5 Statuses 5 Statuses Export to Excel (XLSX) Create purch…" at bounding box center [682, 80] width 1143 height 46
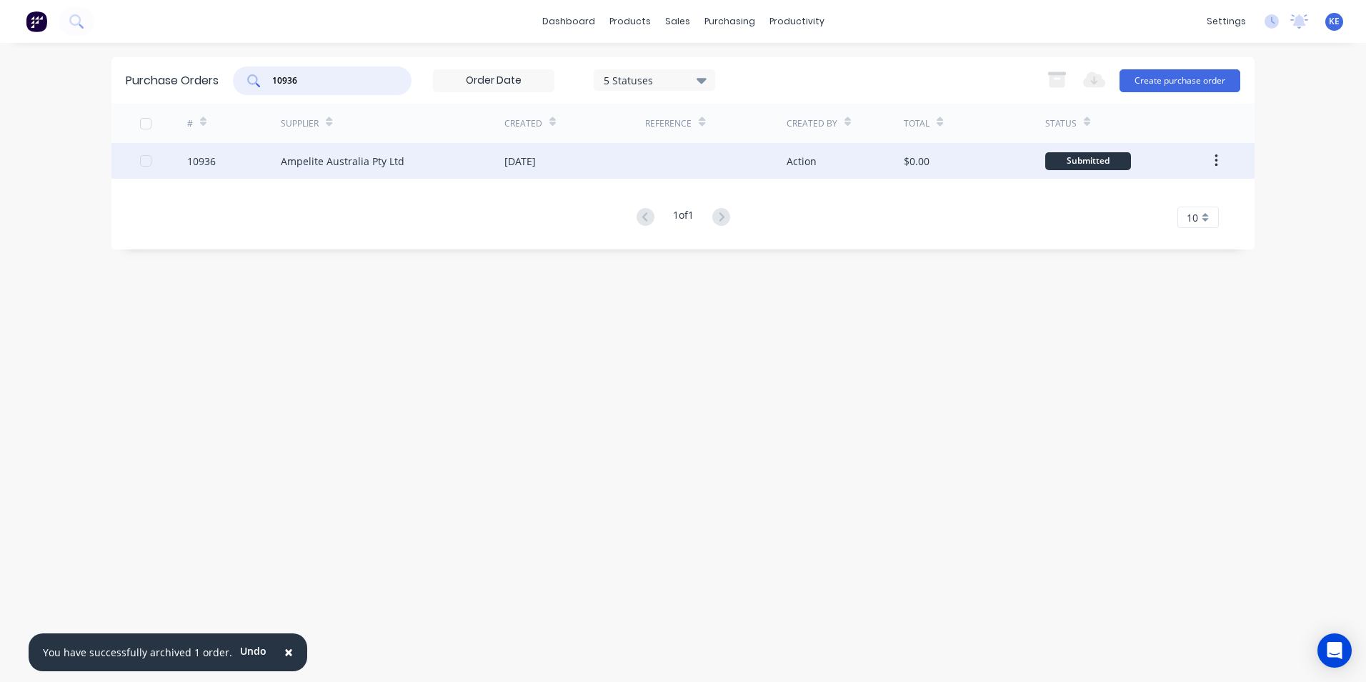
type input "10936"
click at [234, 171] on div "10936" at bounding box center [234, 161] width 94 height 36
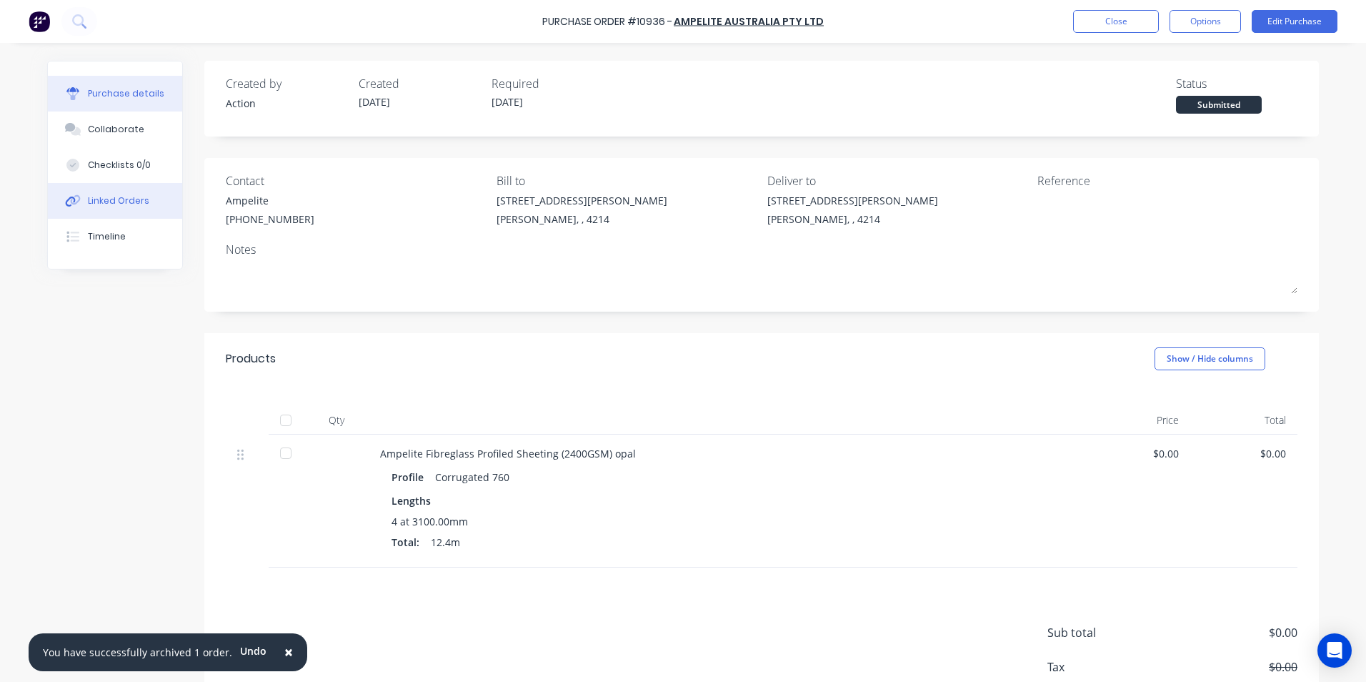
click at [105, 196] on div "Linked Orders" at bounding box center [118, 200] width 61 height 13
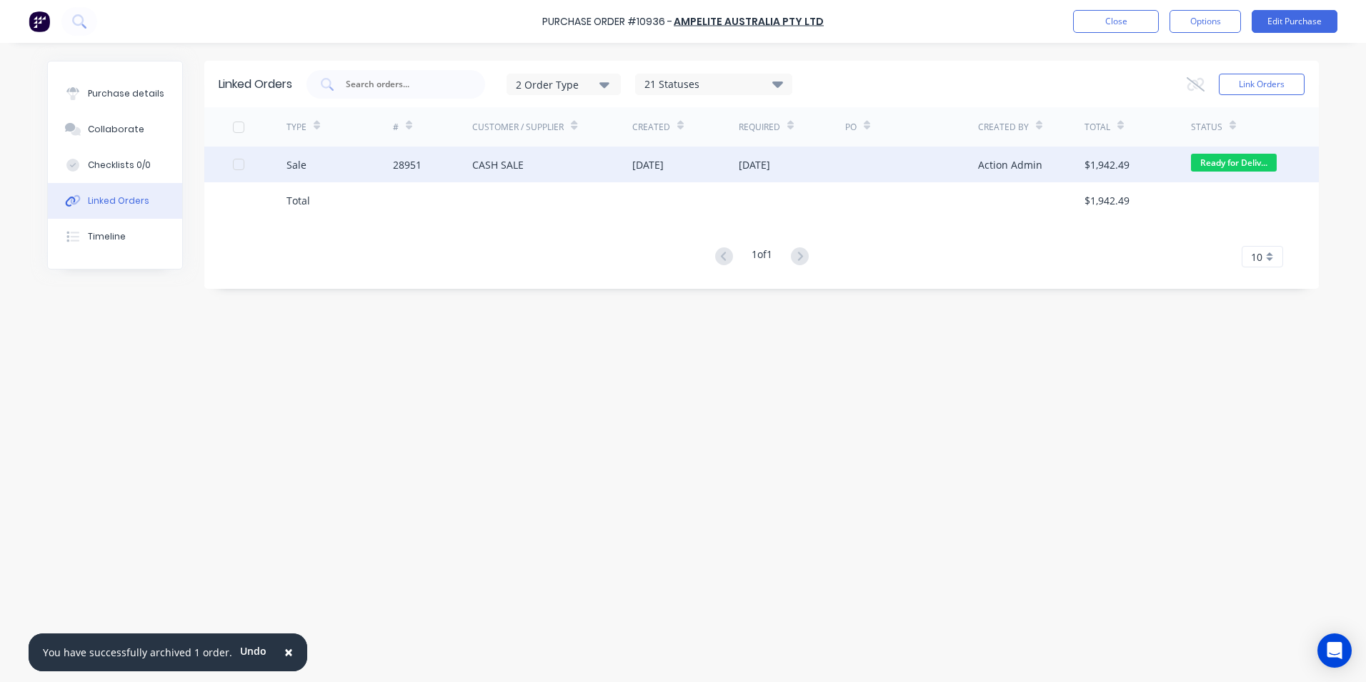
click at [314, 166] on div "Sale" at bounding box center [339, 164] width 106 height 36
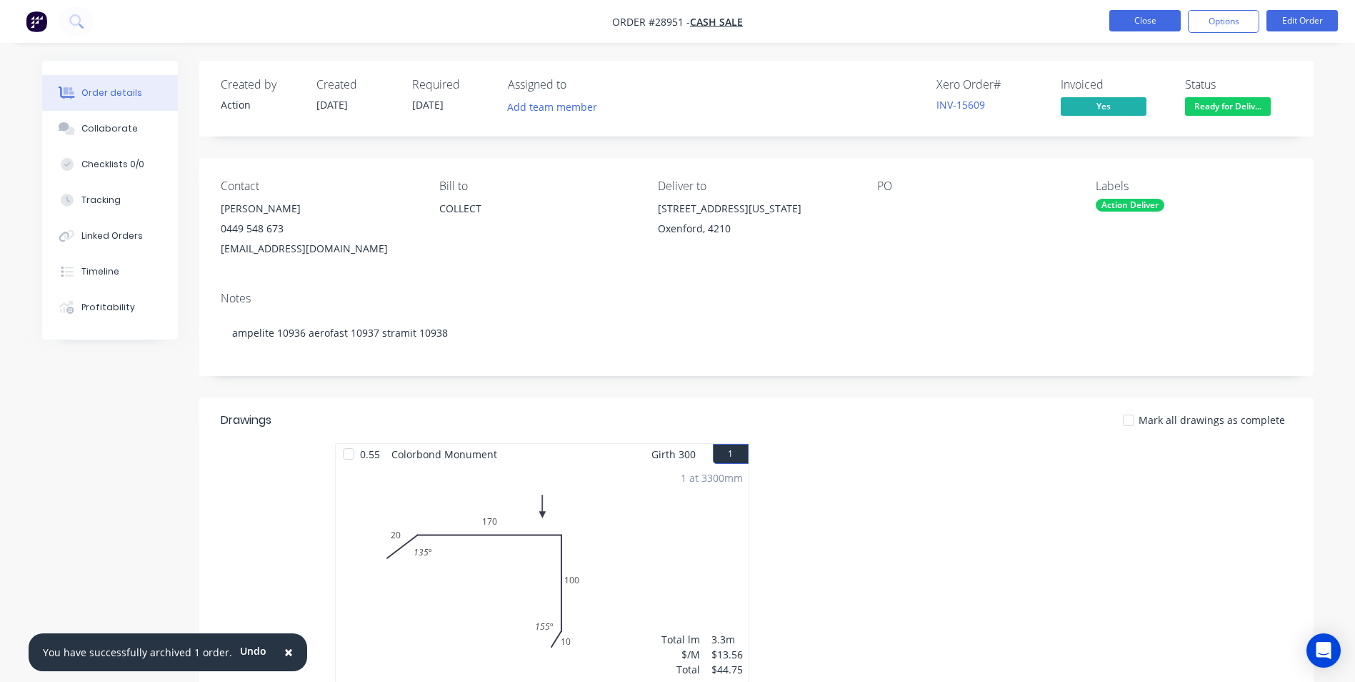
click at [1159, 24] on button "Close" at bounding box center [1145, 20] width 71 height 21
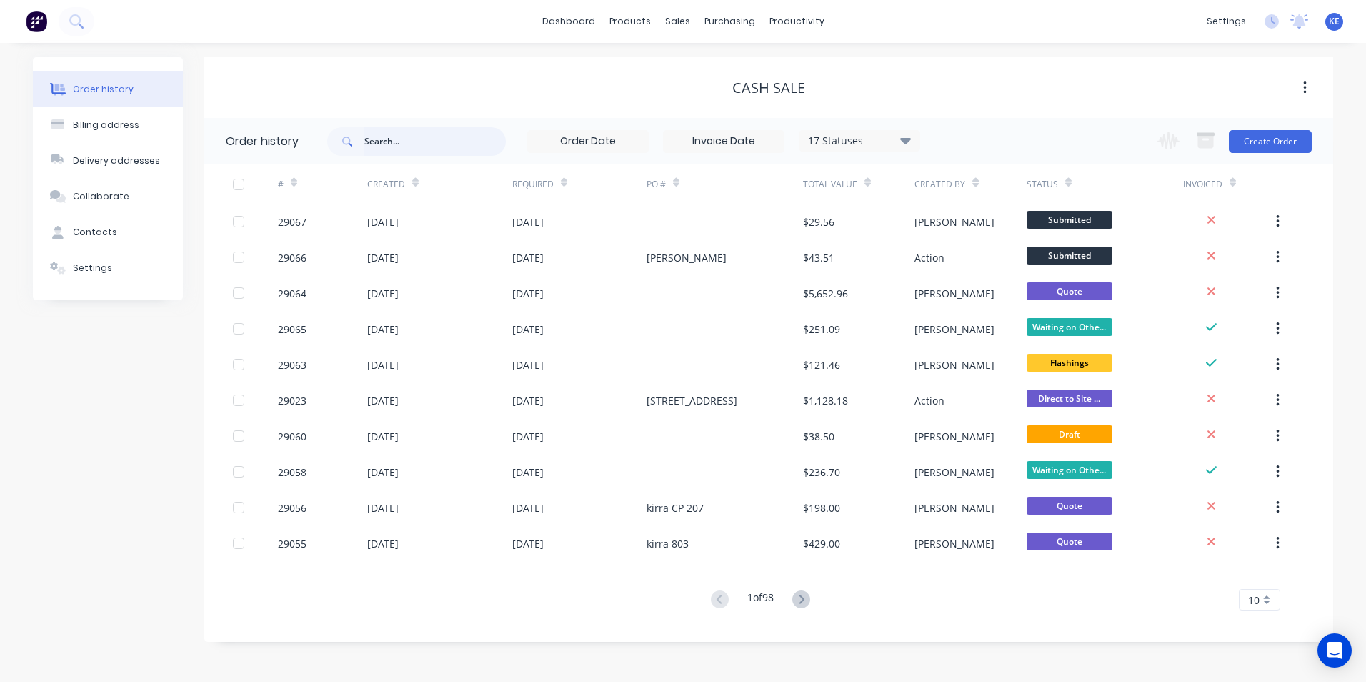
click at [384, 144] on input "text" at bounding box center [434, 141] width 141 height 29
type input "29001"
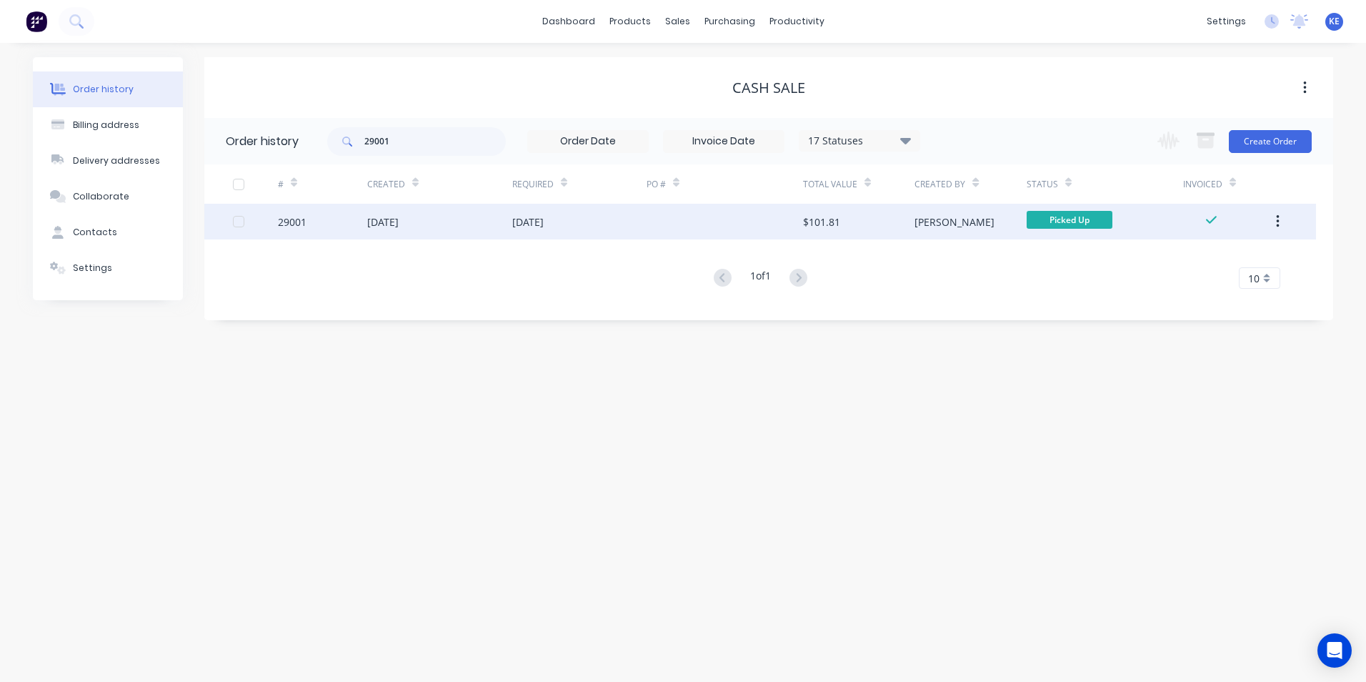
click at [336, 214] on div "29001" at bounding box center [322, 222] width 89 height 36
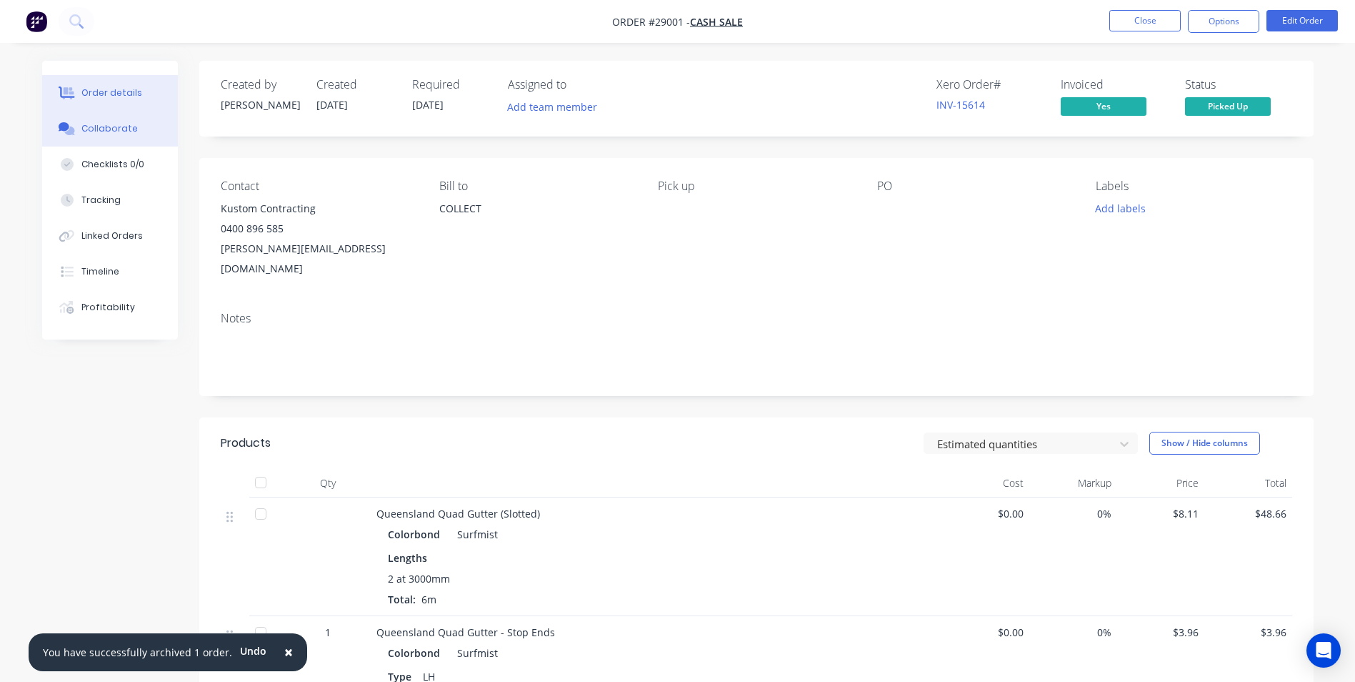
click at [118, 128] on div "Collaborate" at bounding box center [109, 128] width 56 height 13
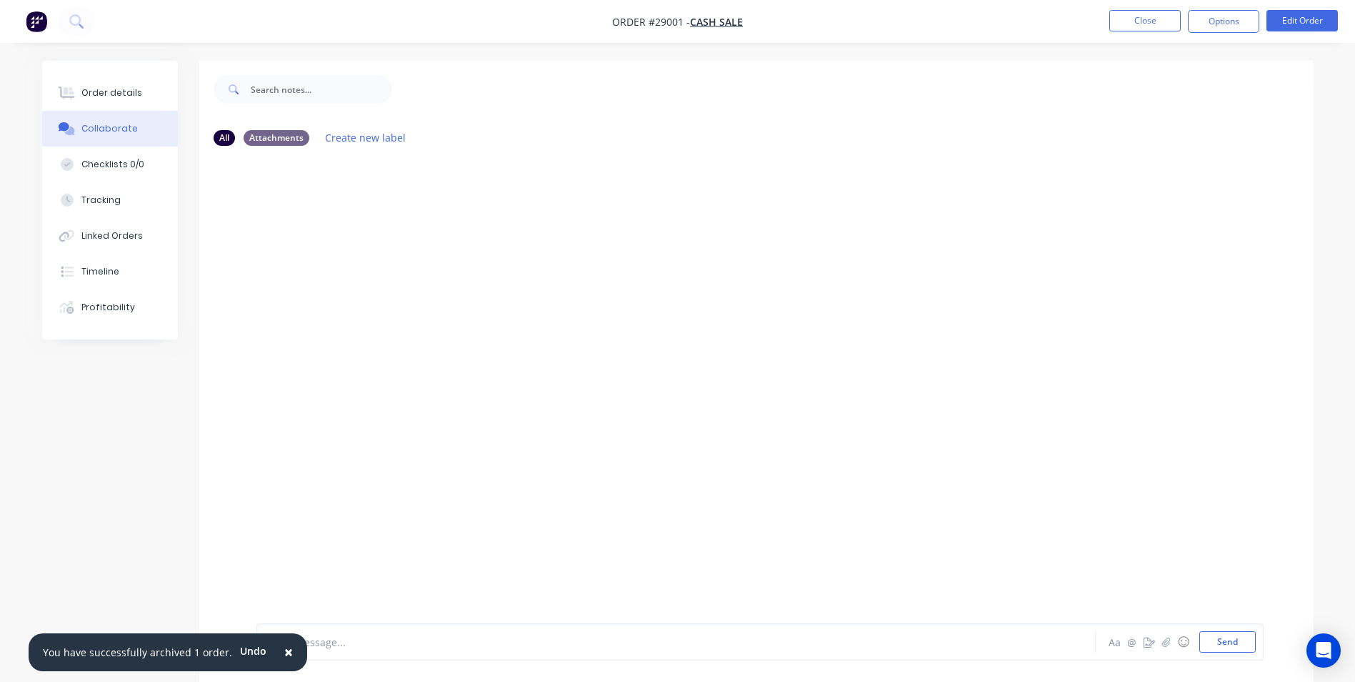
drag, startPoint x: 282, startPoint y: 652, endPoint x: 330, endPoint y: 641, distance: 49.1
click at [285, 650] on button "×" at bounding box center [288, 652] width 37 height 34
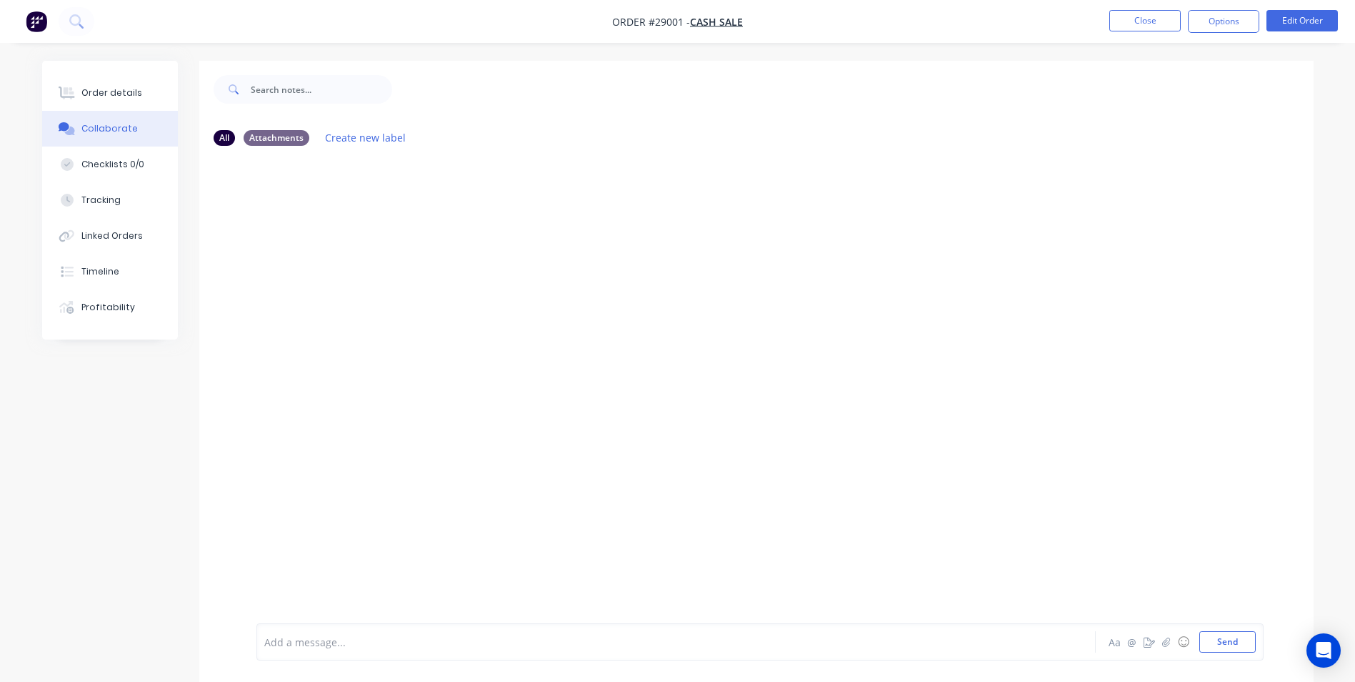
drag, startPoint x: 330, startPoint y: 641, endPoint x: 347, endPoint y: 598, distance: 46.2
click at [332, 638] on div at bounding box center [636, 641] width 743 height 15
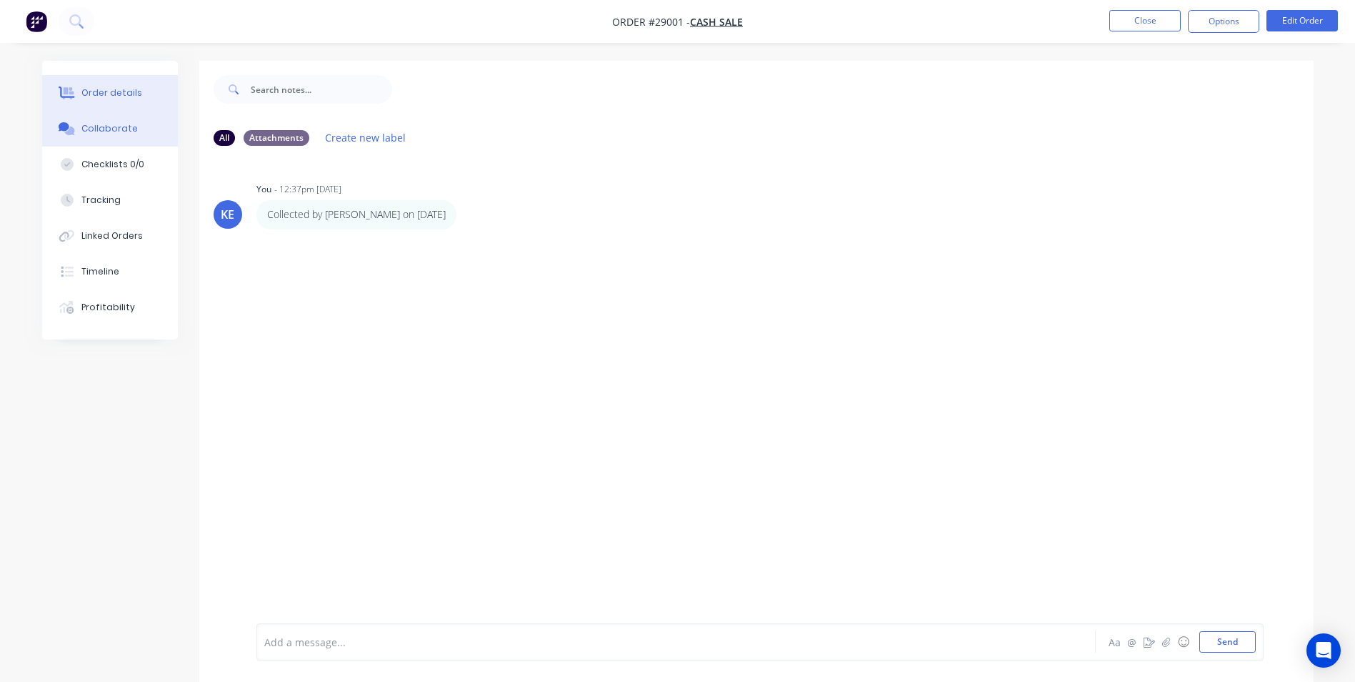
click at [104, 99] on div "Order details" at bounding box center [111, 92] width 61 height 13
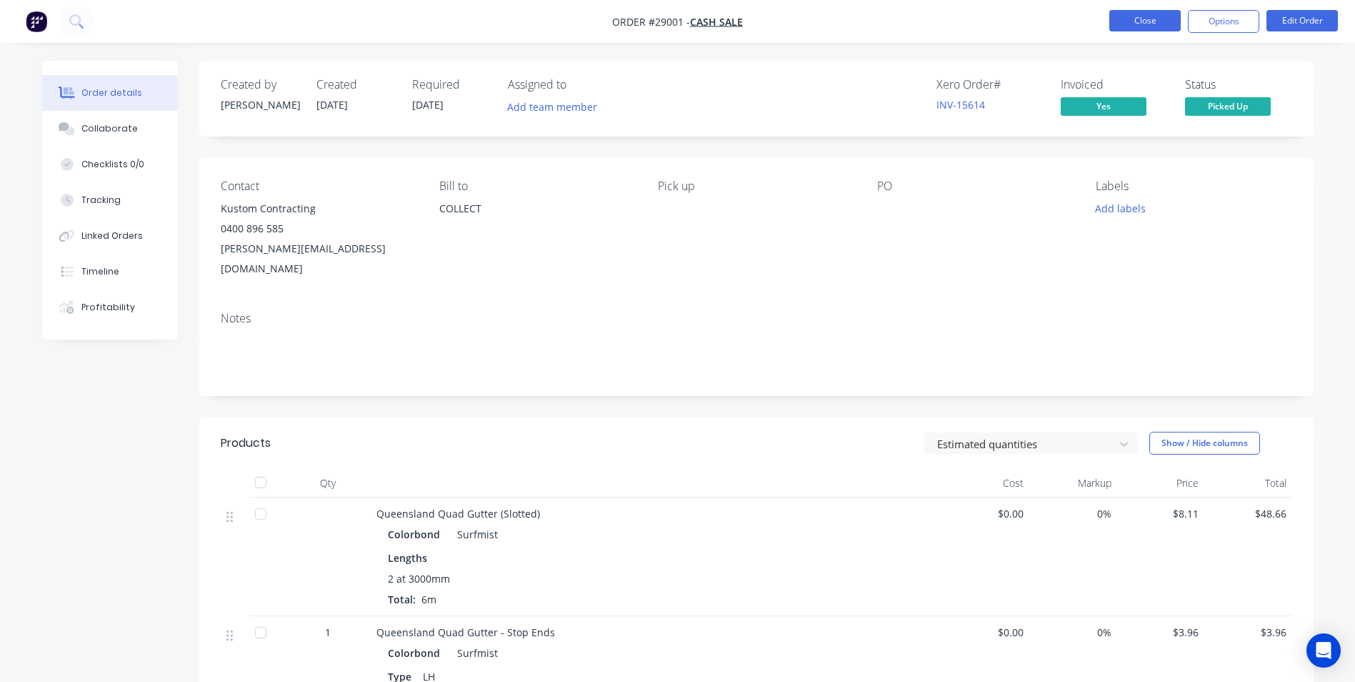
click at [1149, 26] on button "Close" at bounding box center [1145, 20] width 71 height 21
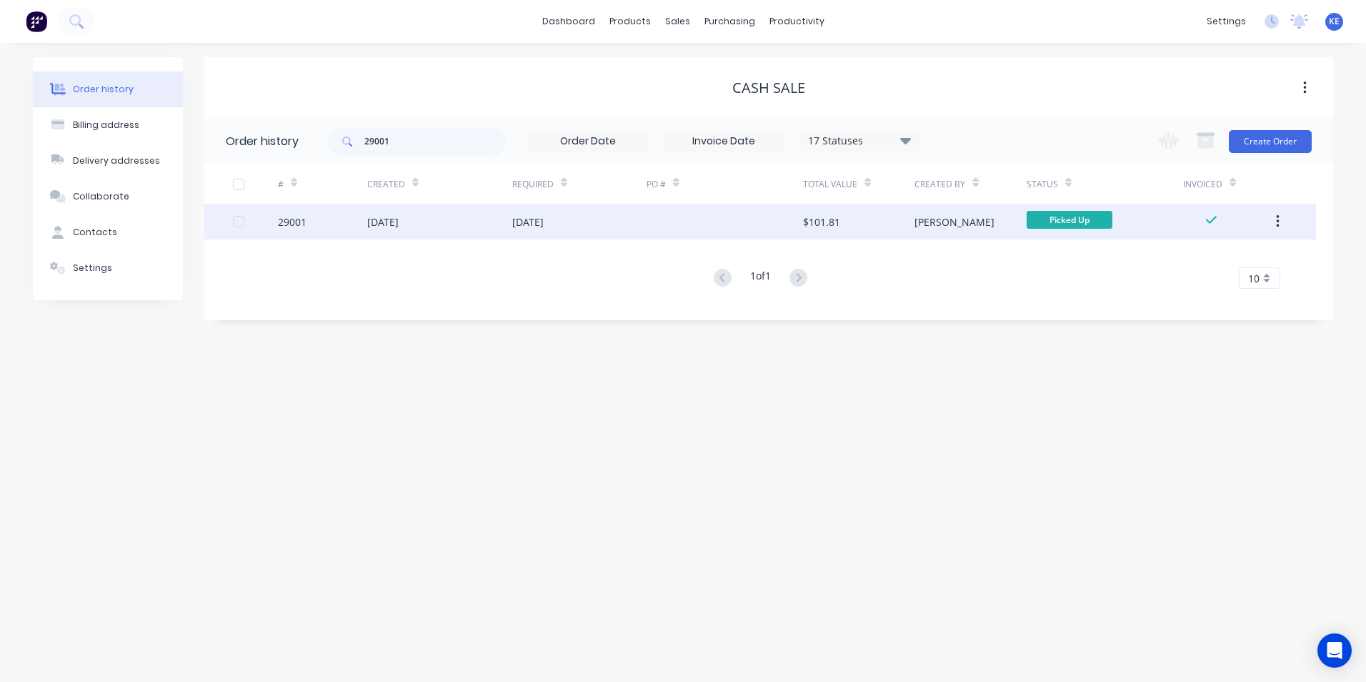
click at [1276, 214] on icon "button" at bounding box center [1278, 222] width 4 height 16
click at [1178, 260] on div "Archive" at bounding box center [1227, 259] width 110 height 21
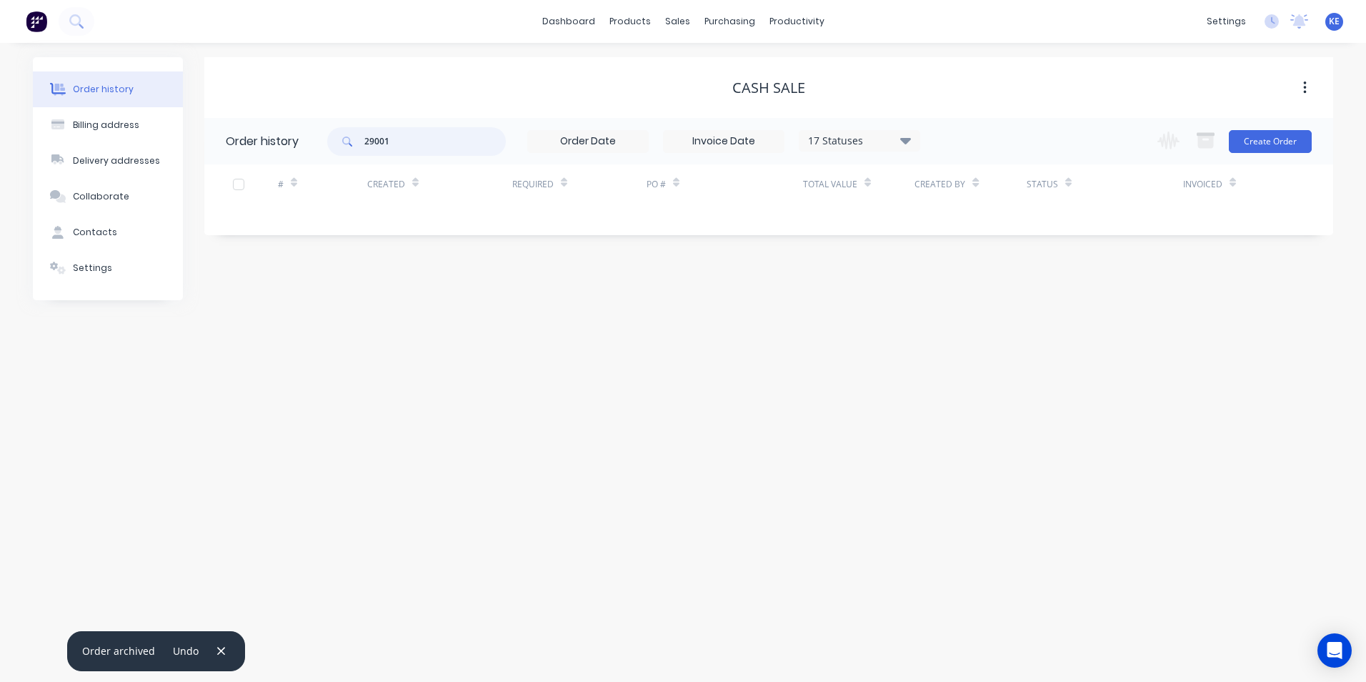
drag, startPoint x: 367, startPoint y: 137, endPoint x: 306, endPoint y: 130, distance: 61.1
click at [306, 130] on header "Order history 29001 17 Statuses Invoice Status Invoiced Not Invoiced Partial Or…" at bounding box center [768, 141] width 1129 height 46
type input "28887"
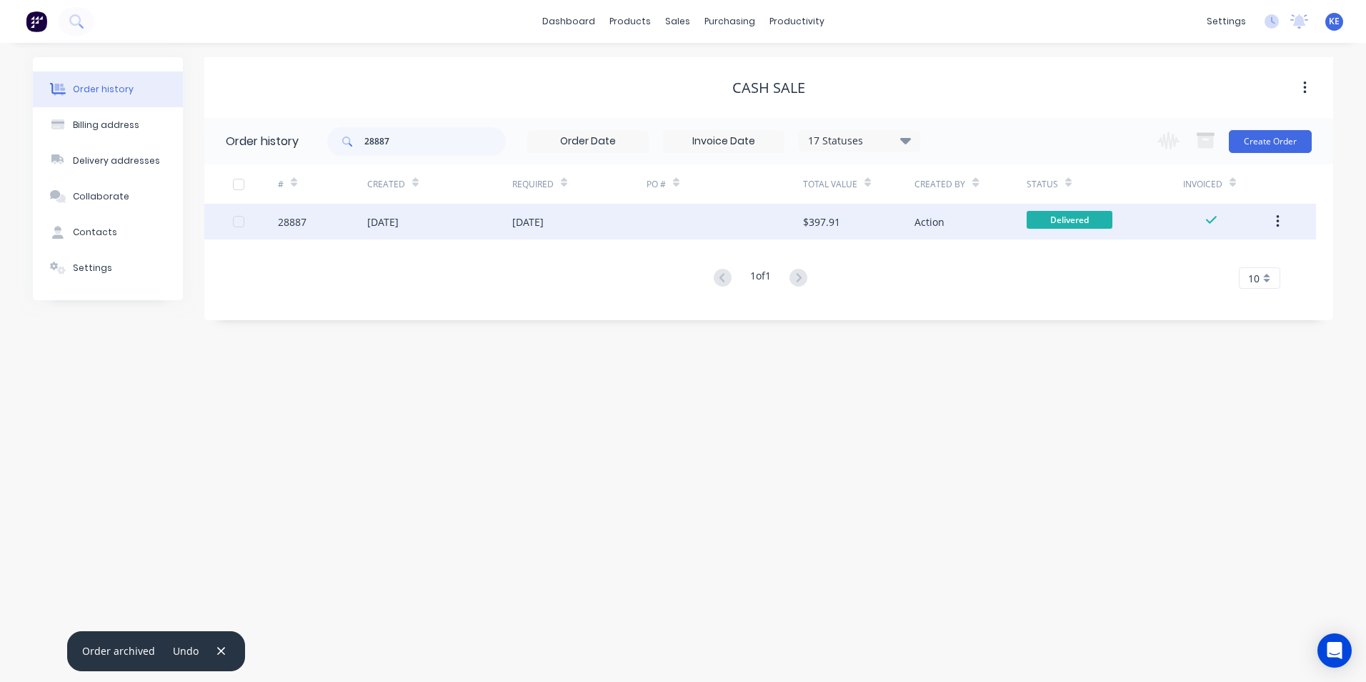
click at [327, 224] on div "28887" at bounding box center [322, 222] width 89 height 36
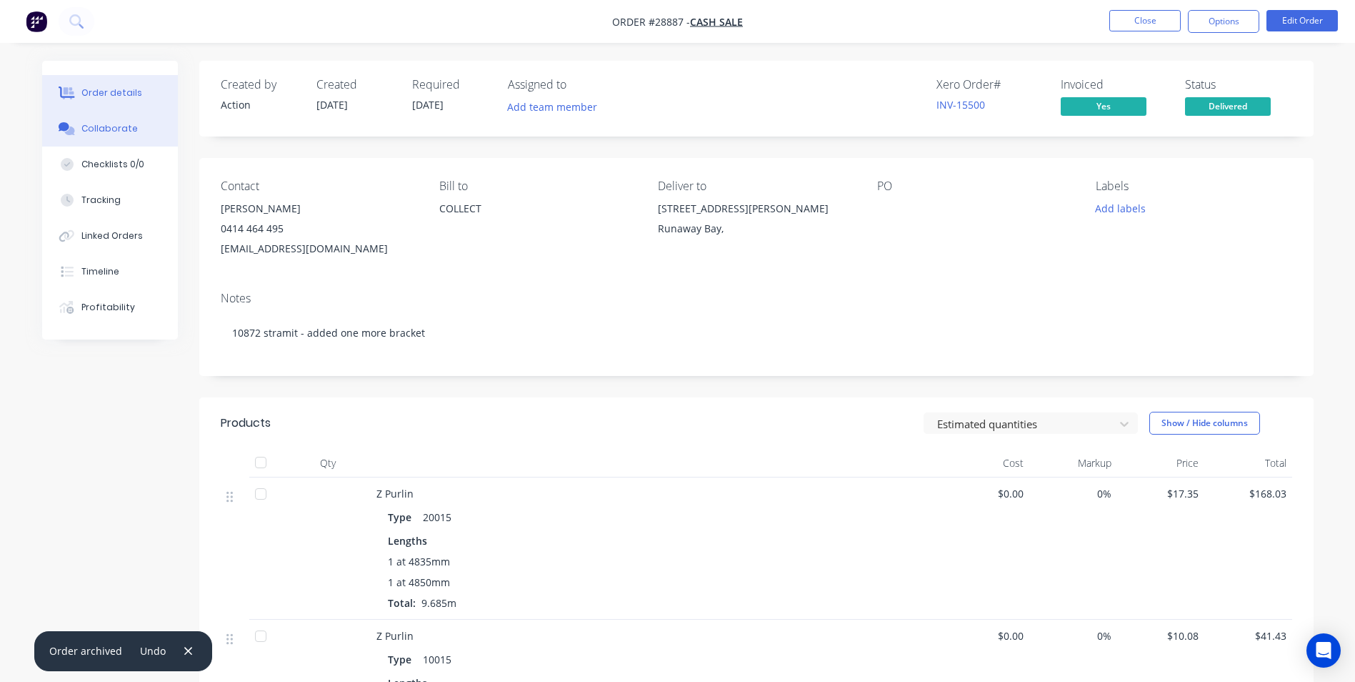
click at [106, 127] on div "Collaborate" at bounding box center [109, 128] width 56 height 13
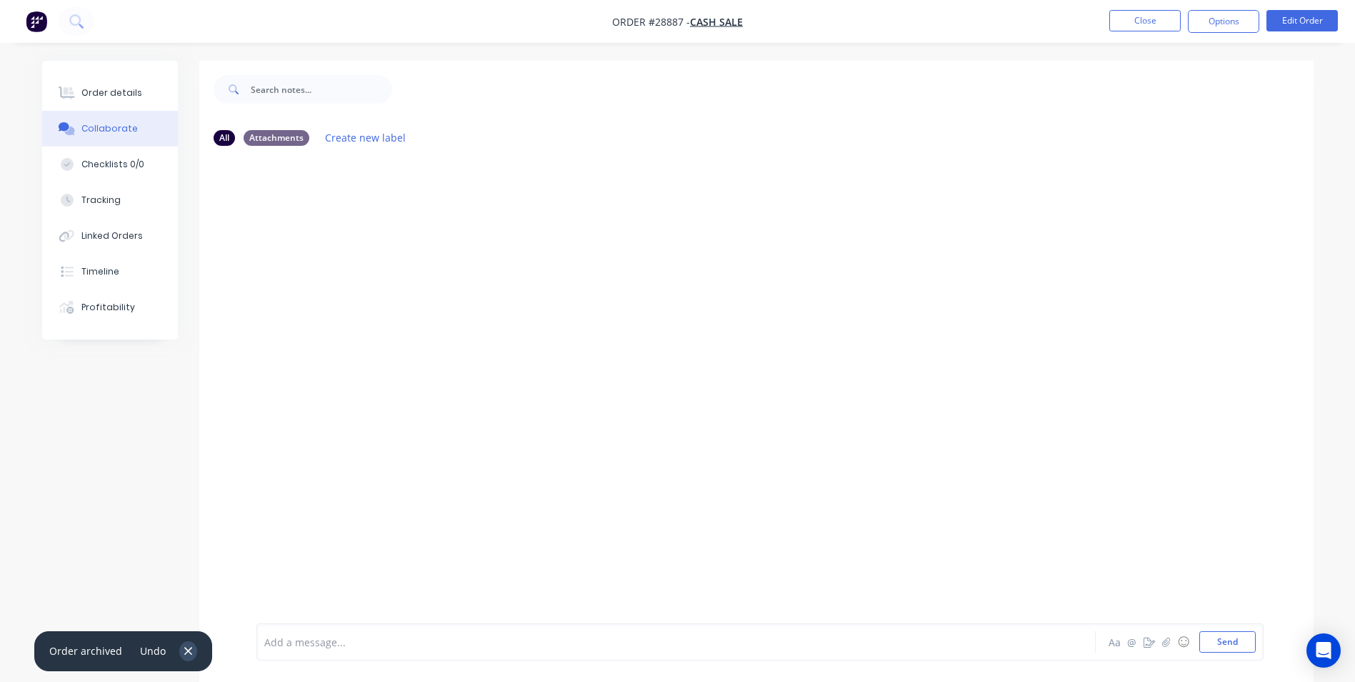
click at [184, 652] on icon "button" at bounding box center [188, 650] width 9 height 13
drag, startPoint x: 333, startPoint y: 642, endPoint x: 354, endPoint y: 614, distance: 35.3
click at [333, 642] on div at bounding box center [636, 641] width 743 height 15
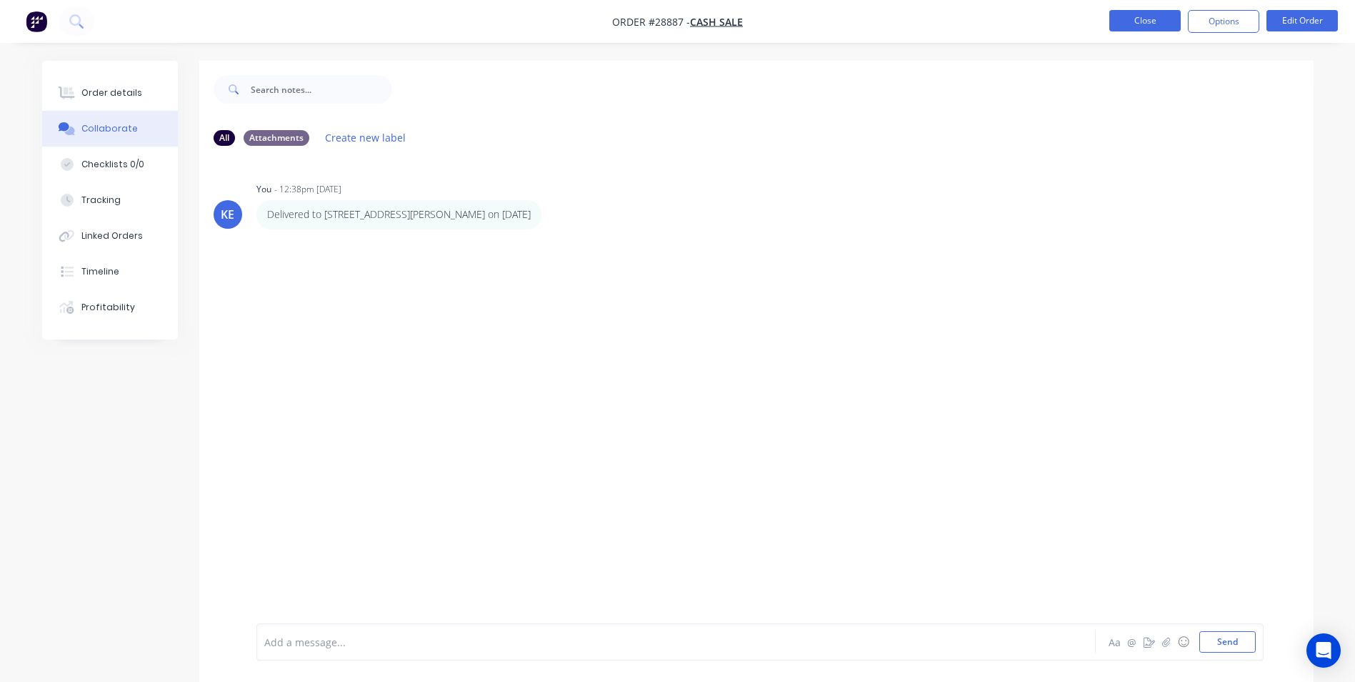
click at [1126, 14] on button "Close" at bounding box center [1145, 20] width 71 height 21
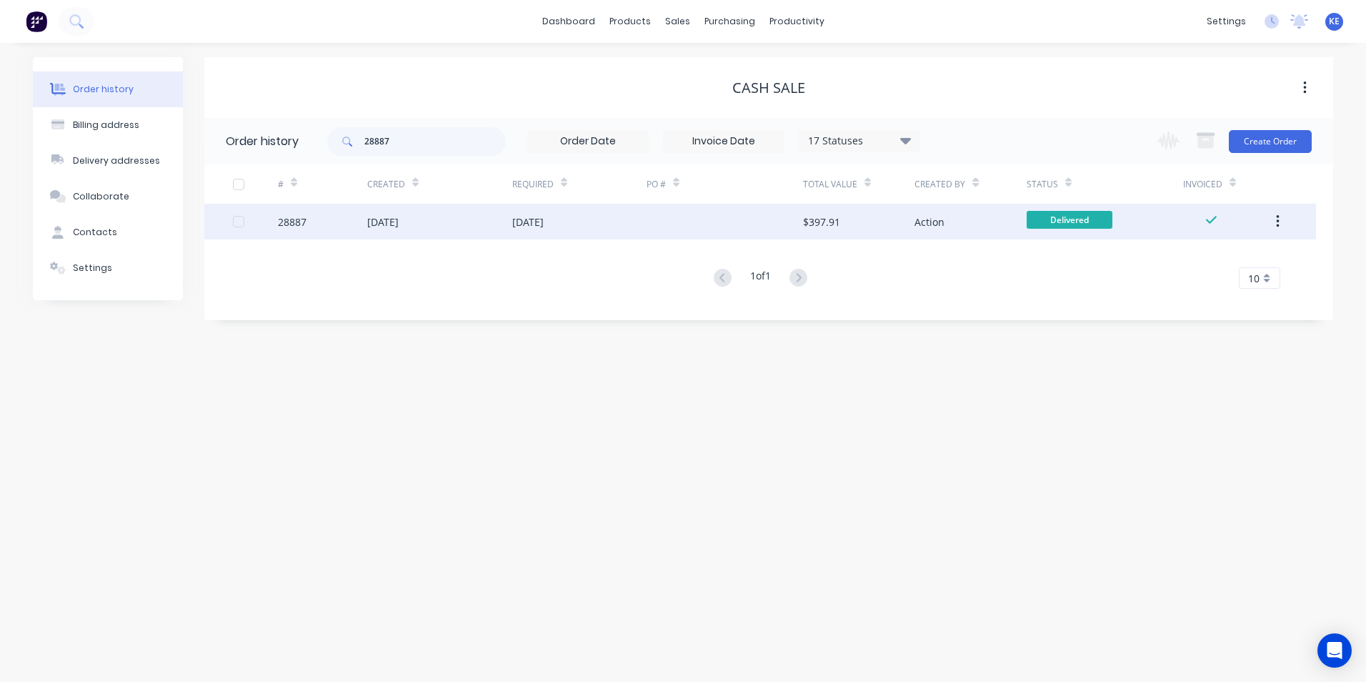
click at [1277, 221] on icon "button" at bounding box center [1277, 221] width 3 height 13
click at [1197, 266] on div "Archive" at bounding box center [1227, 259] width 110 height 21
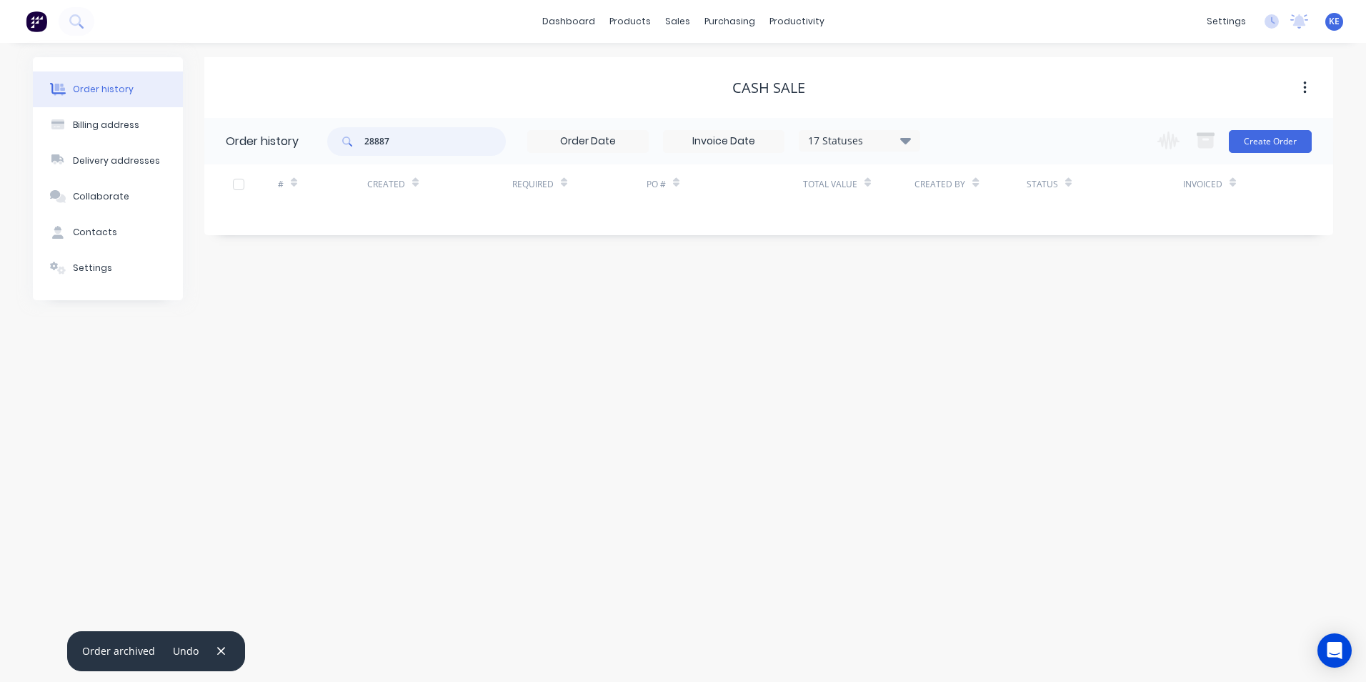
drag, startPoint x: 395, startPoint y: 145, endPoint x: 317, endPoint y: 146, distance: 77.9
click at [317, 146] on header "Order history 28887 17 Statuses Invoice Status Invoiced Not Invoiced Partial Or…" at bounding box center [768, 141] width 1129 height 46
type input "28947"
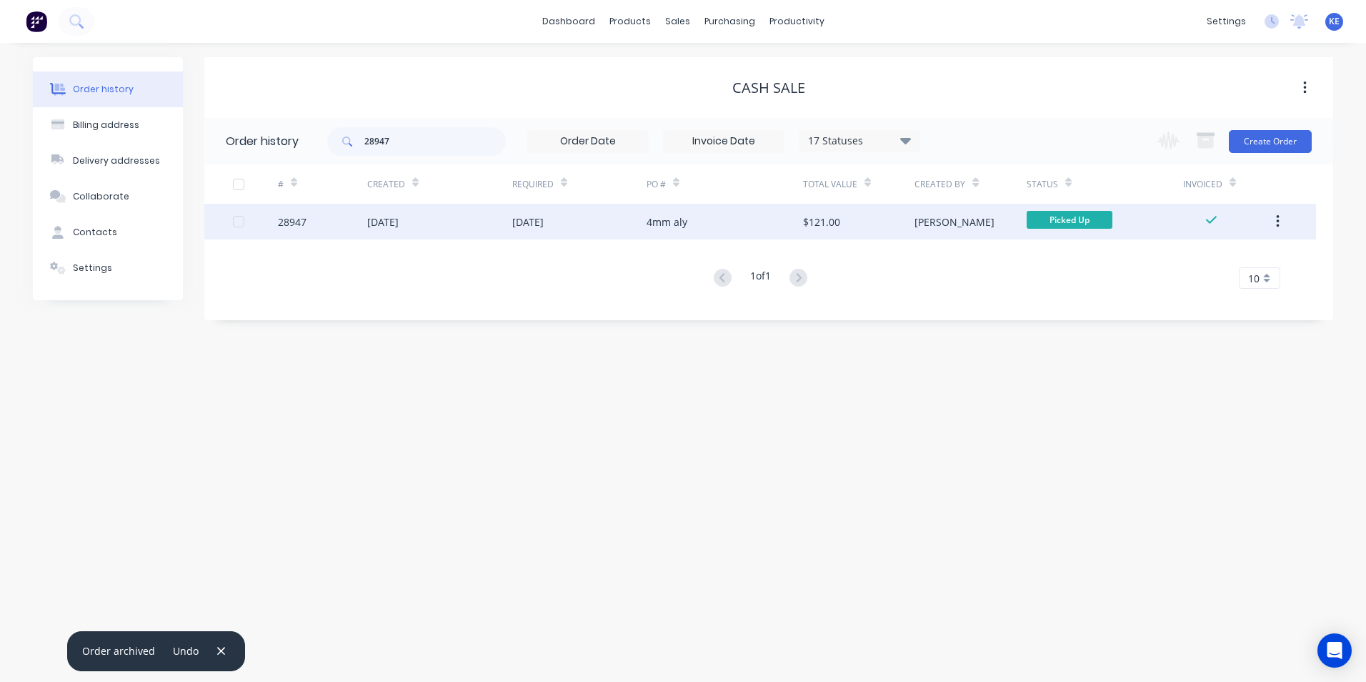
click at [327, 216] on div "28947" at bounding box center [322, 222] width 89 height 36
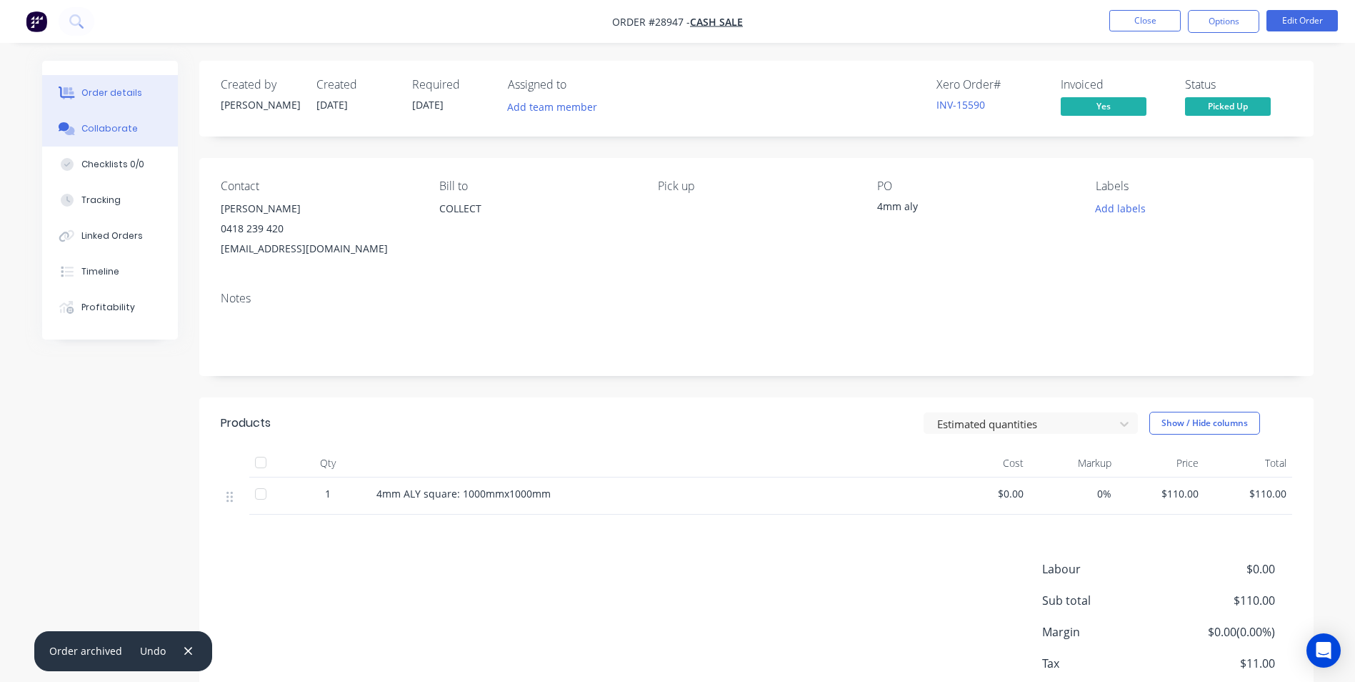
click at [106, 126] on div "Collaborate" at bounding box center [109, 128] width 56 height 13
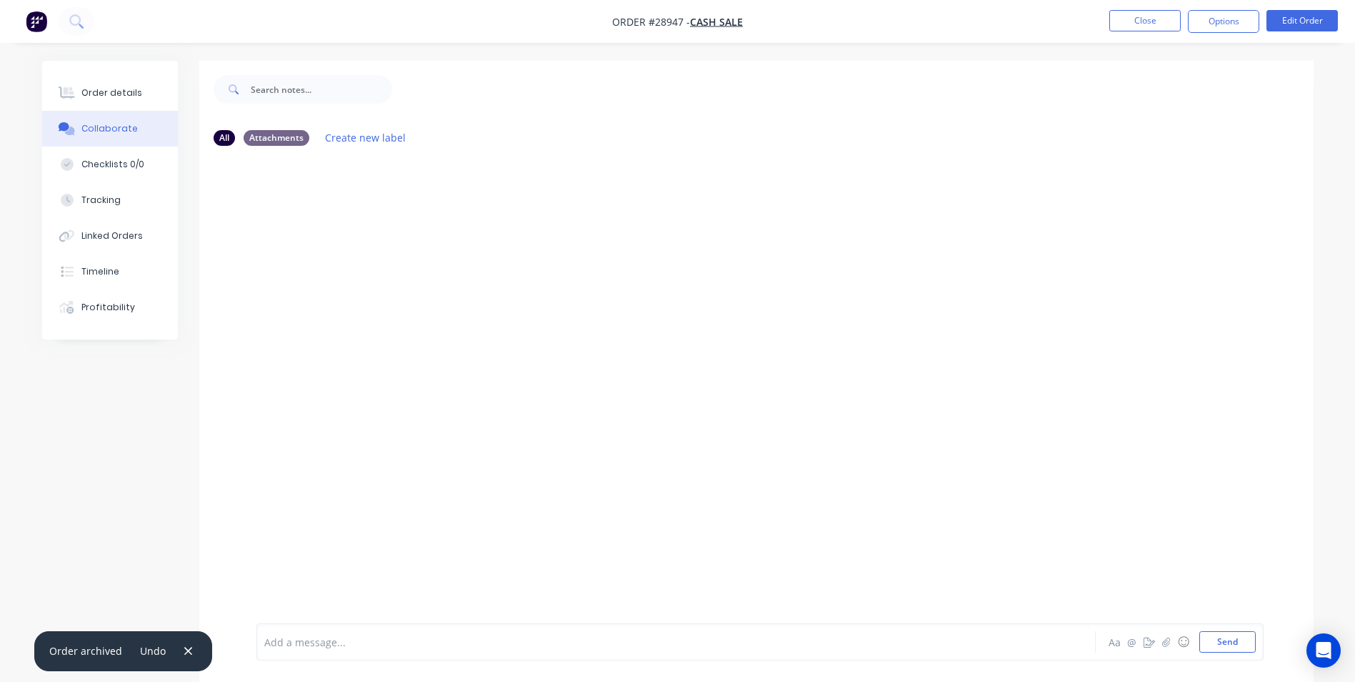
drag, startPoint x: 331, startPoint y: 644, endPoint x: 337, endPoint y: 630, distance: 15.4
click at [331, 642] on div at bounding box center [636, 641] width 743 height 15
click at [1147, 26] on button "Close" at bounding box center [1145, 20] width 71 height 21
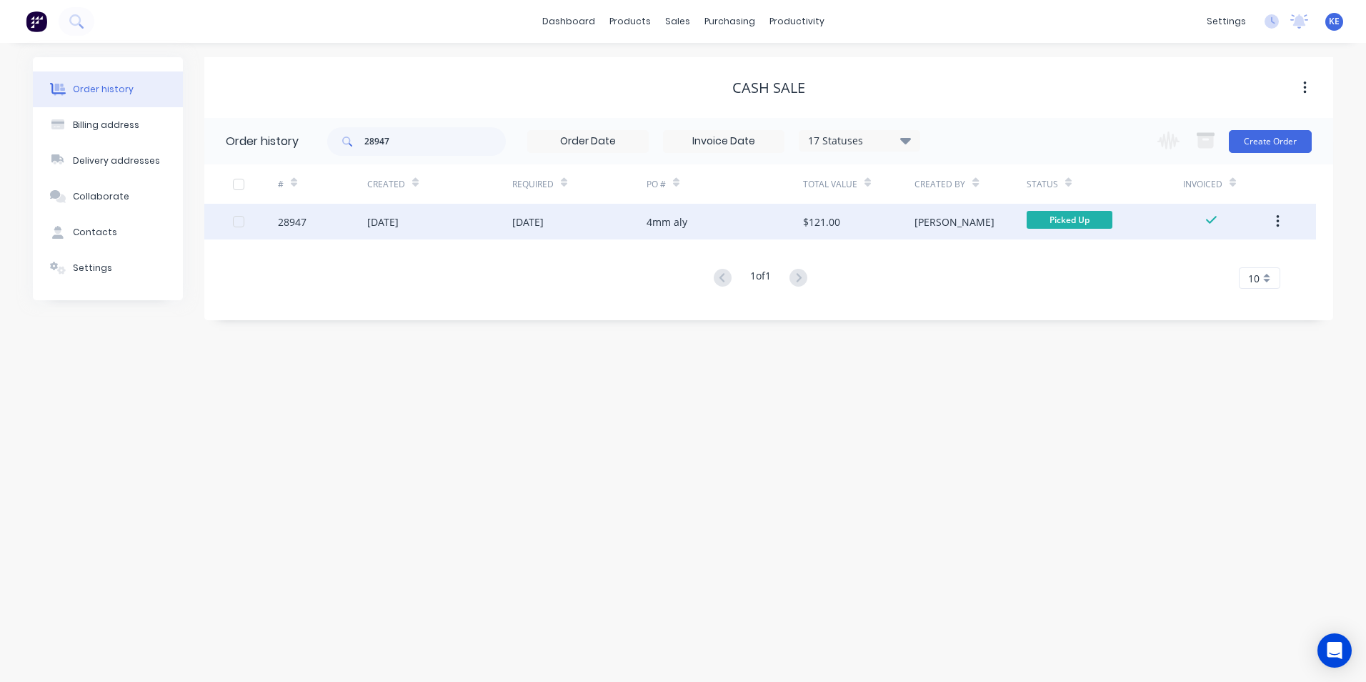
click at [1273, 219] on button "button" at bounding box center [1278, 222] width 34 height 26
click at [1182, 259] on div "Archive" at bounding box center [1227, 259] width 110 height 21
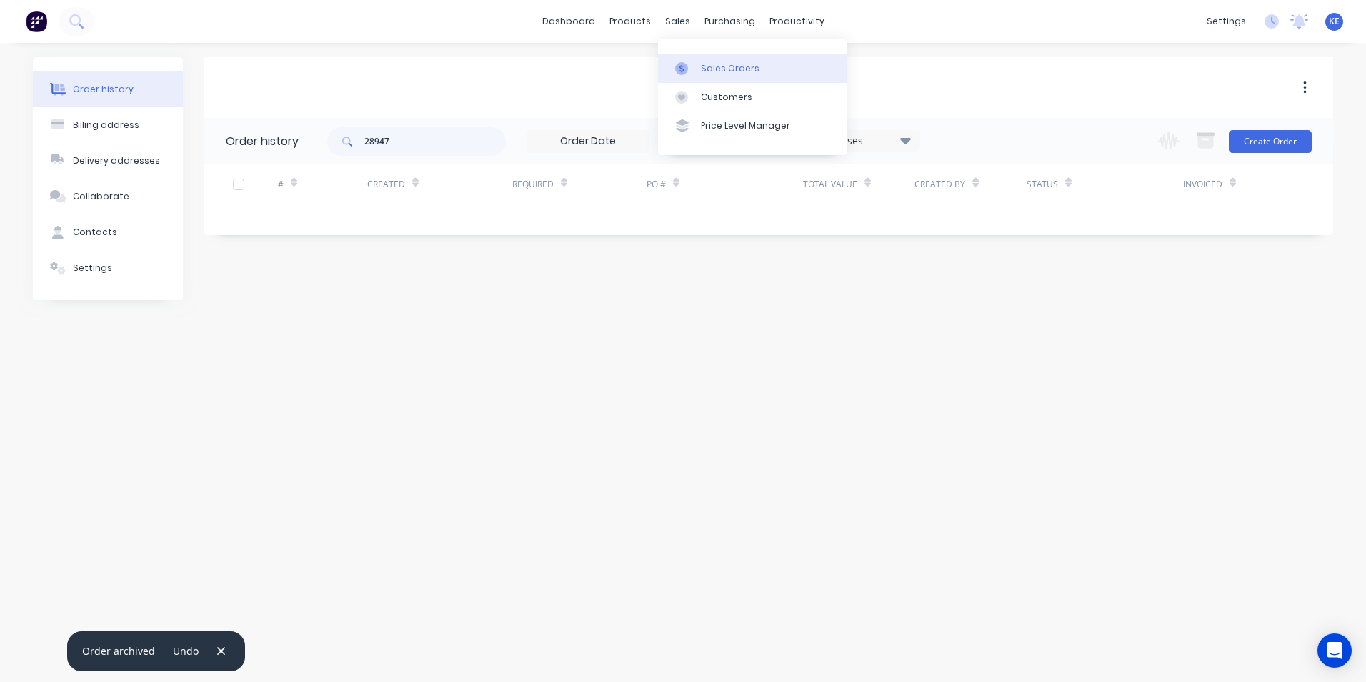
click at [709, 74] on div "Sales Orders" at bounding box center [730, 68] width 59 height 13
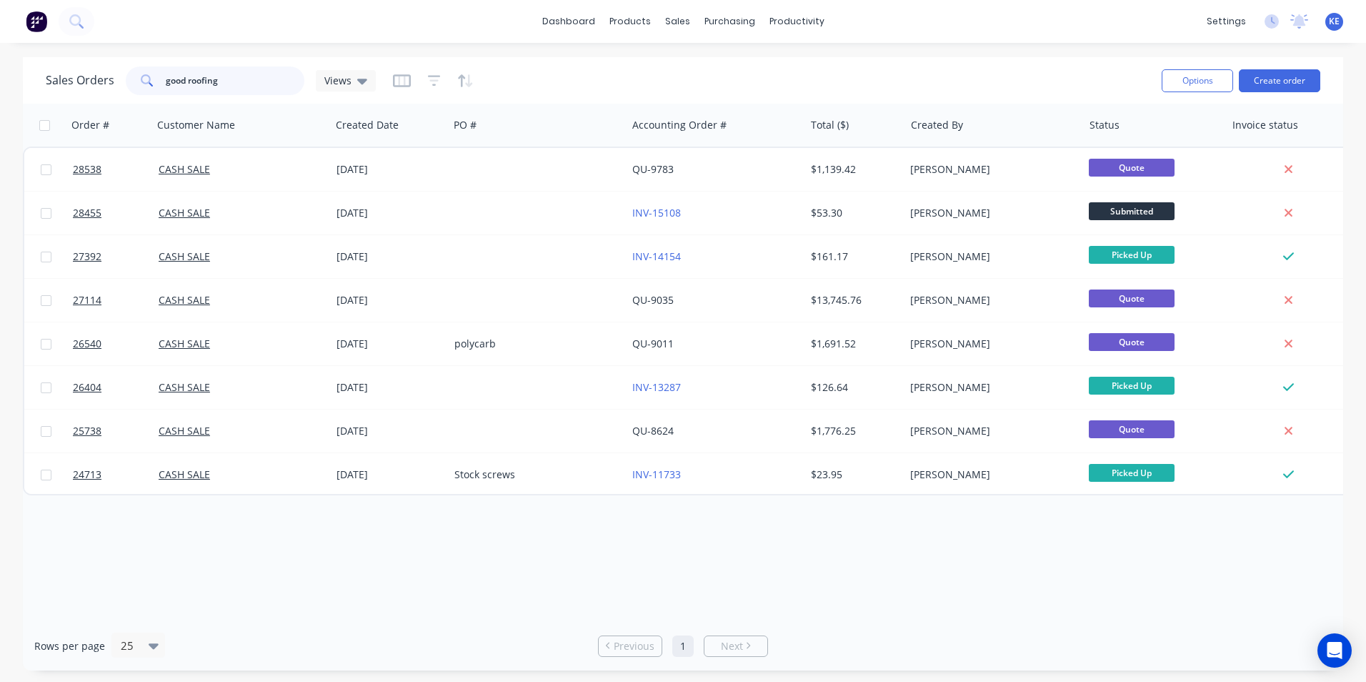
drag, startPoint x: 242, startPoint y: 81, endPoint x: 57, endPoint y: 101, distance: 186.1
click at [57, 101] on div "Sales Orders good roofing Views Options Create order" at bounding box center [683, 80] width 1320 height 46
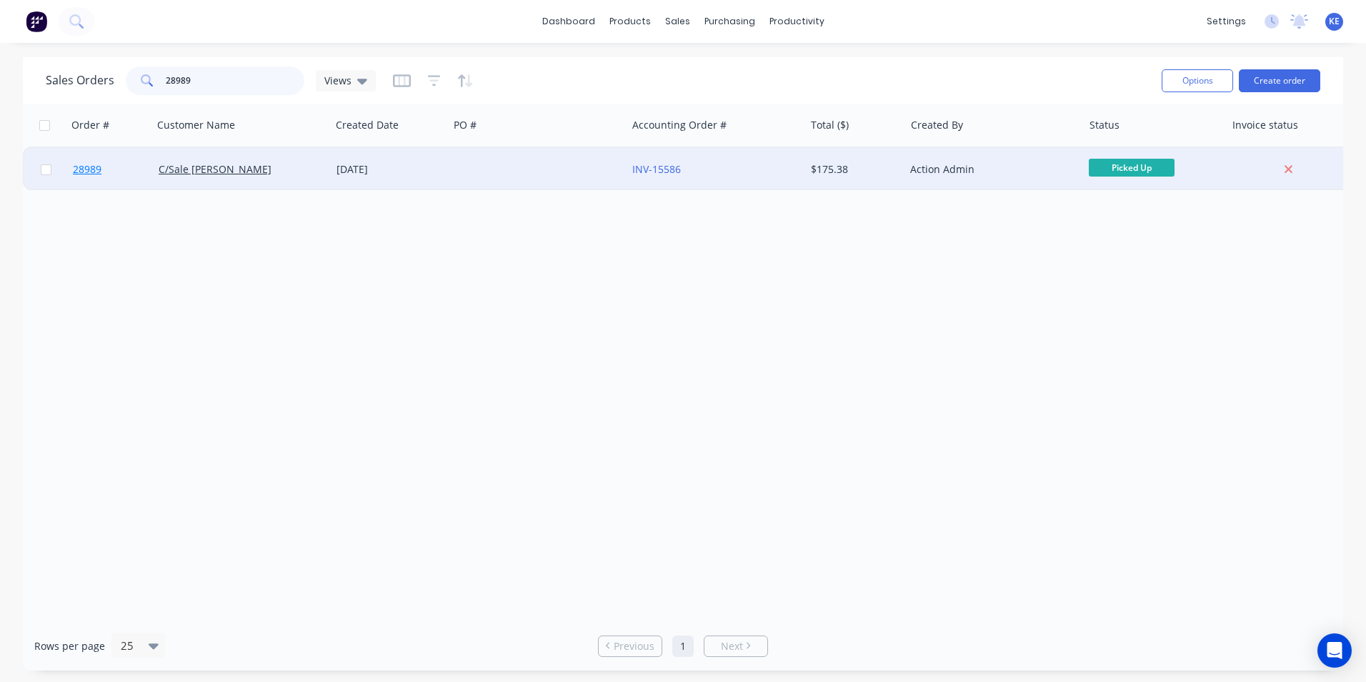
type input "28989"
click at [131, 180] on link "28989" at bounding box center [116, 169] width 86 height 43
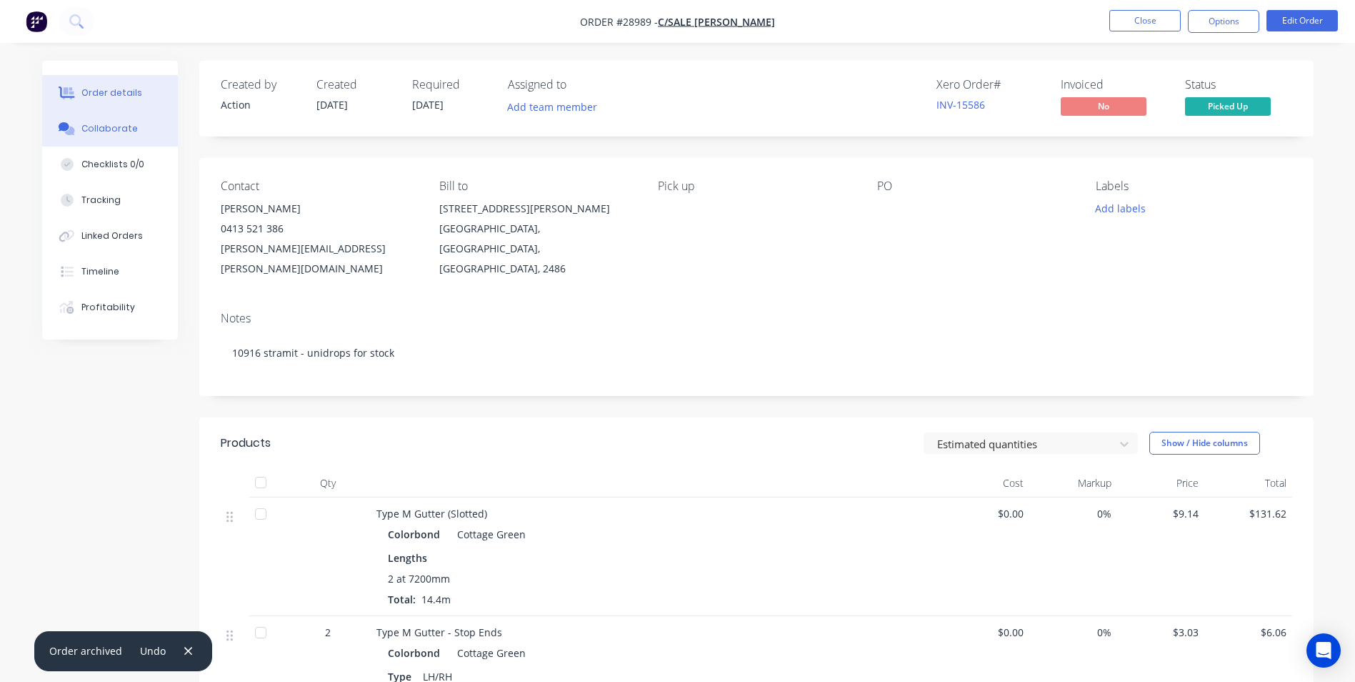
click at [101, 131] on div "Collaborate" at bounding box center [109, 128] width 56 height 13
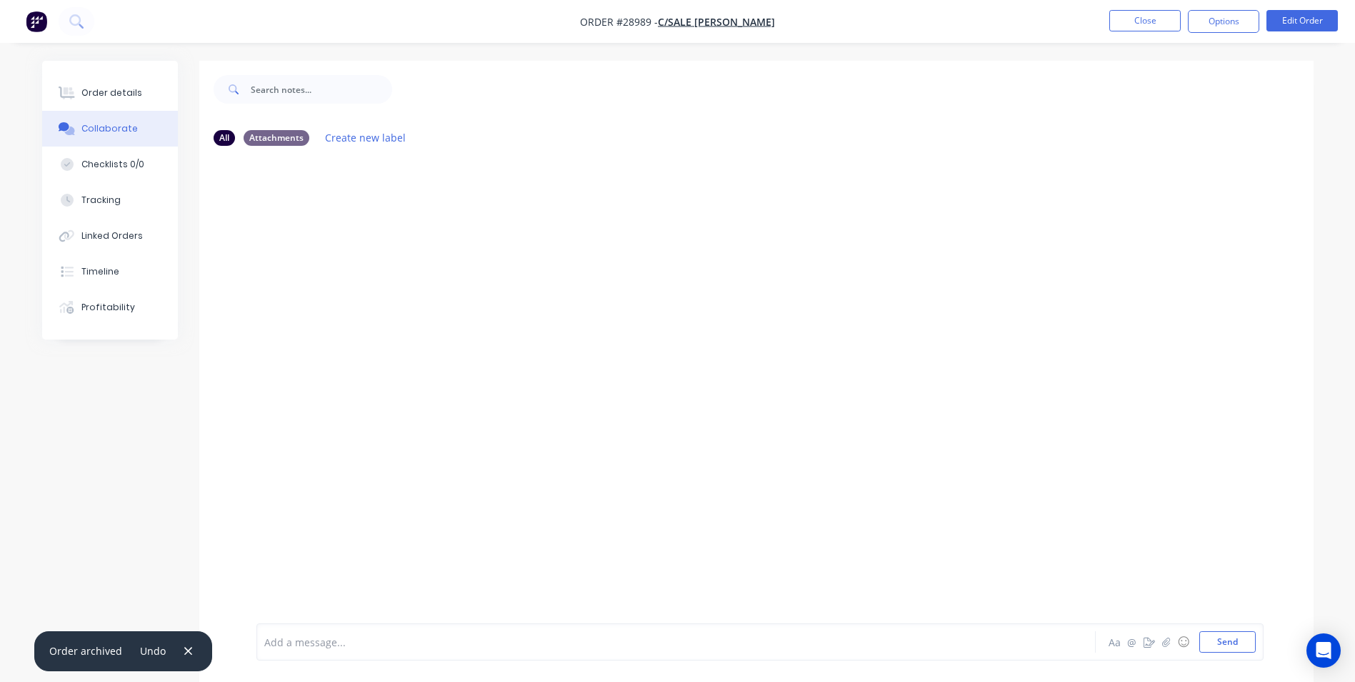
click at [316, 645] on div at bounding box center [636, 641] width 743 height 15
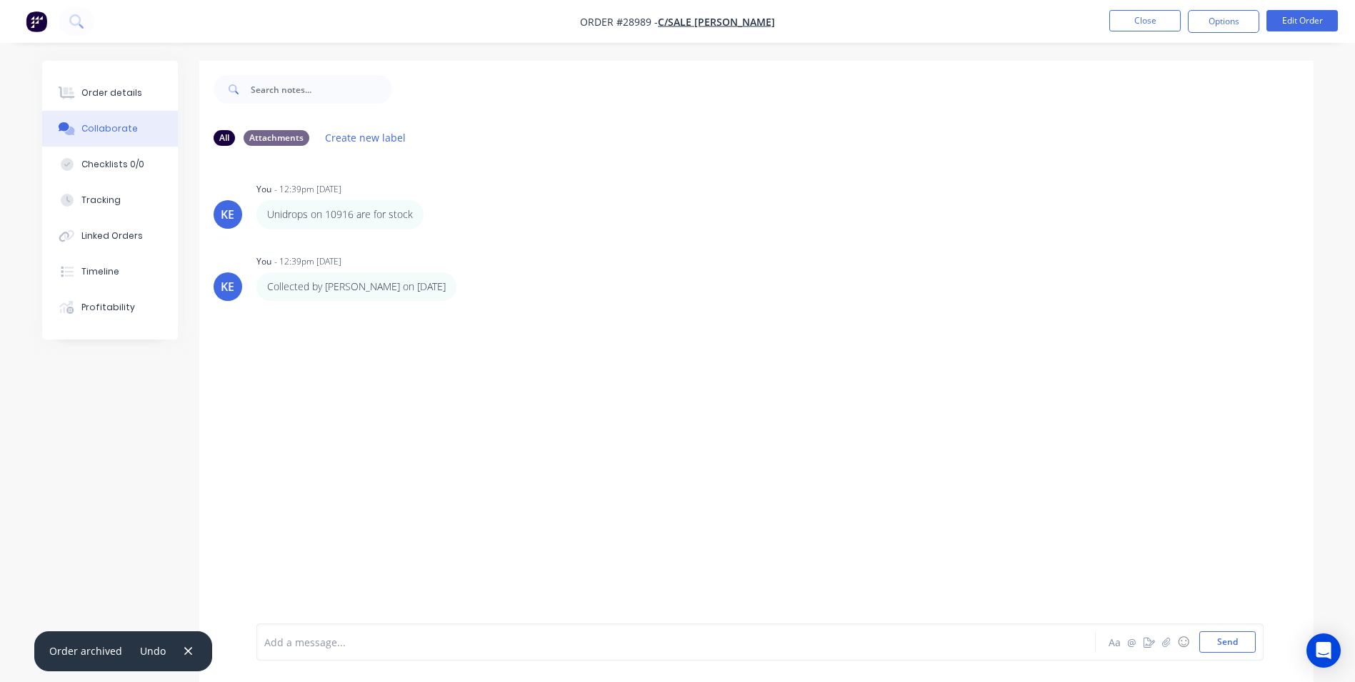
drag, startPoint x: 91, startPoint y: 85, endPoint x: 179, endPoint y: 74, distance: 89.3
click at [91, 86] on button "Order details" at bounding box center [110, 93] width 136 height 36
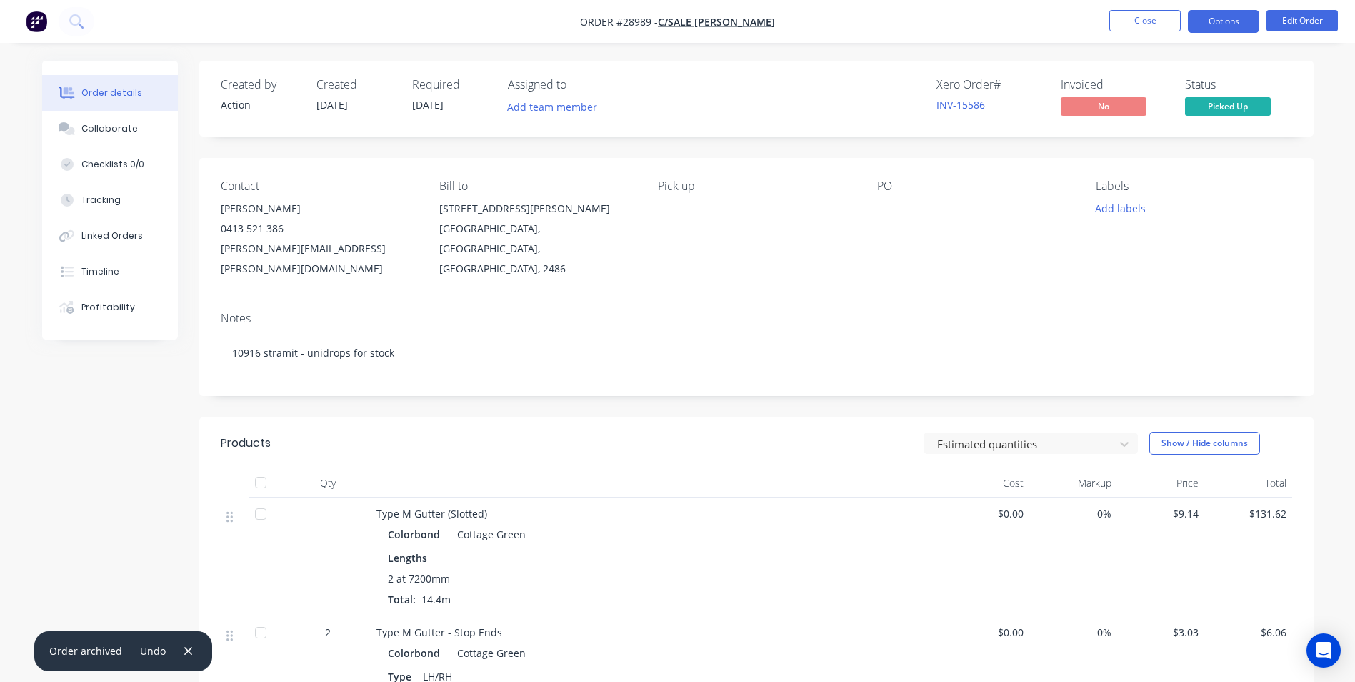
click at [1219, 19] on button "Options" at bounding box center [1223, 21] width 71 height 23
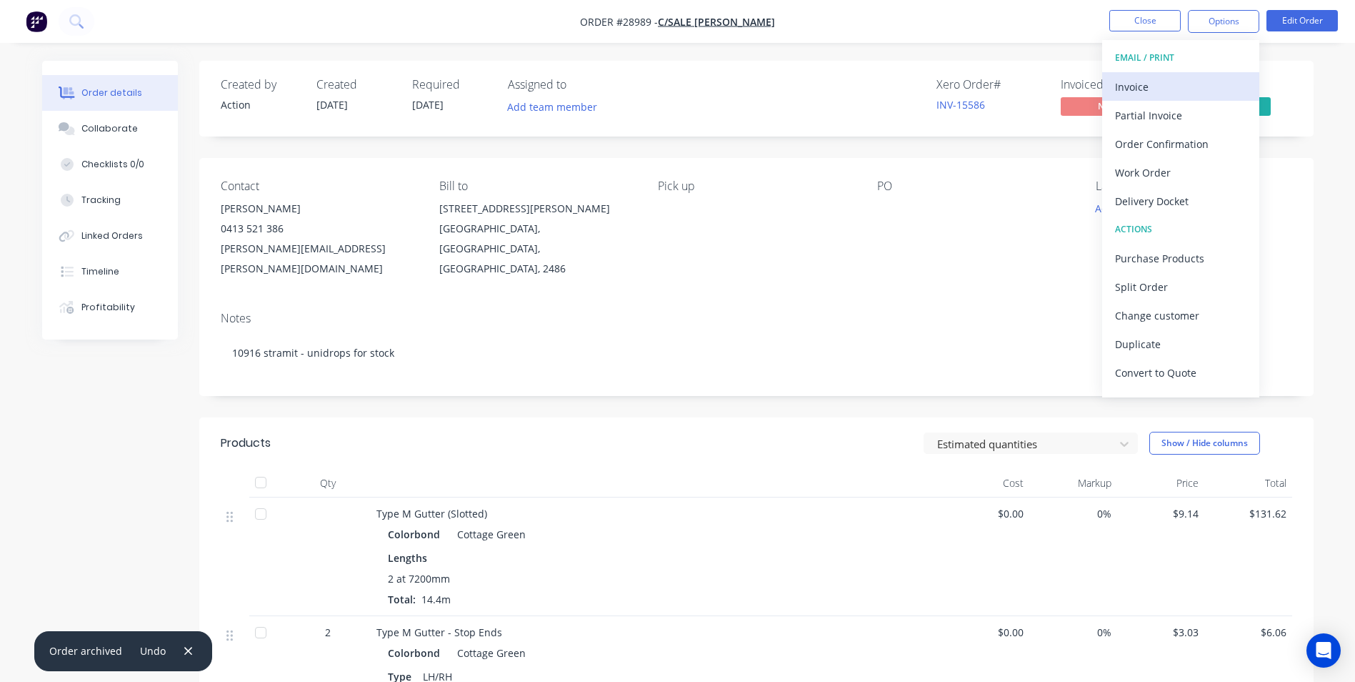
click at [1155, 85] on div "Invoice" at bounding box center [1180, 86] width 131 height 21
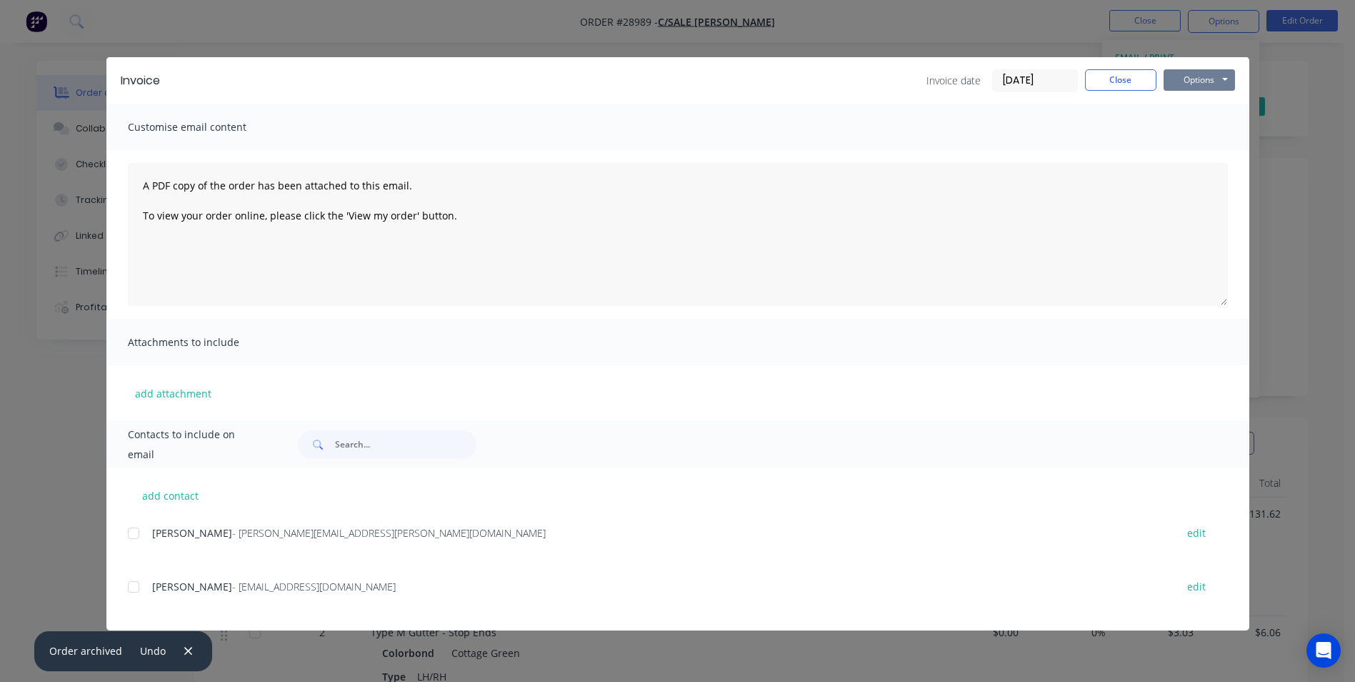
click at [1195, 80] on button "Options" at bounding box center [1199, 79] width 71 height 21
click at [1190, 127] on button "Print" at bounding box center [1209, 129] width 91 height 24
click at [1120, 79] on button "Close" at bounding box center [1120, 79] width 71 height 21
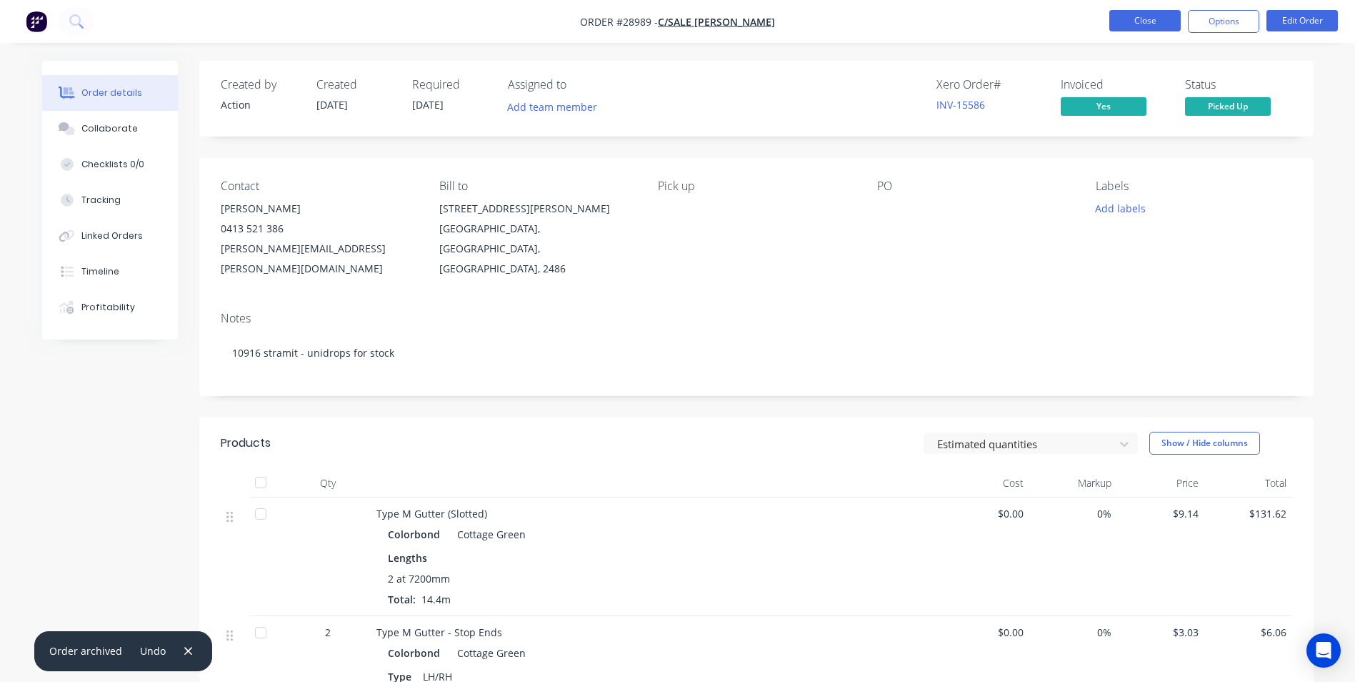
click at [1142, 18] on button "Close" at bounding box center [1145, 20] width 71 height 21
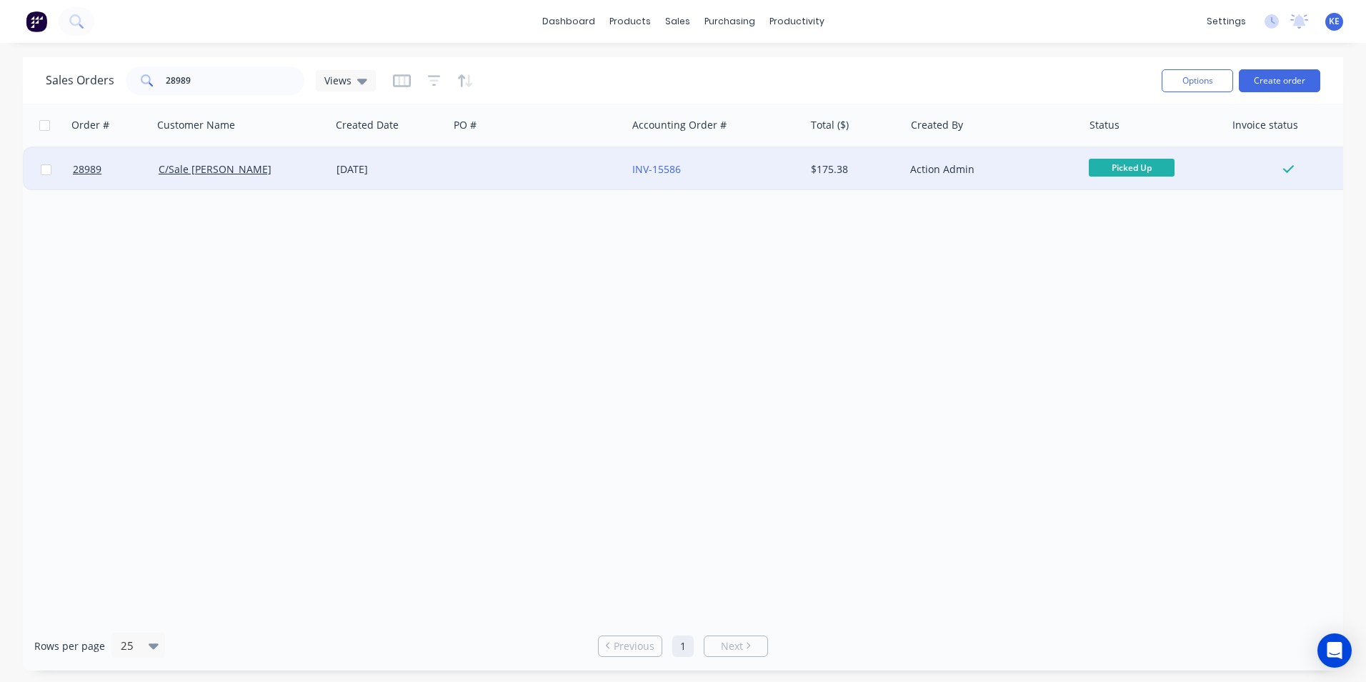
click at [46, 168] on input "checkbox" at bounding box center [46, 169] width 11 height 11
checkbox input "true"
click at [1192, 76] on button "Options" at bounding box center [1197, 80] width 71 height 23
click at [1160, 147] on div "Archive" at bounding box center [1154, 145] width 131 height 21
checkbox input "false"
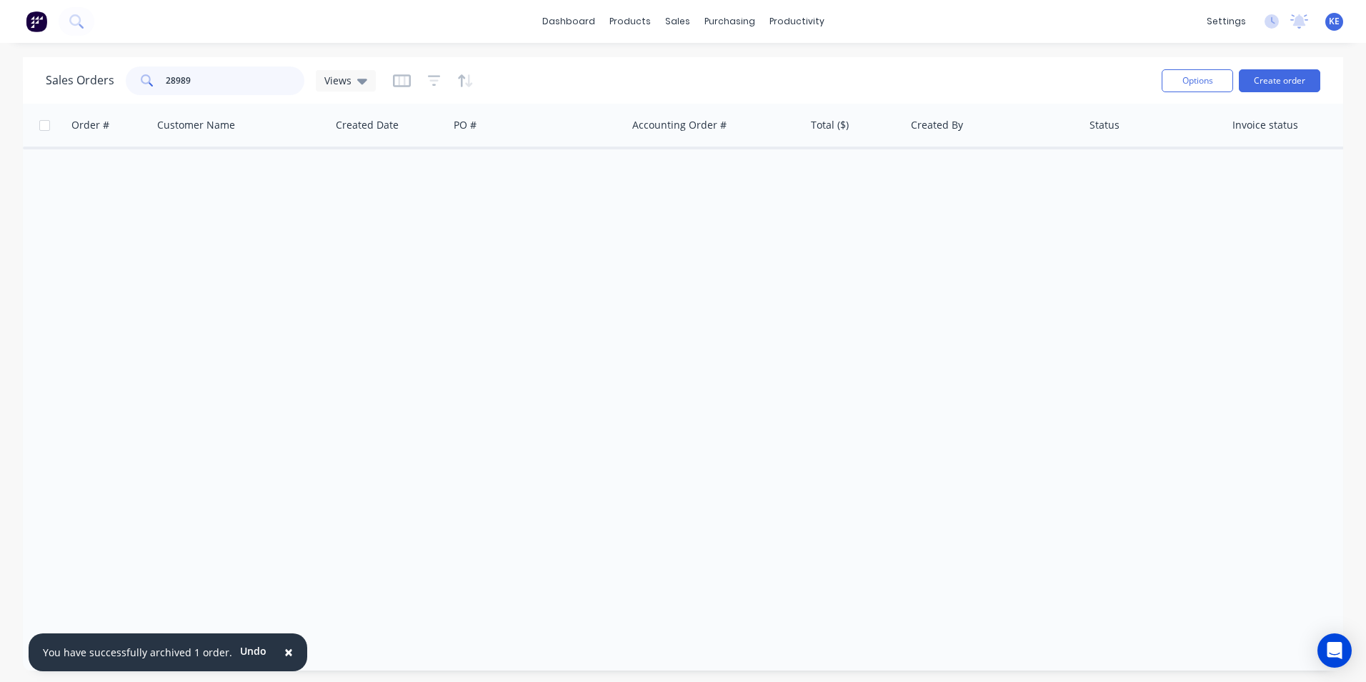
drag, startPoint x: 223, startPoint y: 88, endPoint x: 71, endPoint y: 89, distance: 152.2
click at [71, 89] on div "Sales Orders 28989 Views" at bounding box center [211, 80] width 330 height 29
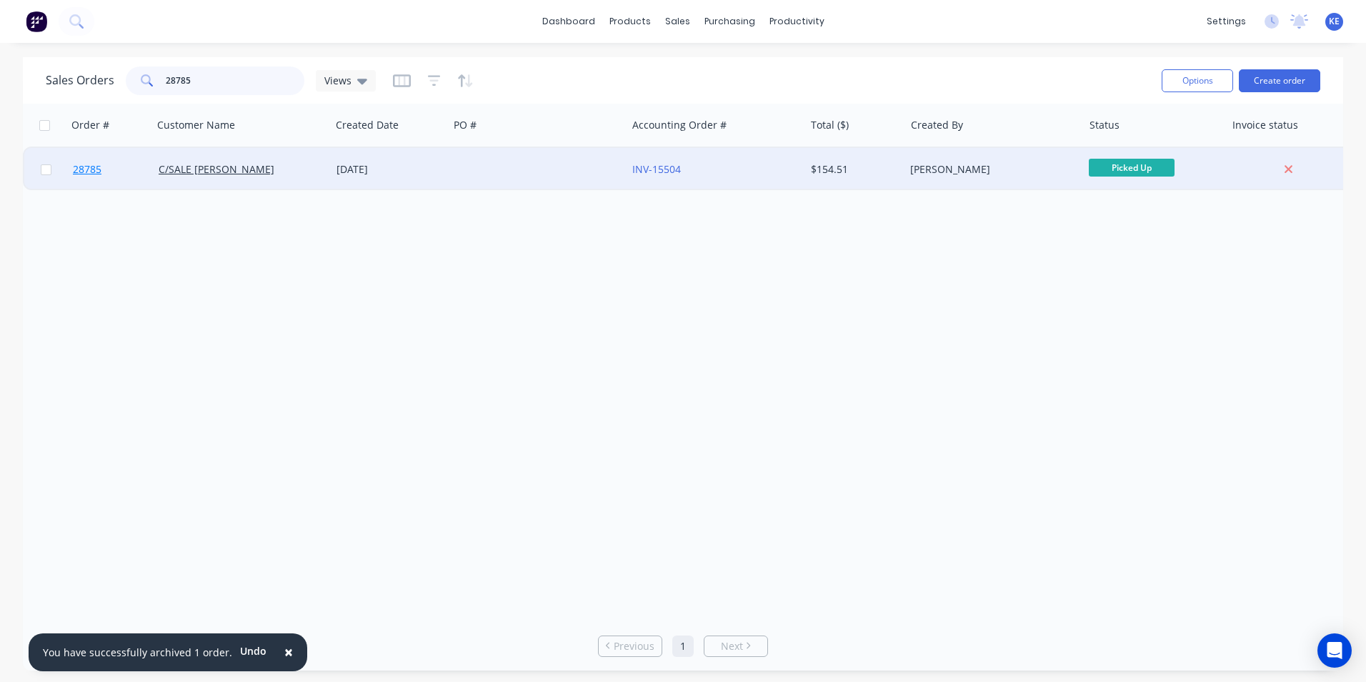
type input "28785"
click at [121, 174] on link "28785" at bounding box center [116, 169] width 86 height 43
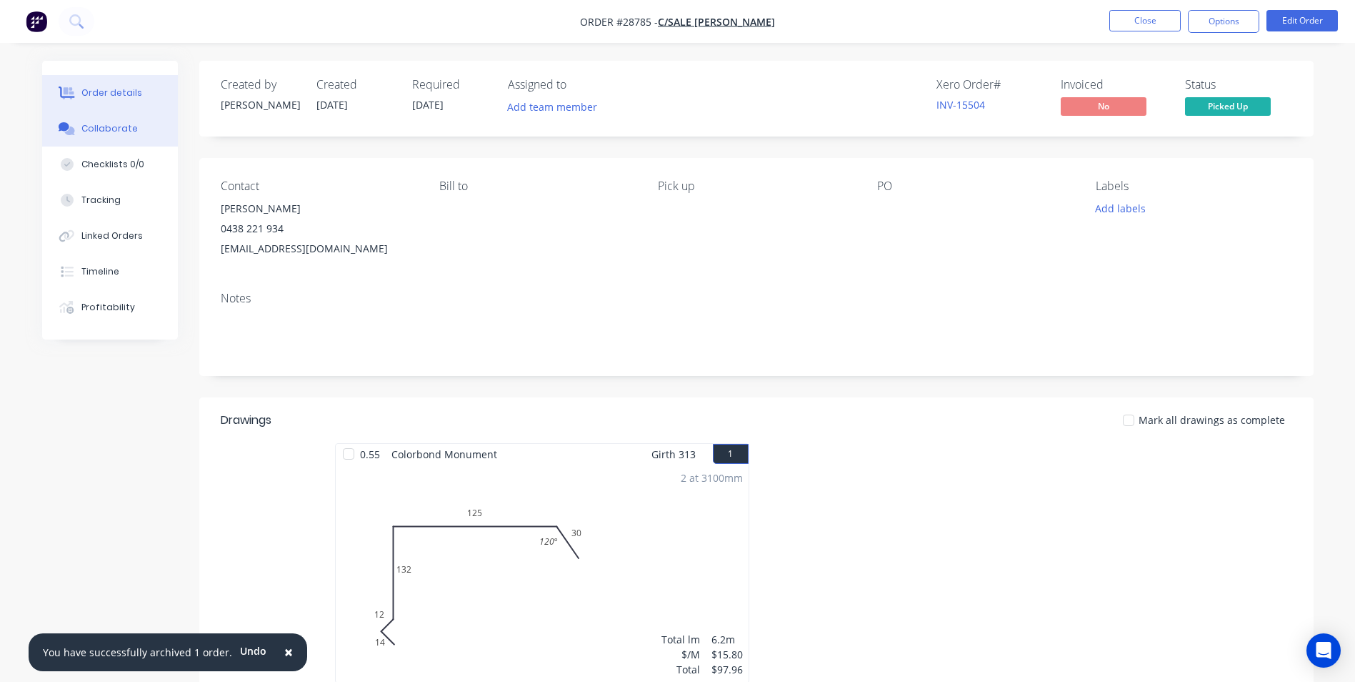
click at [107, 131] on div "Collaborate" at bounding box center [109, 128] width 56 height 13
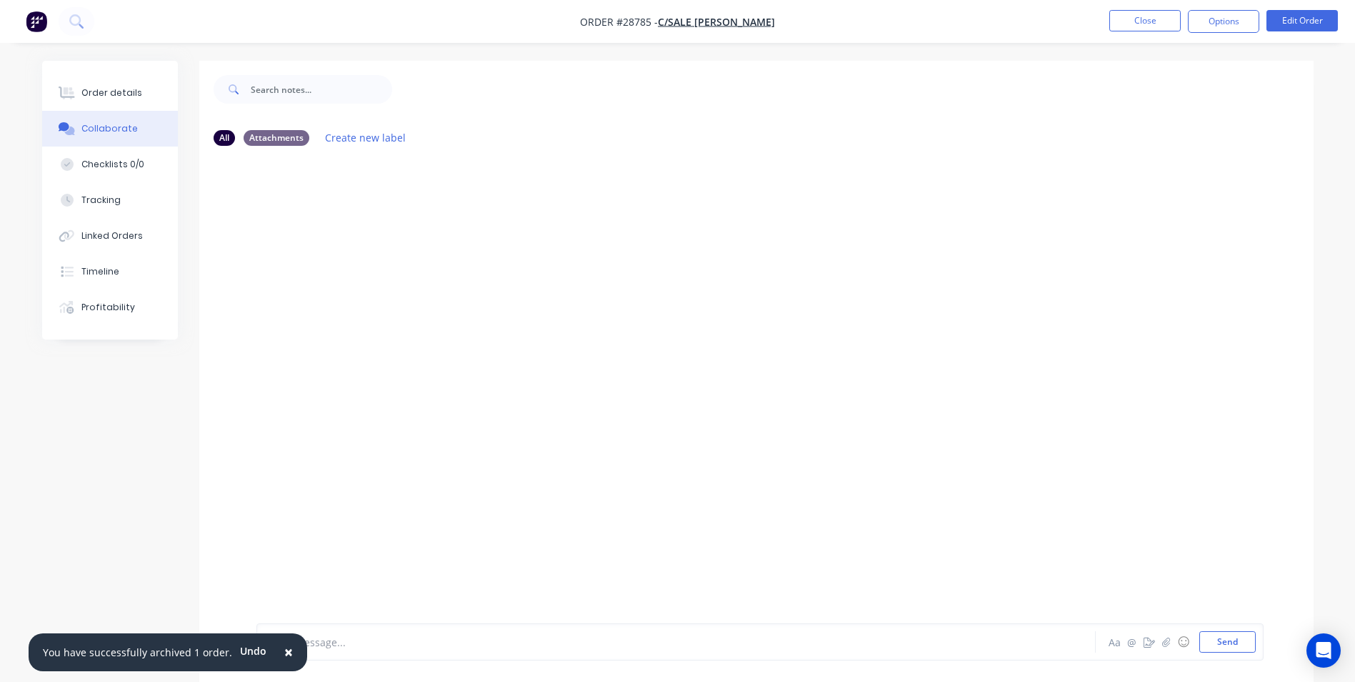
click at [275, 651] on button "×" at bounding box center [288, 652] width 37 height 34
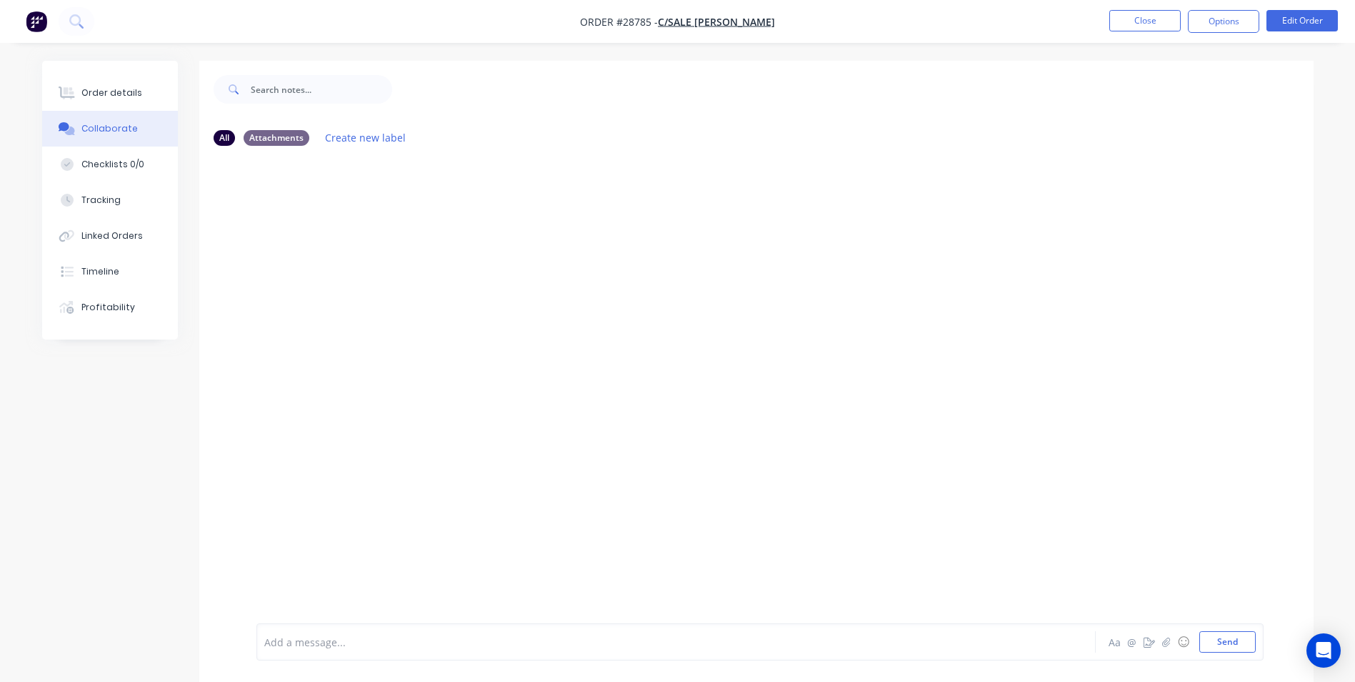
drag, startPoint x: 306, startPoint y: 648, endPoint x: 318, endPoint y: 587, distance: 62.5
click at [307, 647] on div at bounding box center [636, 641] width 743 height 15
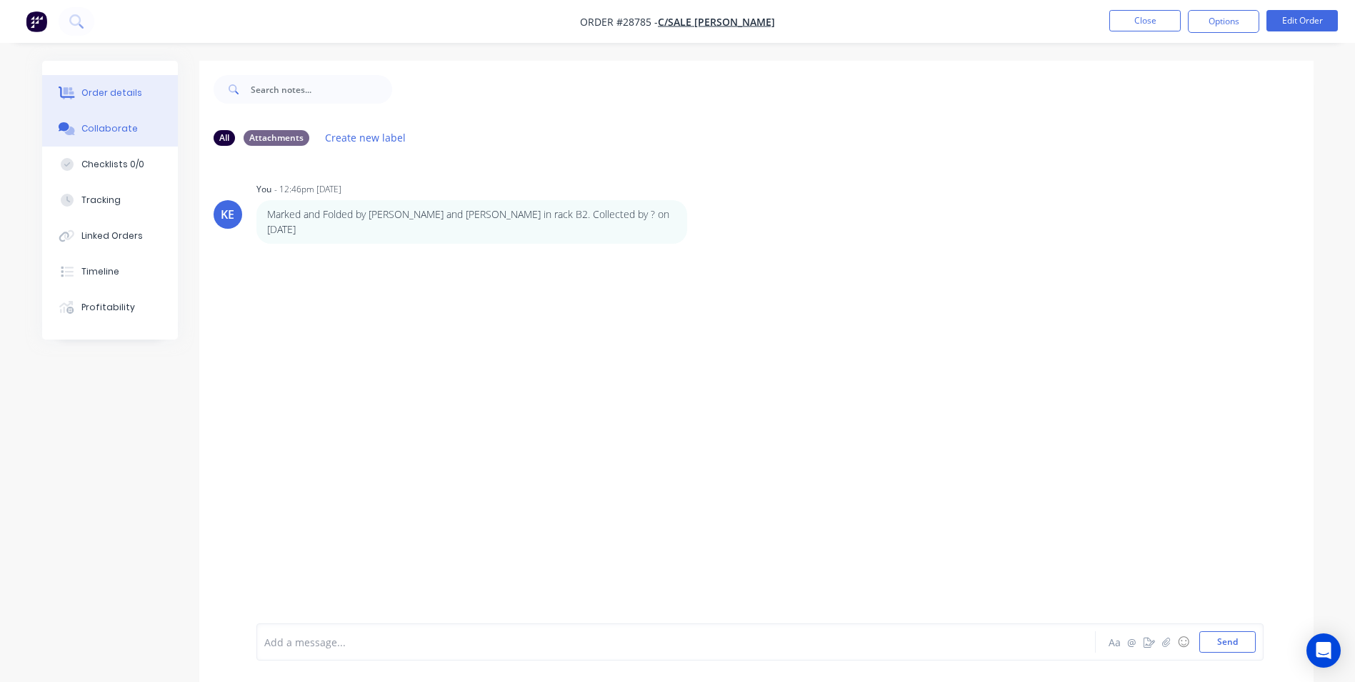
click at [102, 99] on div "Order details" at bounding box center [111, 92] width 61 height 13
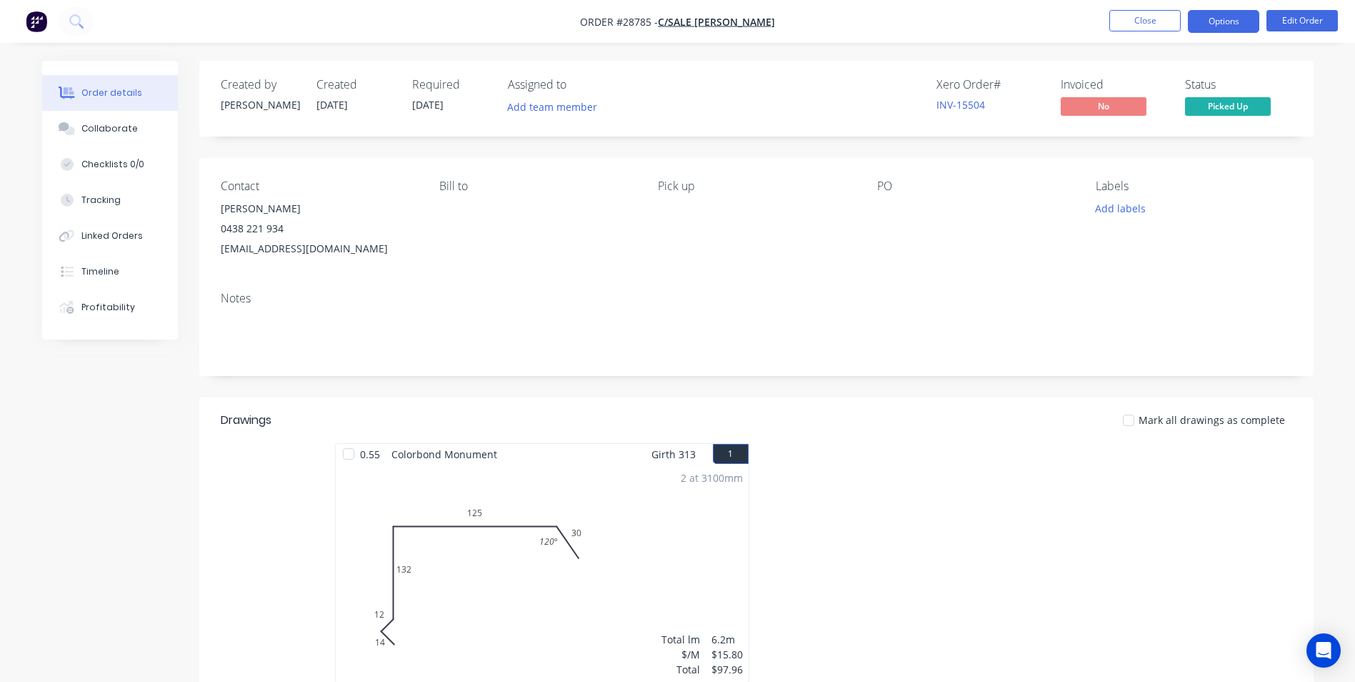
click at [1223, 16] on button "Options" at bounding box center [1223, 21] width 71 height 23
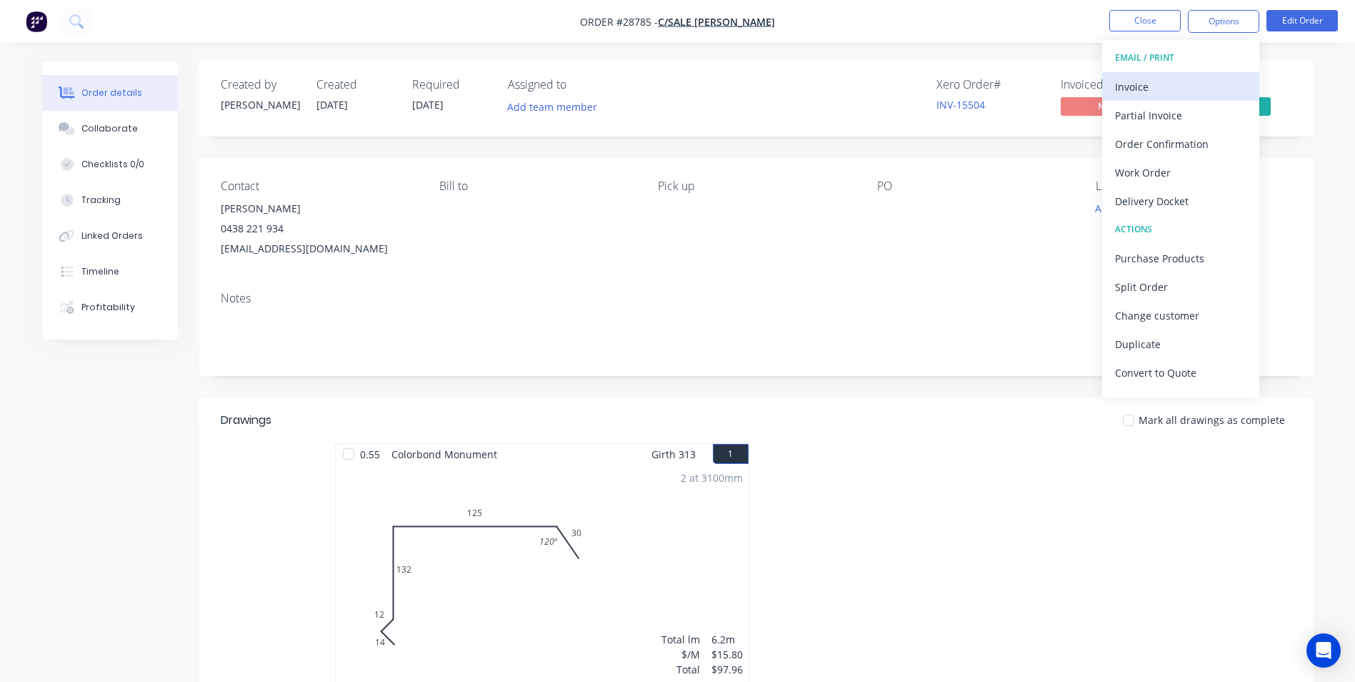
click at [1147, 76] on div "Invoice" at bounding box center [1180, 86] width 131 height 21
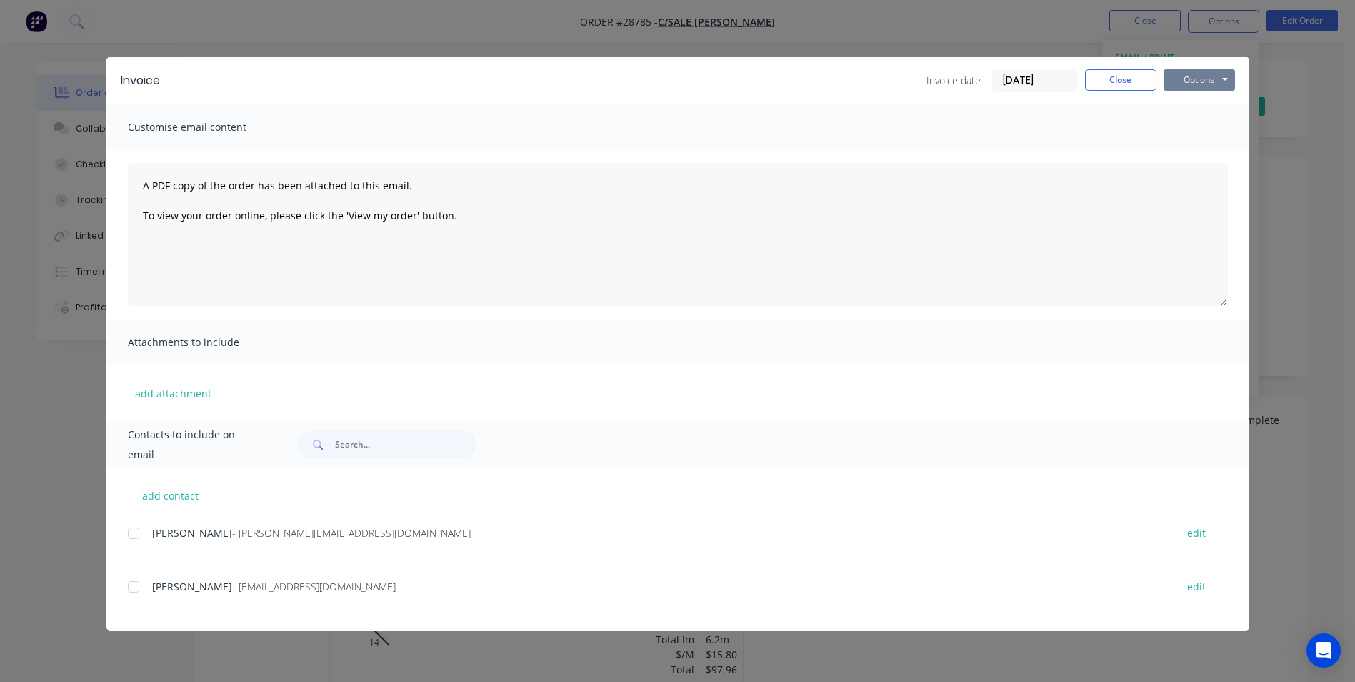
click at [1205, 76] on button "Options" at bounding box center [1199, 79] width 71 height 21
click at [1199, 131] on button "Print" at bounding box center [1209, 129] width 91 height 24
click at [1128, 73] on button "Close" at bounding box center [1120, 79] width 71 height 21
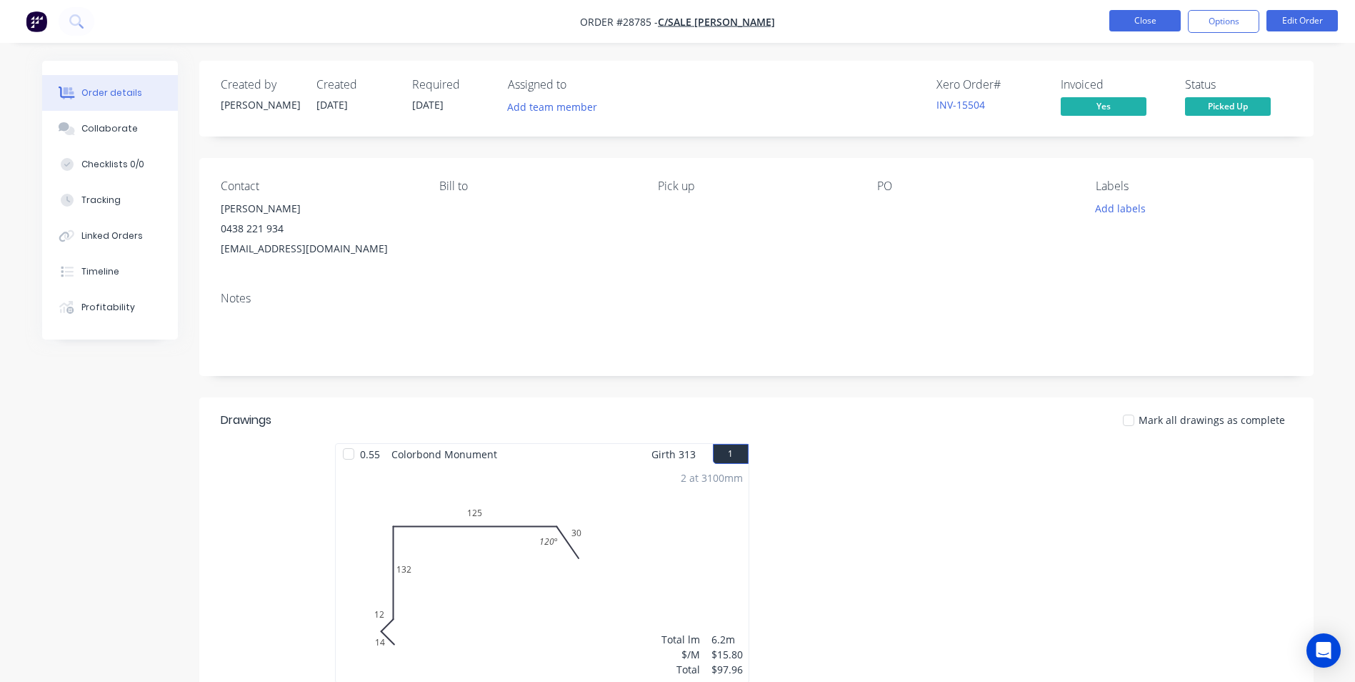
click at [1144, 24] on button "Close" at bounding box center [1145, 20] width 71 height 21
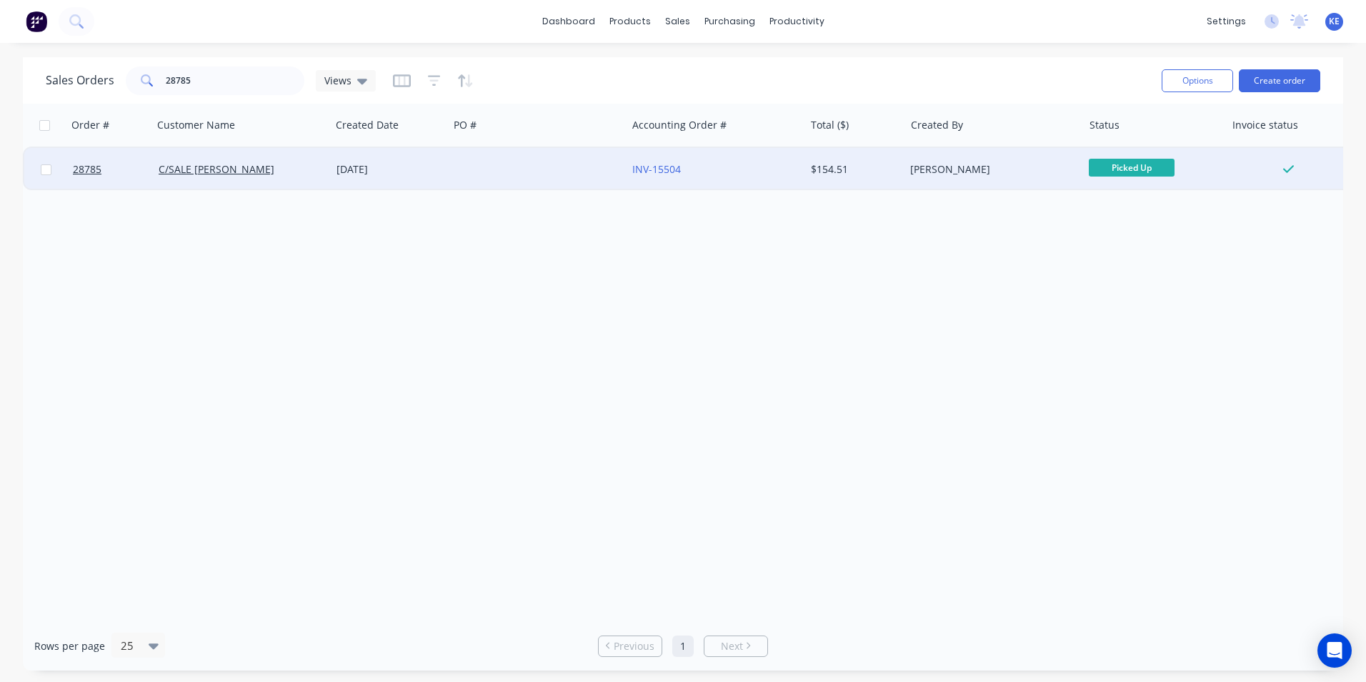
drag, startPoint x: 44, startPoint y: 167, endPoint x: 359, endPoint y: 188, distance: 316.5
click at [46, 164] on input "checkbox" at bounding box center [46, 169] width 11 height 11
checkbox input "true"
click at [1185, 84] on button "Options" at bounding box center [1197, 80] width 71 height 23
click at [1105, 150] on div "Archive" at bounding box center [1154, 145] width 131 height 21
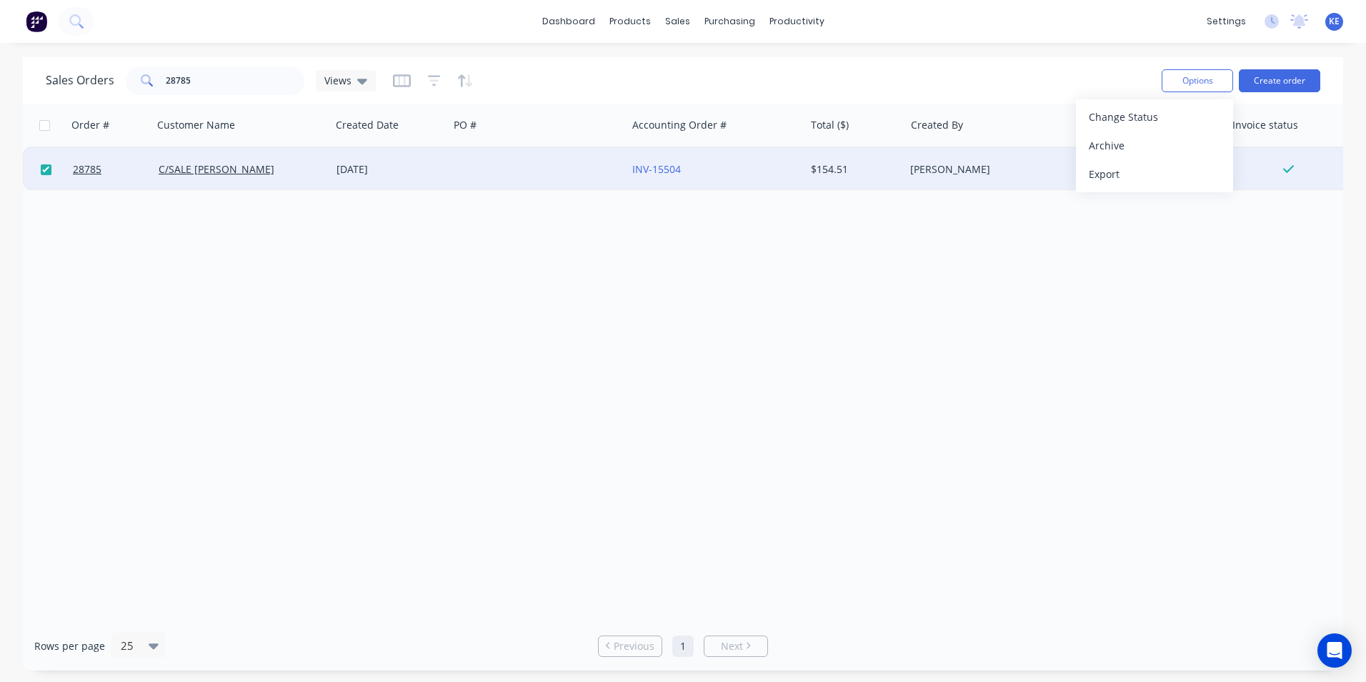
checkbox input "false"
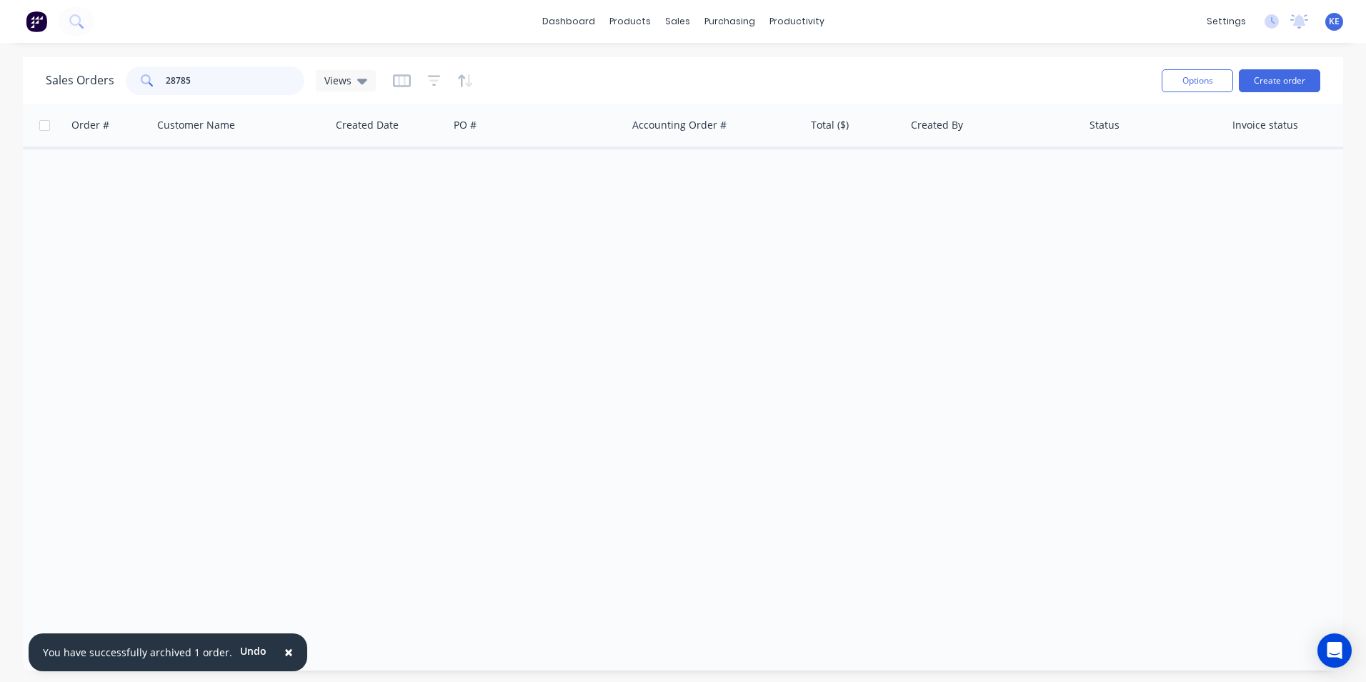
drag, startPoint x: 197, startPoint y: 77, endPoint x: 109, endPoint y: 86, distance: 88.3
click at [109, 86] on div "Sales Orders 28785 Views" at bounding box center [211, 80] width 330 height 29
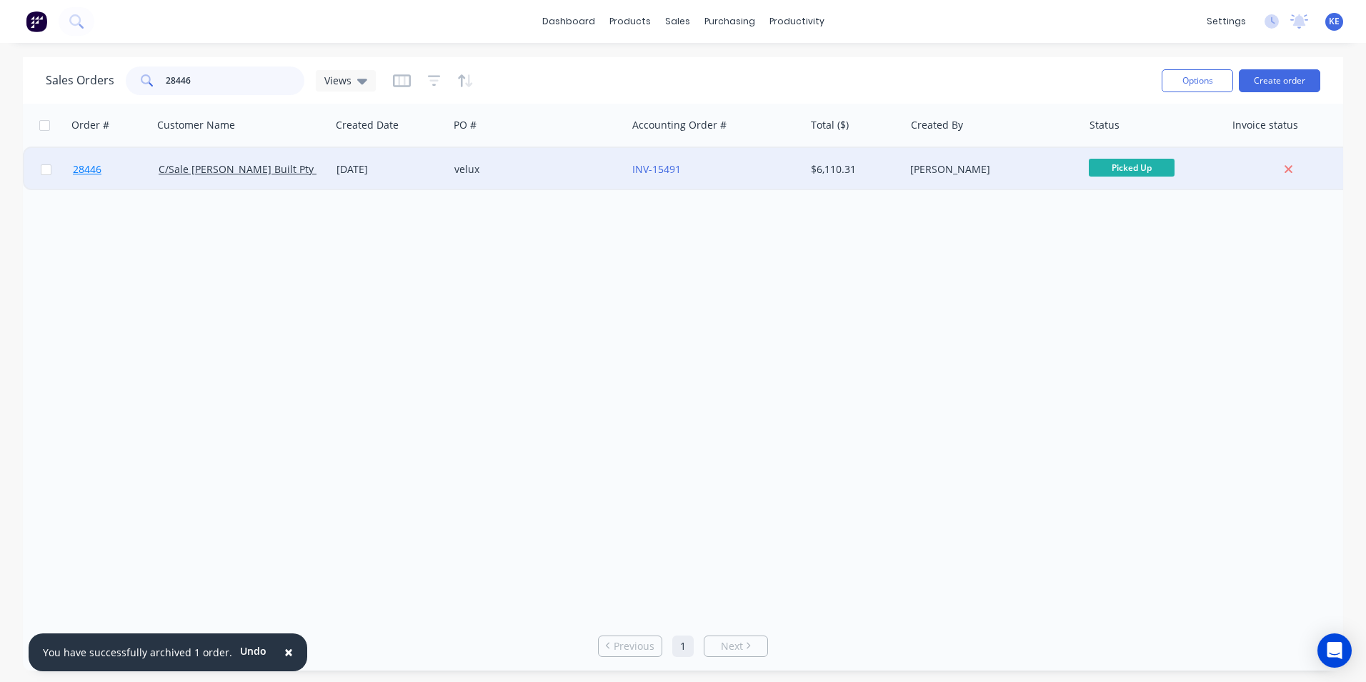
type input "28446"
click at [131, 161] on link "28446" at bounding box center [116, 169] width 86 height 43
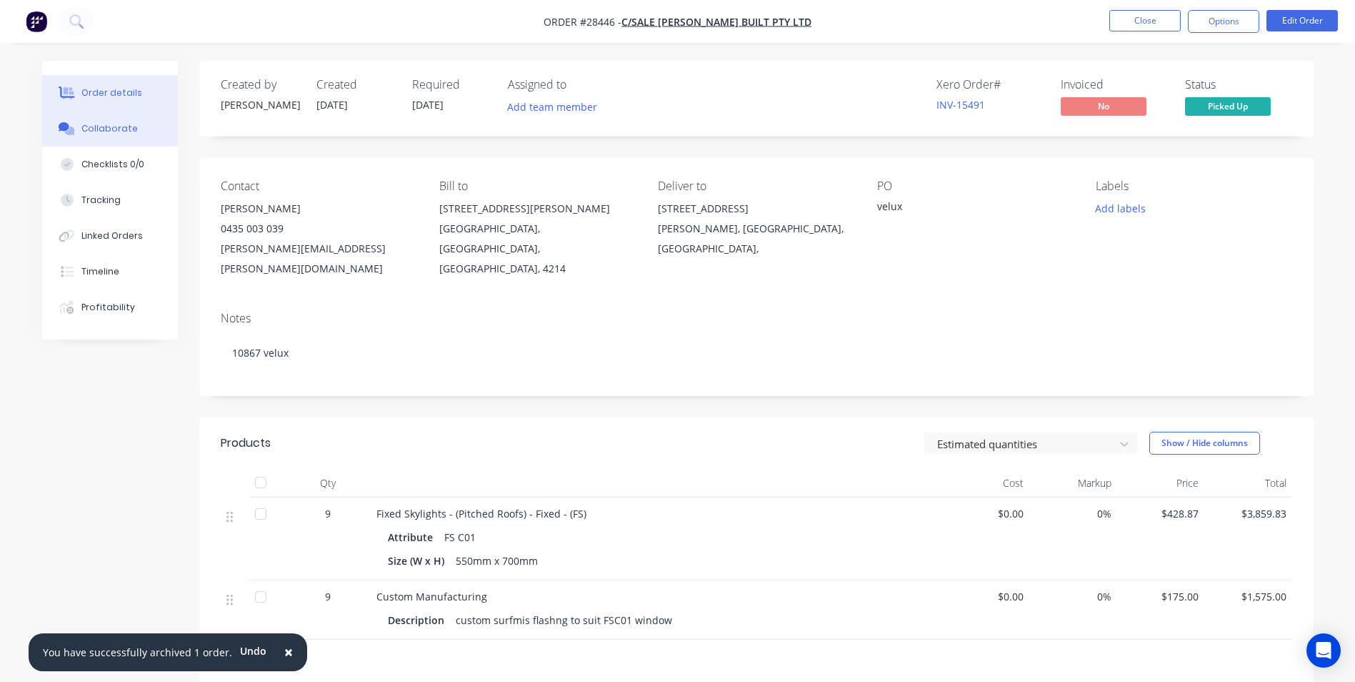
click at [106, 124] on div "Collaborate" at bounding box center [109, 128] width 56 height 13
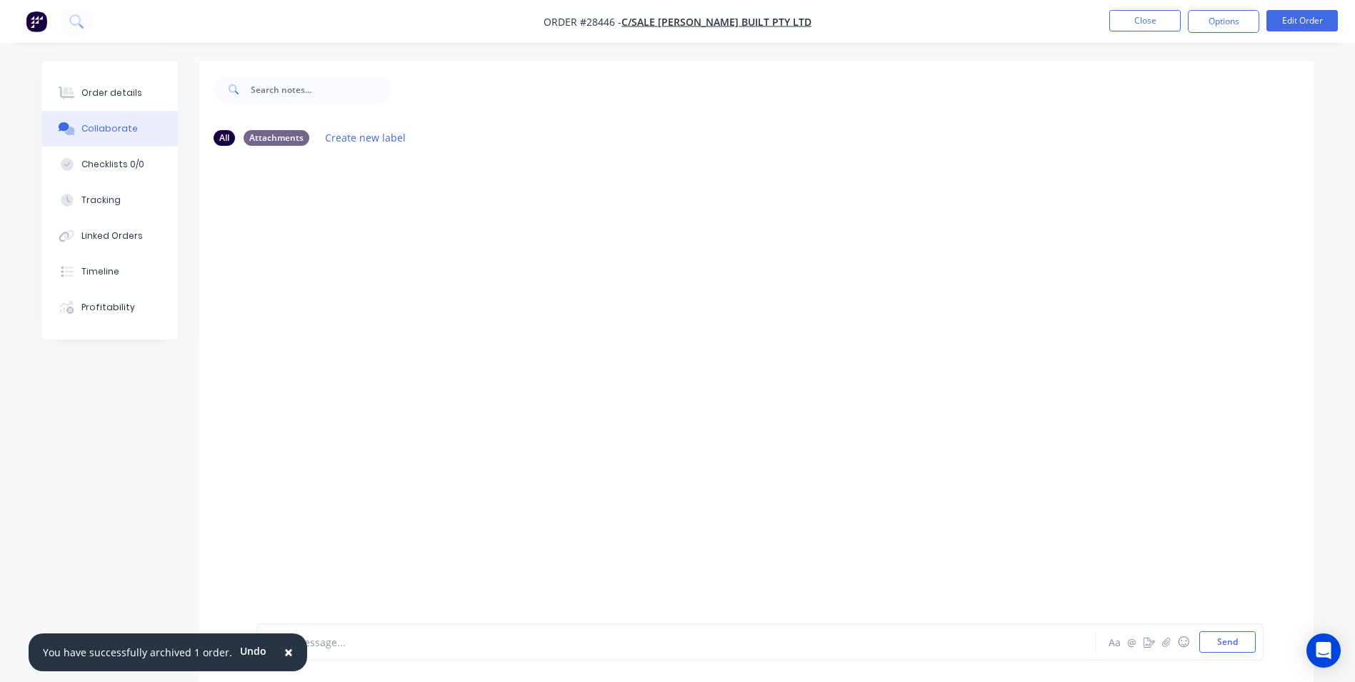
drag, startPoint x: 279, startPoint y: 649, endPoint x: 305, endPoint y: 642, distance: 26.9
click at [284, 647] on span "×" at bounding box center [288, 652] width 9 height 20
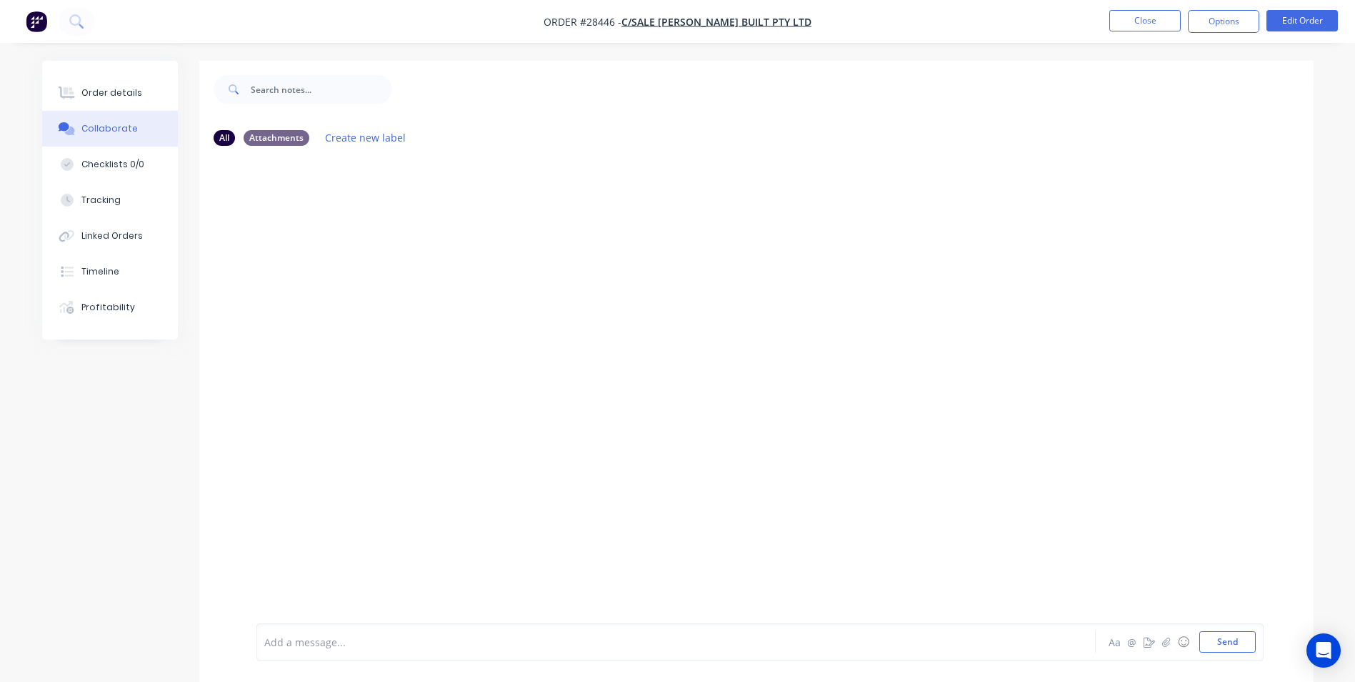
drag, startPoint x: 310, startPoint y: 641, endPoint x: 314, endPoint y: 609, distance: 31.6
click at [314, 627] on div "Add a message... Aa @ ☺ Send" at bounding box center [759, 641] width 1007 height 37
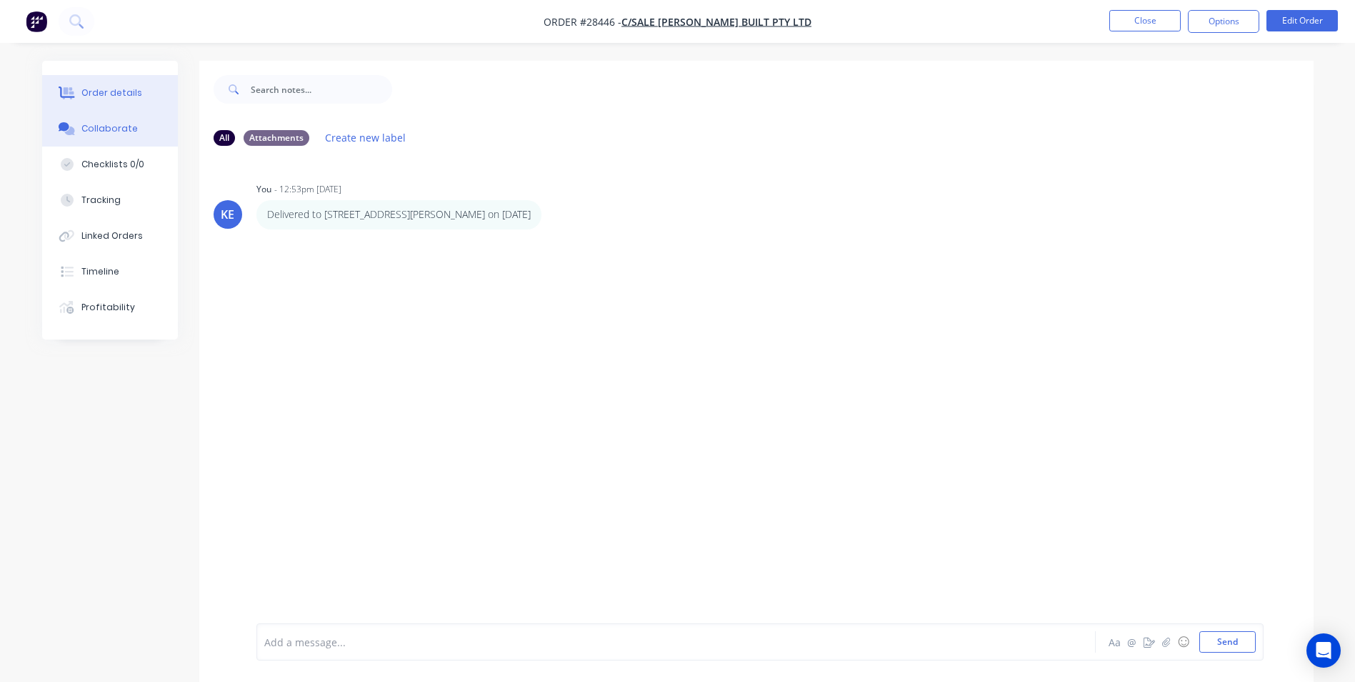
click at [124, 91] on div "Order details" at bounding box center [111, 92] width 61 height 13
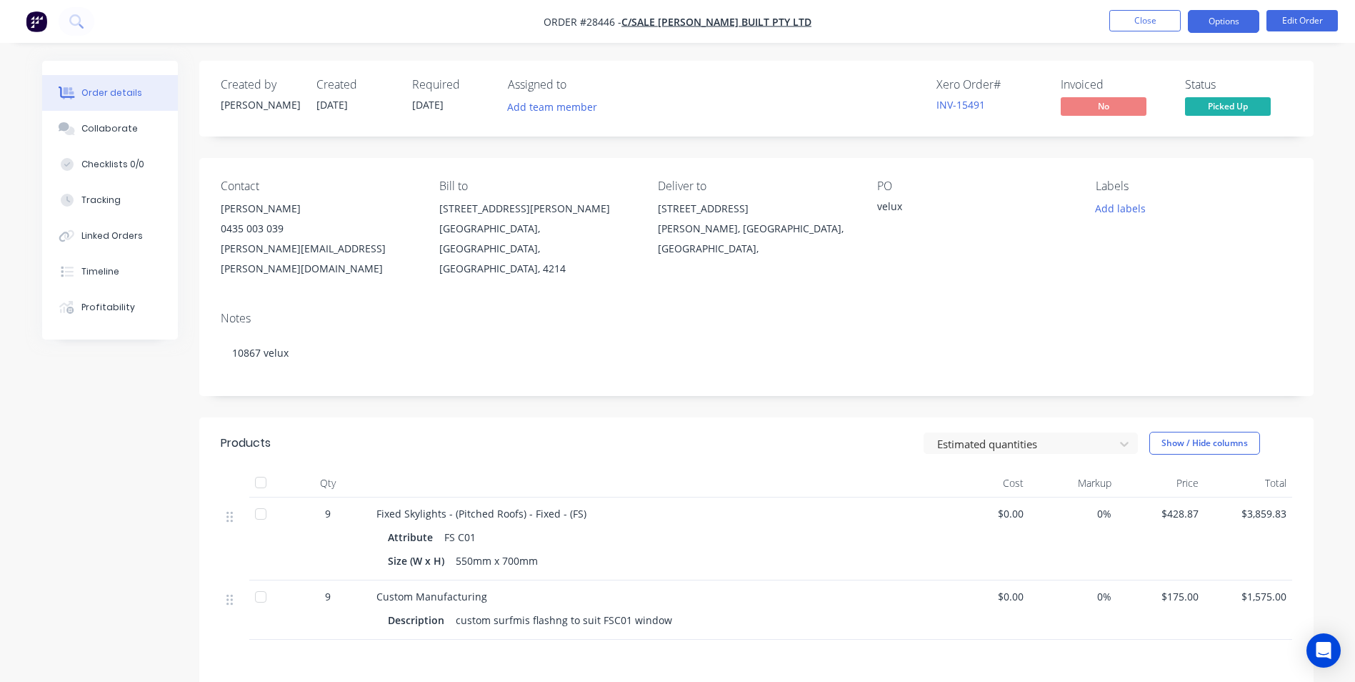
click at [1209, 23] on button "Options" at bounding box center [1223, 21] width 71 height 23
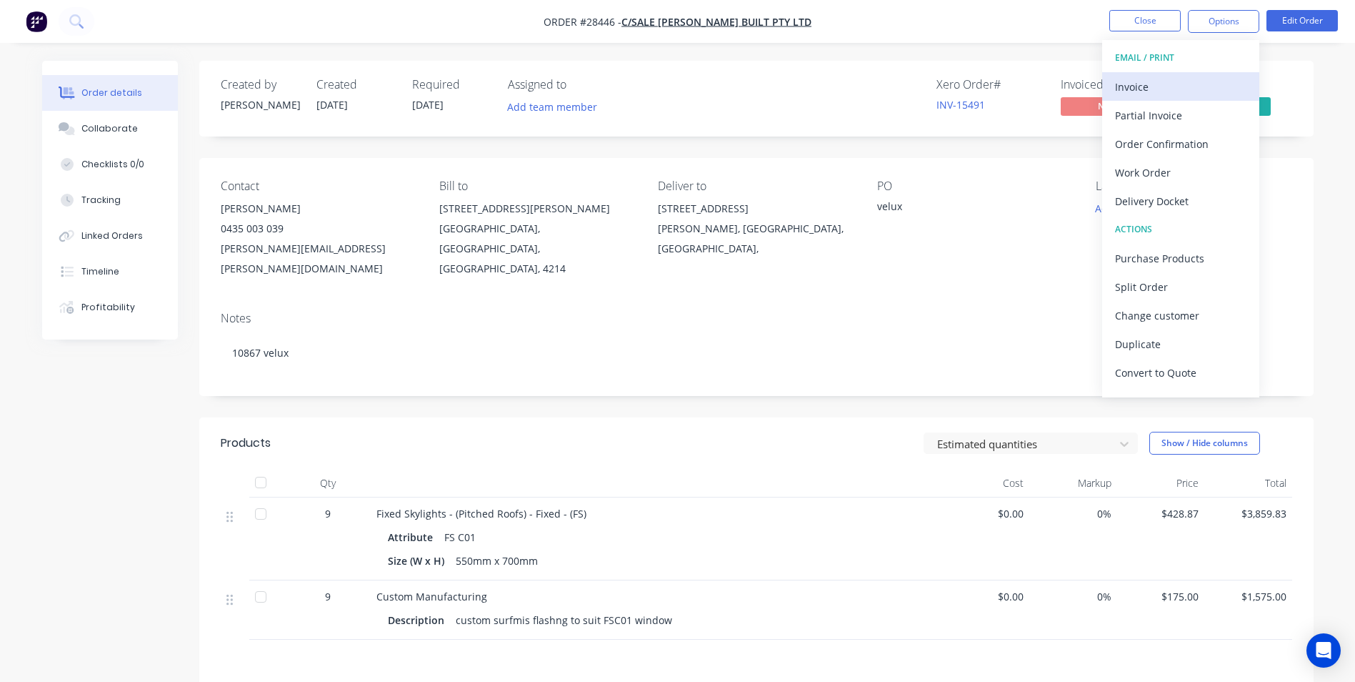
click at [1130, 86] on div "Invoice" at bounding box center [1180, 86] width 131 height 21
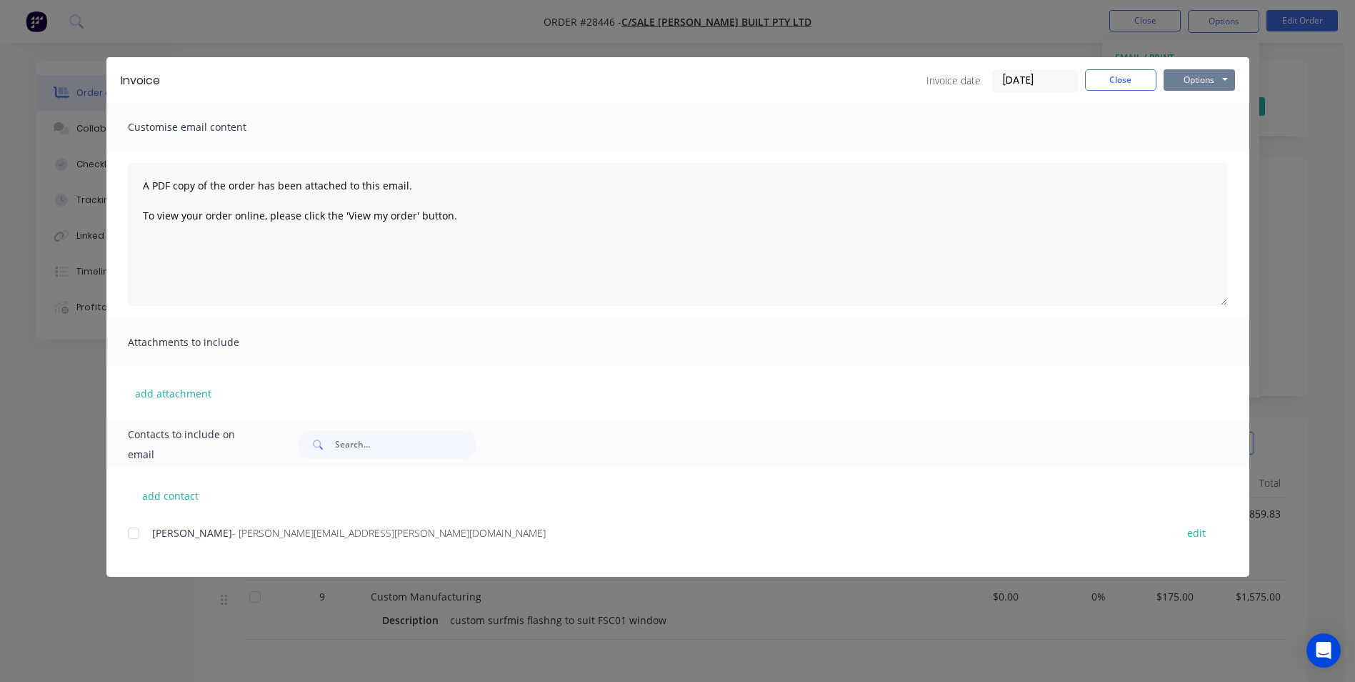
click at [1208, 75] on button "Options" at bounding box center [1199, 79] width 71 height 21
click at [1185, 129] on button "Print" at bounding box center [1209, 129] width 91 height 24
click at [1115, 90] on button "Close" at bounding box center [1120, 79] width 71 height 21
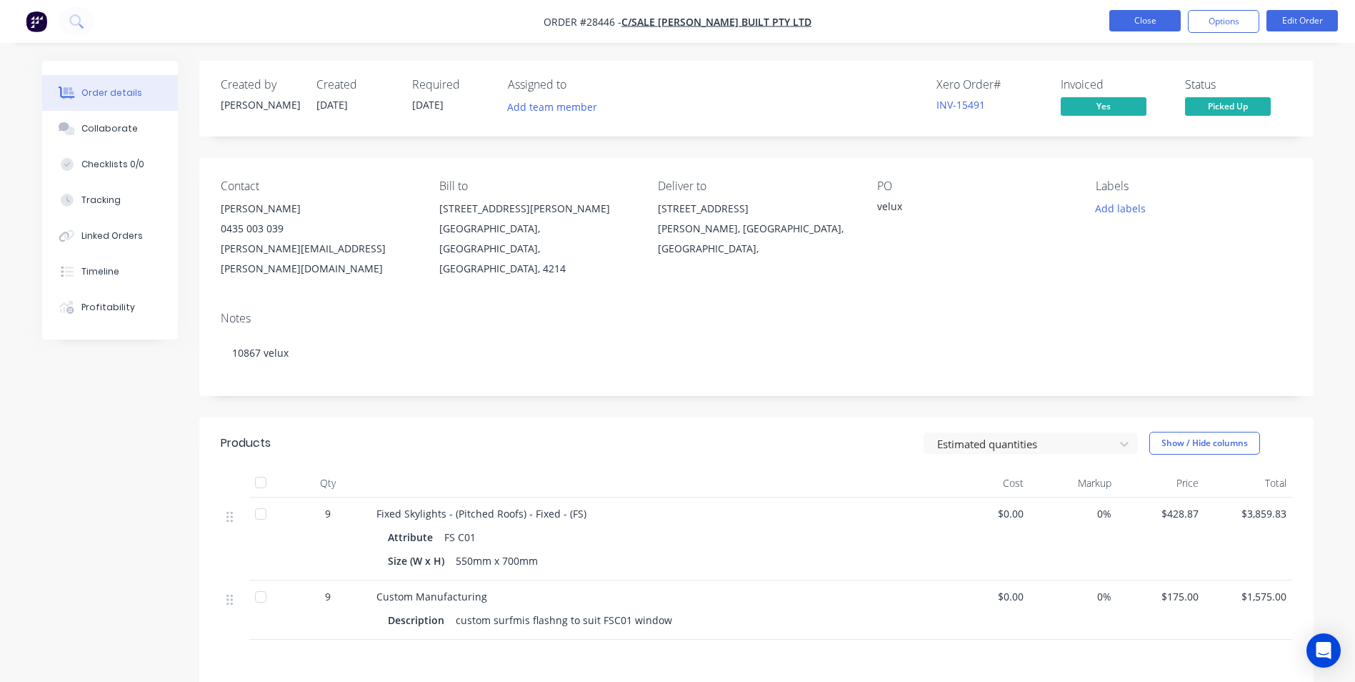
click at [1132, 16] on button "Close" at bounding box center [1145, 20] width 71 height 21
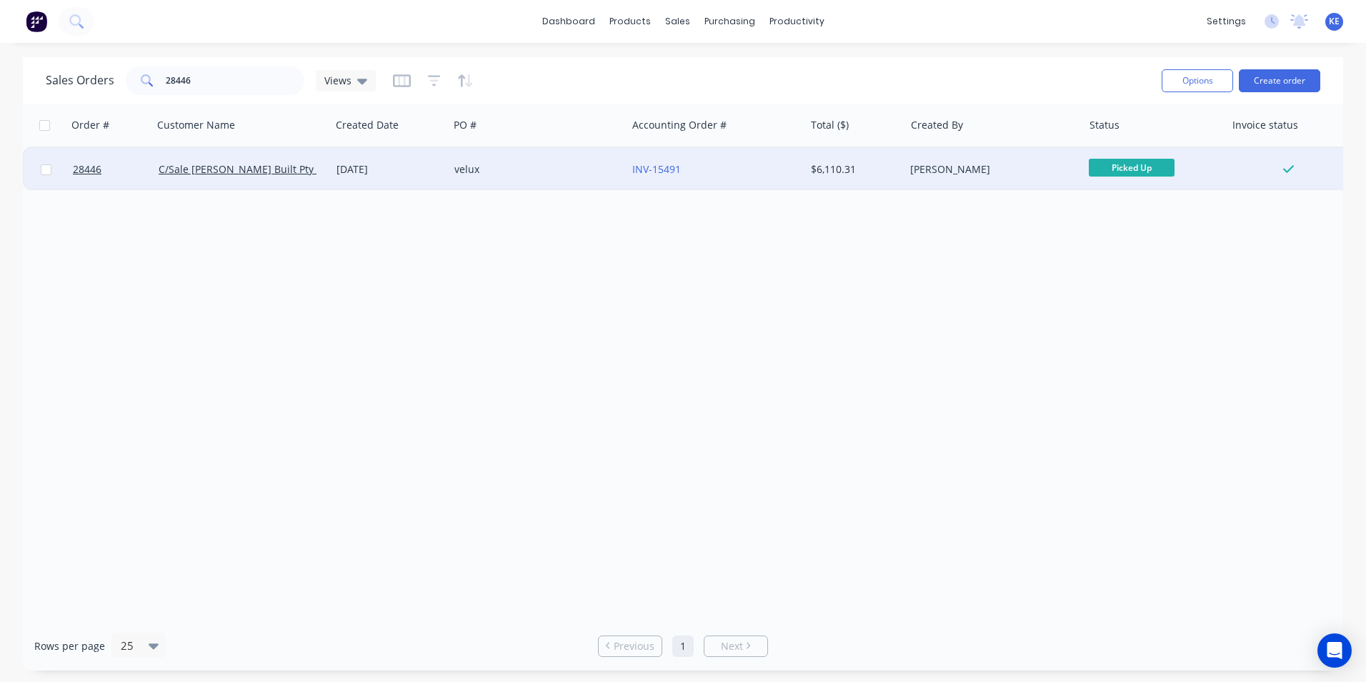
click at [44, 174] on input "checkbox" at bounding box center [46, 169] width 11 height 11
checkbox input "true"
click at [1182, 89] on button "Options" at bounding box center [1197, 80] width 71 height 23
click at [1137, 156] on button "Archive" at bounding box center [1154, 145] width 157 height 29
checkbox input "false"
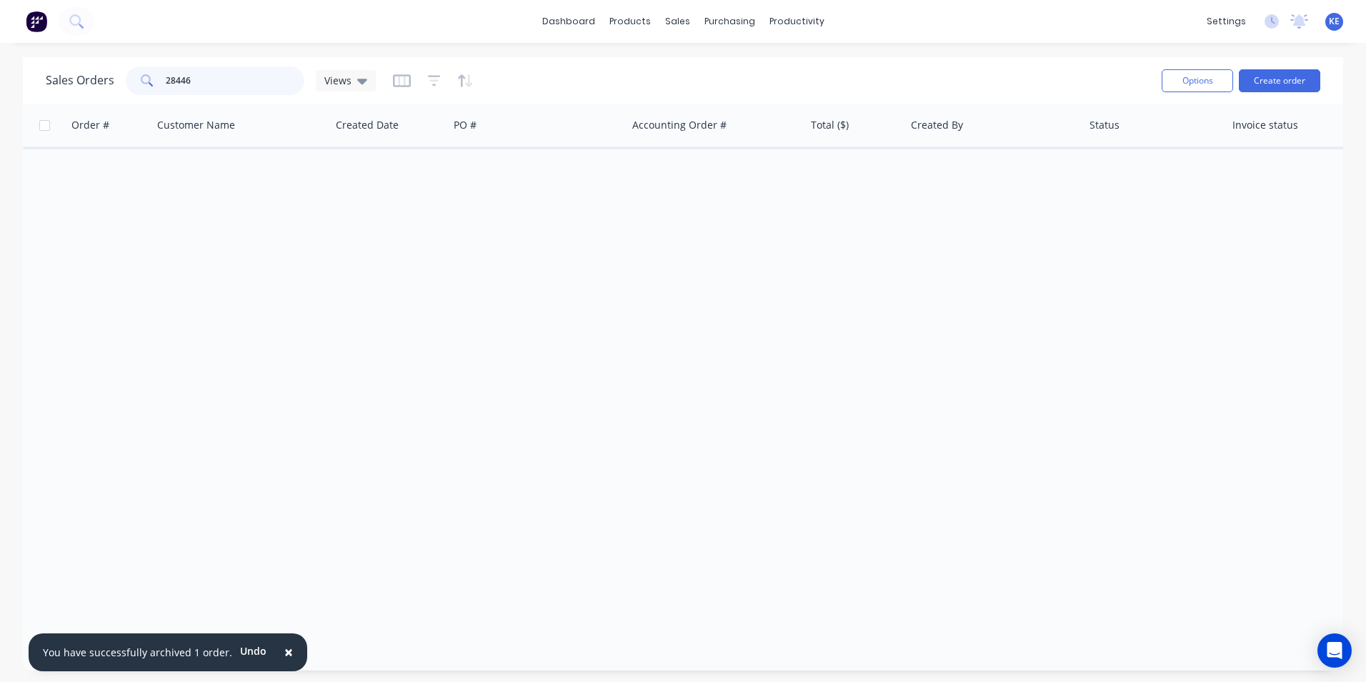
drag, startPoint x: 206, startPoint y: 76, endPoint x: 89, endPoint y: 87, distance: 117.7
click at [89, 79] on div "Sales Orders 28446 Views" at bounding box center [211, 80] width 330 height 29
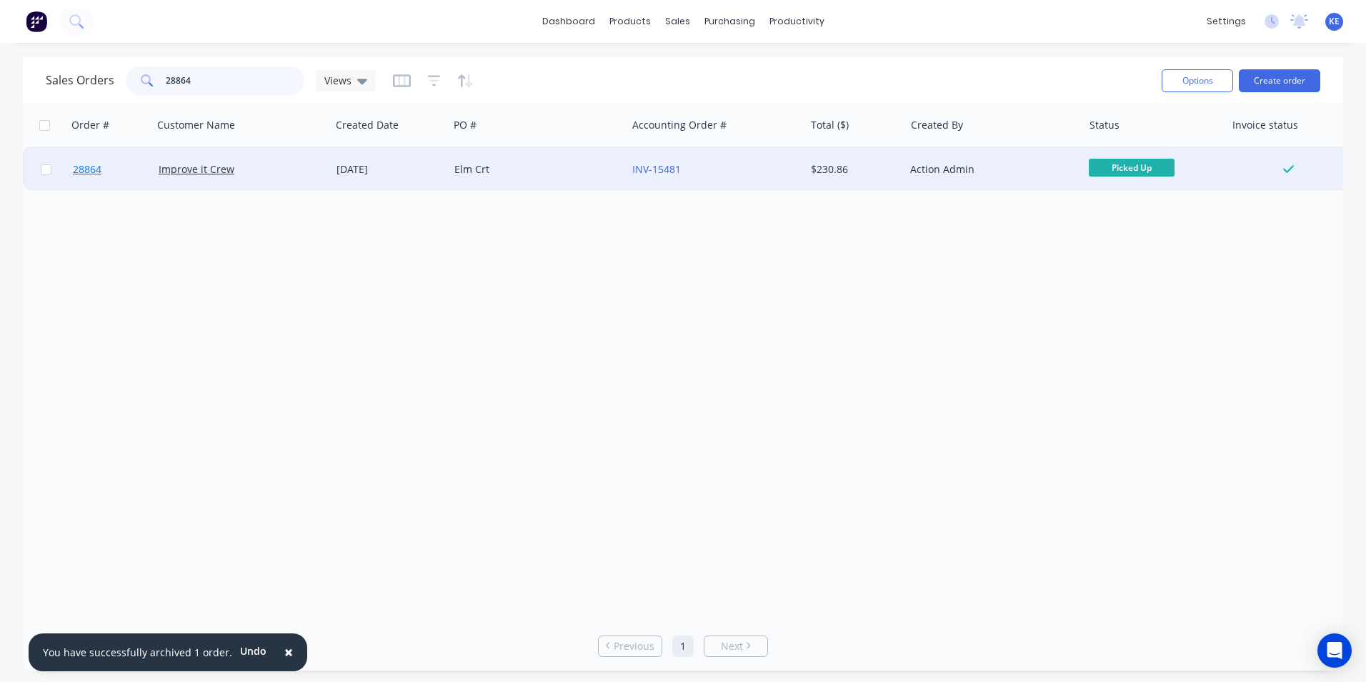
type input "28864"
click at [134, 164] on link "28864" at bounding box center [116, 169] width 86 height 43
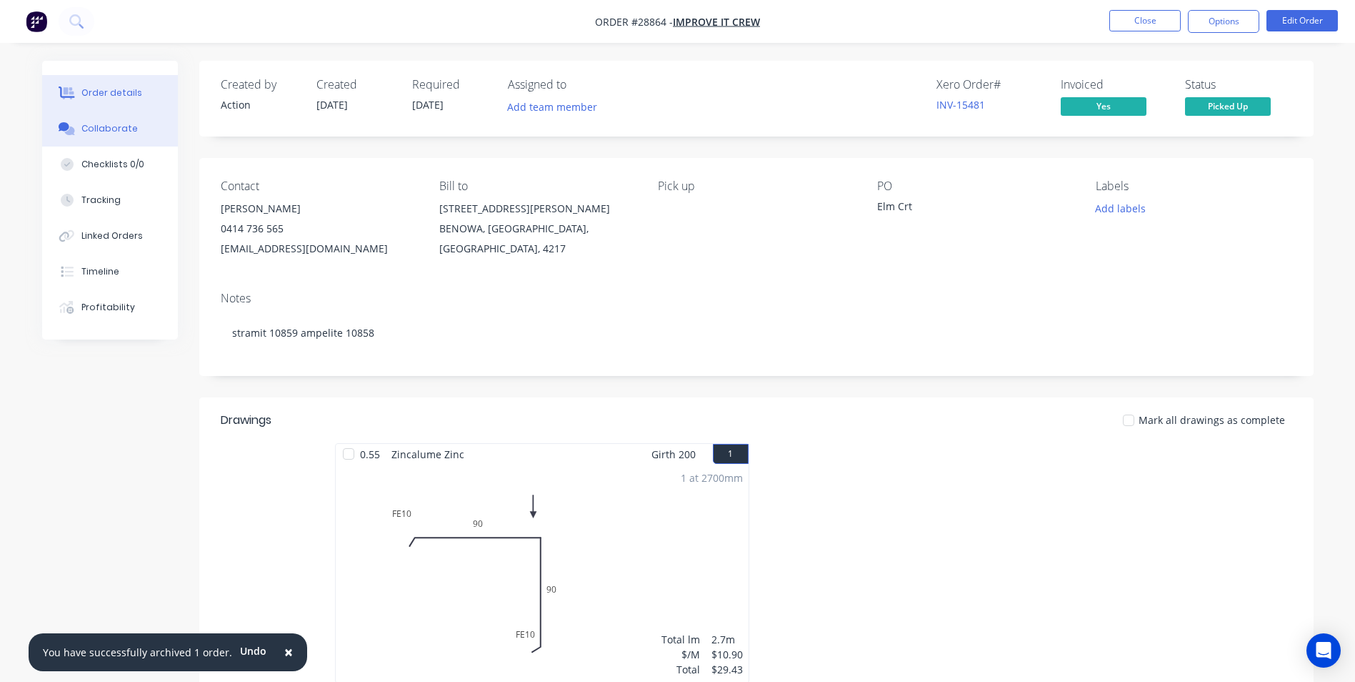
click at [104, 124] on div "Collaborate" at bounding box center [109, 128] width 56 height 13
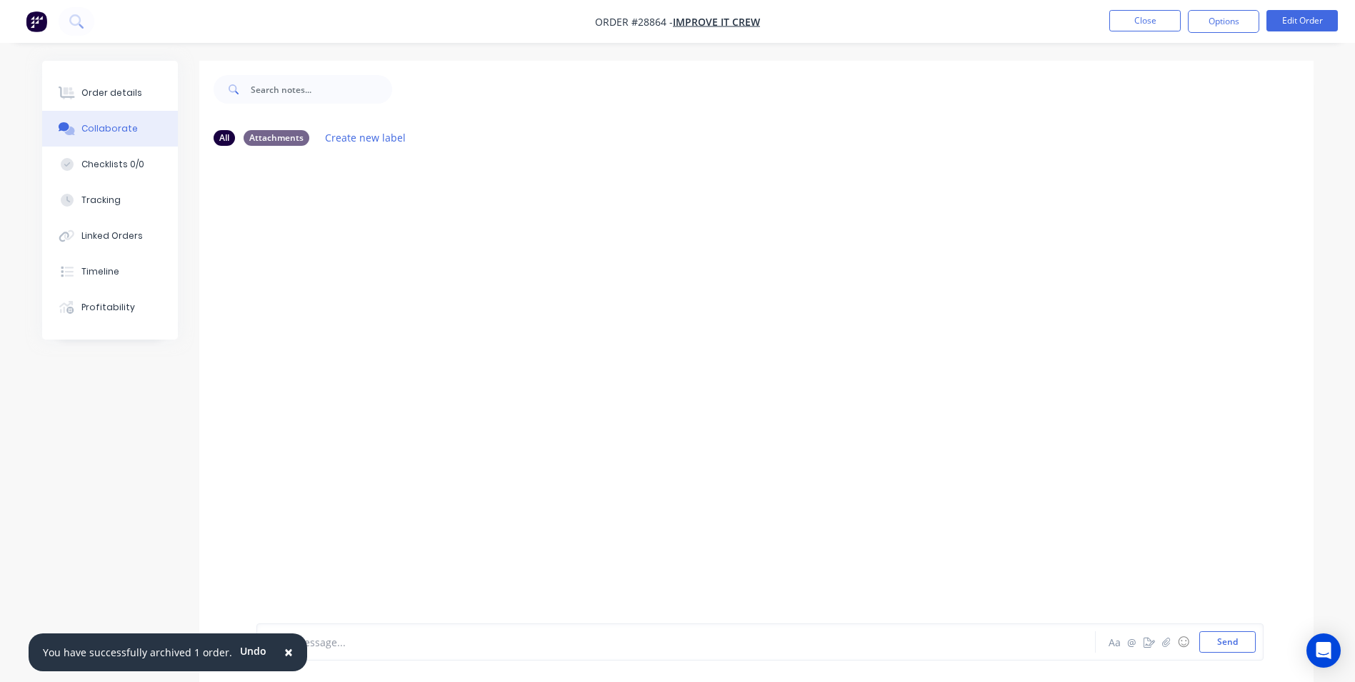
drag, startPoint x: 281, startPoint y: 648, endPoint x: 316, endPoint y: 642, distance: 34.9
click at [284, 645] on span "×" at bounding box center [288, 652] width 9 height 20
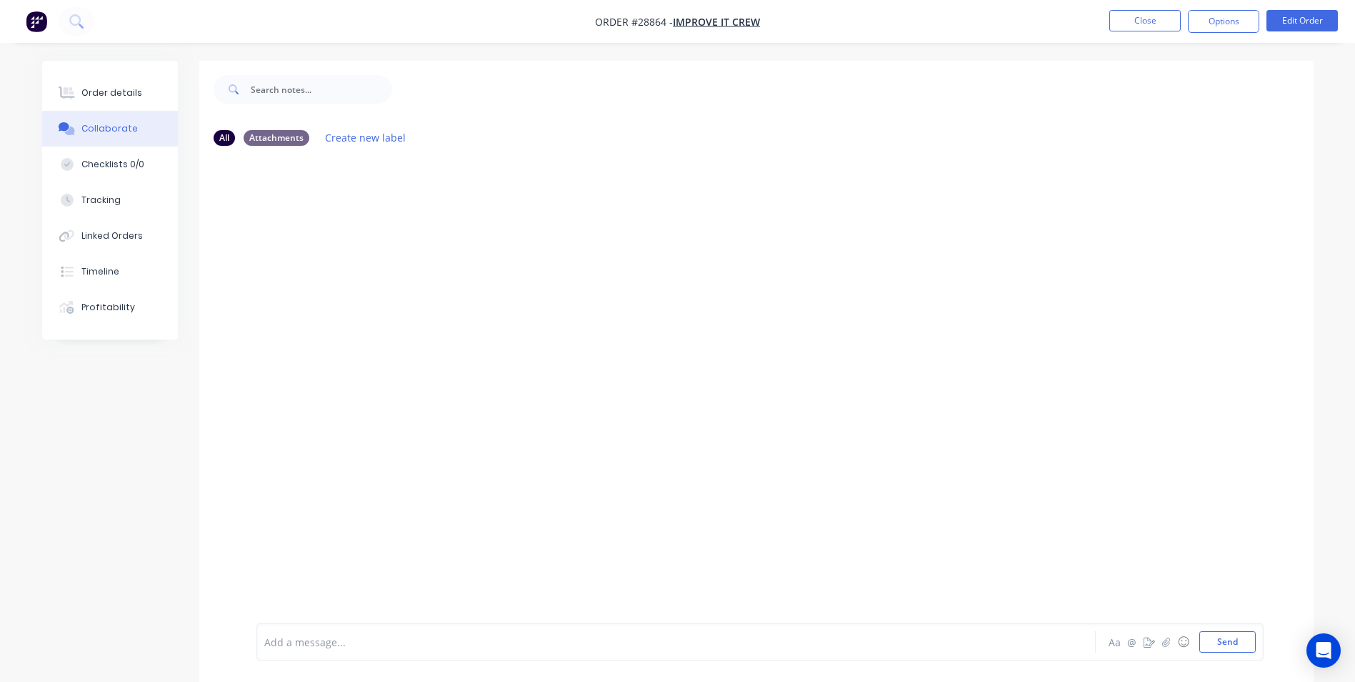
drag, startPoint x: 316, startPoint y: 642, endPoint x: 318, endPoint y: 619, distance: 22.3
click at [318, 635] on div at bounding box center [636, 641] width 743 height 15
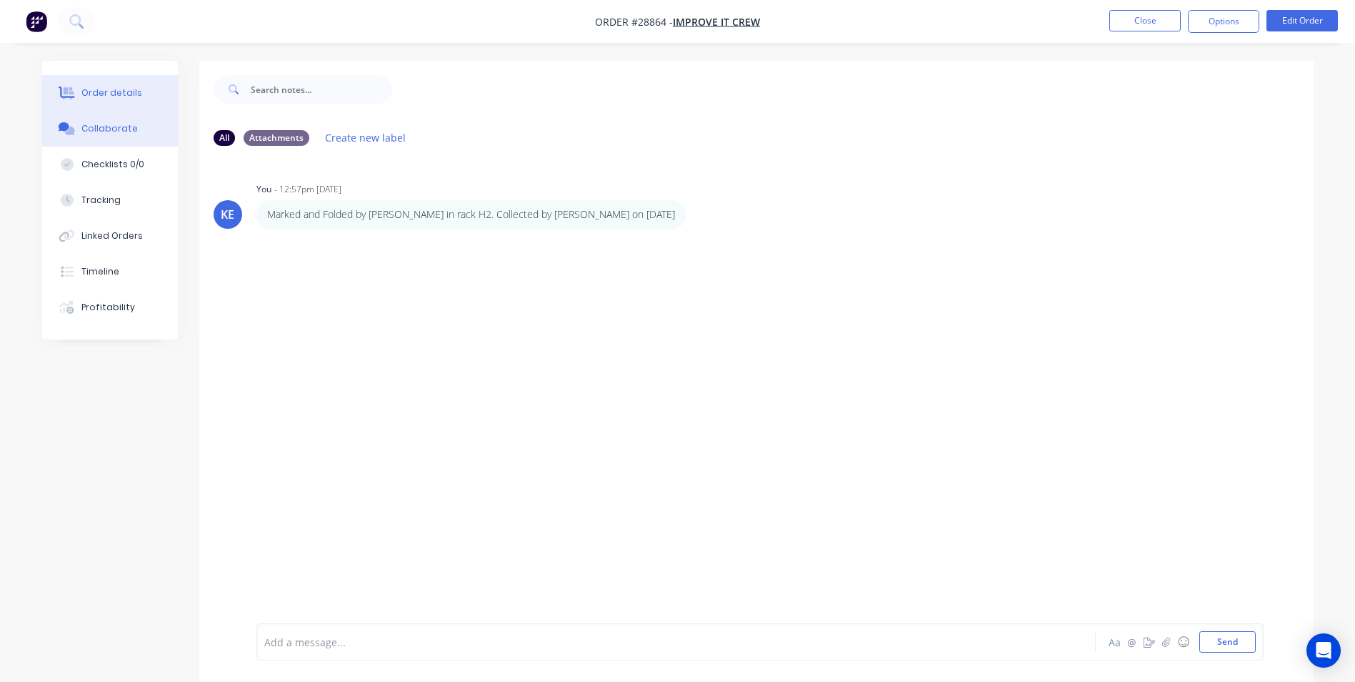
click at [111, 84] on button "Order details" at bounding box center [110, 93] width 136 height 36
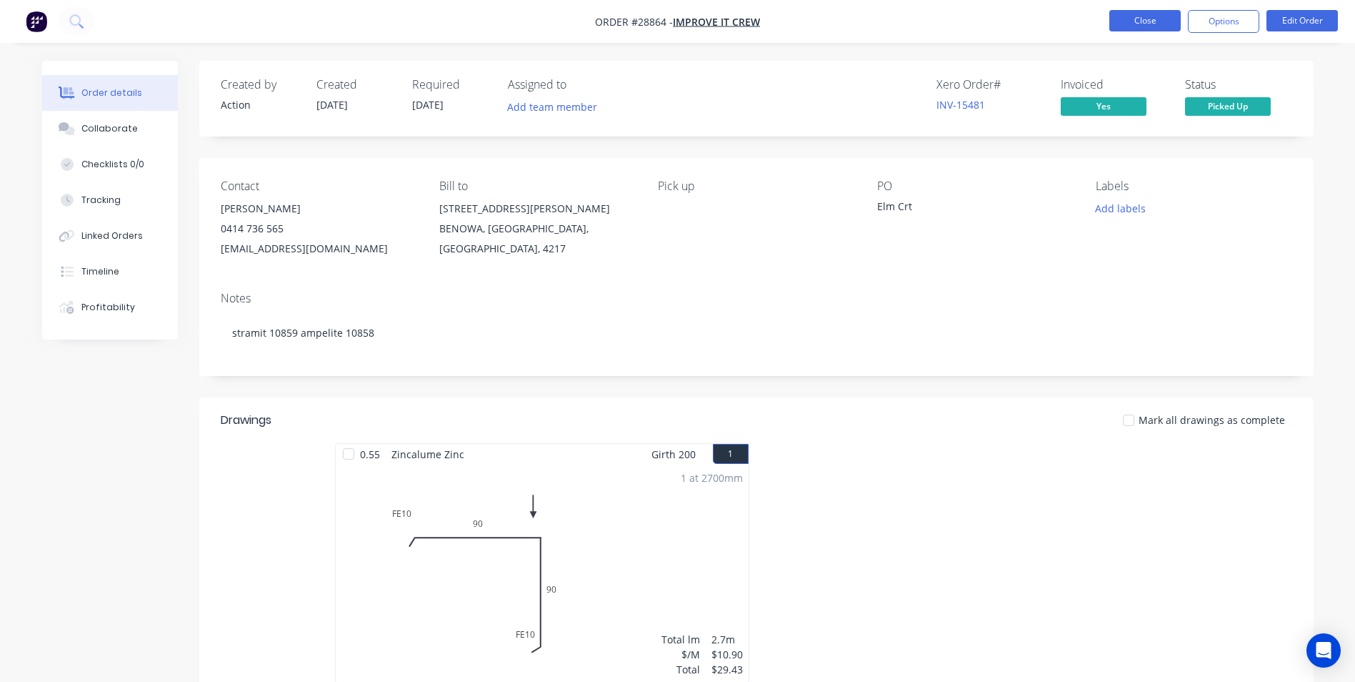
click at [1147, 23] on button "Close" at bounding box center [1145, 20] width 71 height 21
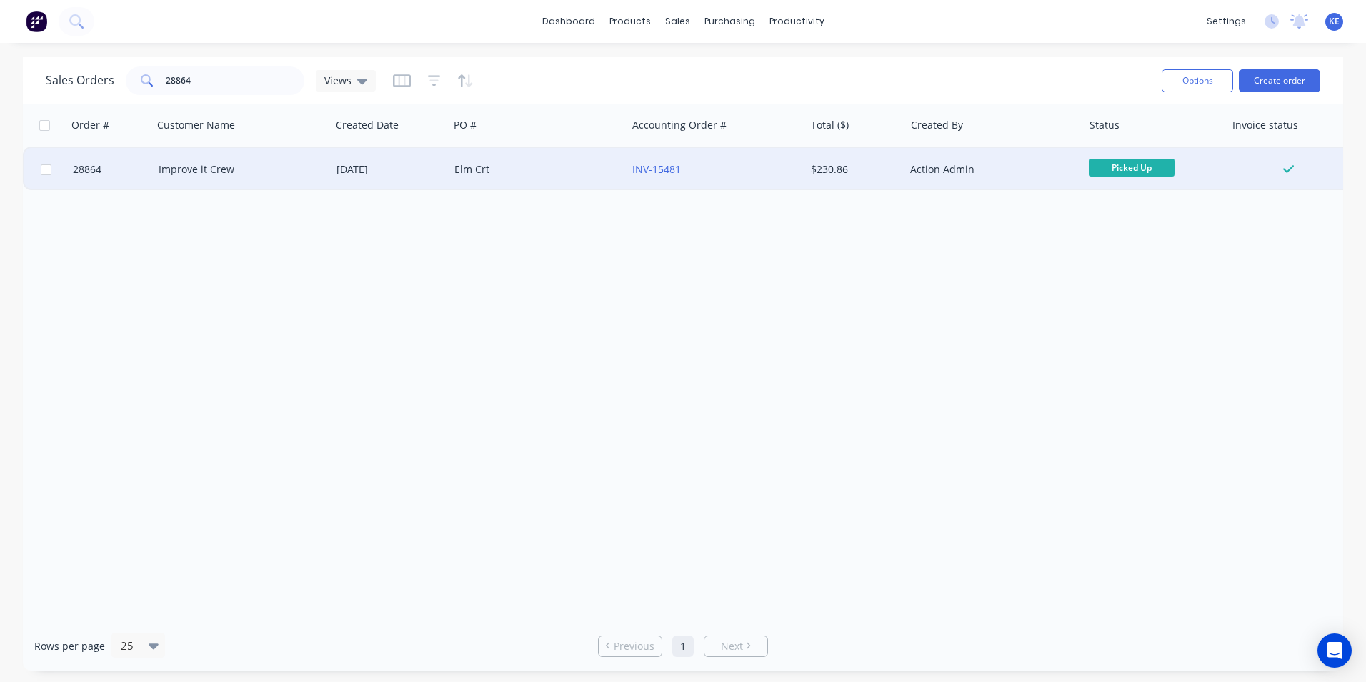
drag, startPoint x: 46, startPoint y: 174, endPoint x: 64, endPoint y: 172, distance: 17.9
click at [48, 174] on input "checkbox" at bounding box center [46, 169] width 11 height 11
checkbox input "true"
click at [1181, 81] on button "Options" at bounding box center [1197, 80] width 71 height 23
click at [1151, 148] on div "Archive" at bounding box center [1154, 145] width 131 height 21
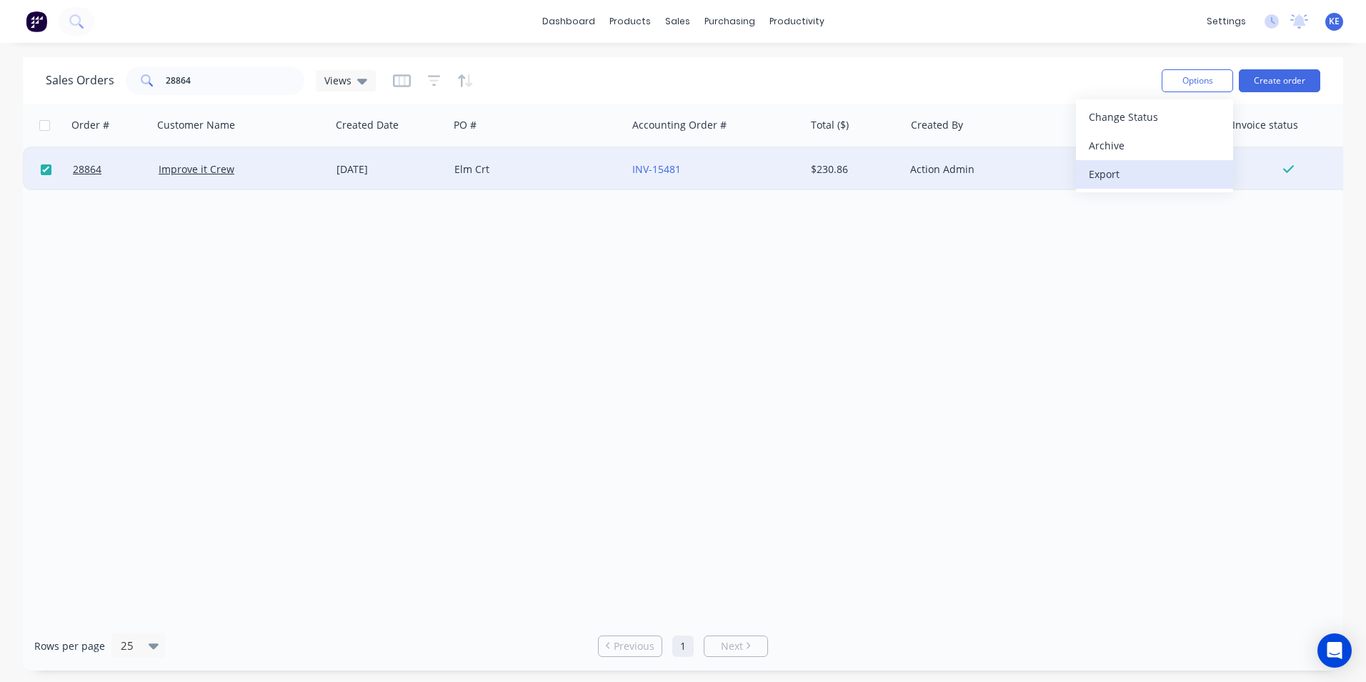
checkbox input "false"
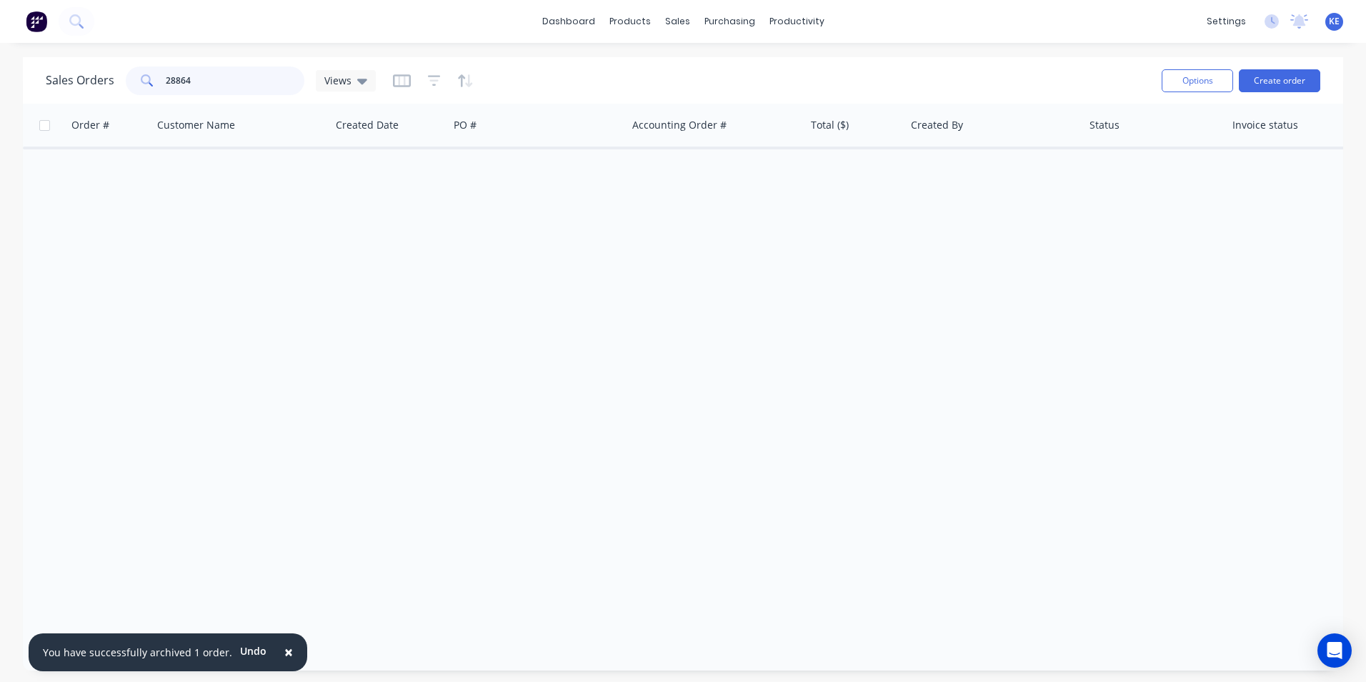
drag, startPoint x: 206, startPoint y: 77, endPoint x: 81, endPoint y: 154, distance: 147.2
click at [81, 114] on div "Sales Orders 28864 Views Options Create order Order # Customer Name Created Dat…" at bounding box center [683, 363] width 1320 height 613
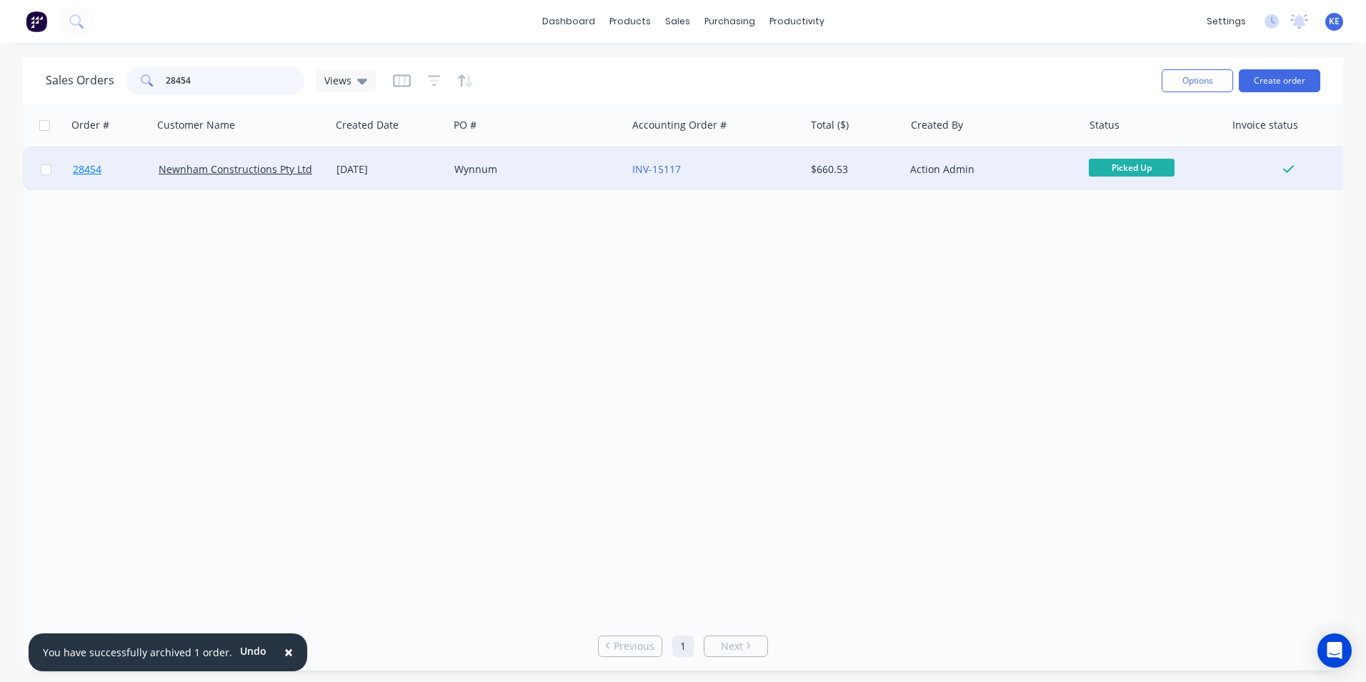
type input "28454"
click at [128, 169] on link "28454" at bounding box center [116, 169] width 86 height 43
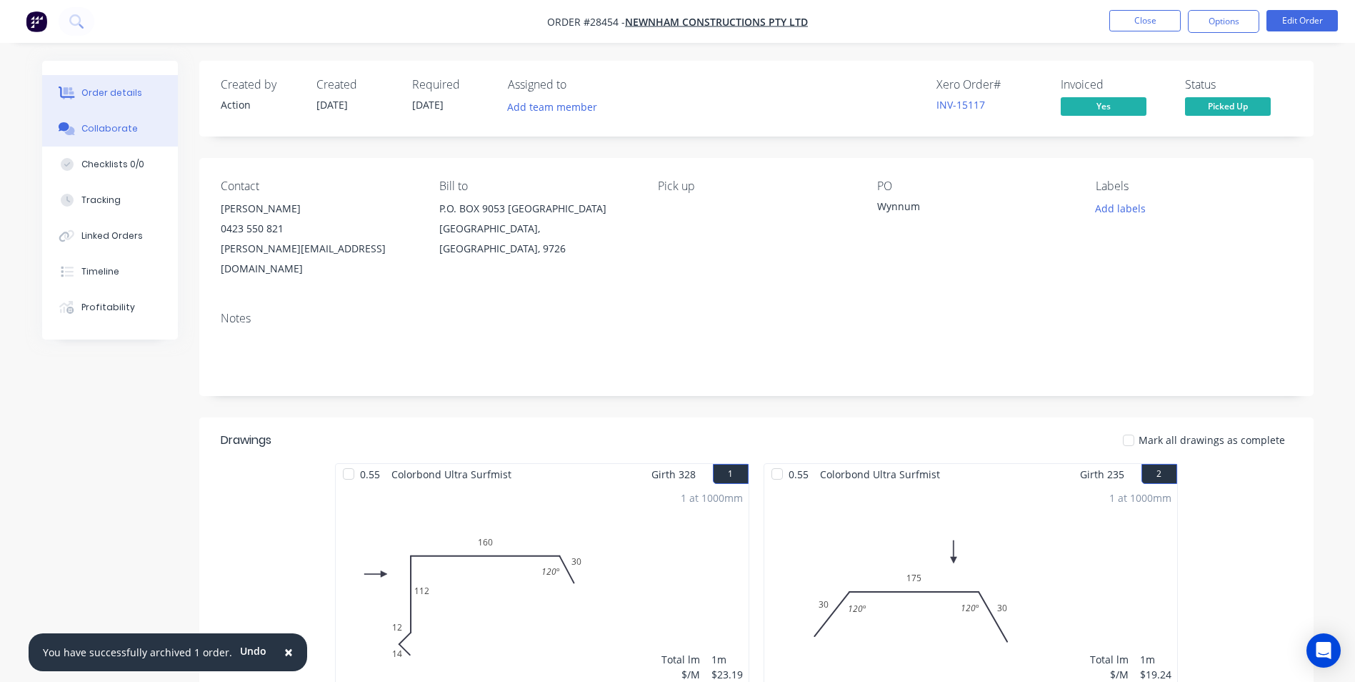
click at [89, 119] on button "Collaborate" at bounding box center [110, 129] width 136 height 36
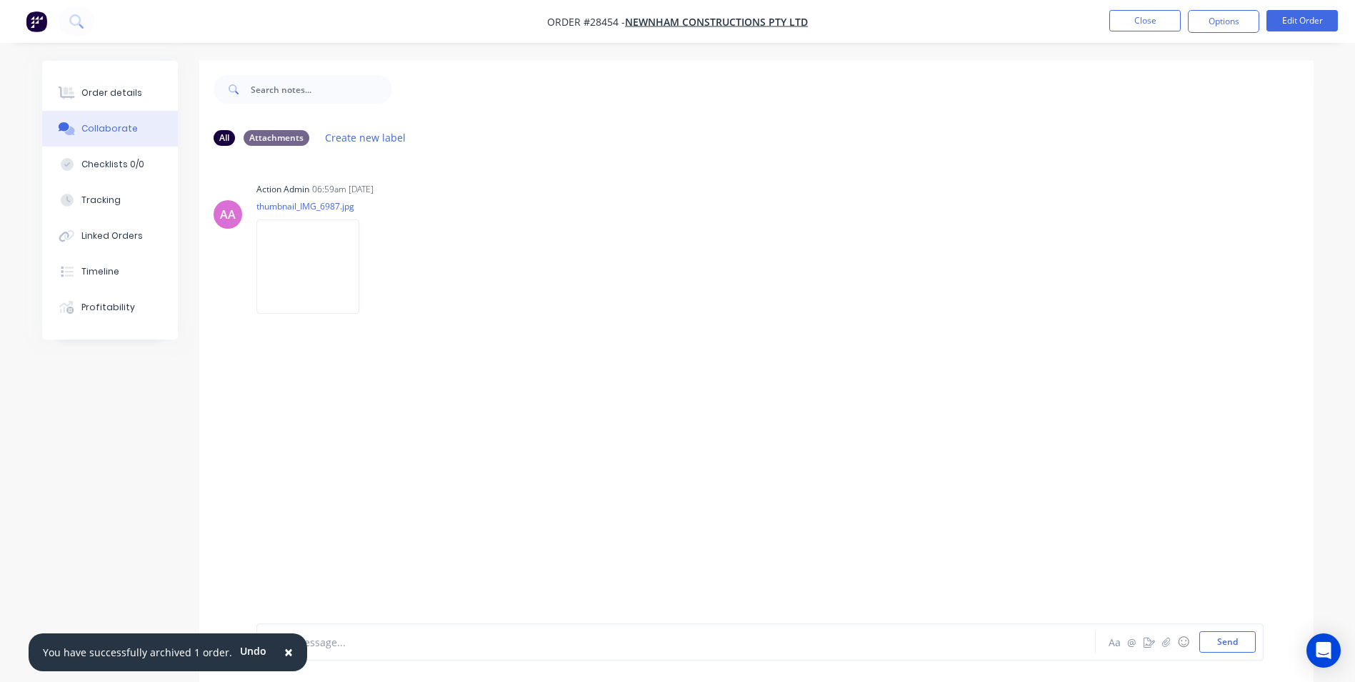
drag, startPoint x: 281, startPoint y: 649, endPoint x: 306, endPoint y: 647, distance: 25.2
click at [284, 649] on span "×" at bounding box center [288, 652] width 9 height 20
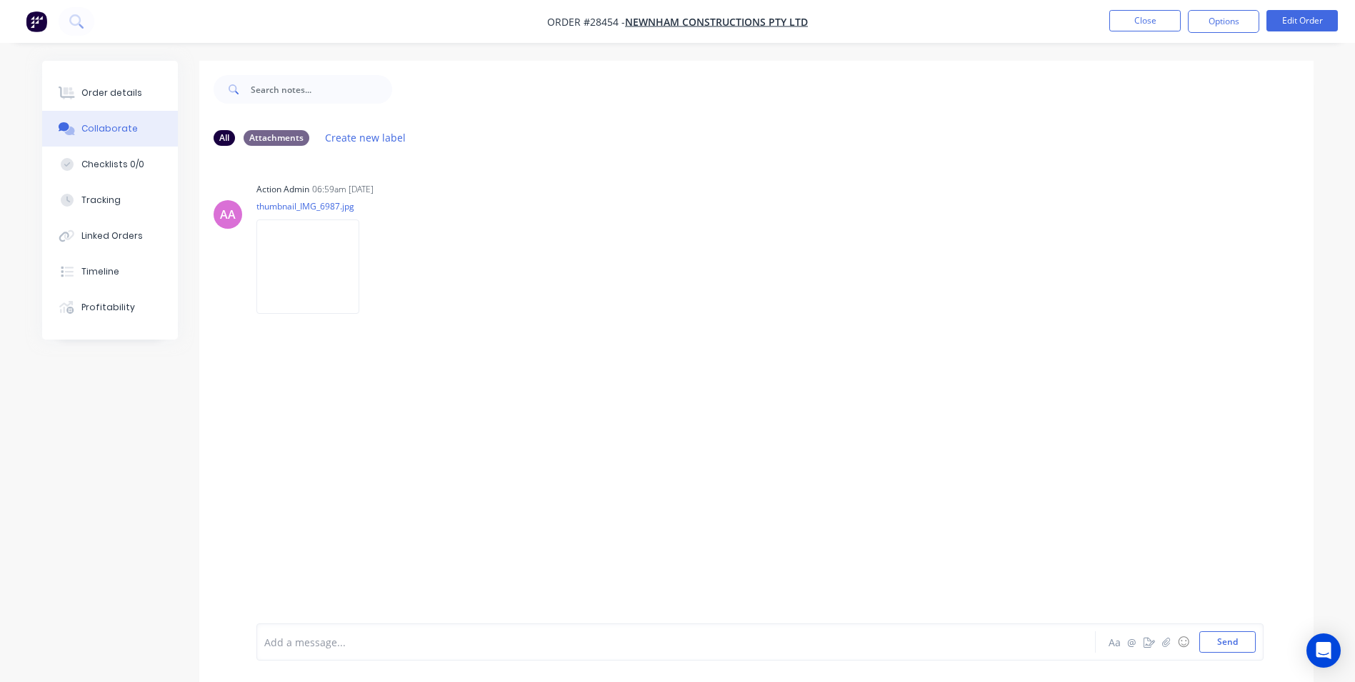
click at [314, 640] on div at bounding box center [636, 641] width 743 height 15
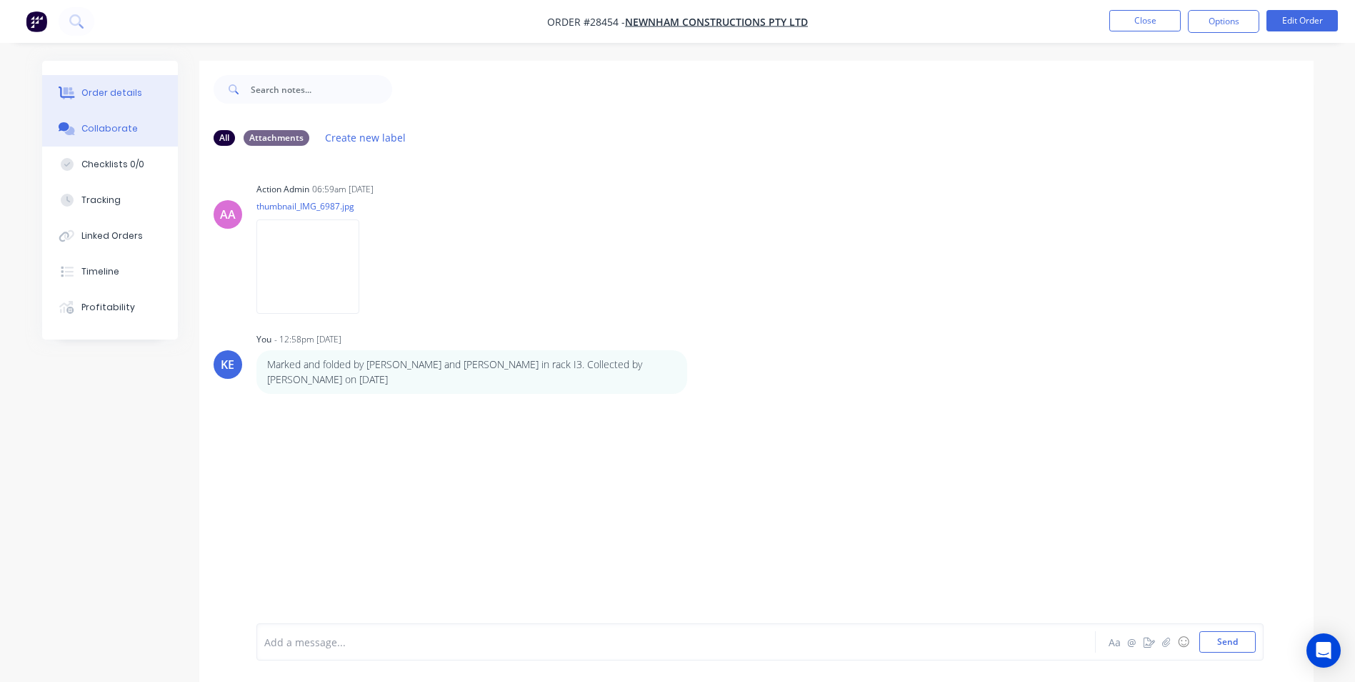
click at [76, 87] on div at bounding box center [66, 92] width 21 height 13
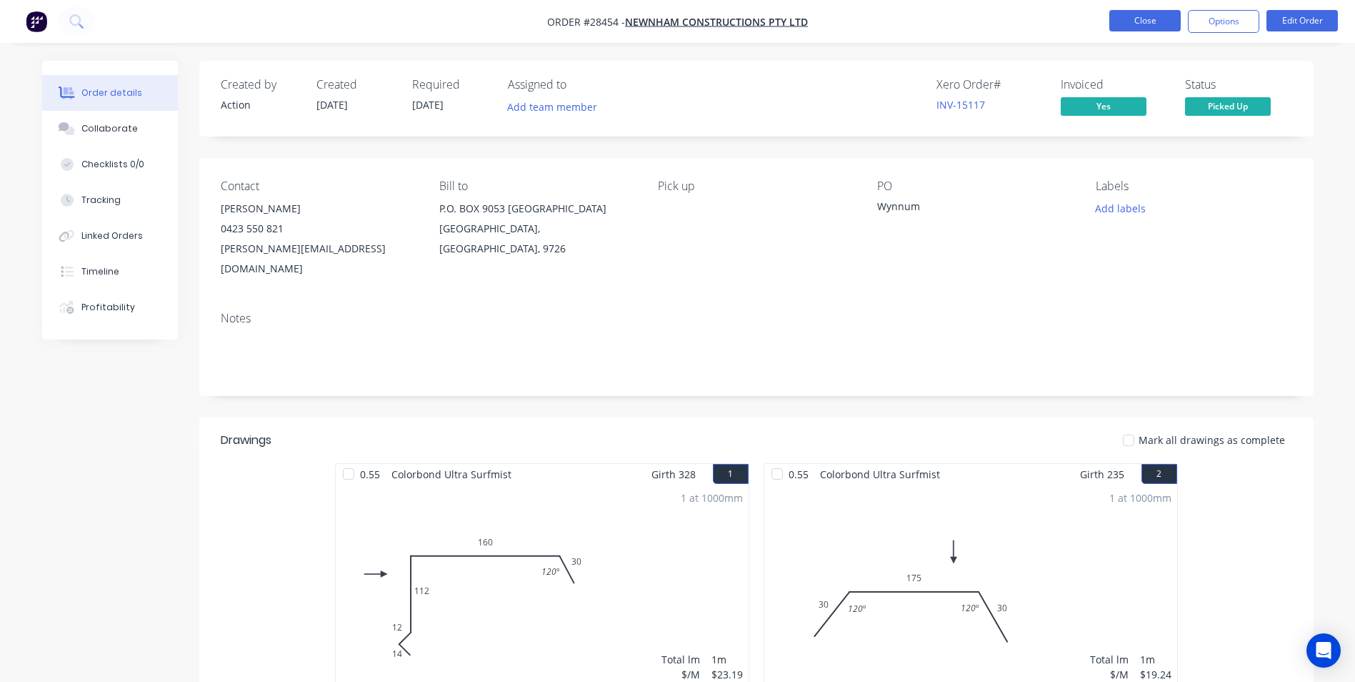
click at [1138, 24] on button "Close" at bounding box center [1145, 20] width 71 height 21
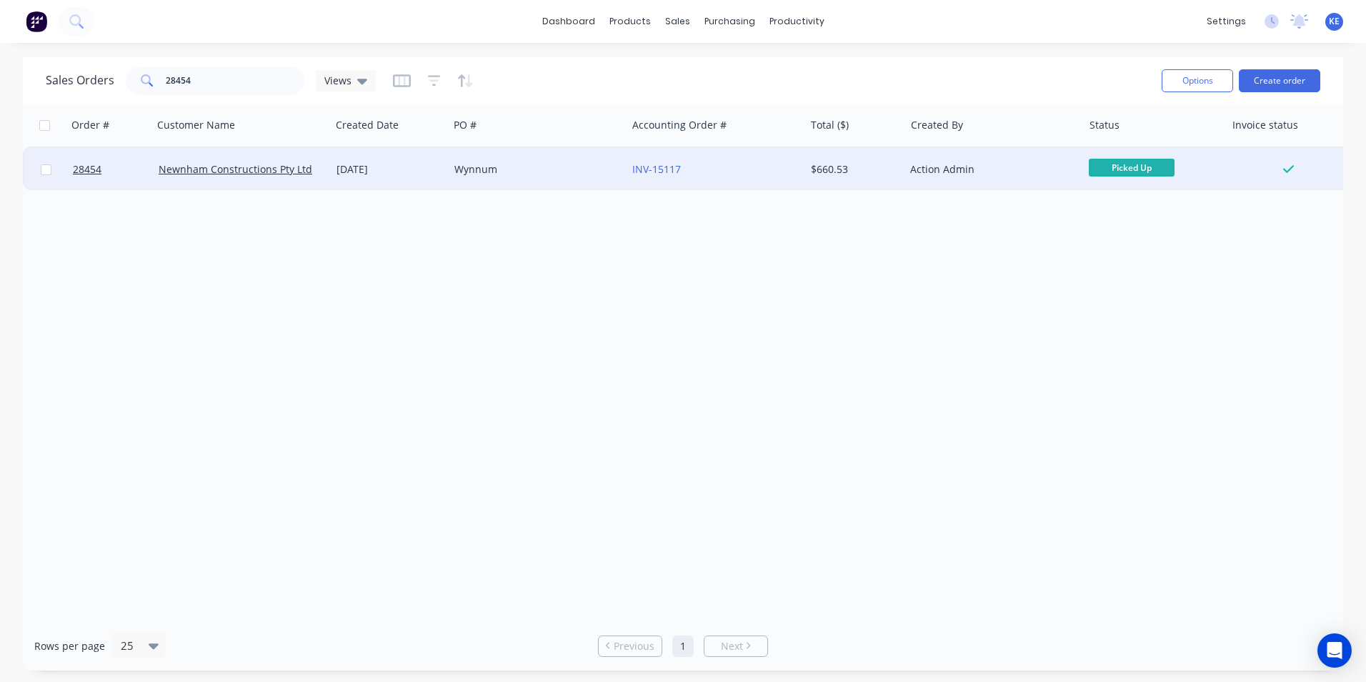
click at [48, 171] on input "checkbox" at bounding box center [46, 169] width 11 height 11
checkbox input "true"
click at [1187, 87] on button "Options" at bounding box center [1197, 80] width 71 height 23
click at [1110, 145] on div "Archive" at bounding box center [1154, 145] width 131 height 21
checkbox input "false"
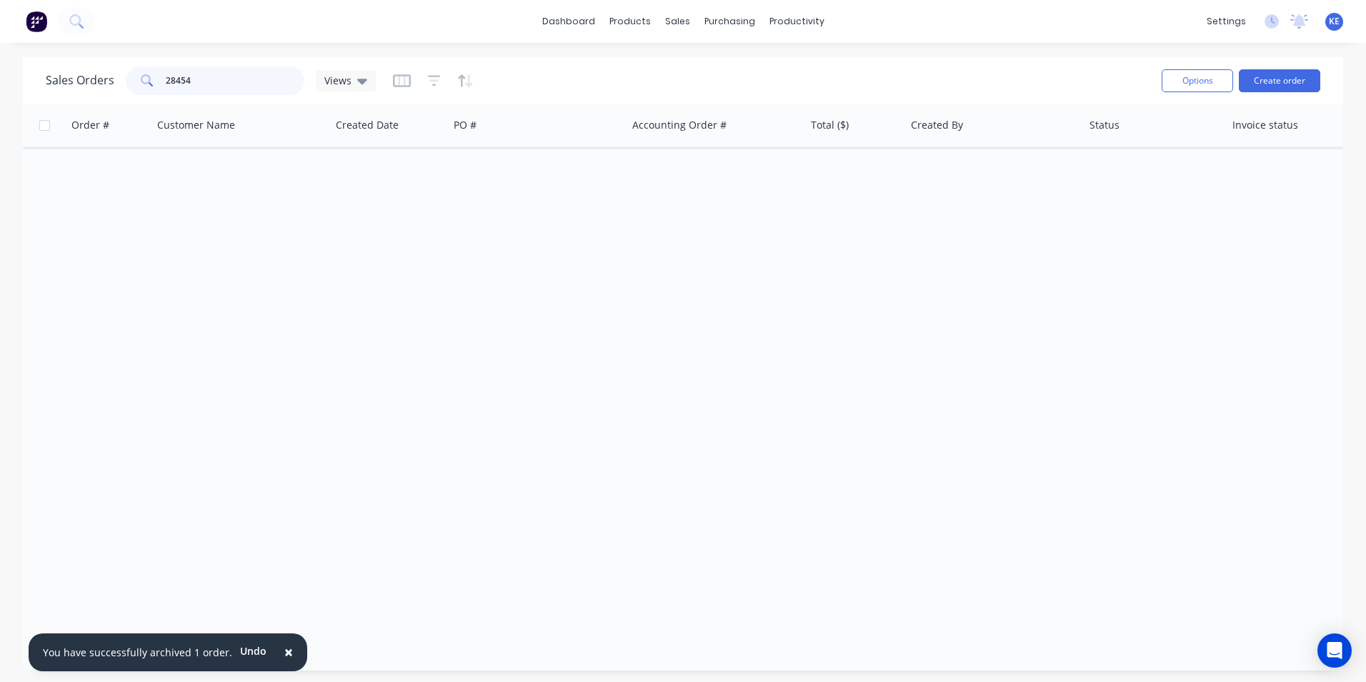
drag, startPoint x: 229, startPoint y: 82, endPoint x: 0, endPoint y: 66, distance: 229.9
click at [0, 66] on div "Sales Orders 28454 Views Options Create order Order # Customer Name Created Dat…" at bounding box center [683, 363] width 1366 height 613
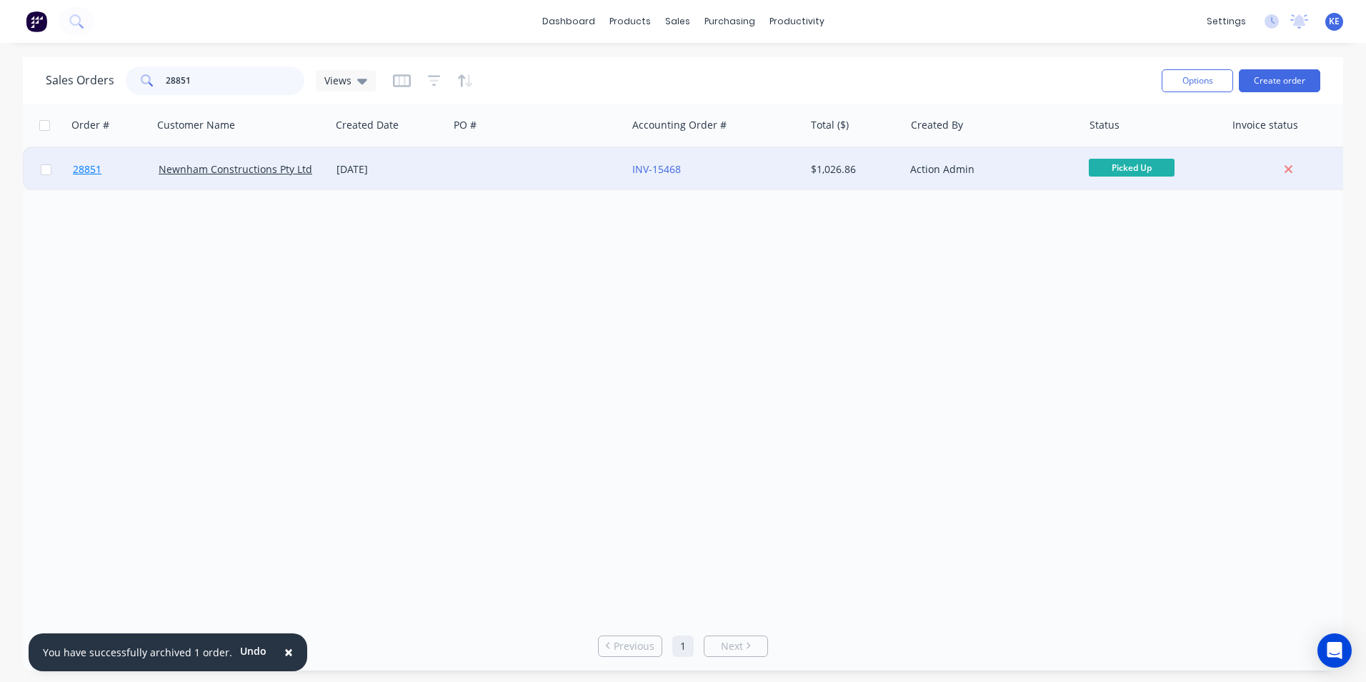
type input "28851"
click at [112, 169] on link "28851" at bounding box center [116, 169] width 86 height 43
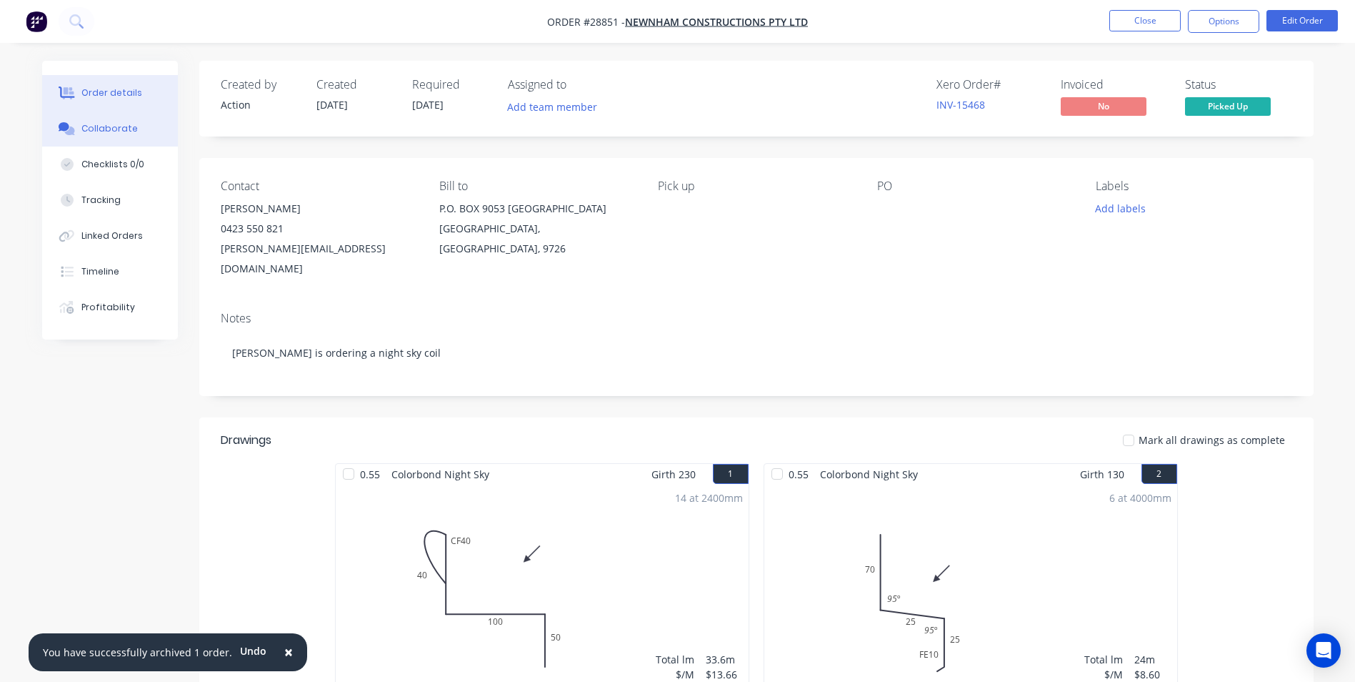
click at [103, 131] on div "Collaborate" at bounding box center [109, 128] width 56 height 13
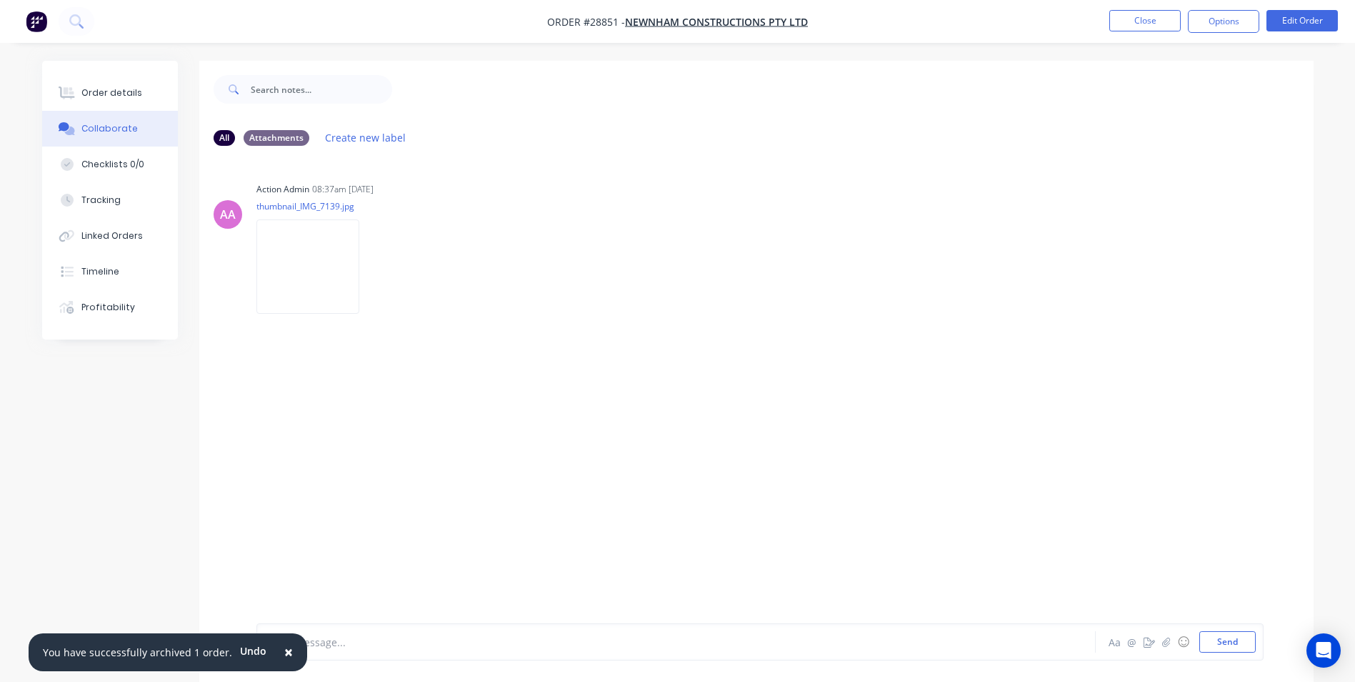
click at [284, 649] on span "×" at bounding box center [288, 652] width 9 height 20
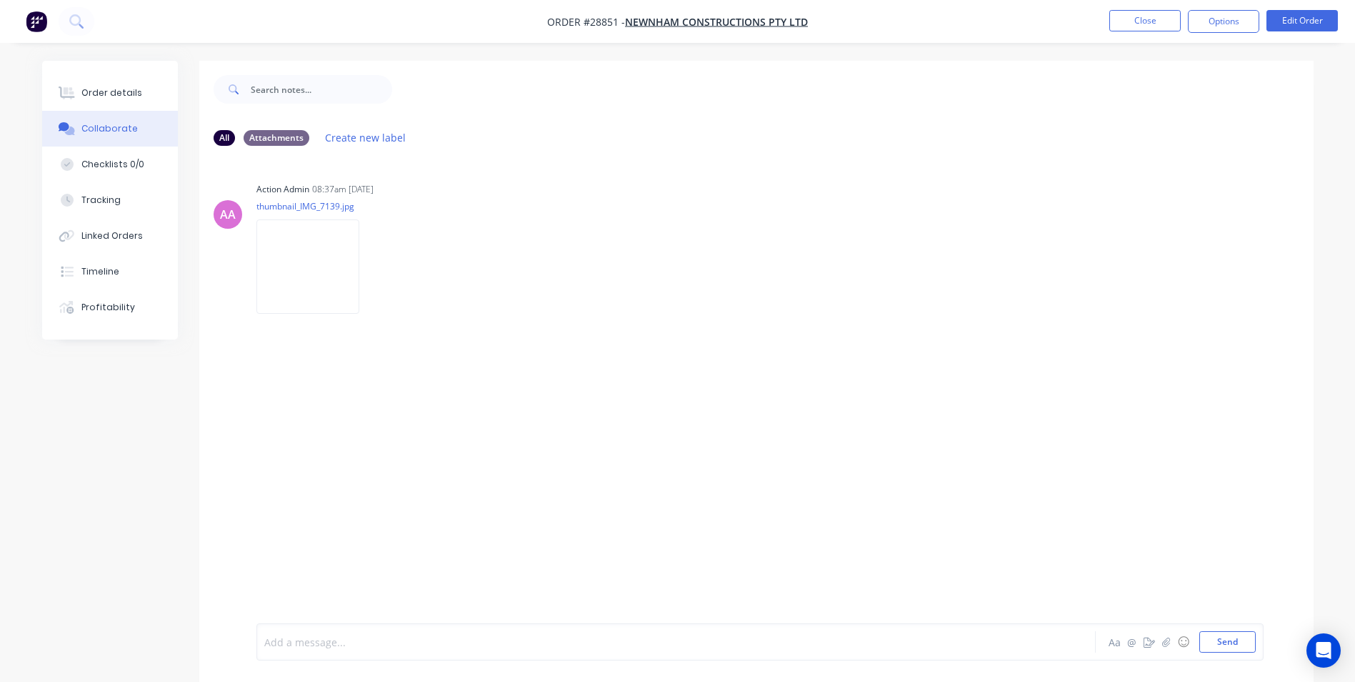
drag, startPoint x: 296, startPoint y: 643, endPoint x: 335, endPoint y: 532, distance: 117.3
click at [298, 640] on div at bounding box center [636, 641] width 743 height 15
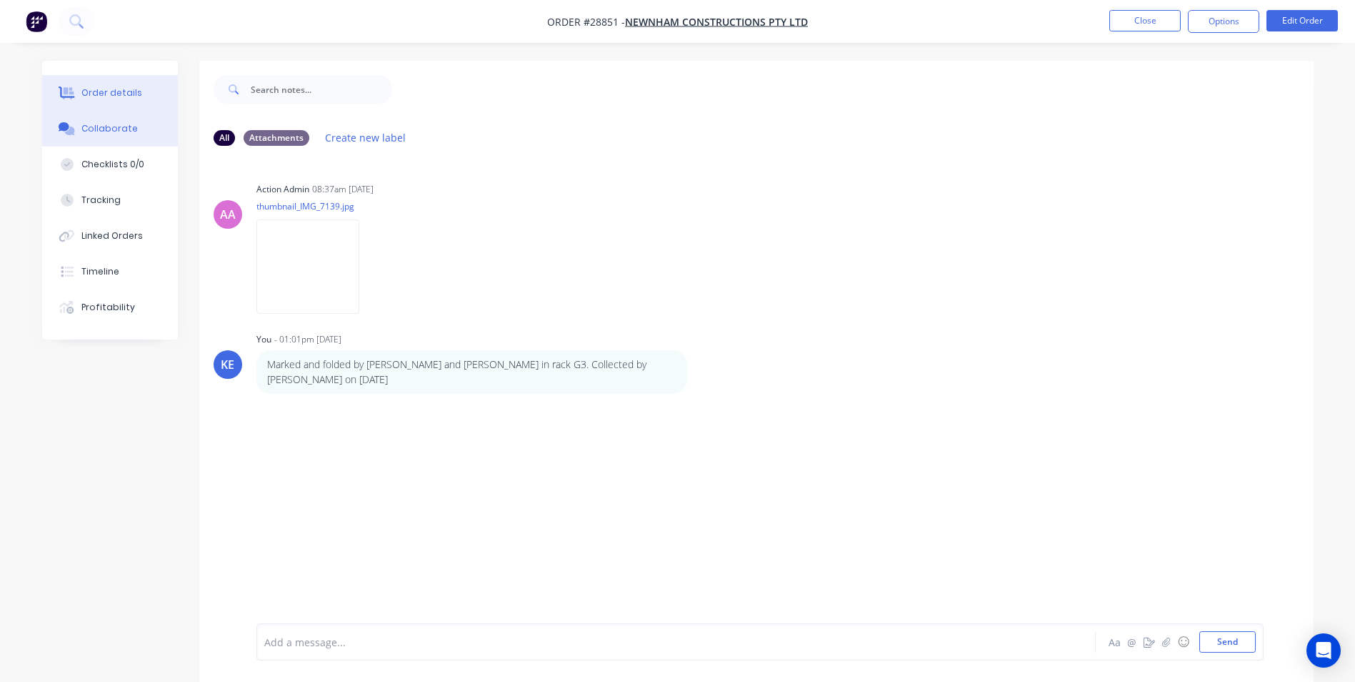
click at [96, 91] on div "Order details" at bounding box center [111, 92] width 61 height 13
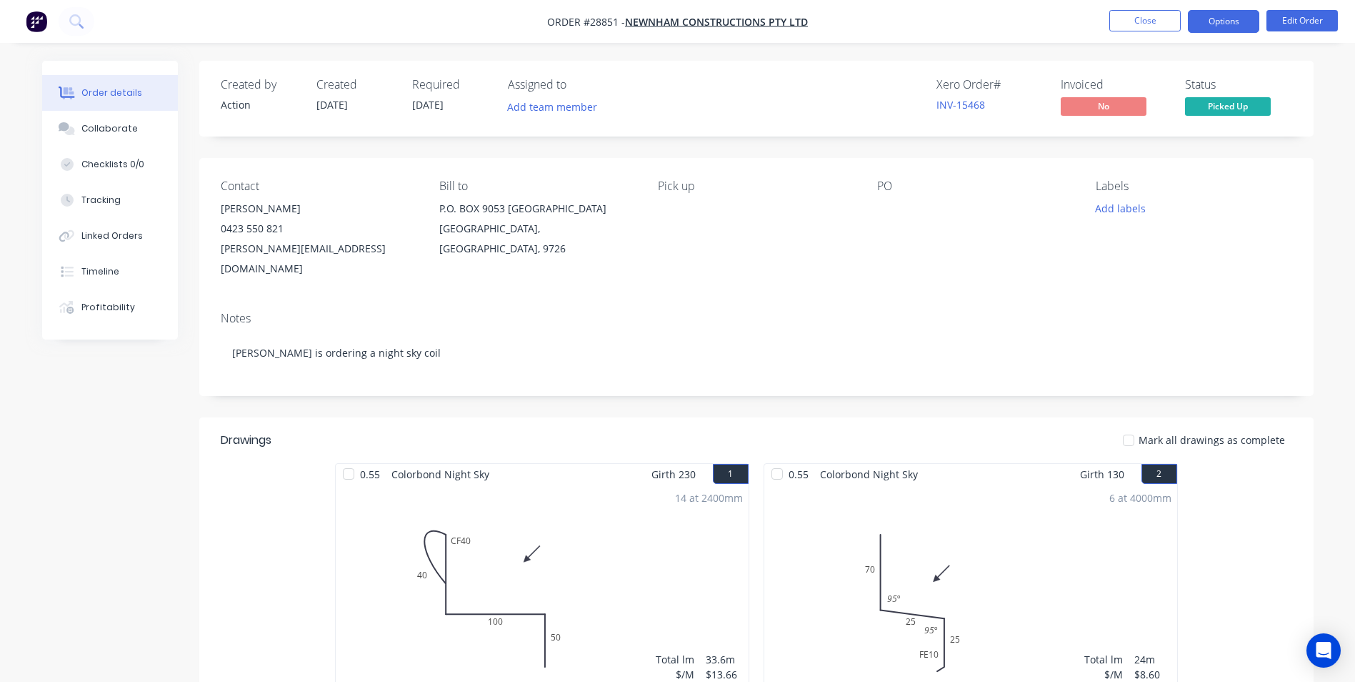
click at [1222, 18] on button "Options" at bounding box center [1223, 21] width 71 height 23
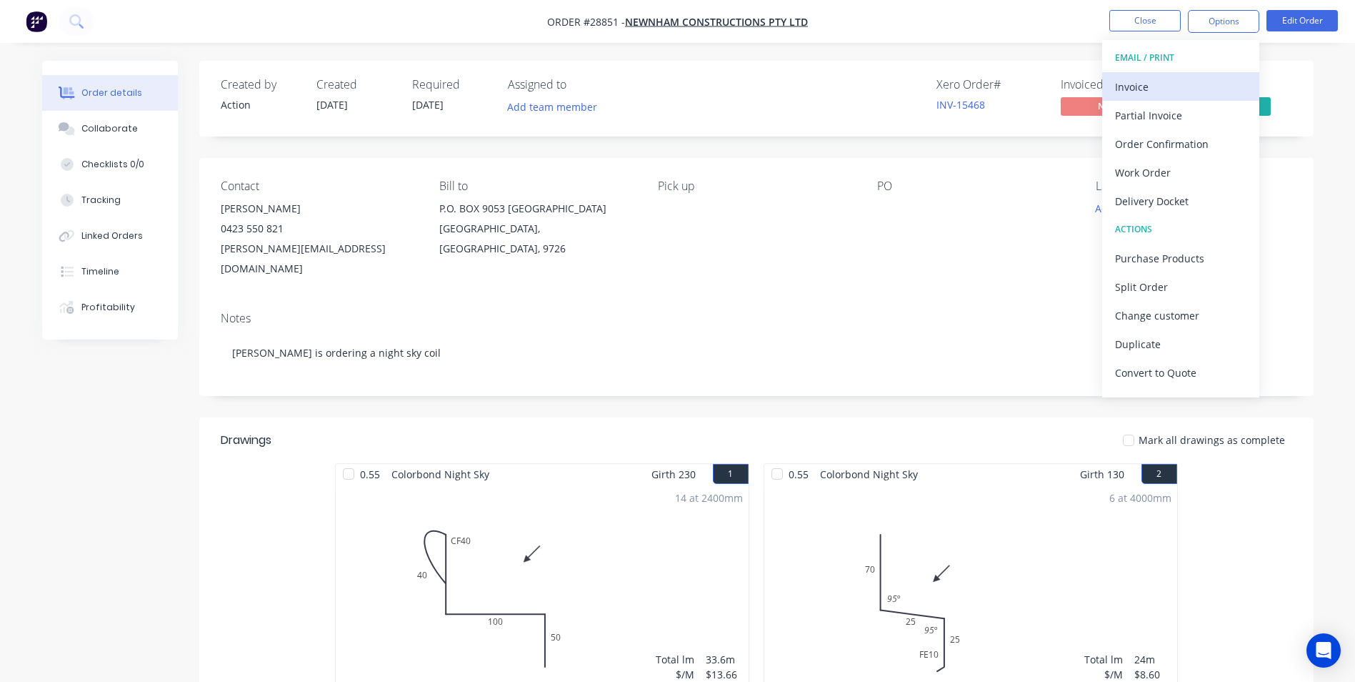
click at [1139, 89] on div "Invoice" at bounding box center [1180, 86] width 131 height 21
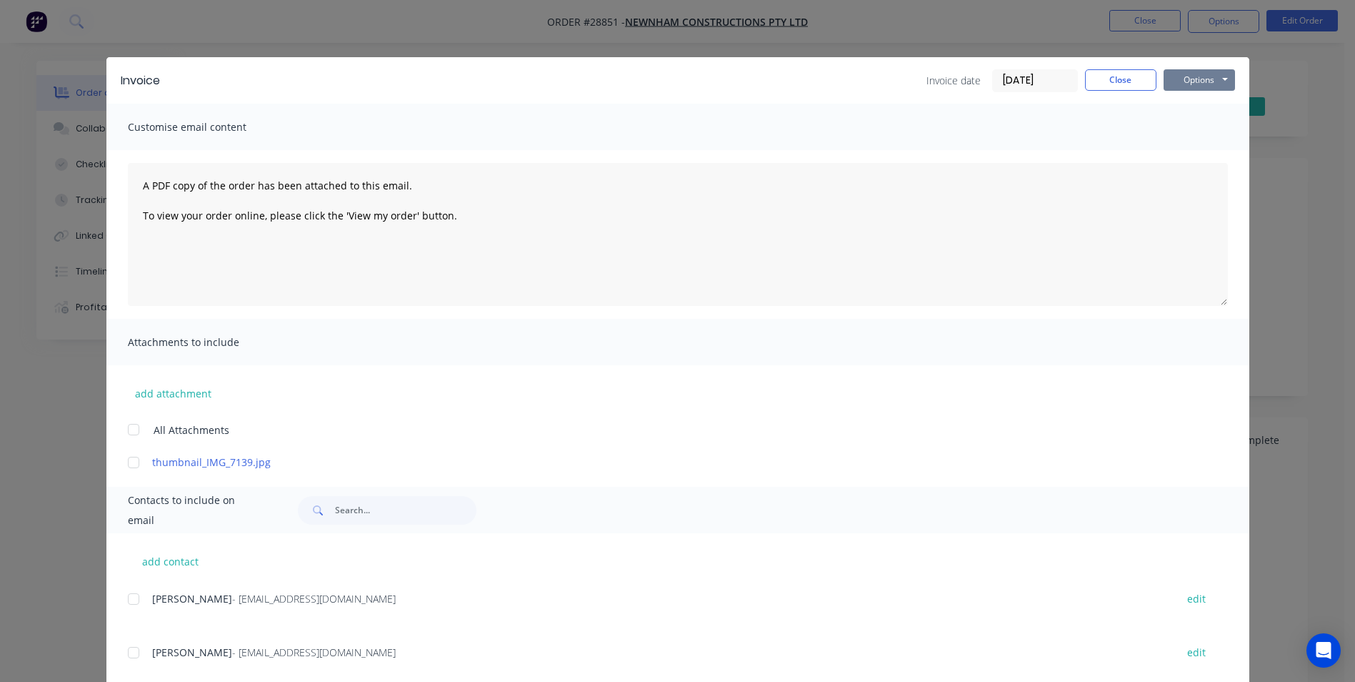
click at [1190, 78] on button "Options" at bounding box center [1199, 79] width 71 height 21
click at [1175, 127] on button "Print" at bounding box center [1209, 129] width 91 height 24
click at [1097, 80] on button "Close" at bounding box center [1120, 79] width 71 height 21
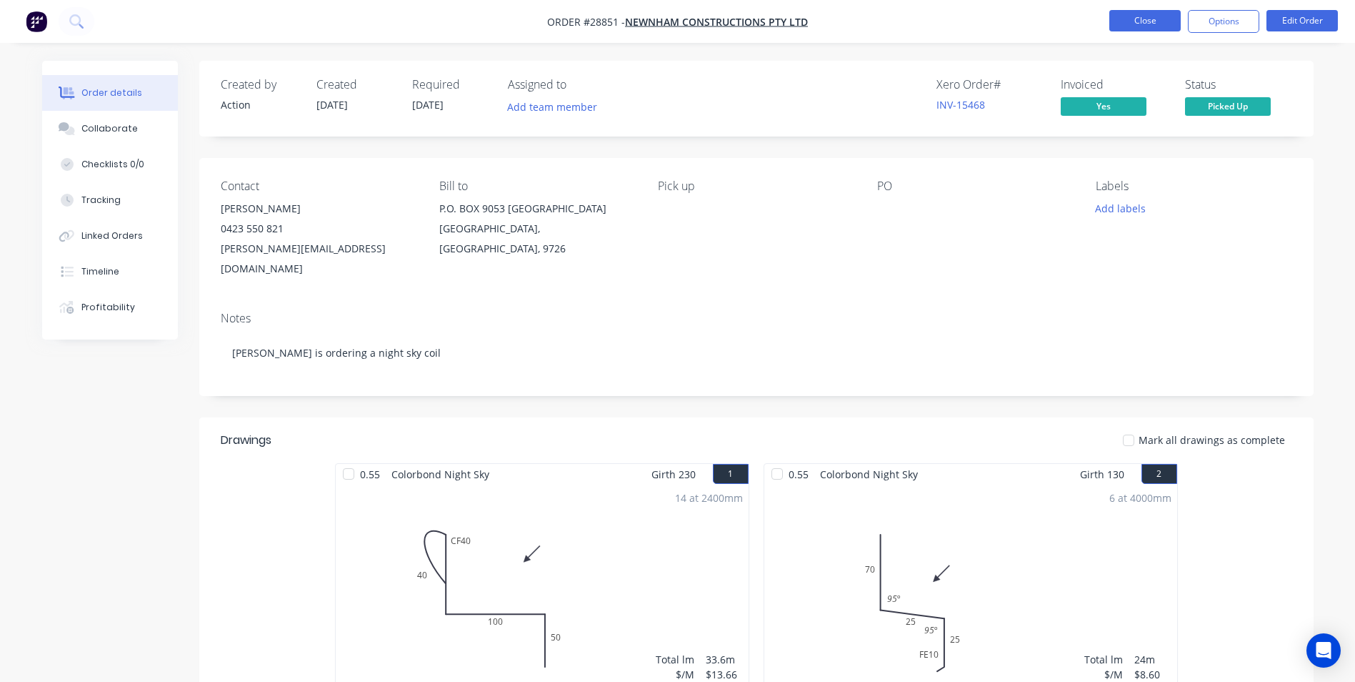
click at [1150, 24] on button "Close" at bounding box center [1145, 20] width 71 height 21
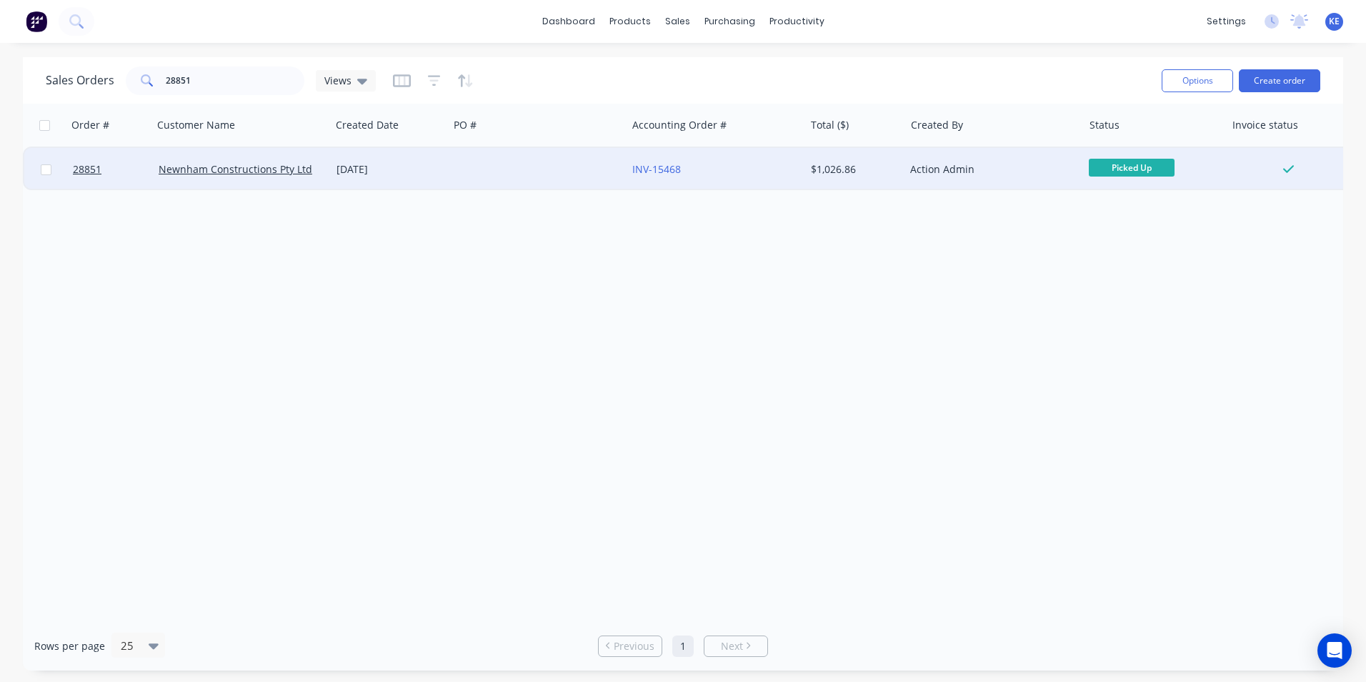
click at [45, 167] on input "checkbox" at bounding box center [46, 169] width 11 height 11
checkbox input "true"
click at [1175, 81] on button "Options" at bounding box center [1197, 80] width 71 height 23
click at [1104, 143] on div "Archive" at bounding box center [1154, 145] width 131 height 21
checkbox input "false"
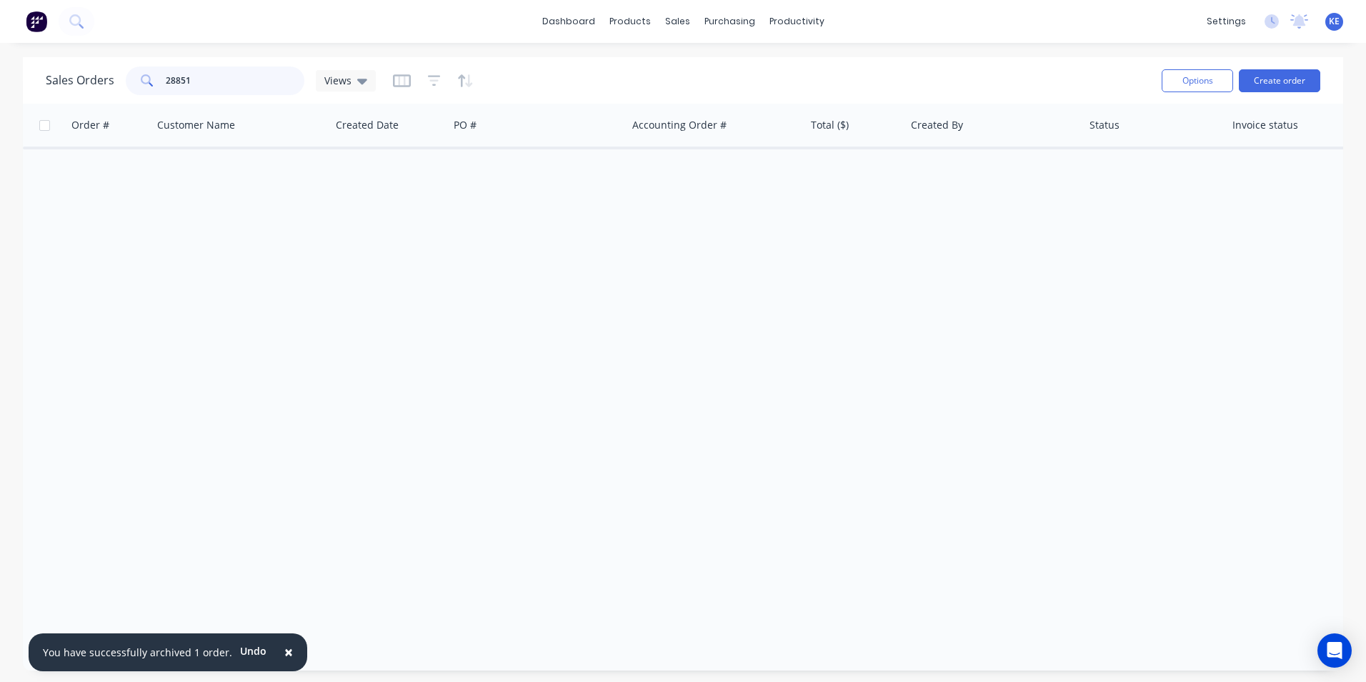
drag, startPoint x: 224, startPoint y: 71, endPoint x: 51, endPoint y: 89, distance: 174.5
click at [51, 89] on div "Sales Orders 28851 Views" at bounding box center [211, 80] width 330 height 29
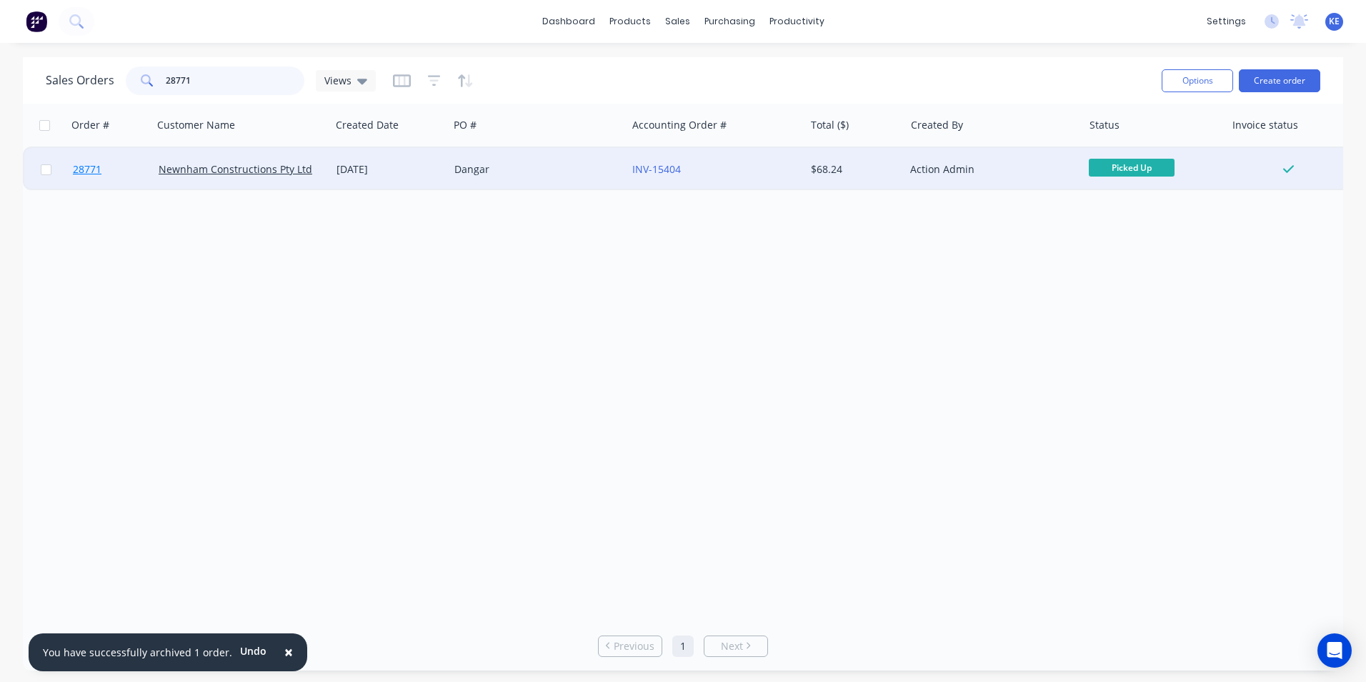
type input "28771"
click at [124, 171] on link "28771" at bounding box center [116, 169] width 86 height 43
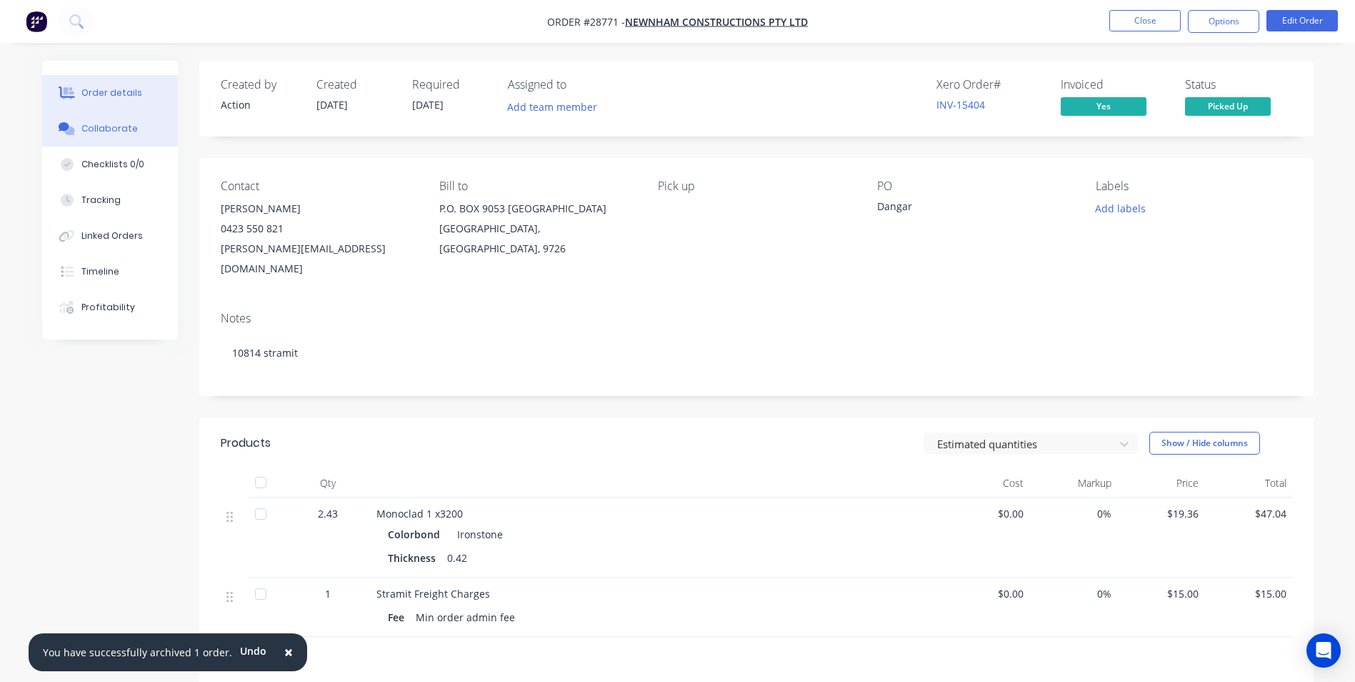
click at [104, 120] on button "Collaborate" at bounding box center [110, 129] width 136 height 36
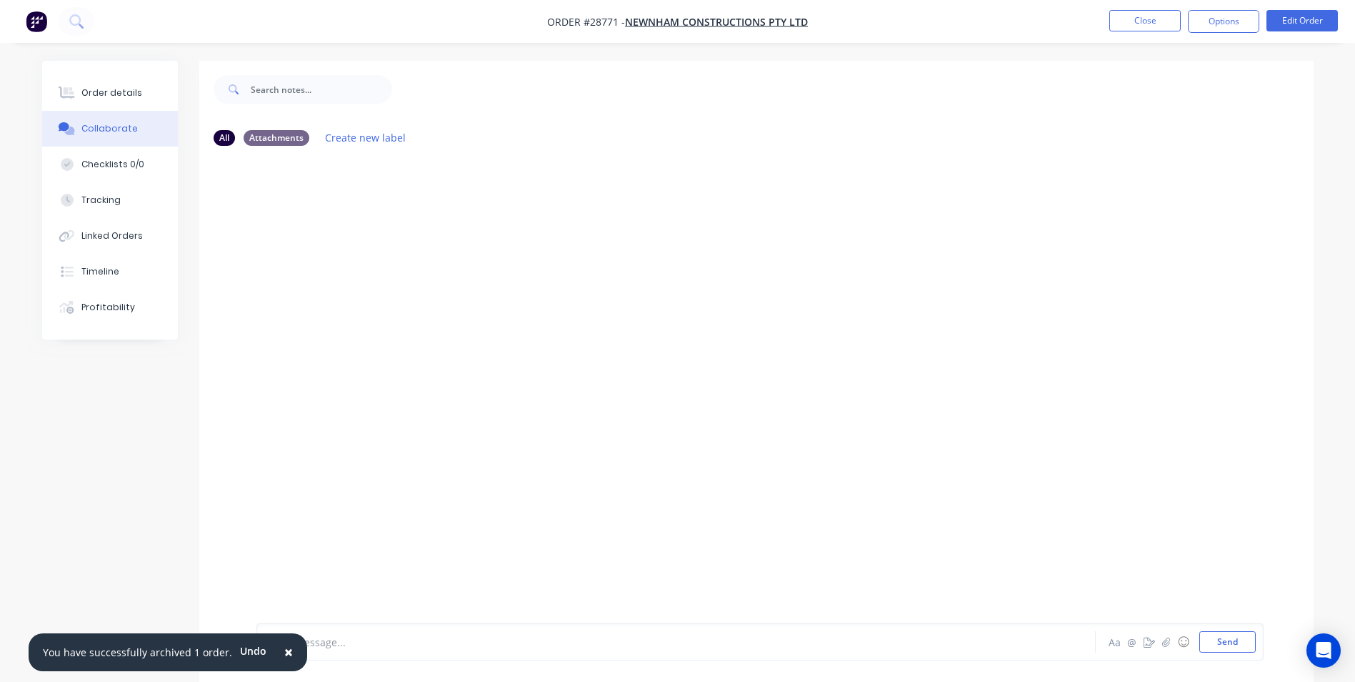
click at [284, 647] on span "×" at bounding box center [288, 652] width 9 height 20
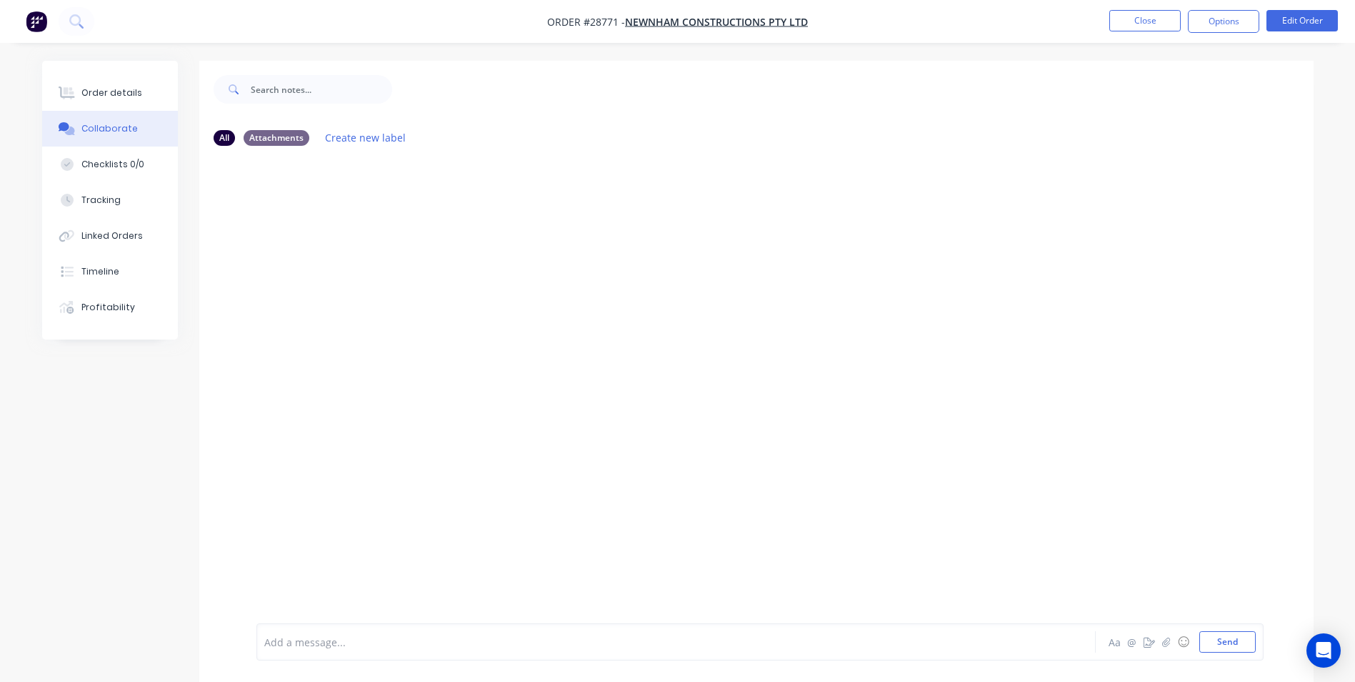
drag, startPoint x: 305, startPoint y: 638, endPoint x: 312, endPoint y: 614, distance: 25.3
click at [306, 637] on div at bounding box center [636, 641] width 743 height 15
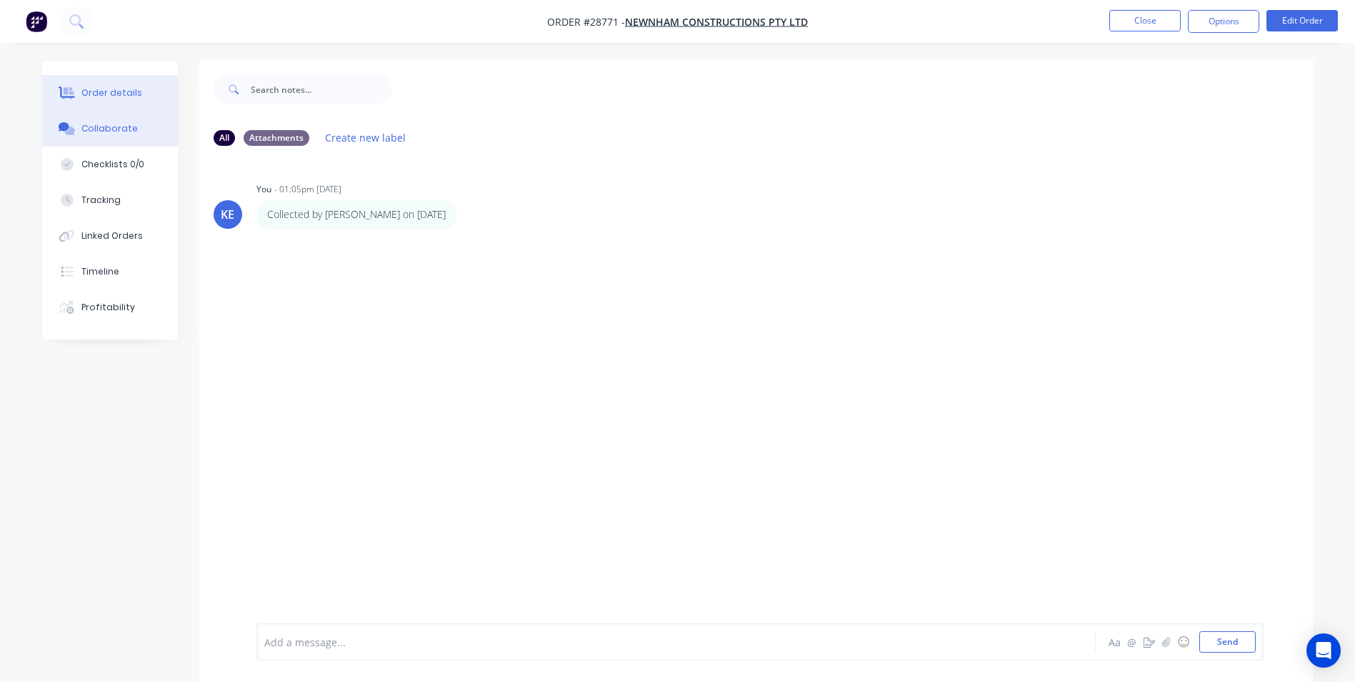
click at [107, 92] on div "Order details" at bounding box center [111, 92] width 61 height 13
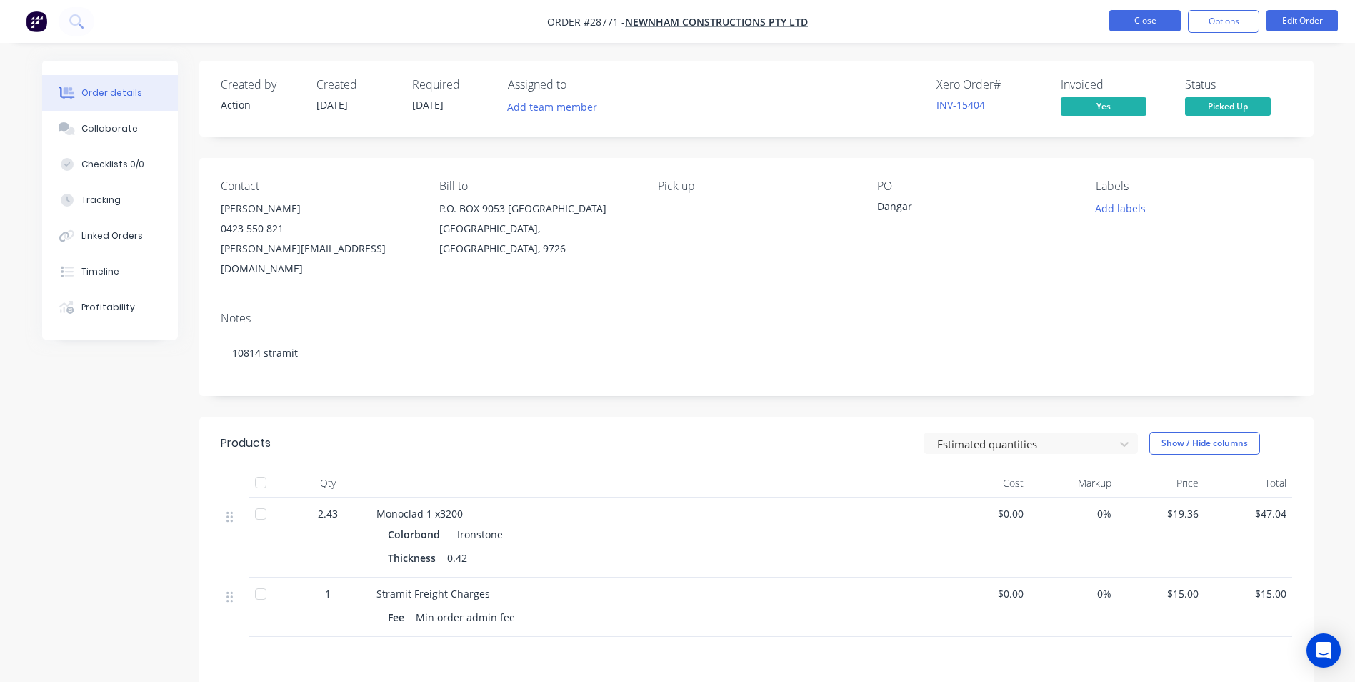
click at [1150, 21] on button "Close" at bounding box center [1145, 20] width 71 height 21
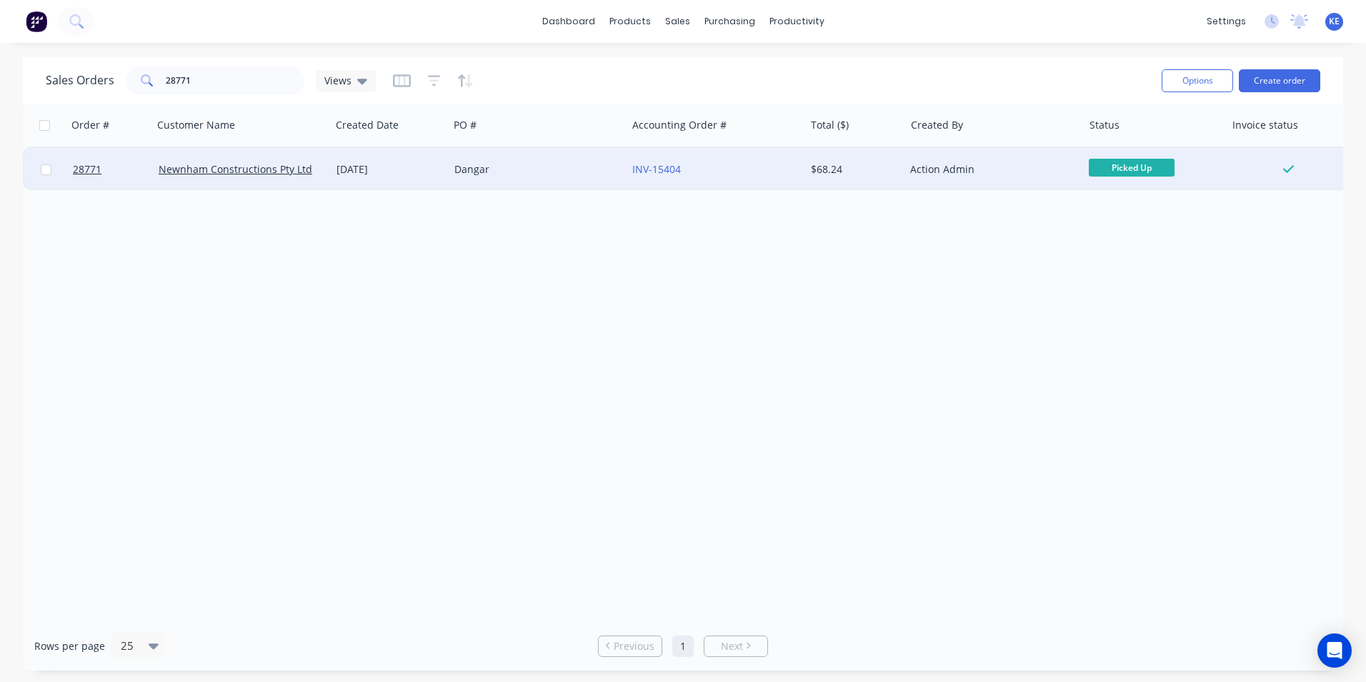
click at [49, 168] on input "checkbox" at bounding box center [46, 169] width 11 height 11
checkbox input "true"
click at [1165, 86] on button "Options" at bounding box center [1197, 80] width 71 height 23
click at [1145, 144] on div "Archive" at bounding box center [1154, 145] width 131 height 21
checkbox input "false"
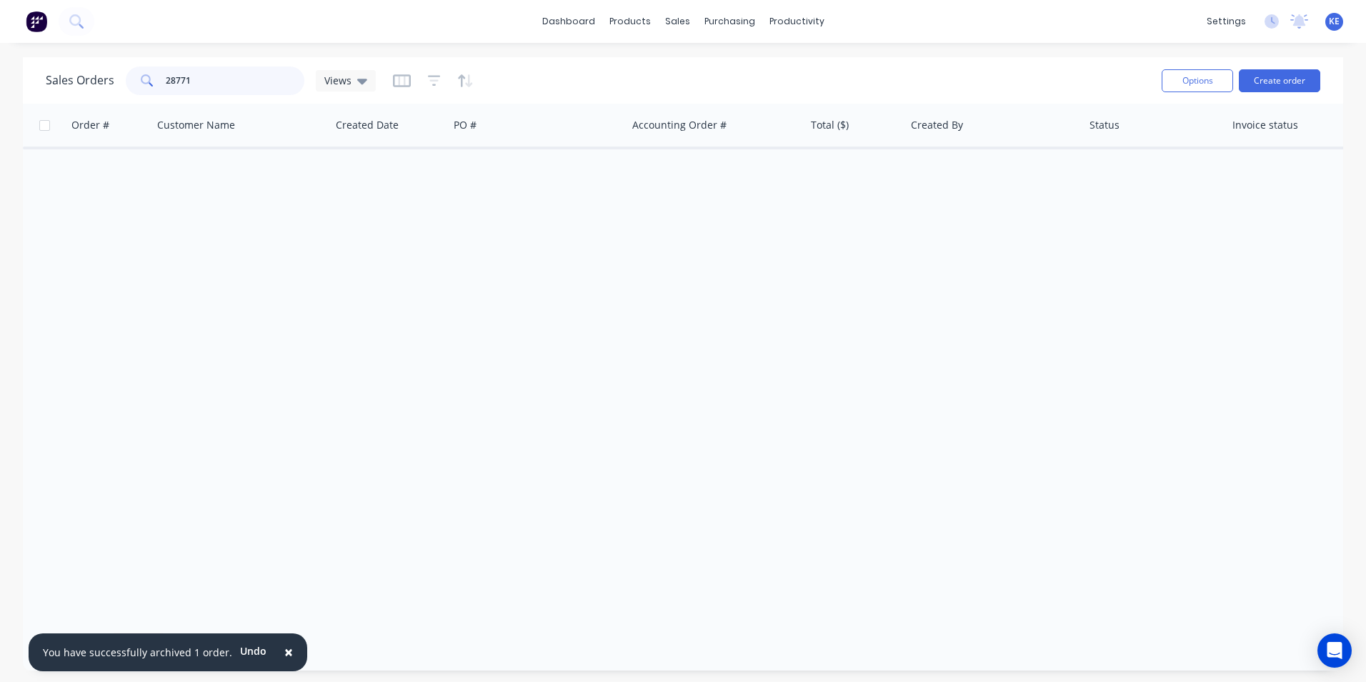
drag, startPoint x: 217, startPoint y: 86, endPoint x: 97, endPoint y: 86, distance: 120.0
click at [97, 86] on div "Sales Orders 28771 Views" at bounding box center [211, 80] width 330 height 29
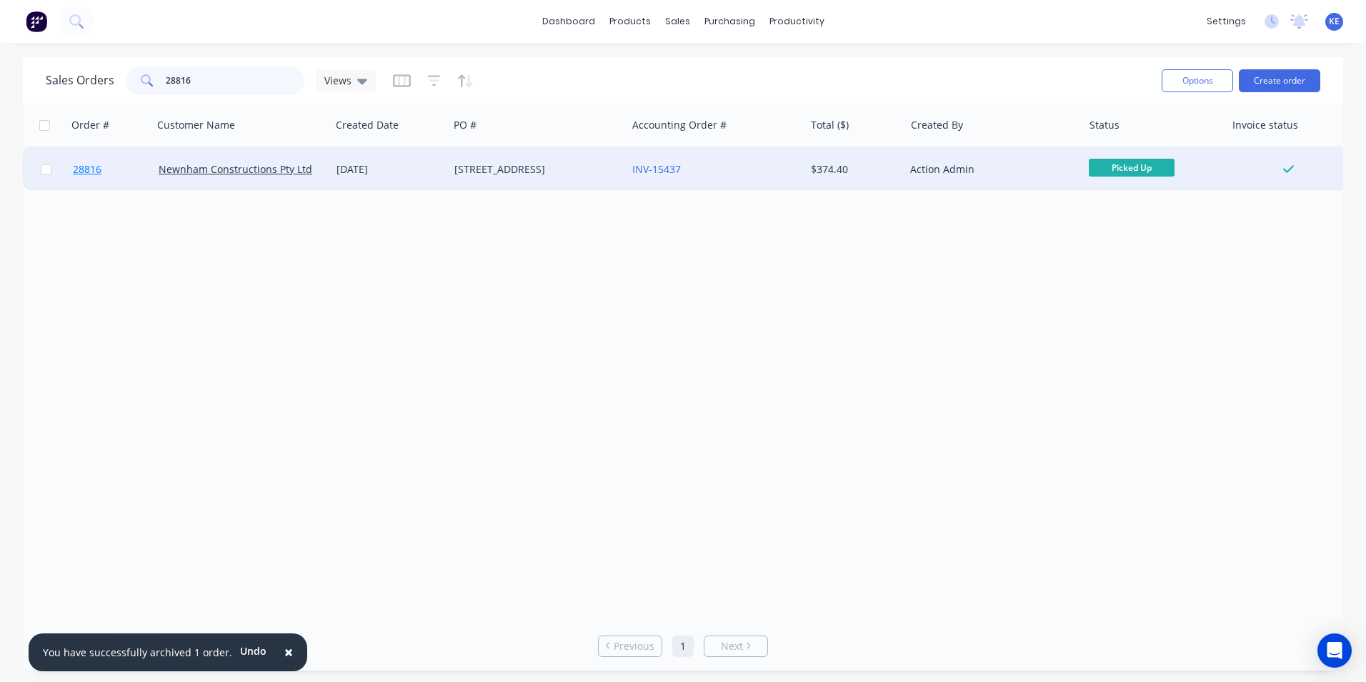
type input "28816"
click at [134, 164] on link "28816" at bounding box center [116, 169] width 86 height 43
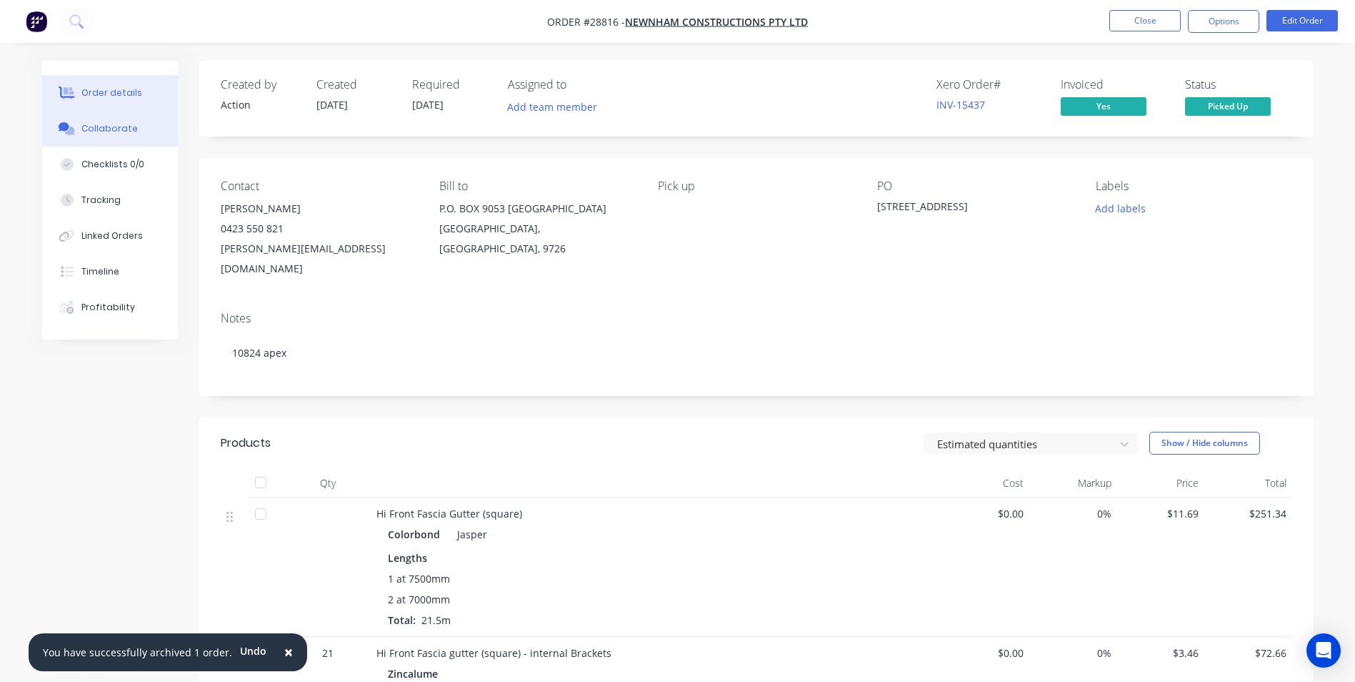
click at [96, 137] on button "Collaborate" at bounding box center [110, 129] width 136 height 36
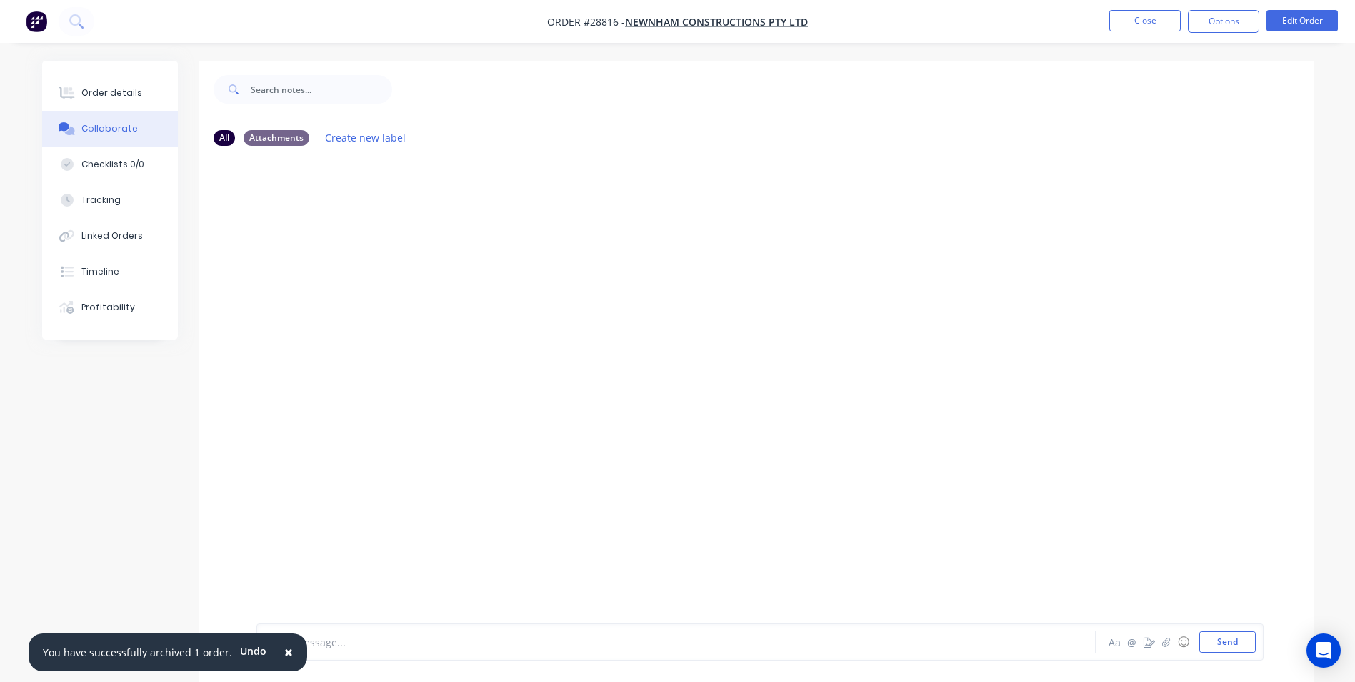
click at [284, 651] on span "×" at bounding box center [288, 652] width 9 height 20
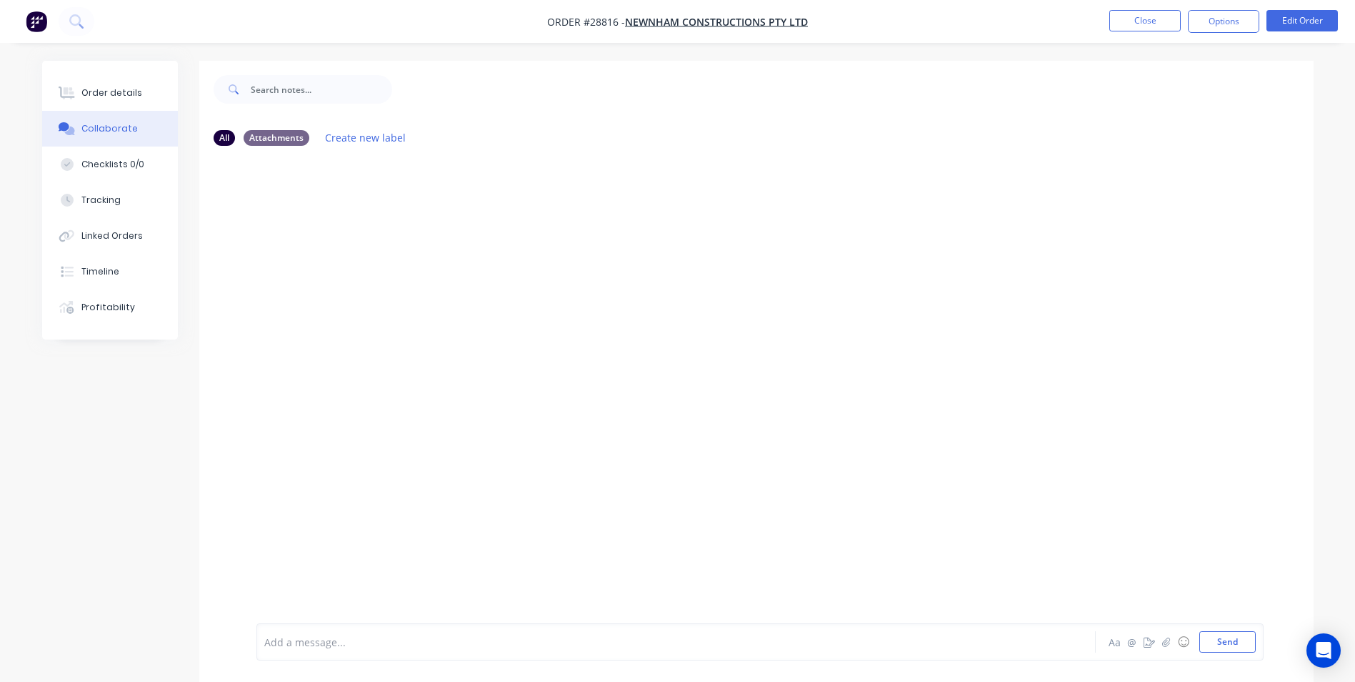
drag, startPoint x: 326, startPoint y: 649, endPoint x: 354, endPoint y: 544, distance: 108.8
click at [327, 647] on div at bounding box center [636, 641] width 743 height 15
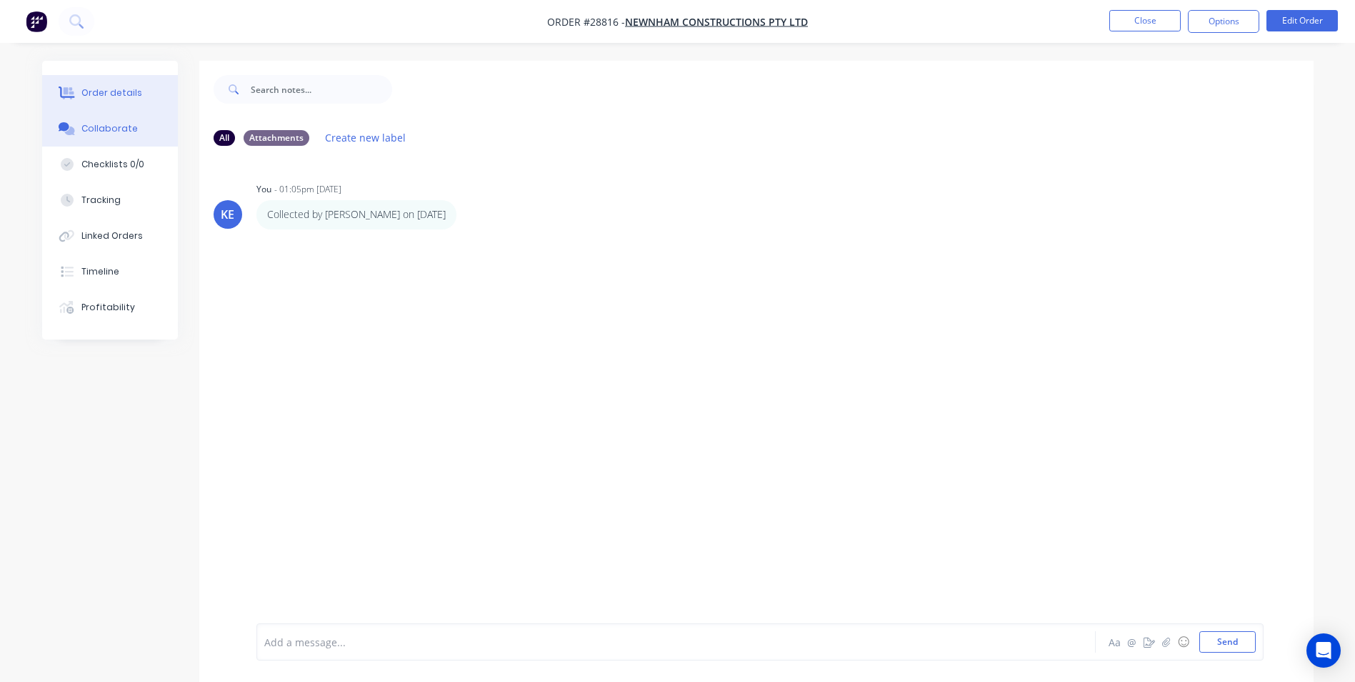
click at [94, 91] on div "Order details" at bounding box center [111, 92] width 61 height 13
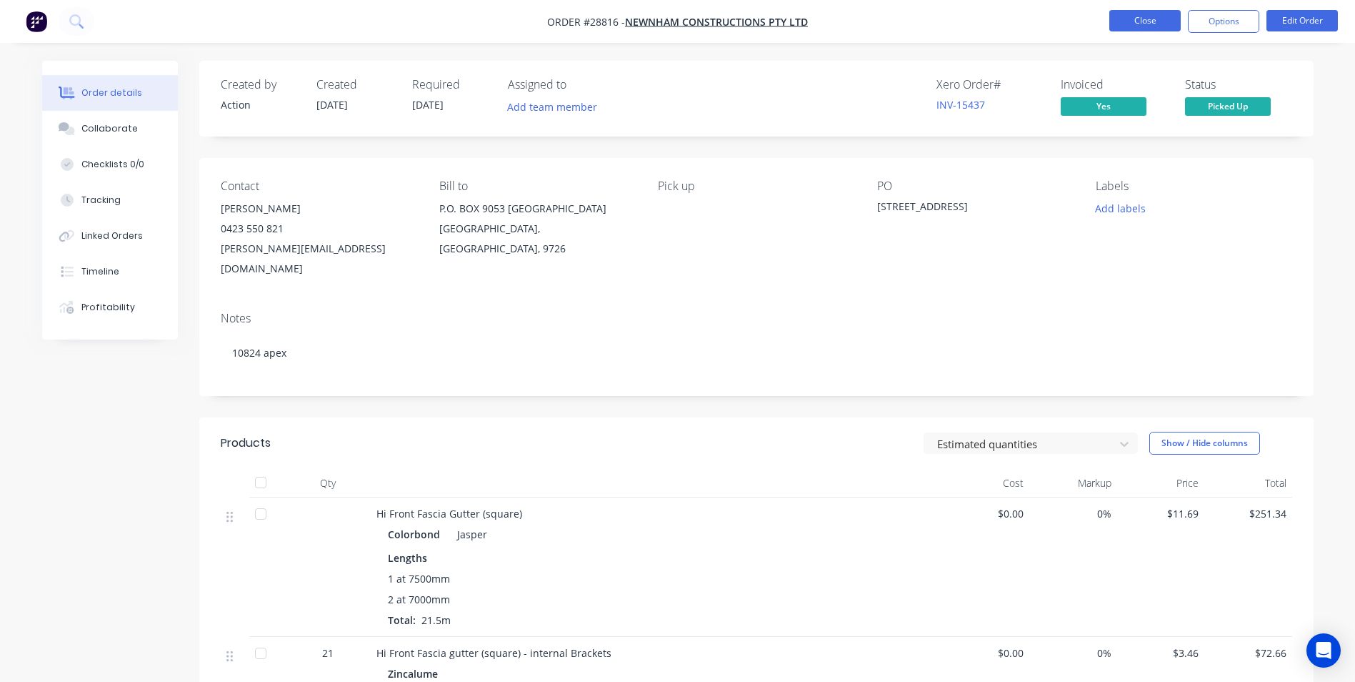
click at [1145, 12] on button "Close" at bounding box center [1145, 20] width 71 height 21
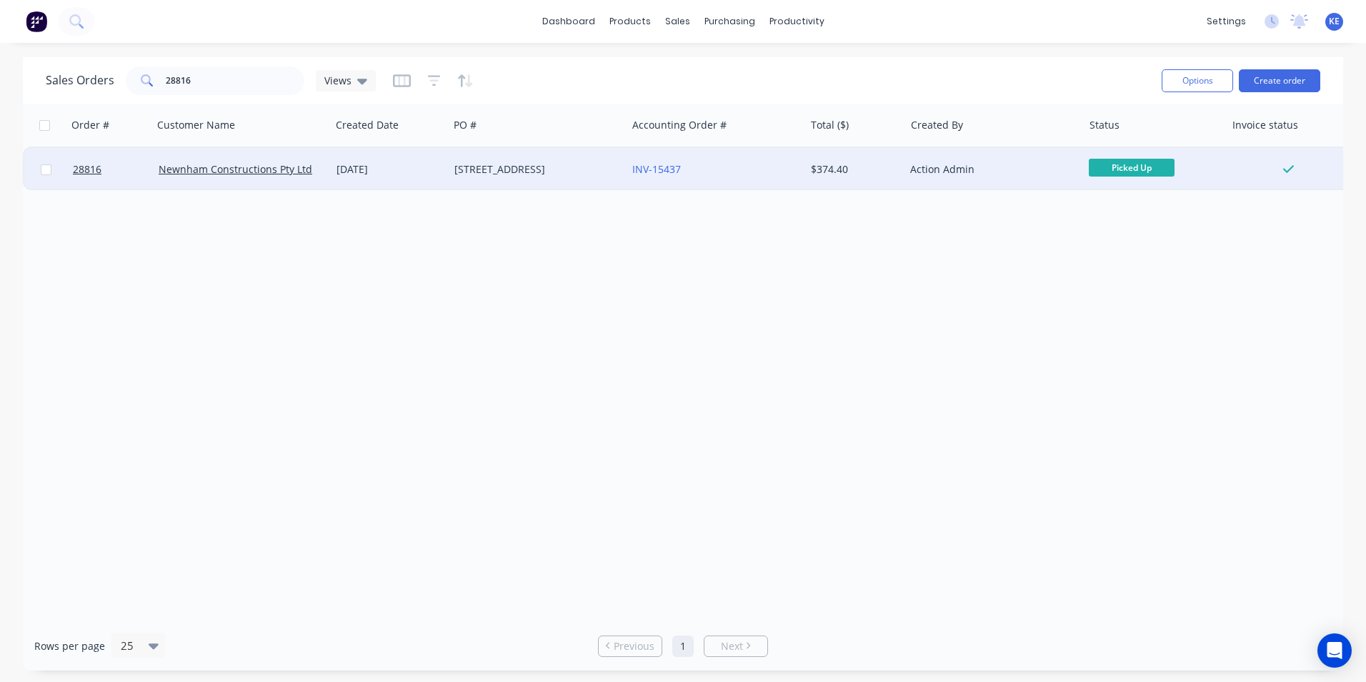
click at [46, 170] on input "checkbox" at bounding box center [46, 169] width 11 height 11
checkbox input "true"
click at [1192, 84] on button "Options" at bounding box center [1197, 80] width 71 height 23
click at [1152, 153] on div "Archive" at bounding box center [1154, 145] width 131 height 21
checkbox input "false"
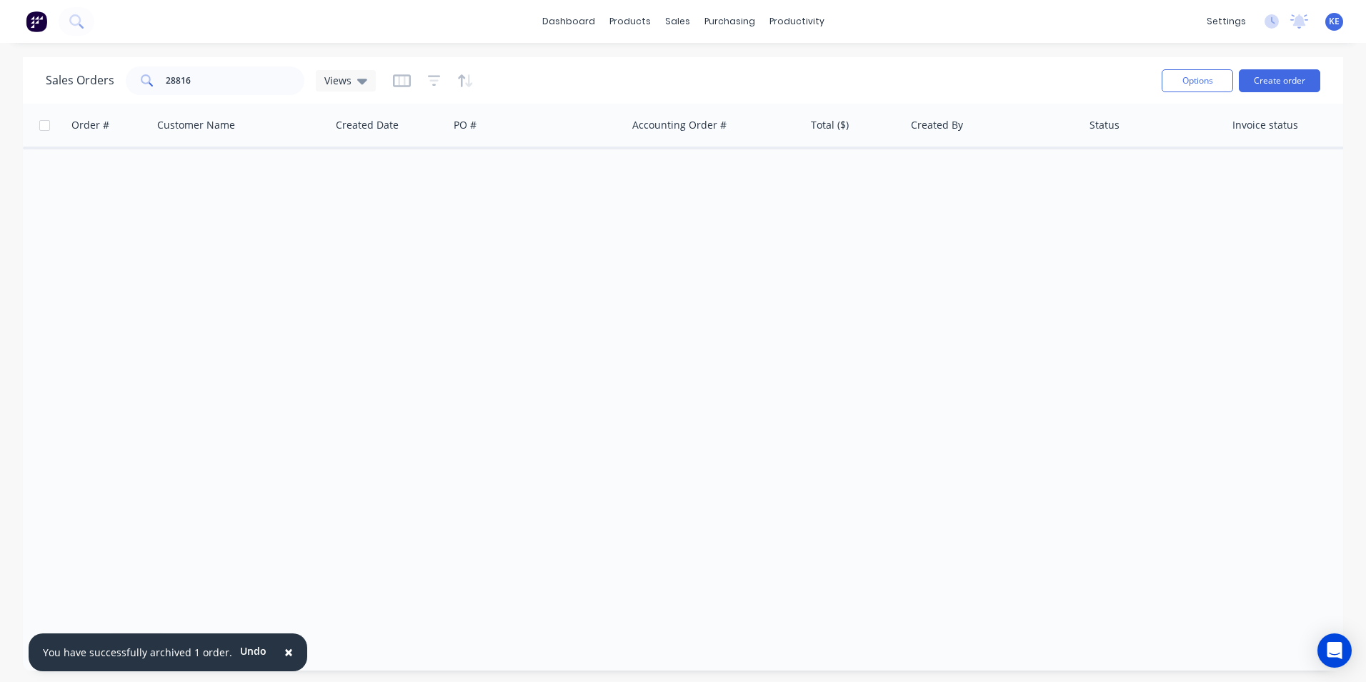
click at [284, 649] on span "×" at bounding box center [288, 652] width 9 height 20
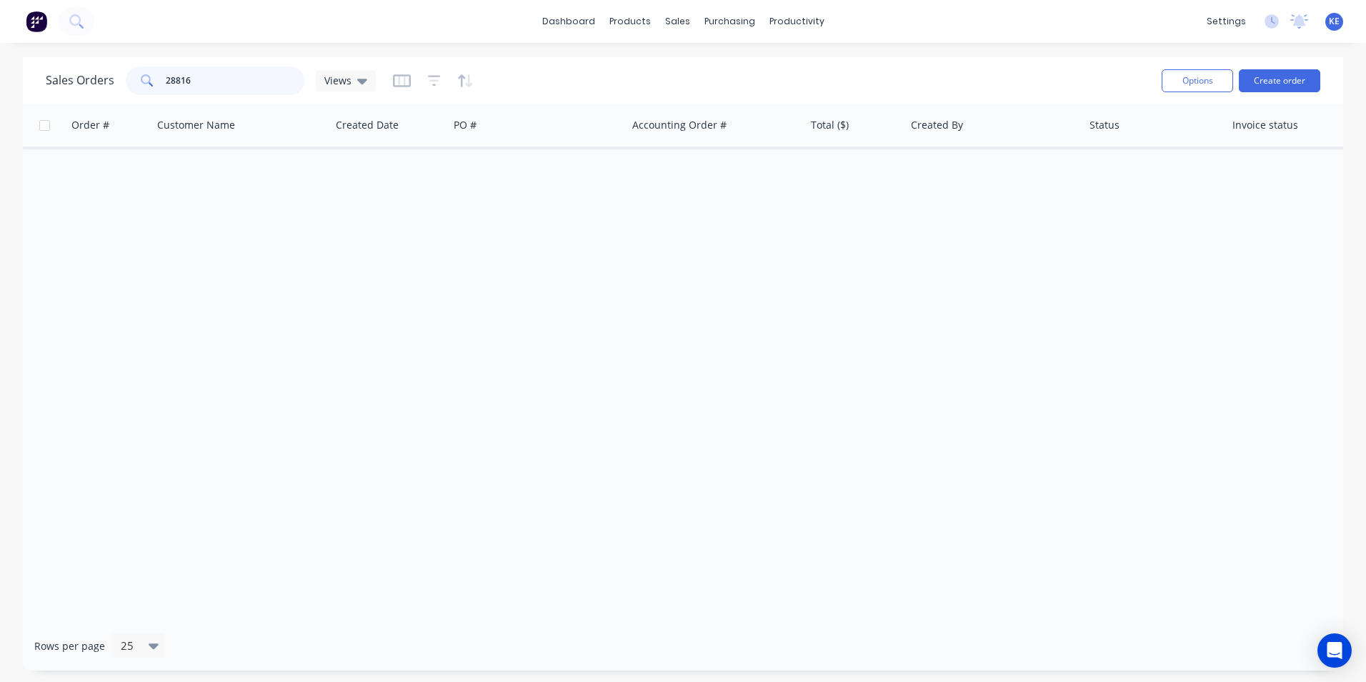
drag, startPoint x: 233, startPoint y: 83, endPoint x: 100, endPoint y: 99, distance: 133.8
click at [100, 99] on div "Sales Orders 28816 Views Options Create order" at bounding box center [683, 80] width 1320 height 46
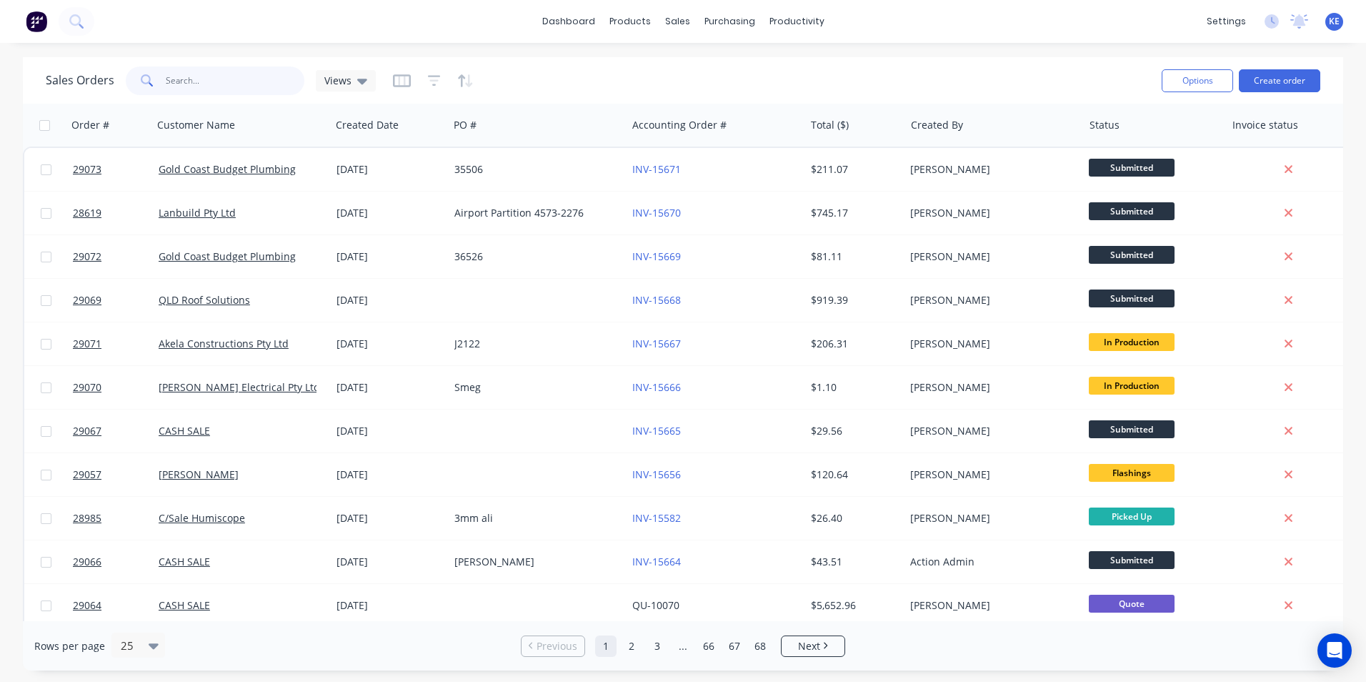
click at [204, 81] on input "text" at bounding box center [235, 80] width 139 height 29
type input "28985"
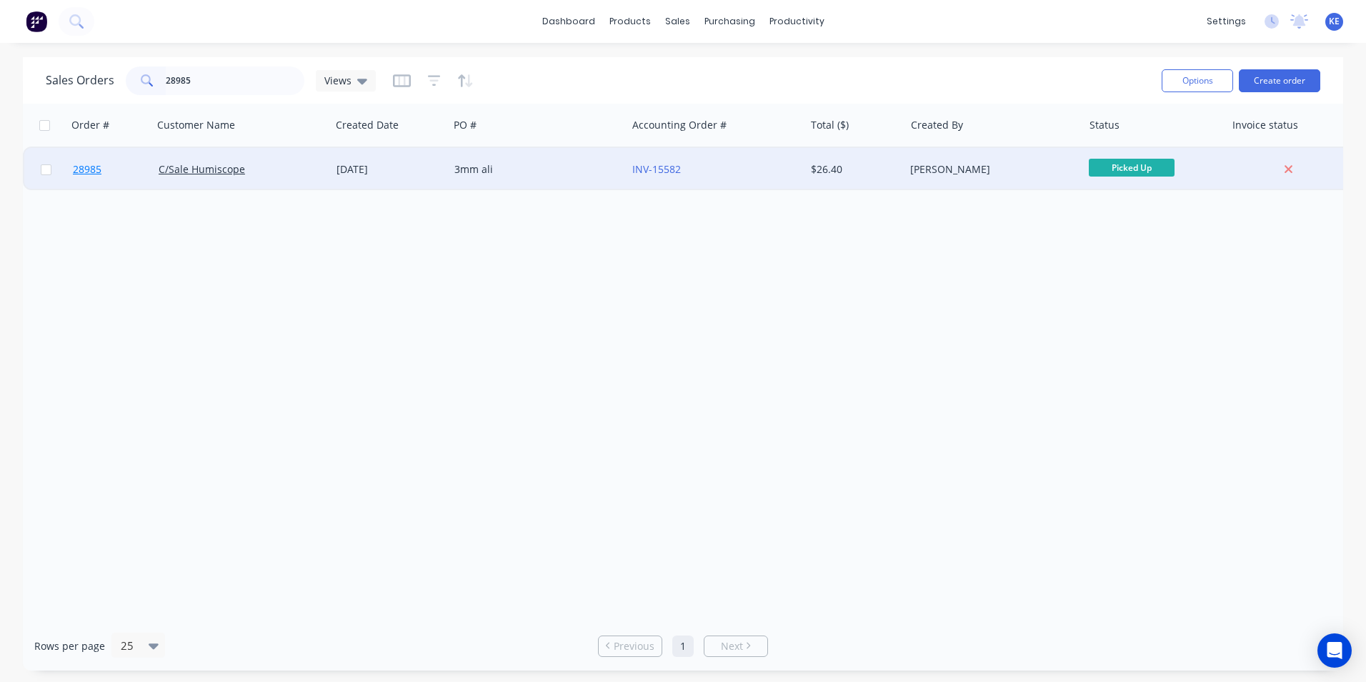
click at [134, 176] on link "28985" at bounding box center [116, 169] width 86 height 43
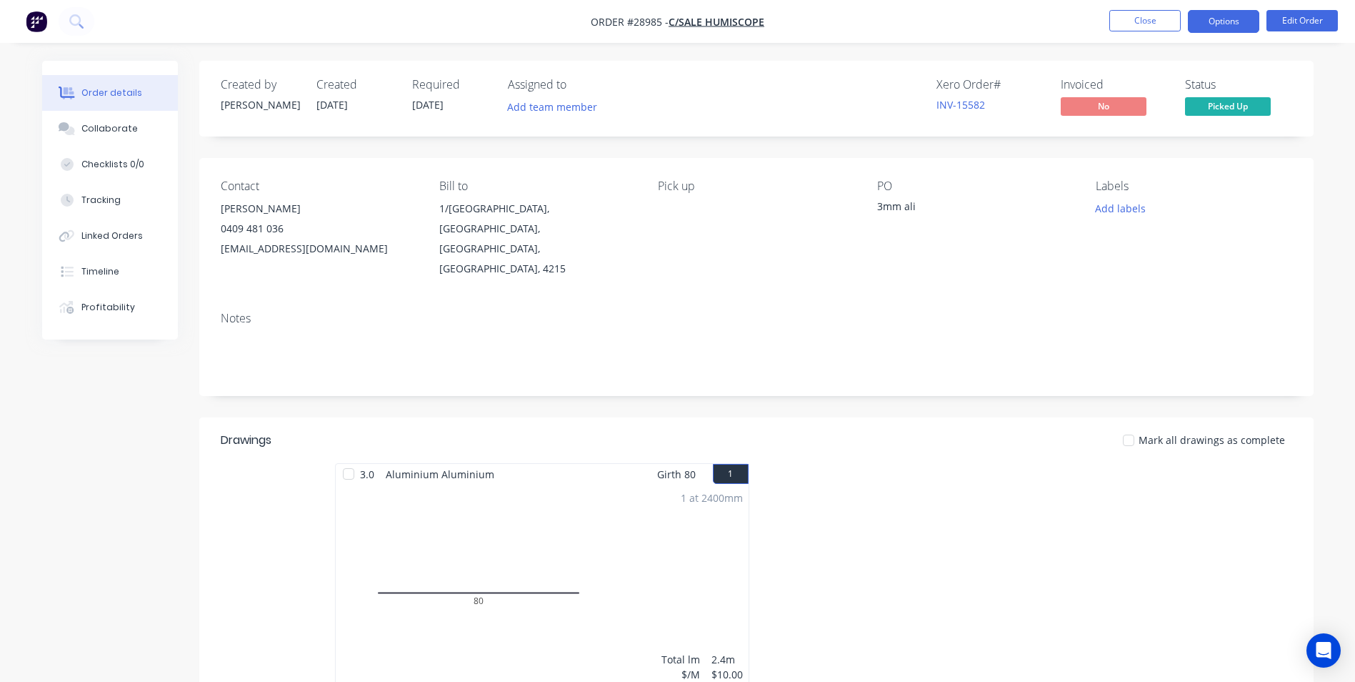
click at [1246, 11] on button "Options" at bounding box center [1223, 21] width 71 height 23
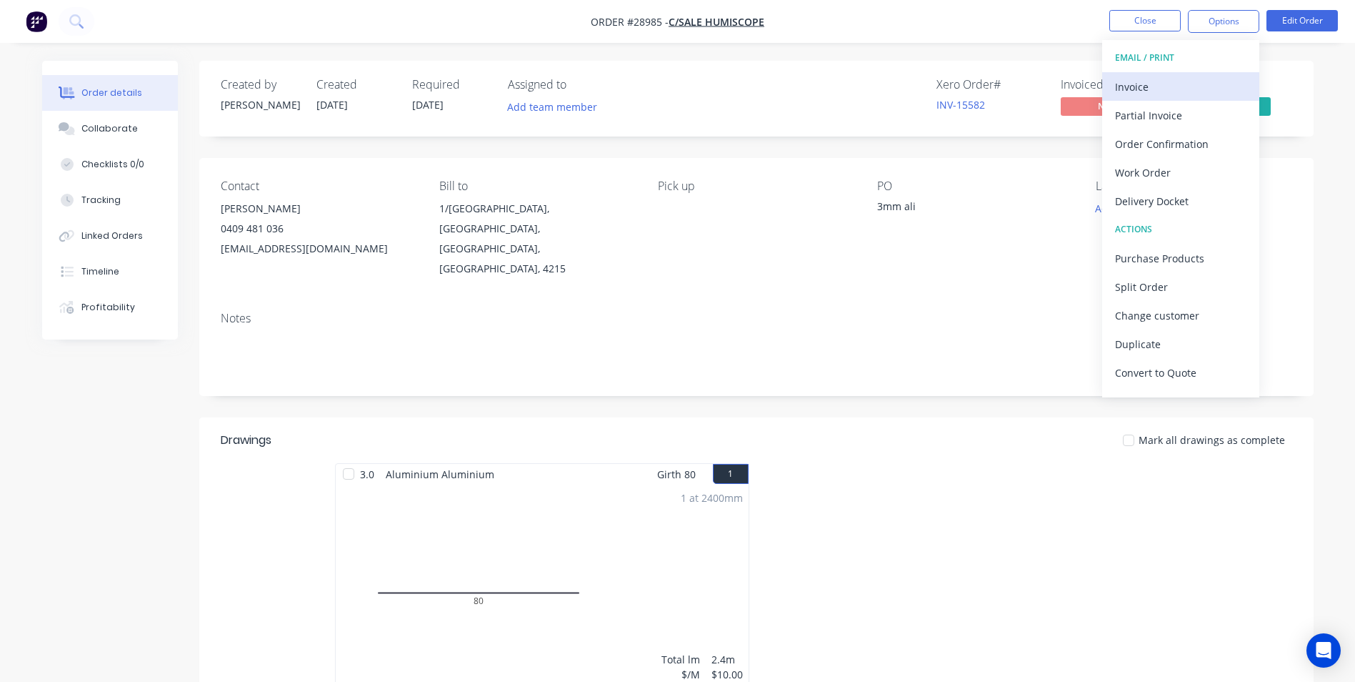
click at [1147, 89] on div "Invoice" at bounding box center [1180, 86] width 131 height 21
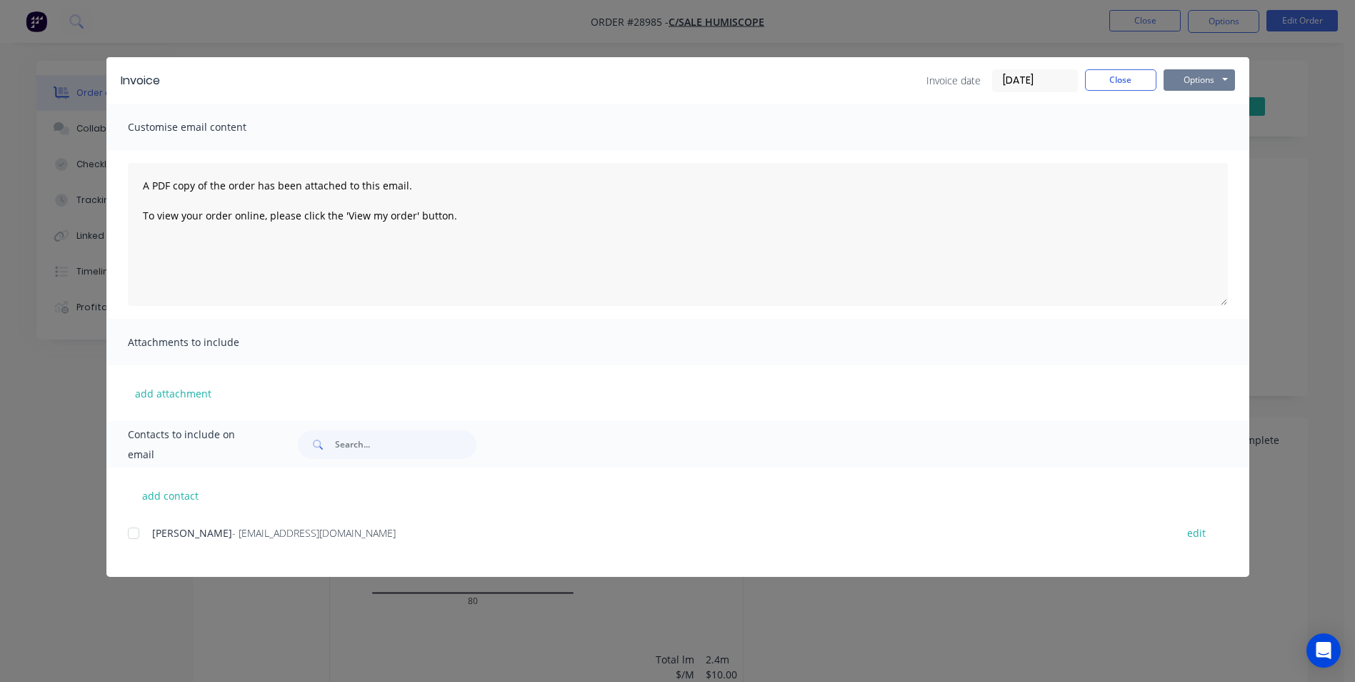
click at [1195, 80] on button "Options" at bounding box center [1199, 79] width 71 height 21
click at [1191, 133] on button "Print" at bounding box center [1209, 129] width 91 height 24
click at [1129, 79] on button "Close" at bounding box center [1120, 79] width 71 height 21
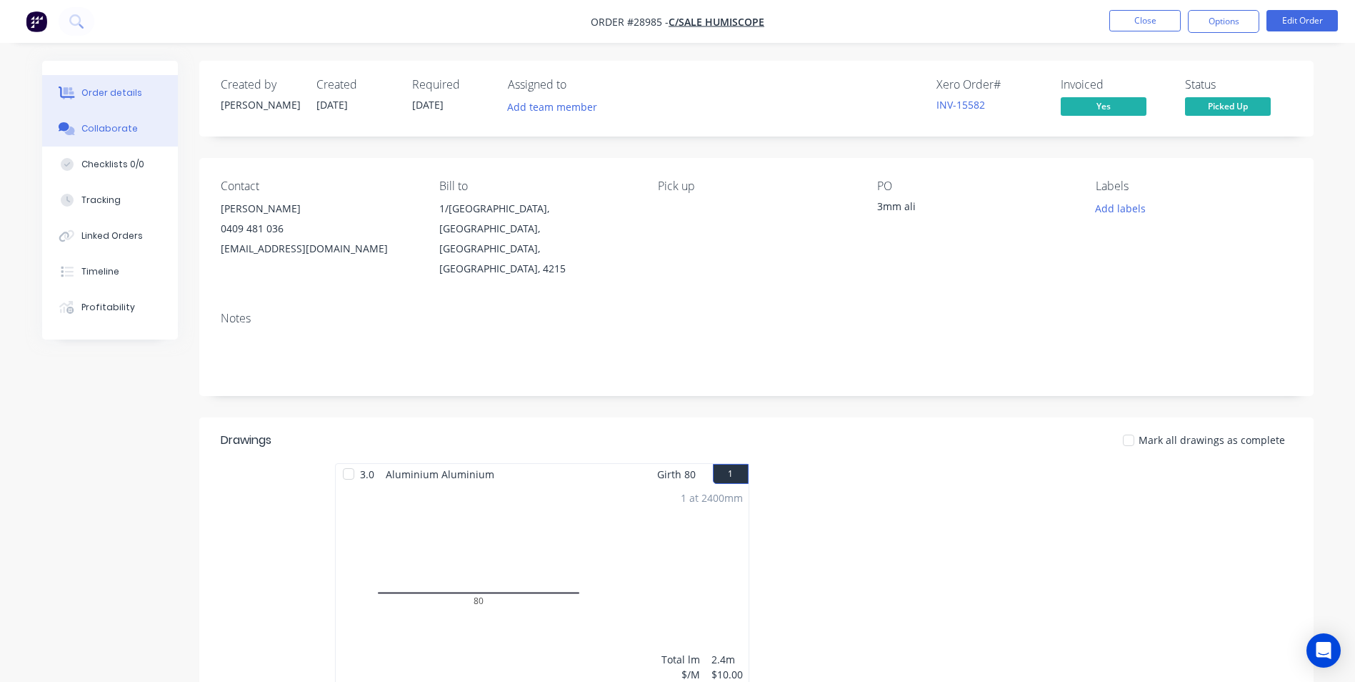
click at [89, 127] on div "Collaborate" at bounding box center [109, 128] width 56 height 13
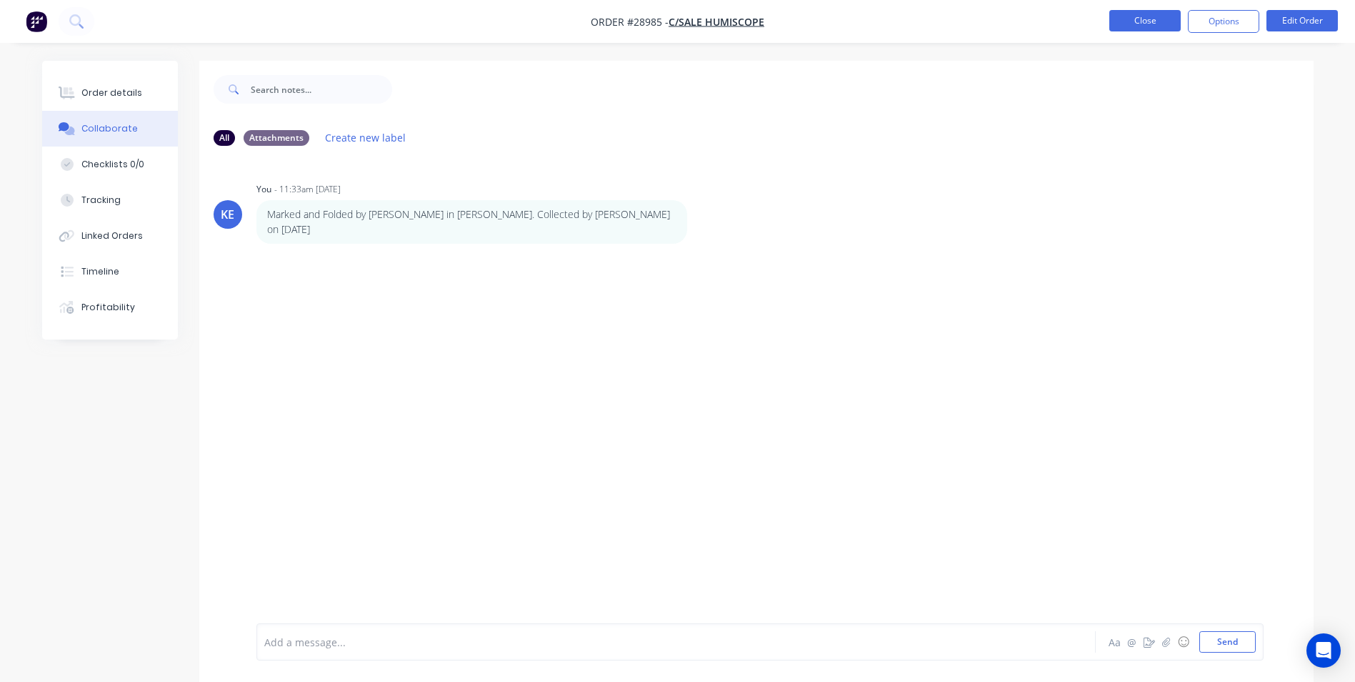
click at [1132, 23] on button "Close" at bounding box center [1145, 20] width 71 height 21
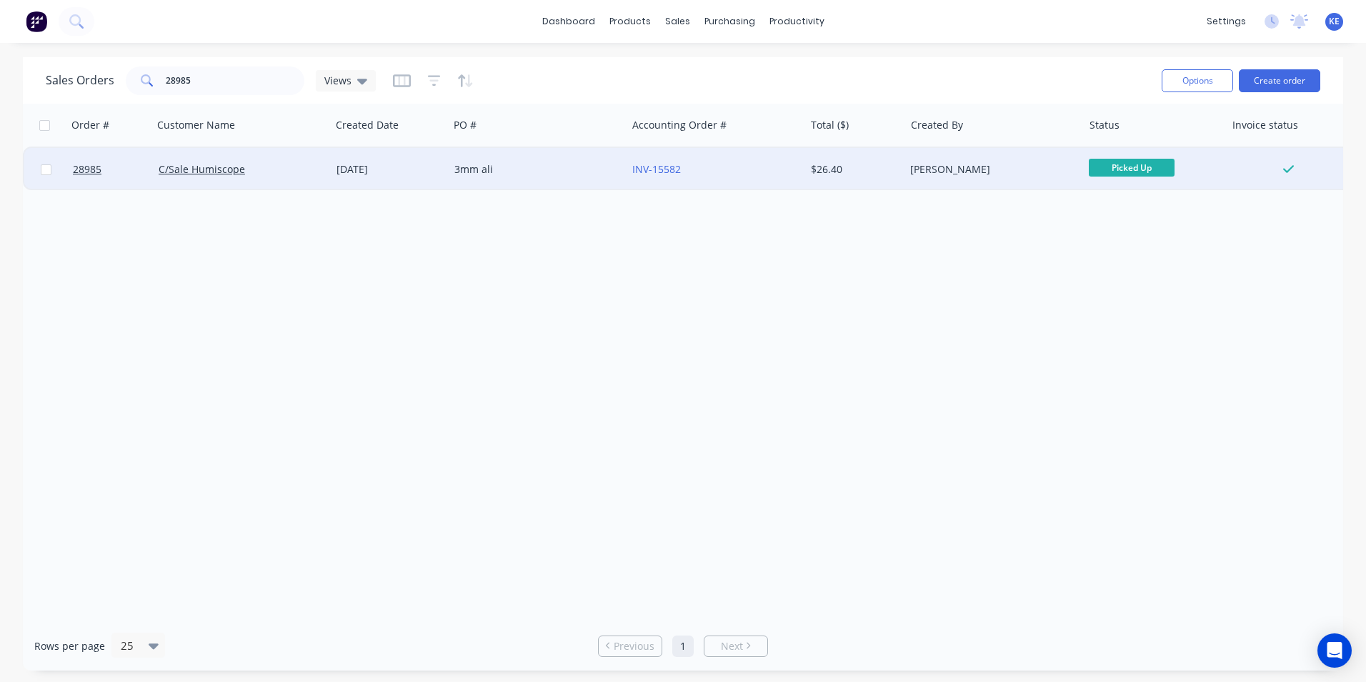
click at [49, 167] on input "checkbox" at bounding box center [46, 169] width 11 height 11
checkbox input "true"
click at [1189, 86] on button "Options" at bounding box center [1197, 80] width 71 height 23
click at [1150, 138] on div "Archive" at bounding box center [1154, 145] width 131 height 21
checkbox input "false"
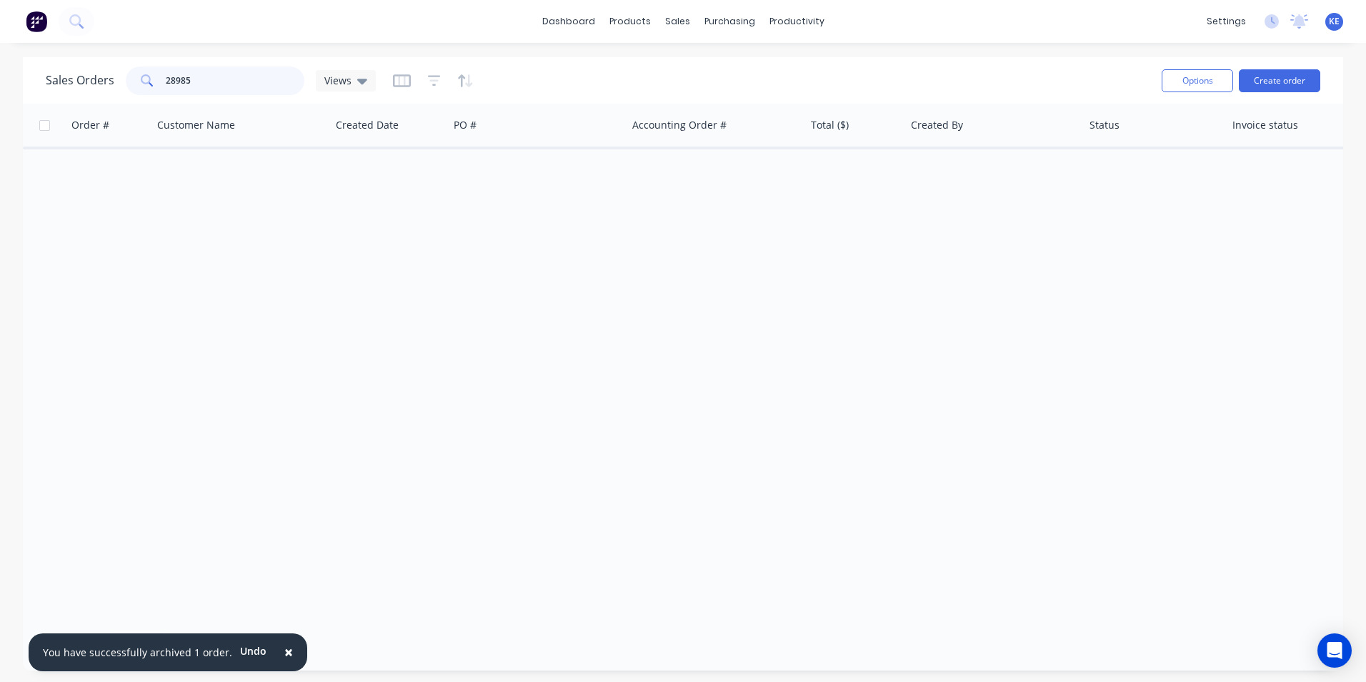
drag, startPoint x: 176, startPoint y: 77, endPoint x: 116, endPoint y: 80, distance: 60.1
click at [116, 80] on div "Sales Orders 28985 Views" at bounding box center [211, 80] width 330 height 29
click at [520, 387] on div "Order # Customer Name Created Date PO # Accounting Order # Total ($) Created By…" at bounding box center [683, 362] width 1320 height 517
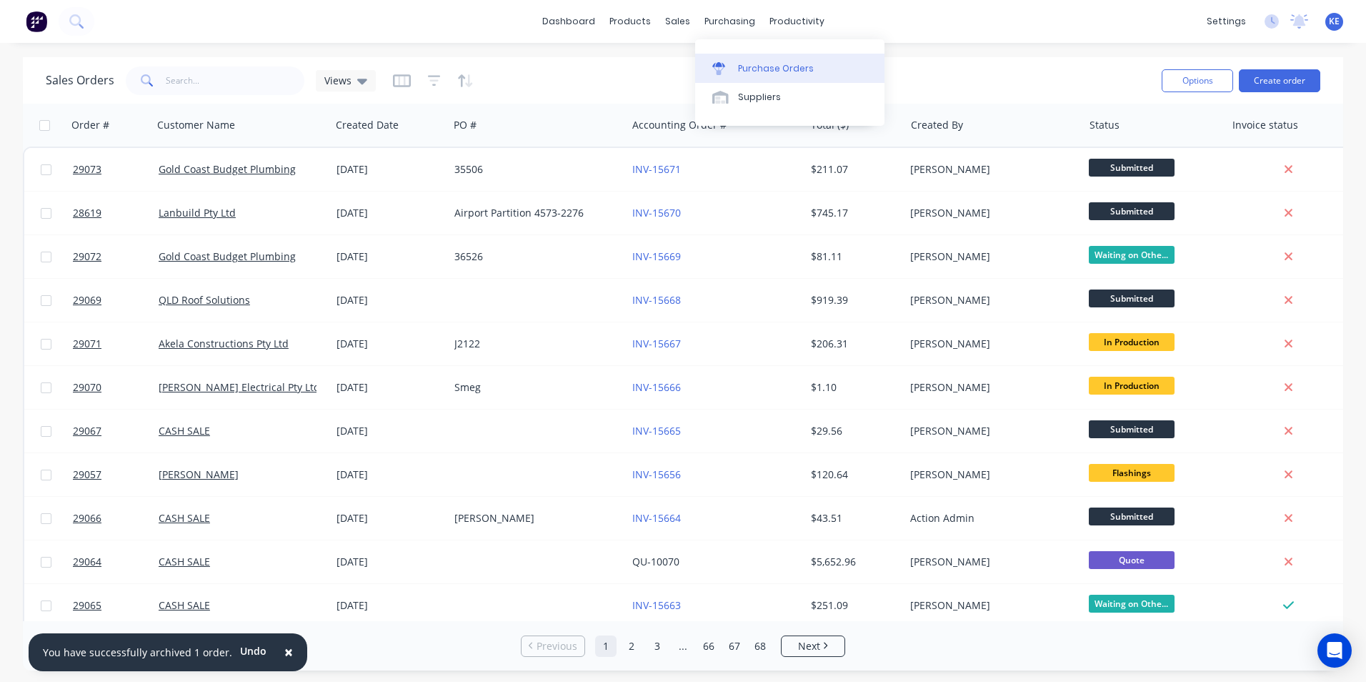
click at [755, 64] on div "Purchase Orders" at bounding box center [776, 68] width 76 height 13
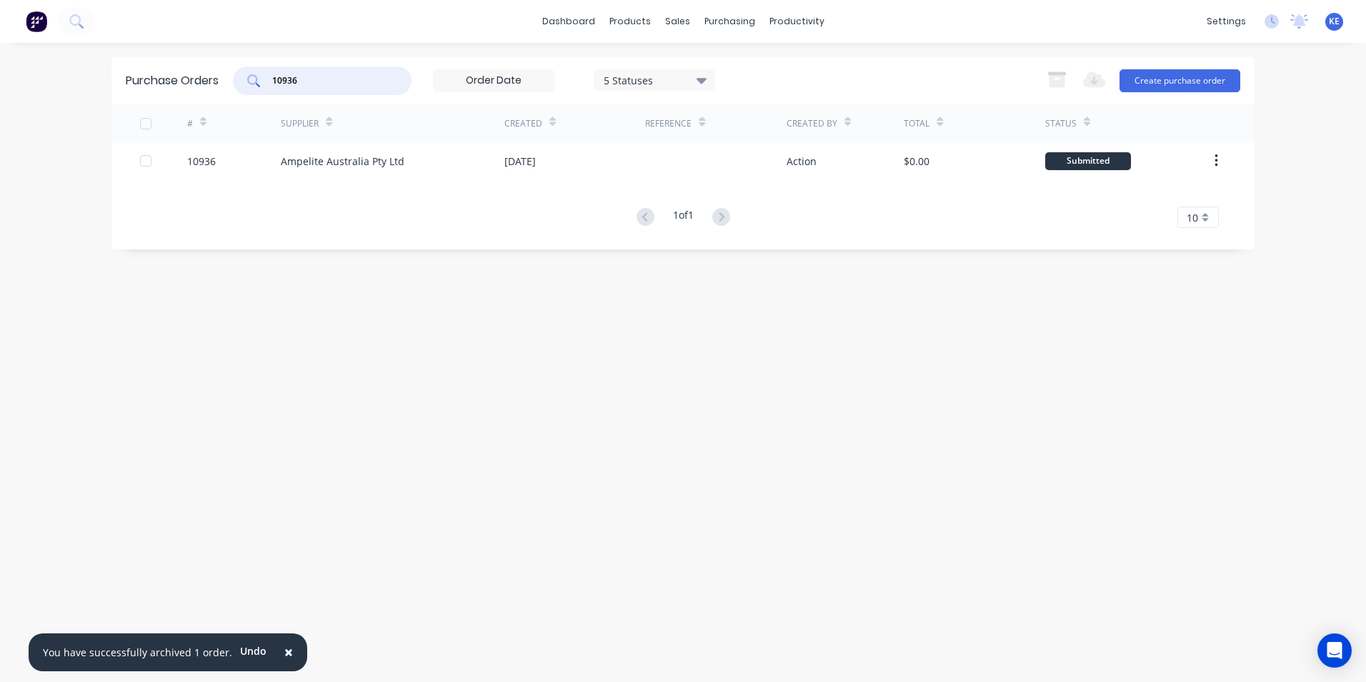
drag, startPoint x: 320, startPoint y: 86, endPoint x: 246, endPoint y: 83, distance: 73.7
click at [246, 83] on div "10936" at bounding box center [322, 80] width 179 height 29
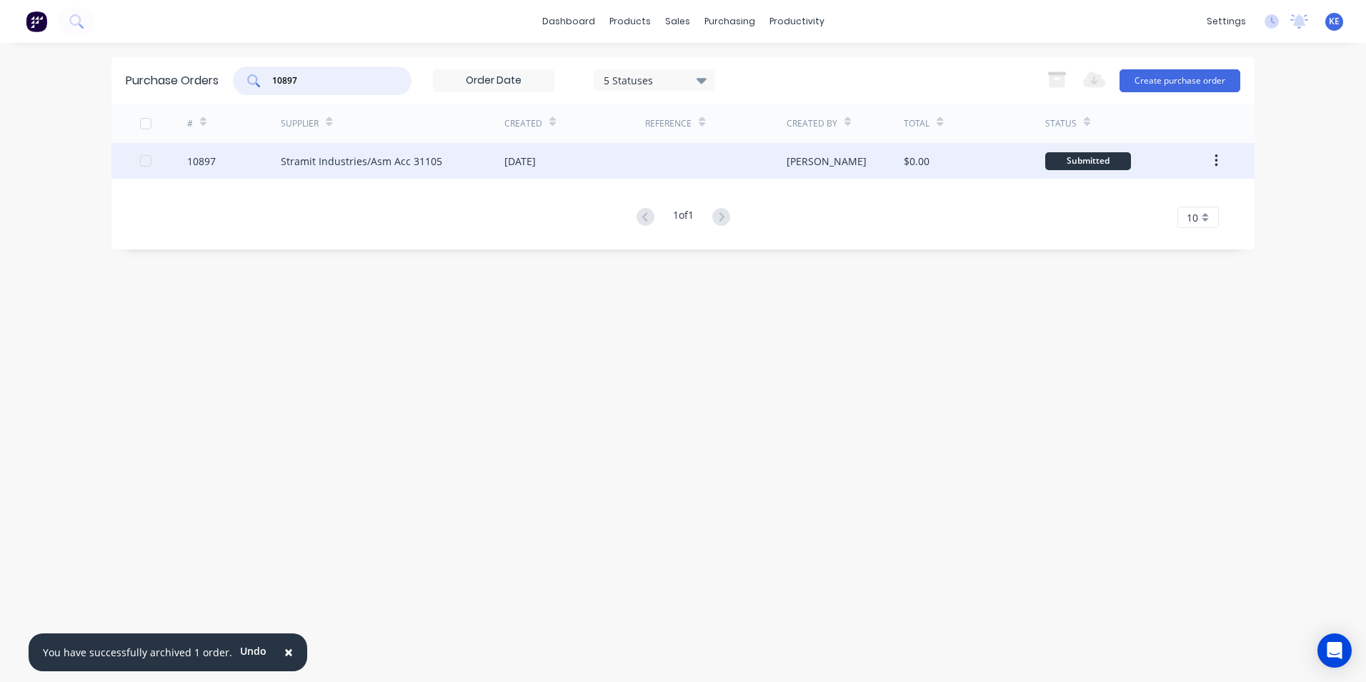
type input "10897"
click at [242, 161] on div "10897" at bounding box center [234, 161] width 94 height 36
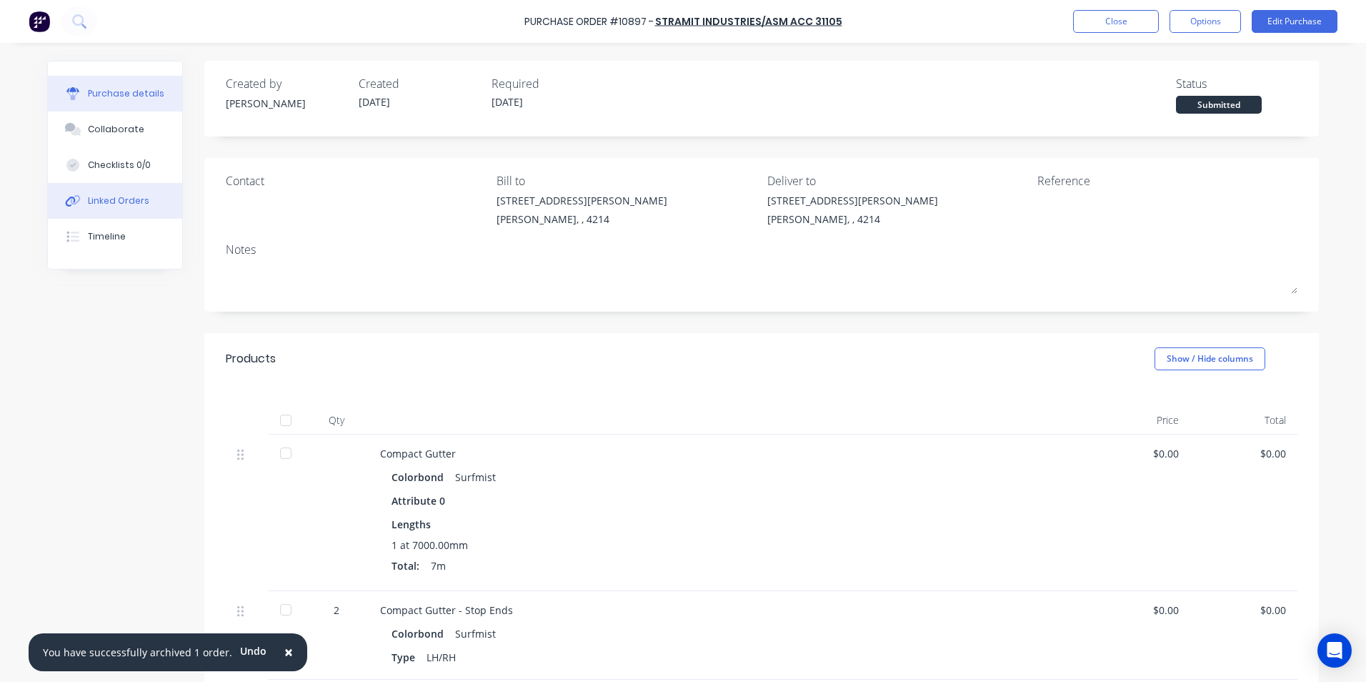
click at [88, 201] on div "Linked Orders" at bounding box center [118, 200] width 61 height 13
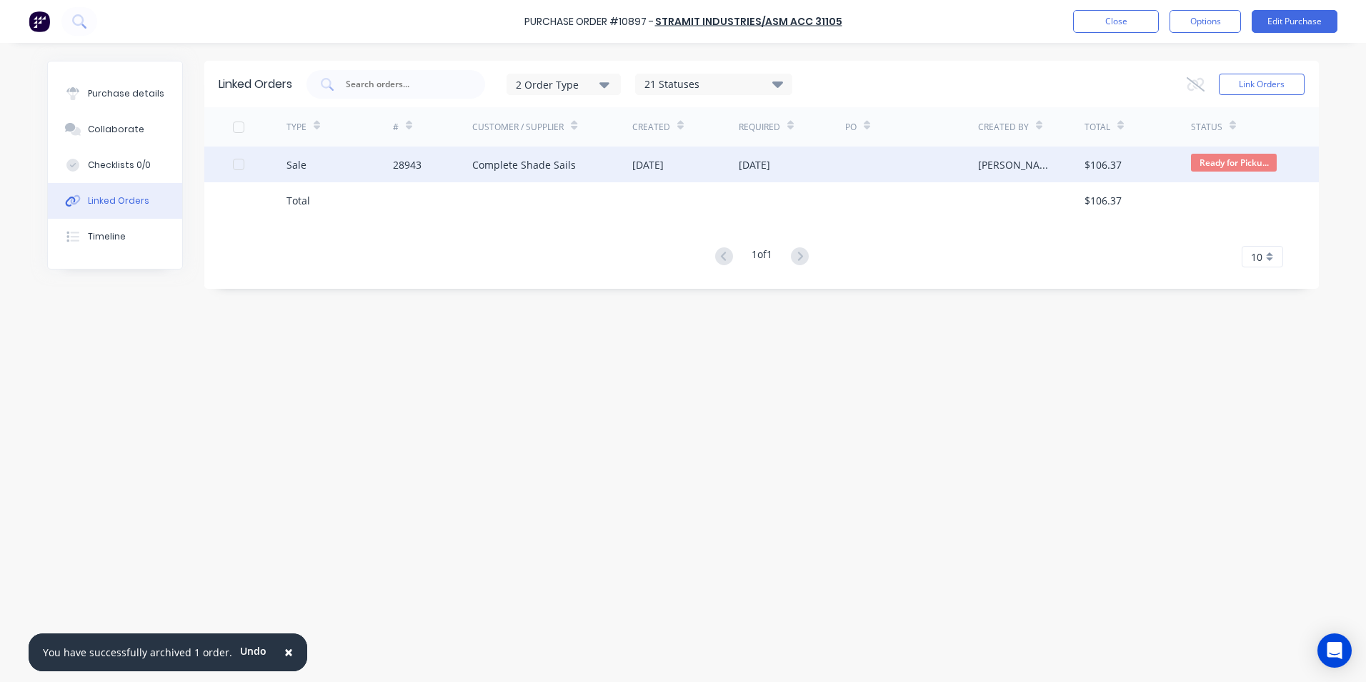
click at [342, 159] on div "Sale" at bounding box center [339, 164] width 106 height 36
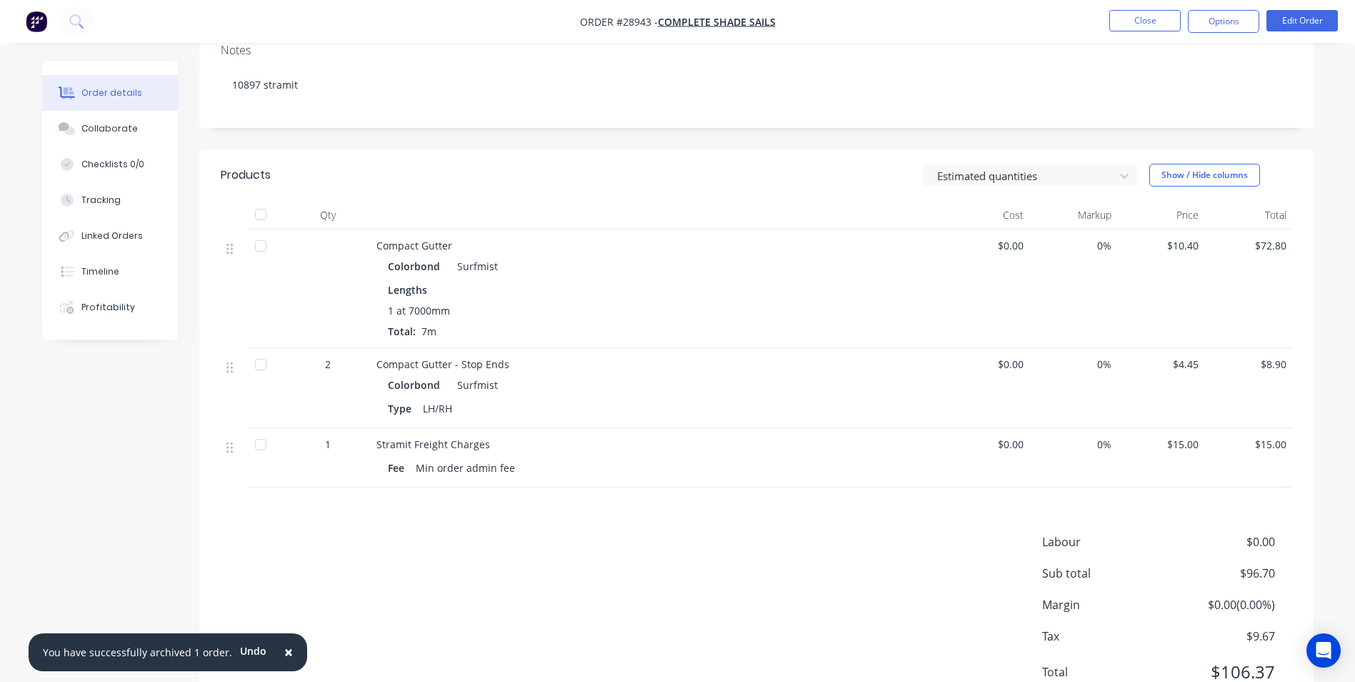
scroll to position [308, 0]
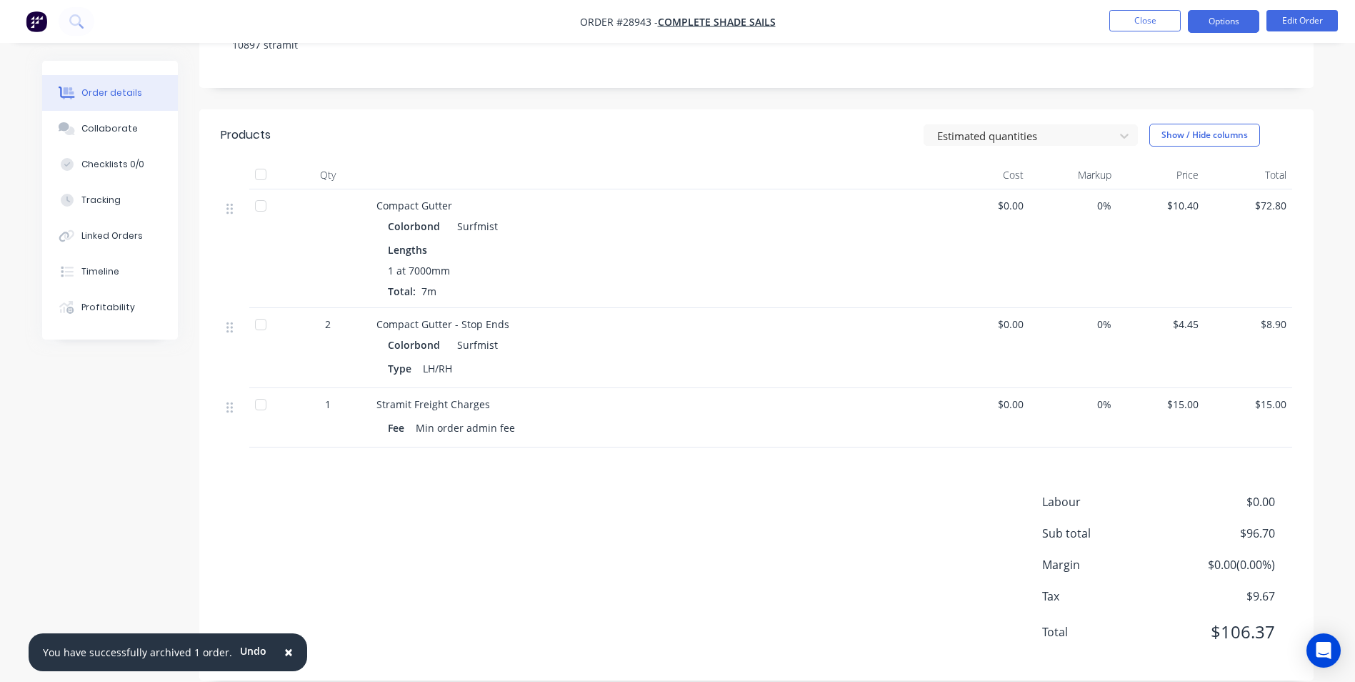
click at [1227, 16] on button "Options" at bounding box center [1223, 21] width 71 height 23
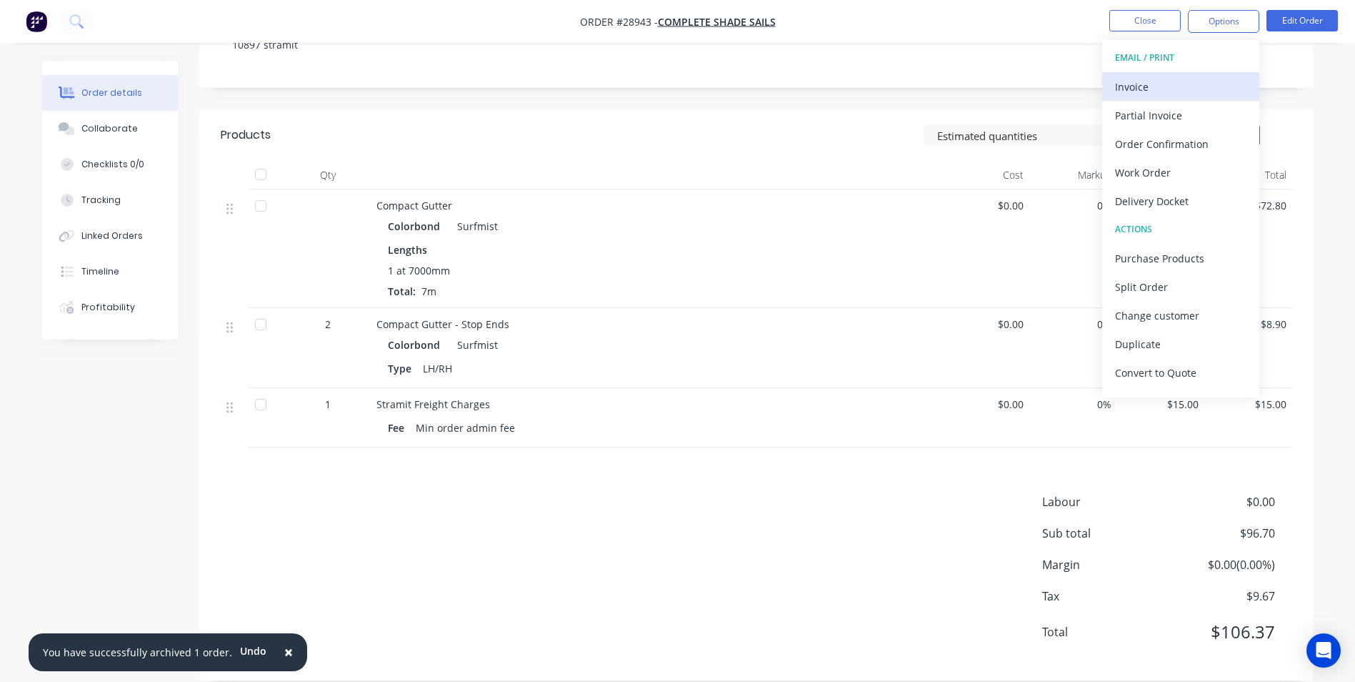
click at [1178, 84] on div "Invoice" at bounding box center [1180, 86] width 131 height 21
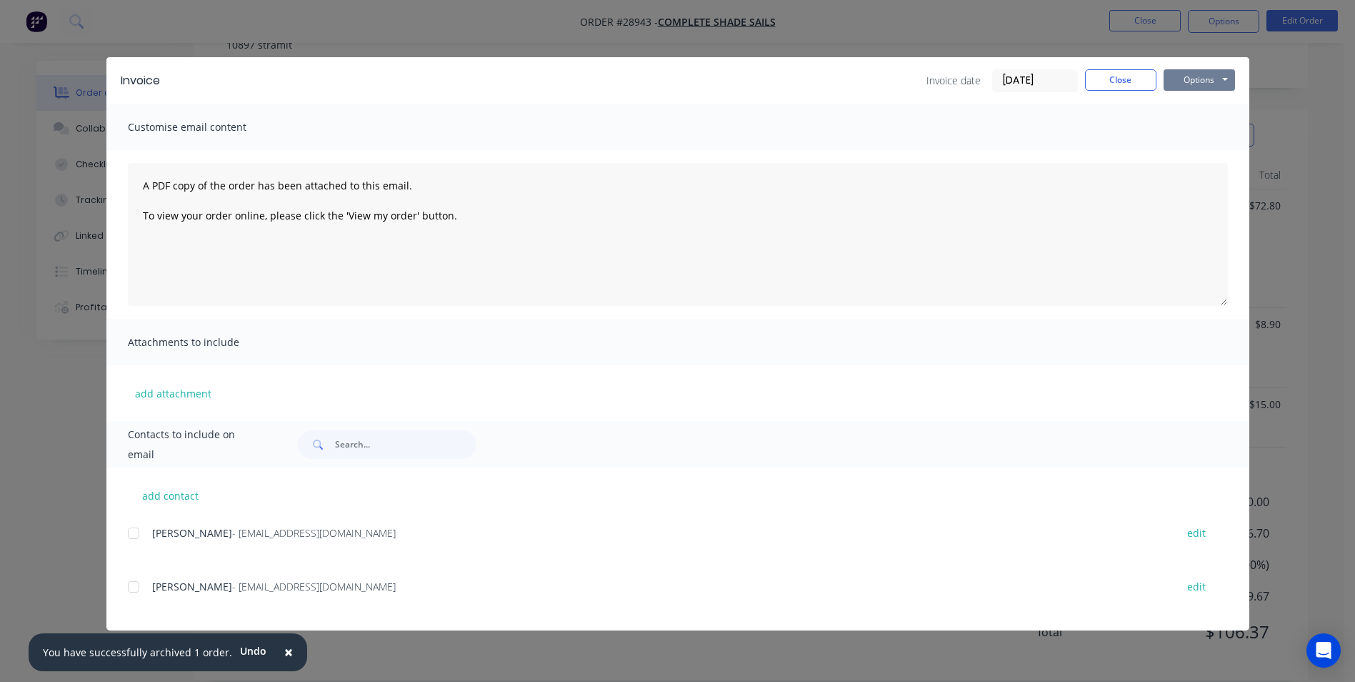
click at [1196, 74] on button "Options" at bounding box center [1199, 79] width 71 height 21
click at [1194, 130] on button "Print" at bounding box center [1209, 129] width 91 height 24
click at [1120, 83] on button "Close" at bounding box center [1120, 79] width 71 height 21
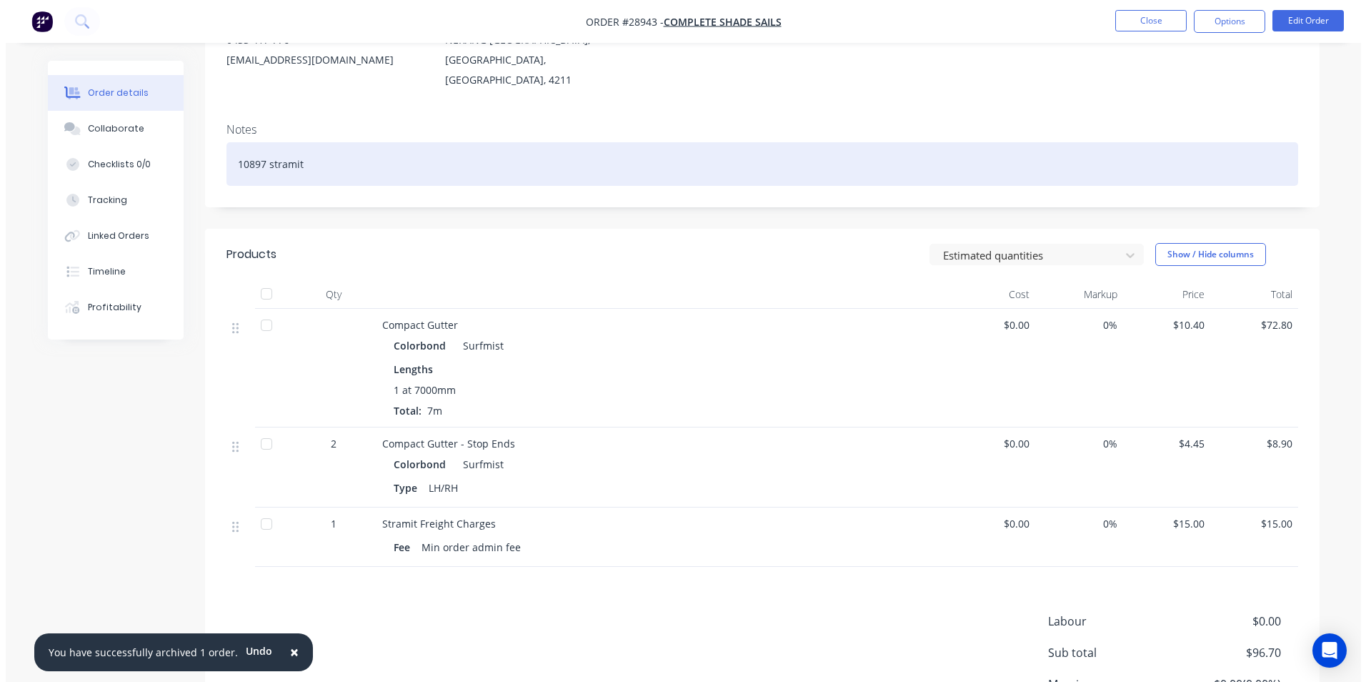
scroll to position [0, 0]
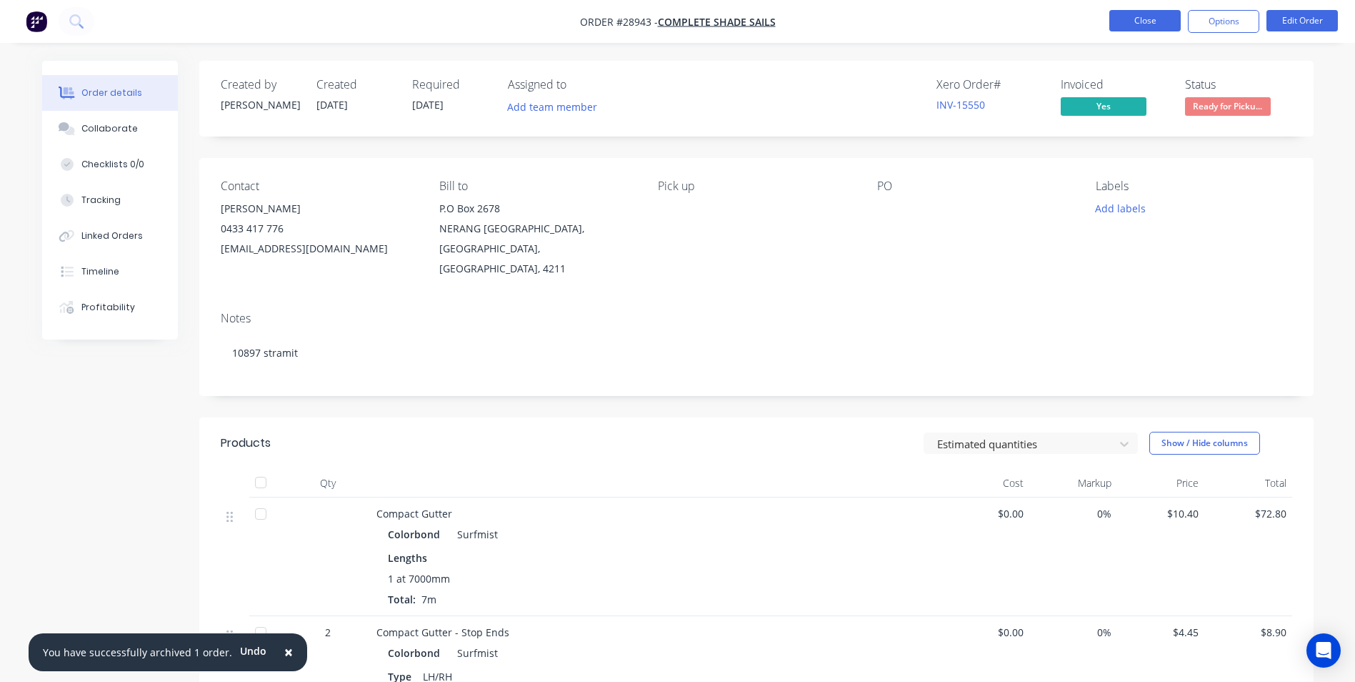
click at [1155, 15] on button "Close" at bounding box center [1145, 20] width 71 height 21
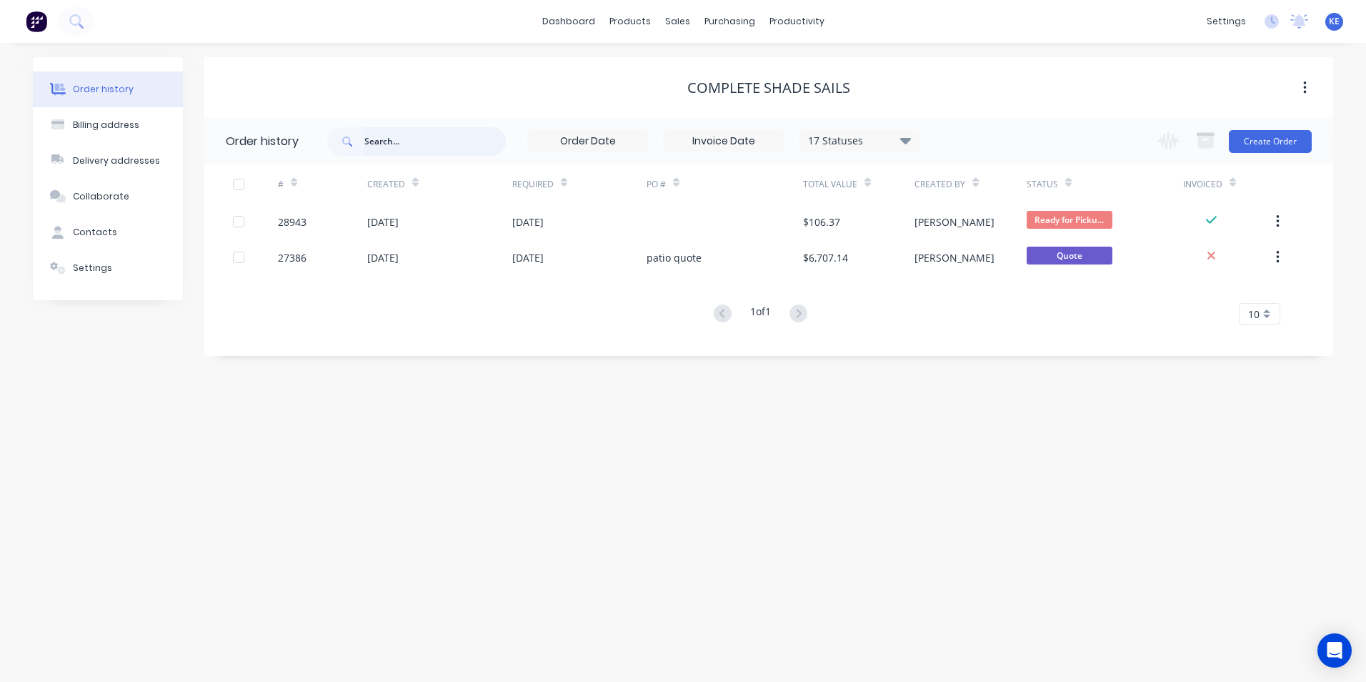
click at [411, 141] on input "text" at bounding box center [434, 141] width 141 height 29
click at [751, 57] on link "Purchase Orders" at bounding box center [789, 68] width 189 height 29
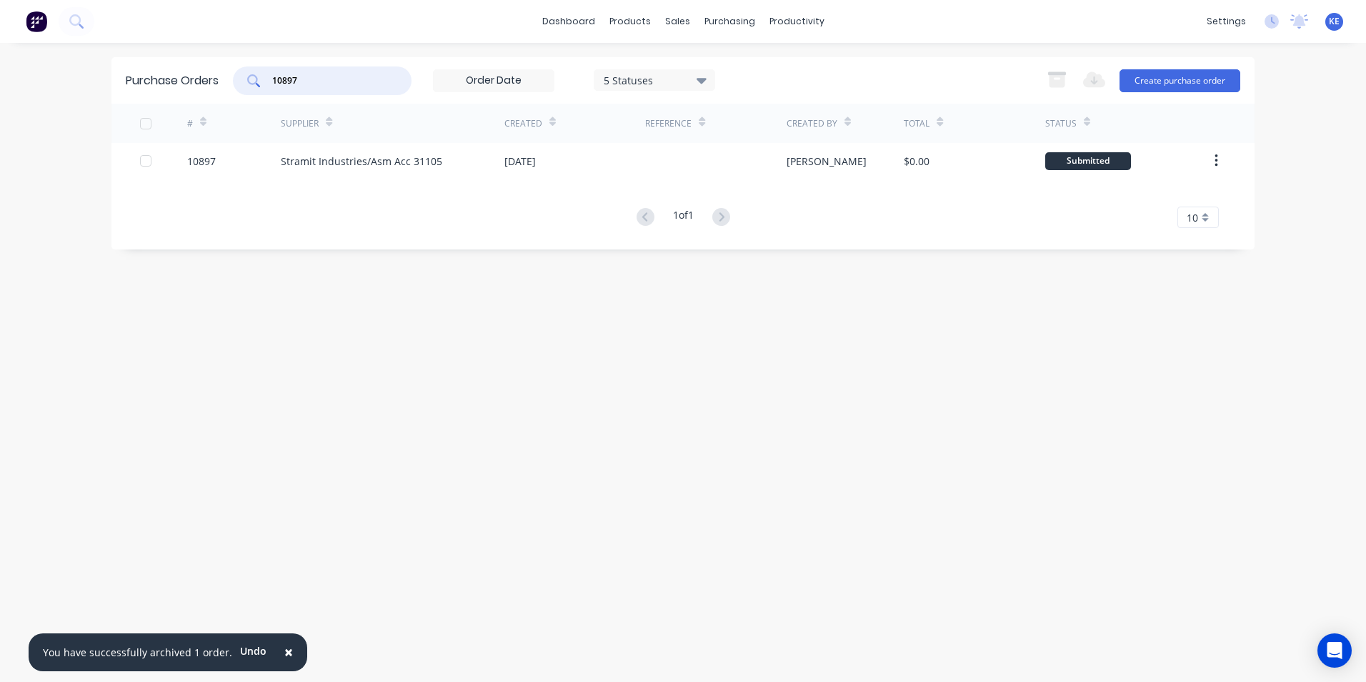
drag, startPoint x: 326, startPoint y: 86, endPoint x: 208, endPoint y: 84, distance: 118.6
click at [208, 84] on div "Purchase Orders 10897 5 Statuses 5 Statuses Export to Excel (XLSX) Create purch…" at bounding box center [682, 80] width 1143 height 46
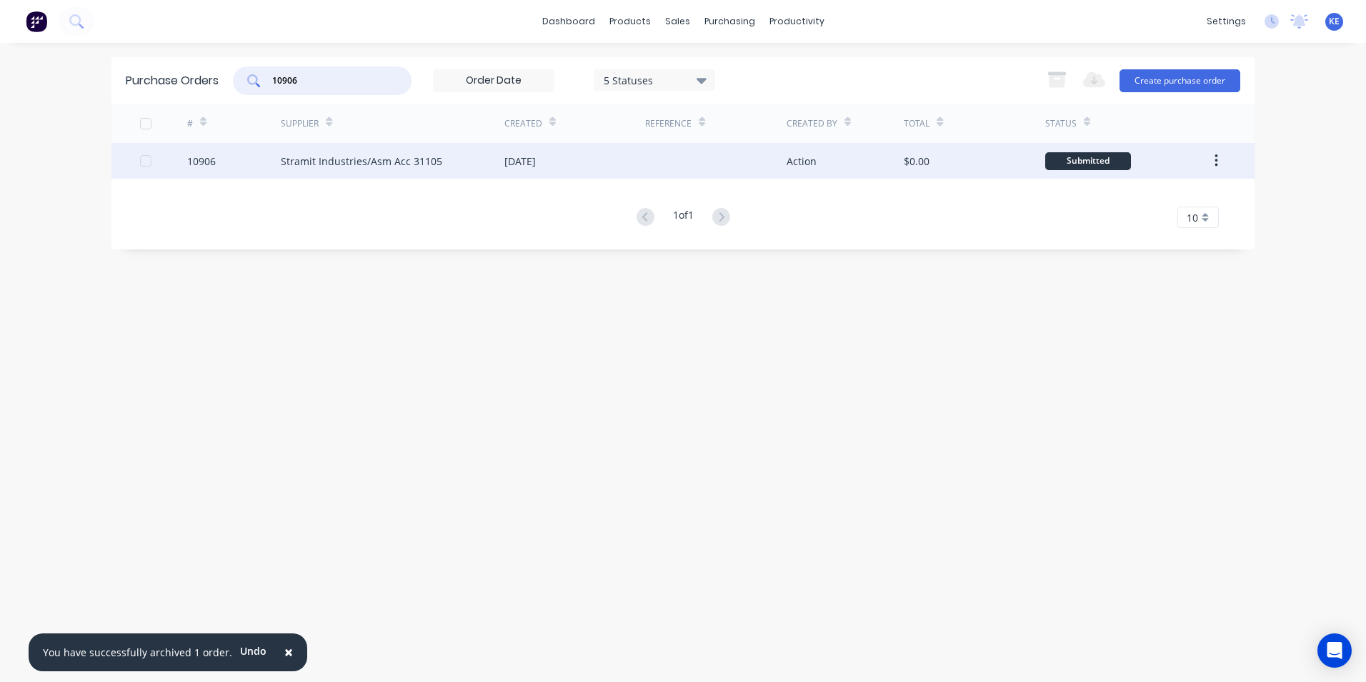
type input "10906"
click at [238, 164] on div "10906" at bounding box center [234, 161] width 94 height 36
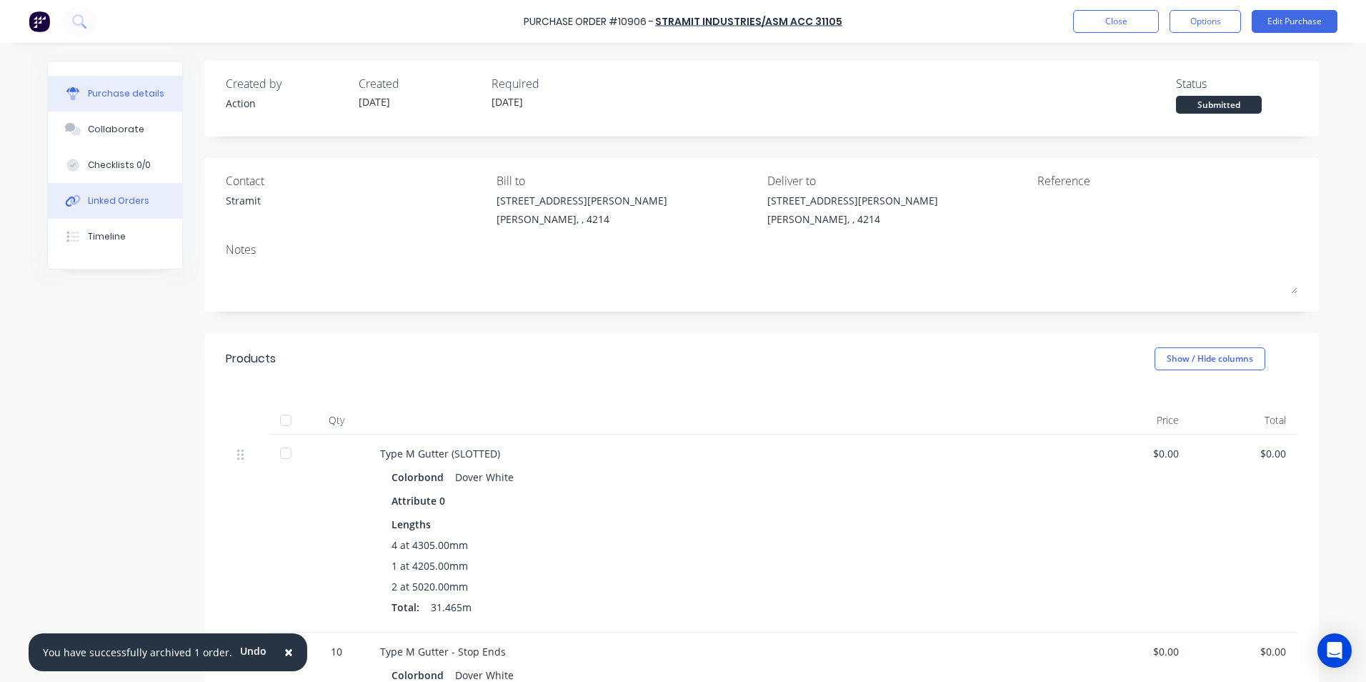
click at [101, 188] on button "Linked Orders" at bounding box center [115, 201] width 134 height 36
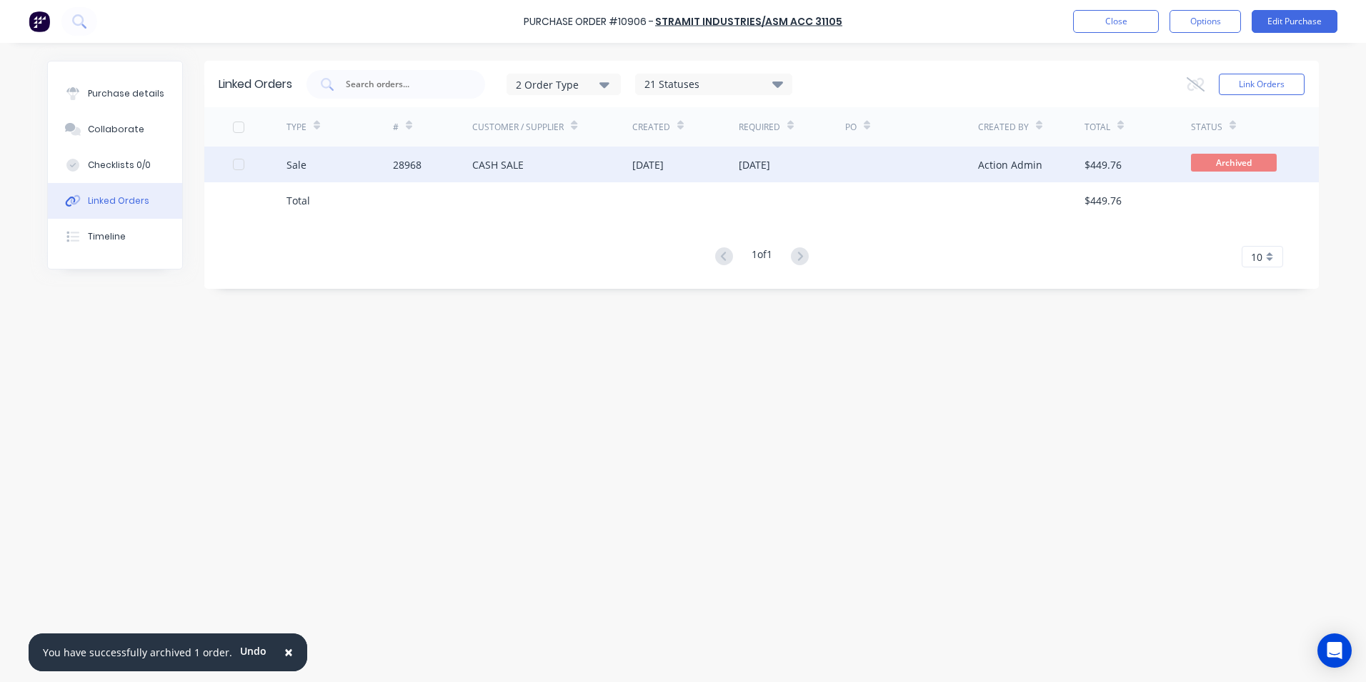
click at [348, 159] on div "Sale" at bounding box center [339, 164] width 106 height 36
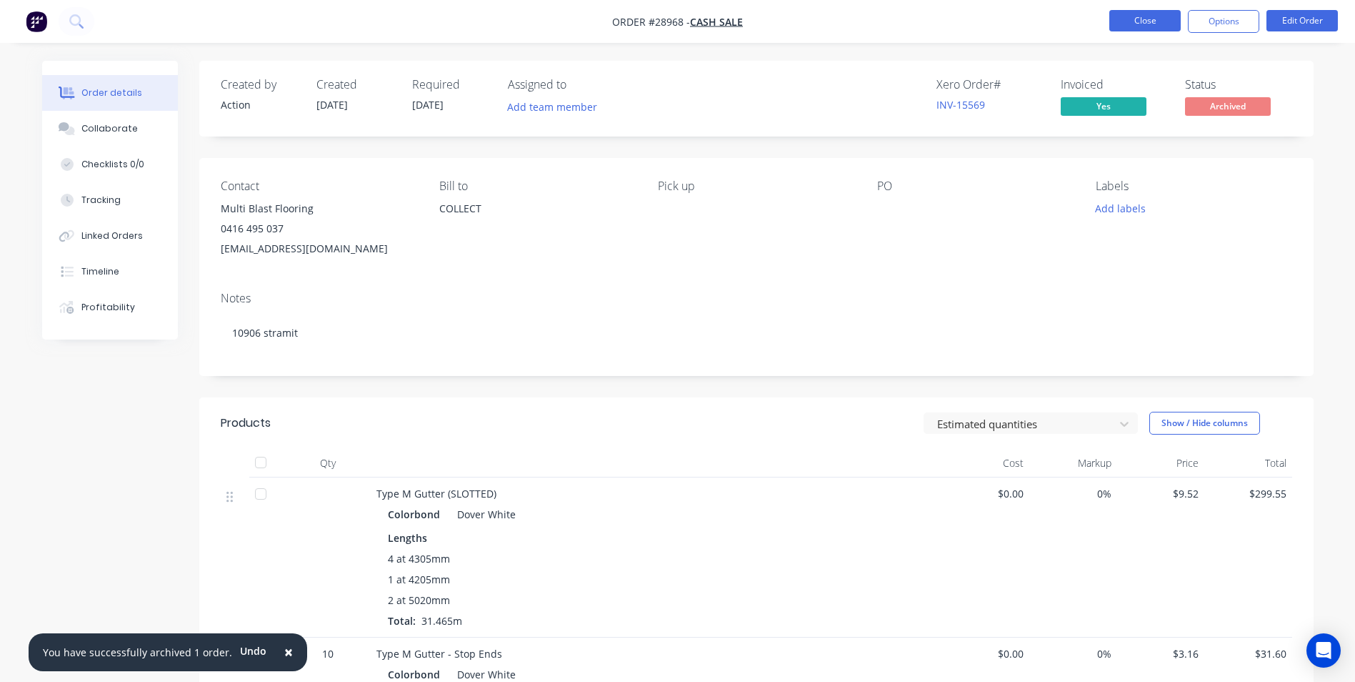
click at [1135, 13] on button "Close" at bounding box center [1145, 20] width 71 height 21
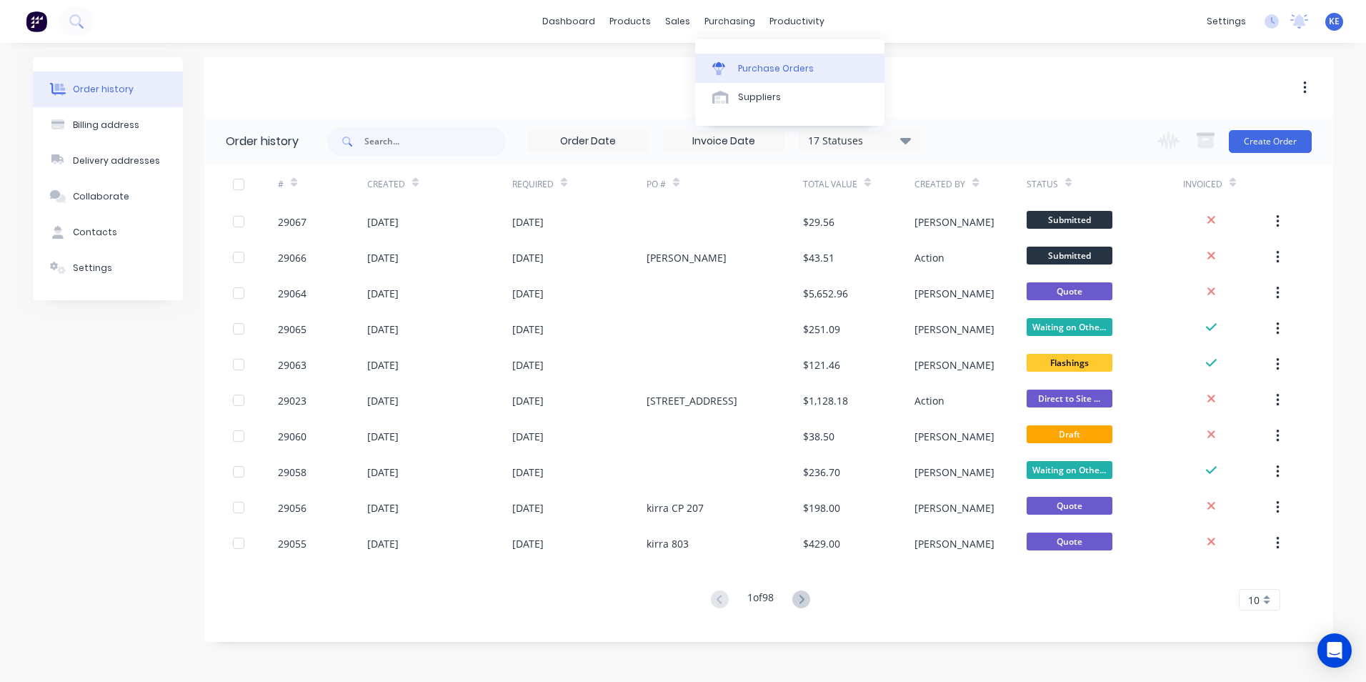
click at [763, 73] on div "Purchase Orders" at bounding box center [776, 68] width 76 height 13
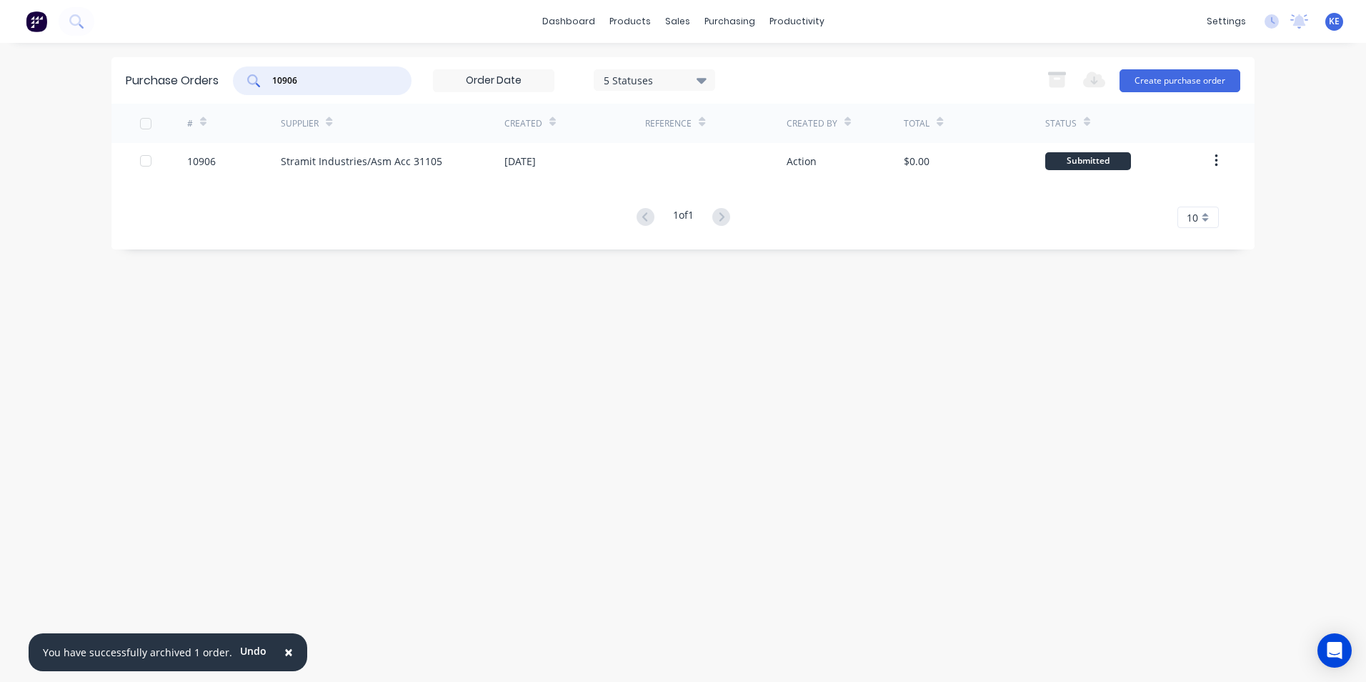
drag, startPoint x: 321, startPoint y: 81, endPoint x: 230, endPoint y: 94, distance: 92.4
click at [230, 94] on div "Purchase Orders 10906 5 Statuses 5 Statuses Export to Excel (XLSX) Create purch…" at bounding box center [682, 80] width 1143 height 46
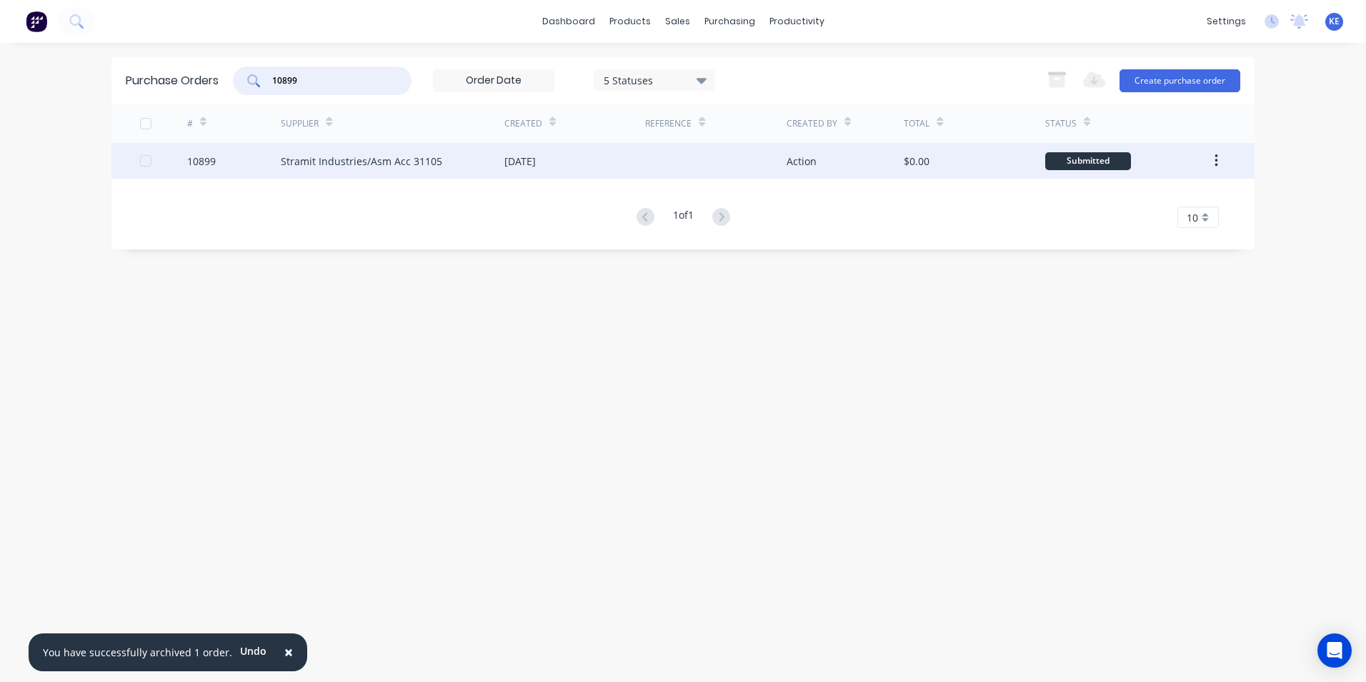
type input "10899"
click at [239, 164] on div "10899" at bounding box center [234, 161] width 94 height 36
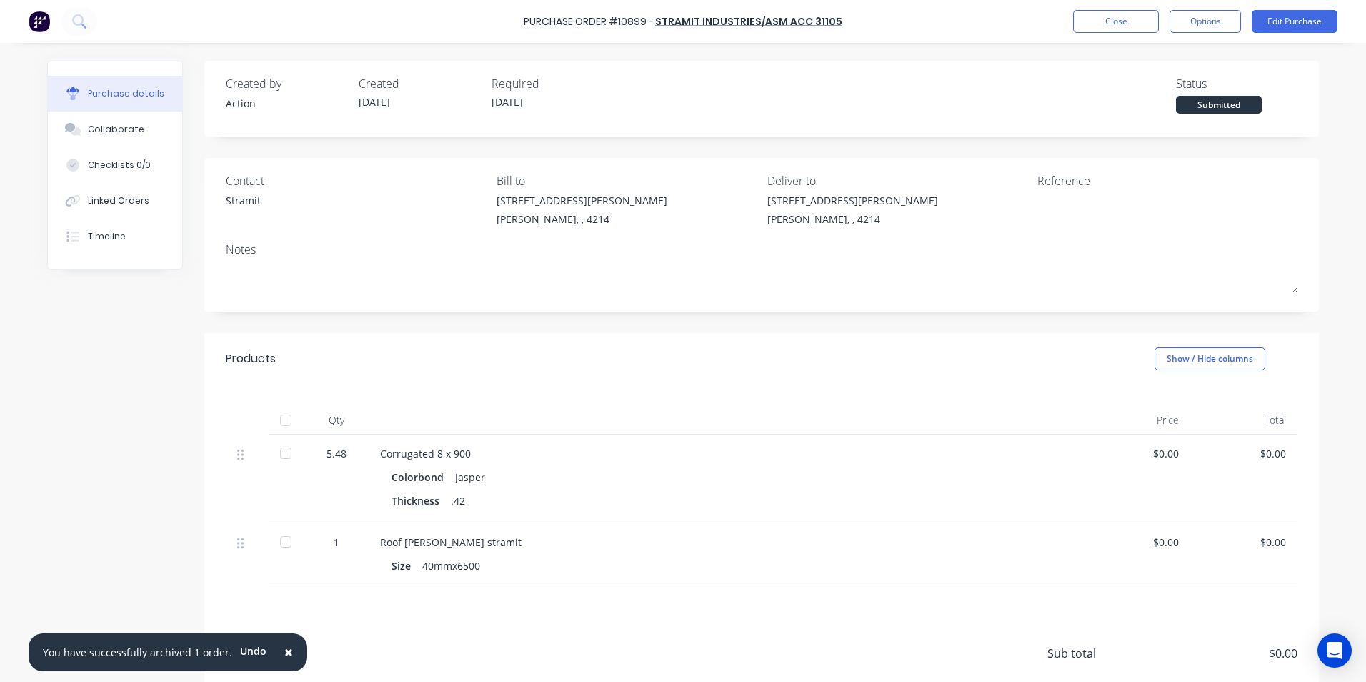
drag, startPoint x: 87, startPoint y: 195, endPoint x: 187, endPoint y: 207, distance: 100.8
click at [88, 194] on div "Linked Orders" at bounding box center [118, 200] width 61 height 13
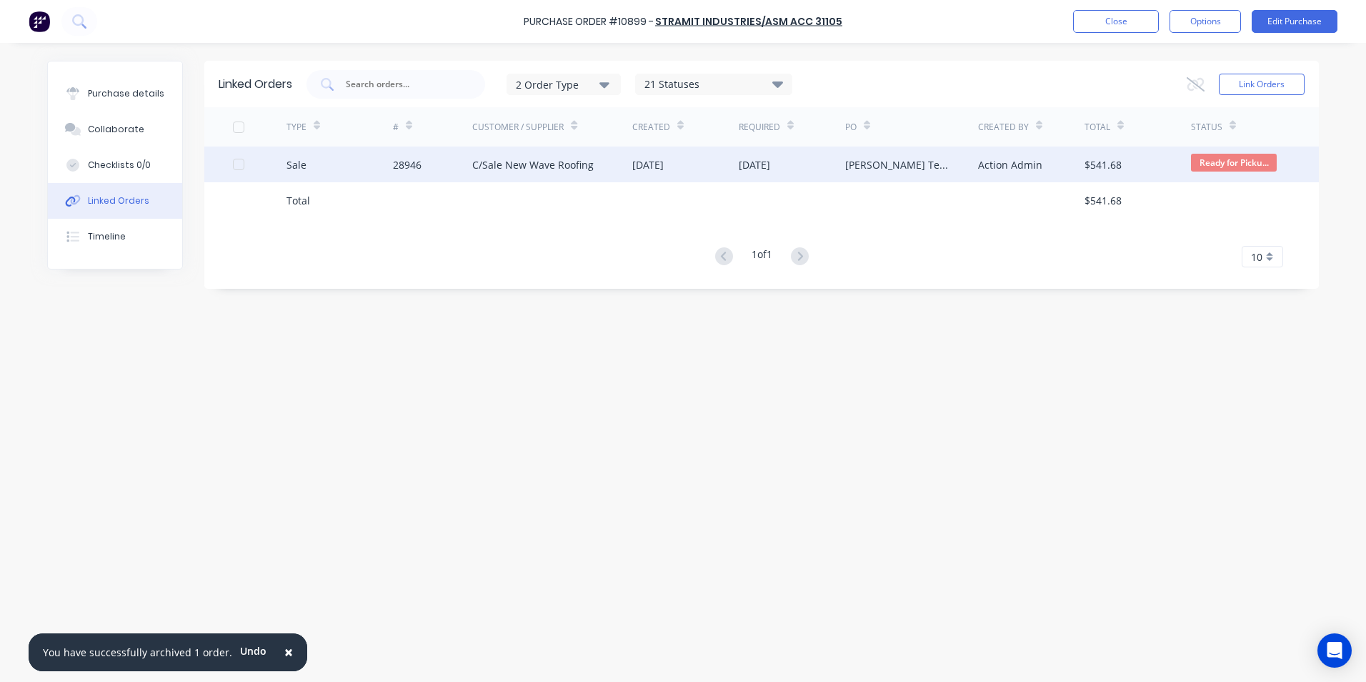
click at [342, 156] on div "Sale" at bounding box center [339, 164] width 106 height 36
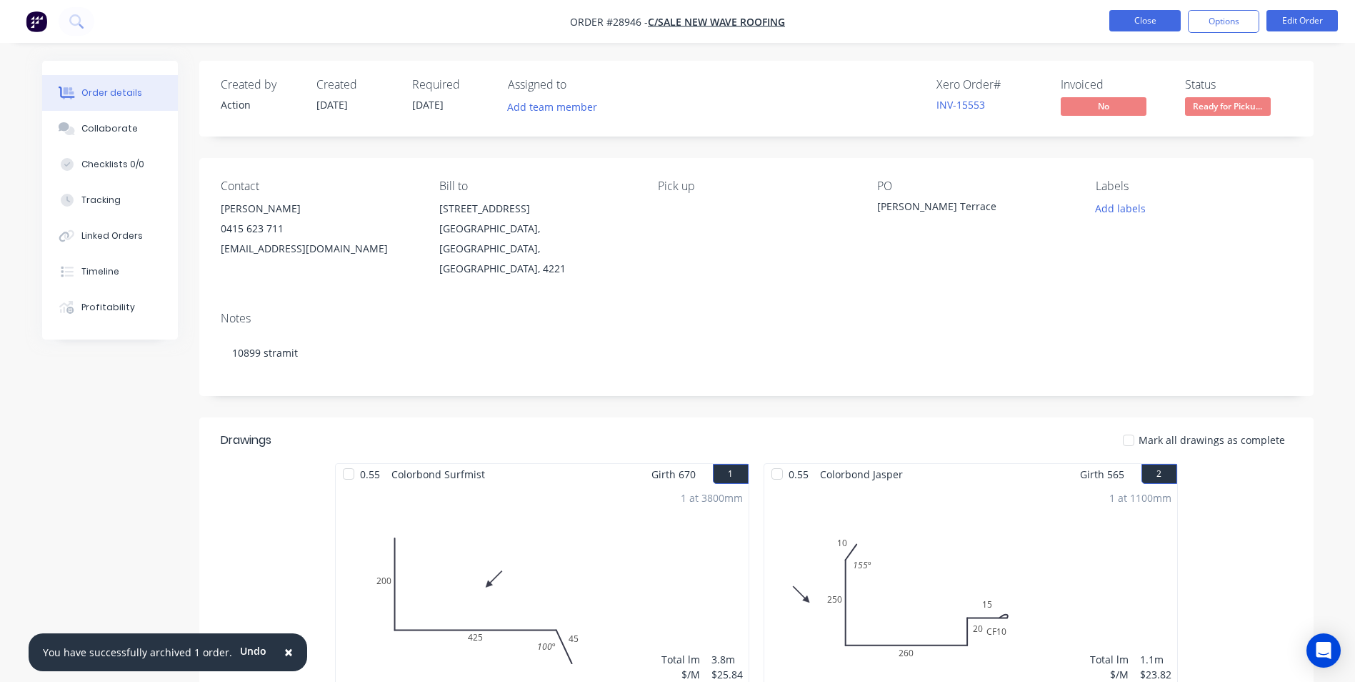
click at [1127, 24] on button "Close" at bounding box center [1145, 20] width 71 height 21
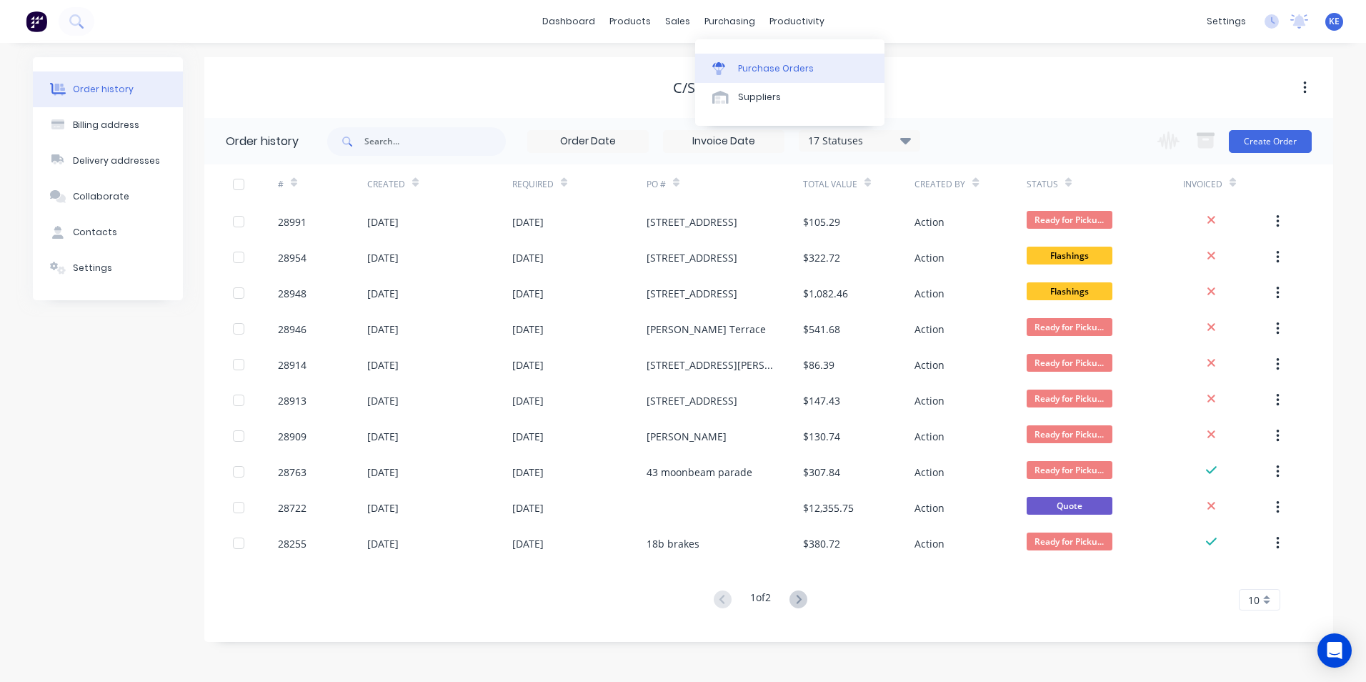
click at [747, 72] on div "Purchase Orders" at bounding box center [776, 68] width 76 height 13
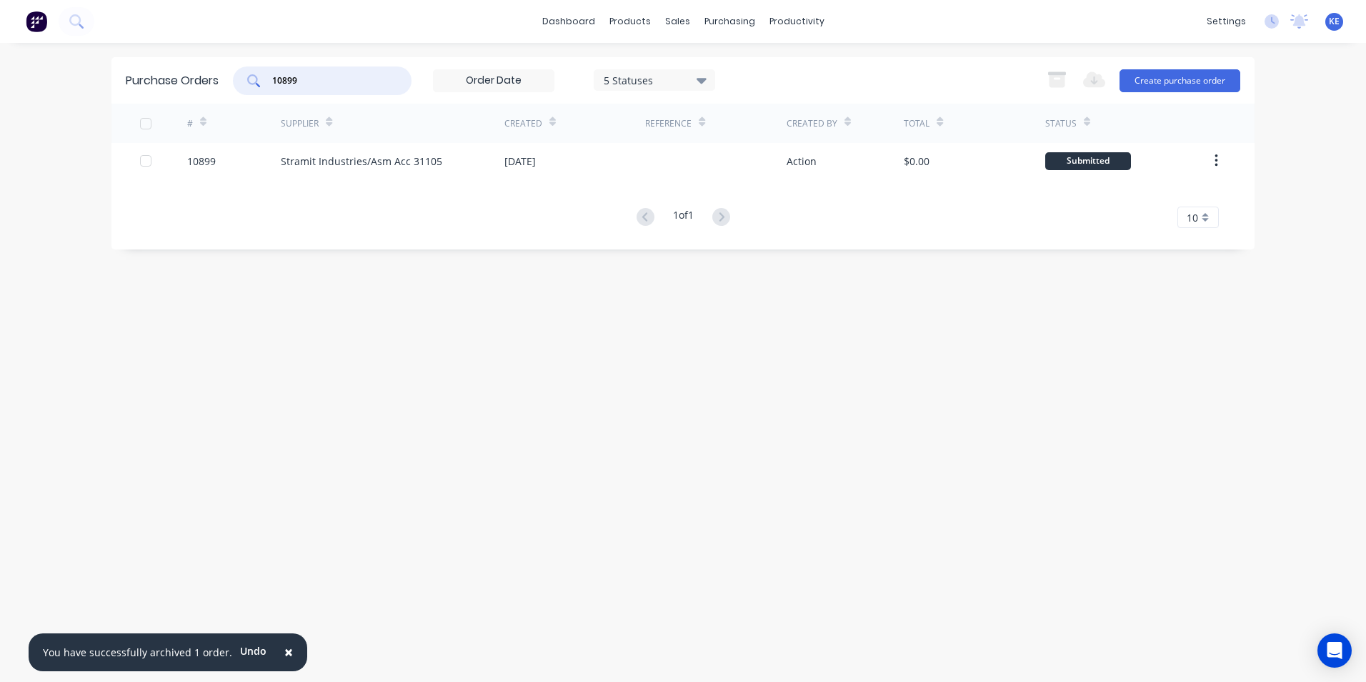
drag, startPoint x: 309, startPoint y: 84, endPoint x: 212, endPoint y: 97, distance: 98.1
click at [212, 97] on div "Purchase Orders 10899 5 Statuses 5 Statuses Export to Excel (XLSX) Create purch…" at bounding box center [682, 80] width 1143 height 46
type input "10896"
click at [229, 166] on div "10896" at bounding box center [234, 161] width 94 height 36
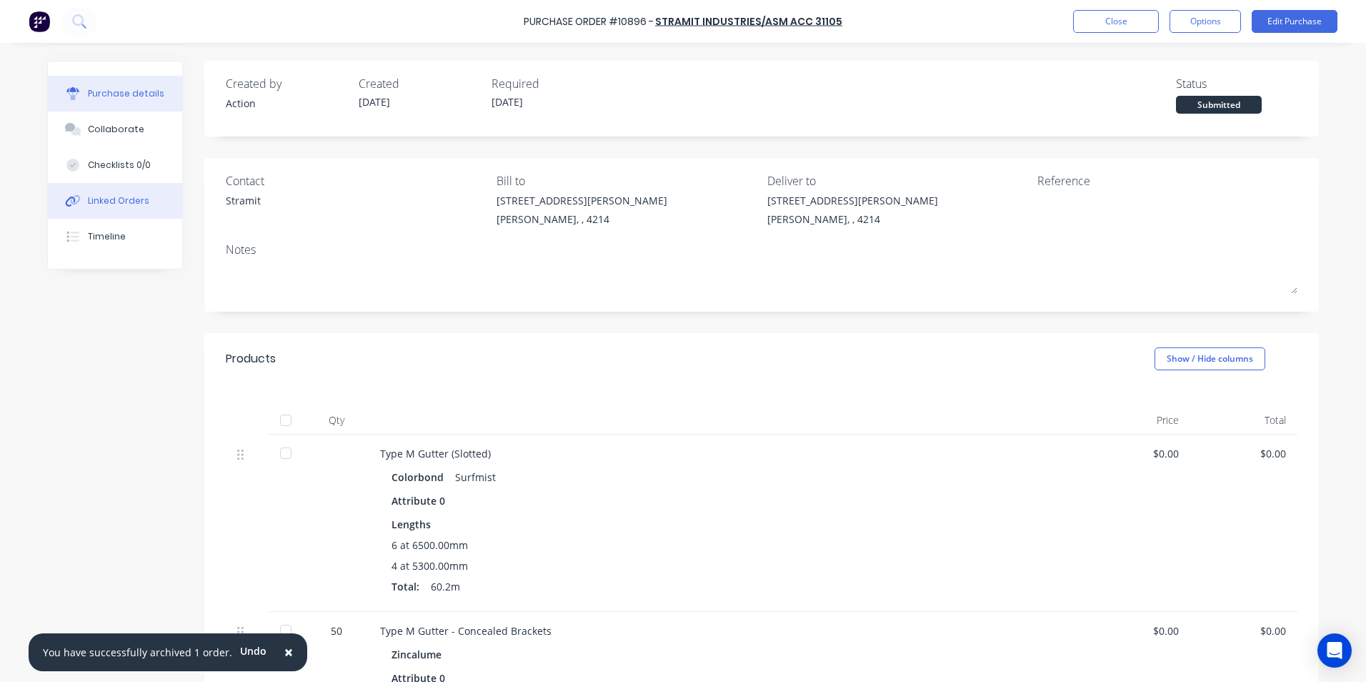
drag, startPoint x: 108, startPoint y: 195, endPoint x: 161, endPoint y: 188, distance: 53.3
click at [111, 195] on div "Linked Orders" at bounding box center [118, 200] width 61 height 13
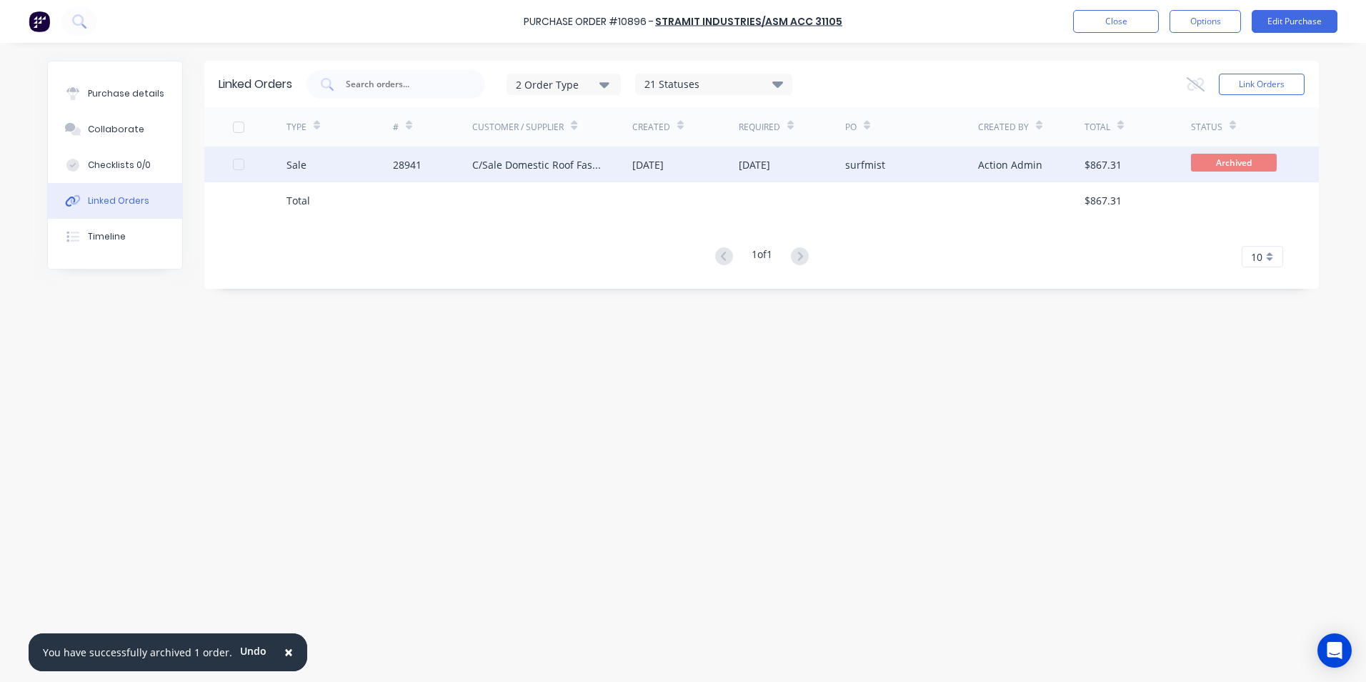
click at [339, 174] on div "Sale" at bounding box center [339, 164] width 106 height 36
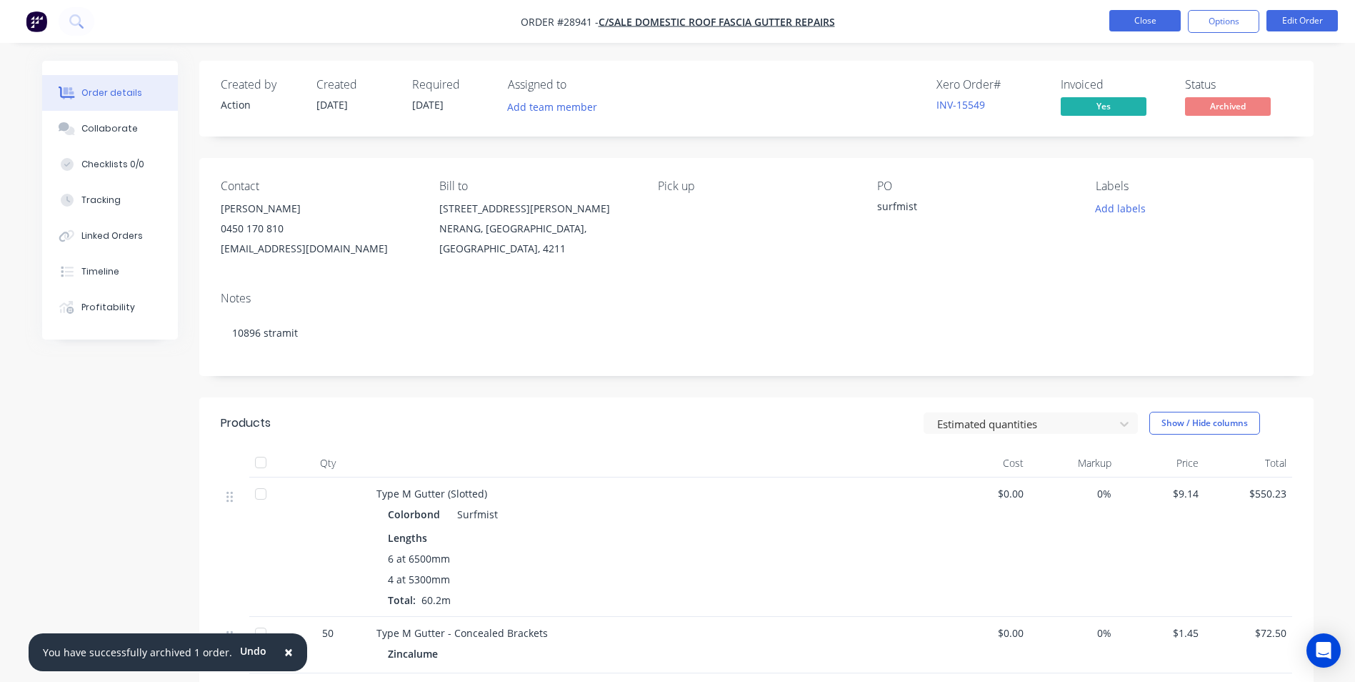
click at [1143, 18] on button "Close" at bounding box center [1145, 20] width 71 height 21
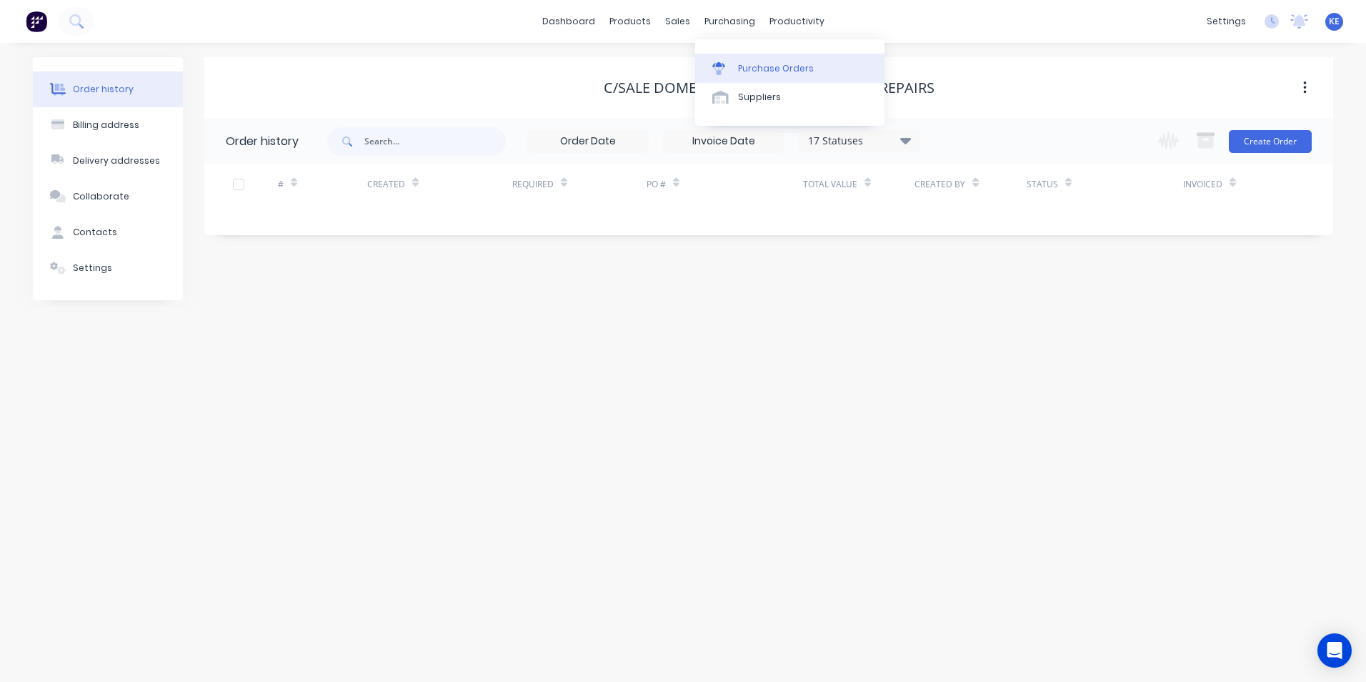
click at [754, 66] on div "Purchase Orders" at bounding box center [776, 68] width 76 height 13
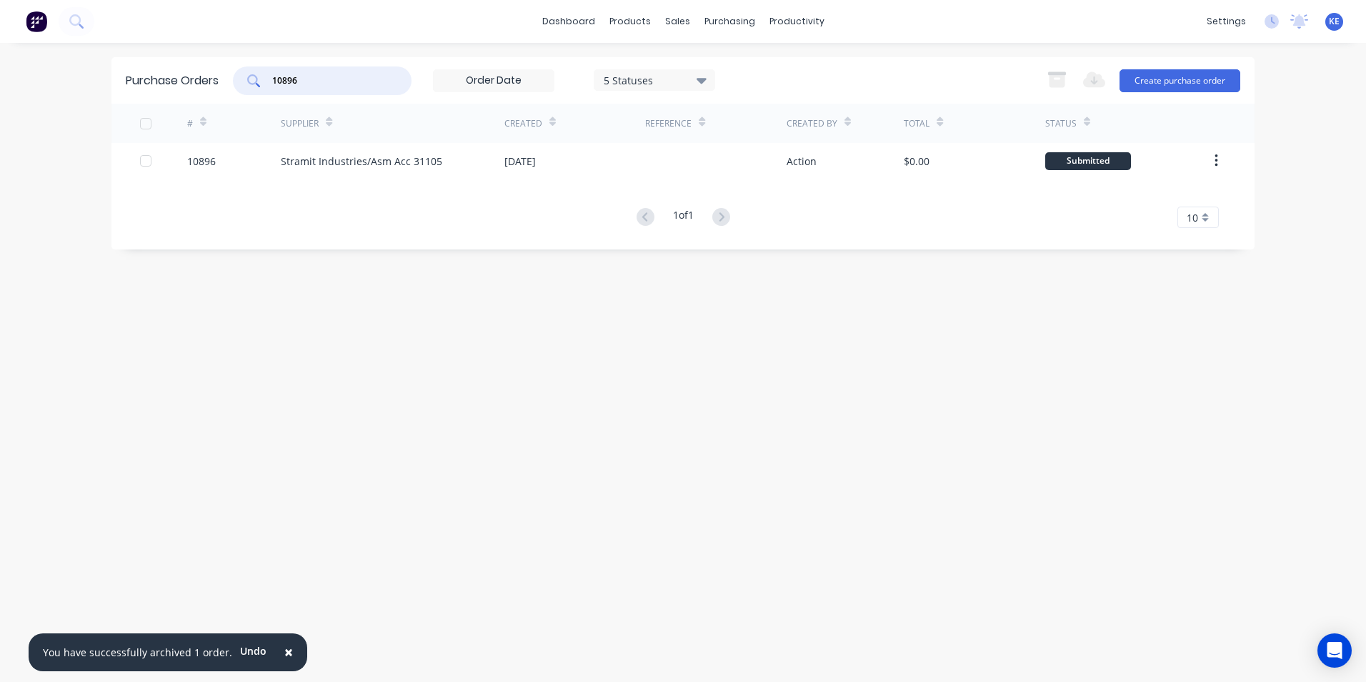
drag, startPoint x: 325, startPoint y: 84, endPoint x: 149, endPoint y: 82, distance: 176.5
click at [149, 82] on div "Purchase Orders 10896 5 Statuses 5 Statuses Export to Excel (XLSX) Create purch…" at bounding box center [682, 80] width 1143 height 46
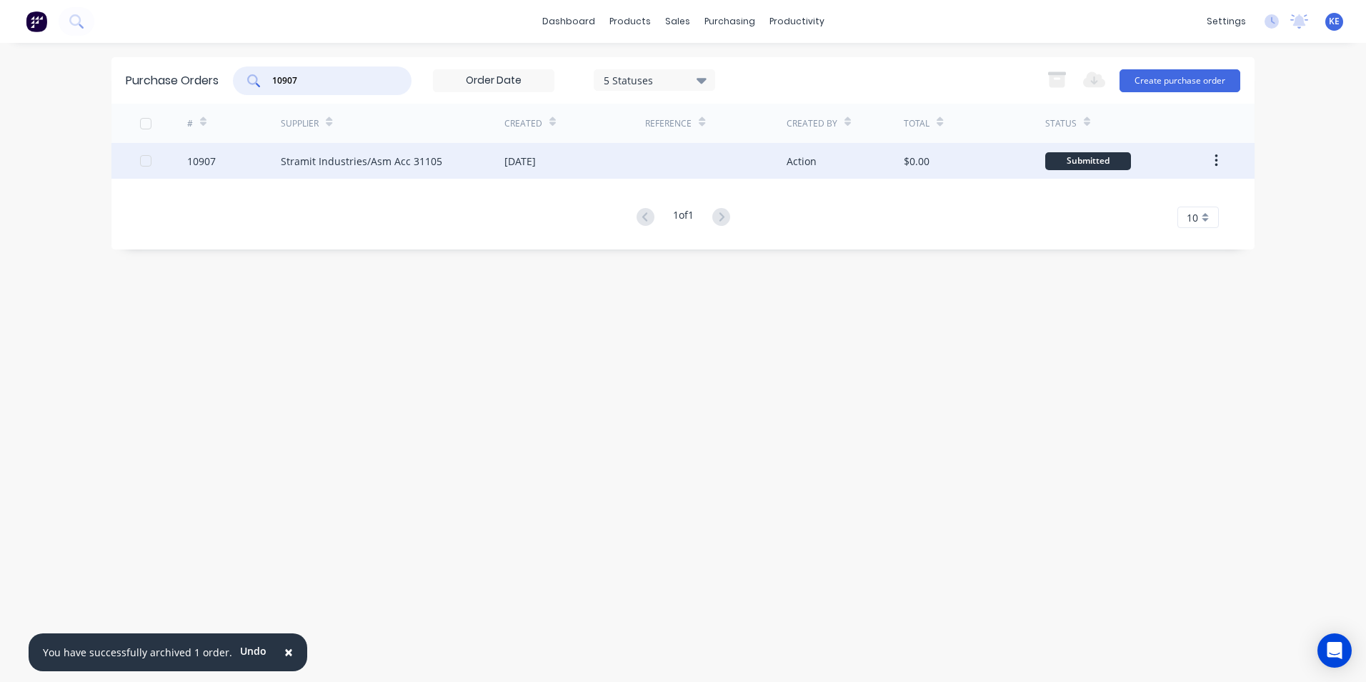
type input "10907"
click at [249, 155] on div "10907" at bounding box center [234, 161] width 94 height 36
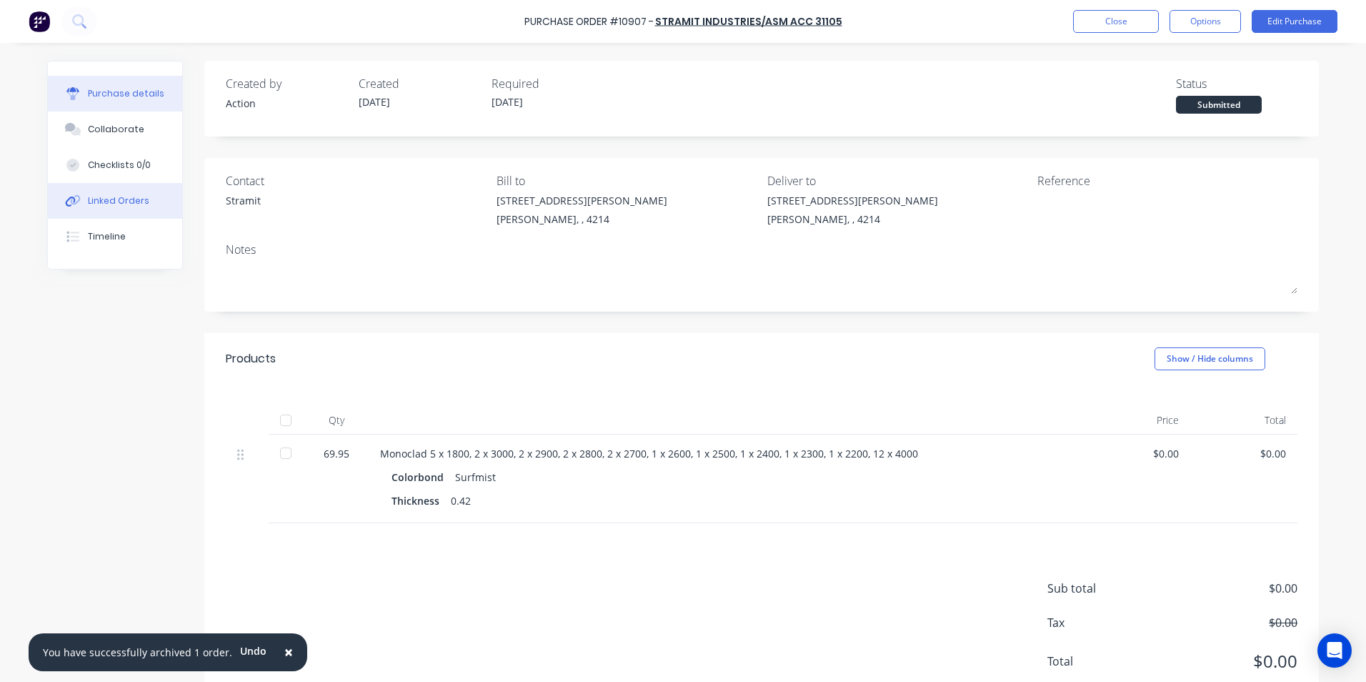
click at [89, 205] on div "Linked Orders" at bounding box center [118, 200] width 61 height 13
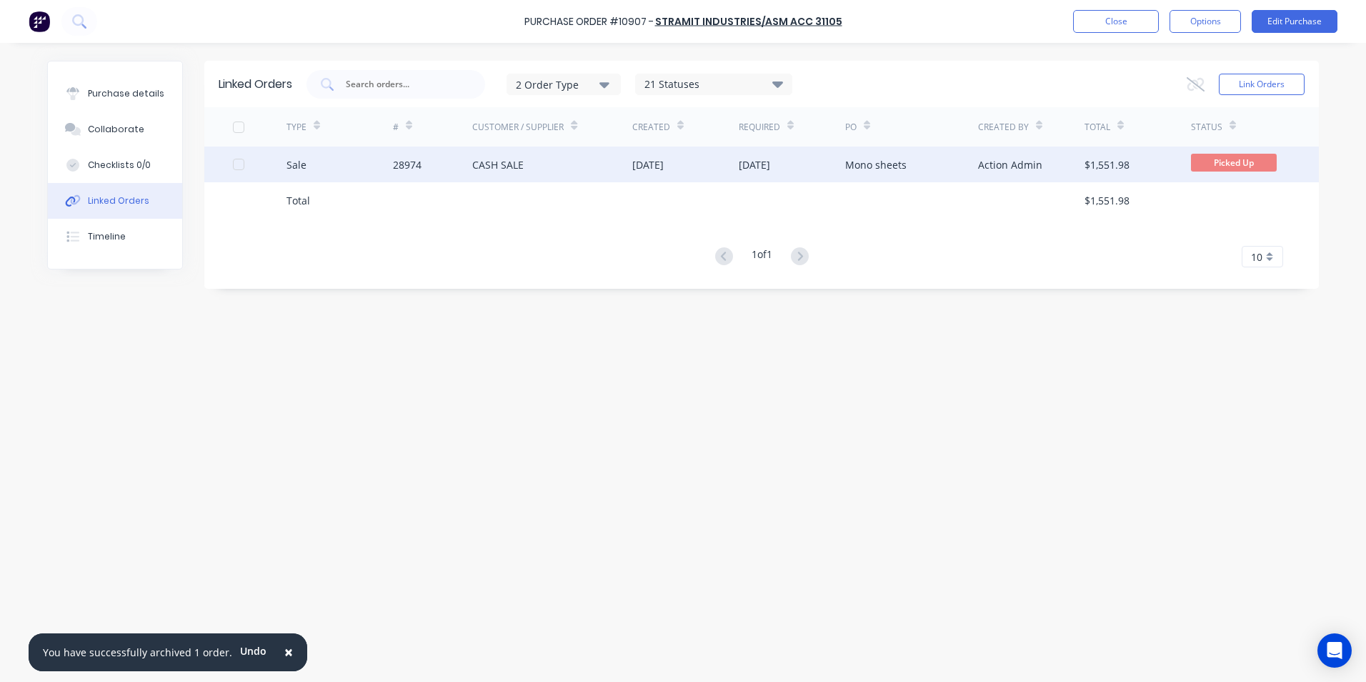
click at [366, 164] on div "Sale" at bounding box center [339, 164] width 106 height 36
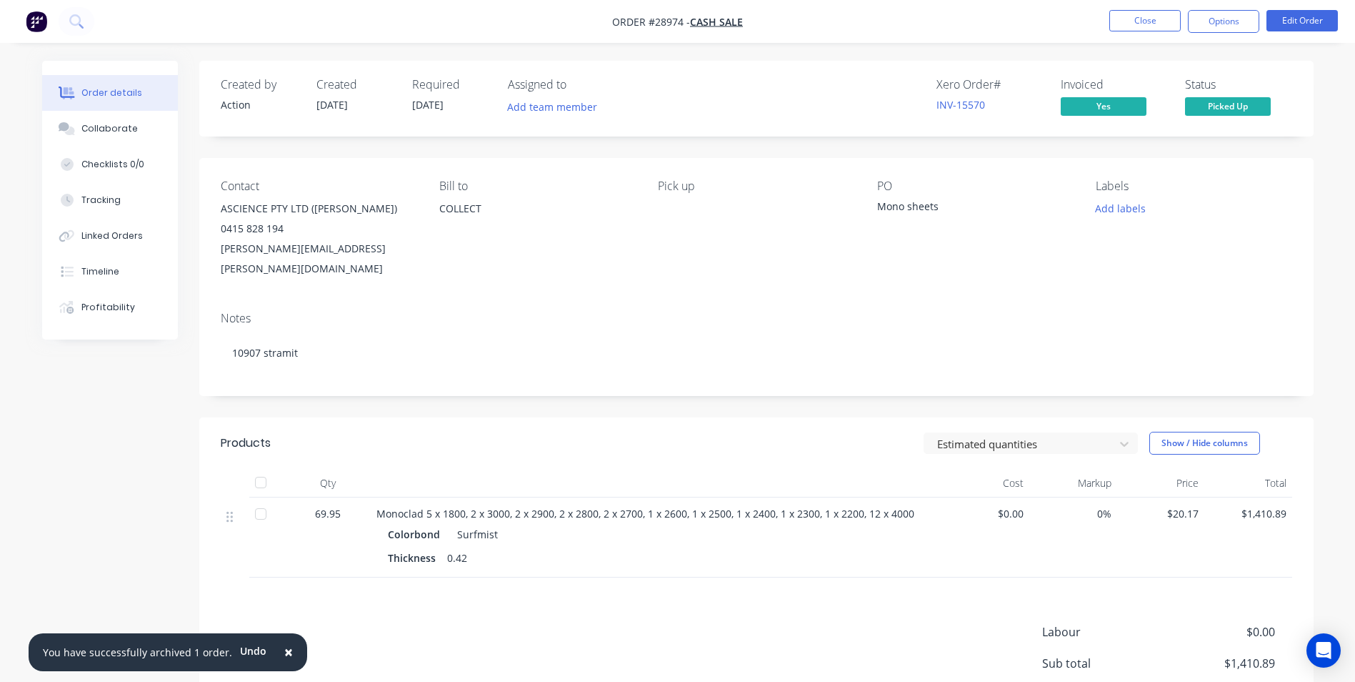
click at [284, 649] on span "×" at bounding box center [288, 652] width 9 height 20
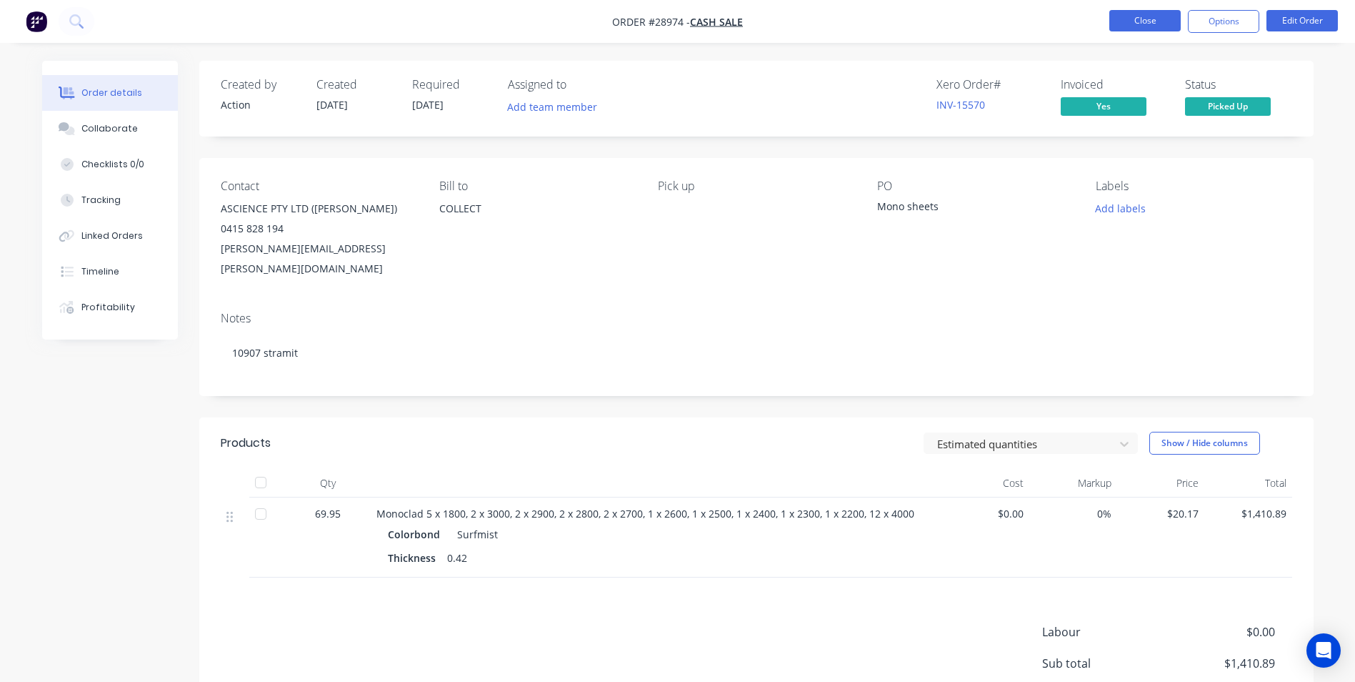
click at [1161, 18] on button "Close" at bounding box center [1145, 20] width 71 height 21
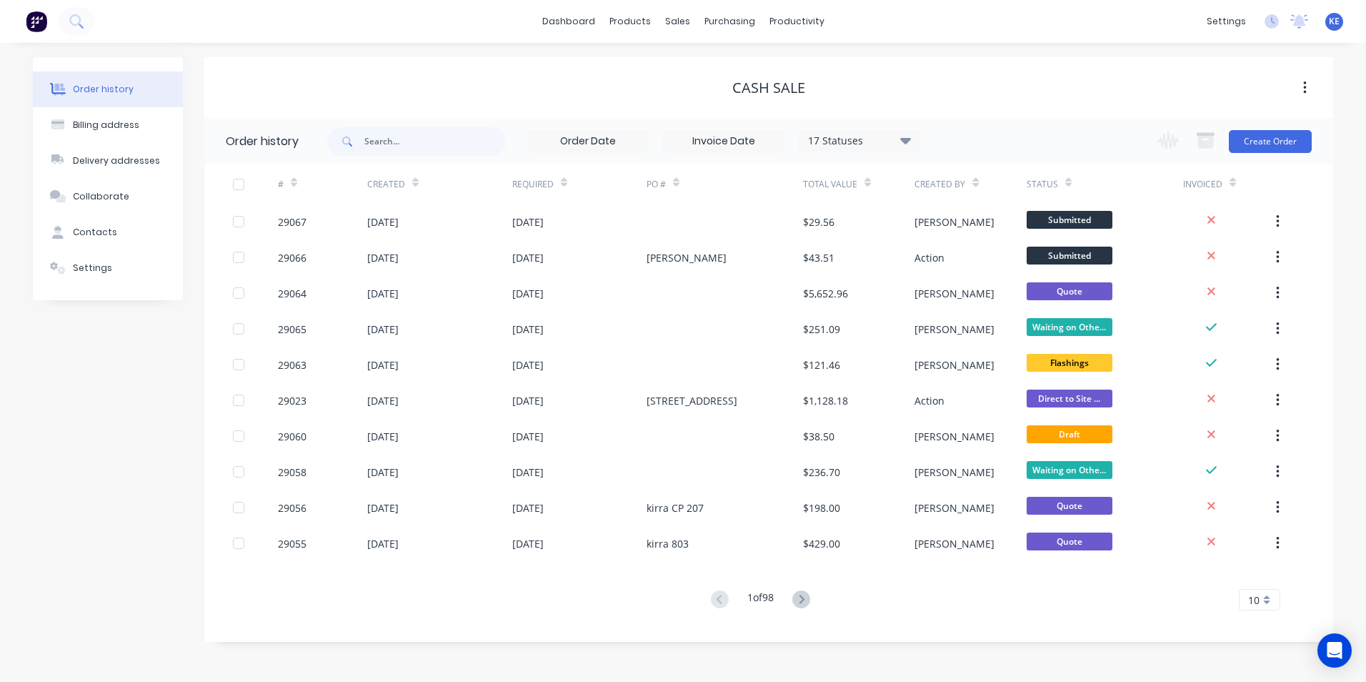
drag, startPoint x: 96, startPoint y: 593, endPoint x: 130, endPoint y: 32, distance: 561.9
click at [98, 575] on div "Order history Billing address Delivery addresses Collaborate Contacts Settings" at bounding box center [108, 349] width 150 height 584
click at [1325, 22] on div "KE Action Sheetmetal and Roofing [PERSON_NAME] Administrator Profile Sign out" at bounding box center [1334, 22] width 18 height 18
click at [1334, 25] on span "KE" at bounding box center [1334, 21] width 11 height 13
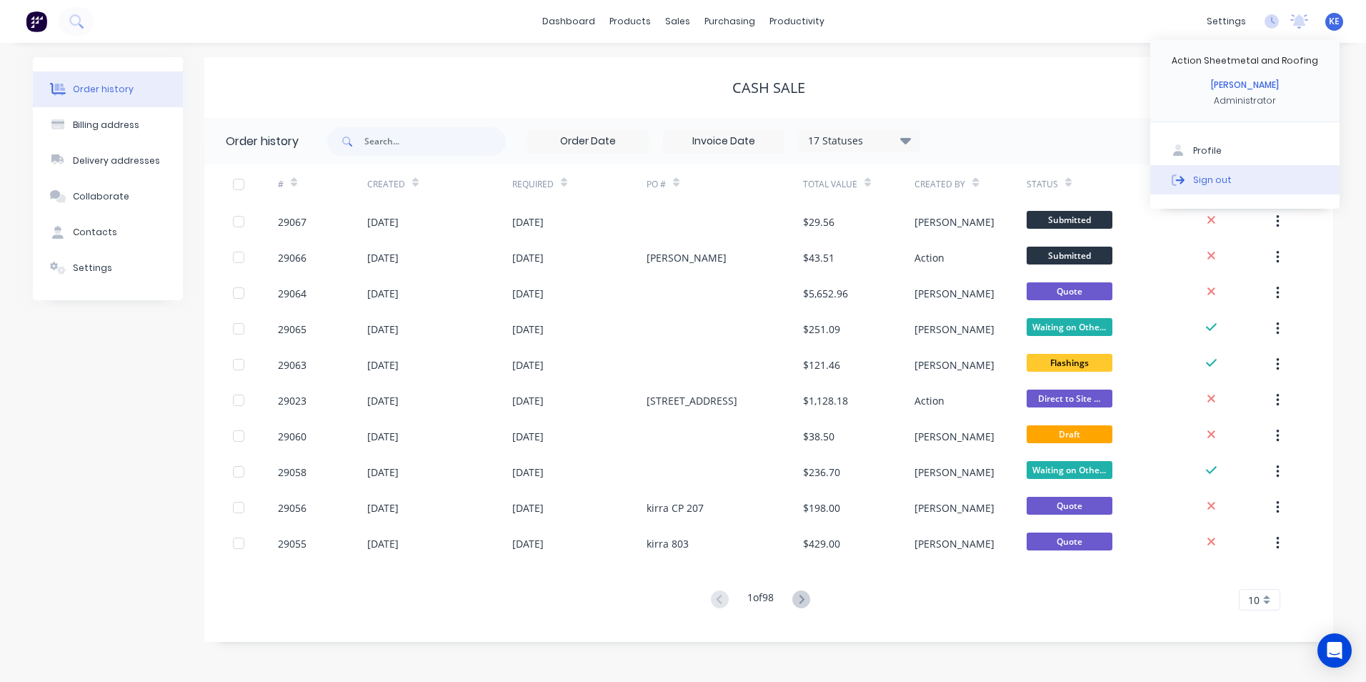
click at [1223, 174] on div "Sign out" at bounding box center [1212, 179] width 39 height 13
